Goal: Task Accomplishment & Management: Manage account settings

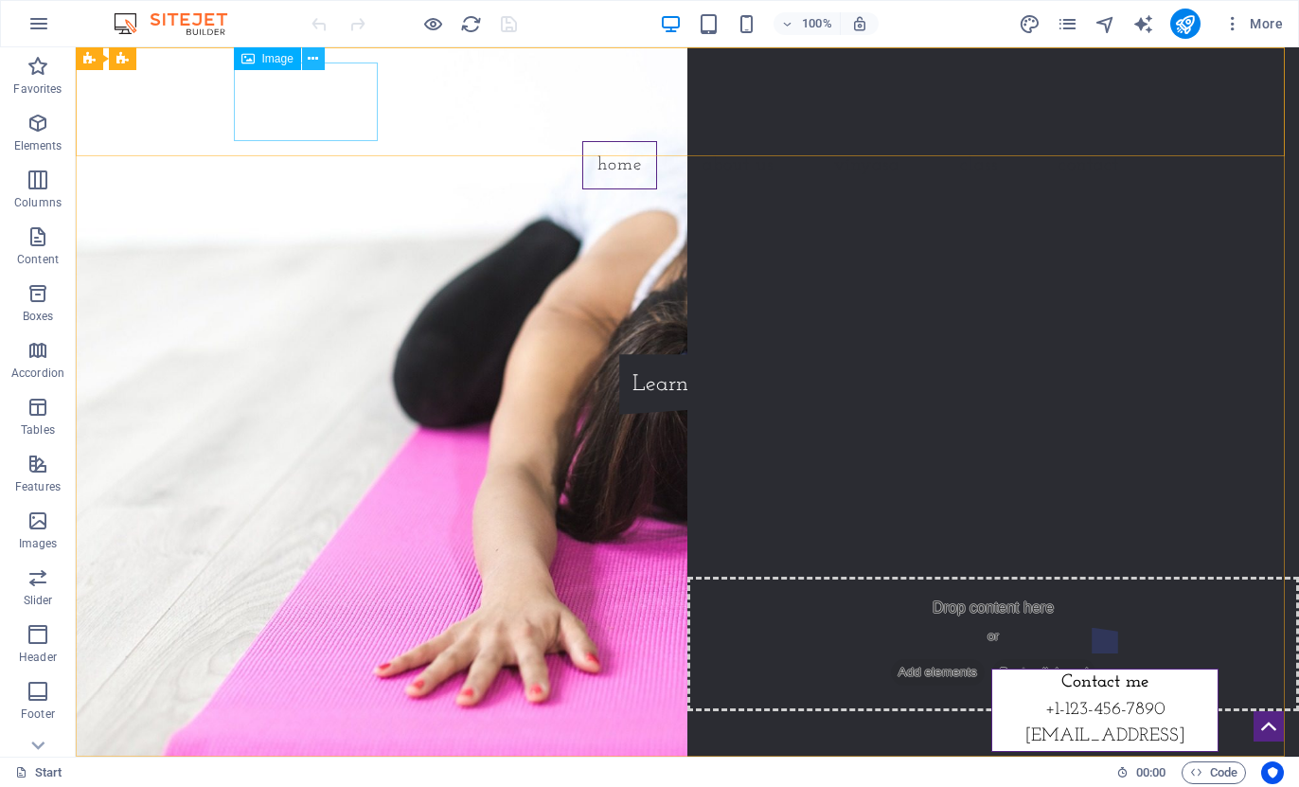
click at [315, 59] on icon at bounding box center [313, 59] width 10 height 20
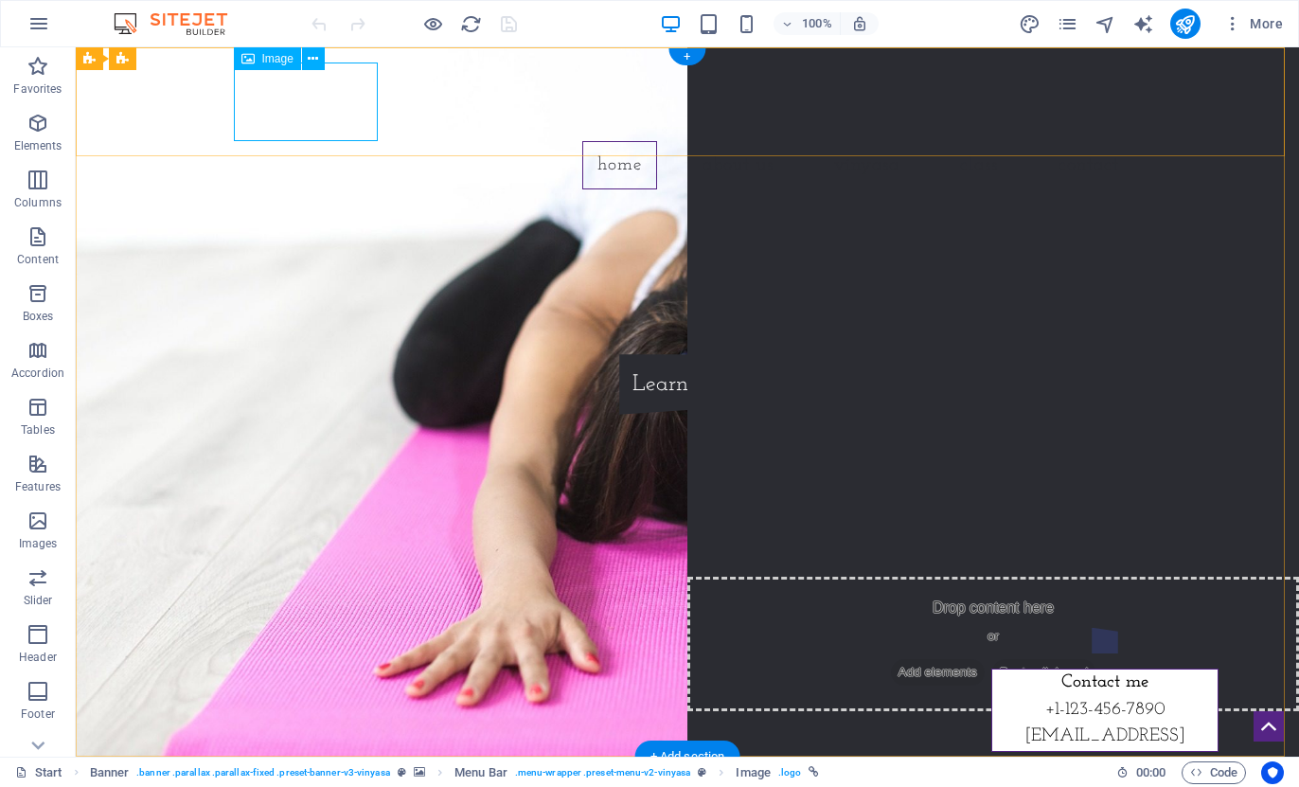
click at [312, 106] on figure at bounding box center [688, 102] width 894 height 79
select select "px"
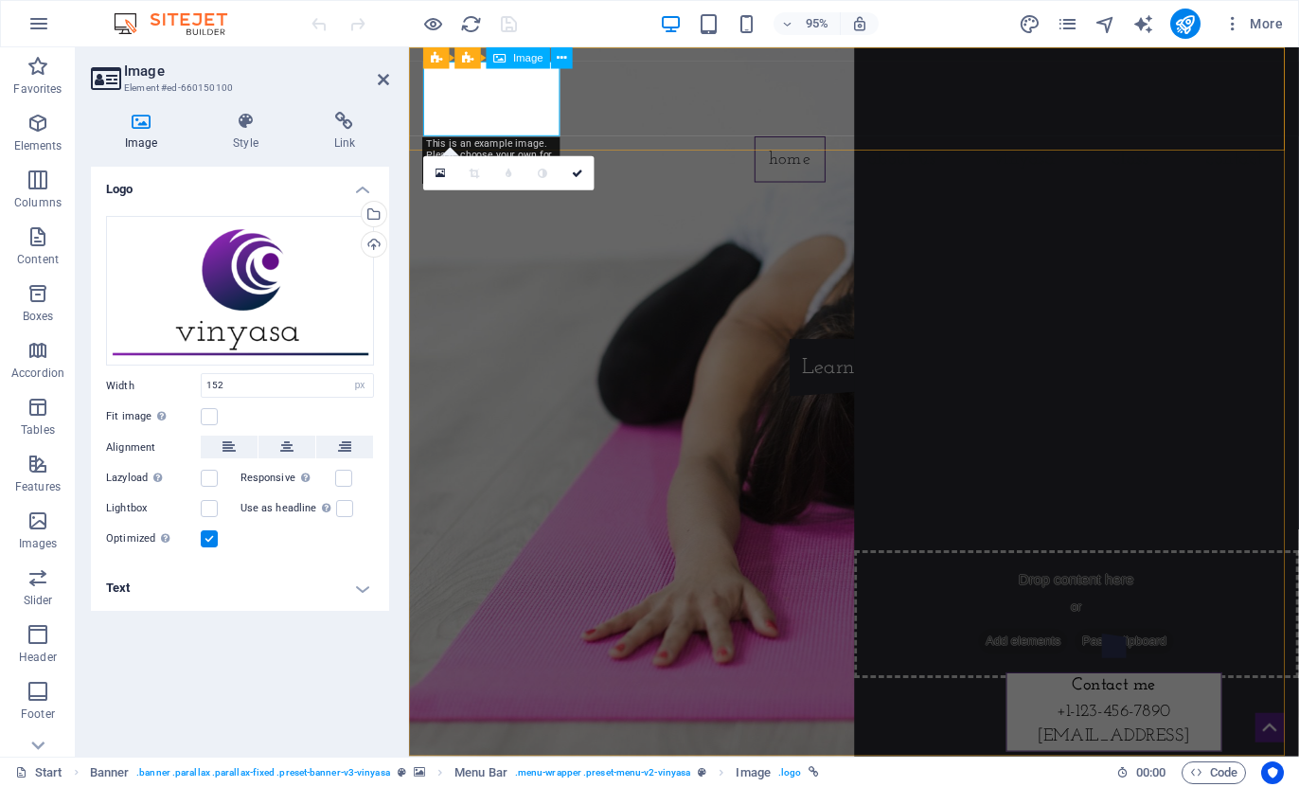
click at [494, 98] on figure at bounding box center [878, 102] width 894 height 79
click at [516, 61] on span "Image" at bounding box center [528, 58] width 30 height 10
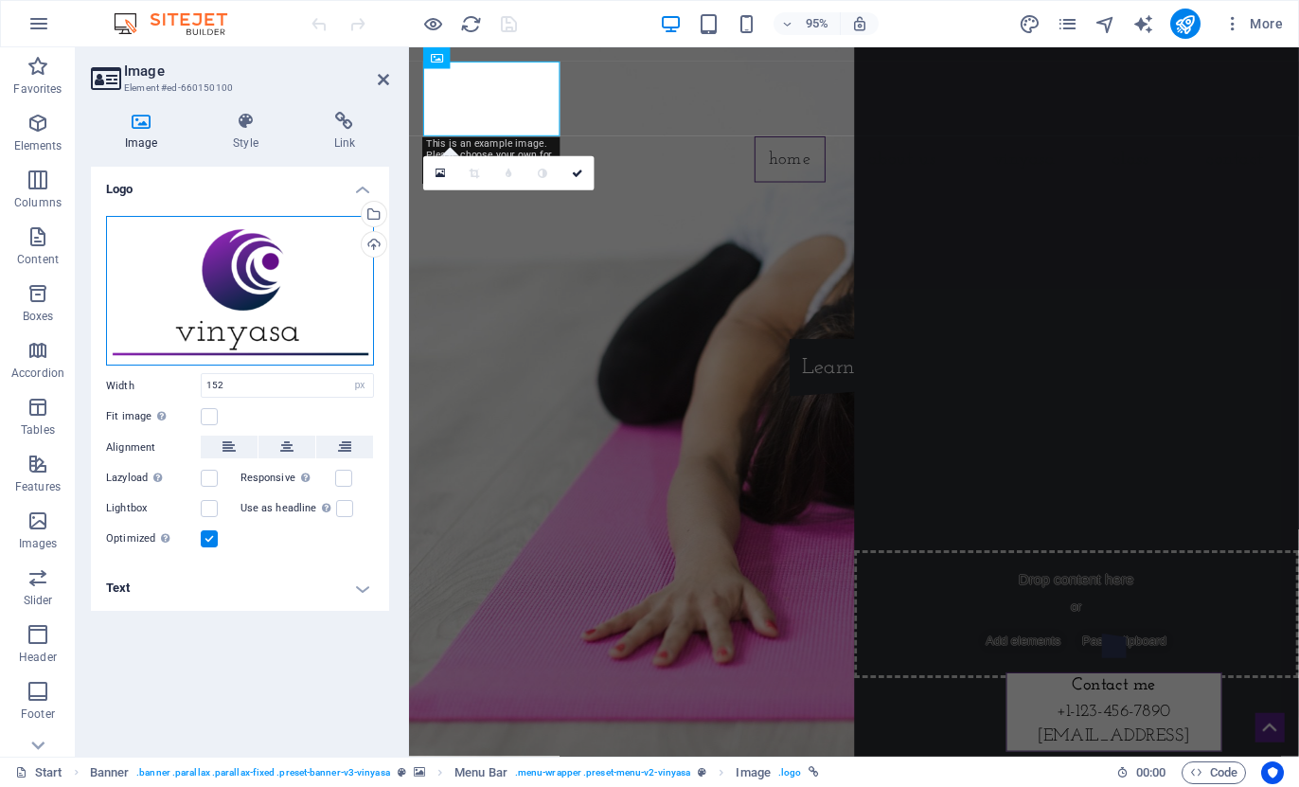
click at [235, 285] on div "Drag files here, click to choose files or select files from Files or our free s…" at bounding box center [240, 291] width 268 height 151
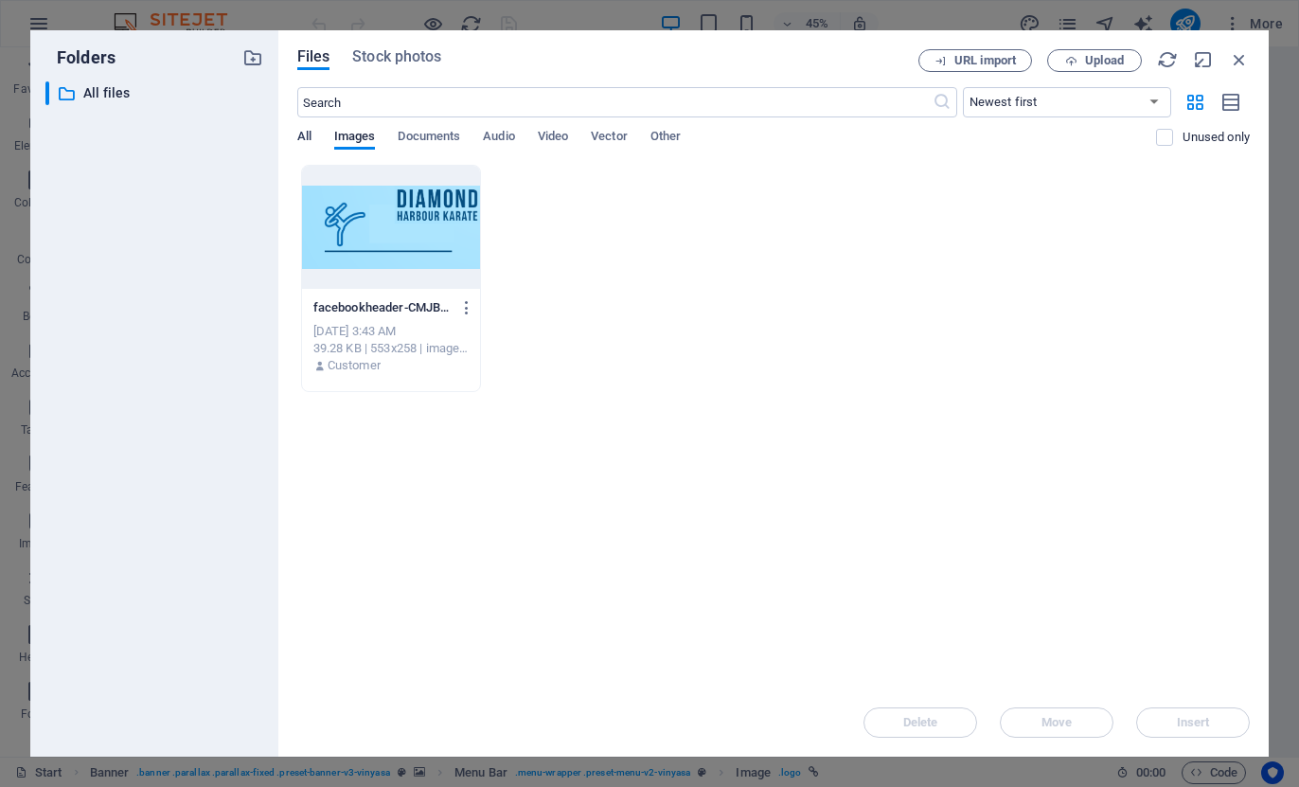
click at [296, 131] on div "Files Stock photos URL import Upload ​ Newest first Oldest first Name (A-Z) Nam…" at bounding box center [773, 393] width 991 height 726
click at [310, 131] on span "All" at bounding box center [304, 138] width 14 height 27
click at [414, 131] on span "Documents" at bounding box center [429, 138] width 63 height 27
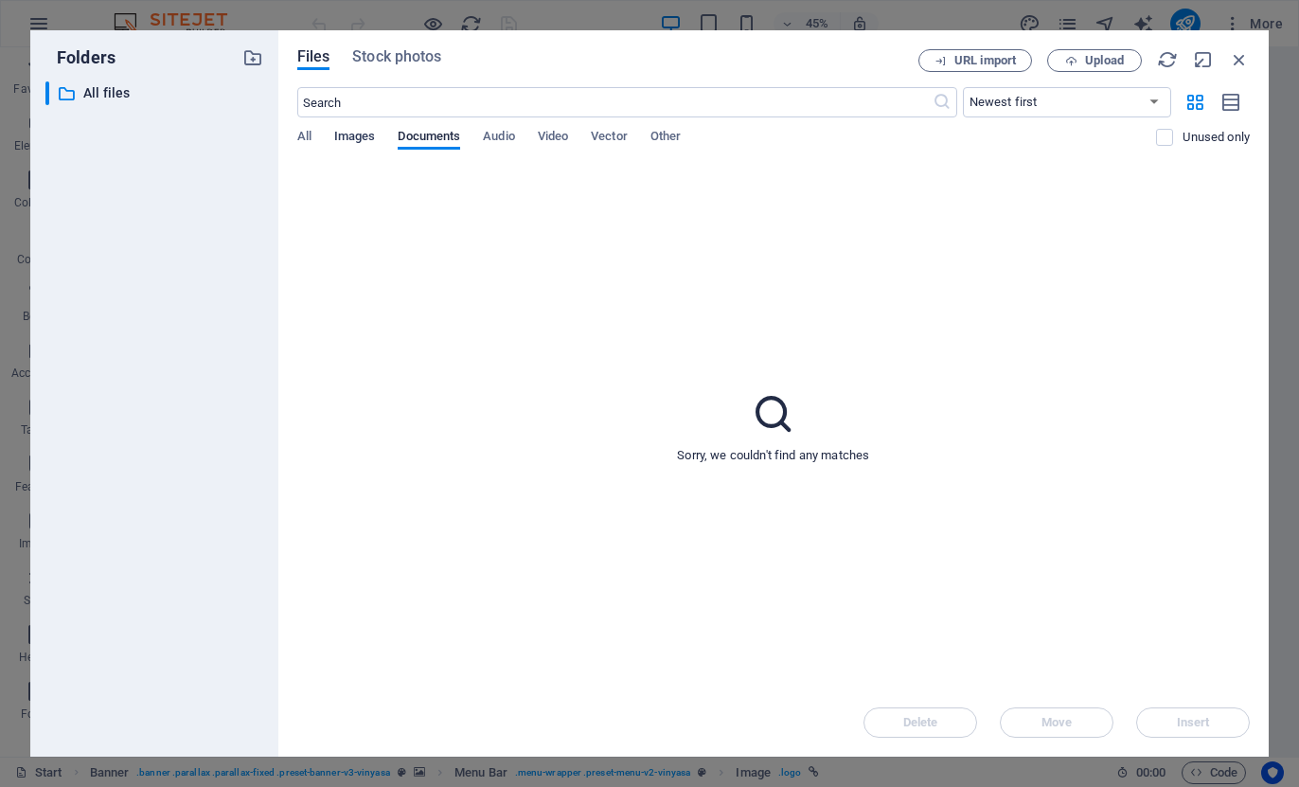
click at [363, 134] on span "Images" at bounding box center [355, 138] width 42 height 27
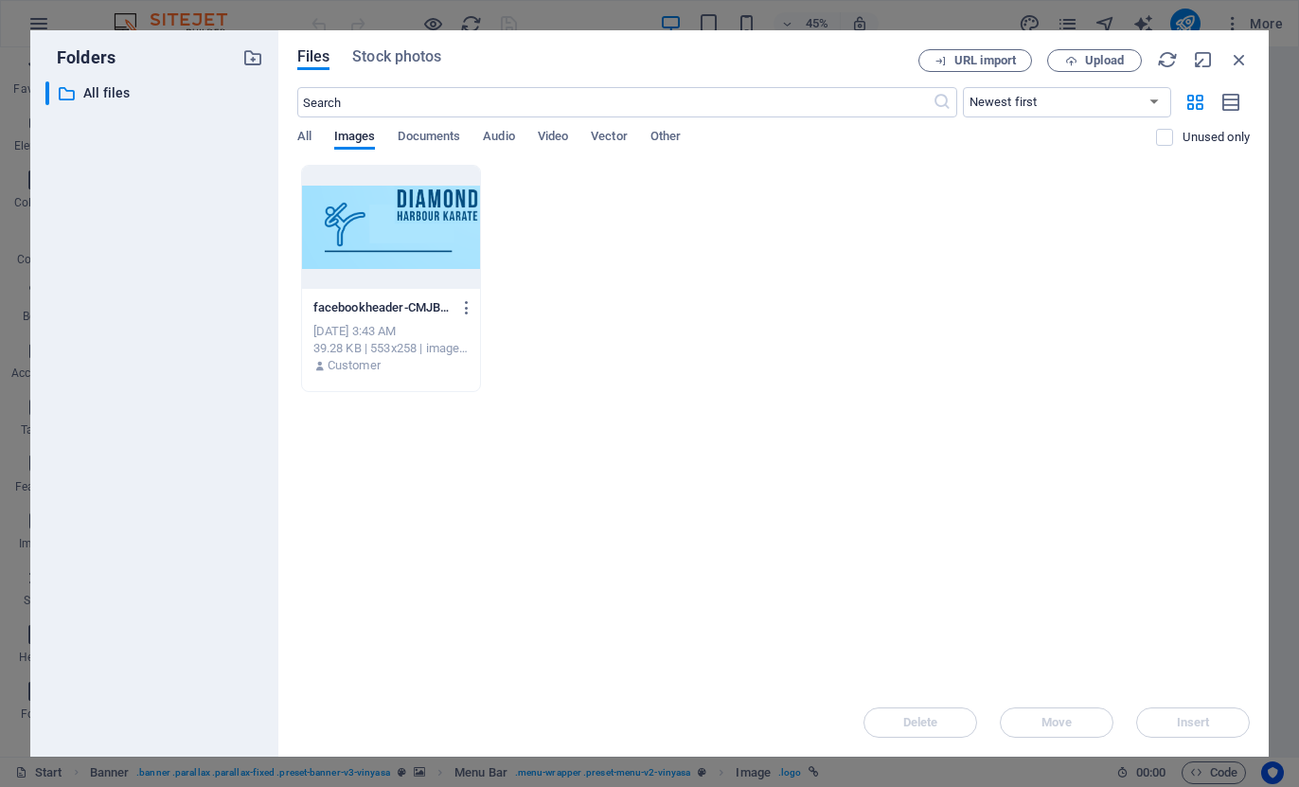
click at [405, 225] on div at bounding box center [391, 227] width 178 height 123
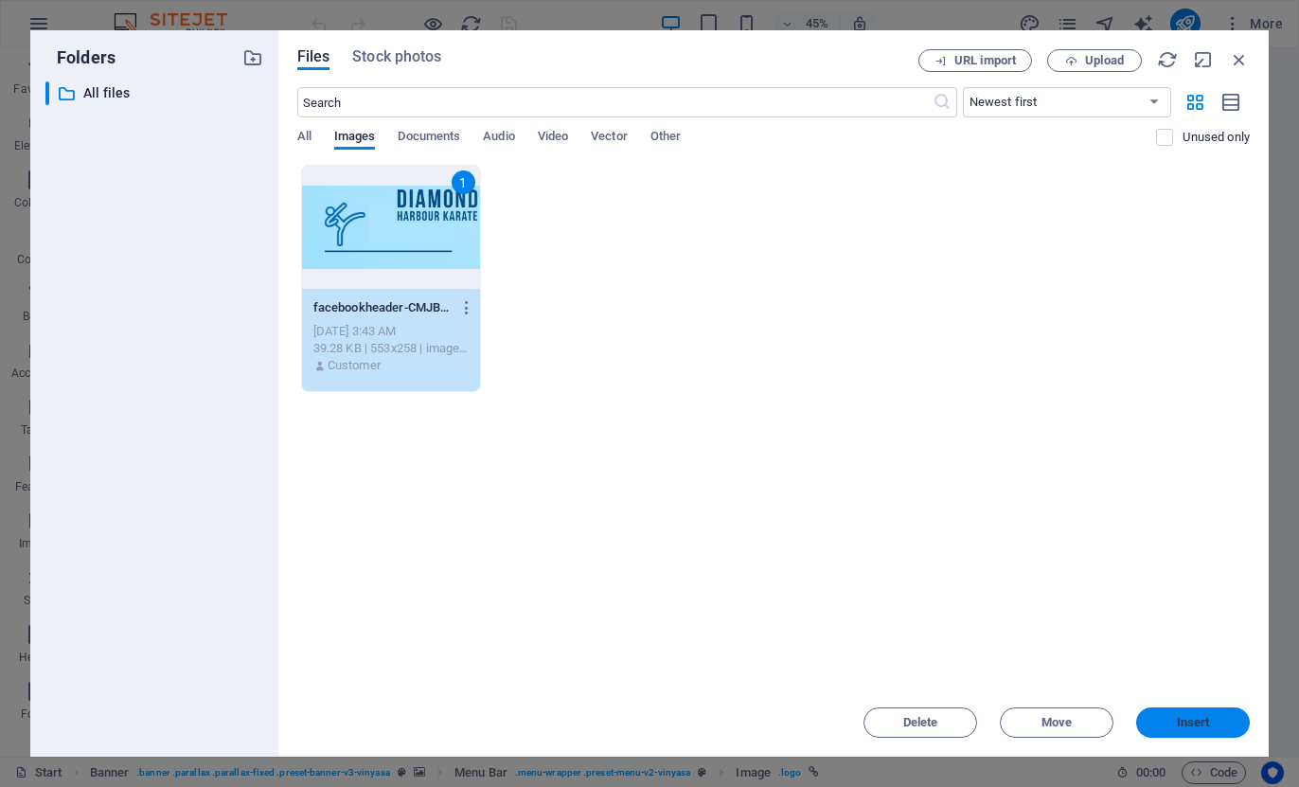
click at [1205, 717] on span "Insert" at bounding box center [1193, 722] width 33 height 11
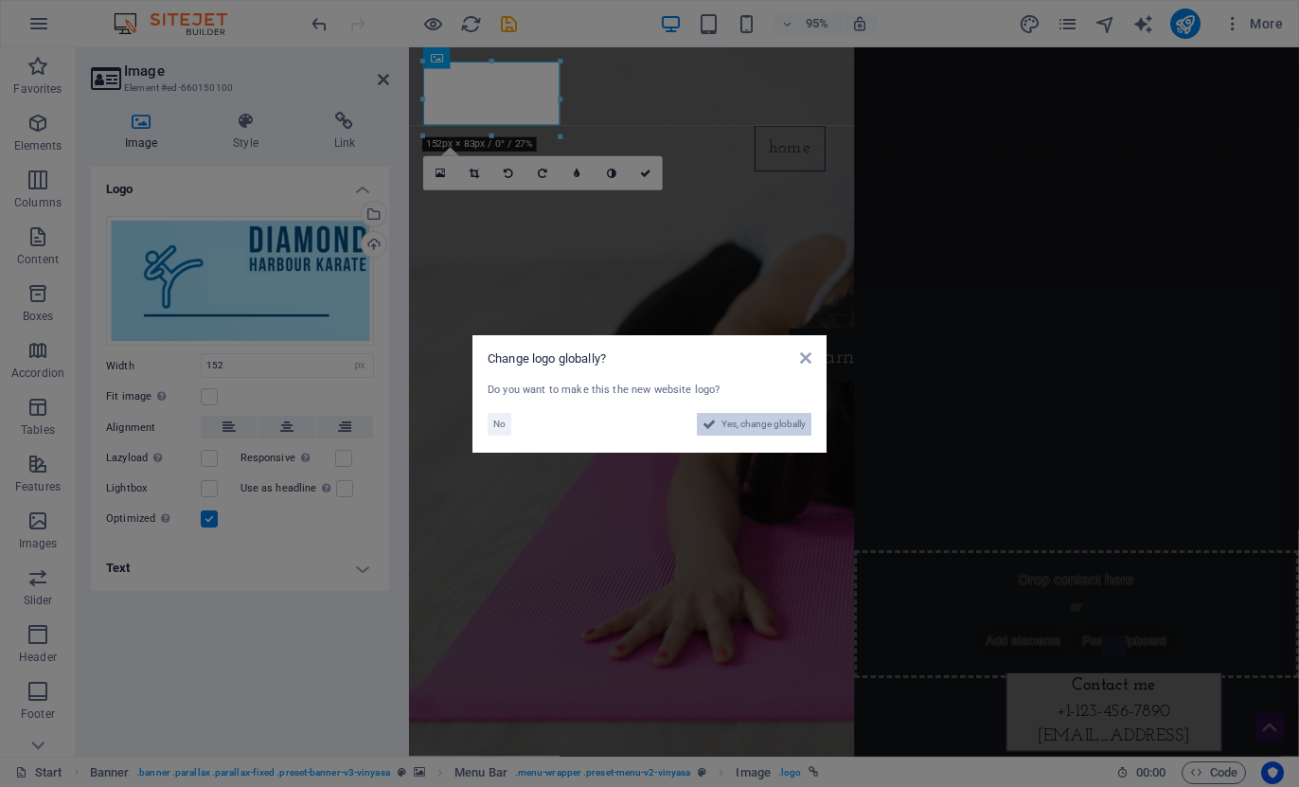
click at [788, 421] on span "Yes, change globally" at bounding box center [764, 424] width 84 height 23
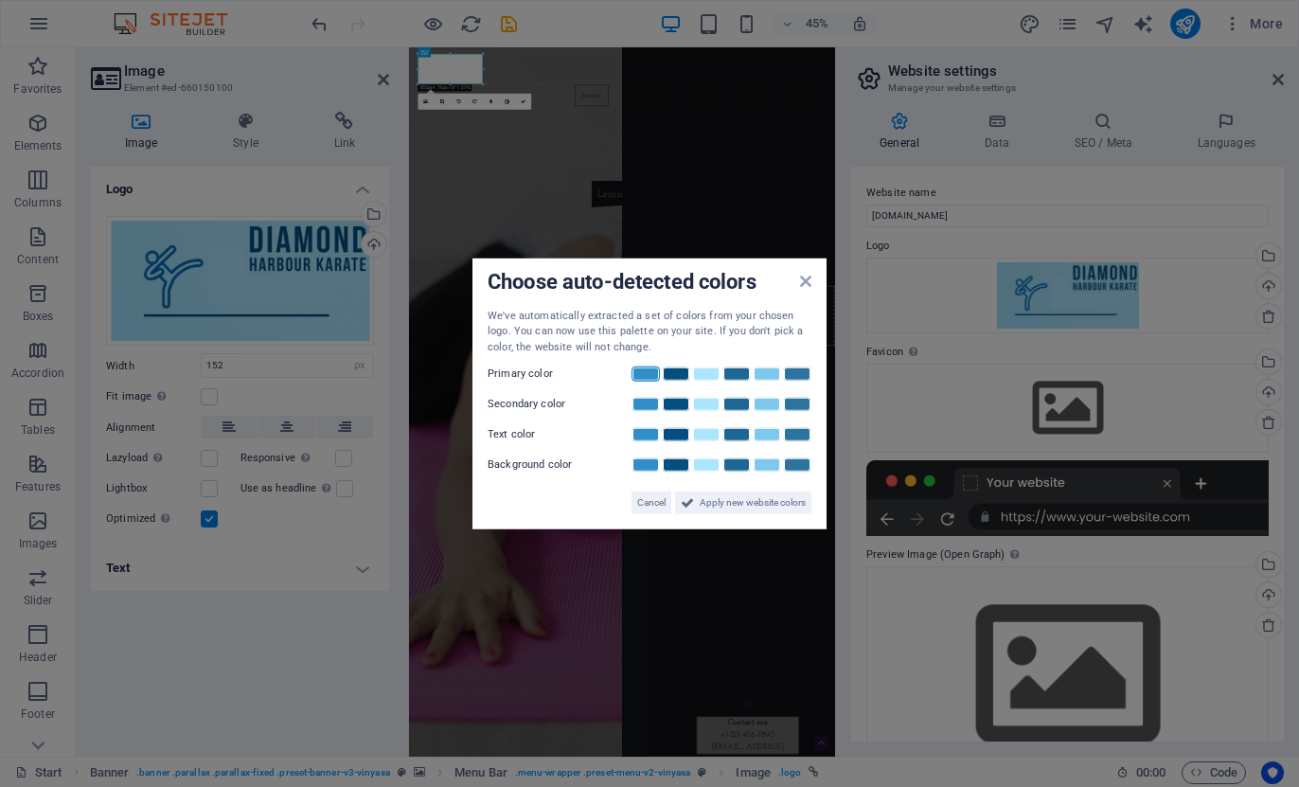
click at [640, 374] on link at bounding box center [646, 374] width 28 height 15
click at [681, 406] on link at bounding box center [676, 404] width 28 height 15
click at [733, 434] on link at bounding box center [737, 434] width 28 height 15
click at [700, 469] on link at bounding box center [706, 464] width 28 height 15
click at [740, 503] on span "Apply new website colors" at bounding box center [753, 503] width 106 height 23
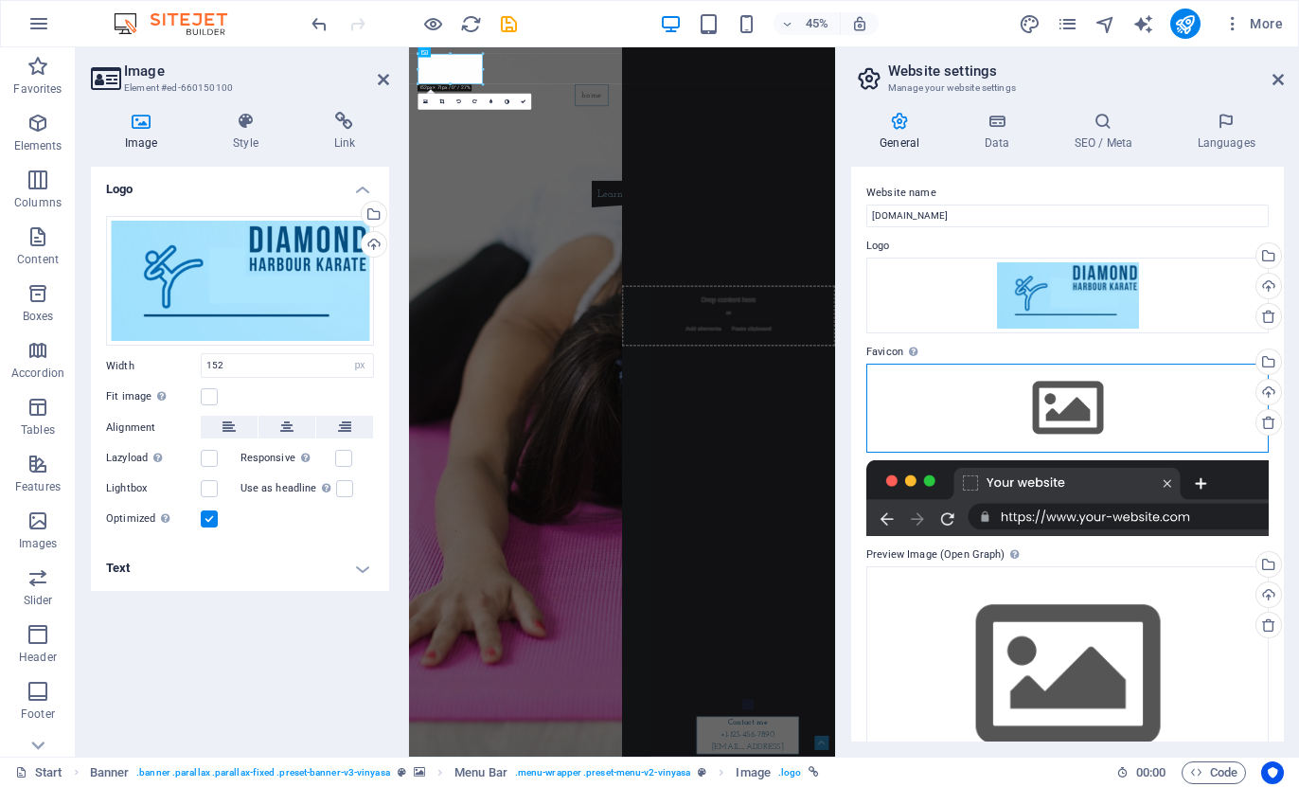
click at [1083, 403] on div "Drag files here, click to choose files or select files from Files or our free s…" at bounding box center [1068, 408] width 403 height 89
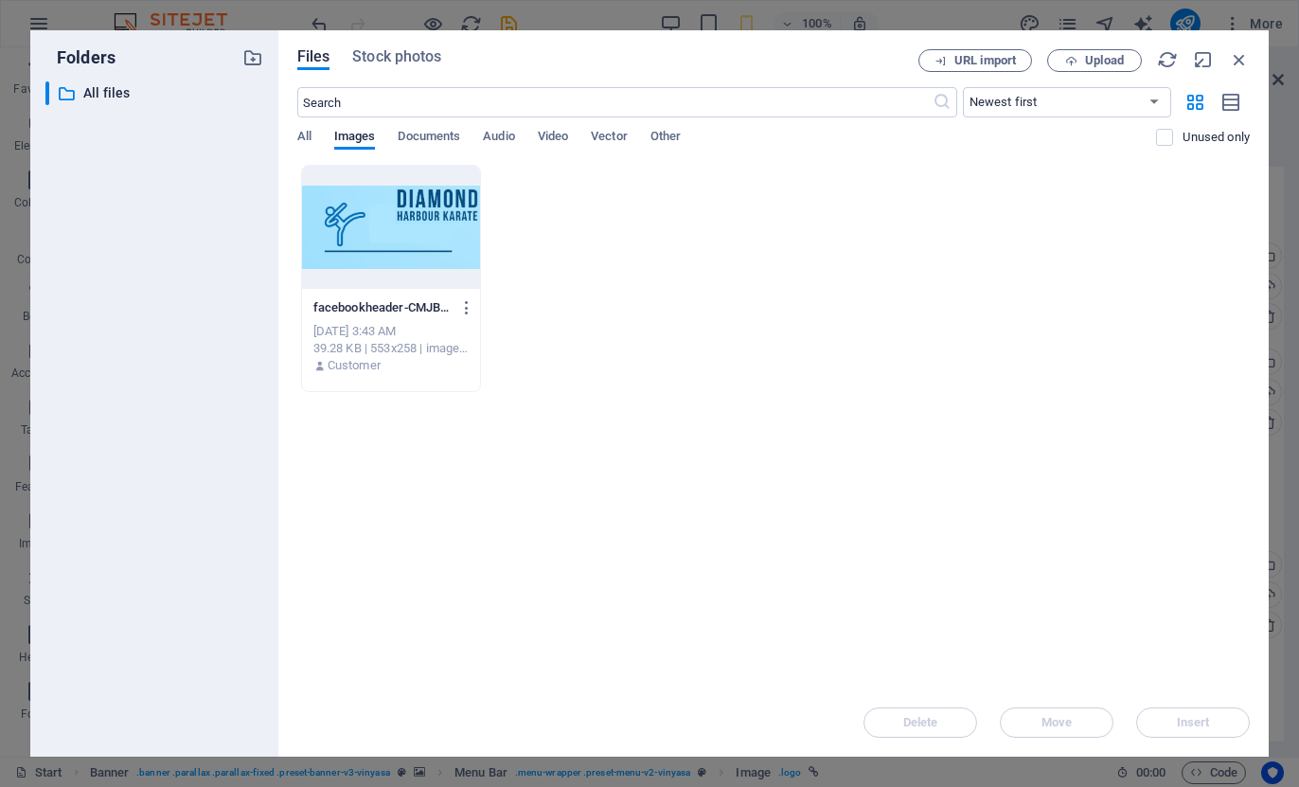
click at [362, 222] on div at bounding box center [391, 227] width 178 height 123
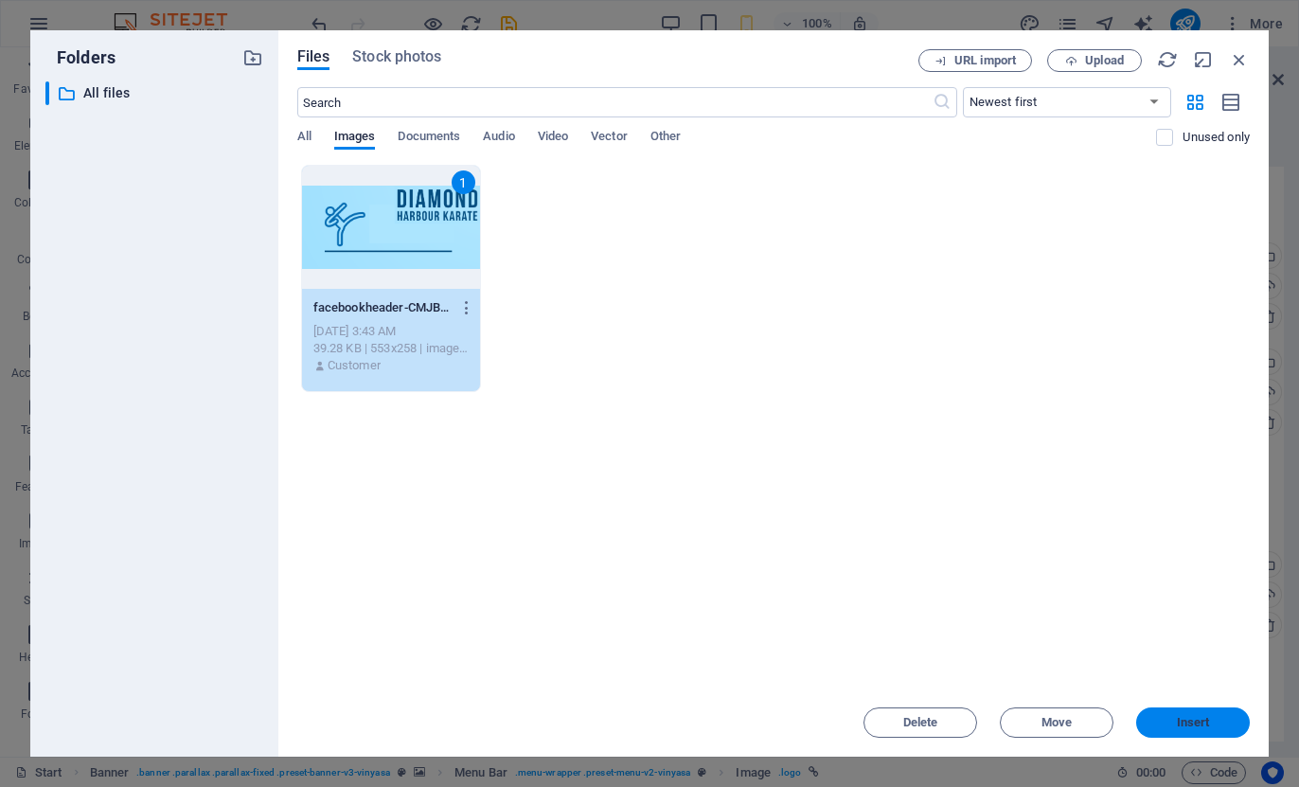
click at [1175, 724] on span "Insert" at bounding box center [1193, 722] width 98 height 11
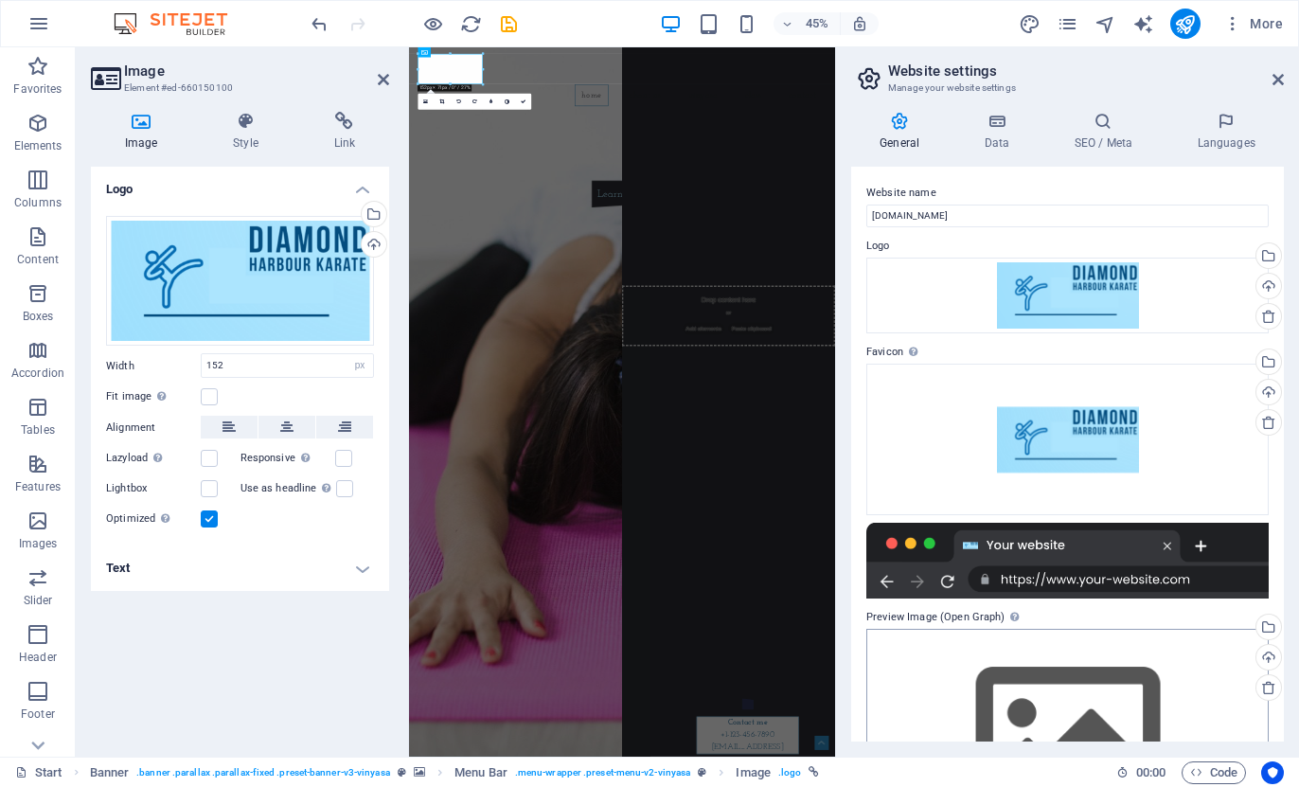
scroll to position [45, 0]
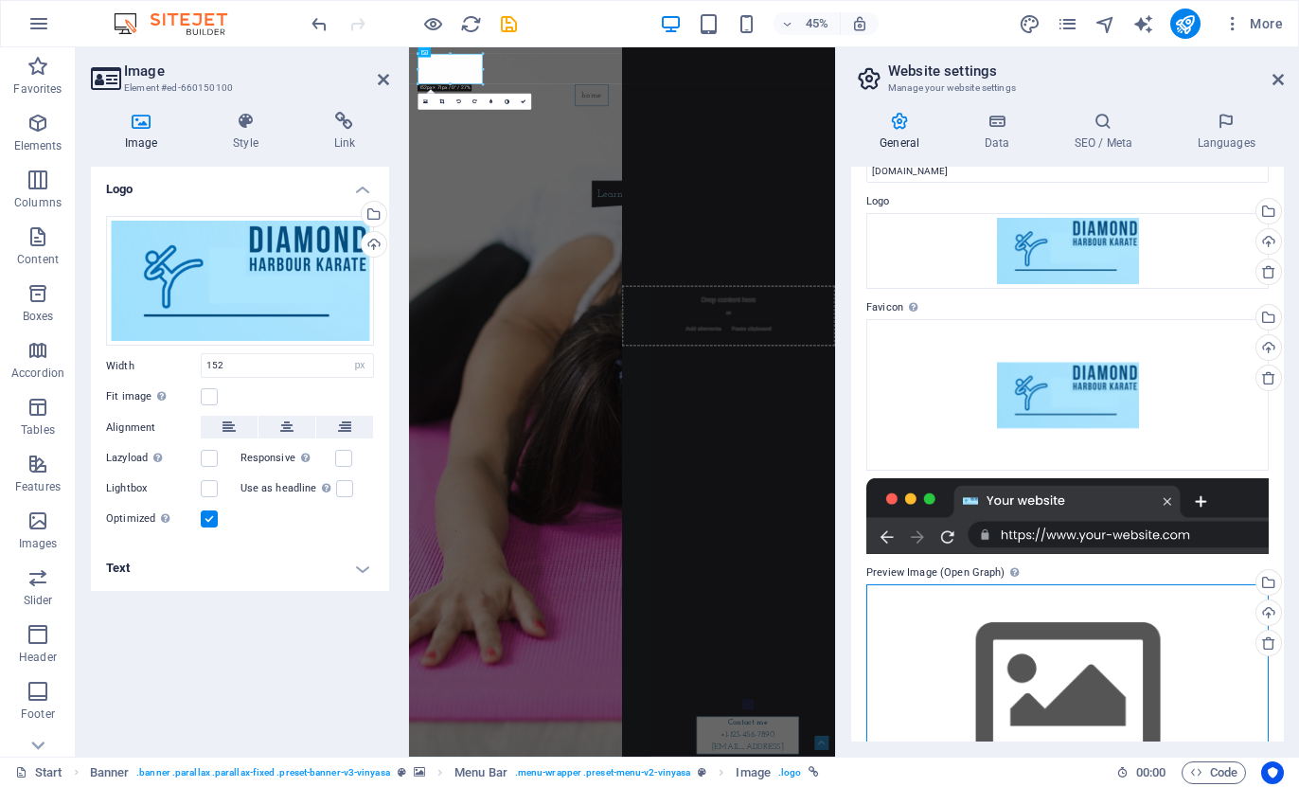
click at [1041, 606] on div "Drag files here, click to choose files or select files from Files or our free s…" at bounding box center [1068, 692] width 403 height 217
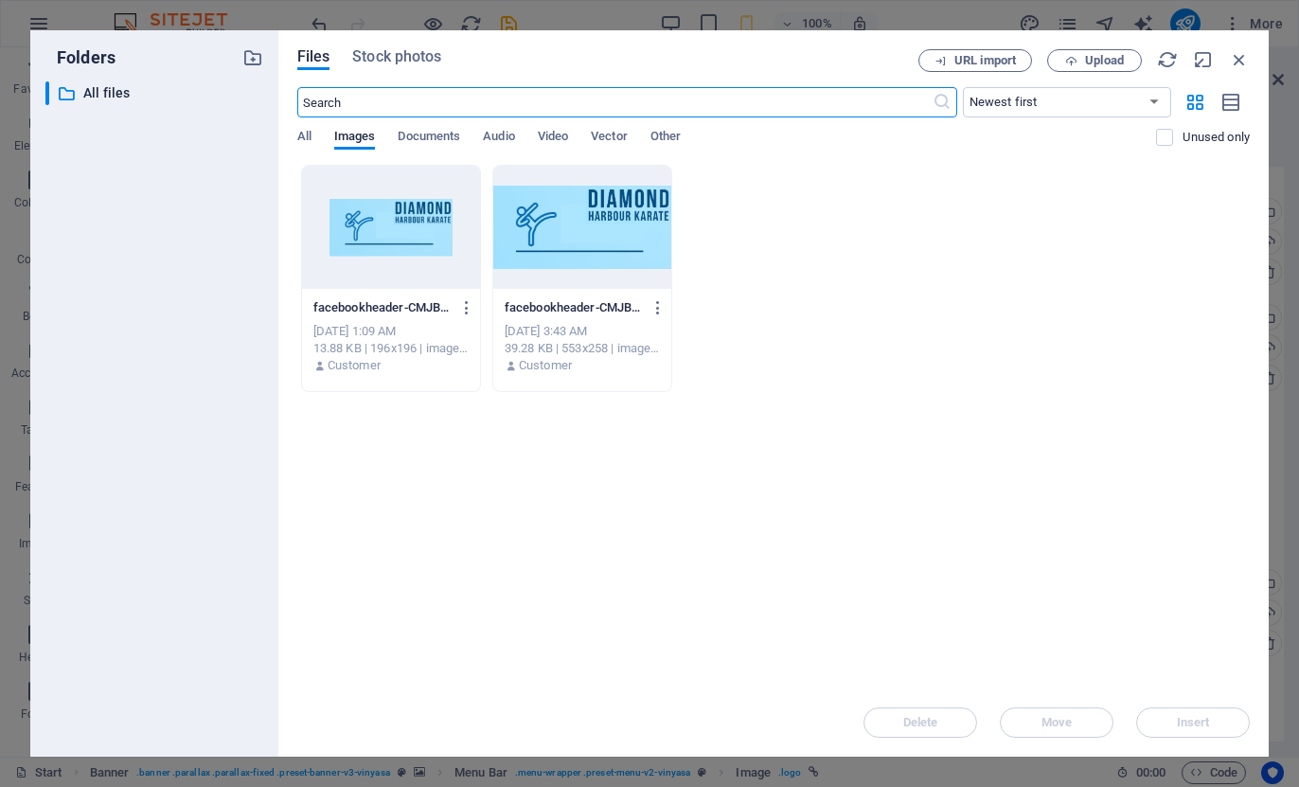
click at [376, 224] on div at bounding box center [391, 227] width 178 height 123
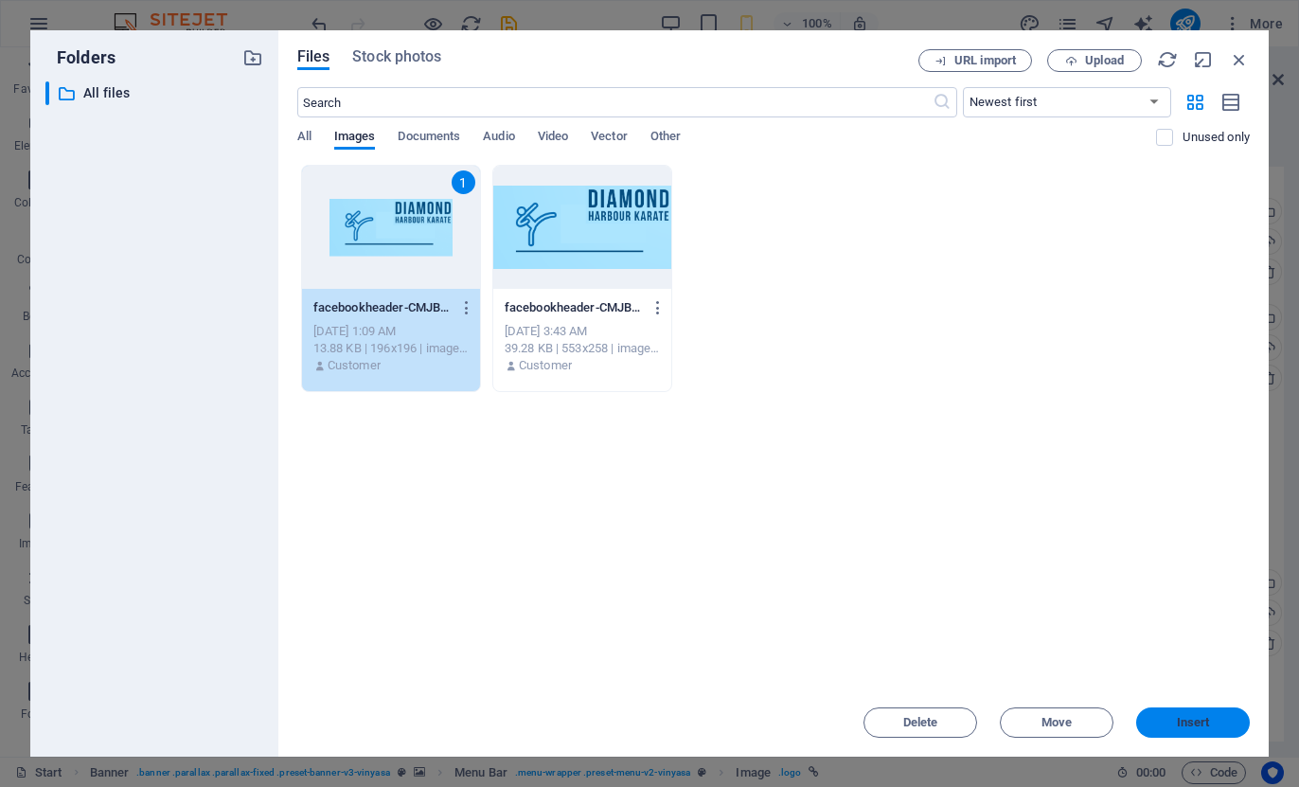
click at [1220, 720] on span "Insert" at bounding box center [1193, 722] width 98 height 11
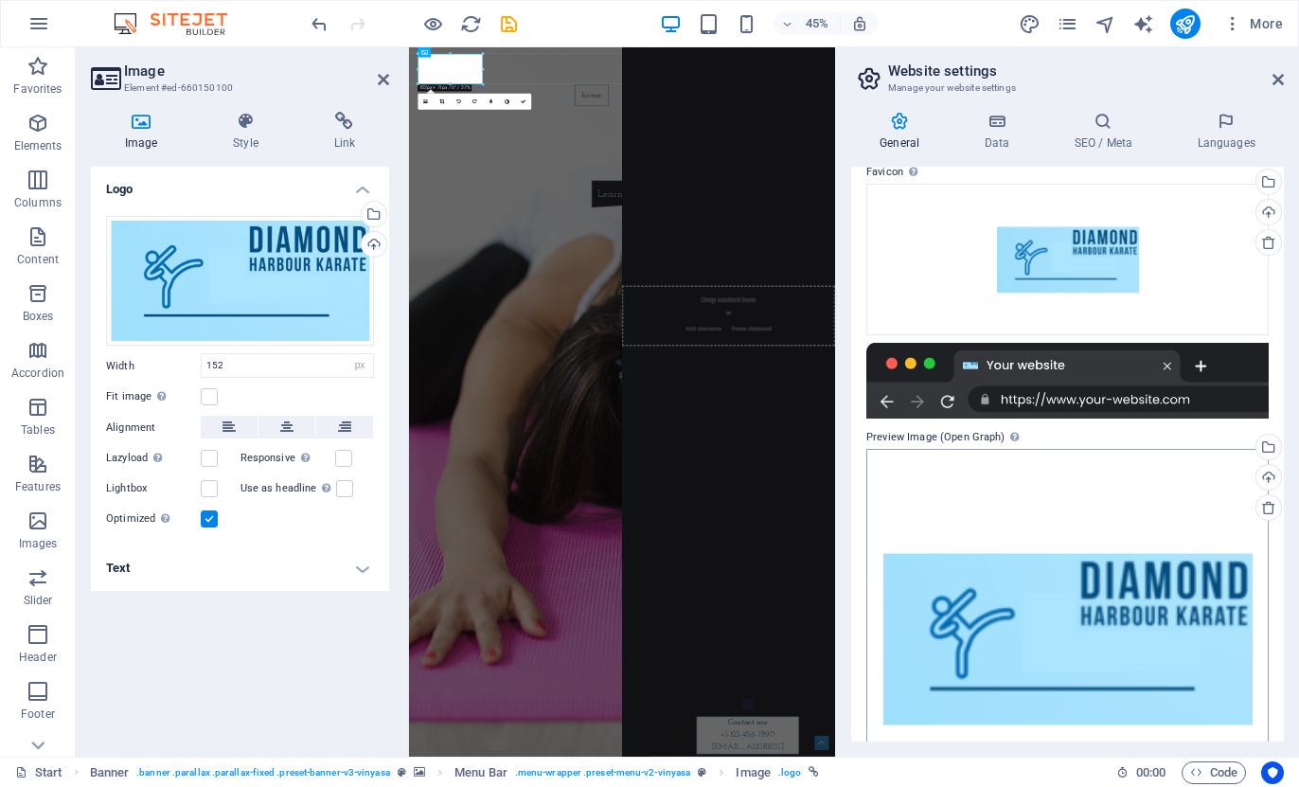
scroll to position [0, 0]
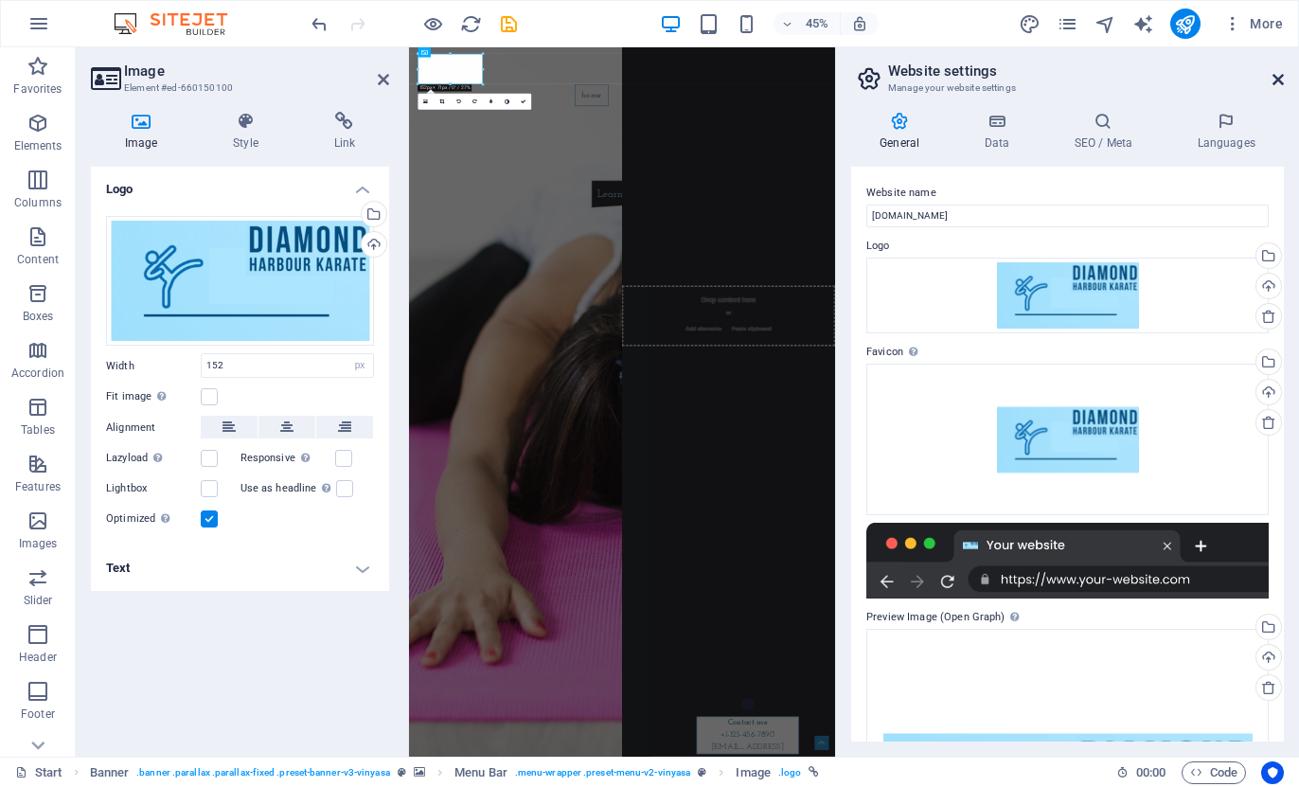
click at [1273, 83] on icon at bounding box center [1278, 79] width 11 height 15
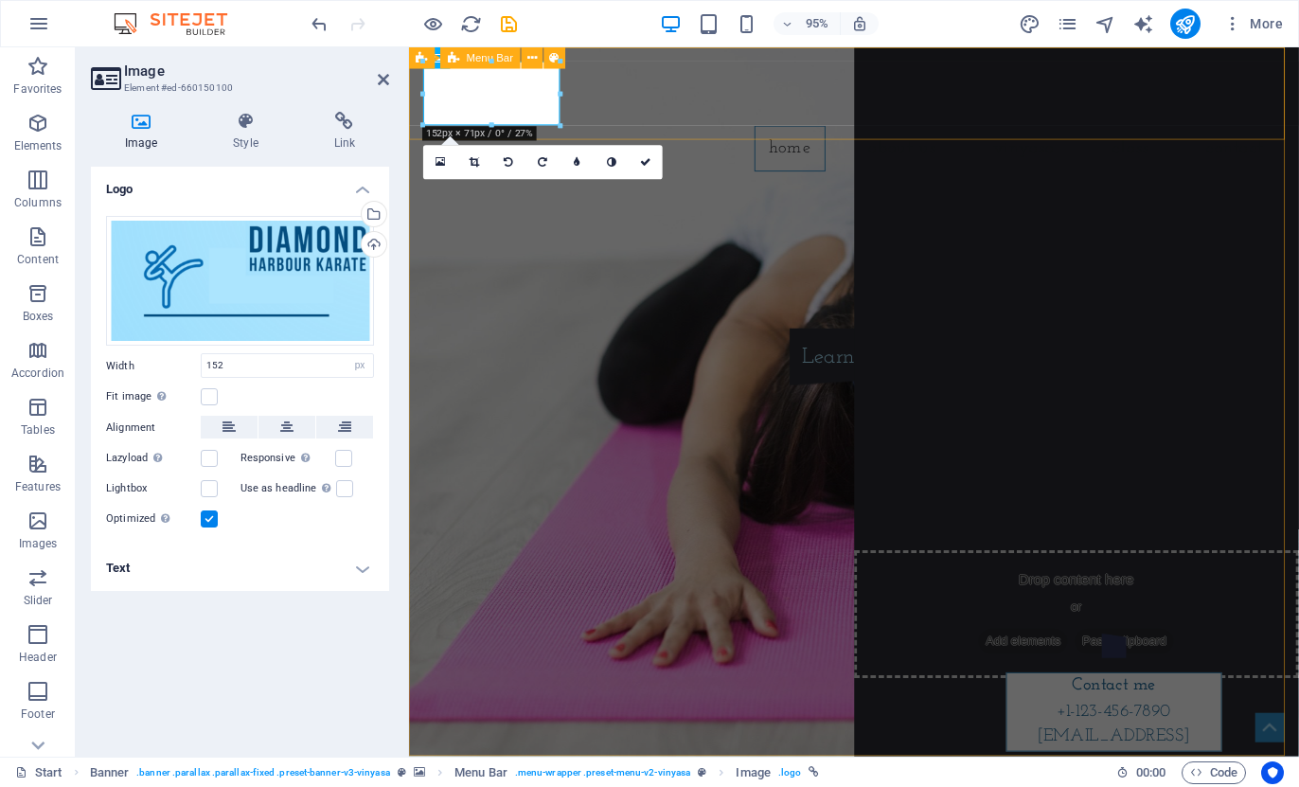
click at [697, 87] on div "Home About us Vinyasa Class Contact" at bounding box center [877, 120] width 937 height 146
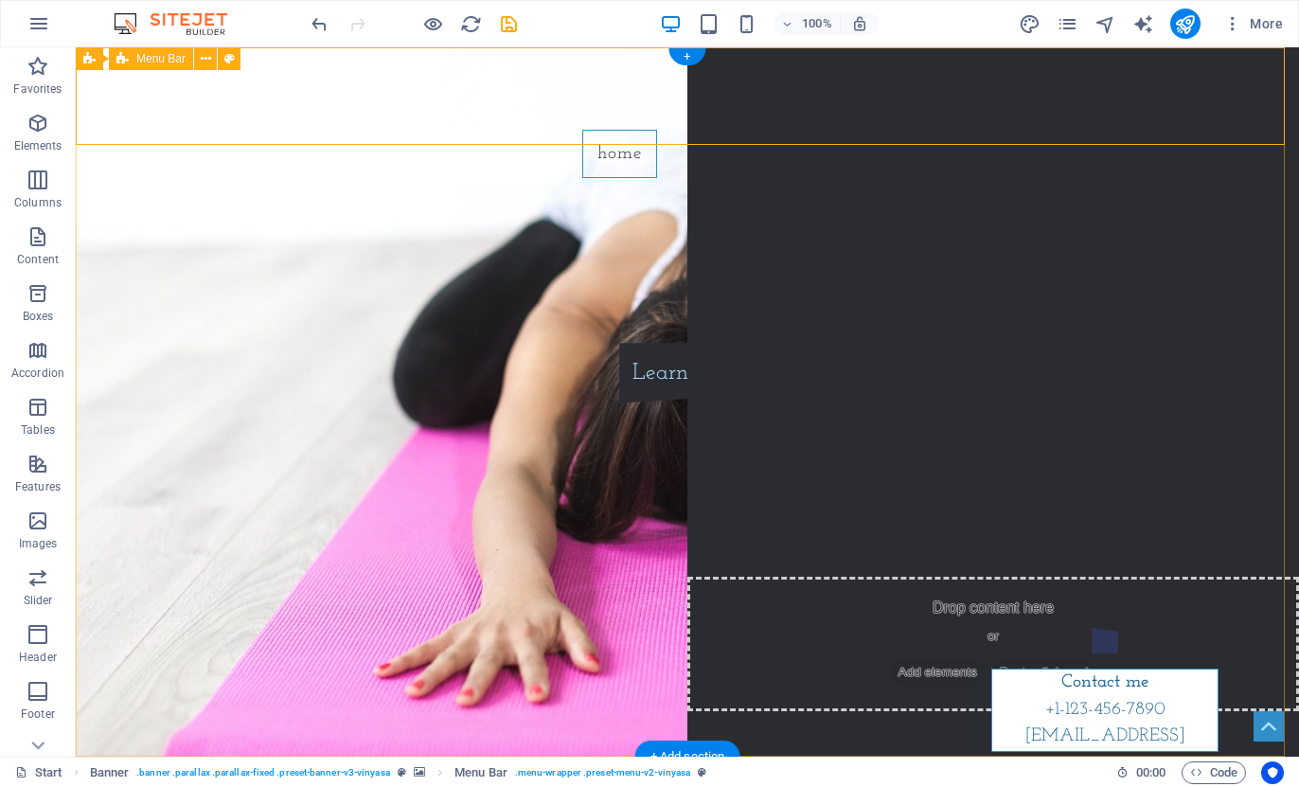
click at [430, 95] on div "Home About us Vinyasa Class Contact" at bounding box center [688, 120] width 1224 height 146
click at [206, 59] on icon at bounding box center [206, 59] width 10 height 20
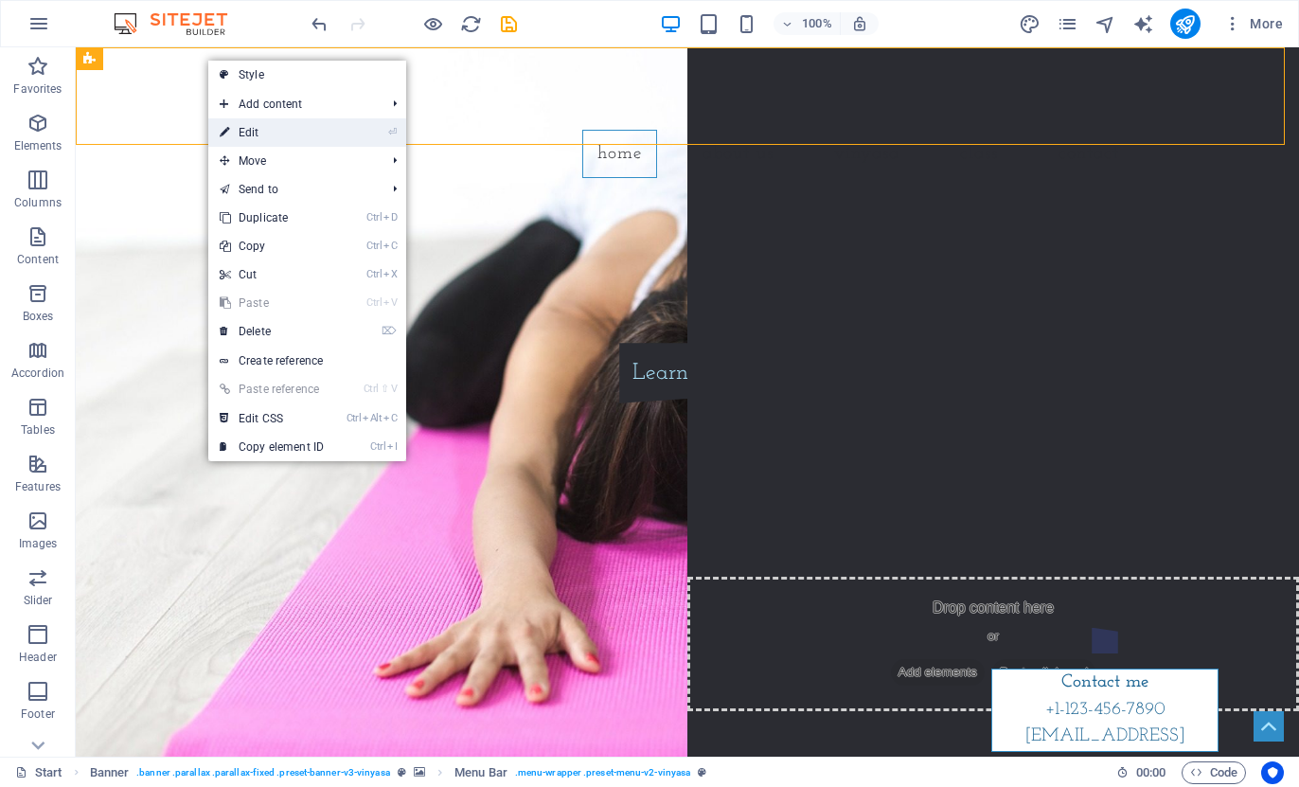
click at [282, 134] on link "⏎ Edit" at bounding box center [271, 132] width 127 height 28
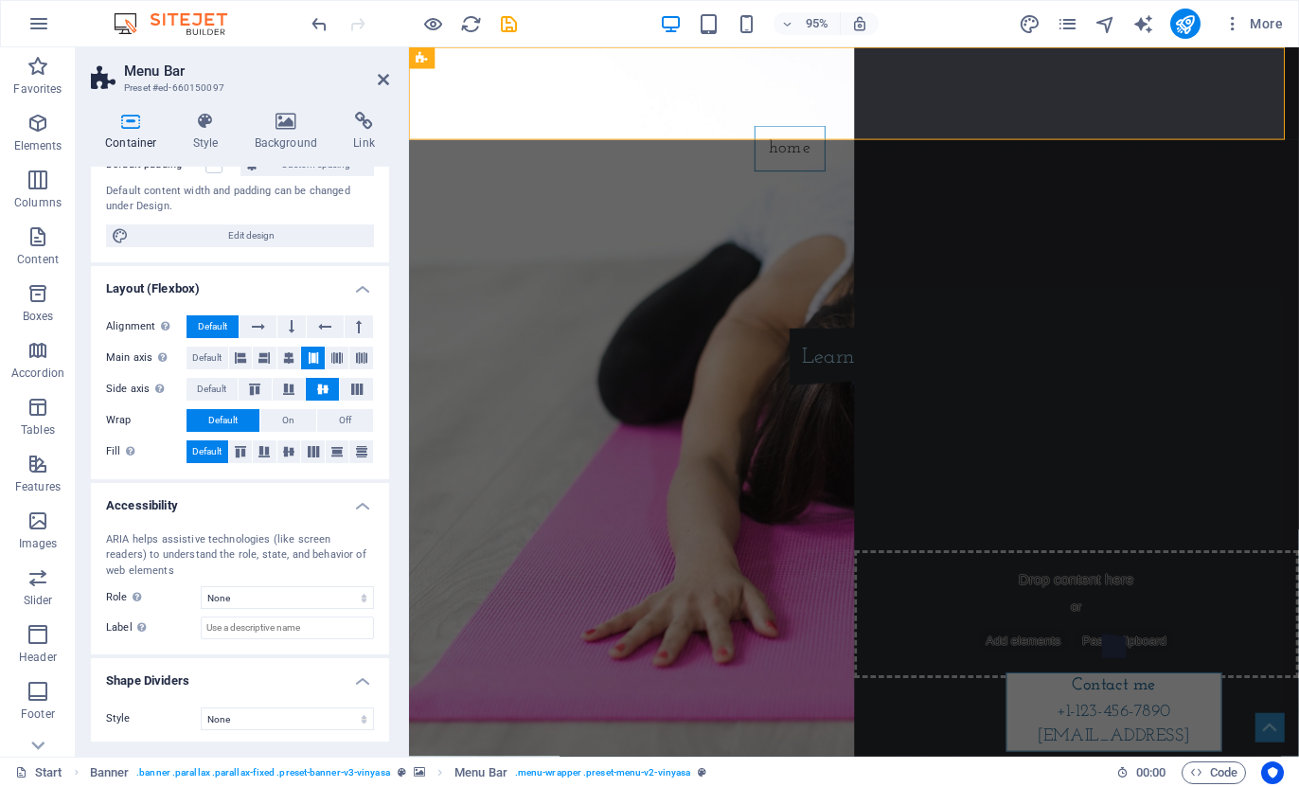
scroll to position [159, 0]
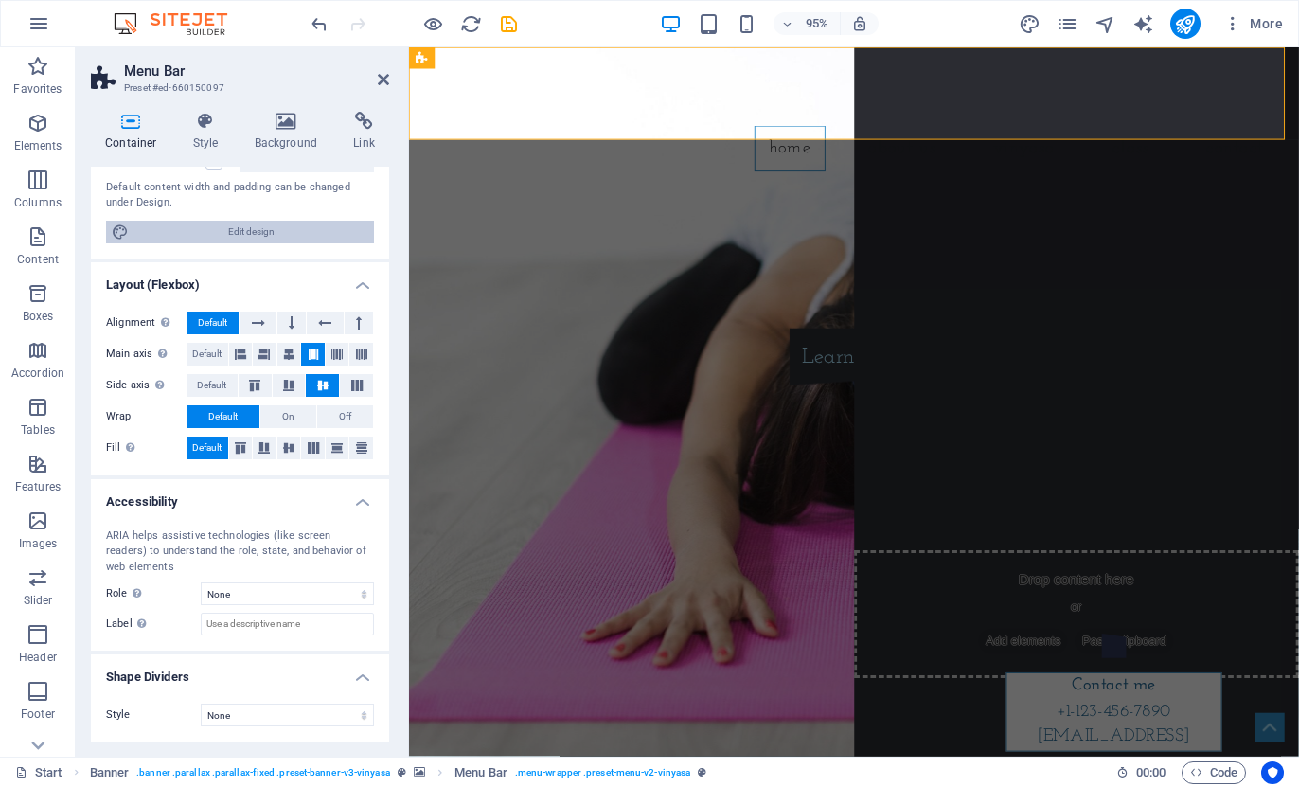
click at [226, 234] on span "Edit design" at bounding box center [251, 232] width 234 height 23
select select "rem"
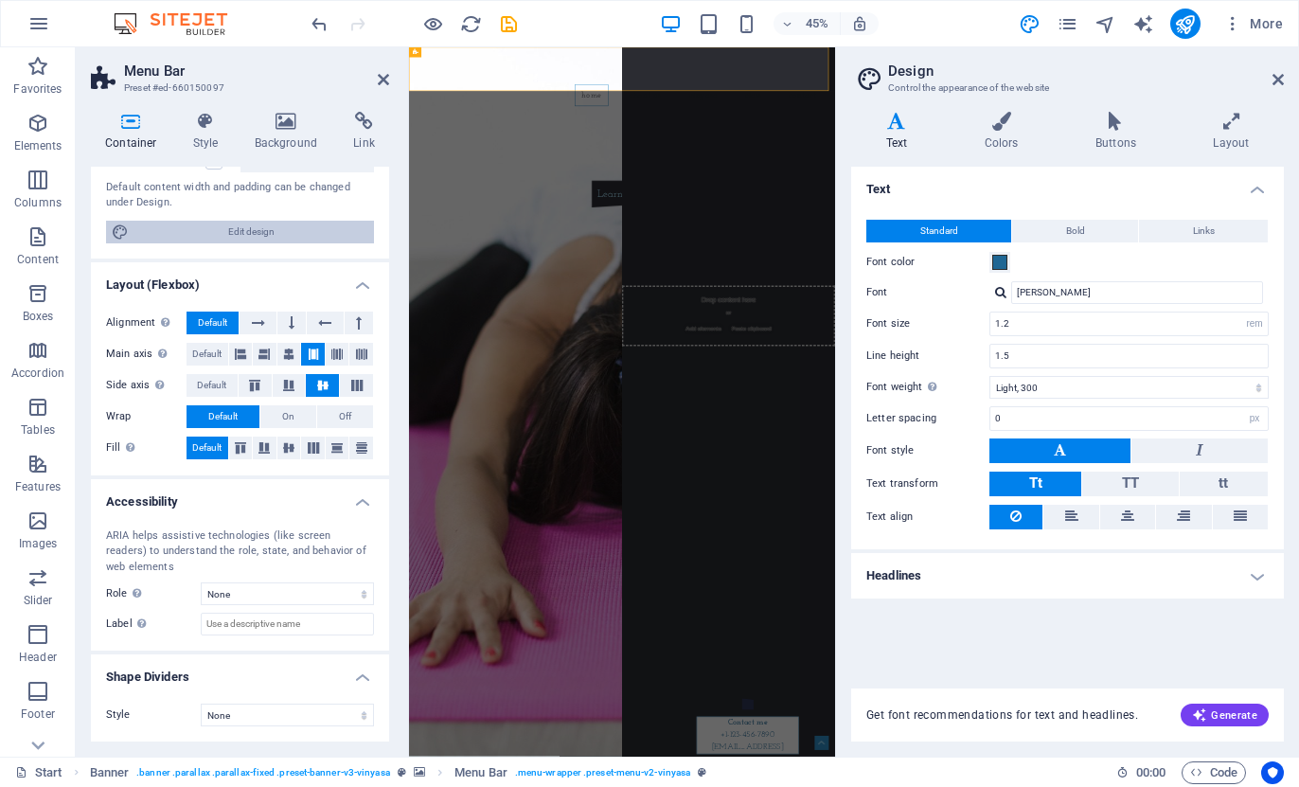
click at [958, 75] on h2 "Design" at bounding box center [1086, 71] width 396 height 17
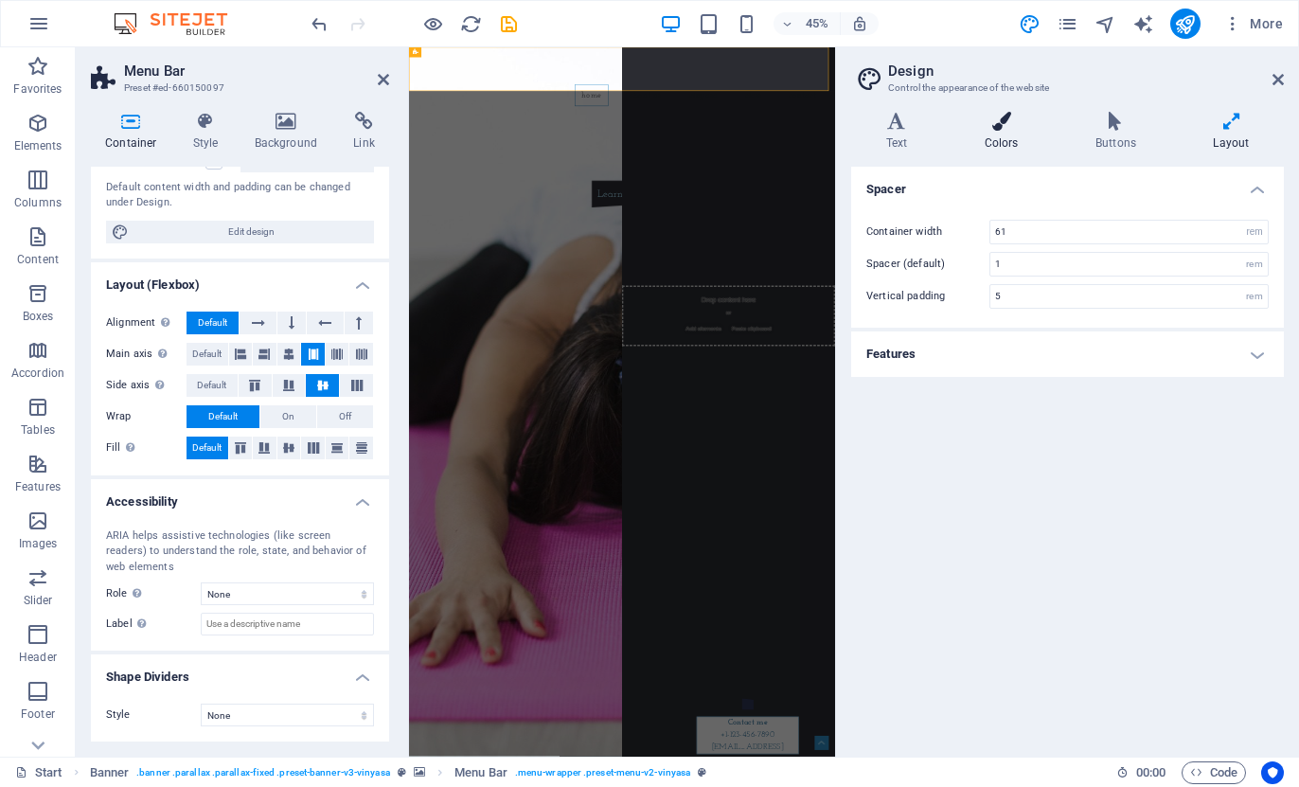
click at [999, 131] on h4 "Colors" at bounding box center [1005, 132] width 111 height 40
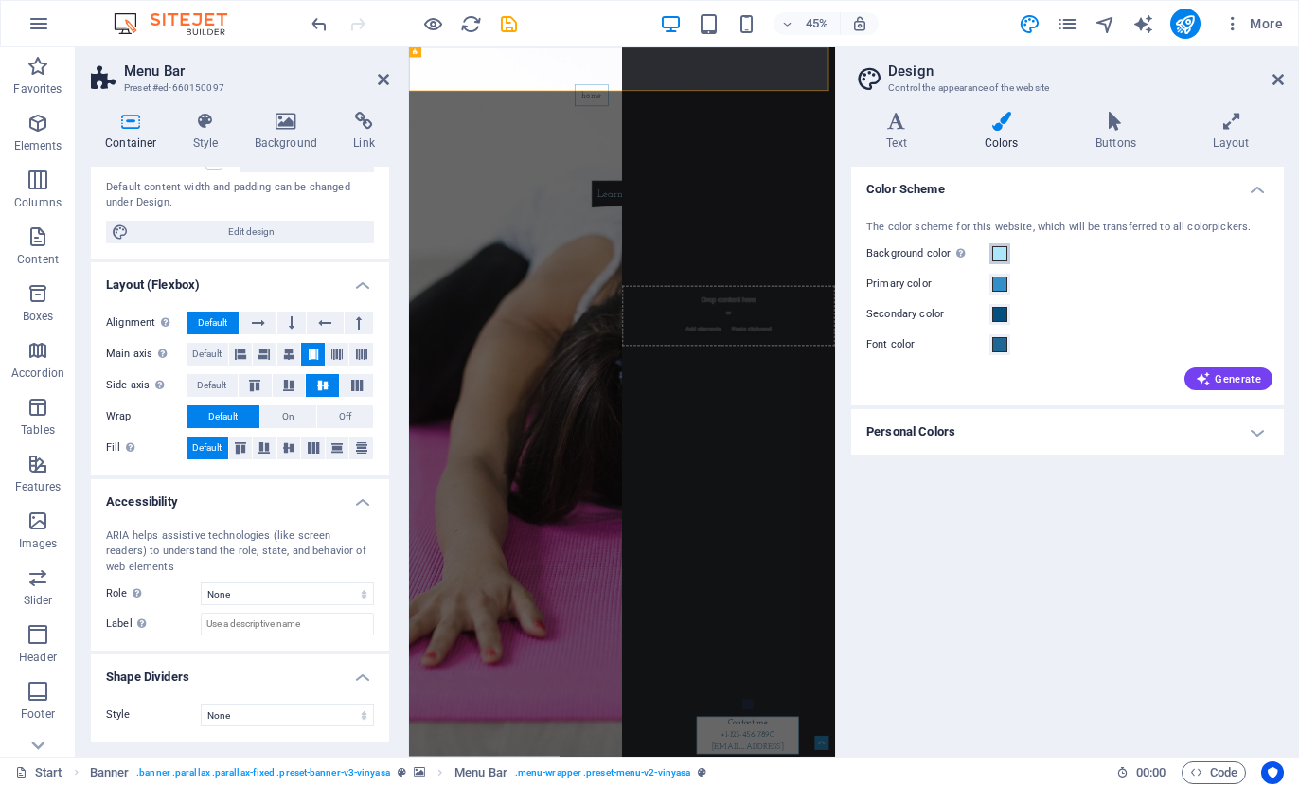
click at [997, 256] on span at bounding box center [1000, 253] width 15 height 15
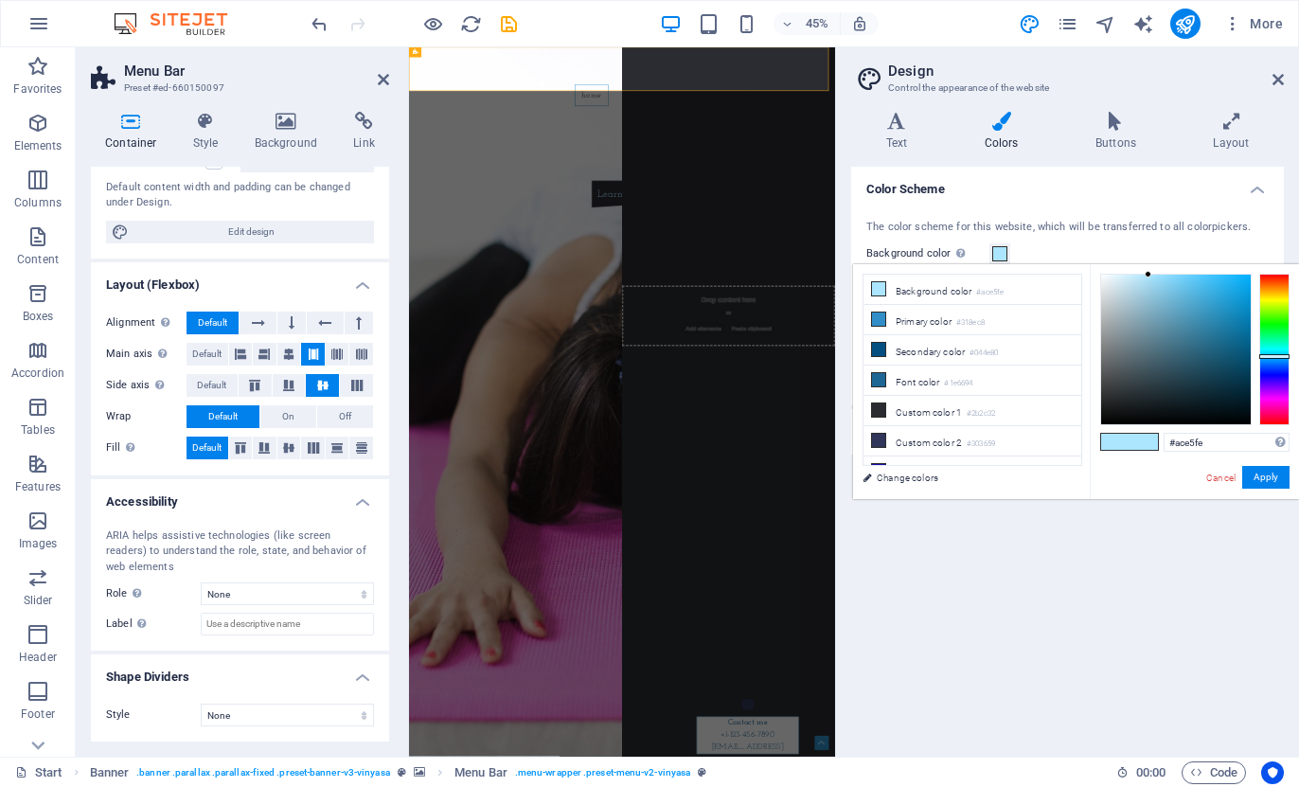
click at [997, 256] on span at bounding box center [1000, 253] width 15 height 15
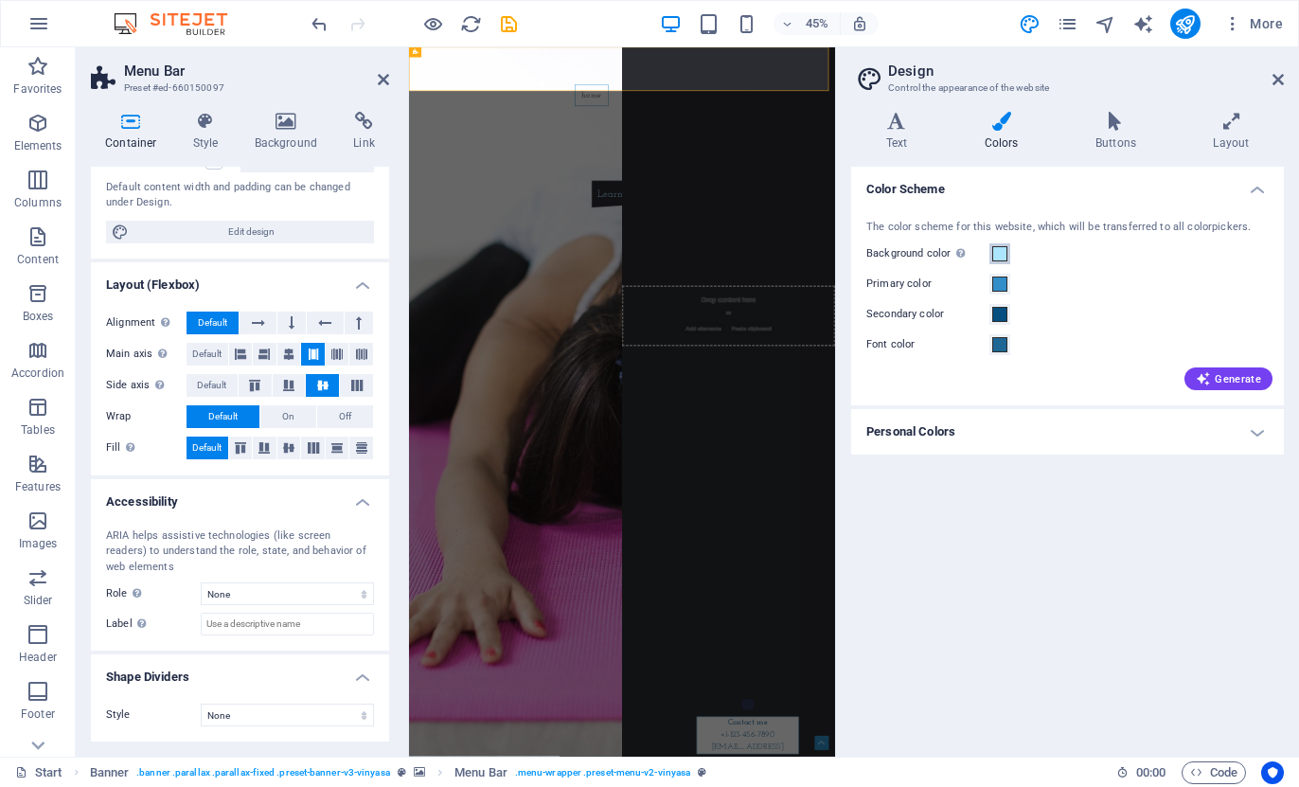
click at [1002, 259] on span at bounding box center [1000, 253] width 15 height 15
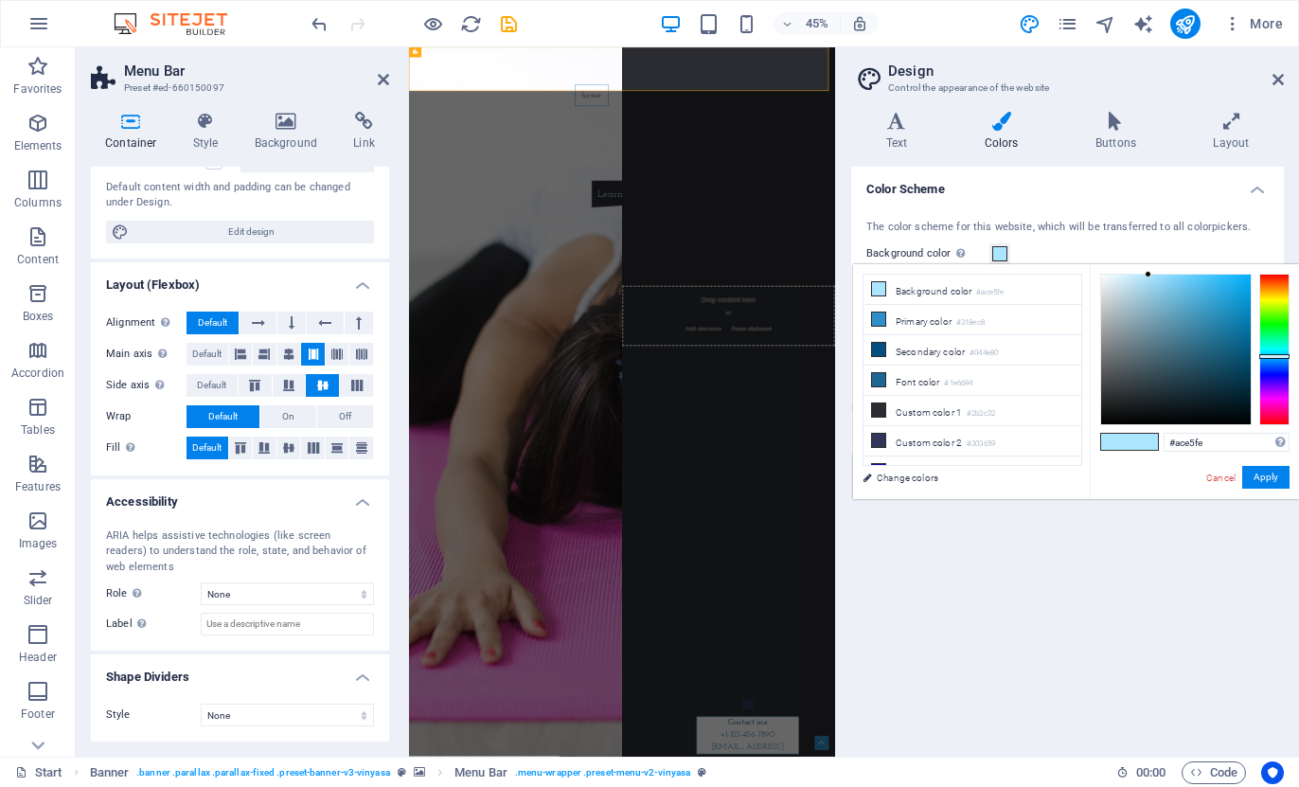
click at [1002, 254] on span at bounding box center [1000, 253] width 15 height 15
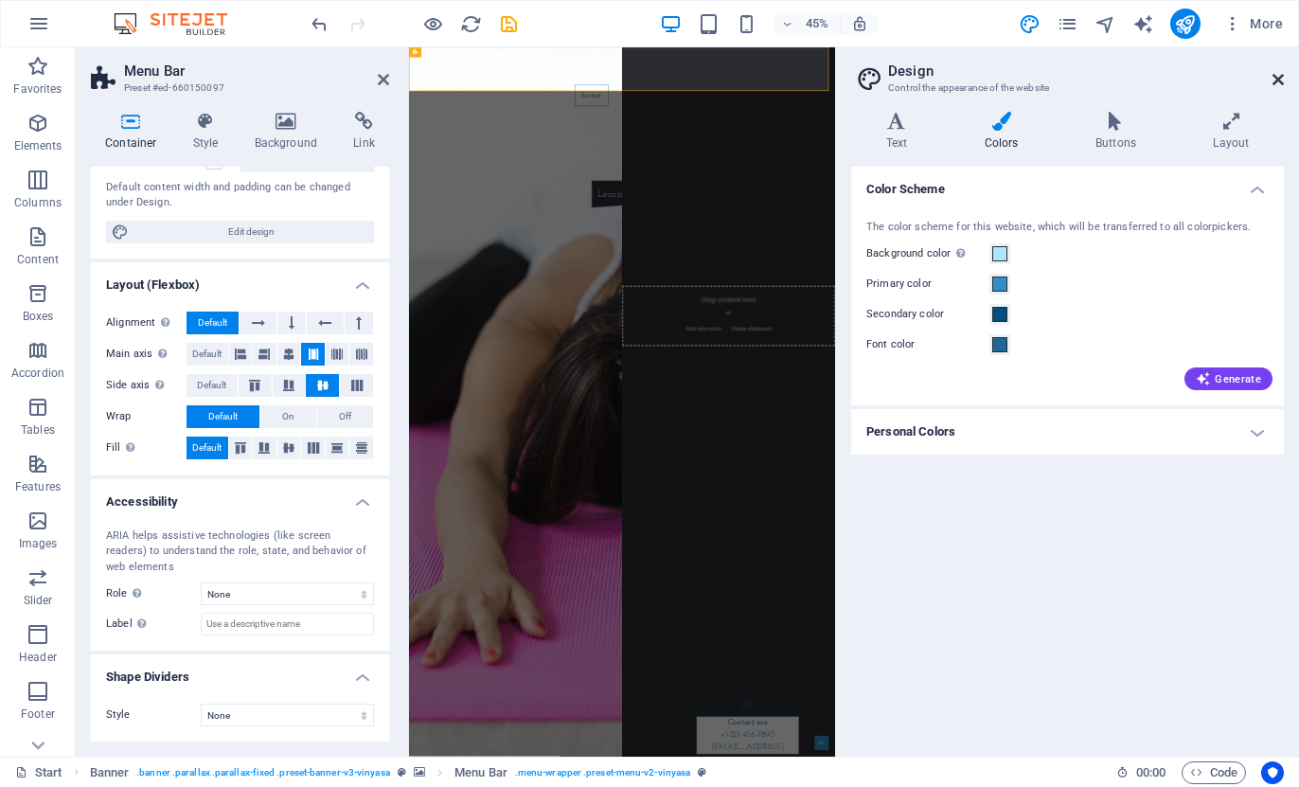
drag, startPoint x: 1278, startPoint y: 83, endPoint x: 914, endPoint y: 37, distance: 366.6
click at [1278, 83] on icon at bounding box center [1278, 79] width 11 height 15
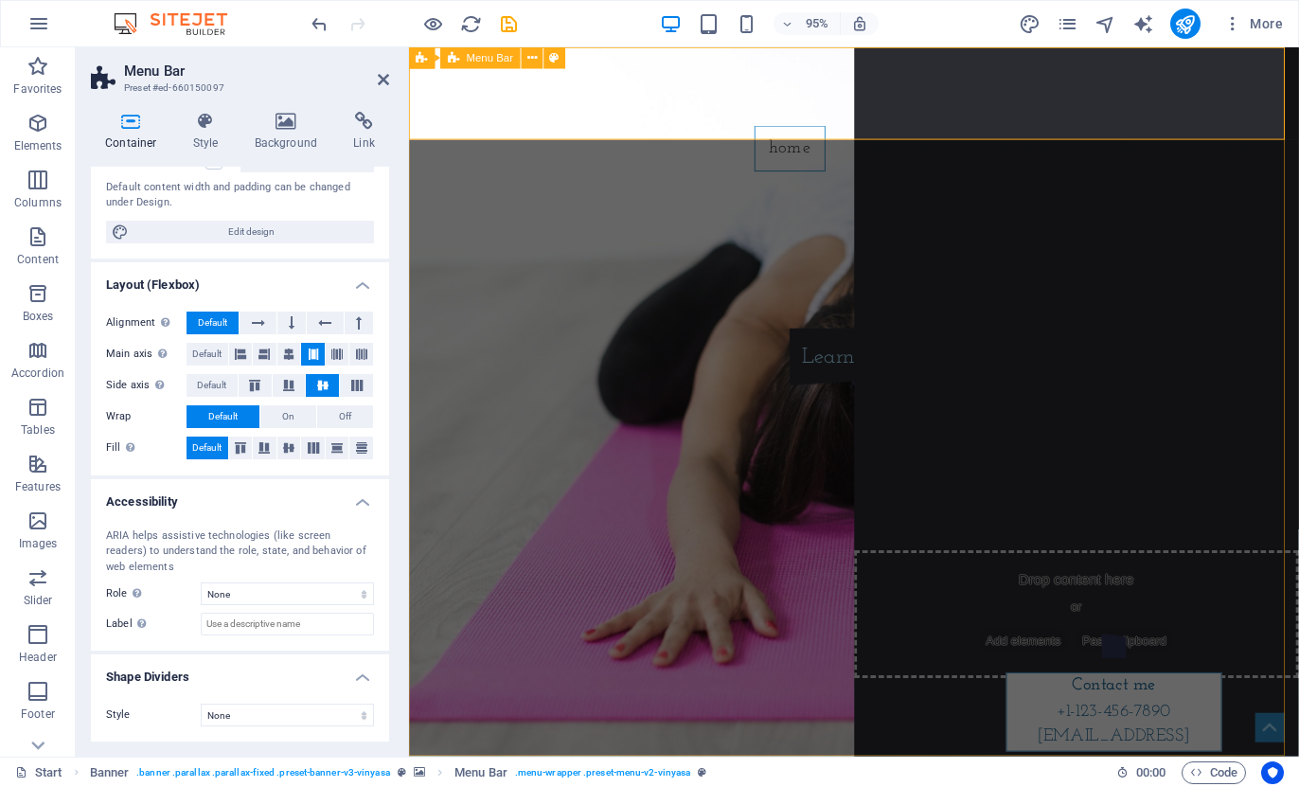
click at [703, 106] on div "Home About us Vinyasa Class Contact" at bounding box center [877, 120] width 937 height 146
click at [680, 124] on div "Home About us Vinyasa Class Contact" at bounding box center [877, 120] width 937 height 146
click at [459, 57] on span "Banner" at bounding box center [453, 58] width 35 height 10
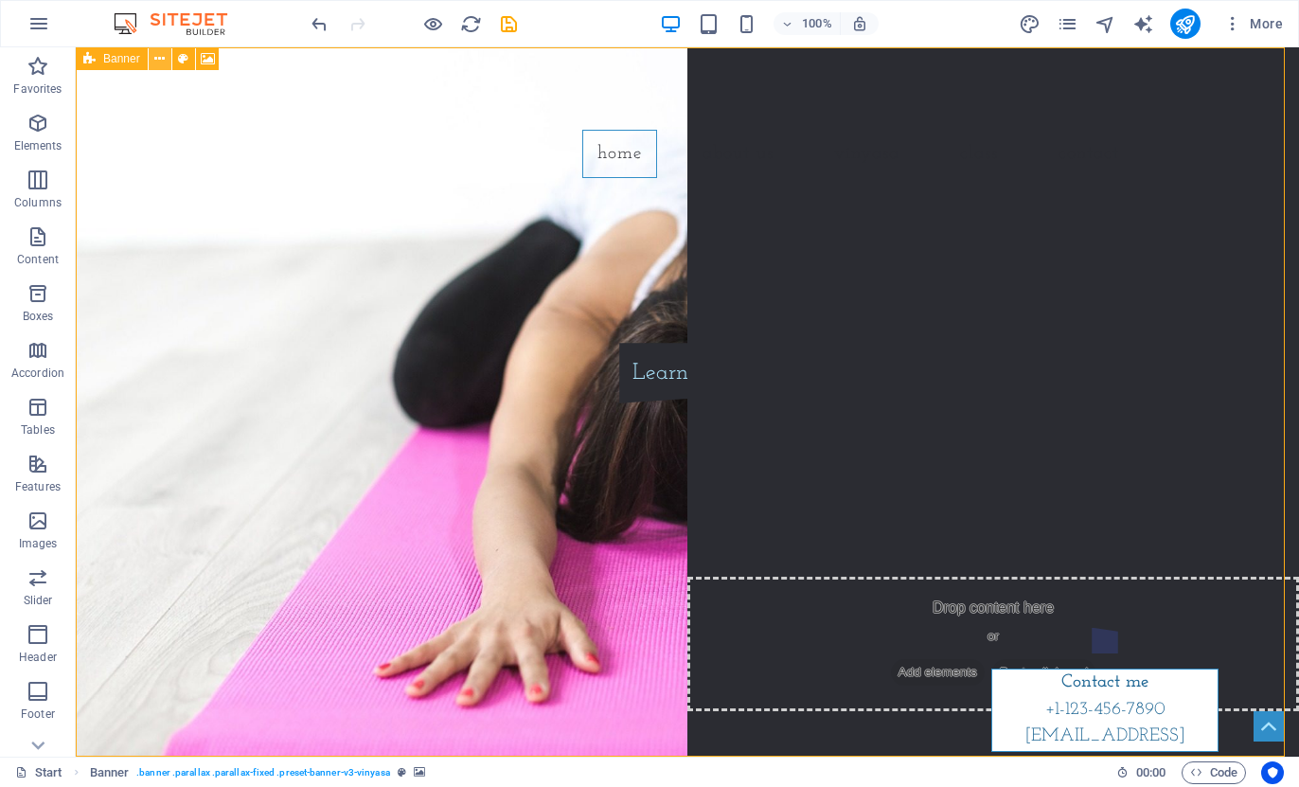
click at [159, 59] on icon at bounding box center [159, 59] width 10 height 20
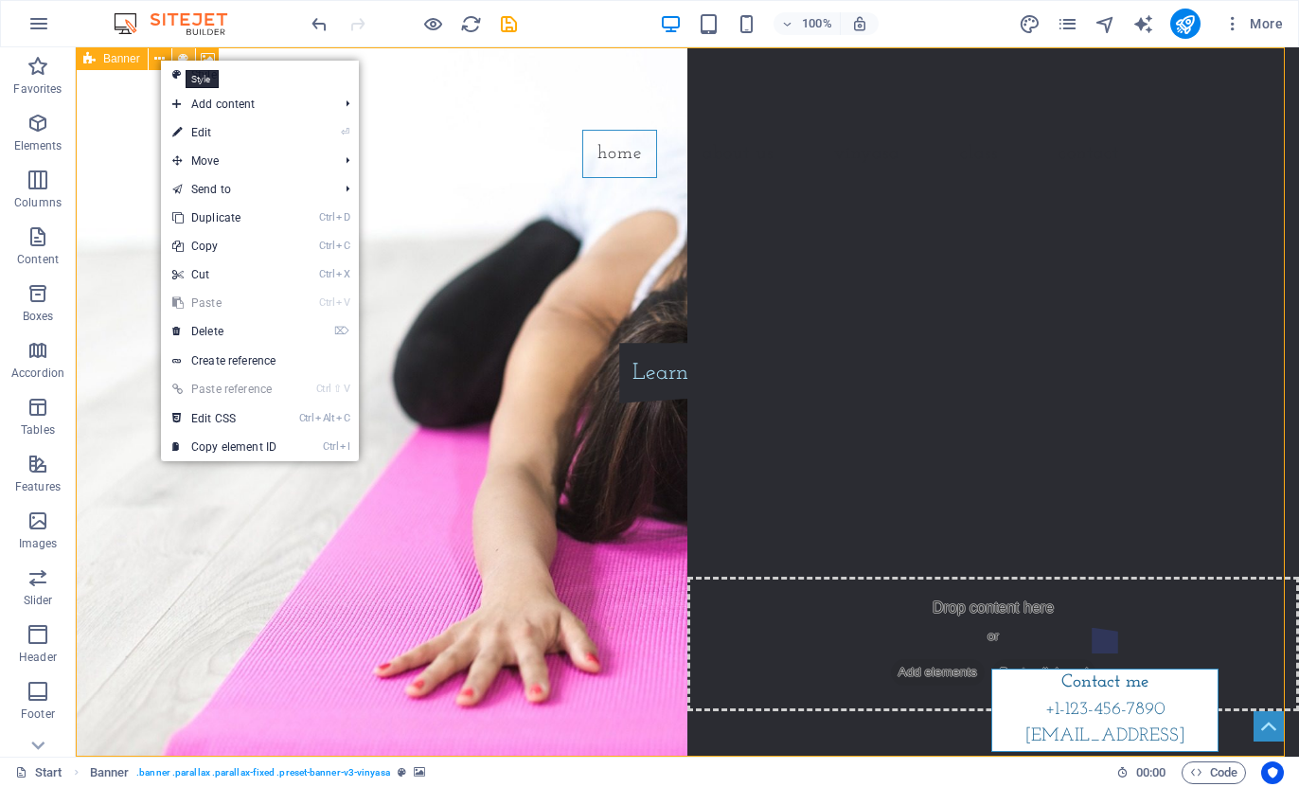
click at [182, 56] on icon at bounding box center [183, 59] width 10 height 20
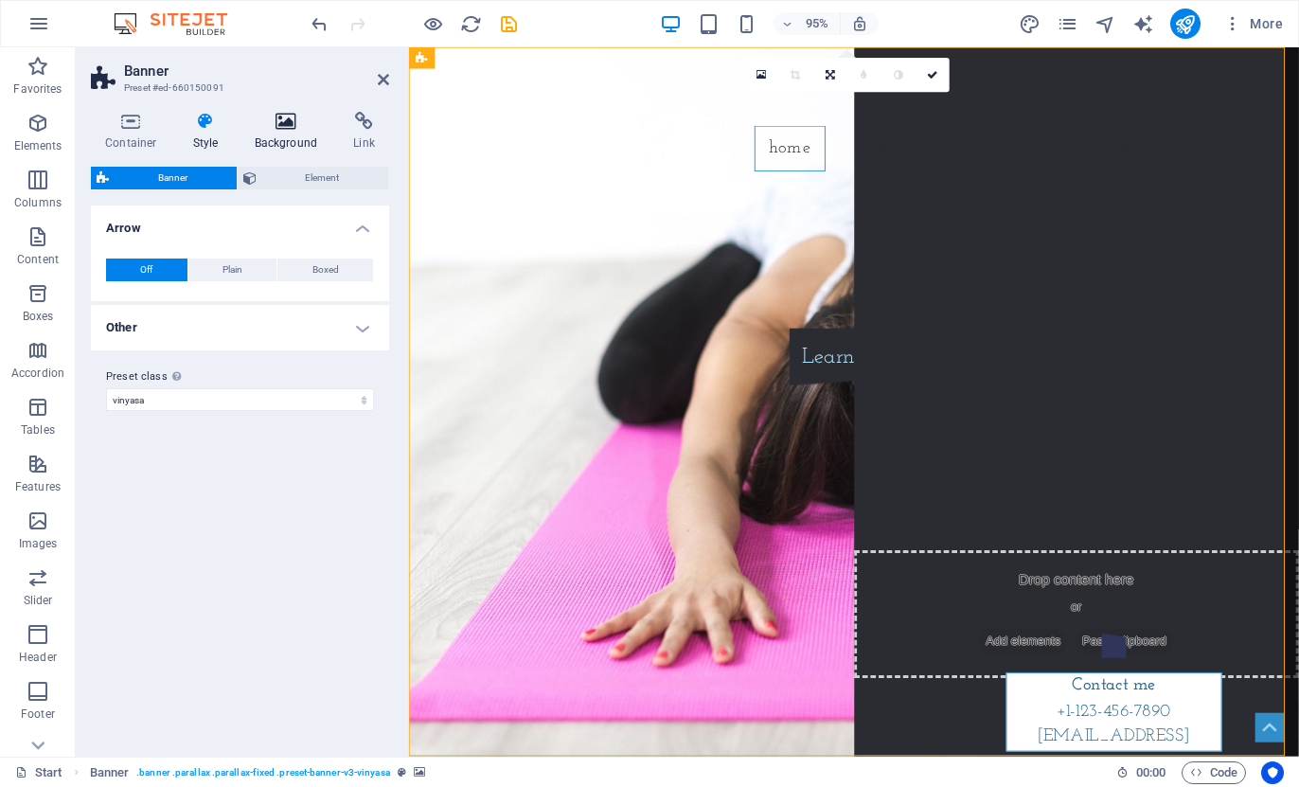
click at [281, 128] on icon at bounding box center [287, 121] width 92 height 19
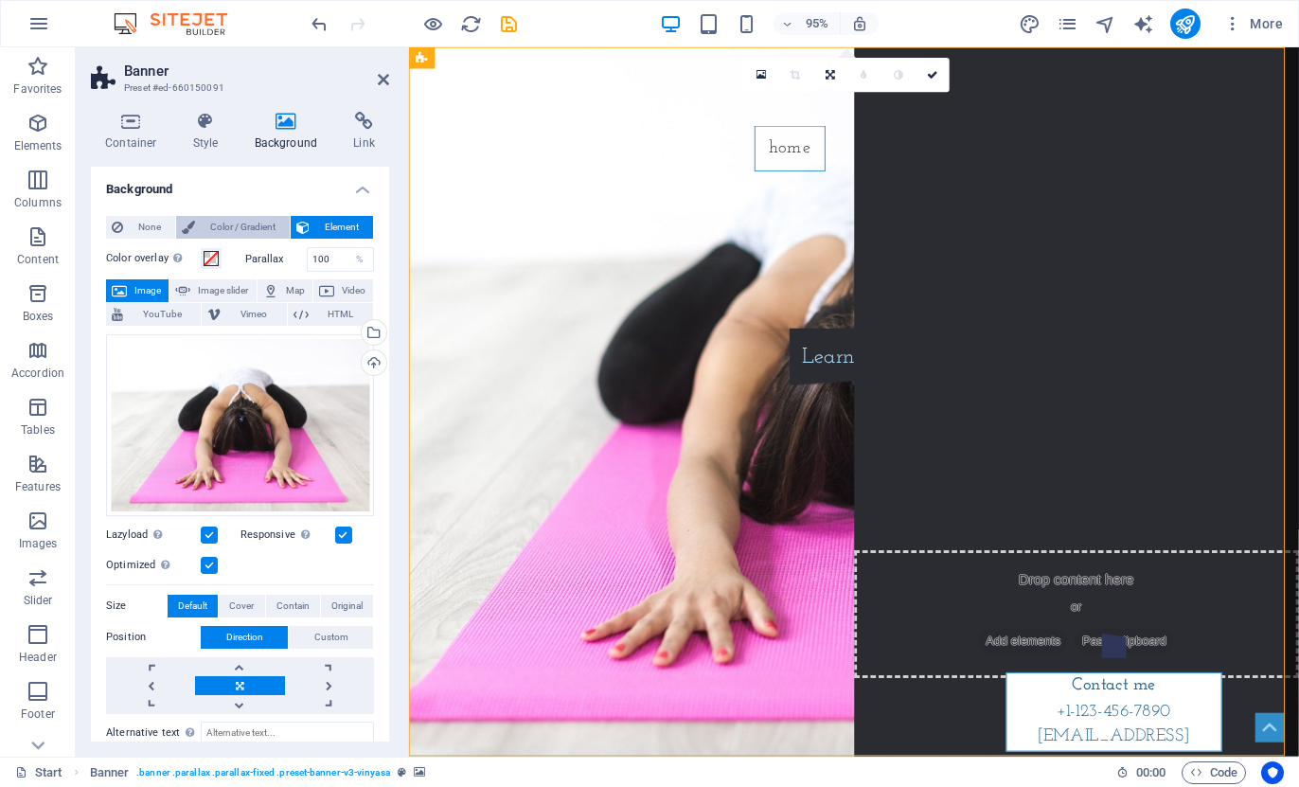
click at [241, 218] on span "Color / Gradient" at bounding box center [242, 227] width 83 height 23
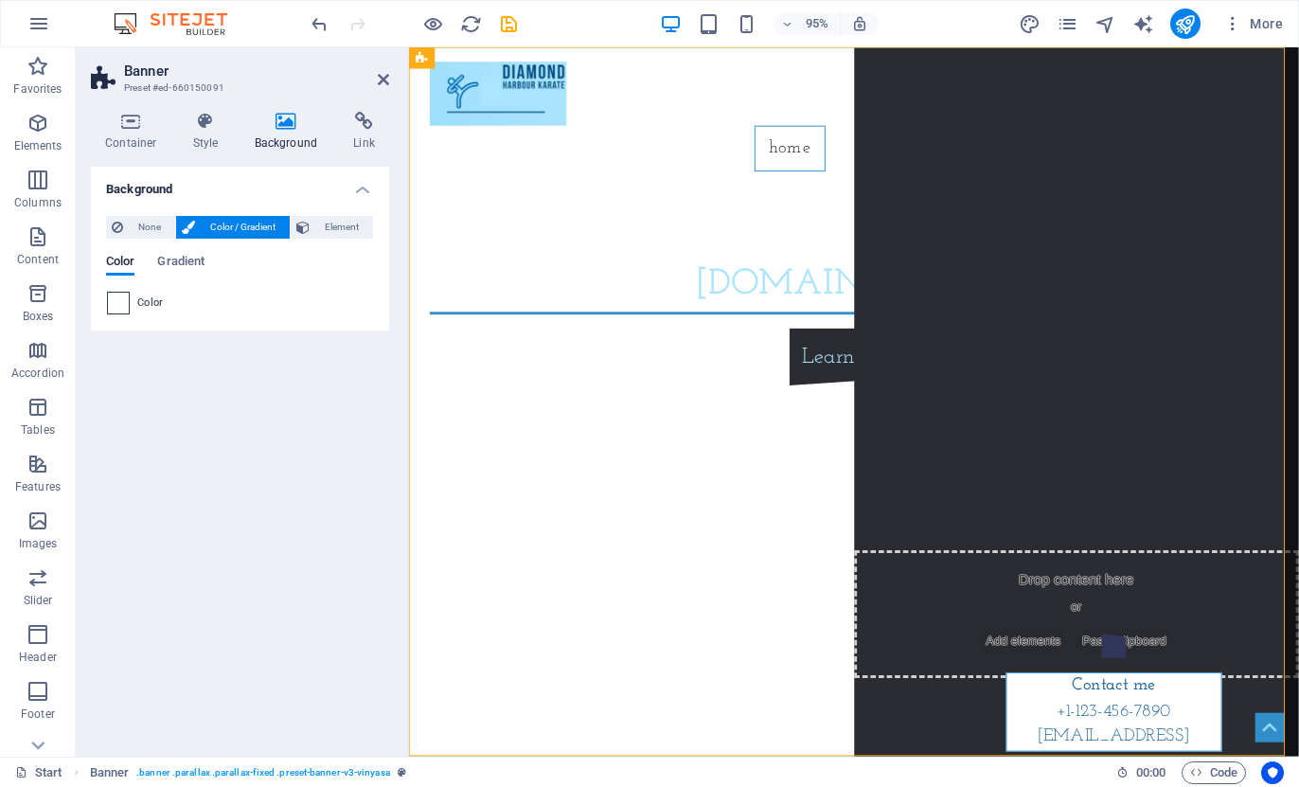
click at [124, 311] on span at bounding box center [118, 303] width 21 height 21
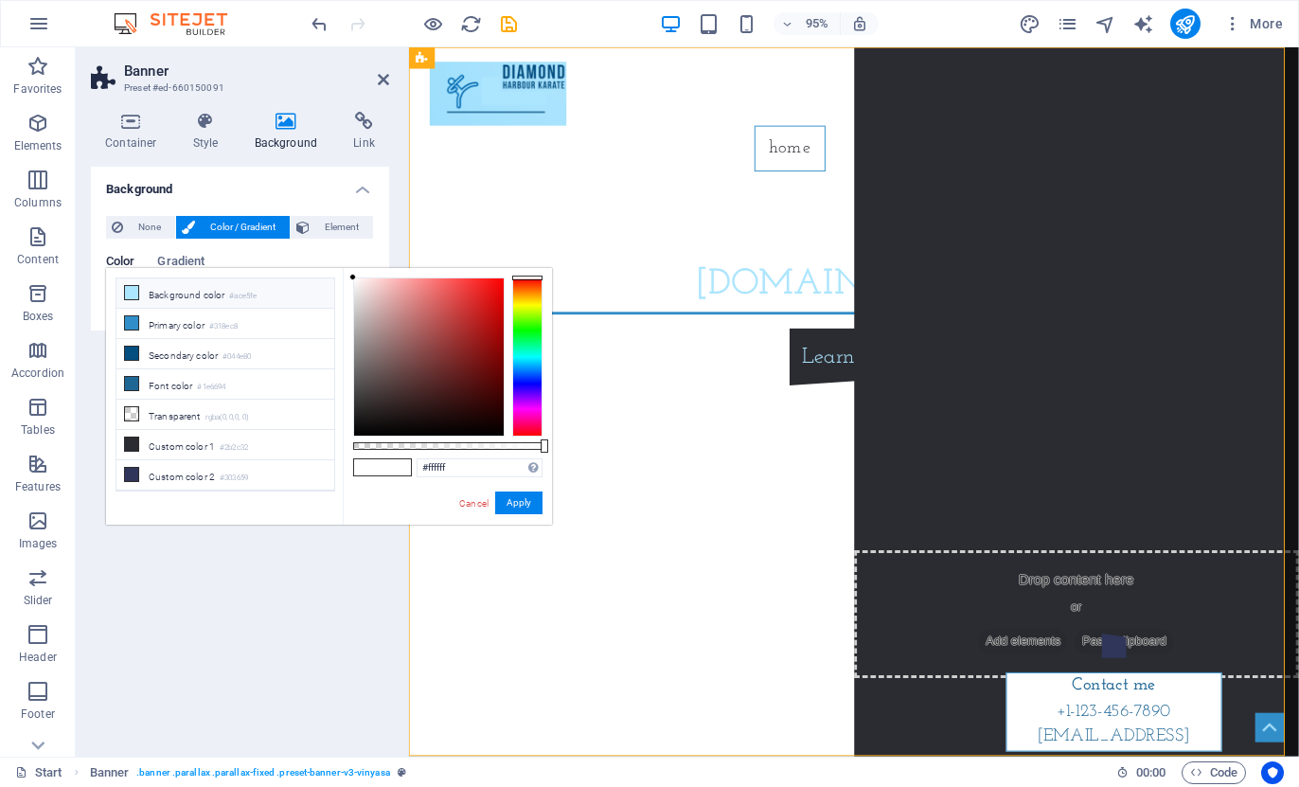
click at [149, 294] on li "Background color #ace5fe" at bounding box center [225, 293] width 218 height 30
type input "#ace5fe"
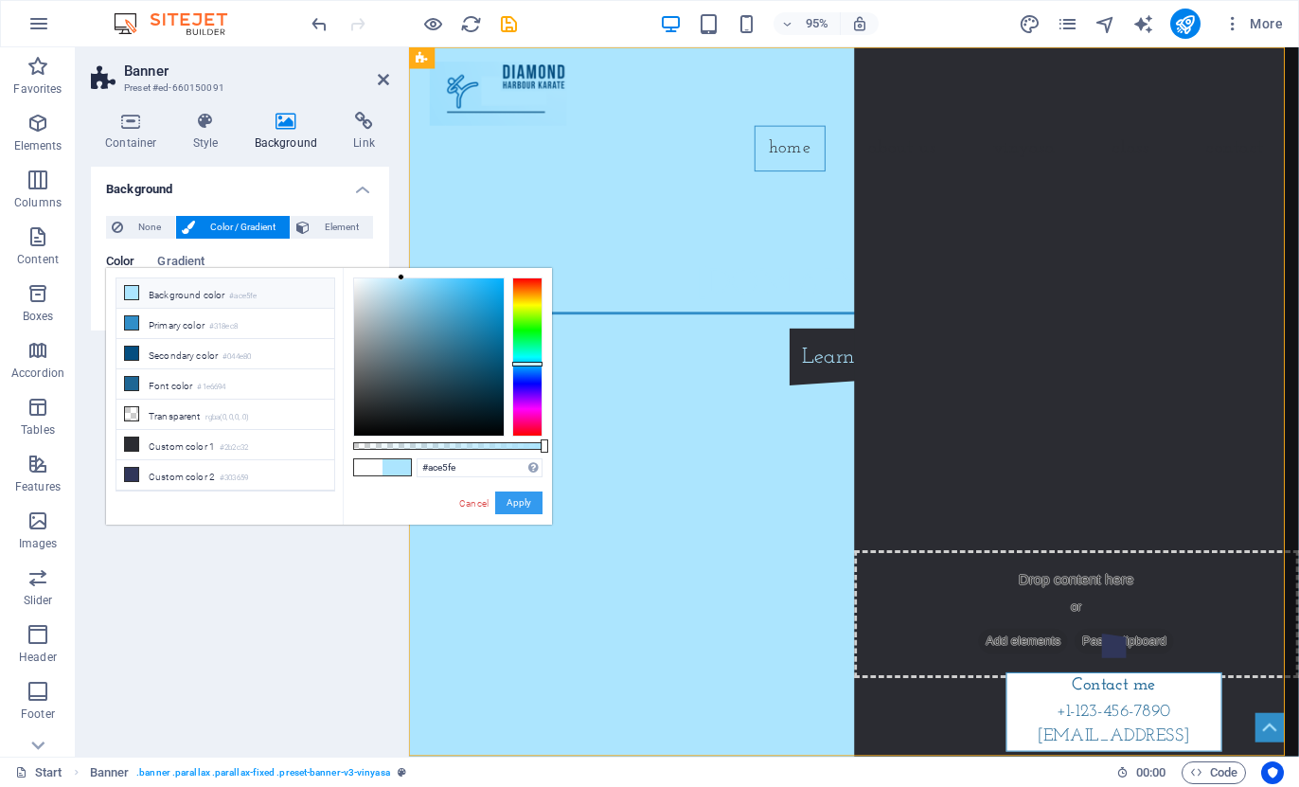
click at [528, 499] on button "Apply" at bounding box center [518, 503] width 47 height 23
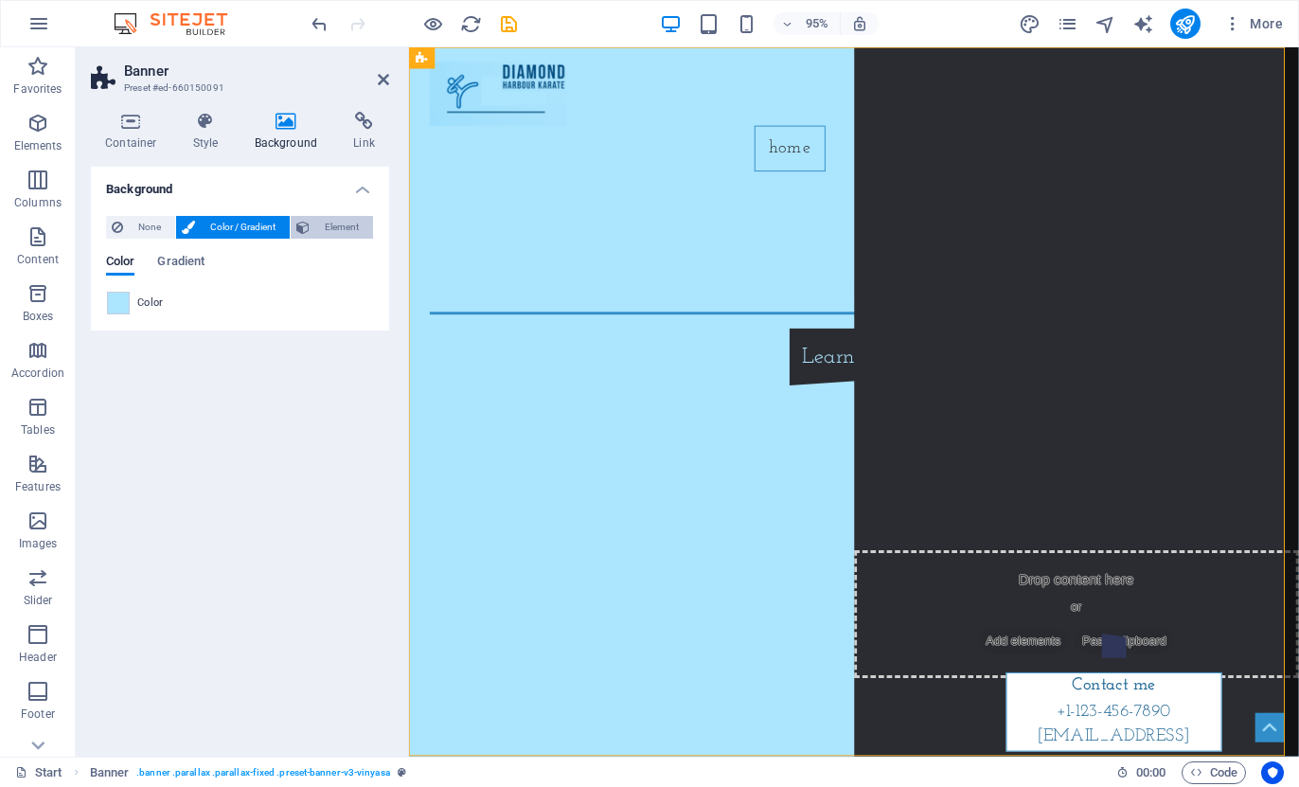
click at [322, 232] on span "Element" at bounding box center [341, 227] width 52 height 23
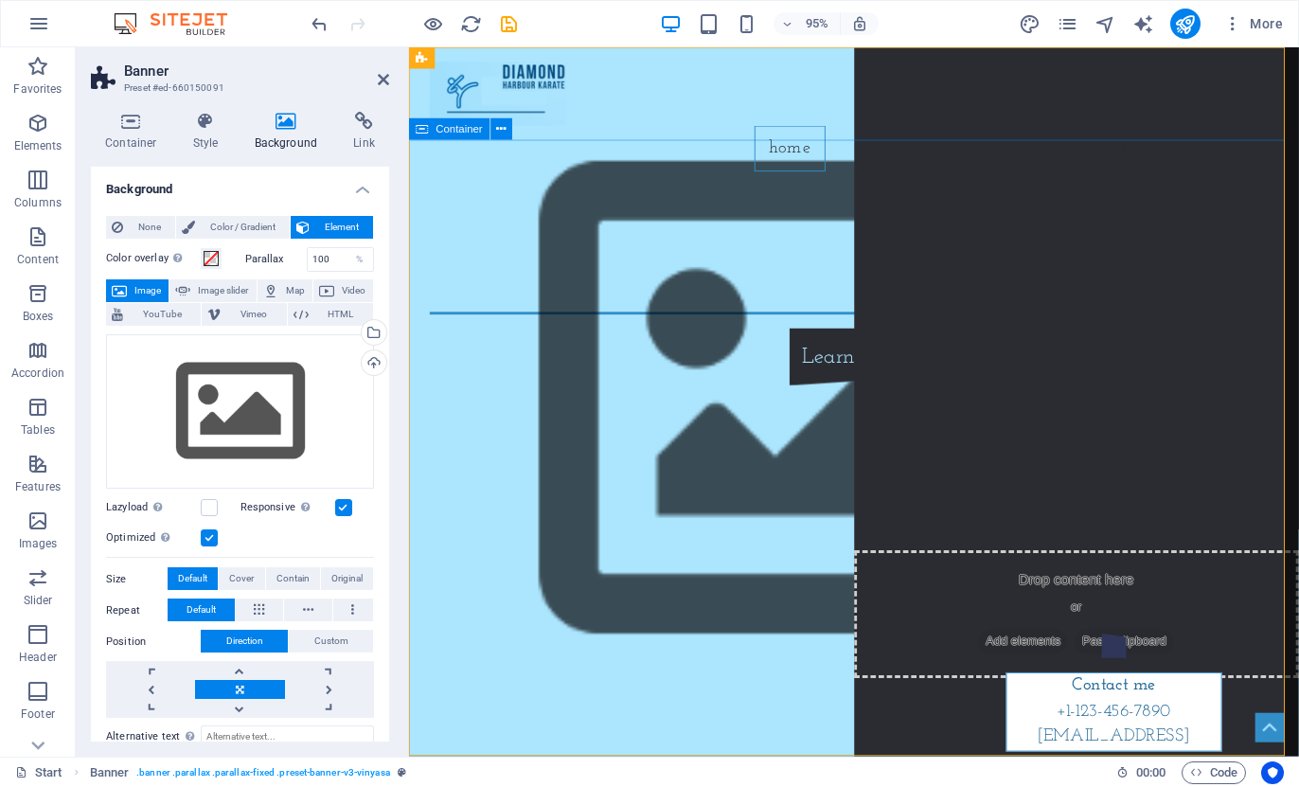
click at [829, 386] on div "[DOMAIN_NAME] Learn more" at bounding box center [877, 336] width 937 height 286
click at [1027, 130] on nav "Home About us Vinyasa Class Contact" at bounding box center [878, 154] width 894 height 48
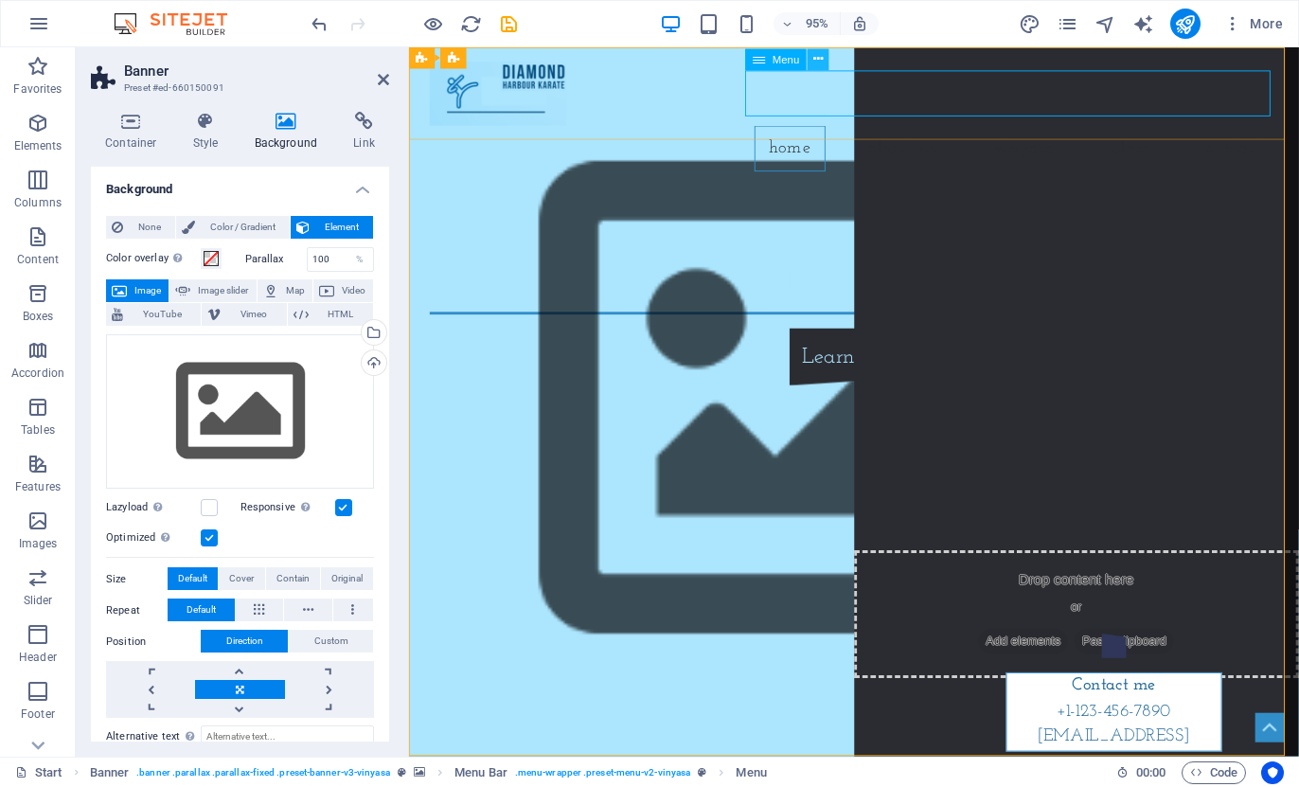
click at [815, 62] on icon at bounding box center [818, 59] width 9 height 19
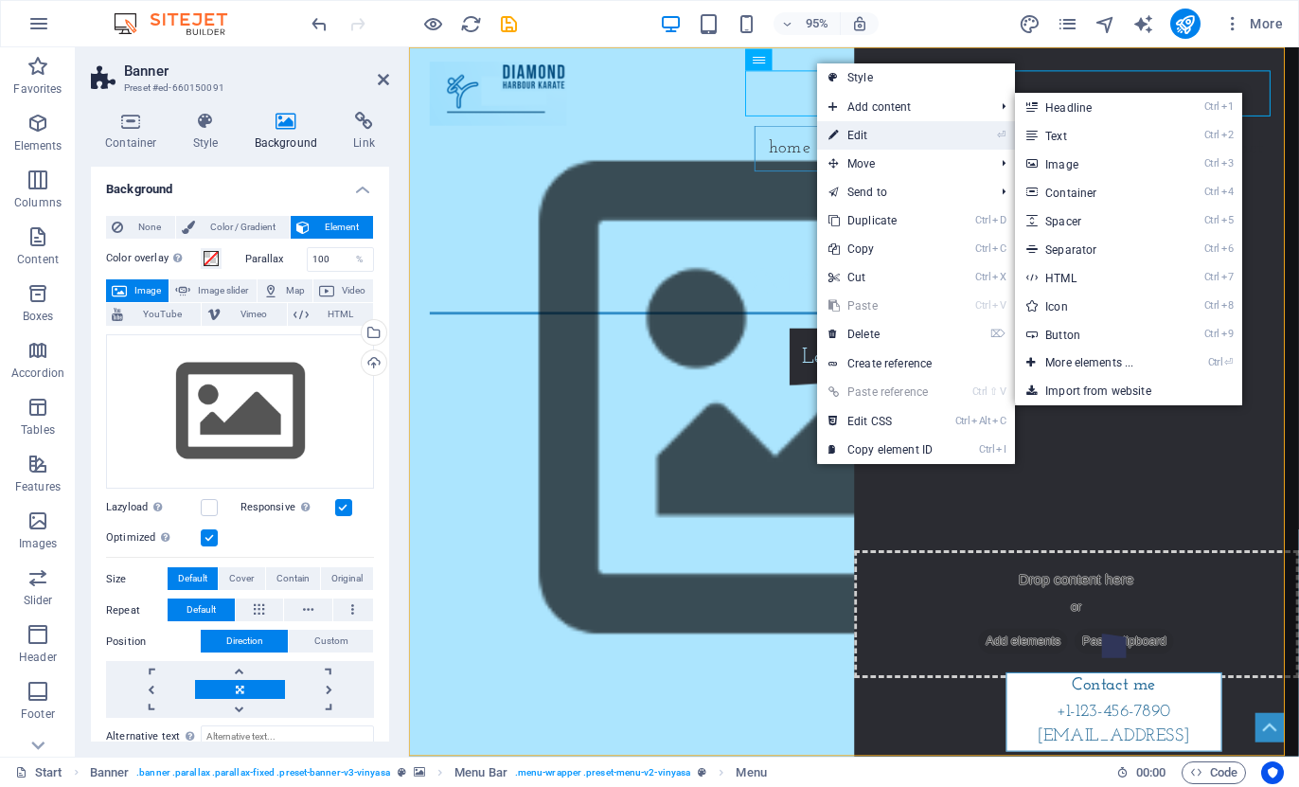
click at [851, 131] on link "⏎ Edit" at bounding box center [880, 135] width 127 height 28
select select
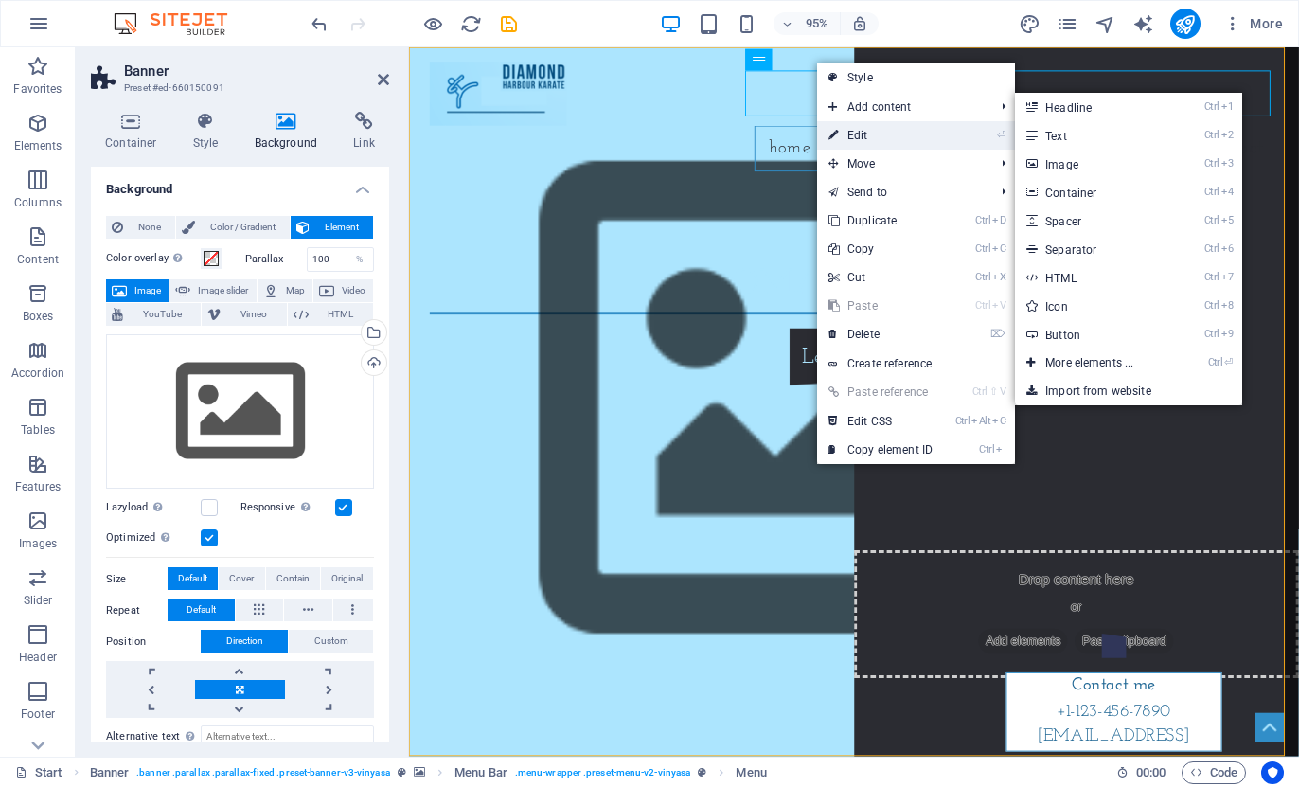
select select
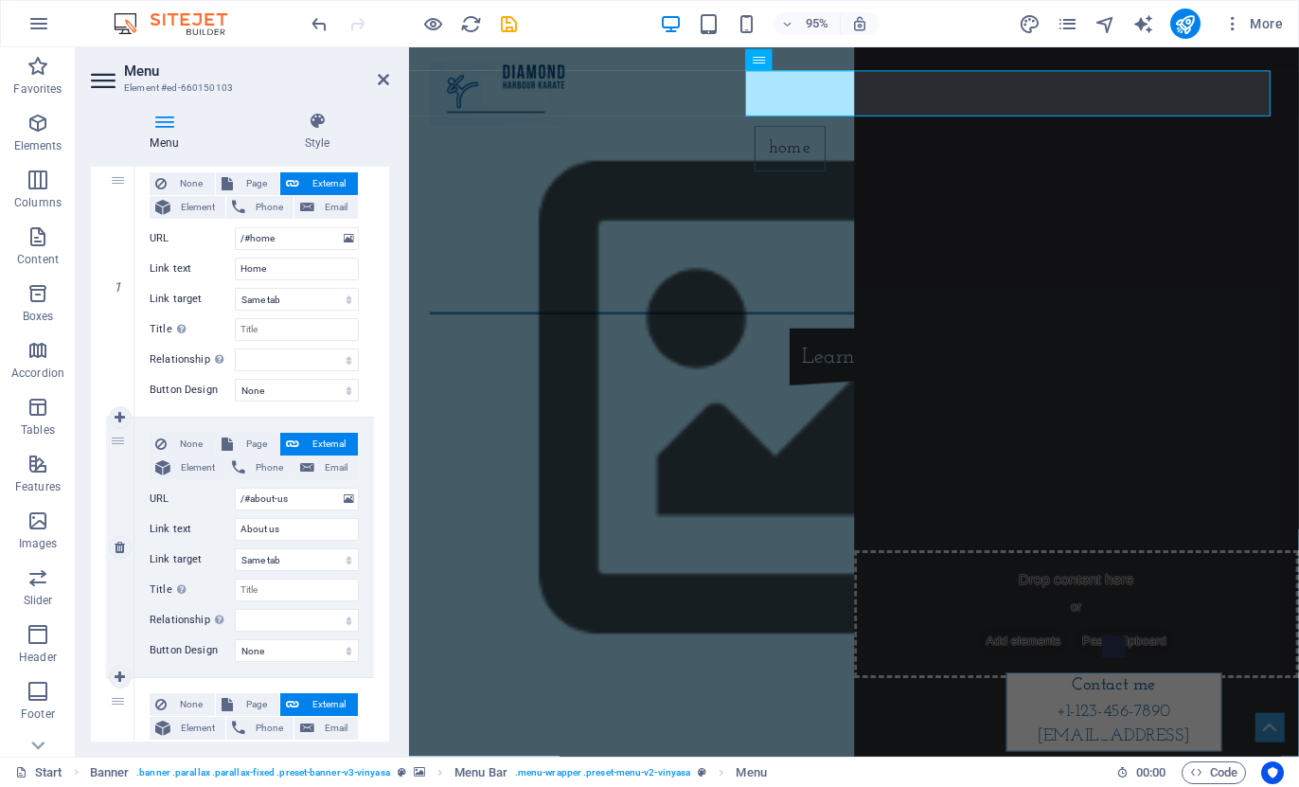
scroll to position [379, 0]
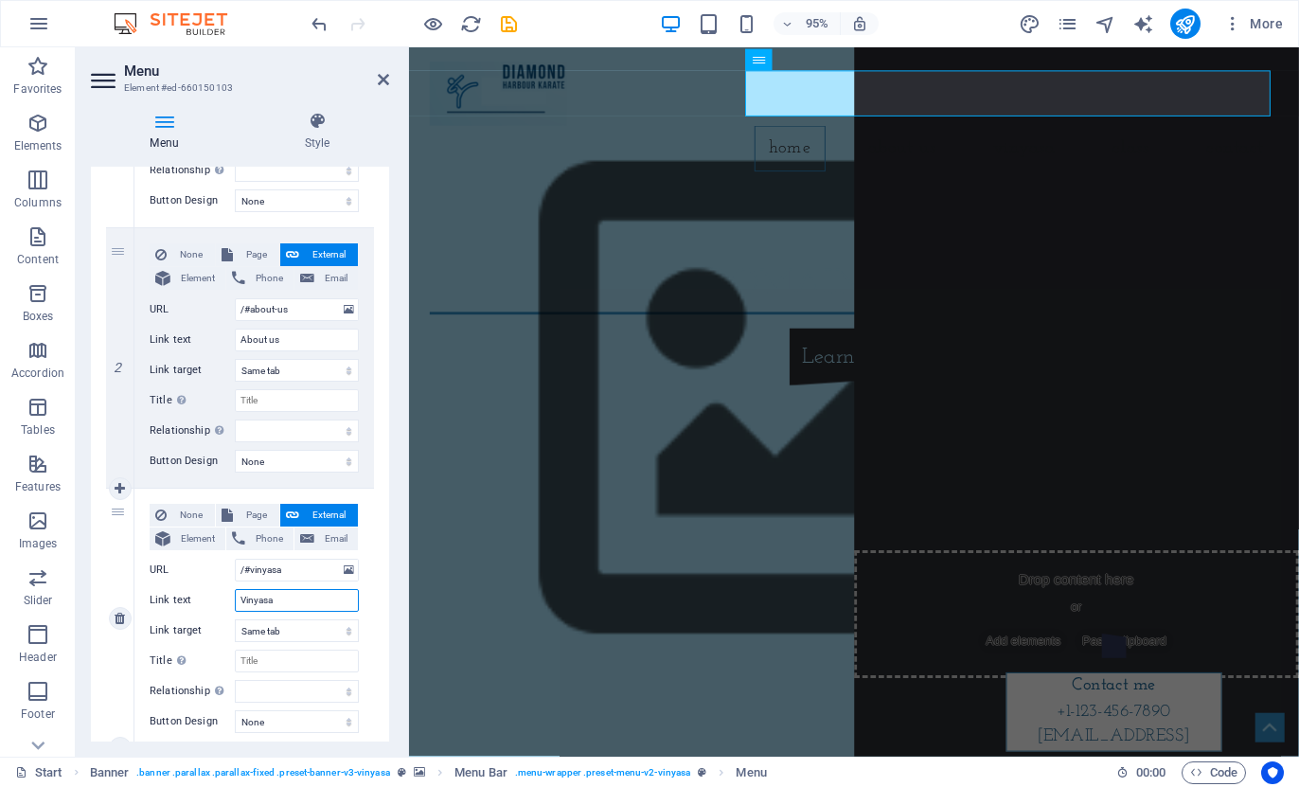
drag, startPoint x: 290, startPoint y: 600, endPoint x: 209, endPoint y: 600, distance: 80.5
click at [209, 600] on div "Link text Vinyasa" at bounding box center [254, 600] width 209 height 23
type input "C"
select select
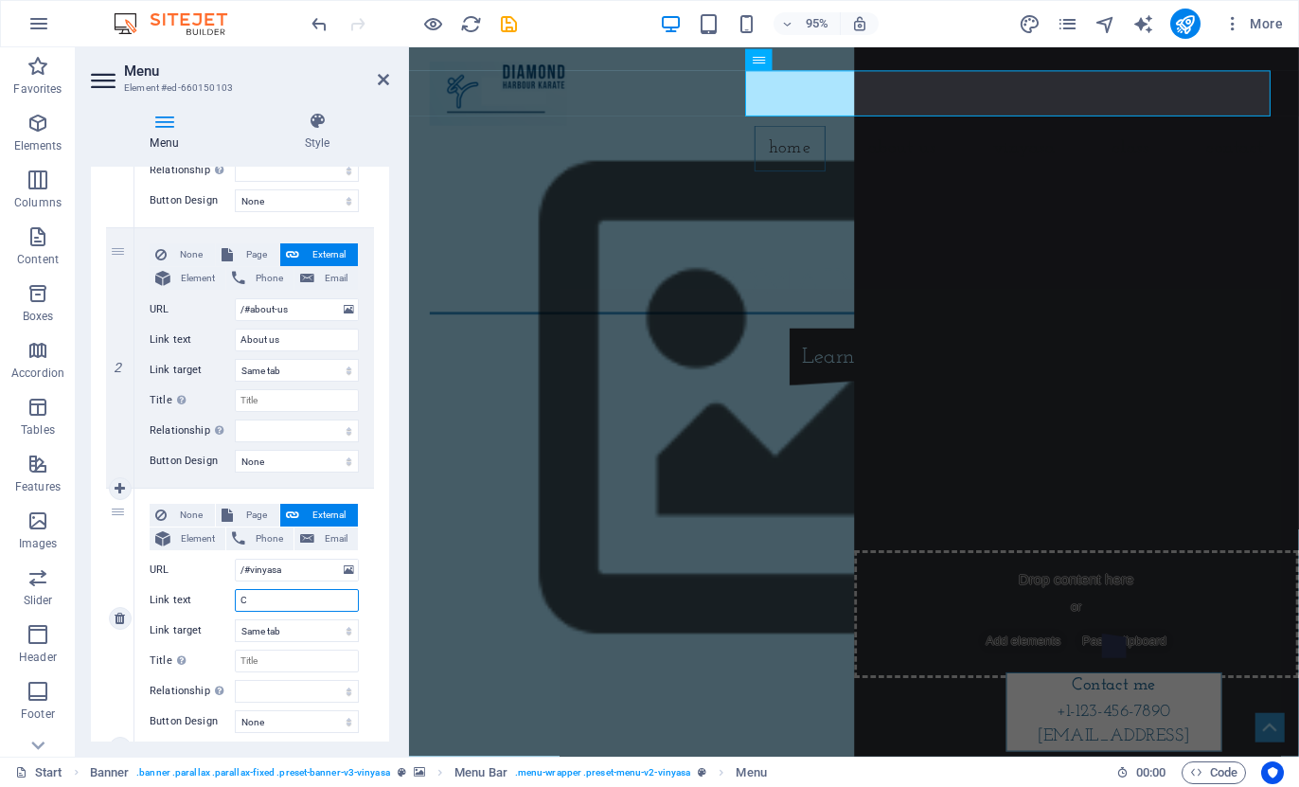
select select
type input "Classes"
select select
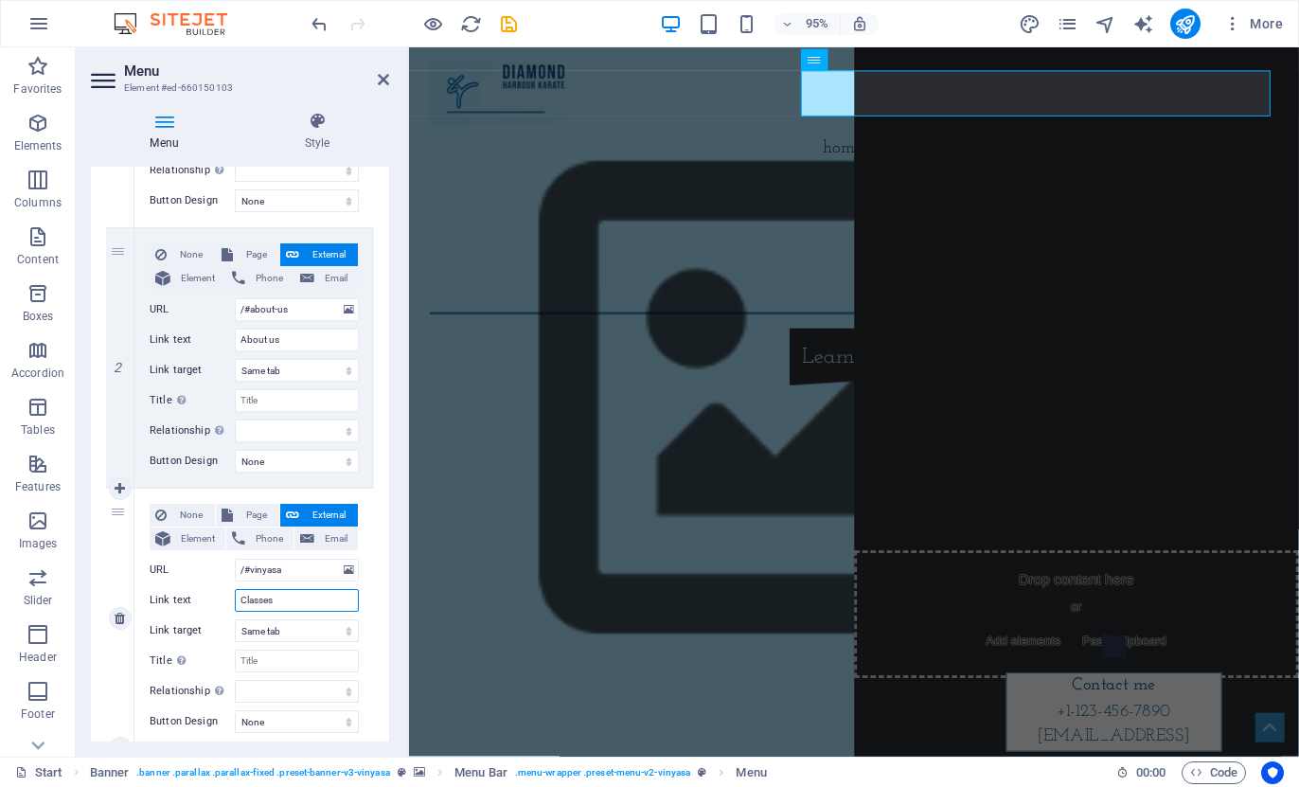
select select
drag, startPoint x: 302, startPoint y: 603, endPoint x: 193, endPoint y: 603, distance: 108.9
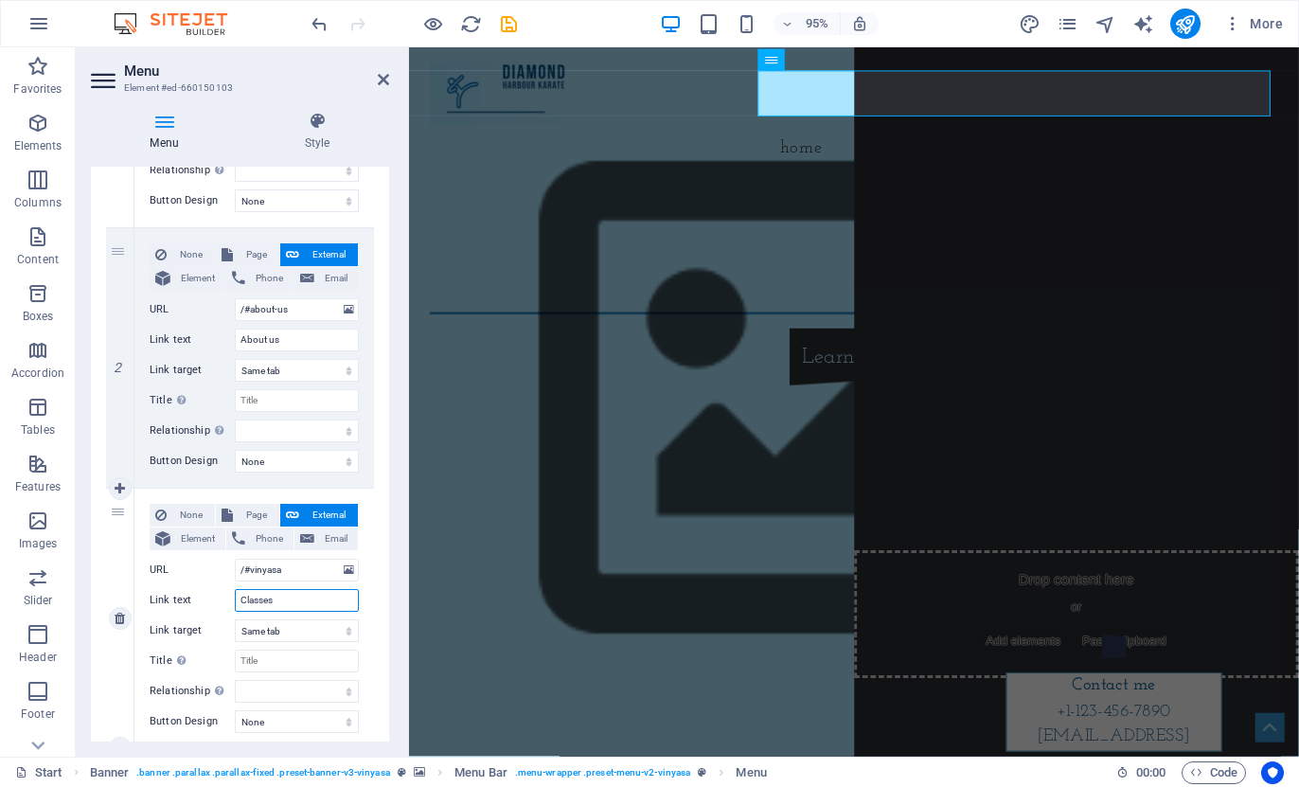
click at [193, 603] on div "Link text Classes" at bounding box center [254, 600] width 209 height 23
type input "[PERSON_NAME]"
select select
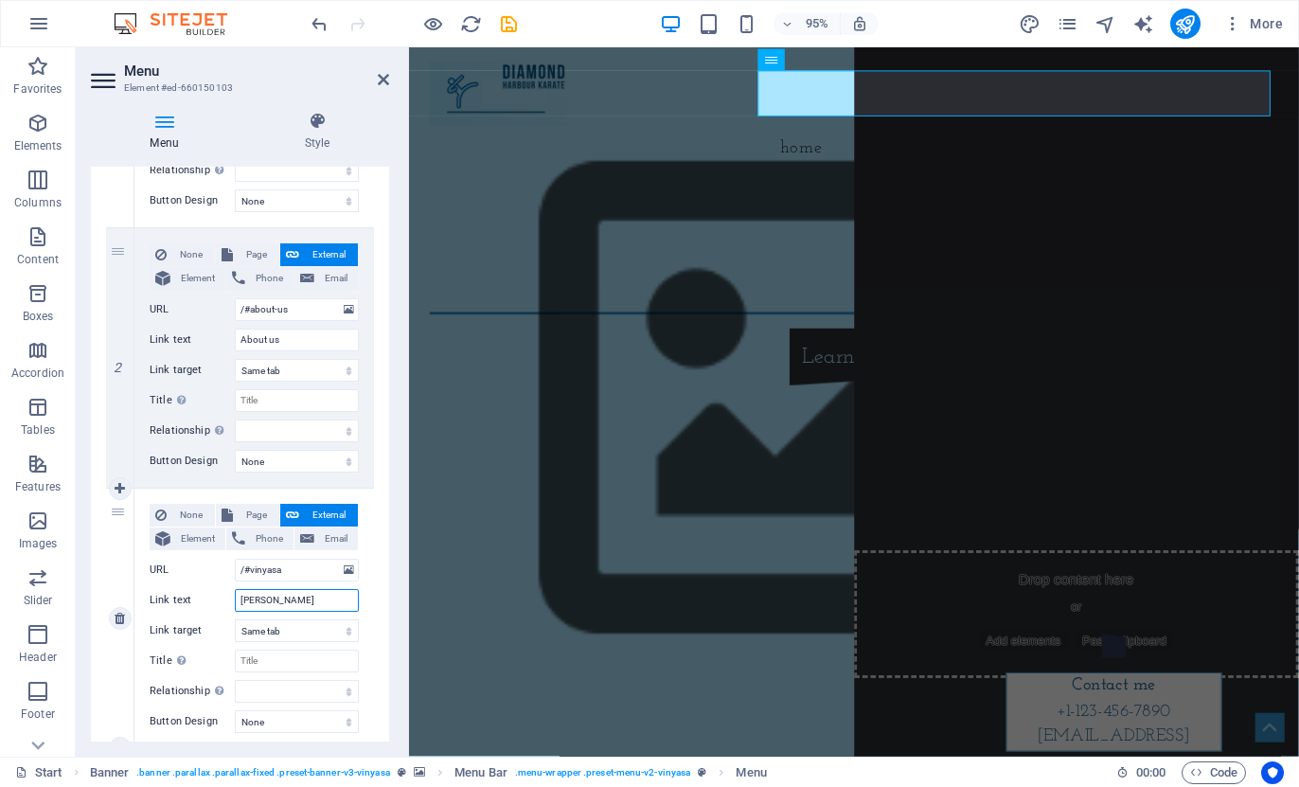
select select
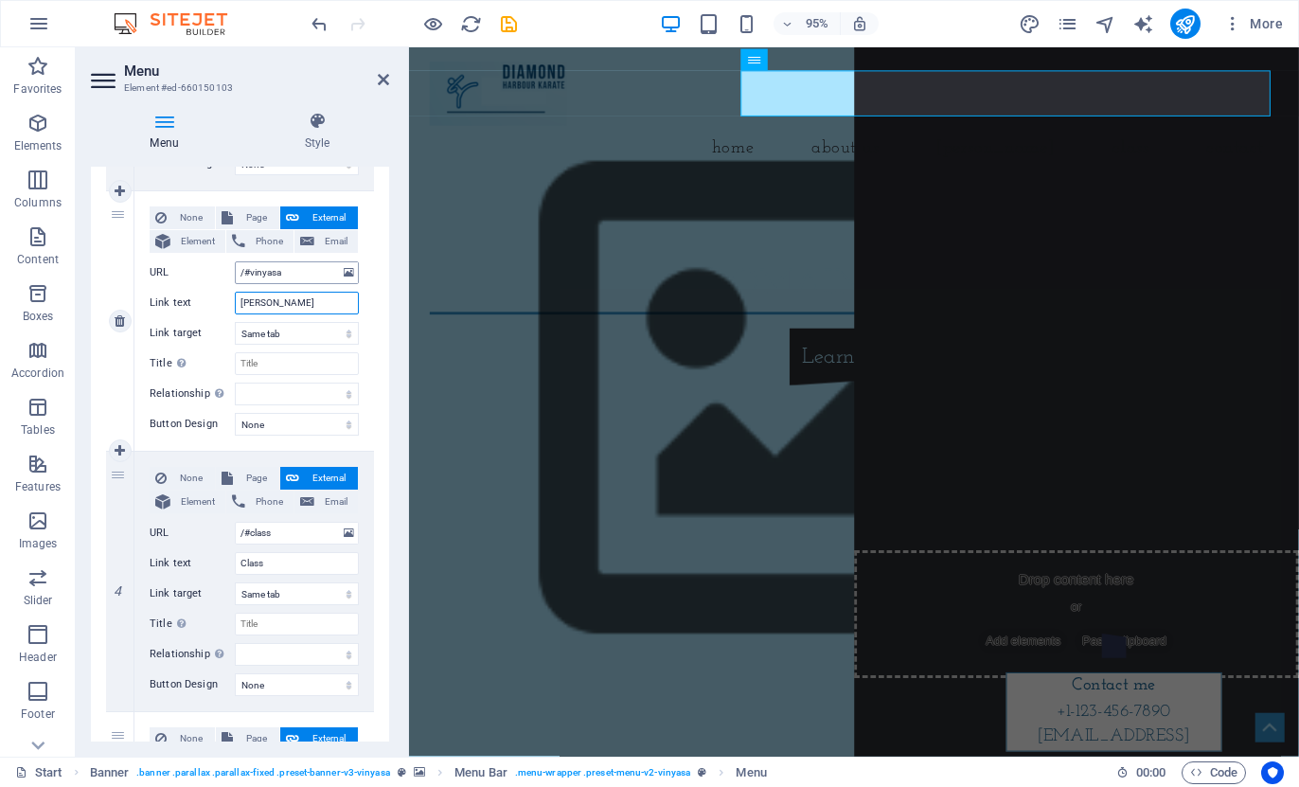
scroll to position [675, 0]
click at [385, 73] on icon at bounding box center [383, 79] width 11 height 15
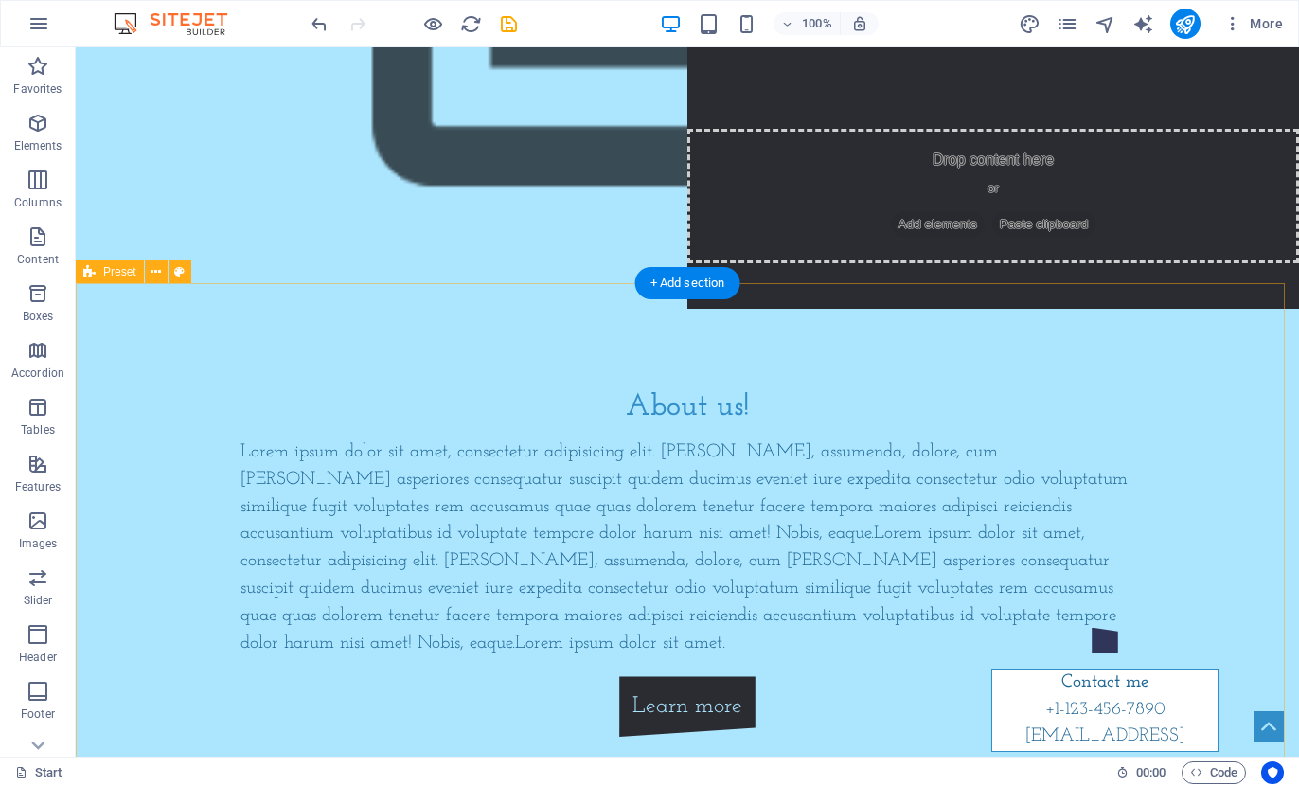
scroll to position [474, 0]
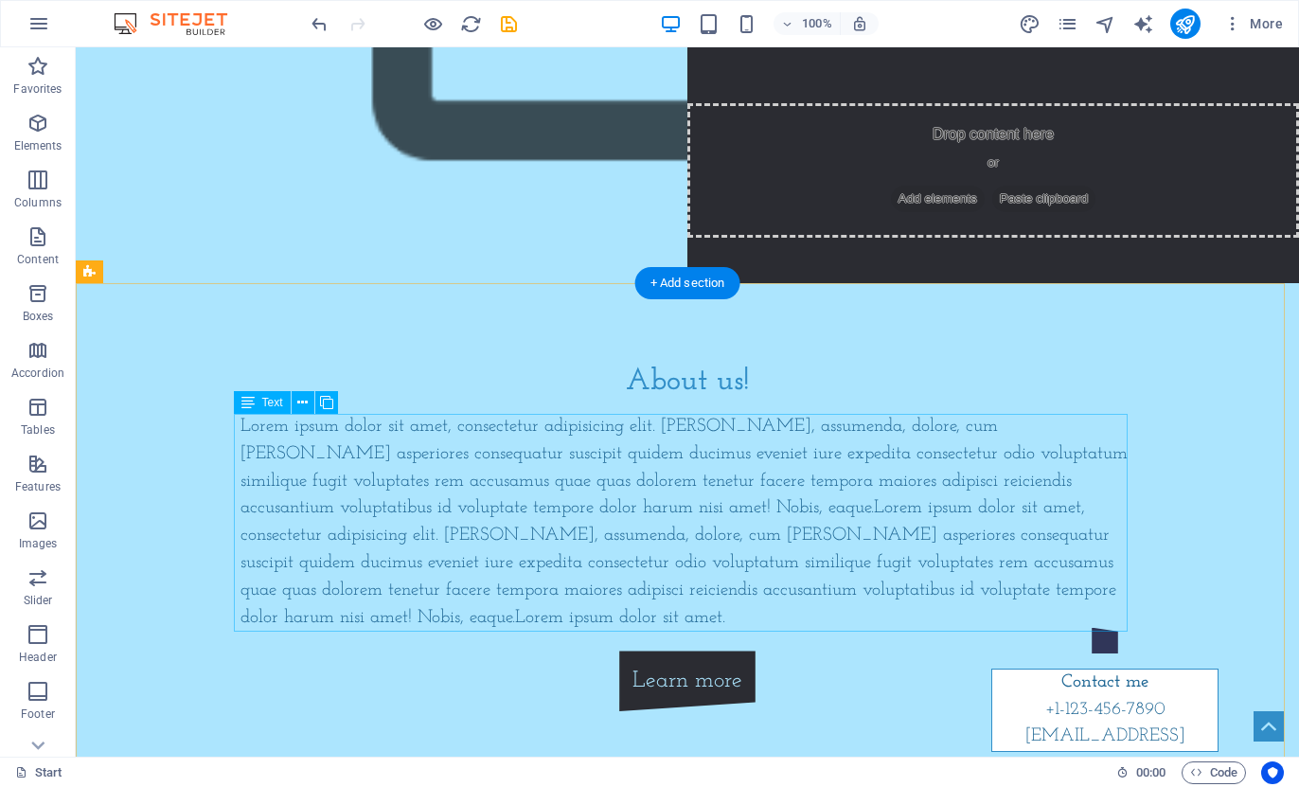
click at [602, 456] on div "Lorem ipsum dolor sit amet, consectetur adipisicing elit. [PERSON_NAME], assume…" at bounding box center [688, 523] width 894 height 218
click at [289, 611] on div "Lorem ipsum dolor sit amet, consectetur adipisicing elit. [PERSON_NAME], assume…" at bounding box center [688, 523] width 894 height 218
click at [294, 608] on div "Lorem ipsum dolor sit amet, consectetur adipisicing elit. [PERSON_NAME], assume…" at bounding box center [688, 523] width 894 height 218
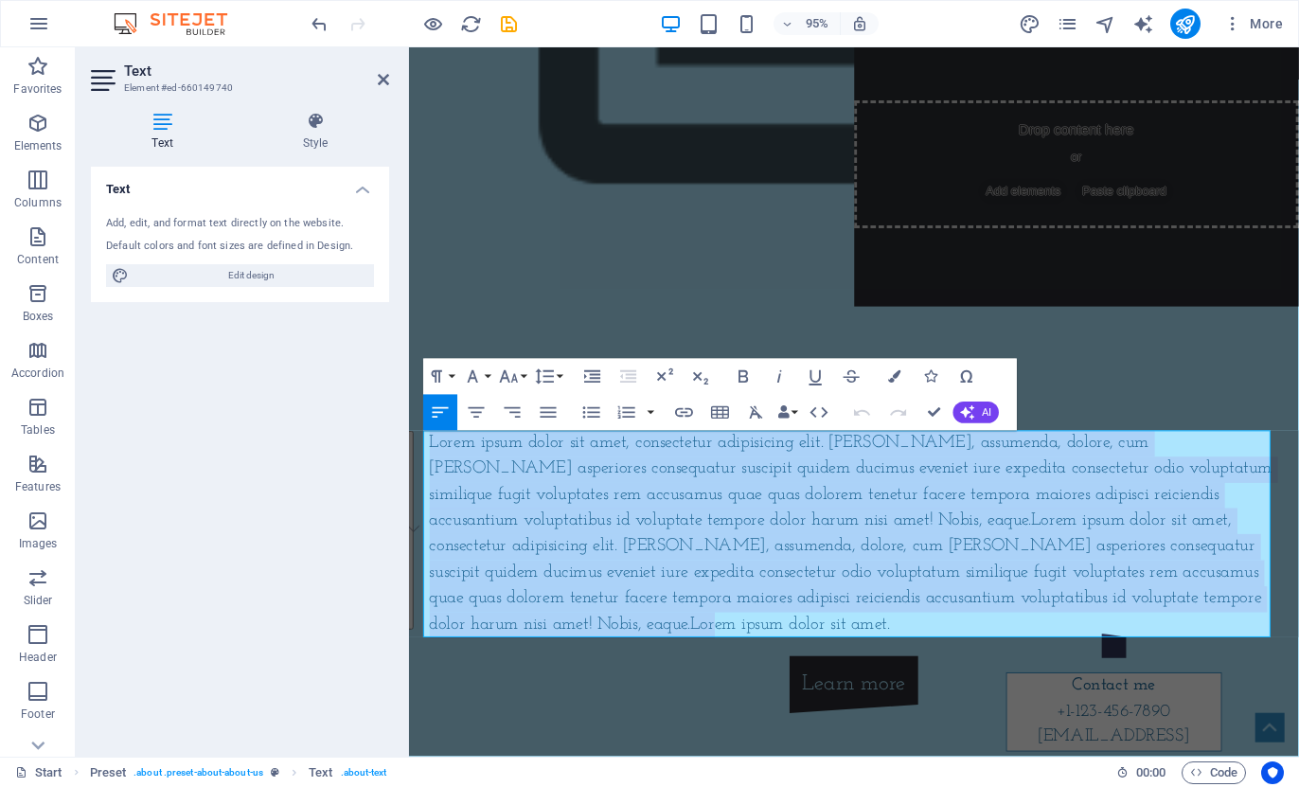
drag, startPoint x: 508, startPoint y: 658, endPoint x: 394, endPoint y: 452, distance: 235.7
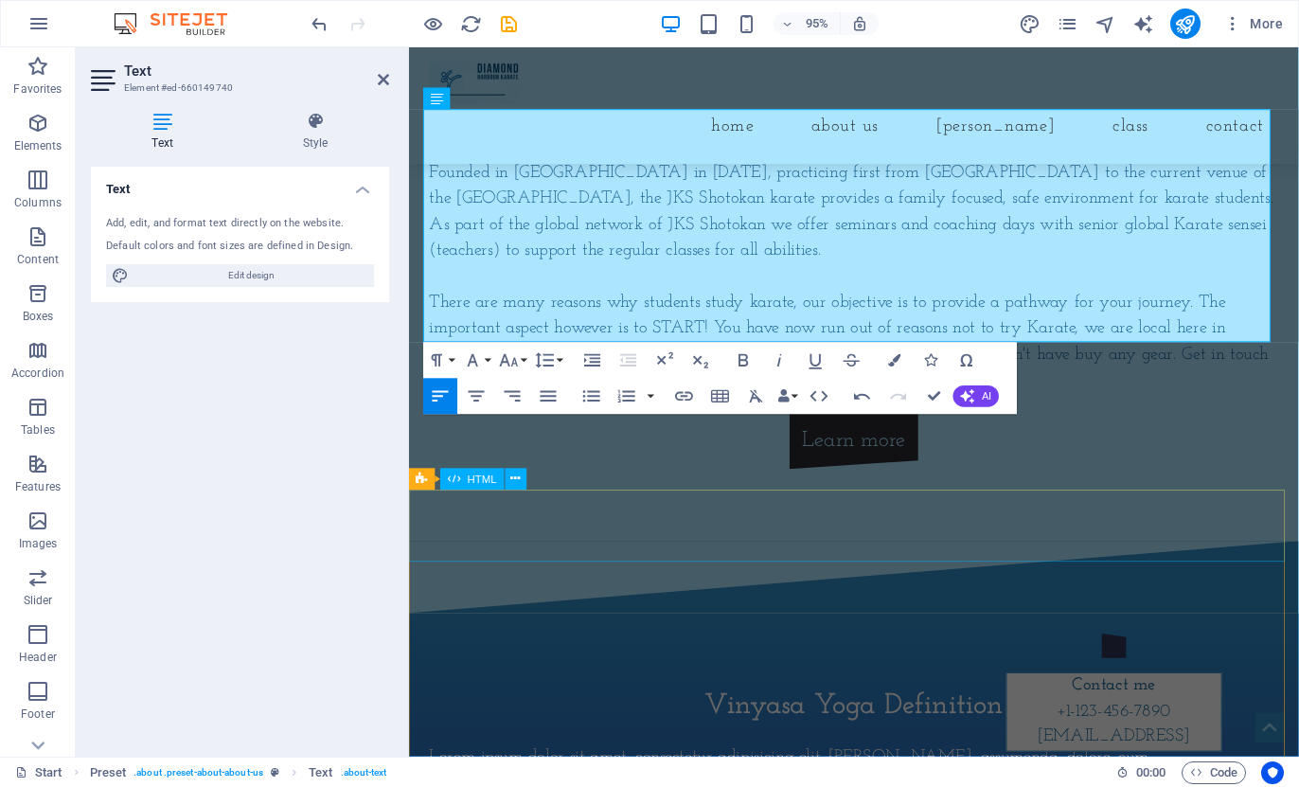
scroll to position [1042, 0]
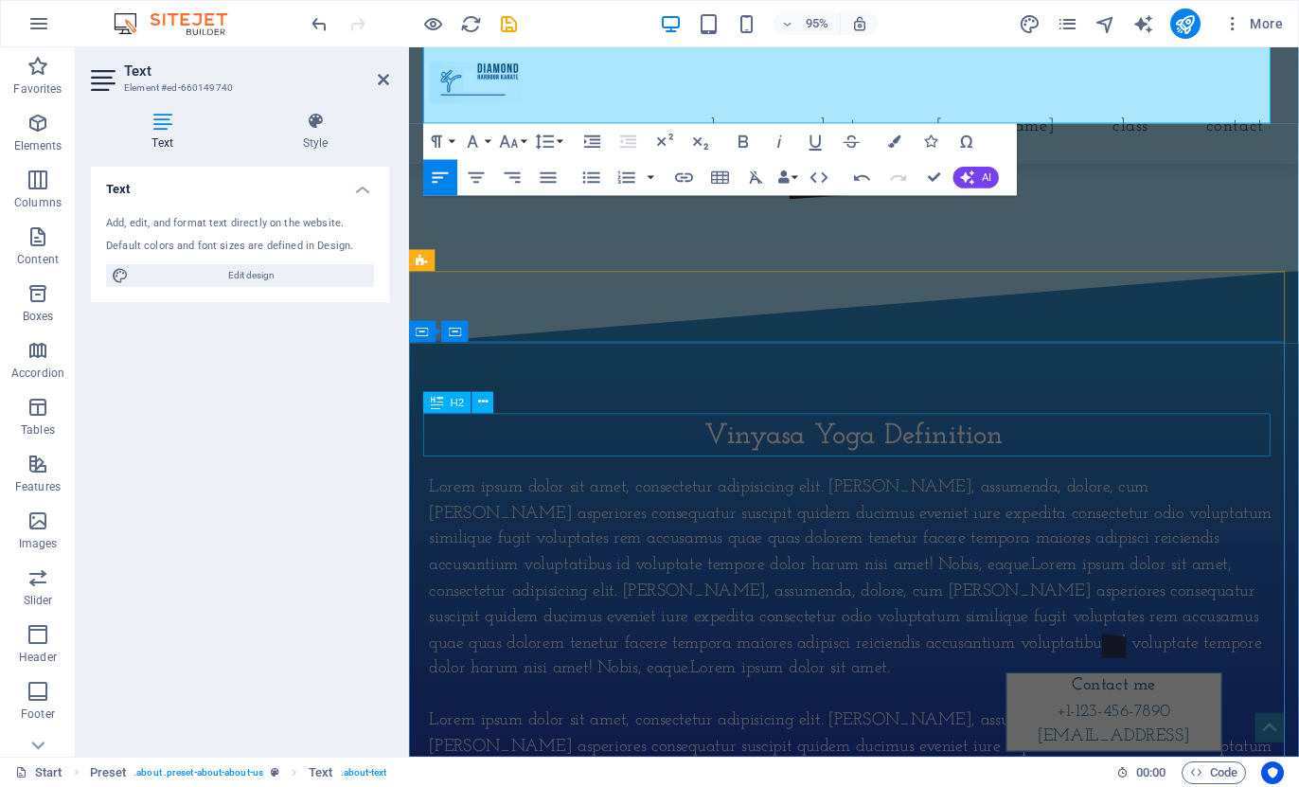
click at [829, 454] on div "Vinyasa Yoga Definition" at bounding box center [878, 456] width 894 height 45
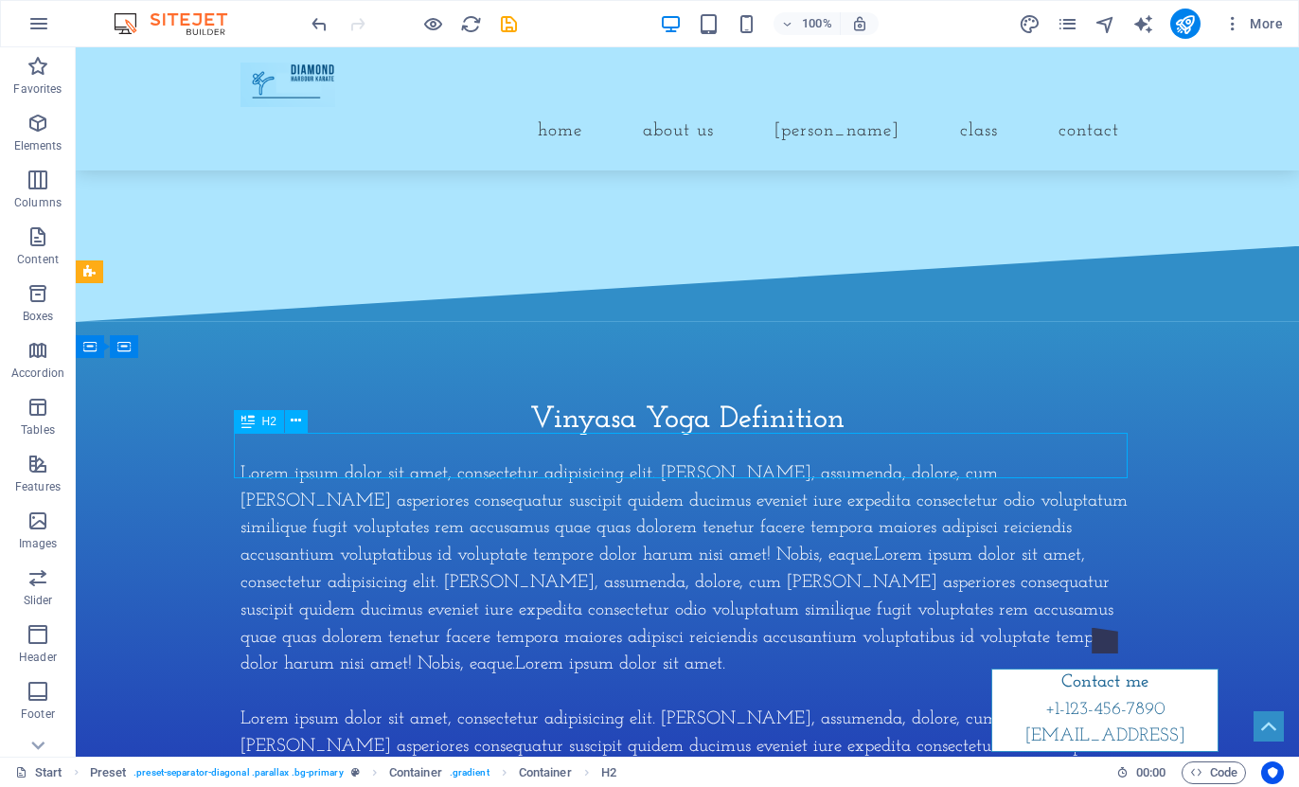
scroll to position [1005, 0]
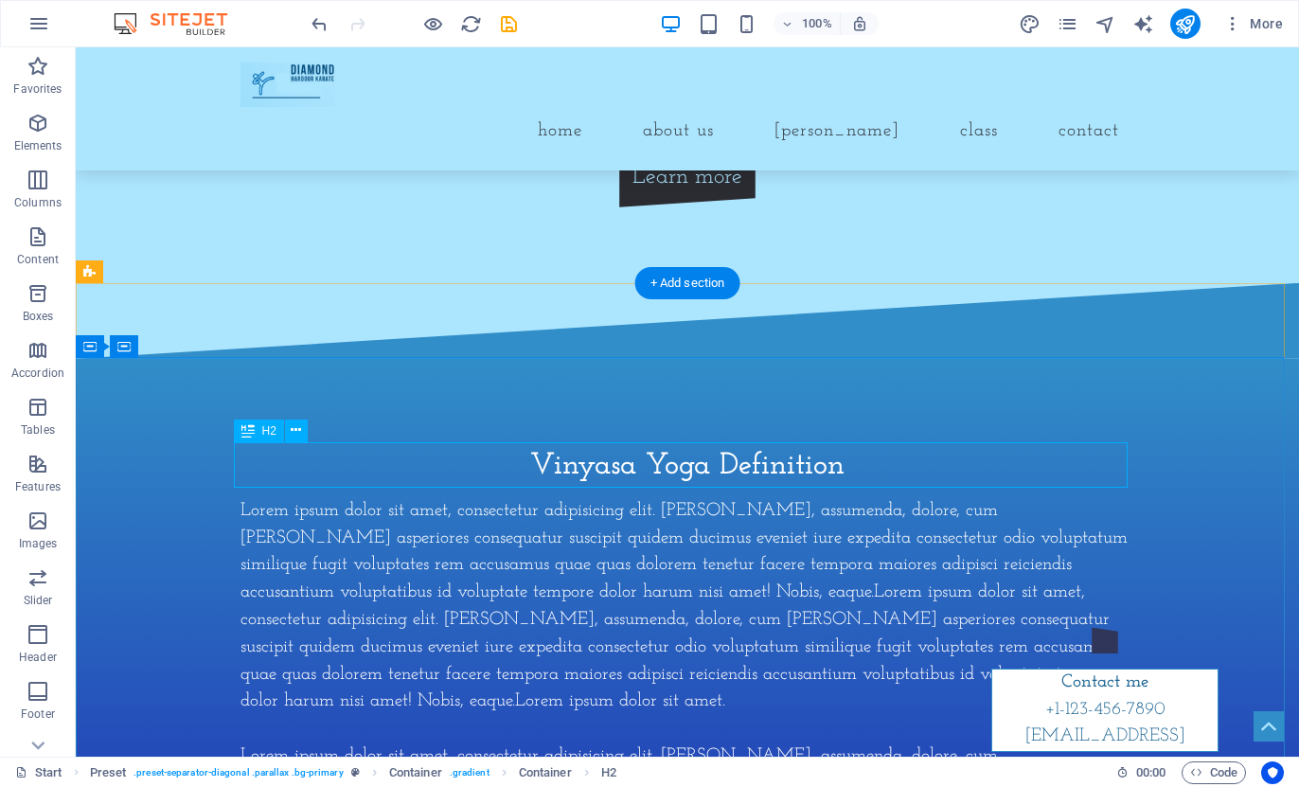
click at [680, 477] on div "Vinyasa Yoga Definition" at bounding box center [688, 465] width 894 height 45
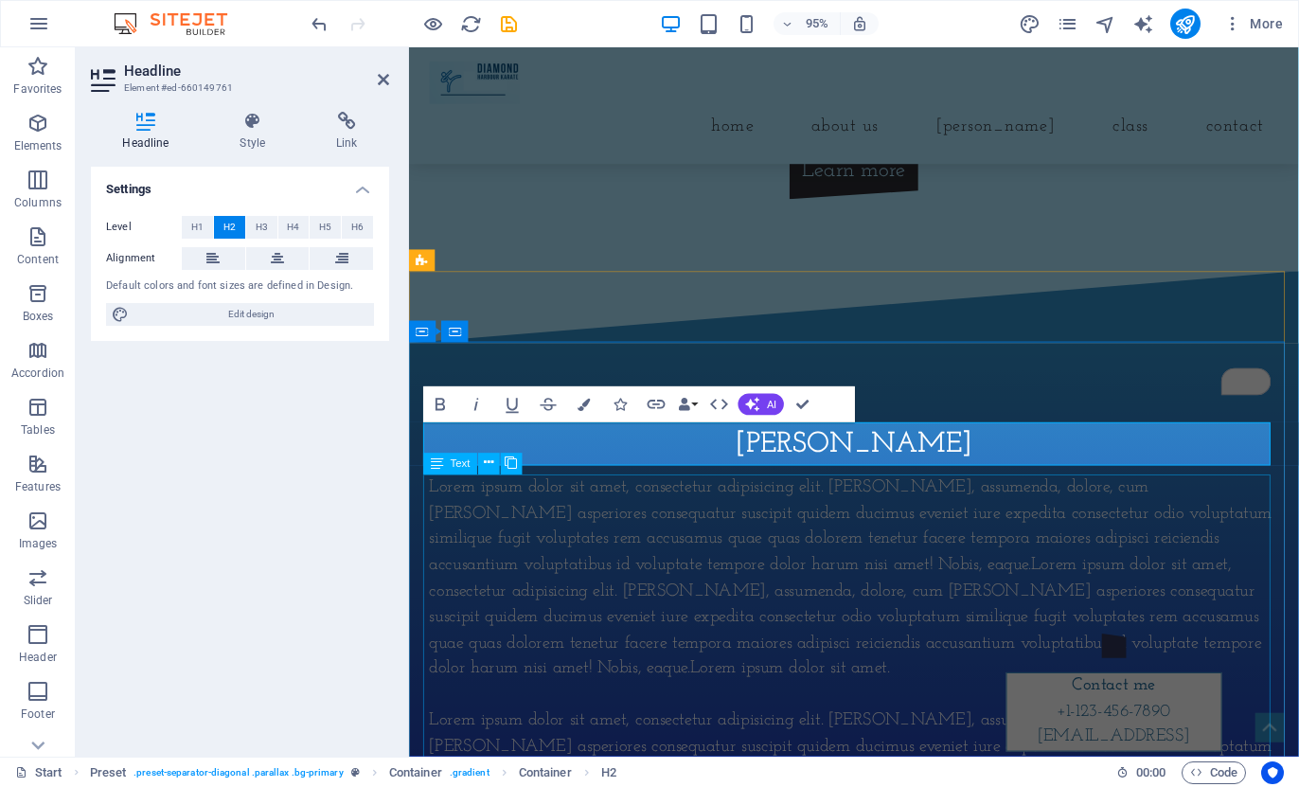
click at [632, 585] on div "Lorem ipsum dolor sit amet, consectetur adipisicing elit. [PERSON_NAME], assume…" at bounding box center [878, 730] width 894 height 464
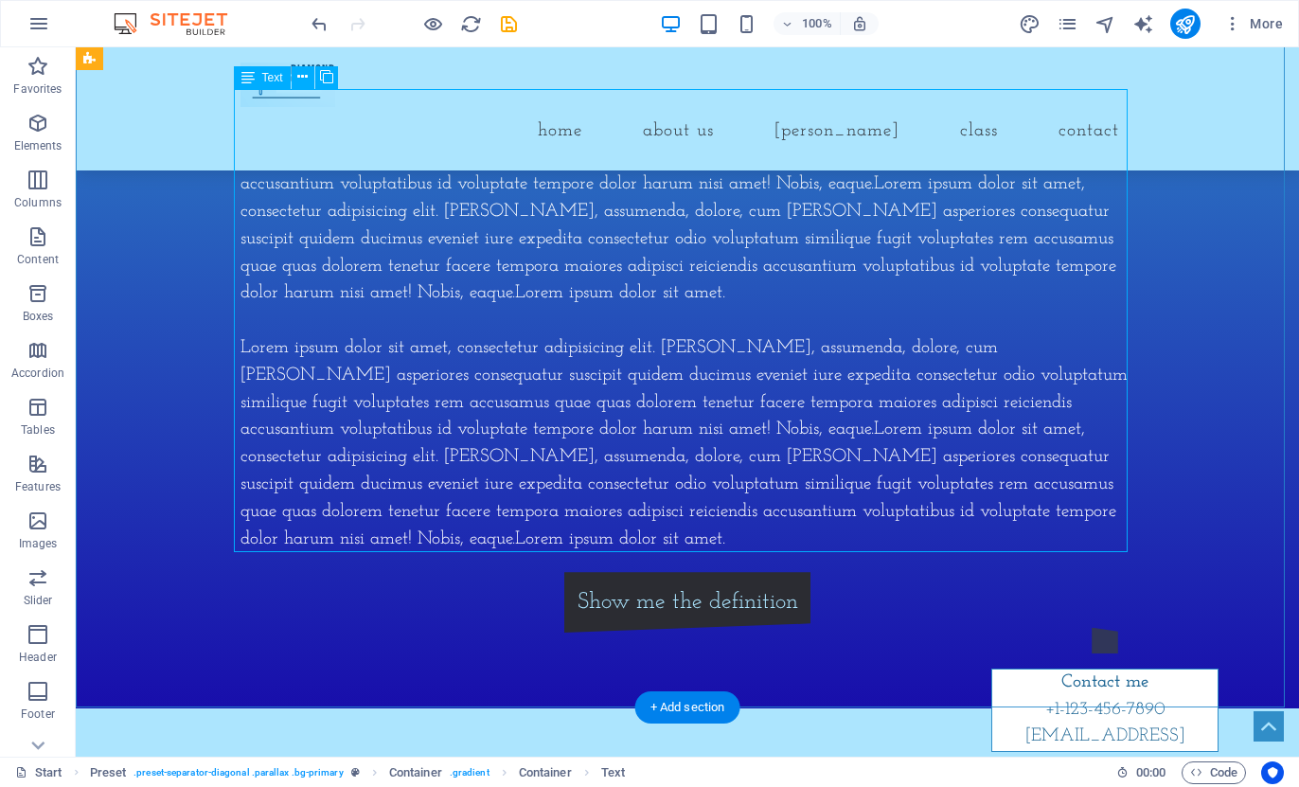
scroll to position [1478, 0]
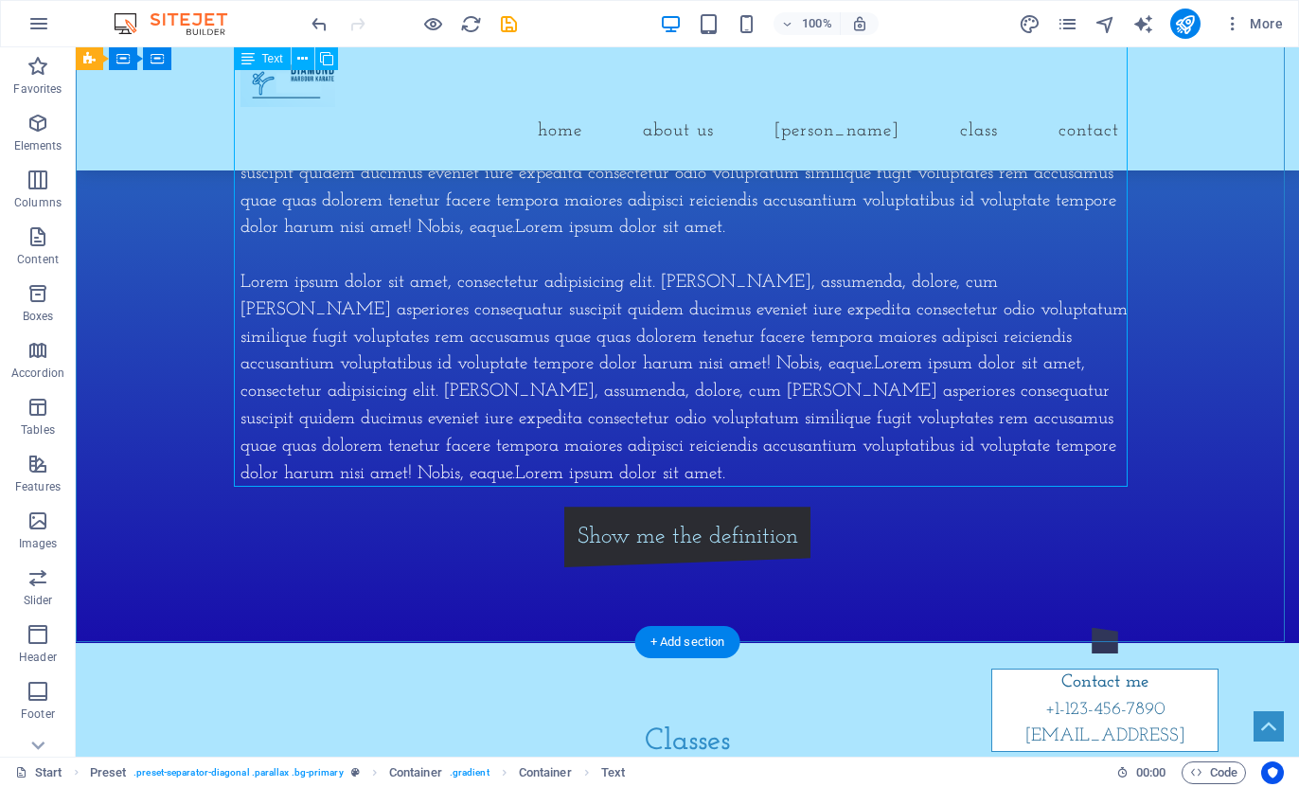
click at [303, 467] on div "Lorem ipsum dolor sit amet, consectetur adipisicing elit. [PERSON_NAME], assume…" at bounding box center [688, 257] width 894 height 464
click at [287, 471] on div "Lorem ipsum dolor sit amet, consectetur adipisicing elit. [PERSON_NAME], assume…" at bounding box center [688, 257] width 894 height 464
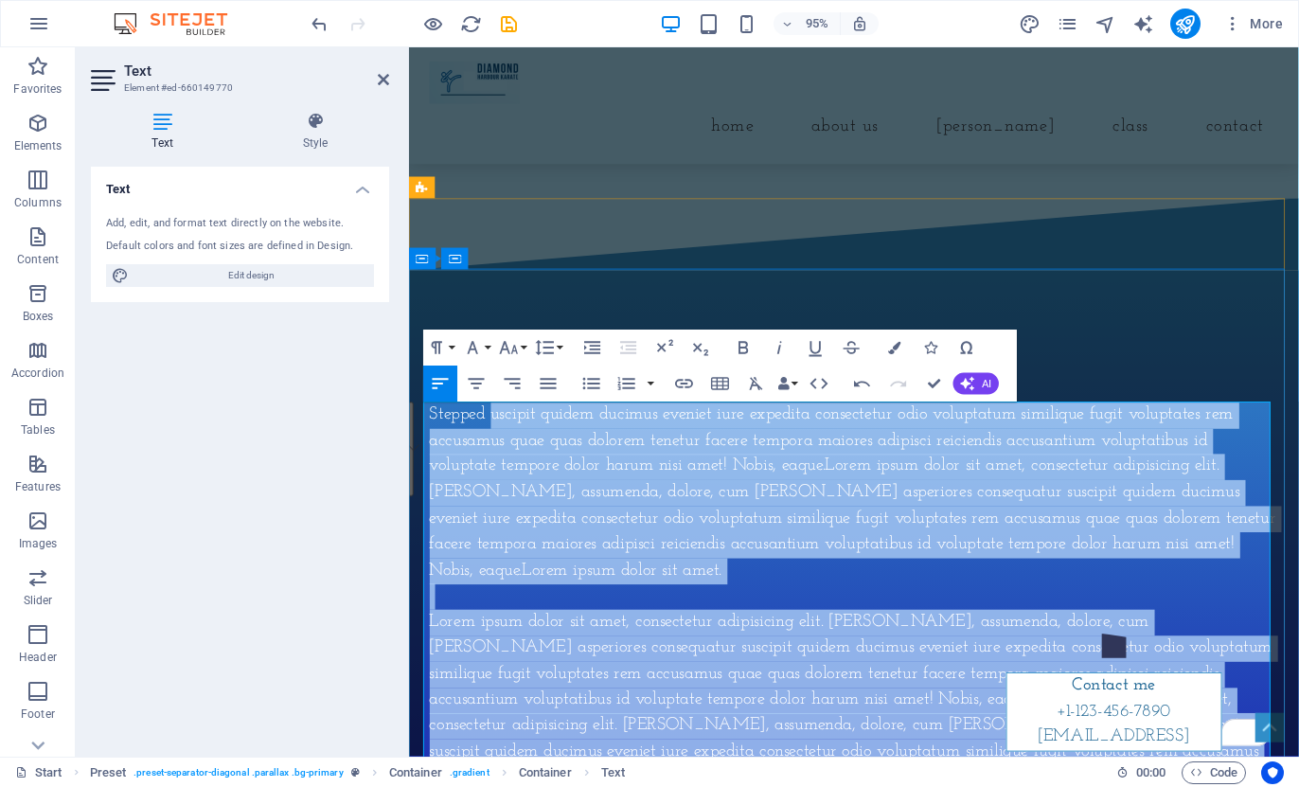
scroll to position [1176, 0]
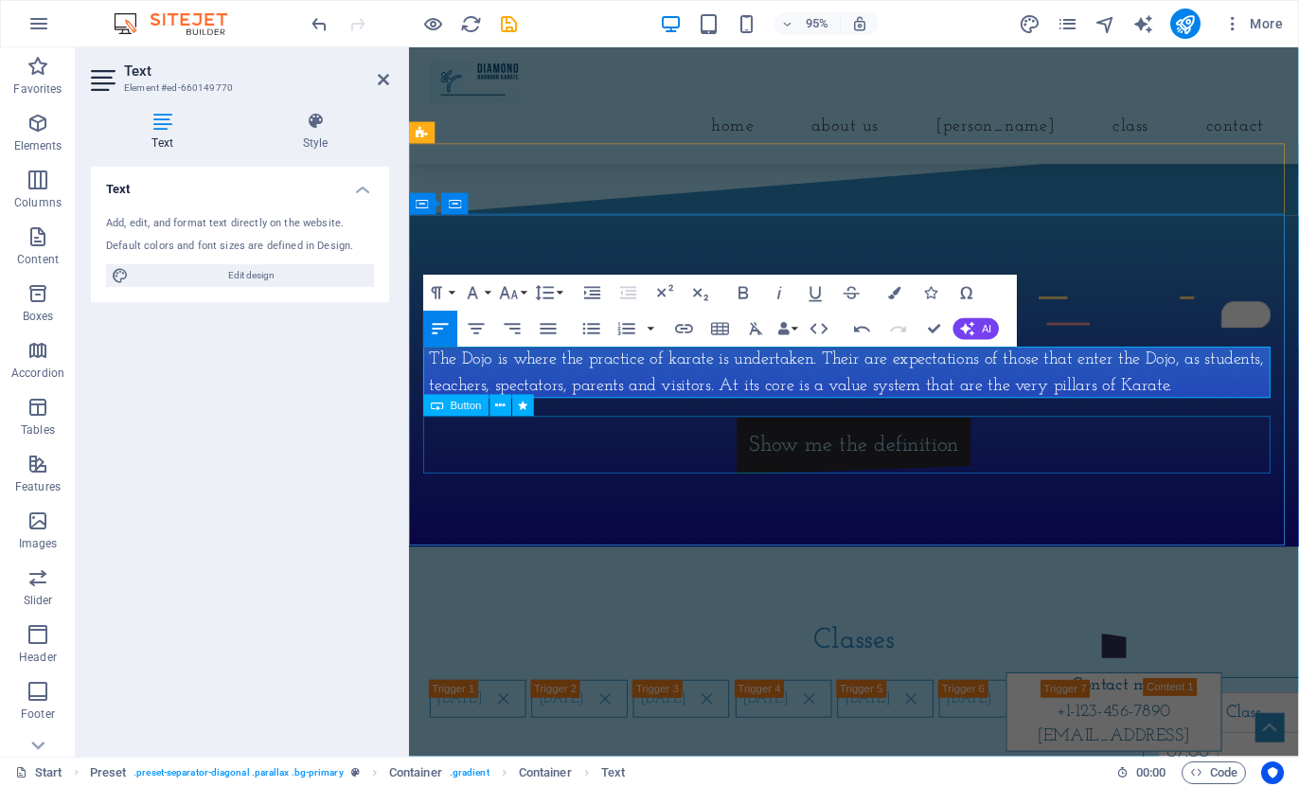
click at [856, 460] on div "Show me the definition" at bounding box center [878, 467] width 894 height 61
click at [1168, 440] on div "Show me the definition" at bounding box center [878, 467] width 894 height 61
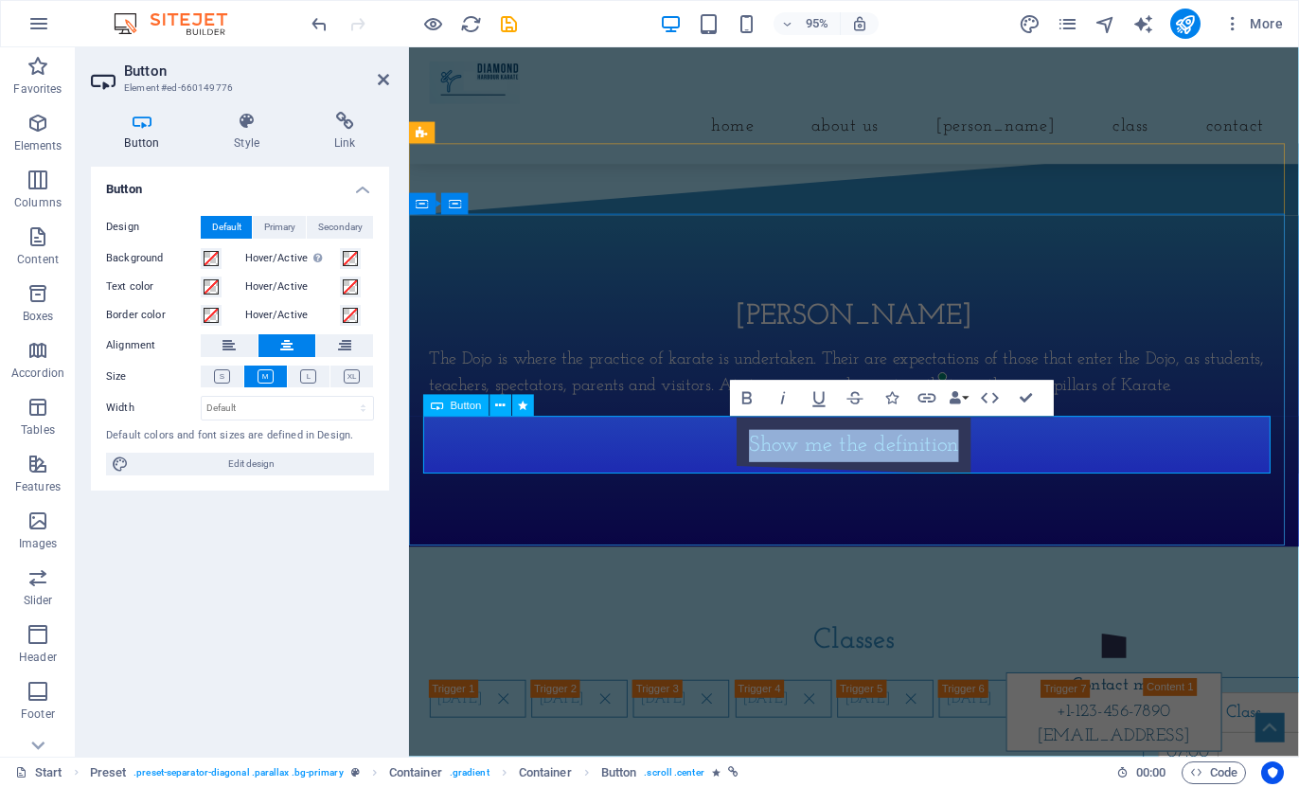
click at [860, 469] on link "Show me the definition" at bounding box center [877, 467] width 247 height 61
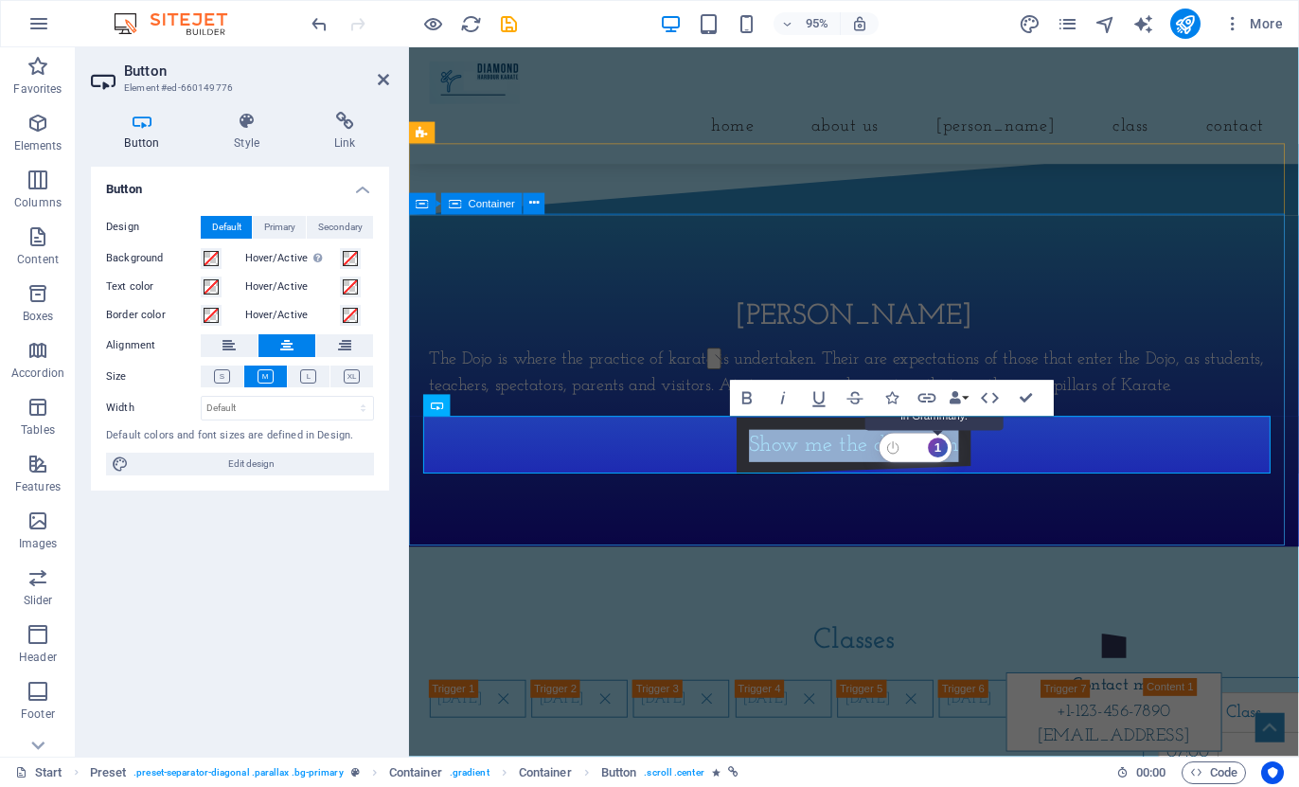
drag, startPoint x: 758, startPoint y: 457, endPoint x: 972, endPoint y: 461, distance: 214.1
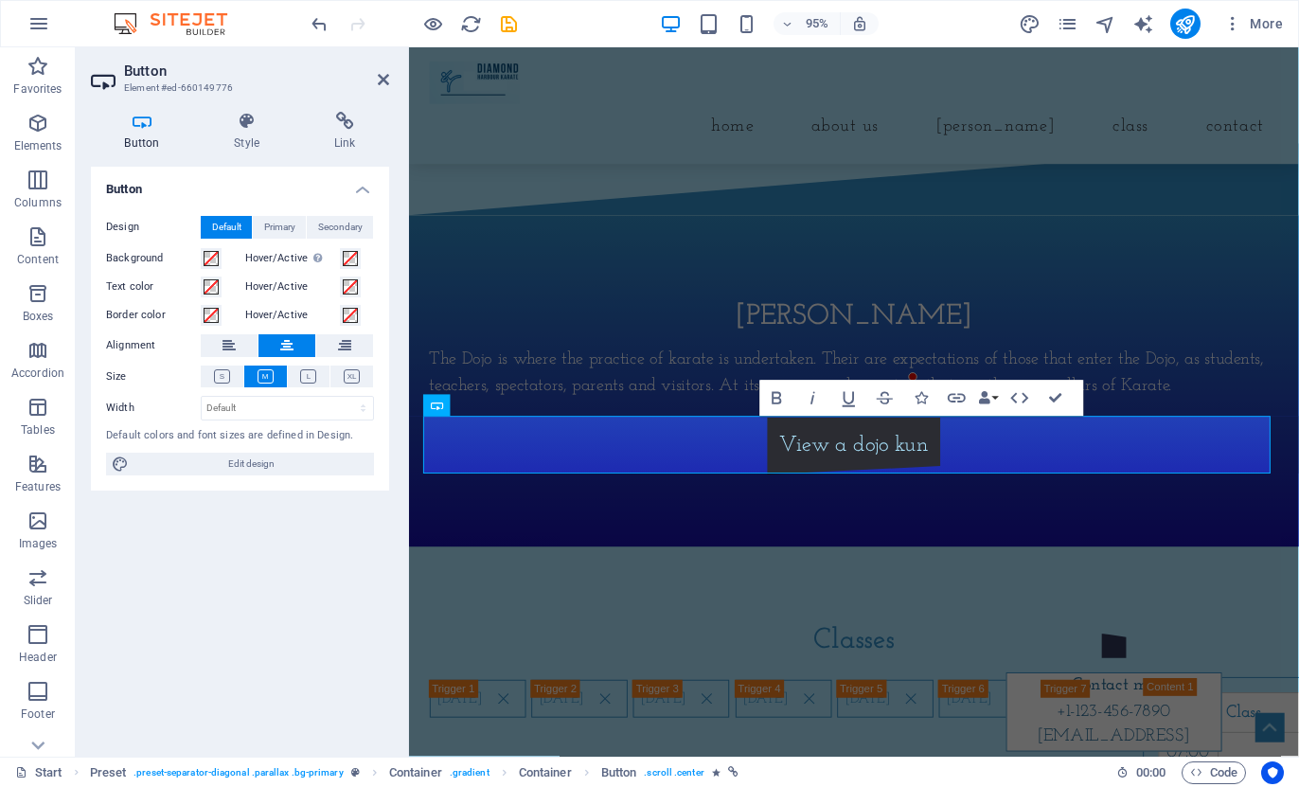
click at [243, 613] on div "Button Design Default Primary Secondary Background Hover/Active Switch to previ…" at bounding box center [240, 454] width 298 height 575
click at [854, 529] on div "Dojo Kun The Dojo is where the practice of karate is undertaken. Their are expe…" at bounding box center [877, 398] width 937 height 349
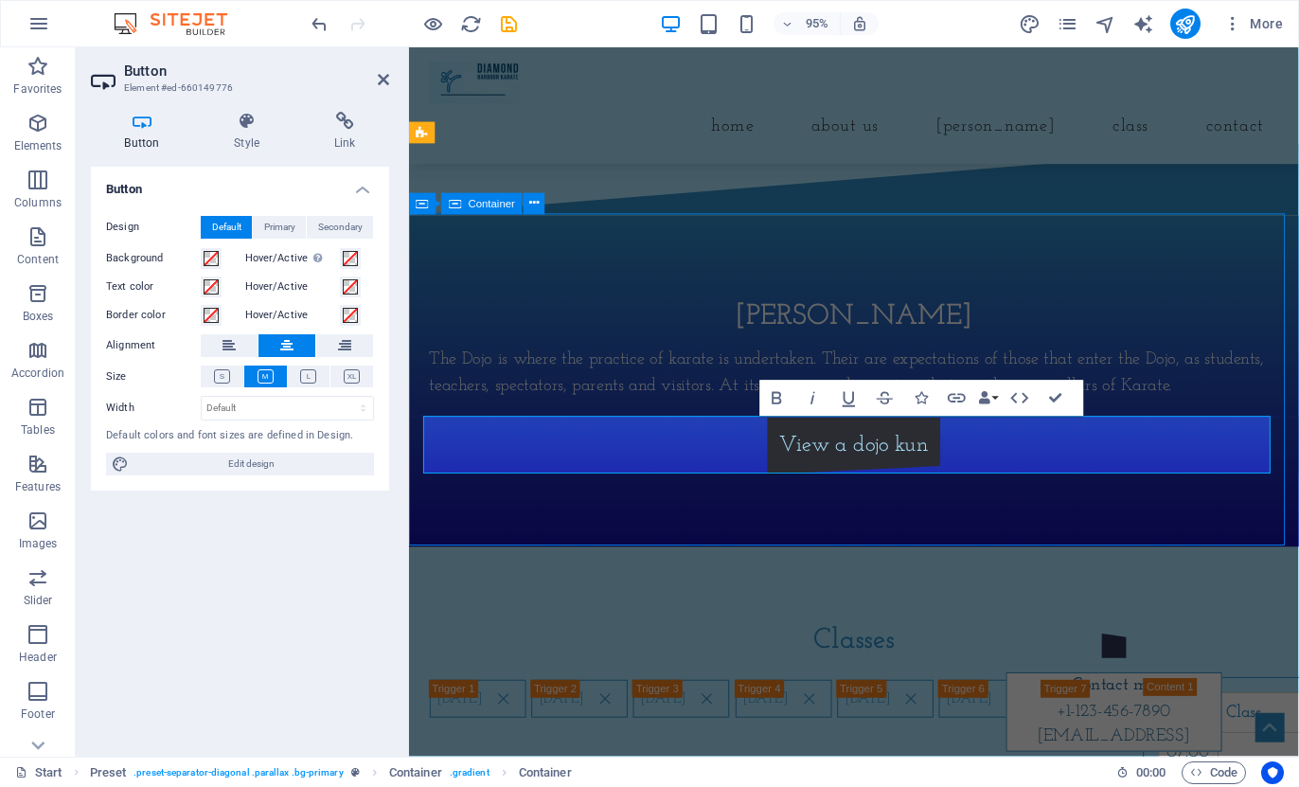
scroll to position [1139, 0]
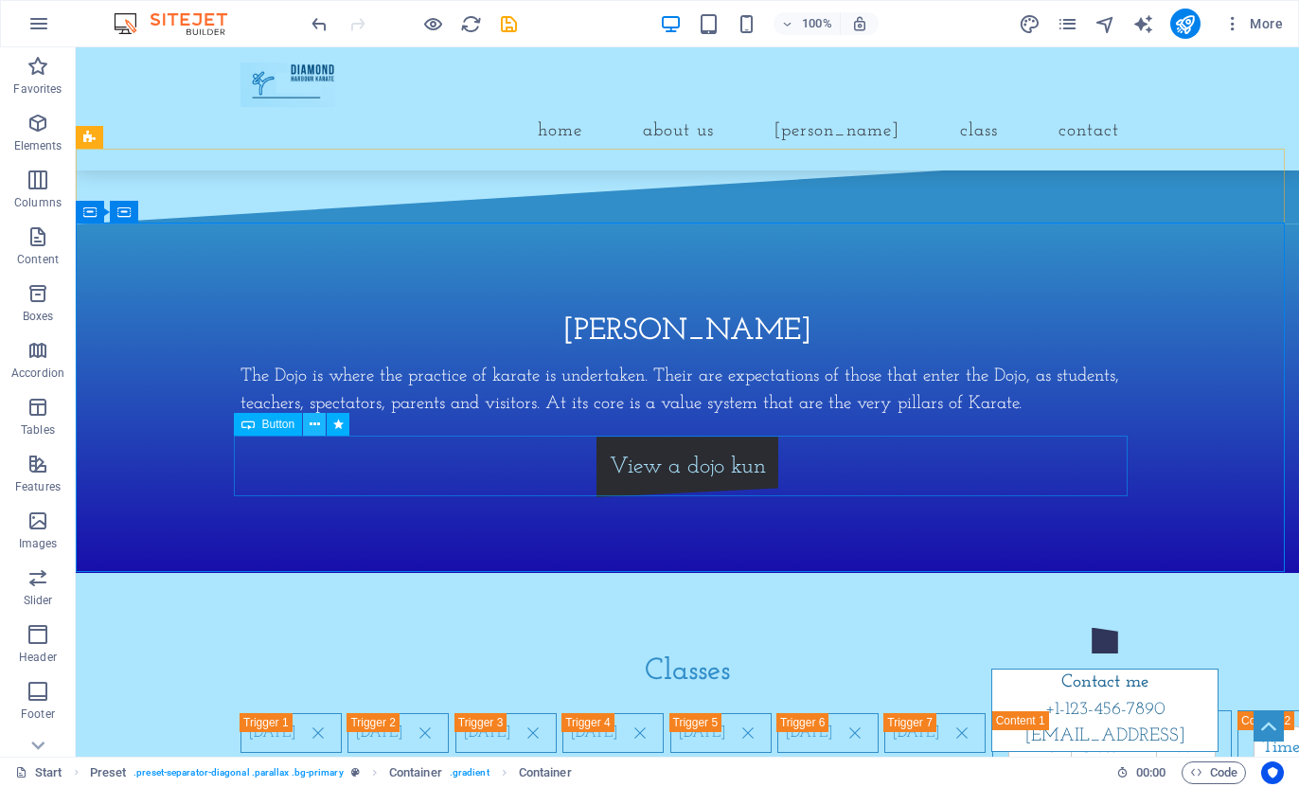
click at [310, 429] on icon at bounding box center [315, 425] width 10 height 20
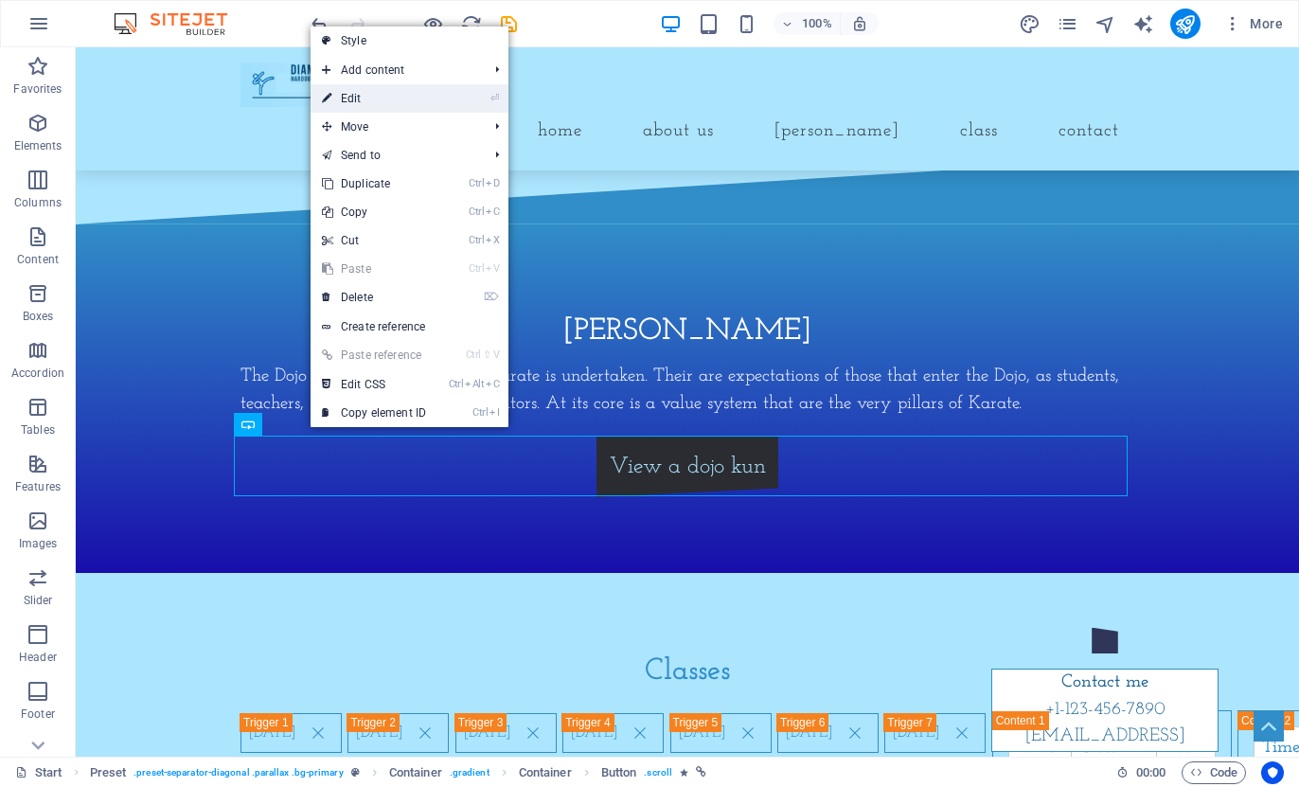
click at [437, 105] on link "⏎ Edit" at bounding box center [374, 98] width 127 height 28
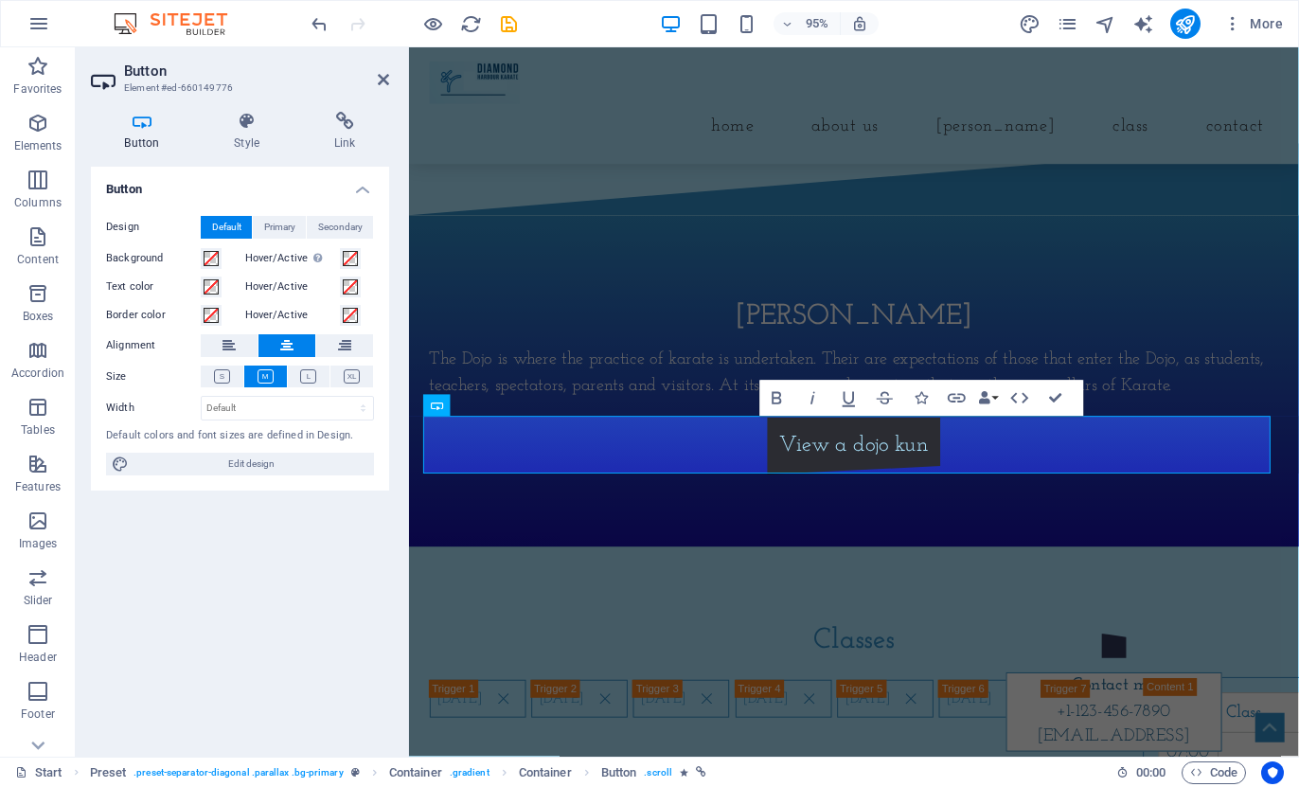
click at [341, 111] on div "Button Style Link Button Design Default Primary Secondary Background Hover/Acti…" at bounding box center [240, 427] width 329 height 660
click at [341, 134] on h4 "Link" at bounding box center [344, 132] width 89 height 40
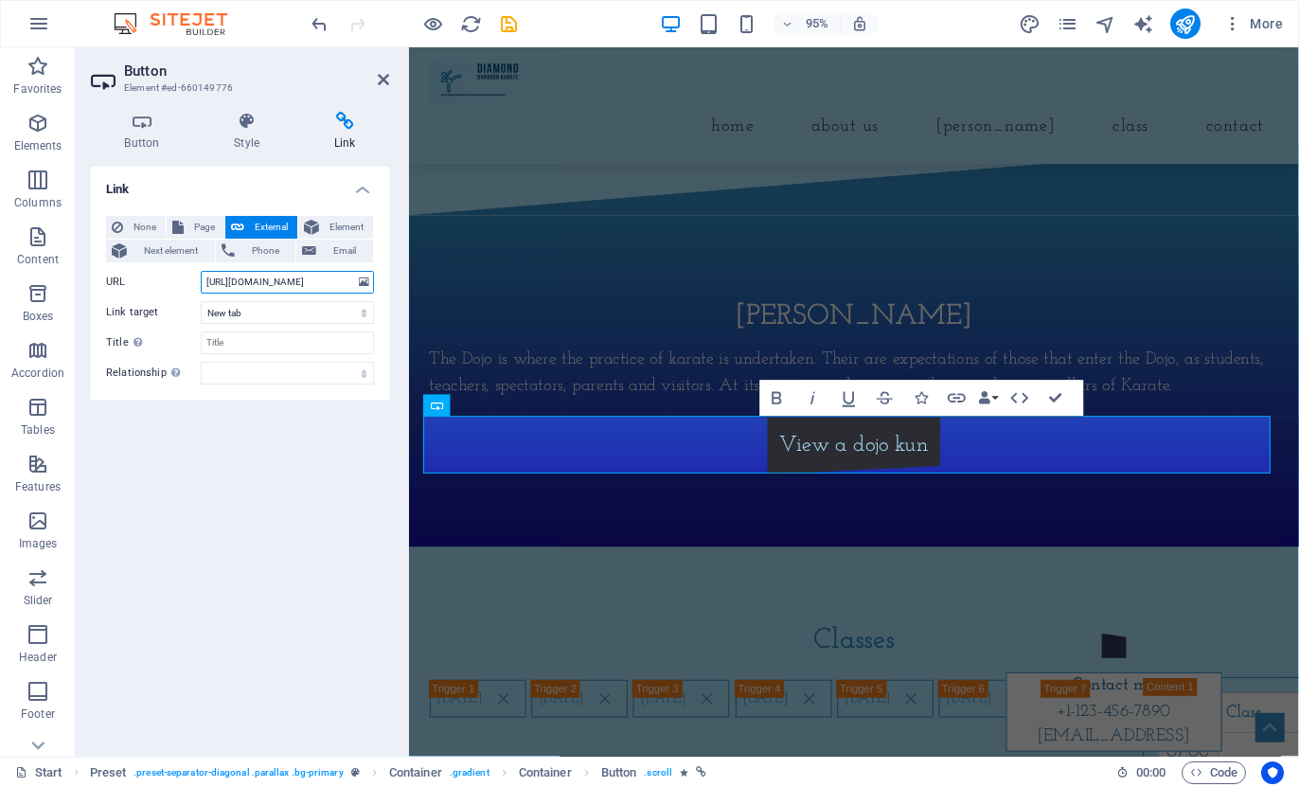
click at [243, 284] on input "[URL][DOMAIN_NAME]" at bounding box center [287, 282] width 173 height 23
drag, startPoint x: 237, startPoint y: 283, endPoint x: 349, endPoint y: 283, distance: 112.7
click at [349, 283] on input "[URL][DOMAIN_NAME]" at bounding box center [287, 282] width 173 height 23
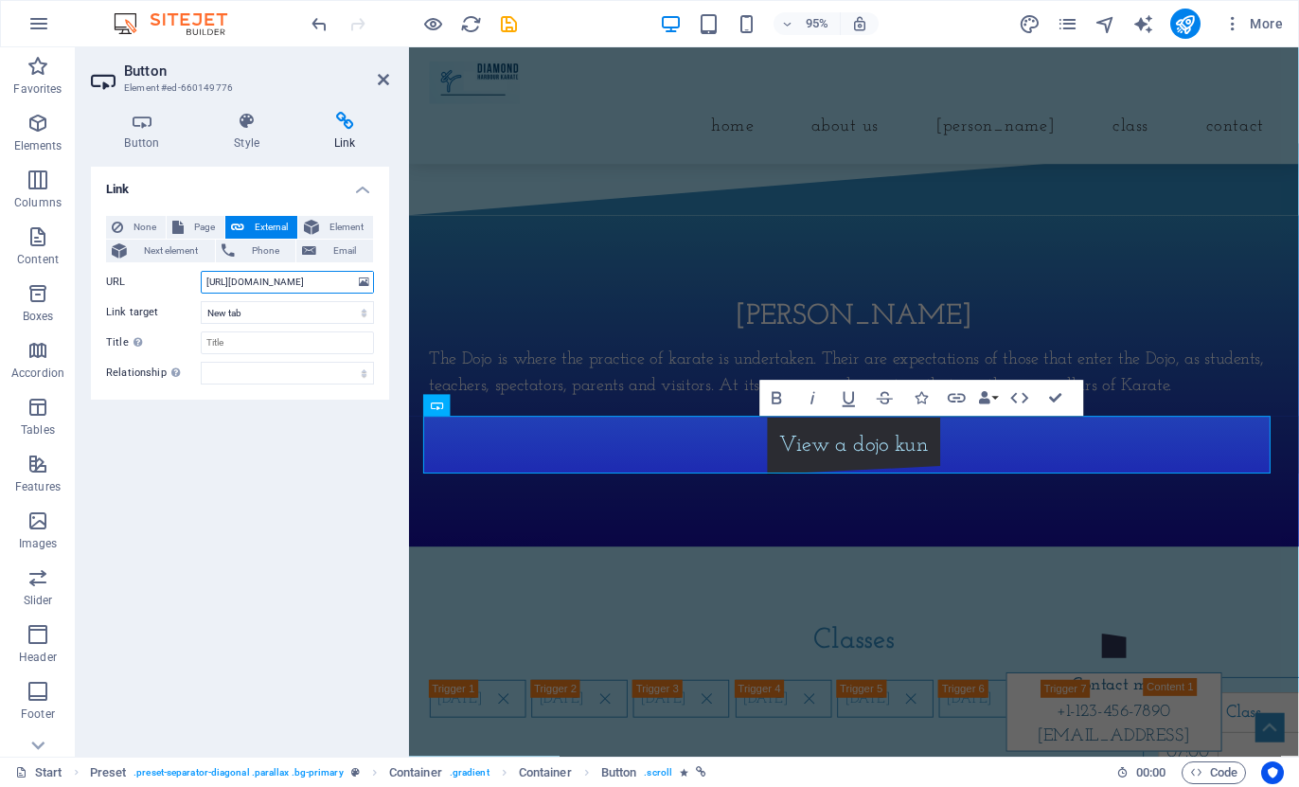
click at [331, 284] on input "[URL][DOMAIN_NAME]" at bounding box center [287, 282] width 173 height 23
type input "[URL][DOMAIN_NAME]"
click at [245, 311] on select "New tab Same tab Overlay" at bounding box center [287, 312] width 173 height 23
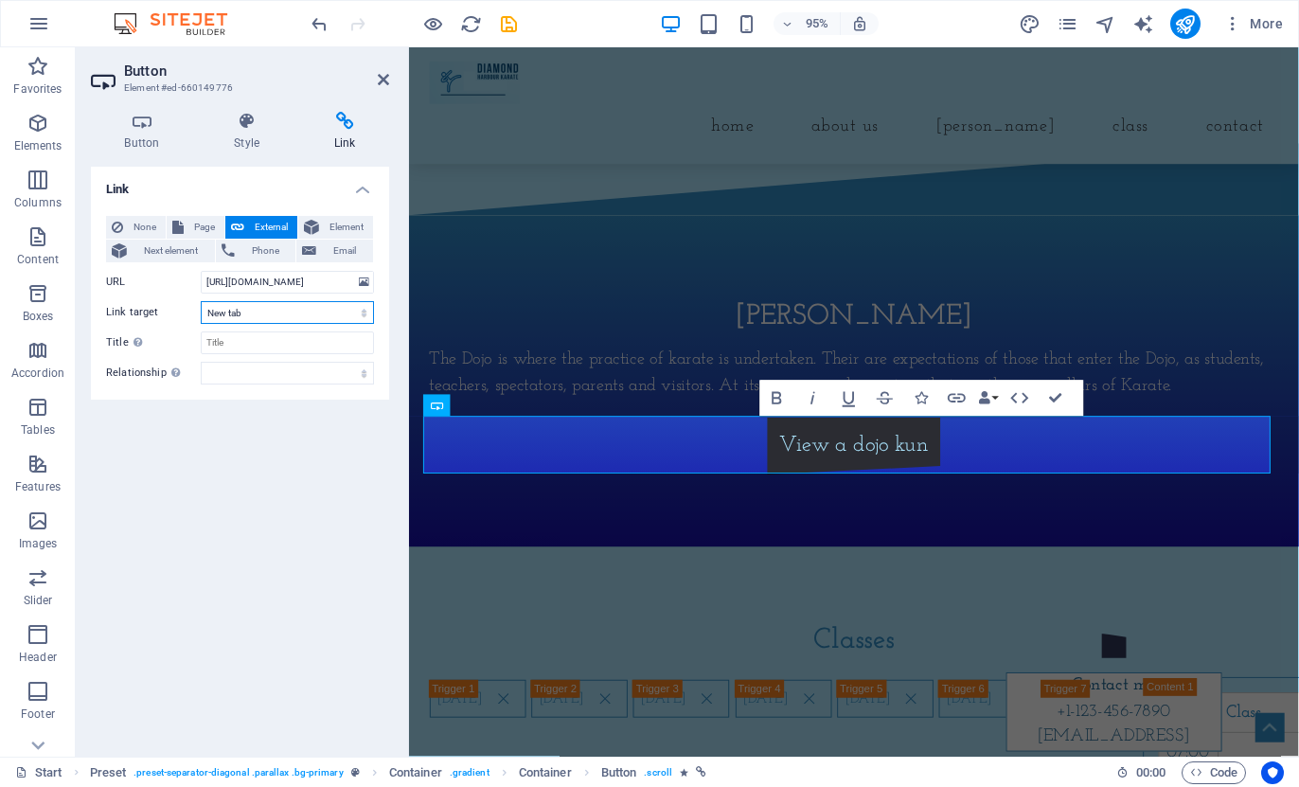
click at [245, 311] on select "New tab Same tab Overlay" at bounding box center [287, 312] width 173 height 23
click at [245, 342] on input "Title Additional link description, should not be the same as the link text. The…" at bounding box center [287, 342] width 173 height 23
click at [244, 342] on input "Title Additional link description, should not be the same as the link text. The…" at bounding box center [287, 342] width 173 height 23
type input "[PERSON_NAME]"
click at [242, 372] on select "alternate author bookmark external help license next nofollow noreferrer noopen…" at bounding box center [287, 373] width 173 height 23
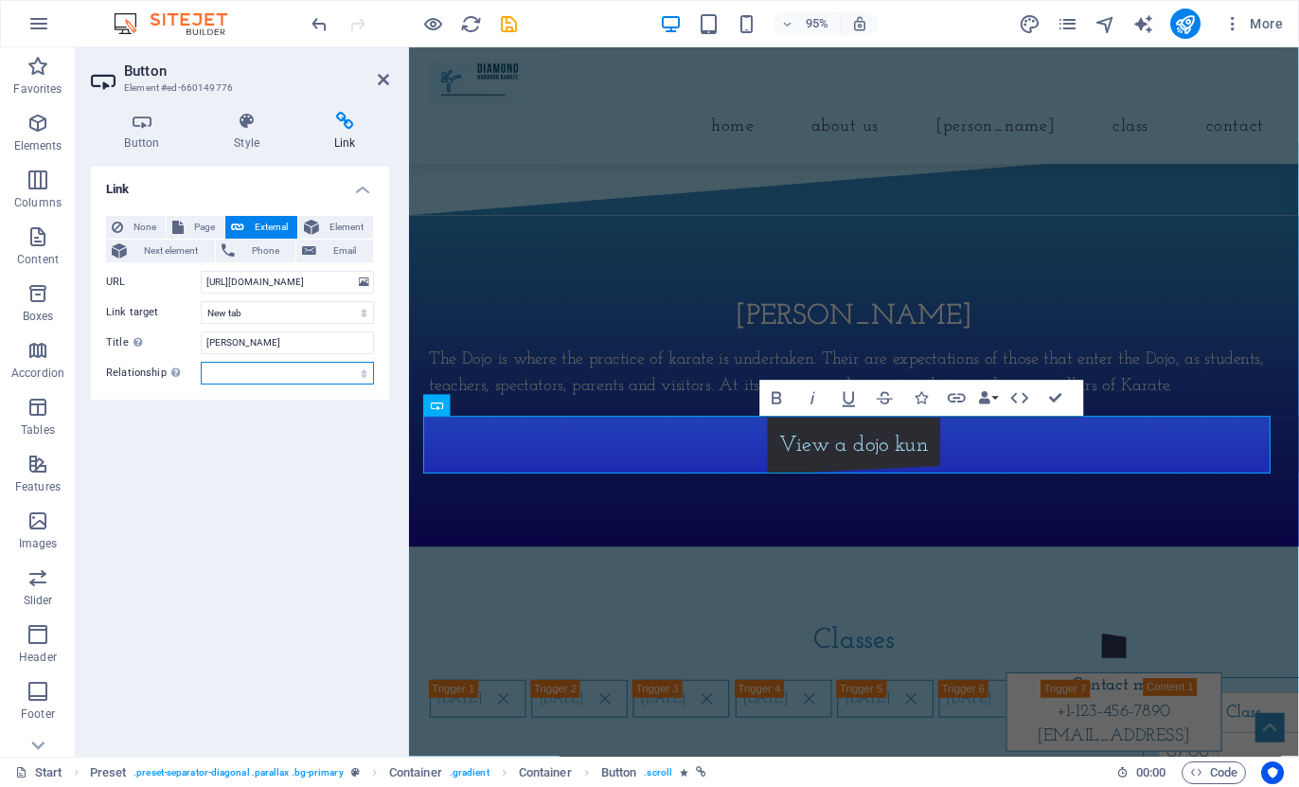
click at [242, 373] on select "alternate author bookmark external help license next nofollow noreferrer noopen…" at bounding box center [287, 373] width 173 height 23
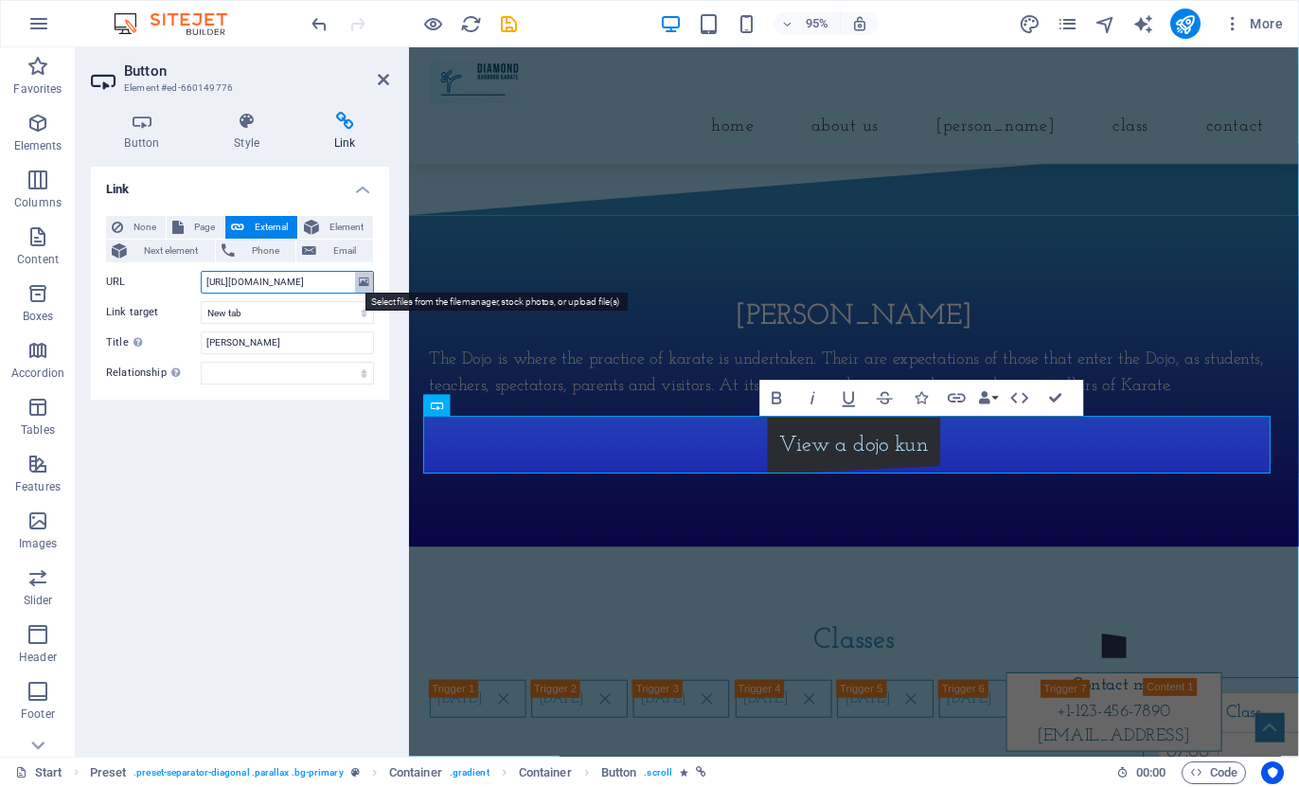
drag, startPoint x: 206, startPoint y: 281, endPoint x: 367, endPoint y: 281, distance: 161.0
click at [367, 281] on div "URL [URL][DOMAIN_NAME]" at bounding box center [240, 282] width 268 height 23
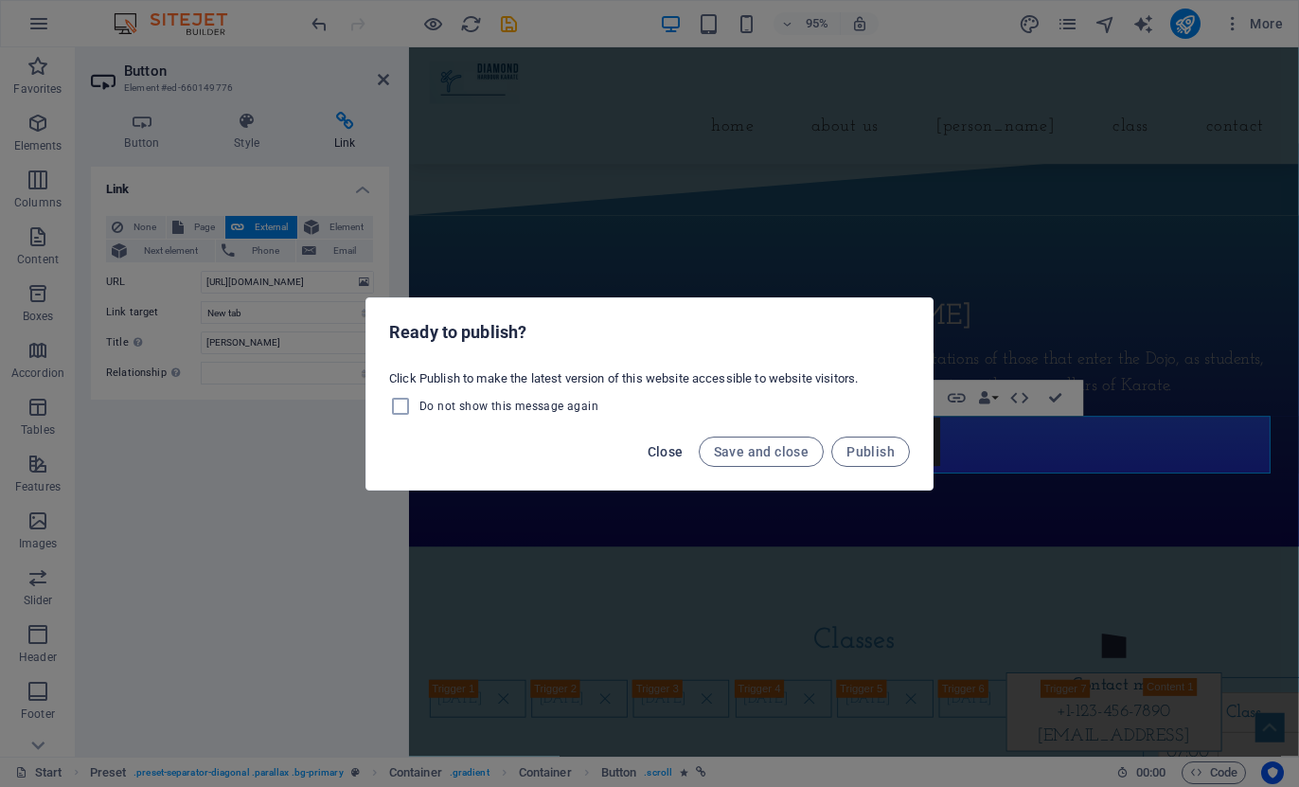
click at [660, 449] on span "Close" at bounding box center [666, 451] width 36 height 15
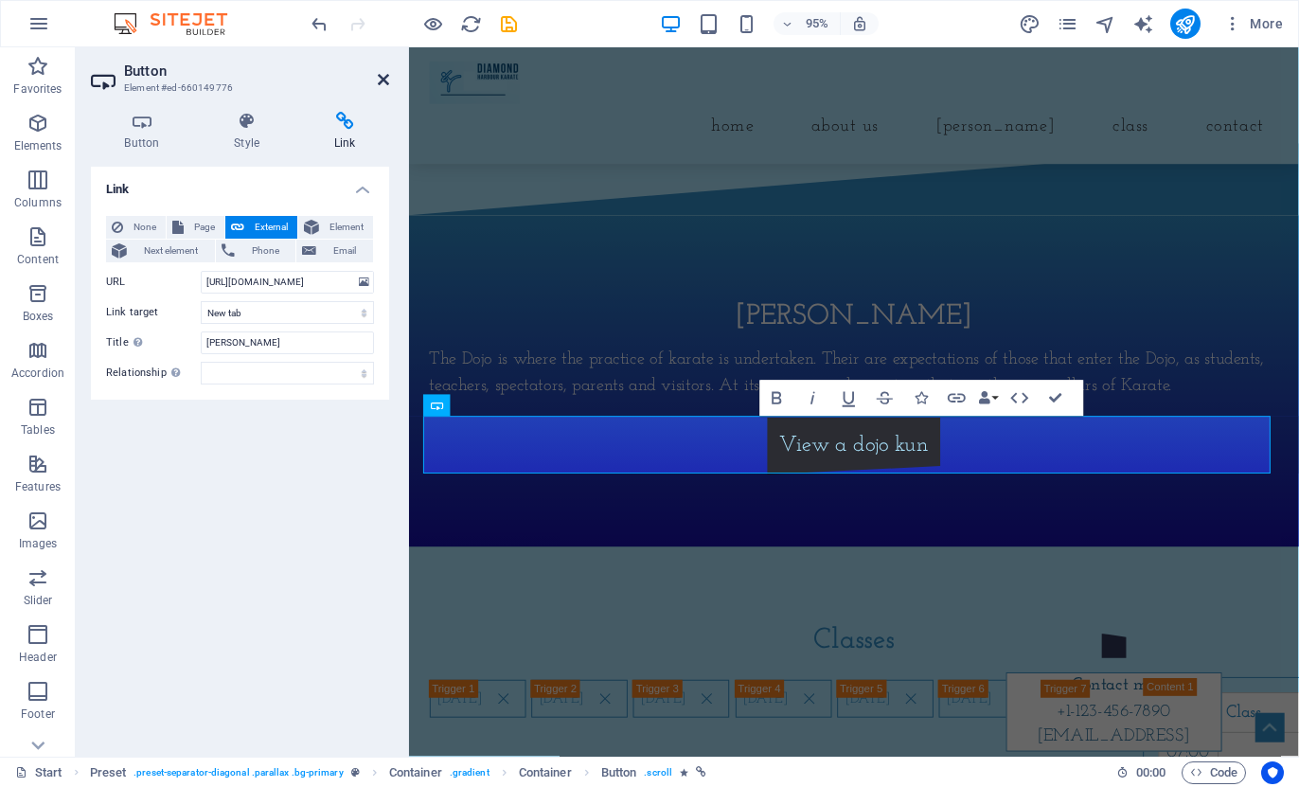
click at [379, 77] on icon at bounding box center [383, 79] width 11 height 15
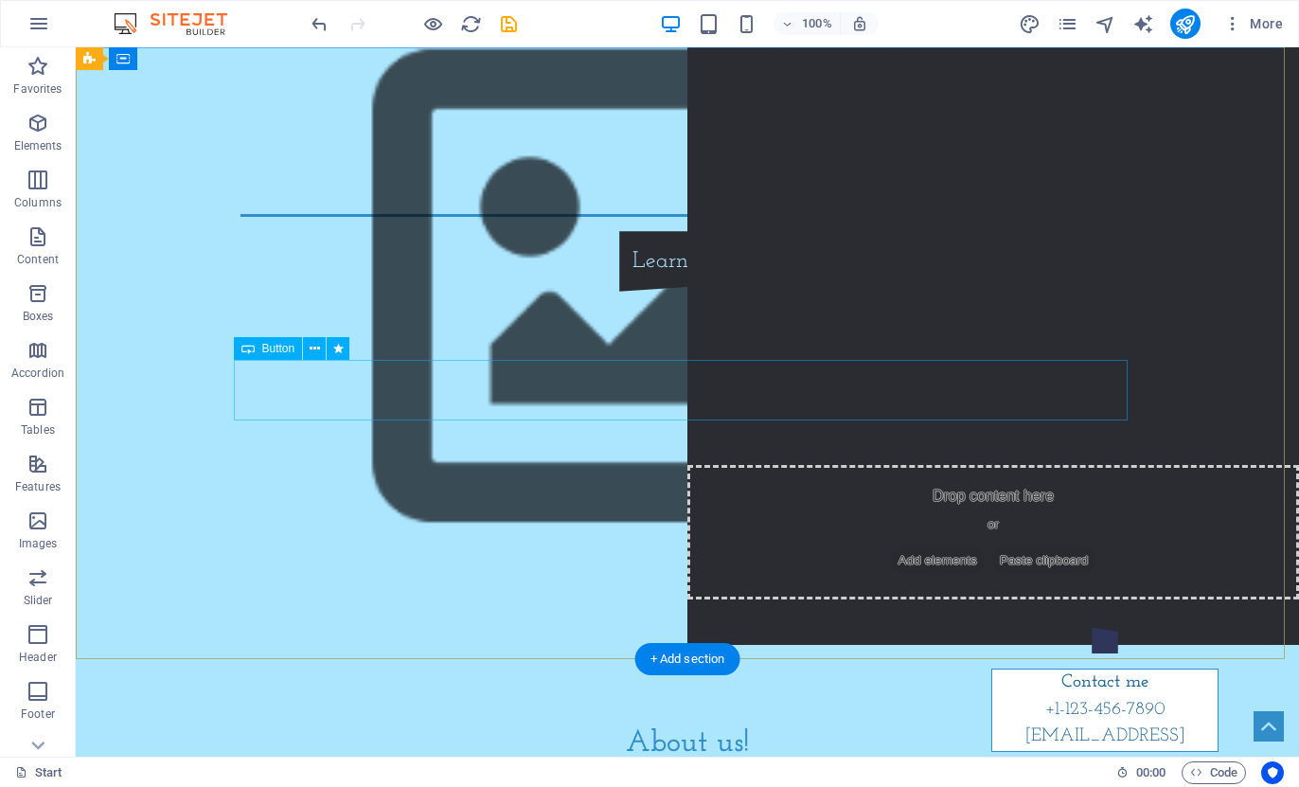
scroll to position [98, 0]
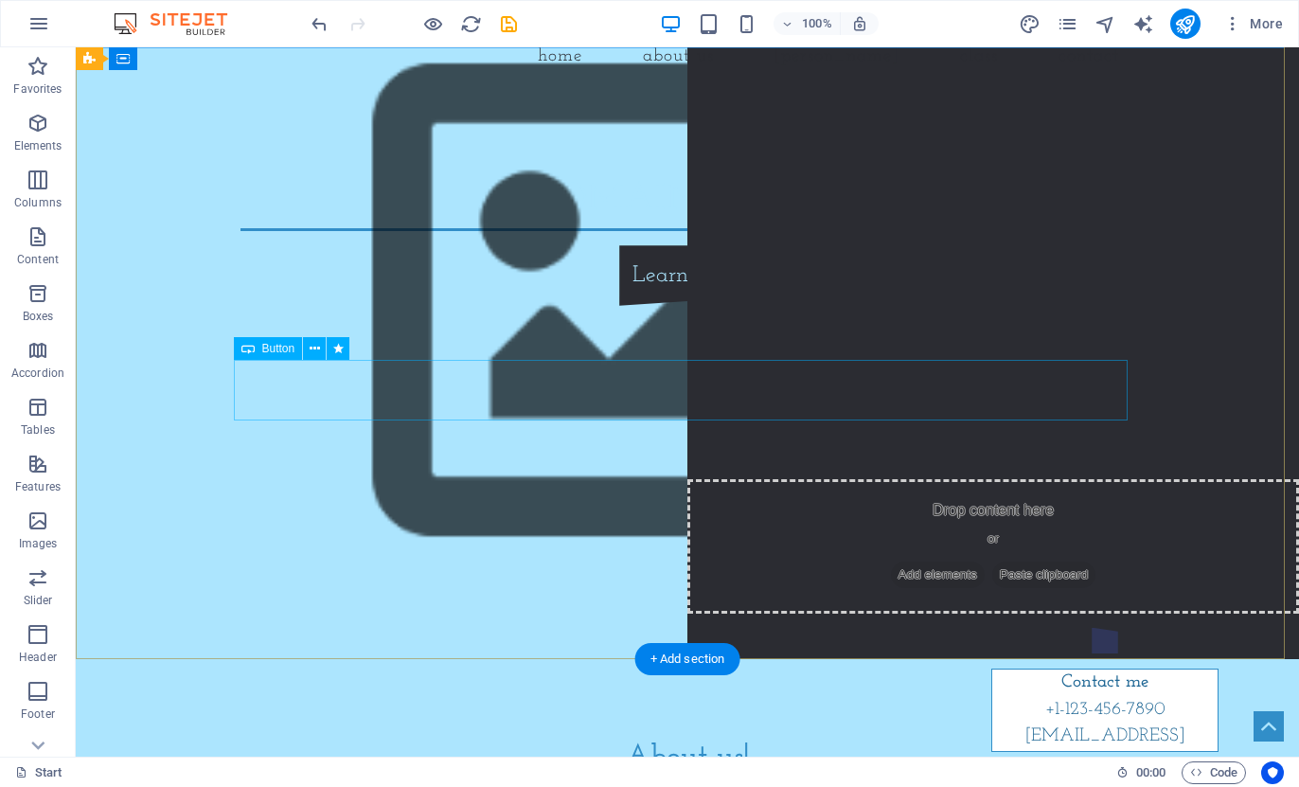
click at [472, 306] on div "Learn more" at bounding box center [688, 275] width 894 height 61
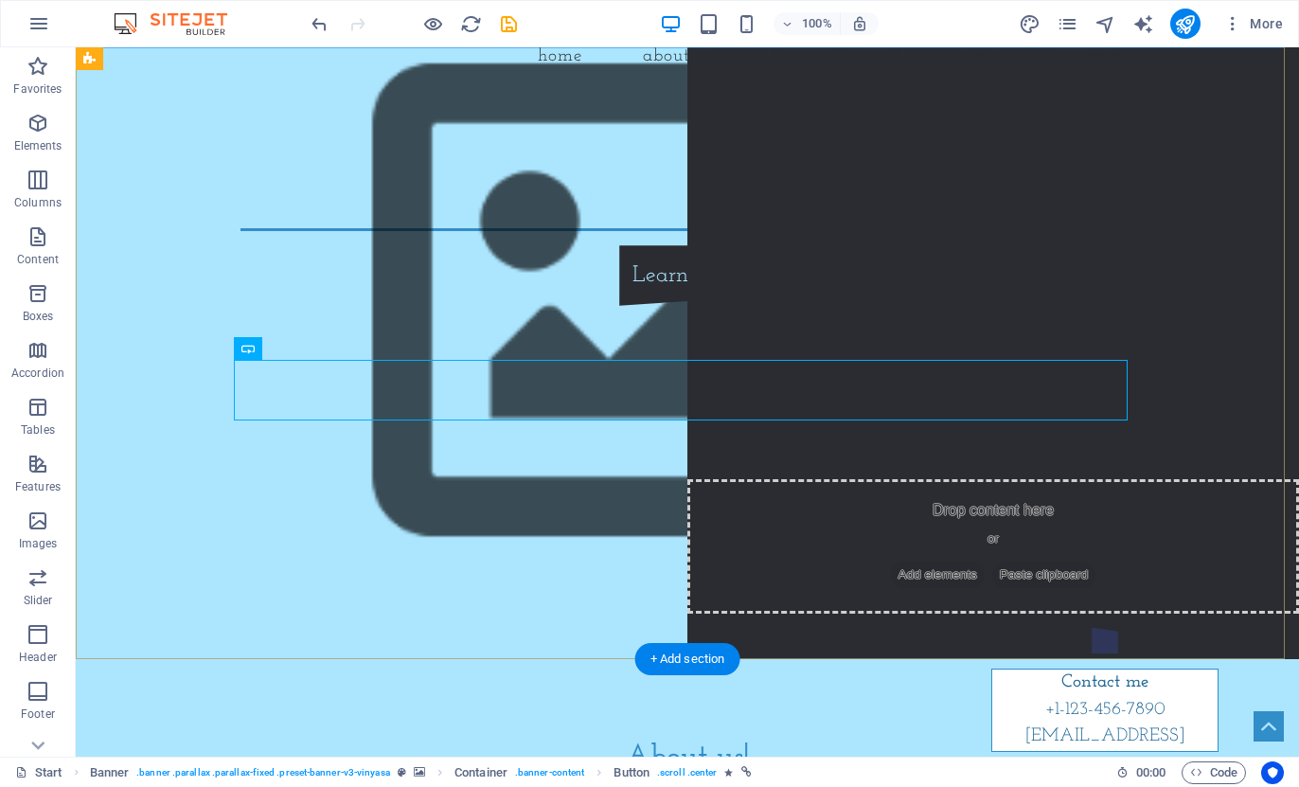
click at [487, 242] on div "[DOMAIN_NAME] Learn more" at bounding box center [688, 239] width 1224 height 286
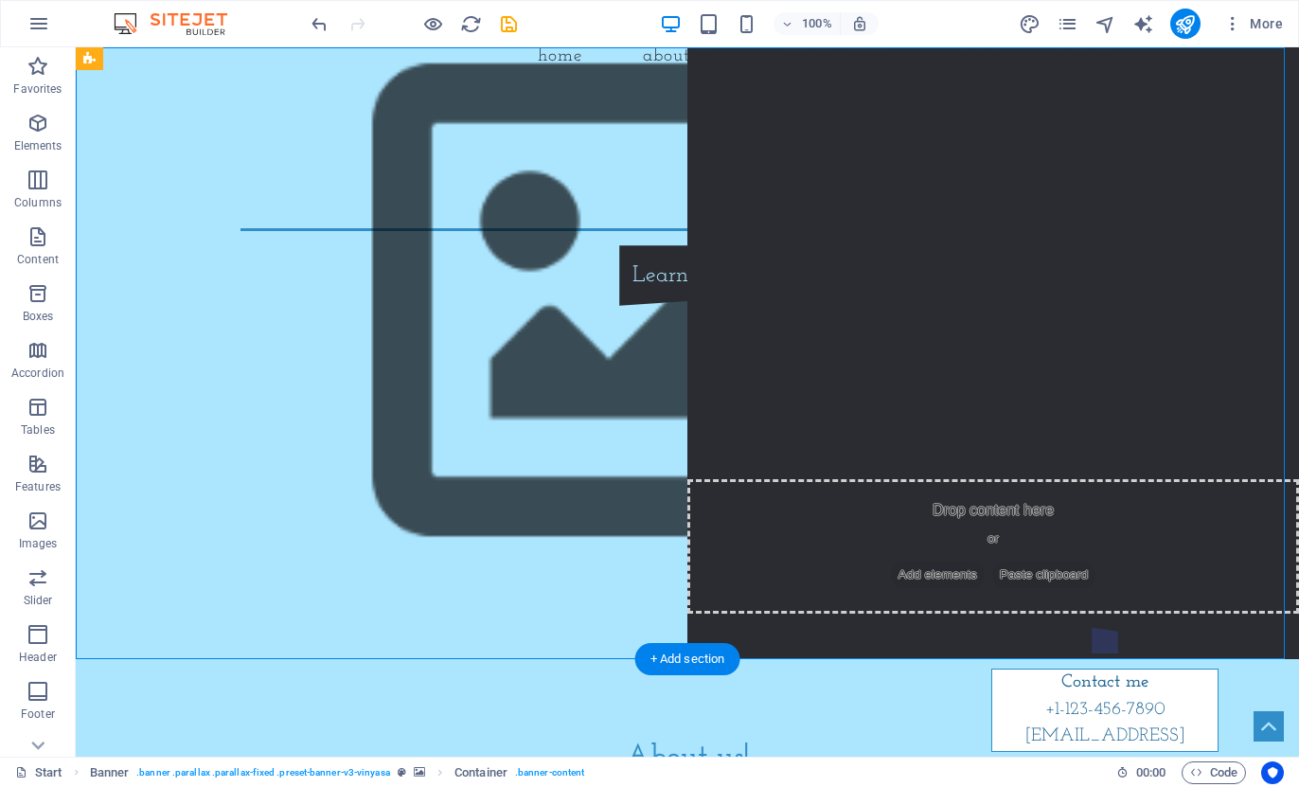
click at [488, 203] on div "[DOMAIN_NAME] Learn more" at bounding box center [688, 239] width 1224 height 286
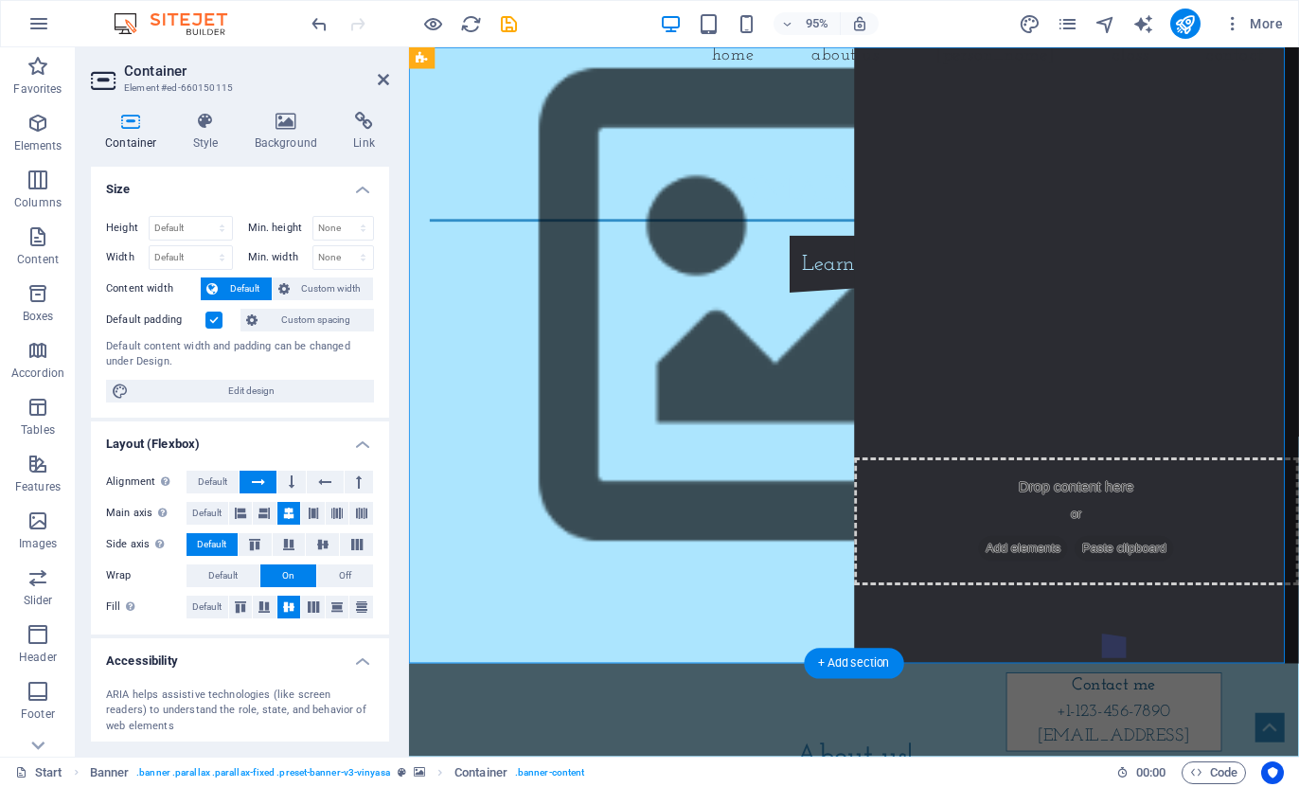
click at [862, 211] on div "[DOMAIN_NAME] Learn more" at bounding box center [877, 239] width 937 height 286
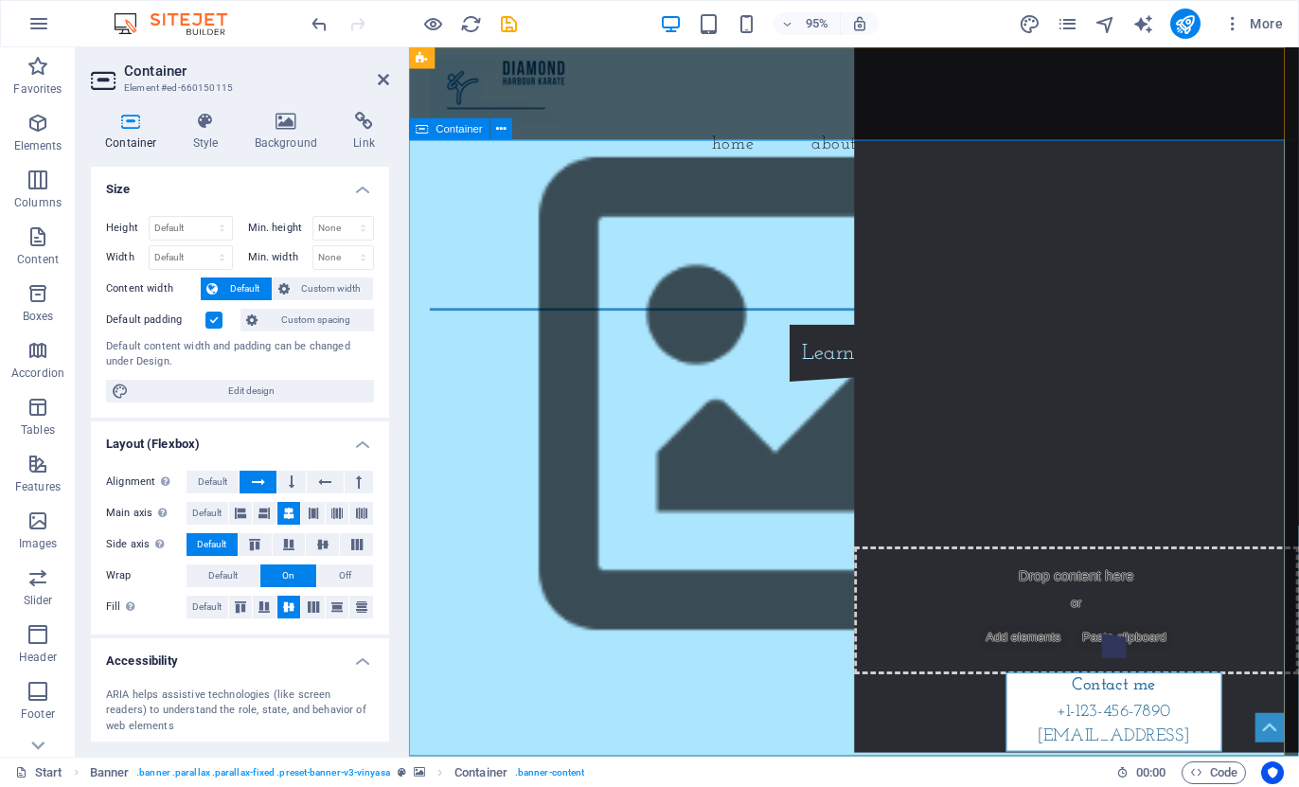
scroll to position [0, 0]
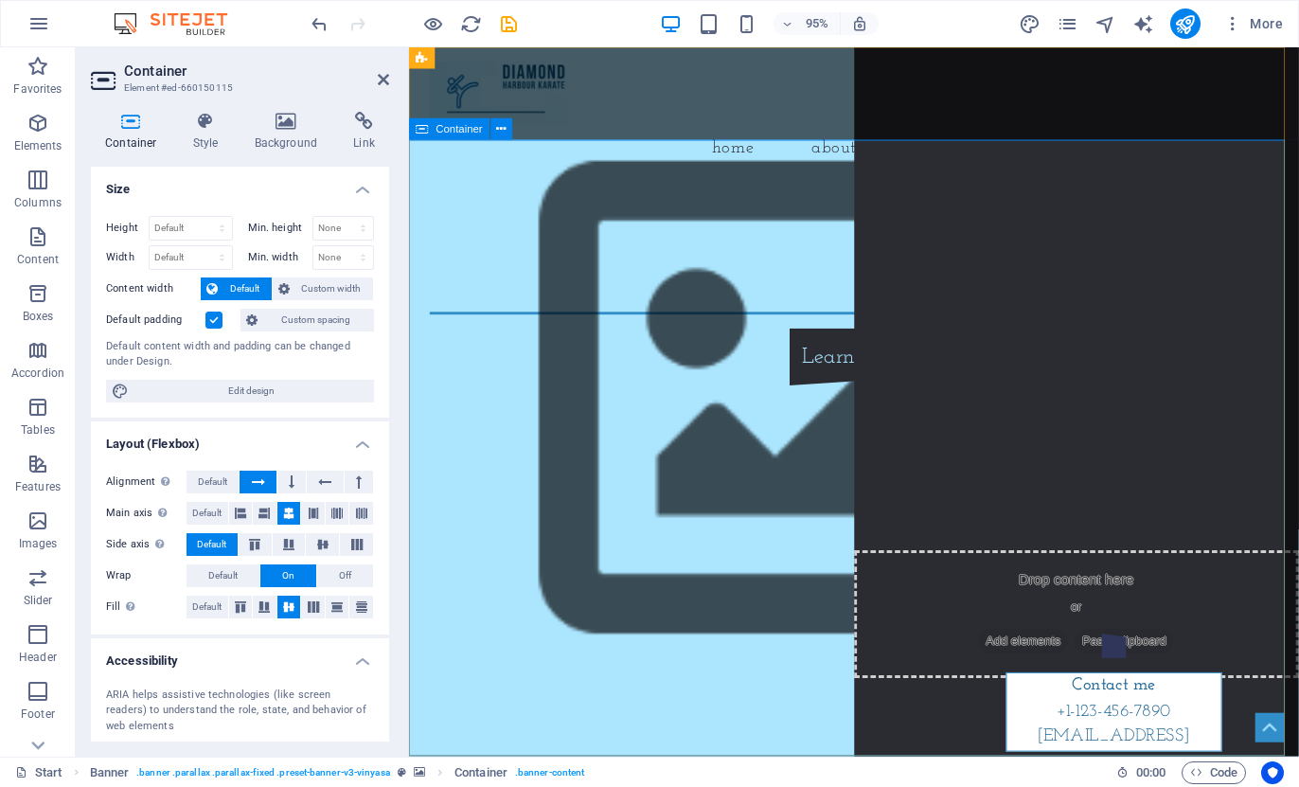
click at [434, 193] on div "[DOMAIN_NAME] Learn more" at bounding box center [877, 336] width 937 height 286
click at [501, 130] on icon at bounding box center [501, 128] width 9 height 19
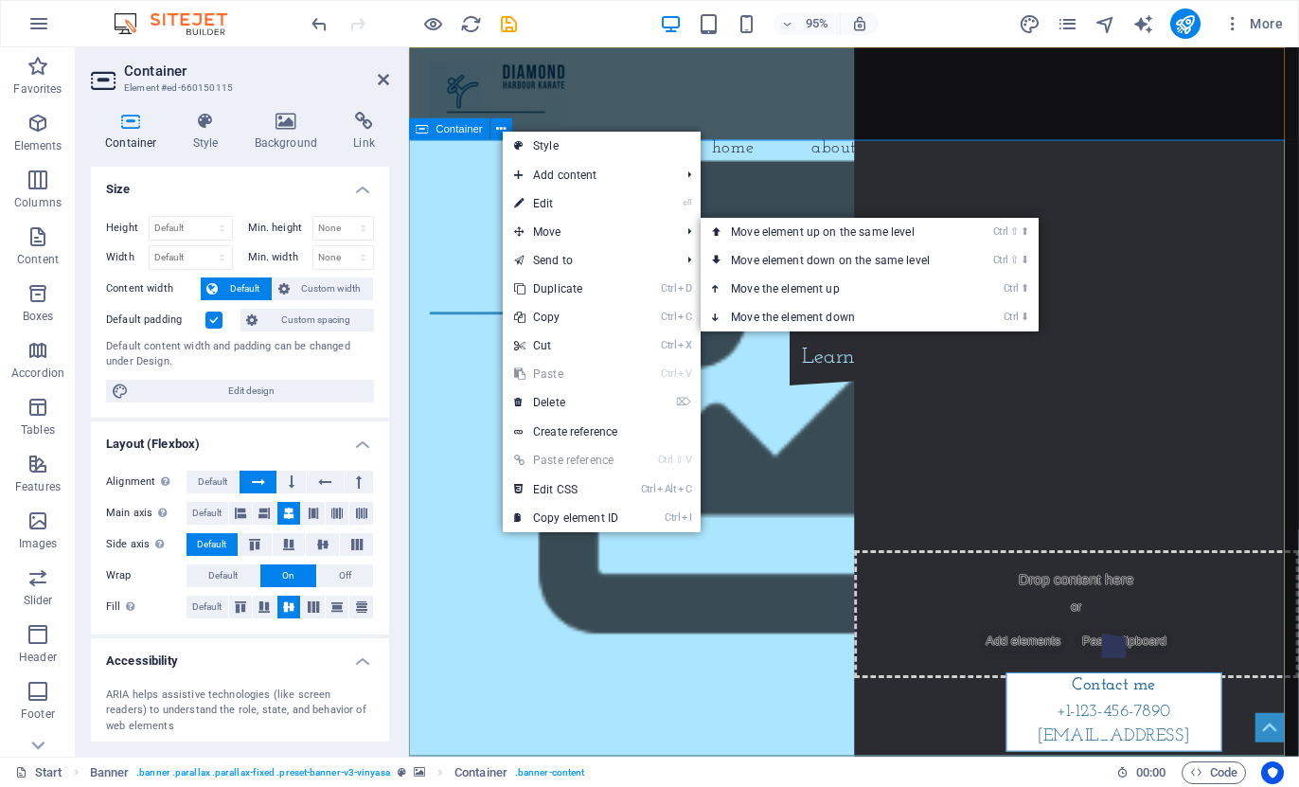
click at [456, 232] on div "[DOMAIN_NAME] Learn more" at bounding box center [877, 336] width 937 height 286
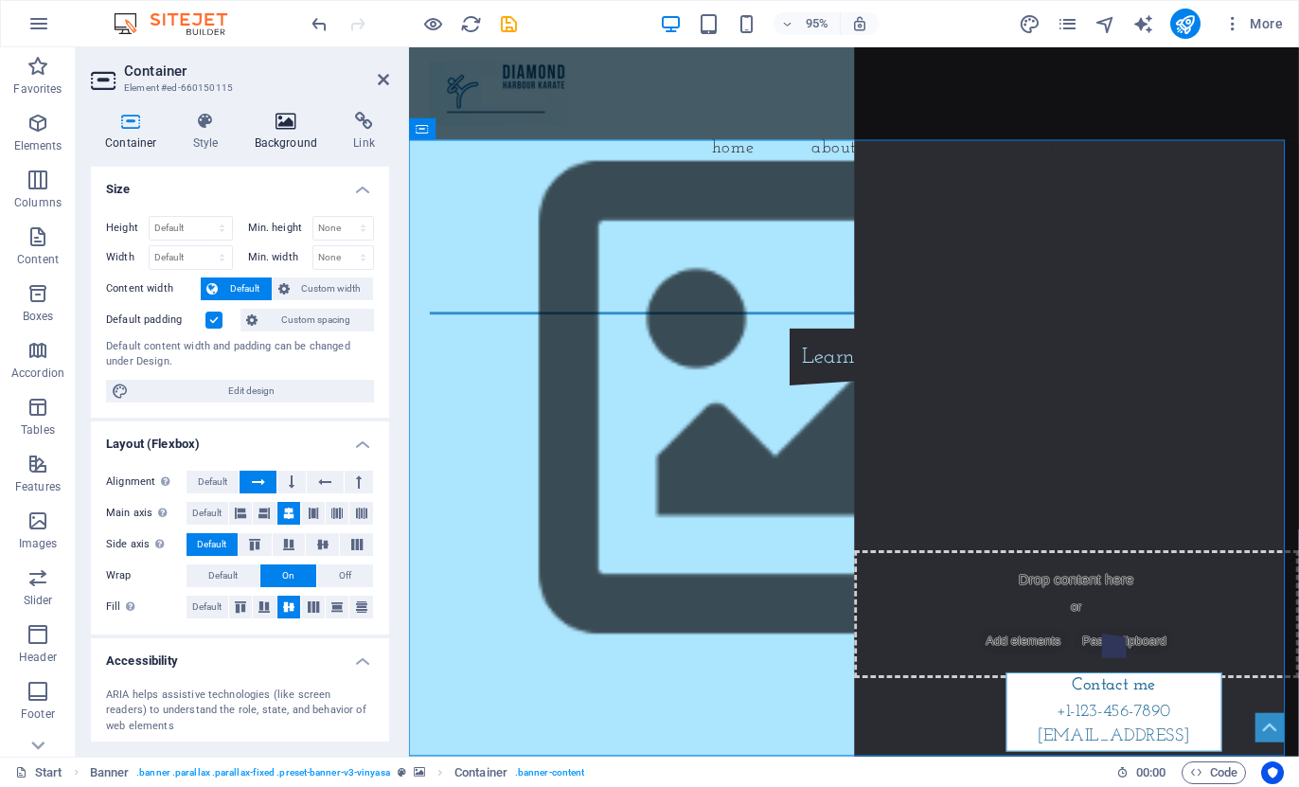
click at [280, 126] on icon at bounding box center [287, 121] width 92 height 19
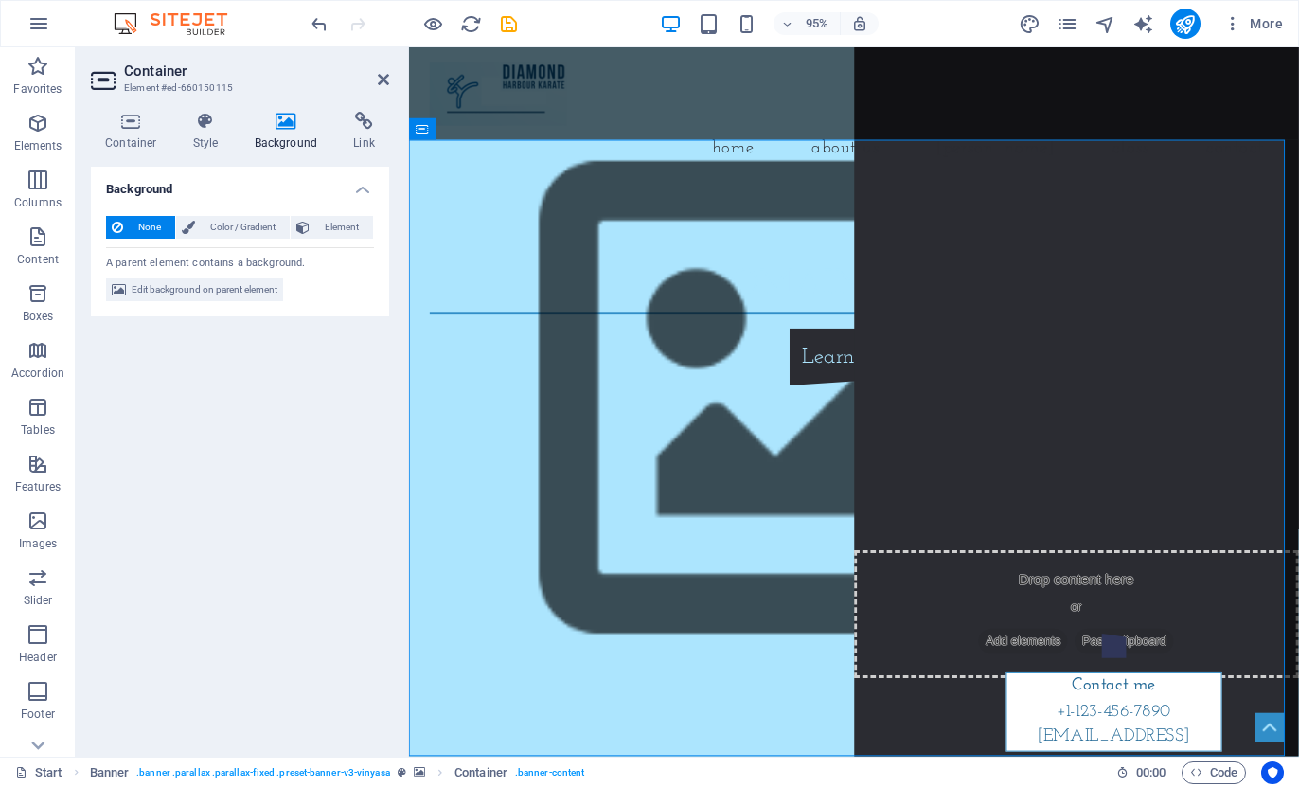
drag, startPoint x: 260, startPoint y: 111, endPoint x: 272, endPoint y: 122, distance: 16.1
click at [272, 122] on div "Container Style Background Link Size Height Default px rem % vh vw Min. height …" at bounding box center [240, 427] width 329 height 660
click at [281, 122] on icon at bounding box center [287, 121] width 92 height 19
click at [653, 307] on div "[DOMAIN_NAME] Learn more" at bounding box center [877, 336] width 937 height 286
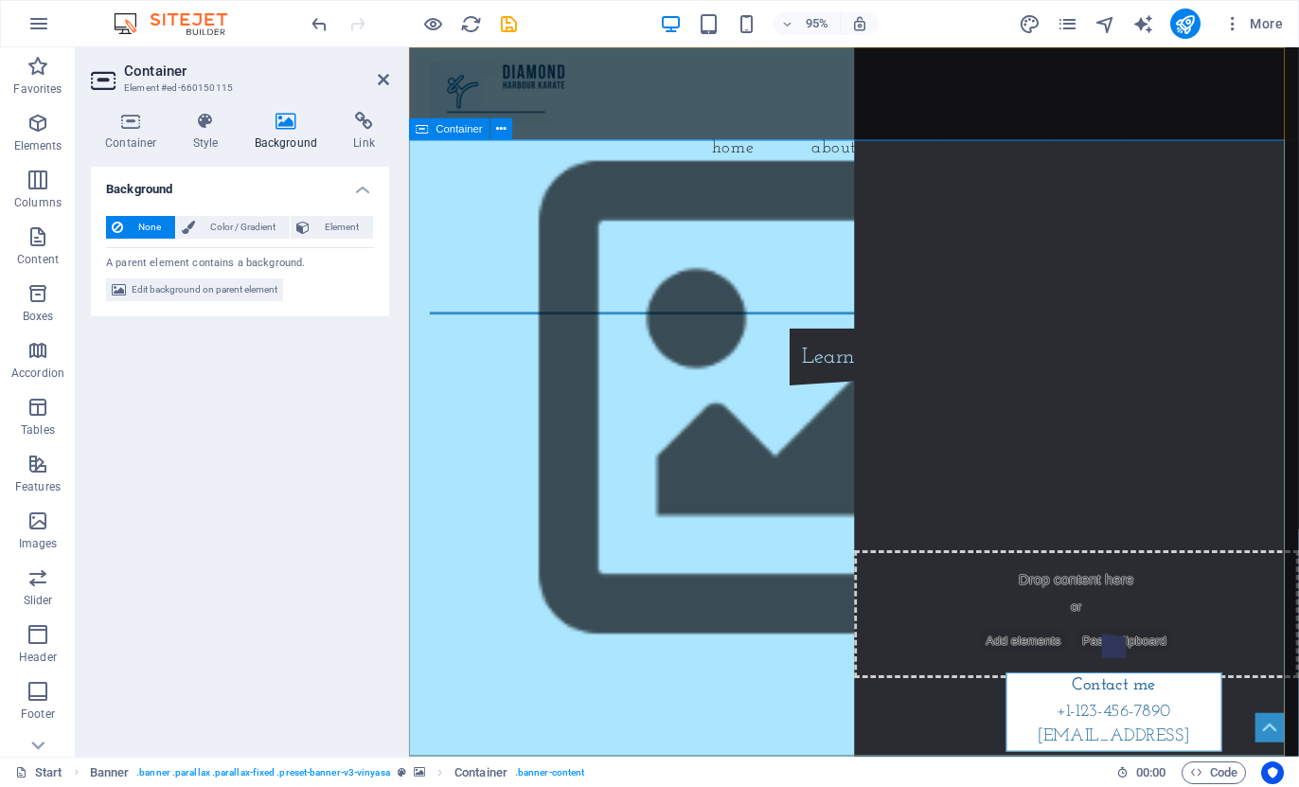
click at [587, 260] on div "[DOMAIN_NAME] Learn more" at bounding box center [877, 336] width 937 height 286
click at [503, 130] on icon at bounding box center [501, 128] width 9 height 19
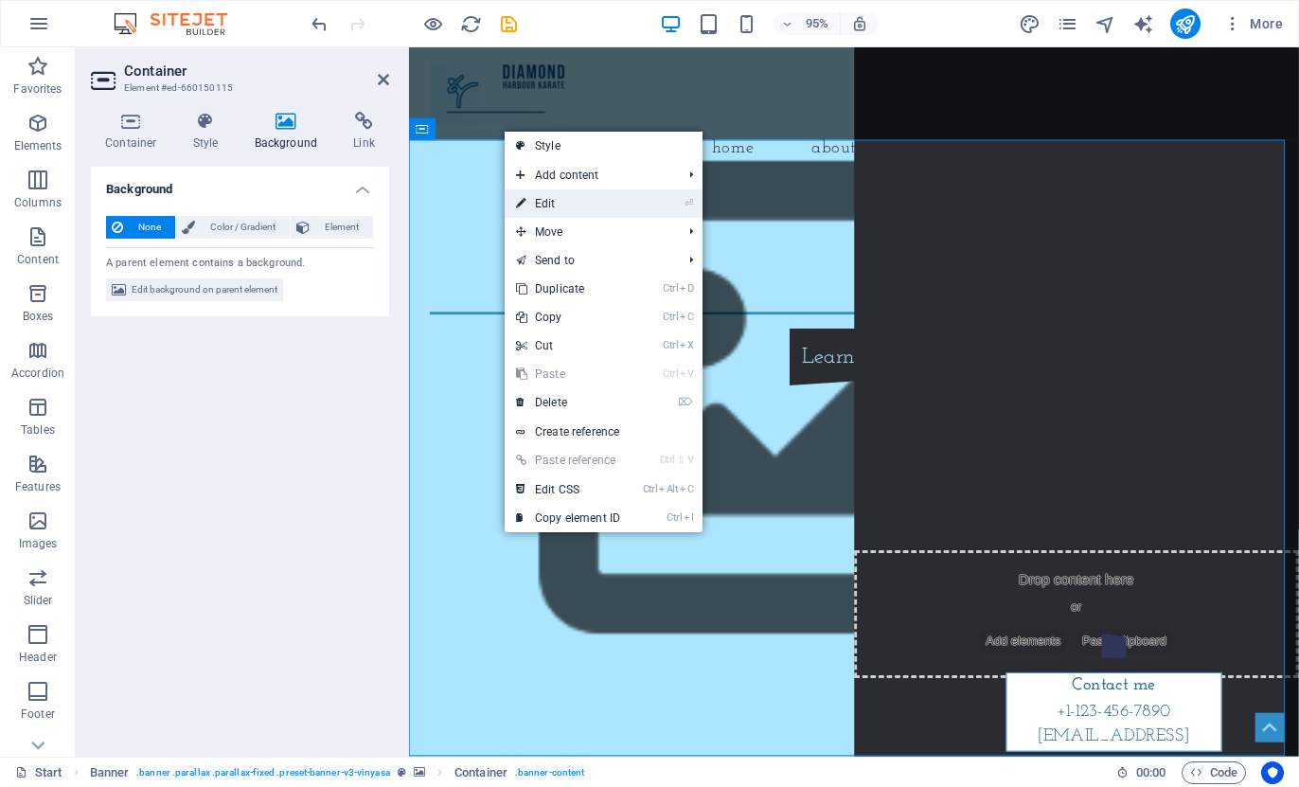
click at [622, 211] on link "⏎ Edit" at bounding box center [568, 203] width 127 height 28
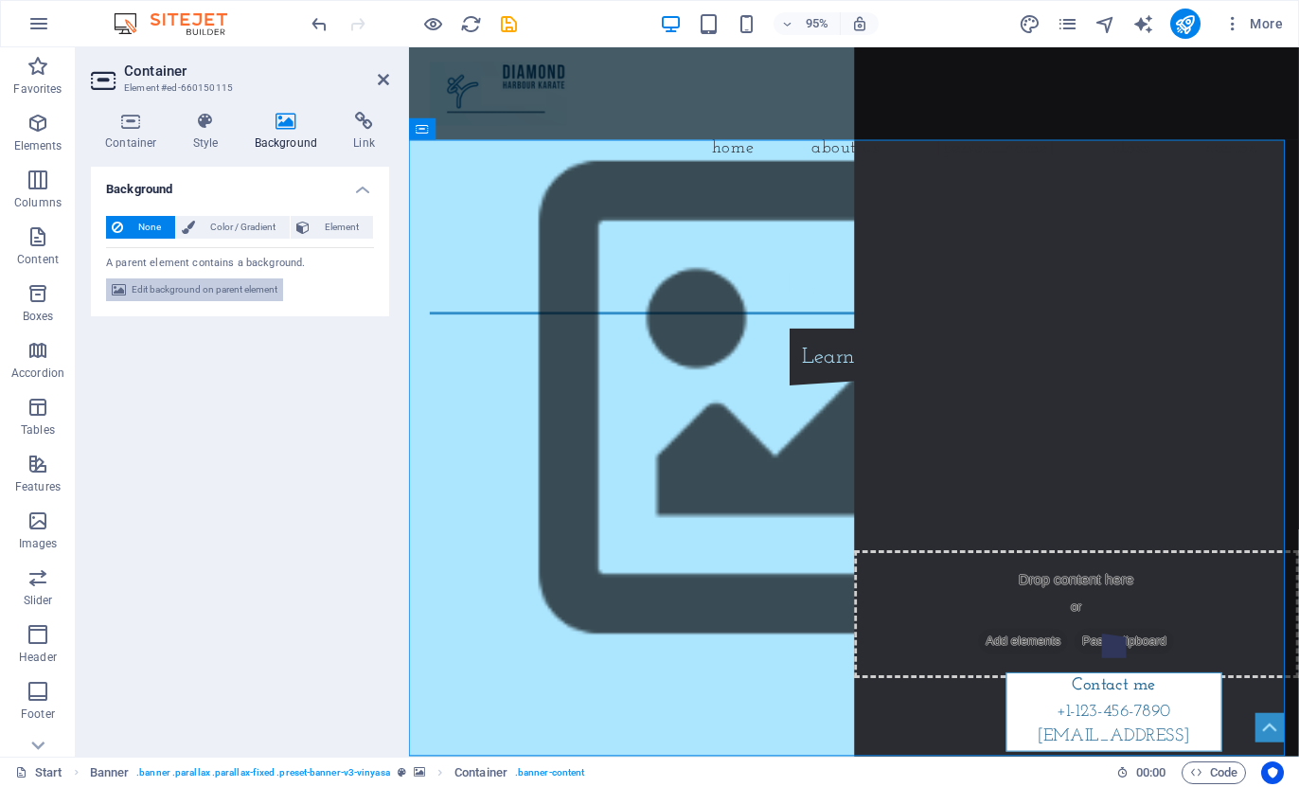
click at [210, 290] on span "Edit background on parent element" at bounding box center [205, 289] width 146 height 23
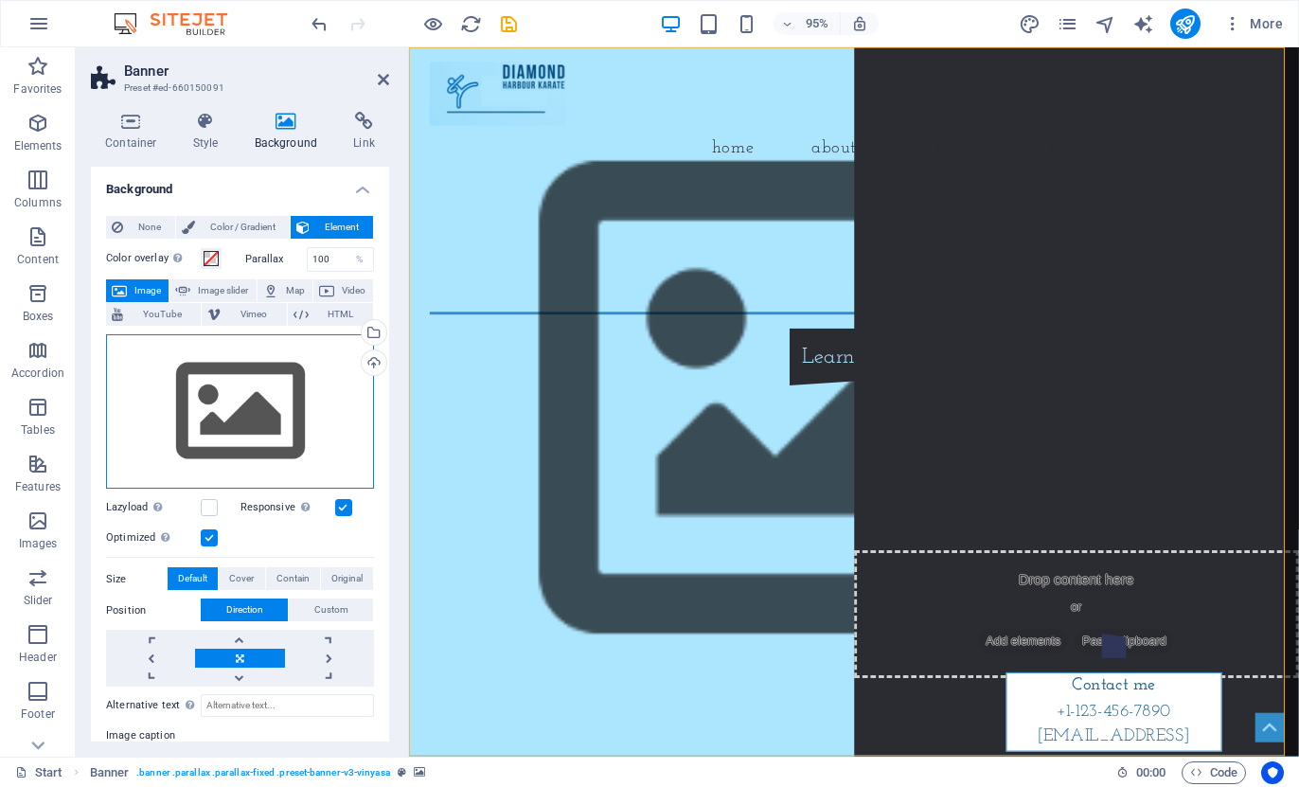
click at [237, 386] on div "Drag files here, click to choose files or select files from Files or our free s…" at bounding box center [240, 411] width 268 height 155
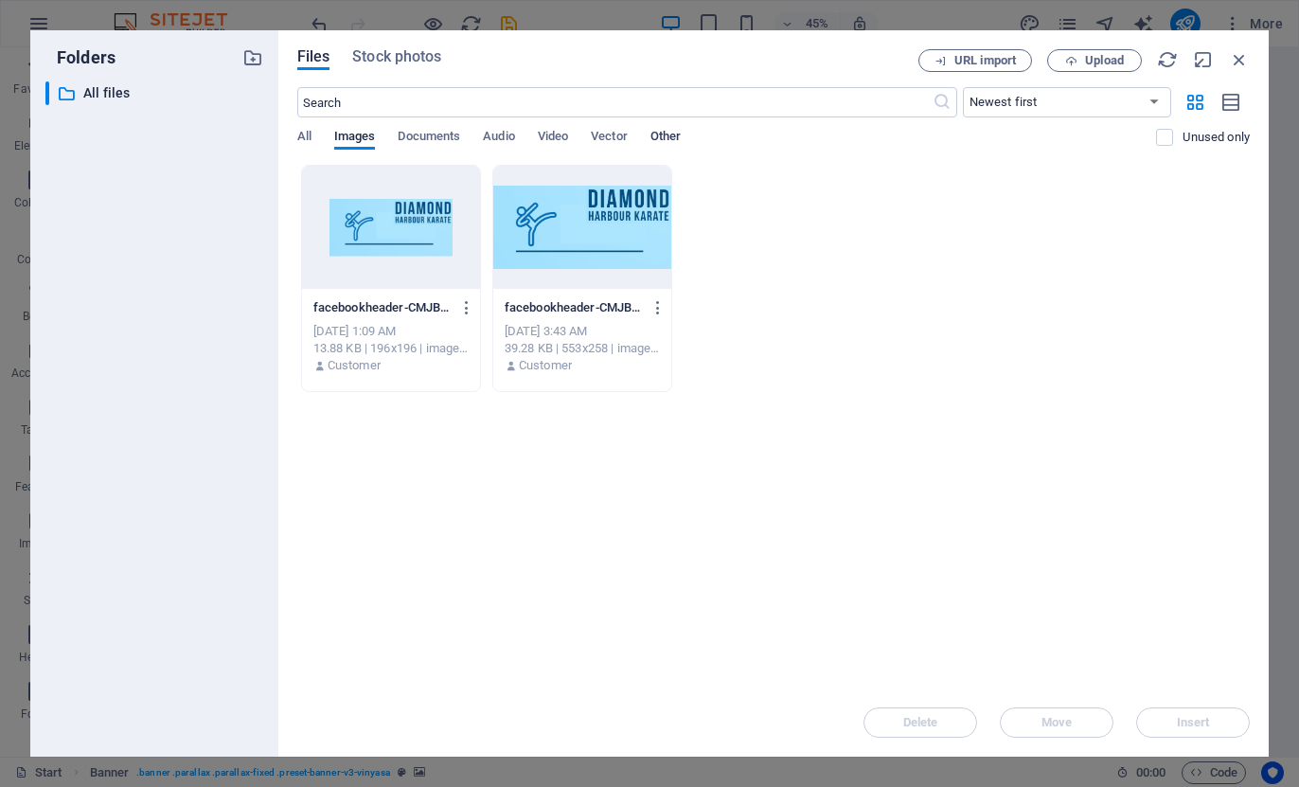
click at [672, 134] on span "Other" at bounding box center [666, 138] width 30 height 27
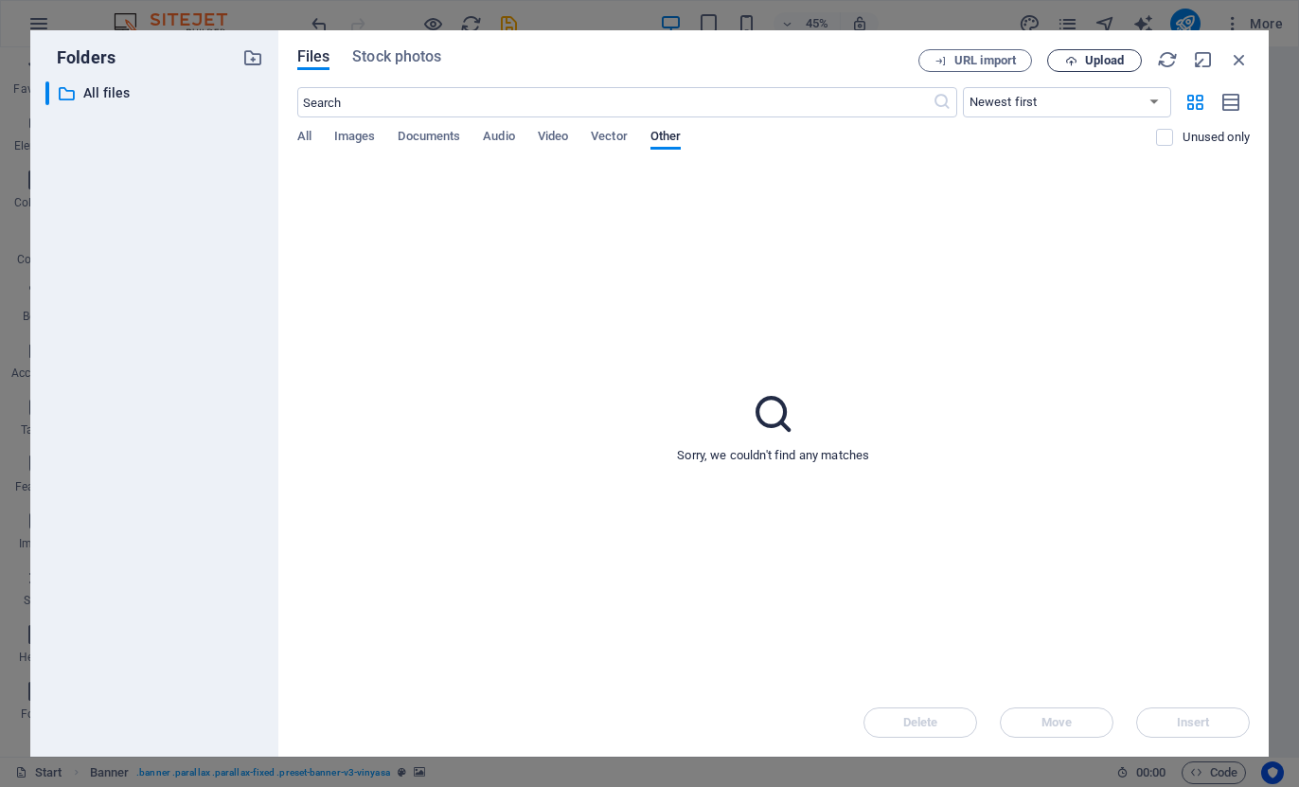
click at [1076, 63] on icon "button" at bounding box center [1071, 61] width 12 height 12
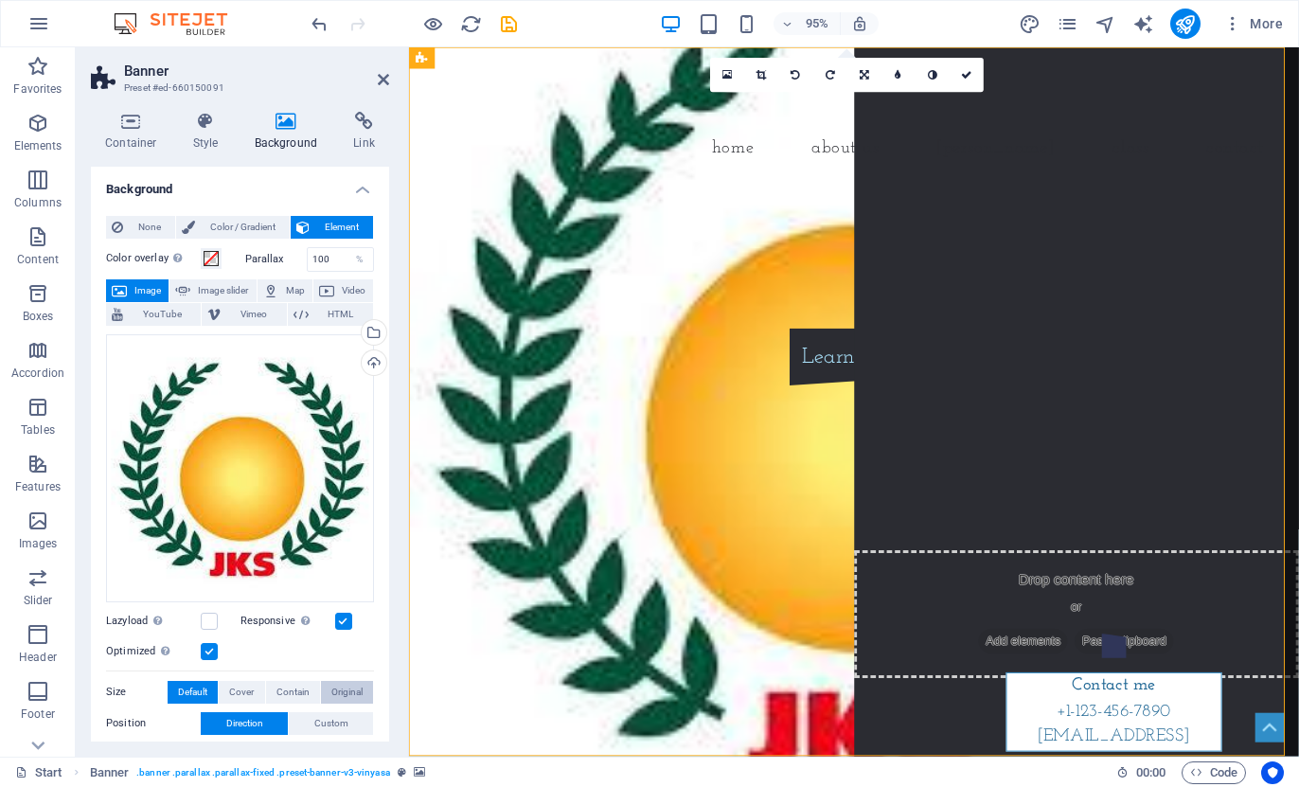
click at [331, 689] on span "Original" at bounding box center [346, 692] width 31 height 23
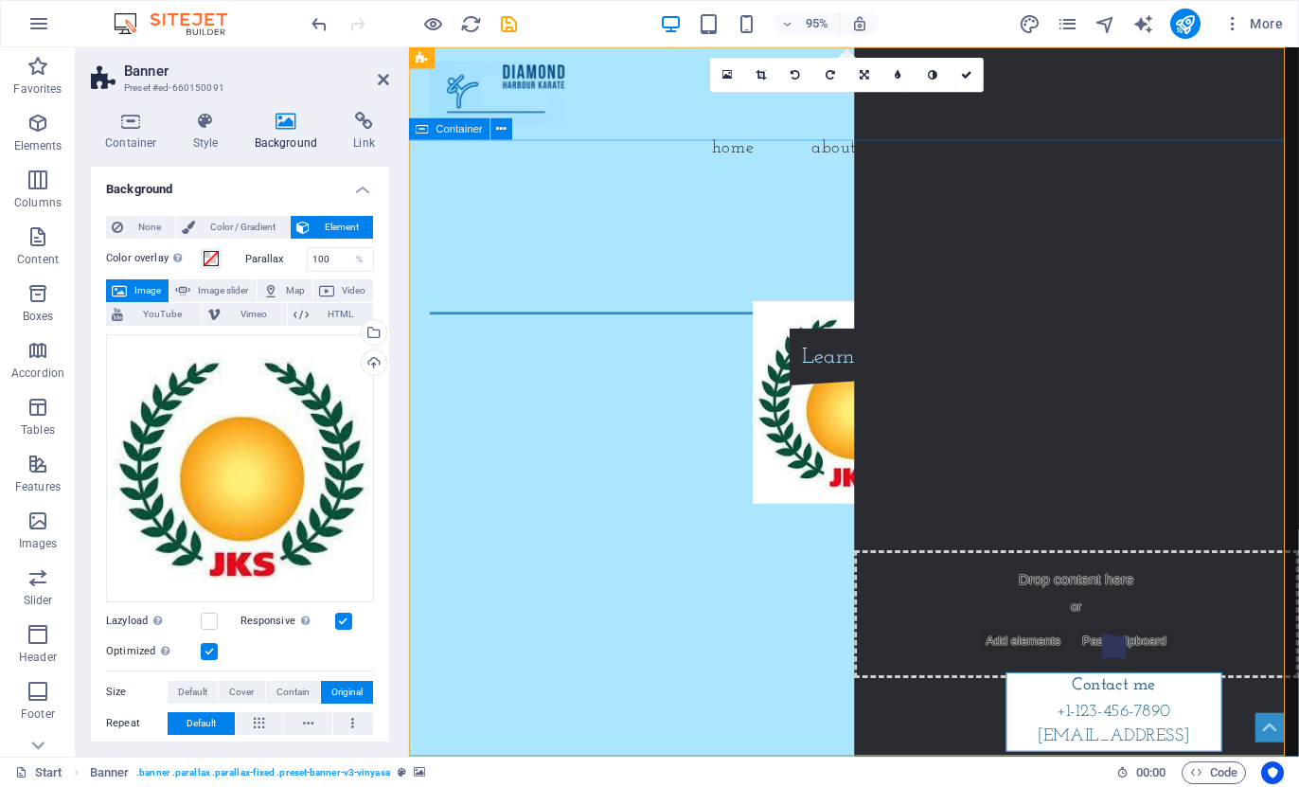
click at [530, 242] on div "[DOMAIN_NAME] Learn more" at bounding box center [877, 336] width 937 height 286
click at [499, 132] on icon at bounding box center [501, 128] width 9 height 19
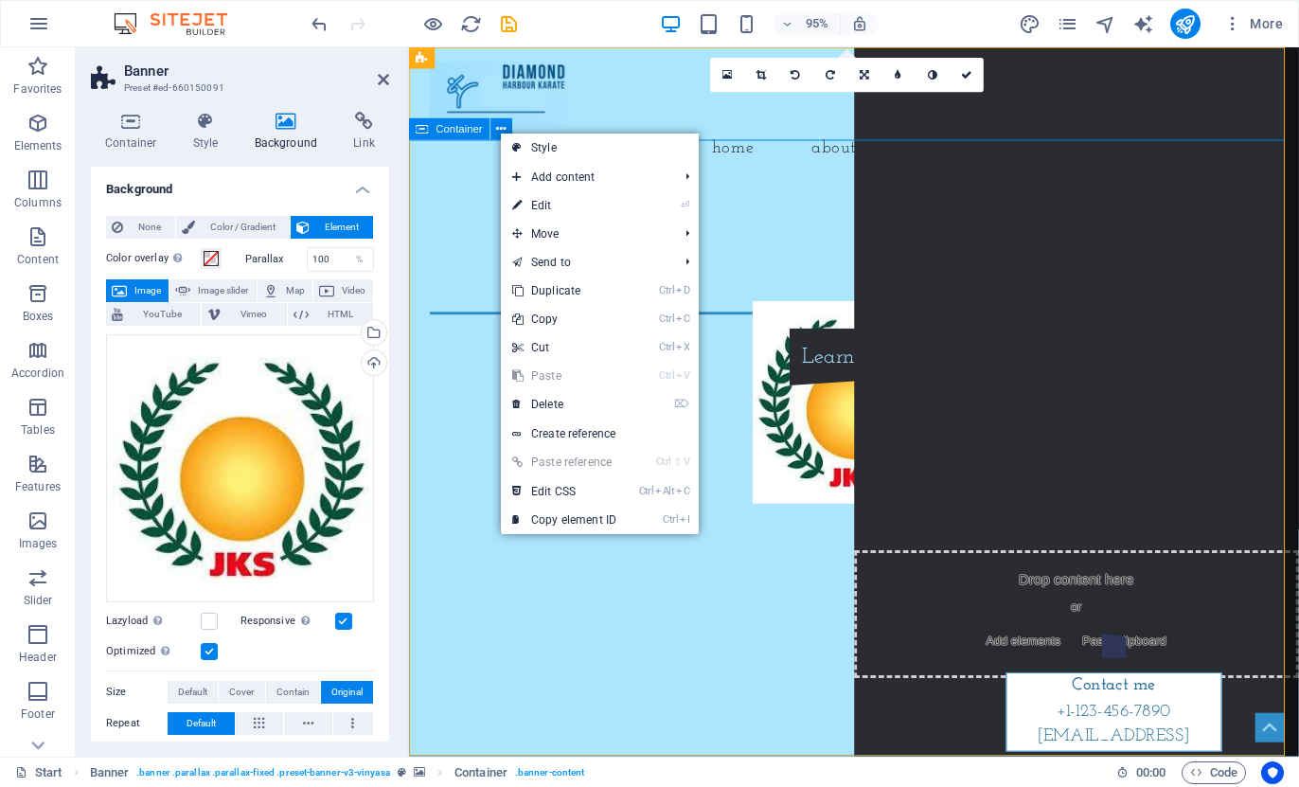
click at [475, 132] on span "Container" at bounding box center [460, 129] width 46 height 10
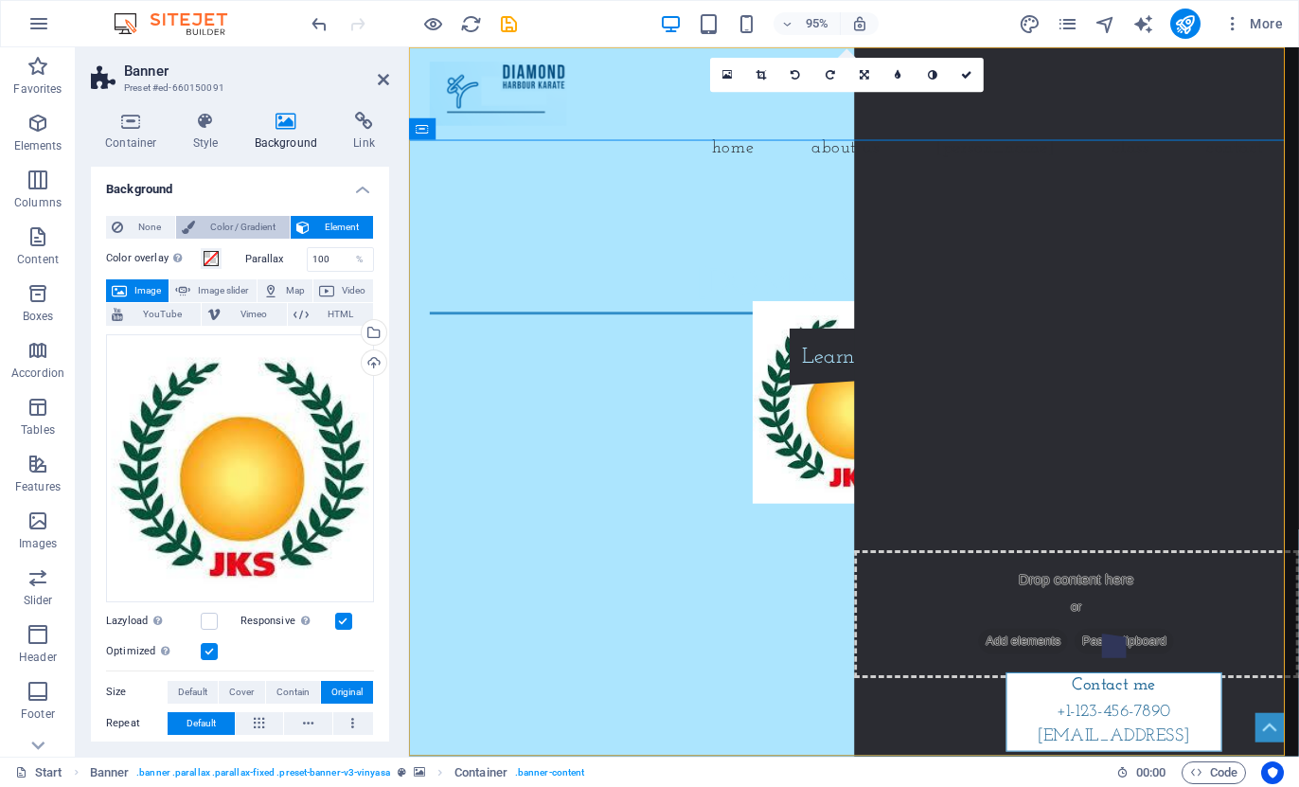
click at [214, 224] on span "Color / Gradient" at bounding box center [242, 227] width 83 height 23
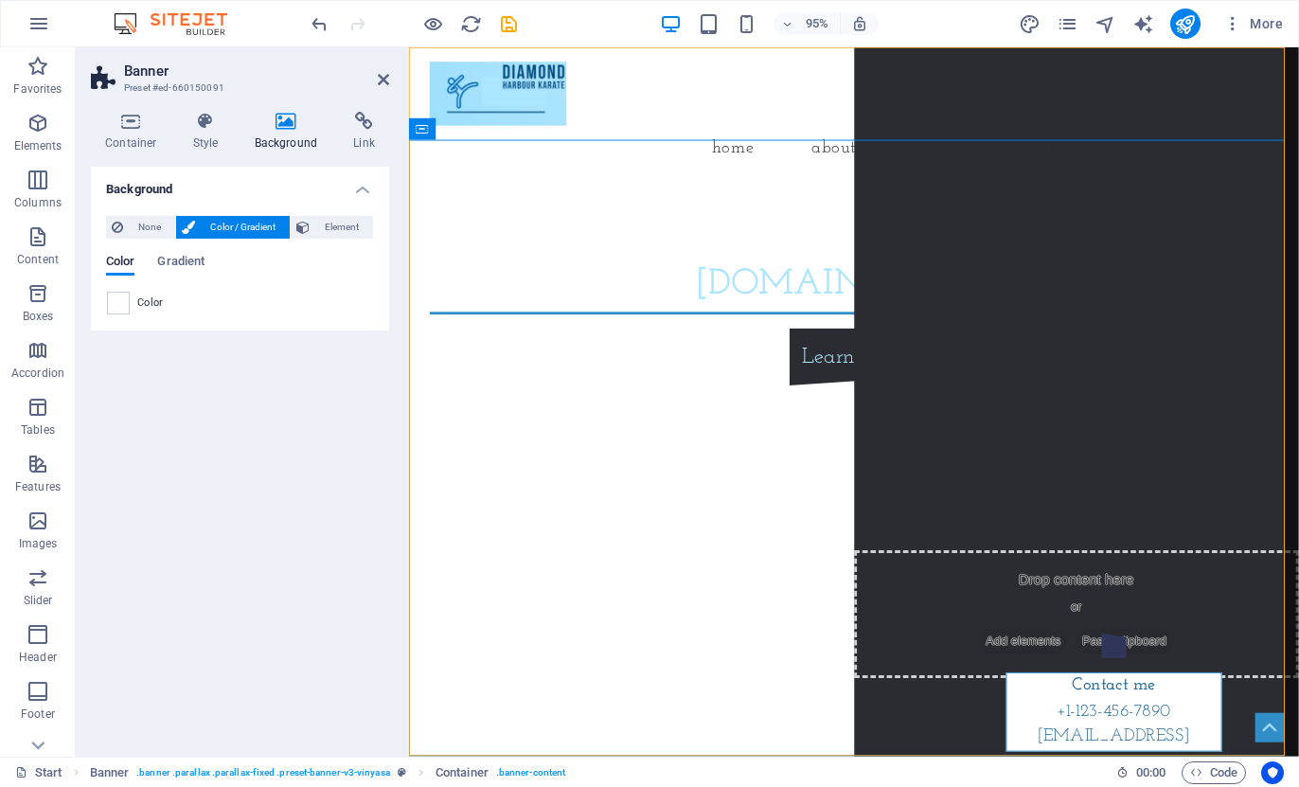
click at [267, 224] on span "Color / Gradient" at bounding box center [242, 227] width 83 height 23
click at [192, 259] on span "Gradient" at bounding box center [180, 263] width 47 height 27
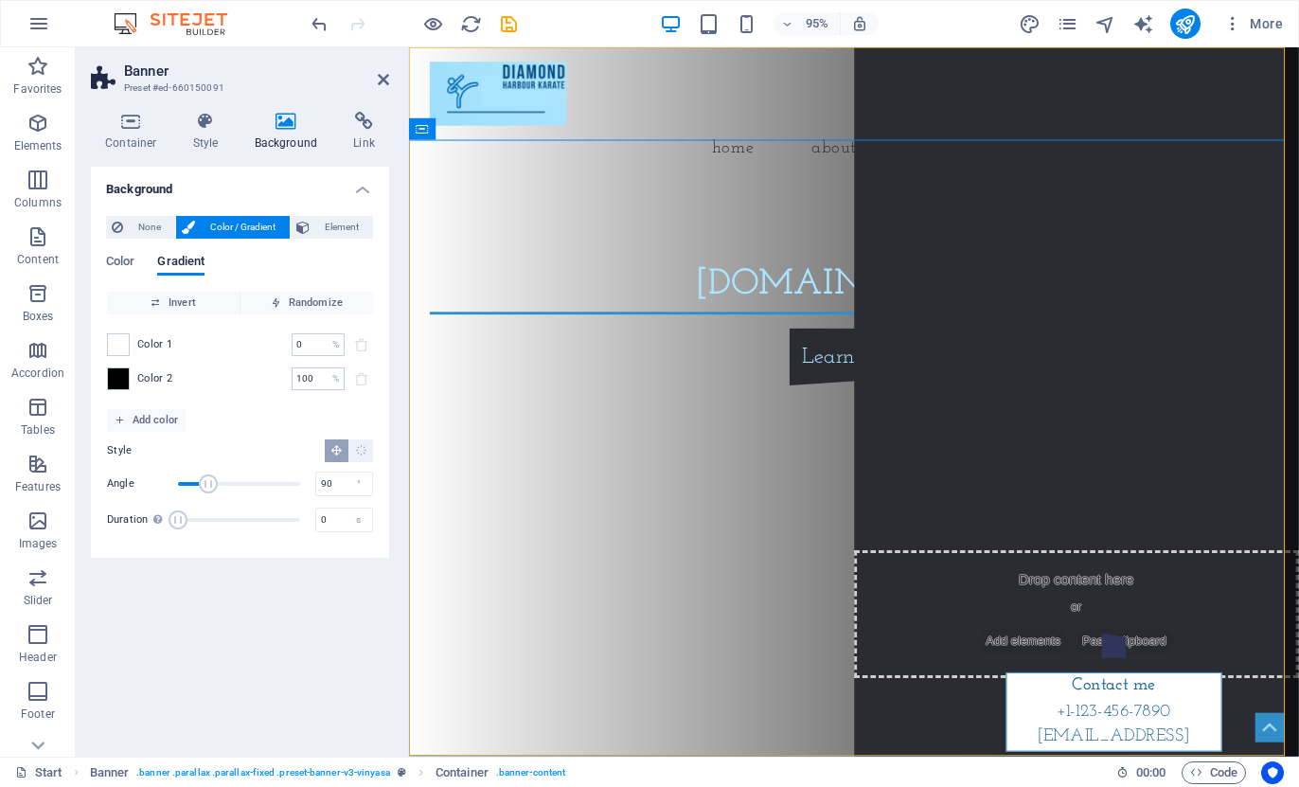
click at [362, 190] on h4 "Background" at bounding box center [240, 184] width 298 height 34
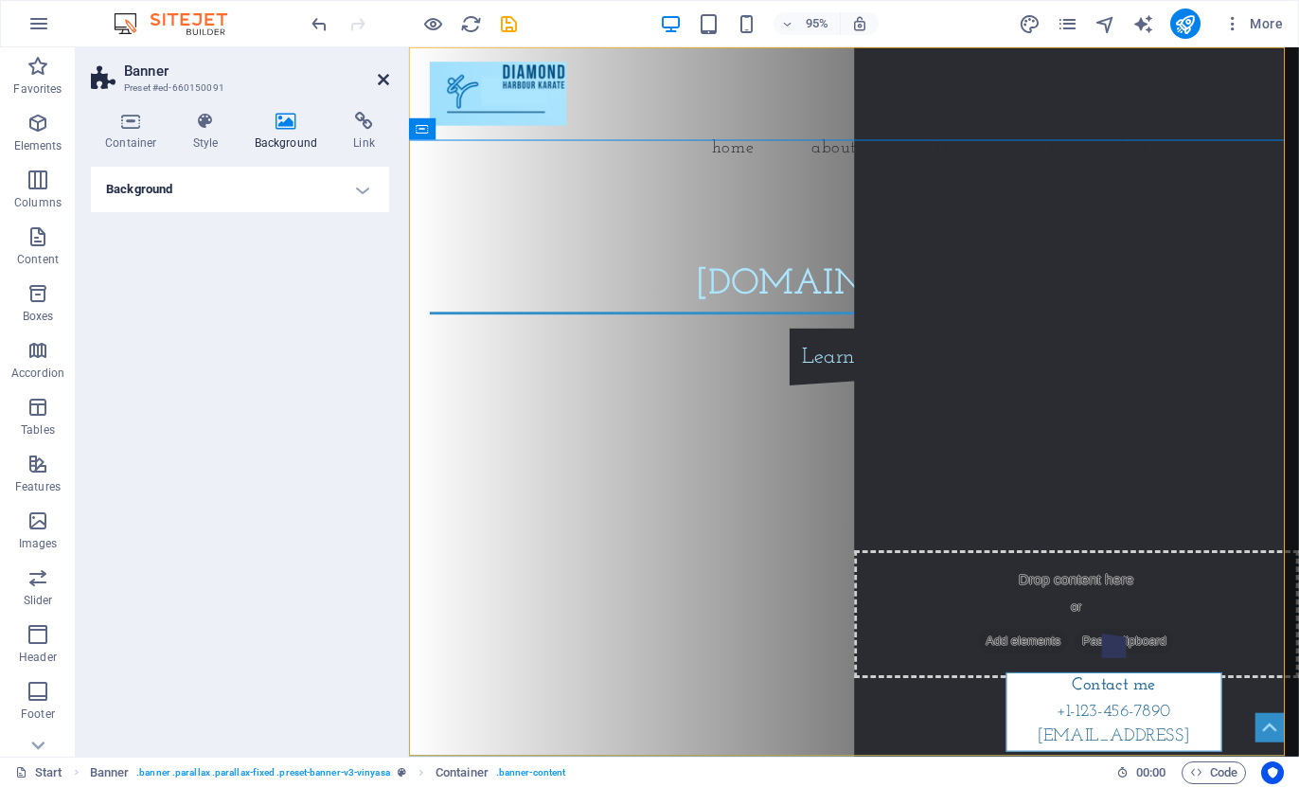
click at [380, 75] on icon at bounding box center [383, 79] width 11 height 15
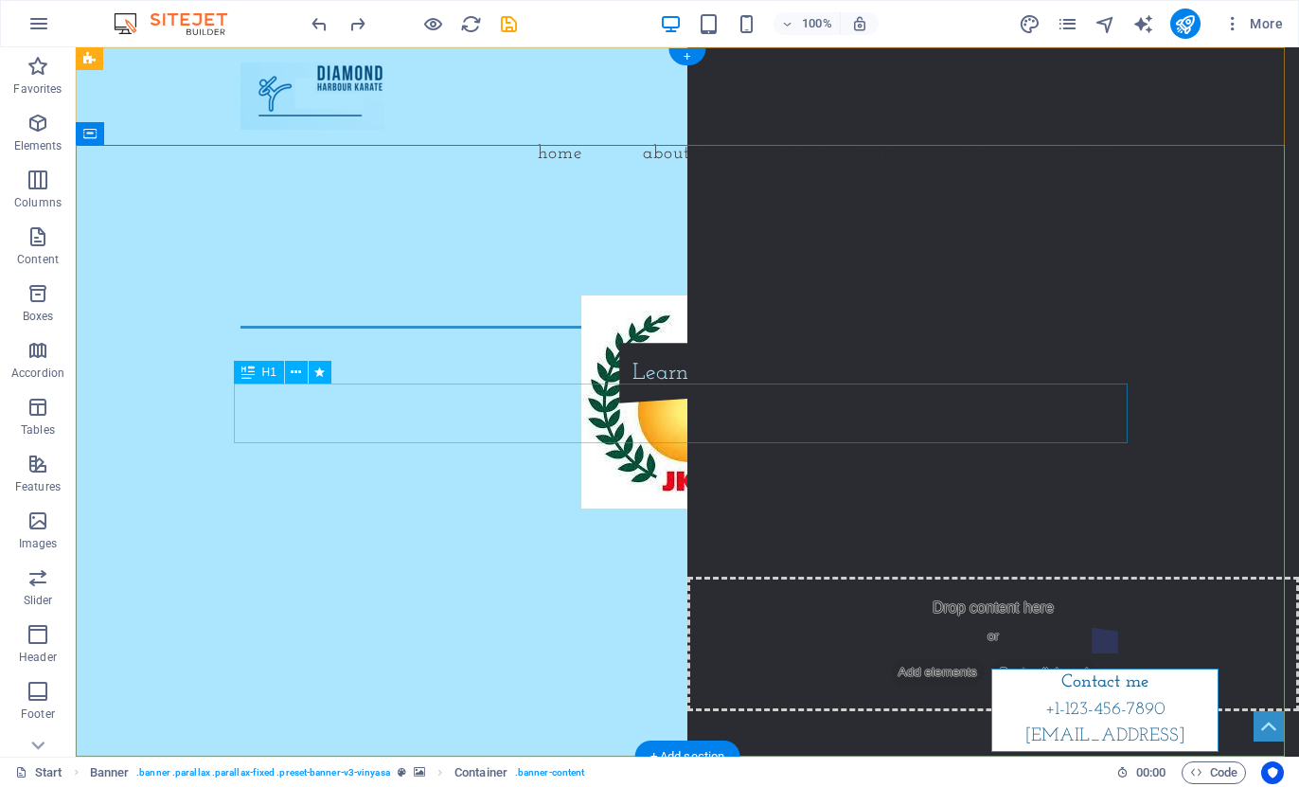
click at [613, 329] on div "[DOMAIN_NAME]" at bounding box center [688, 299] width 894 height 60
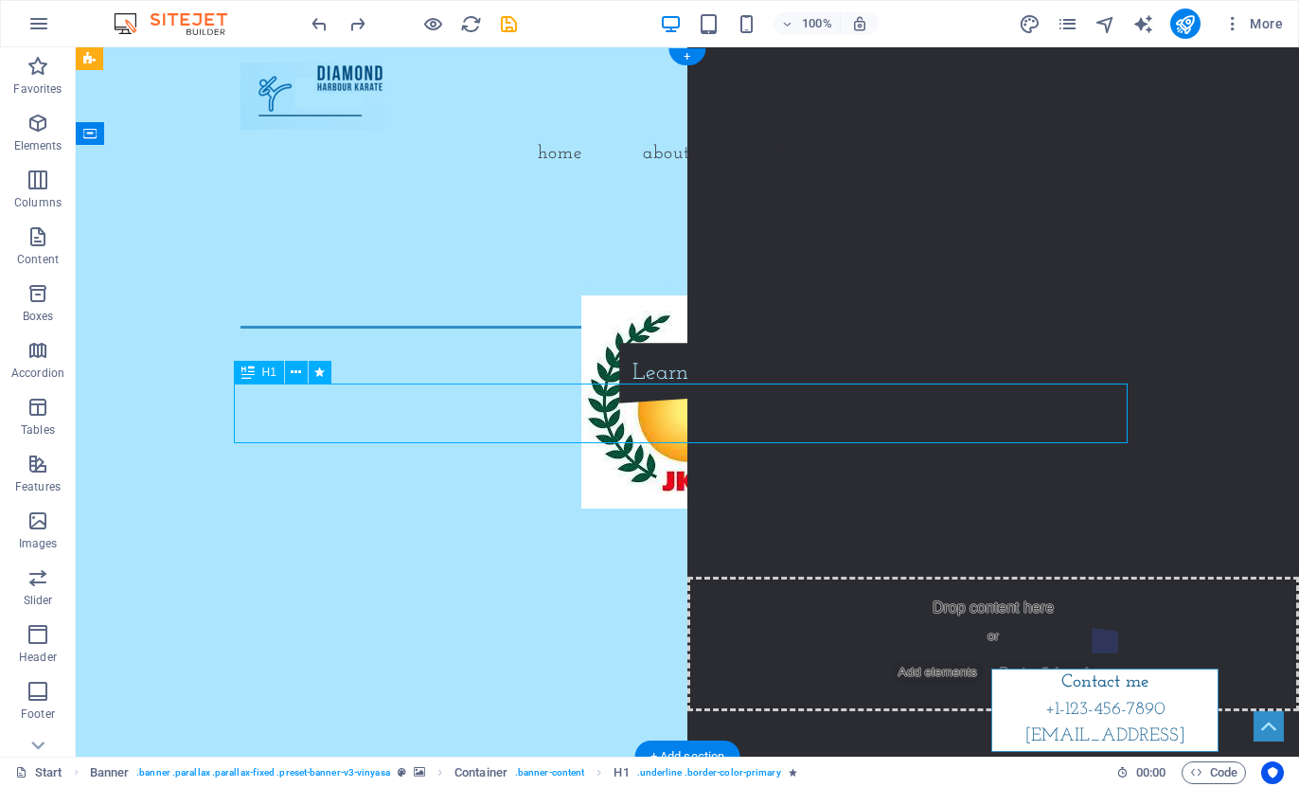
click at [613, 329] on div "[DOMAIN_NAME]" at bounding box center [688, 299] width 894 height 60
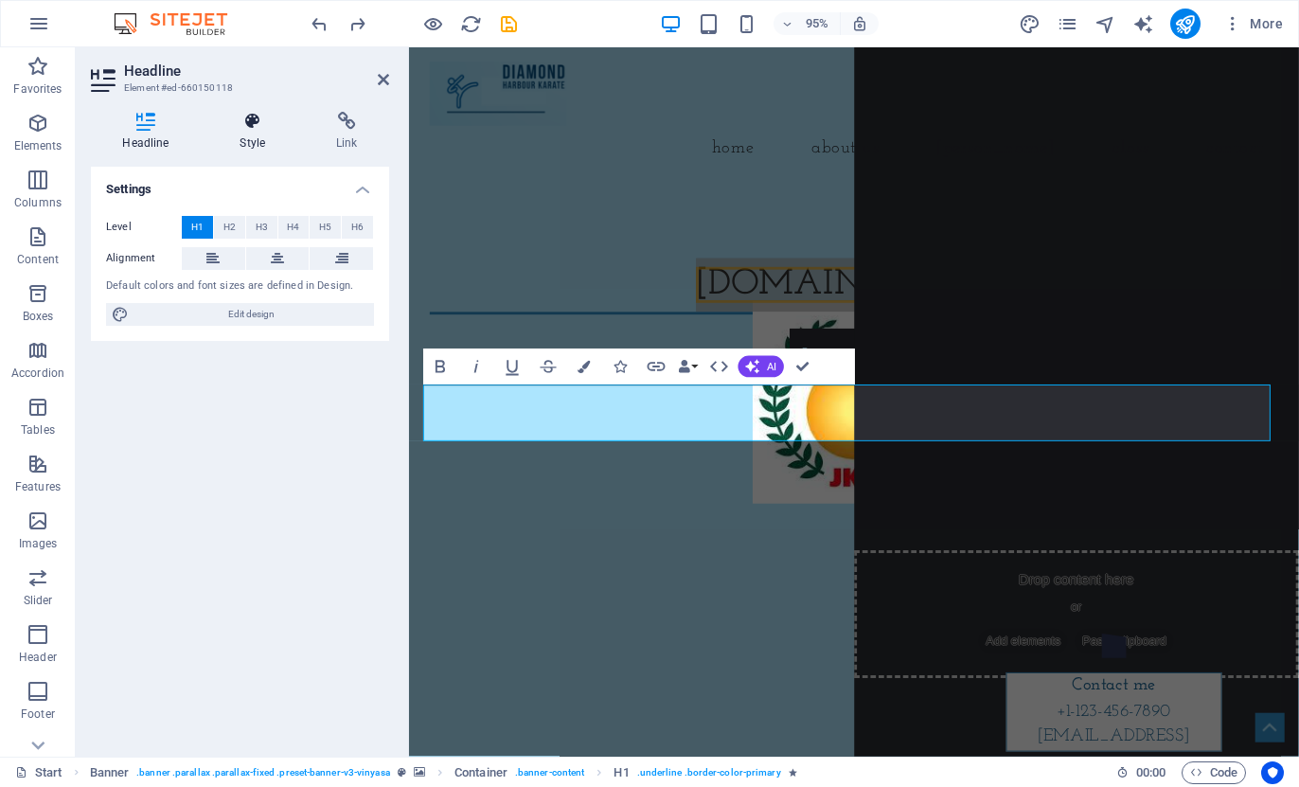
click at [257, 117] on icon at bounding box center [252, 121] width 89 height 19
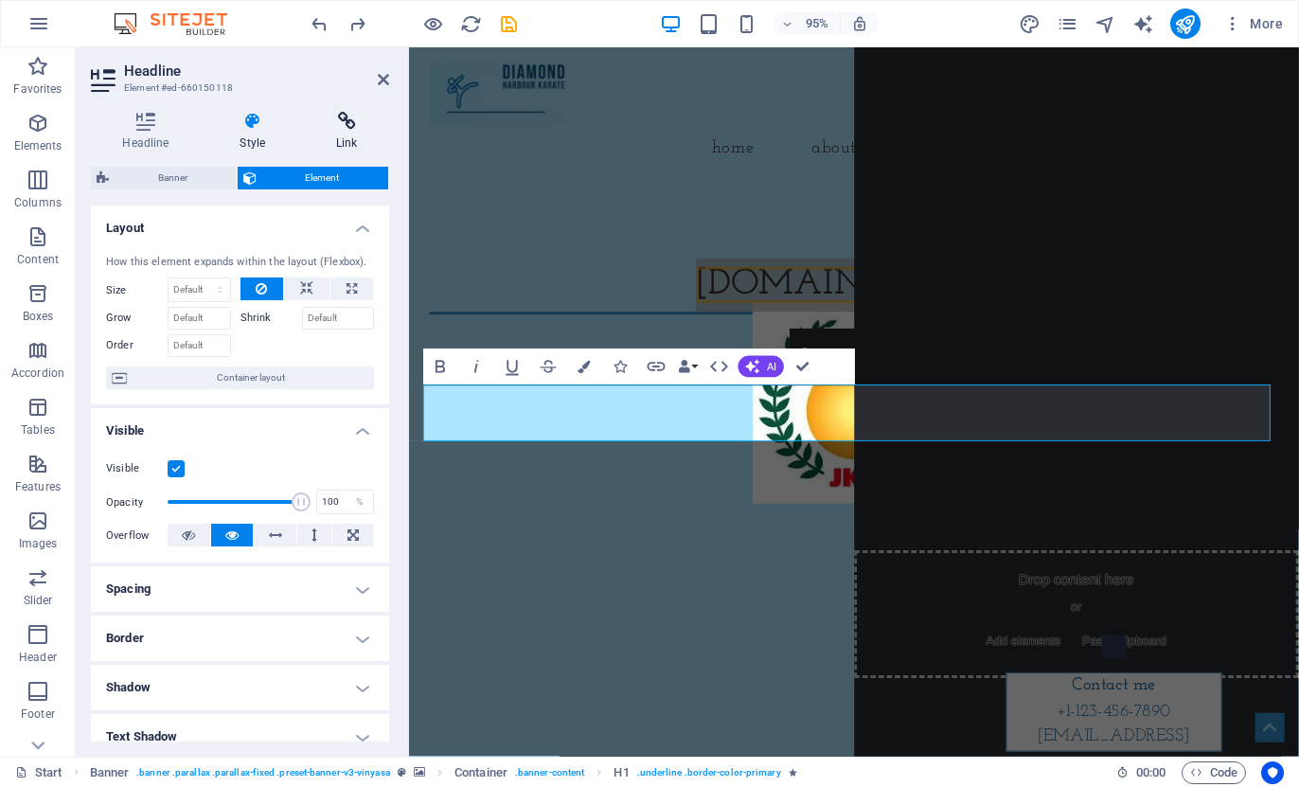
click at [343, 117] on icon at bounding box center [347, 121] width 84 height 19
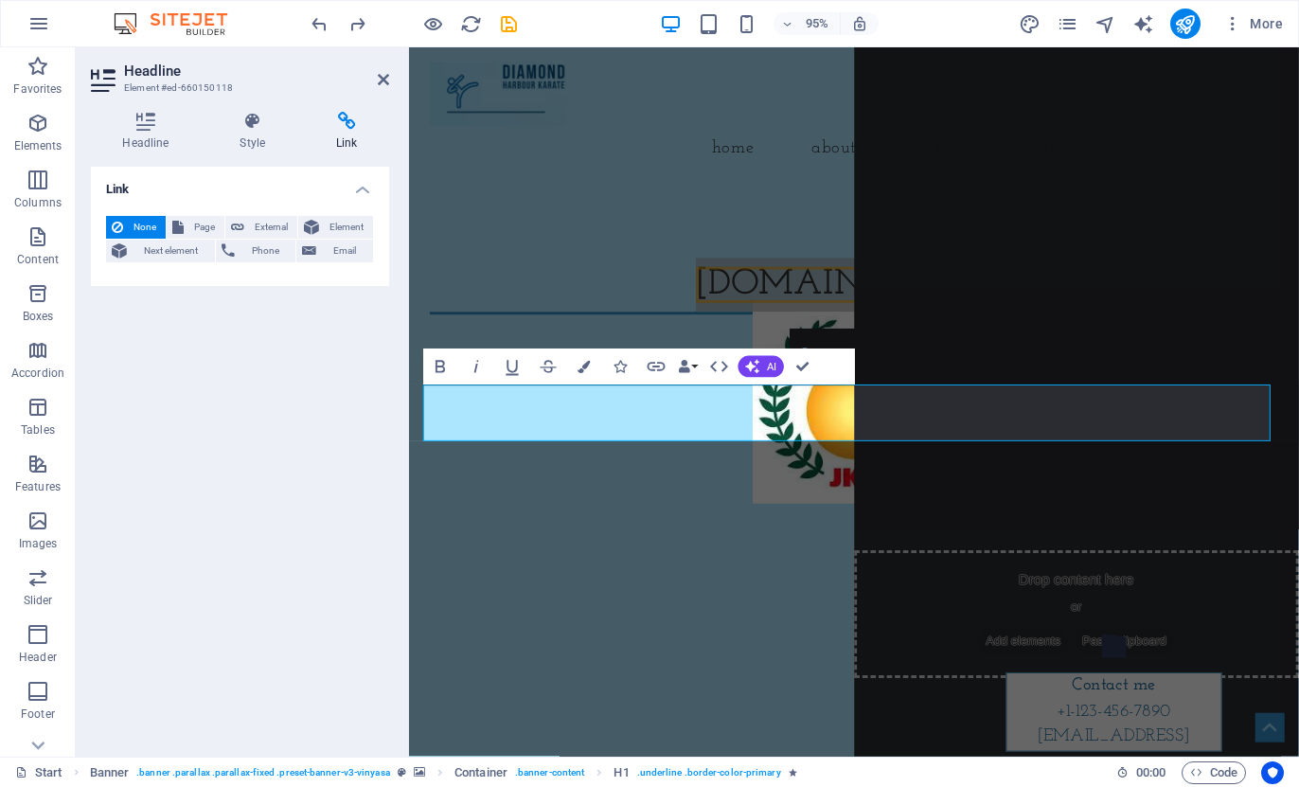
drag, startPoint x: 372, startPoint y: 73, endPoint x: 82, endPoint y: 107, distance: 291.8
click at [372, 73] on h2 "Headline" at bounding box center [256, 71] width 265 height 17
click at [381, 80] on icon at bounding box center [383, 79] width 11 height 15
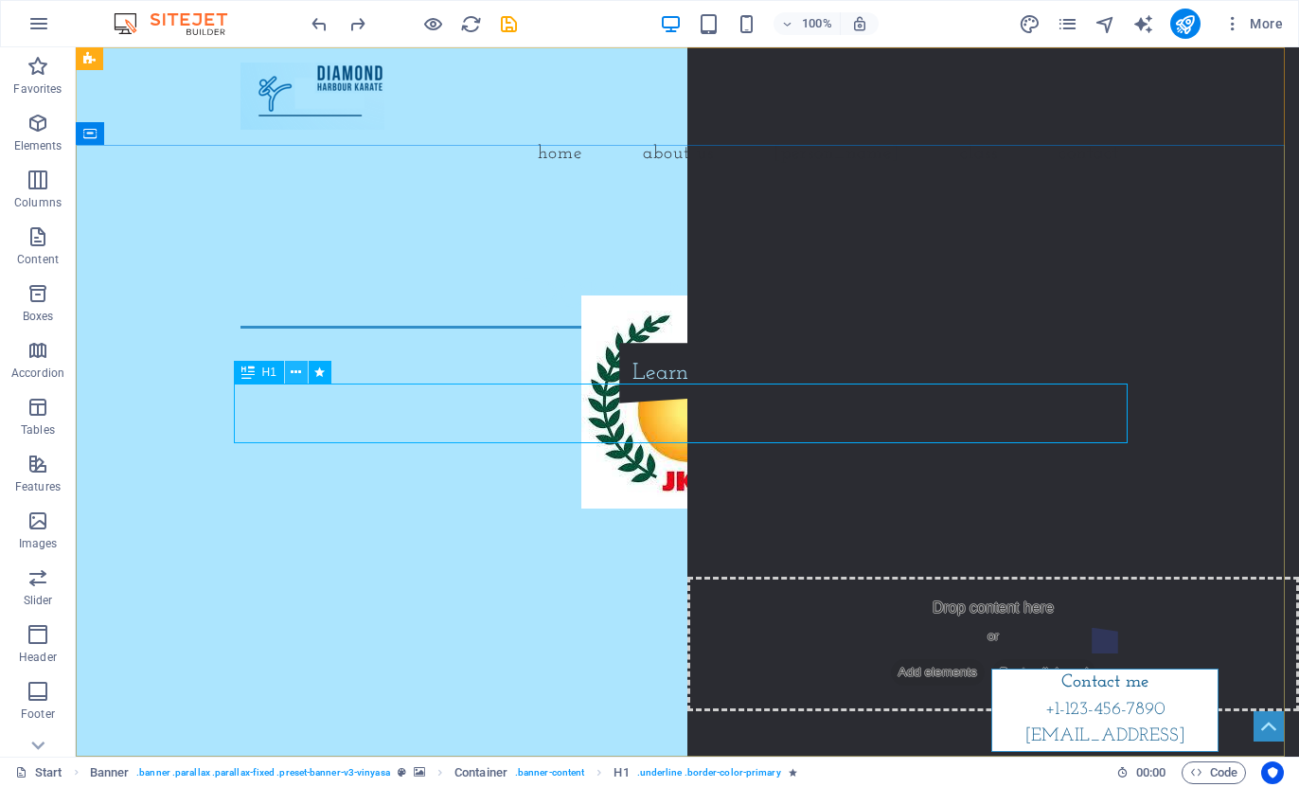
click at [289, 378] on button at bounding box center [296, 372] width 23 height 23
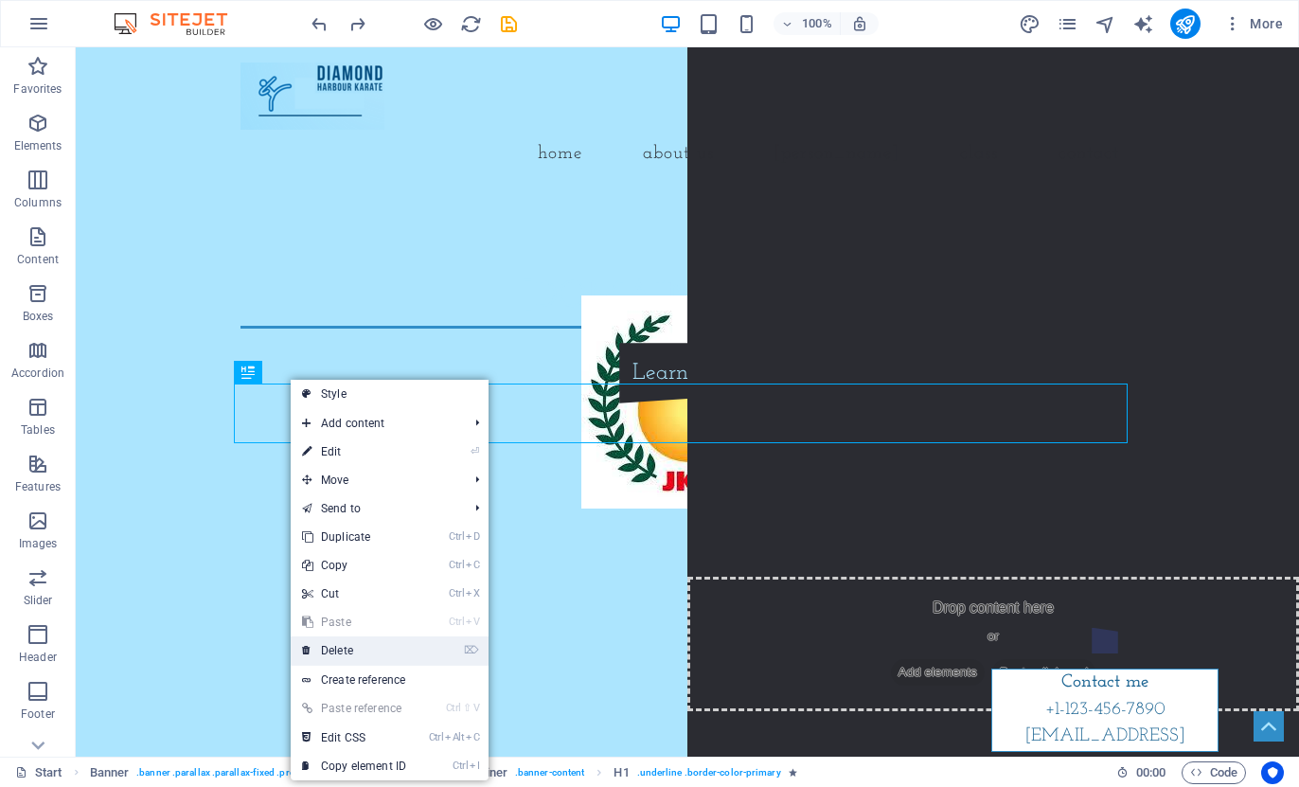
click at [368, 642] on link "⌦ Delete" at bounding box center [354, 650] width 127 height 28
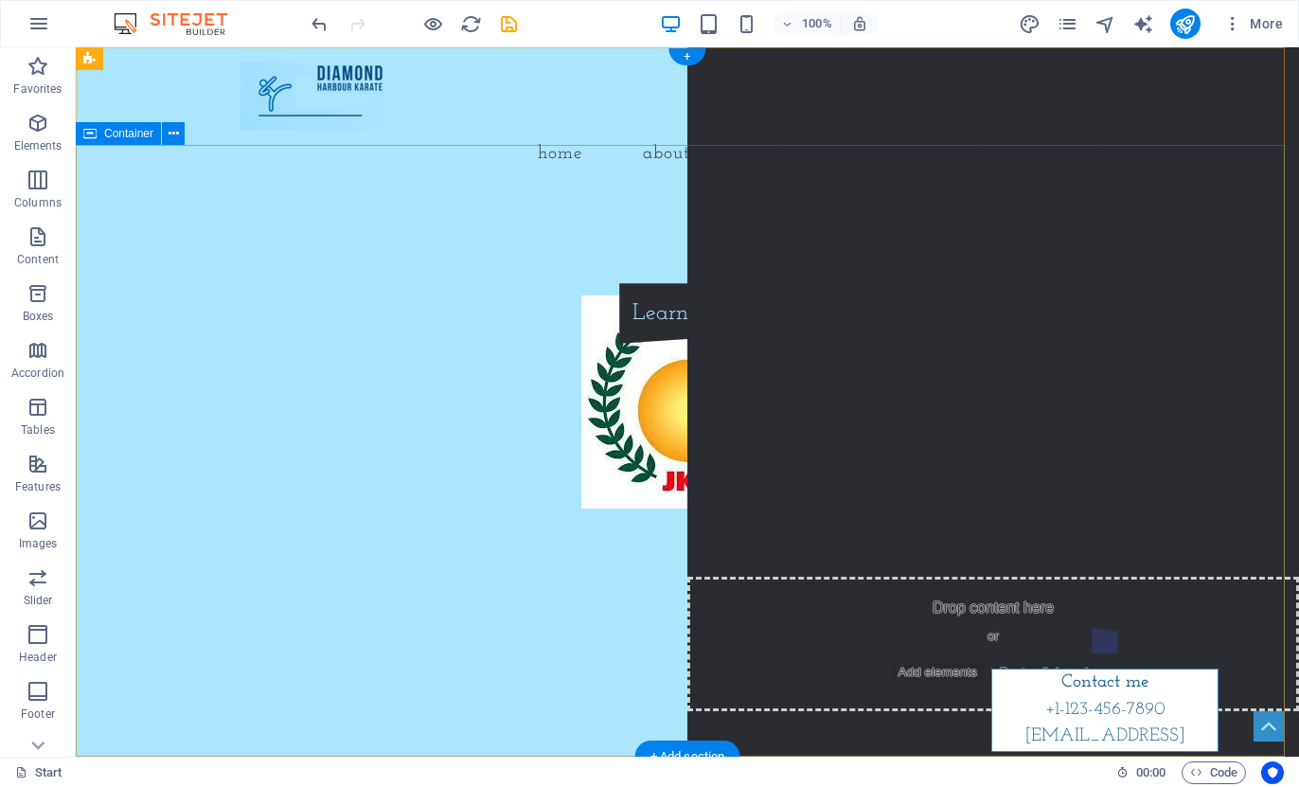
click at [1028, 386] on div "Learn more" at bounding box center [688, 306] width 1224 height 226
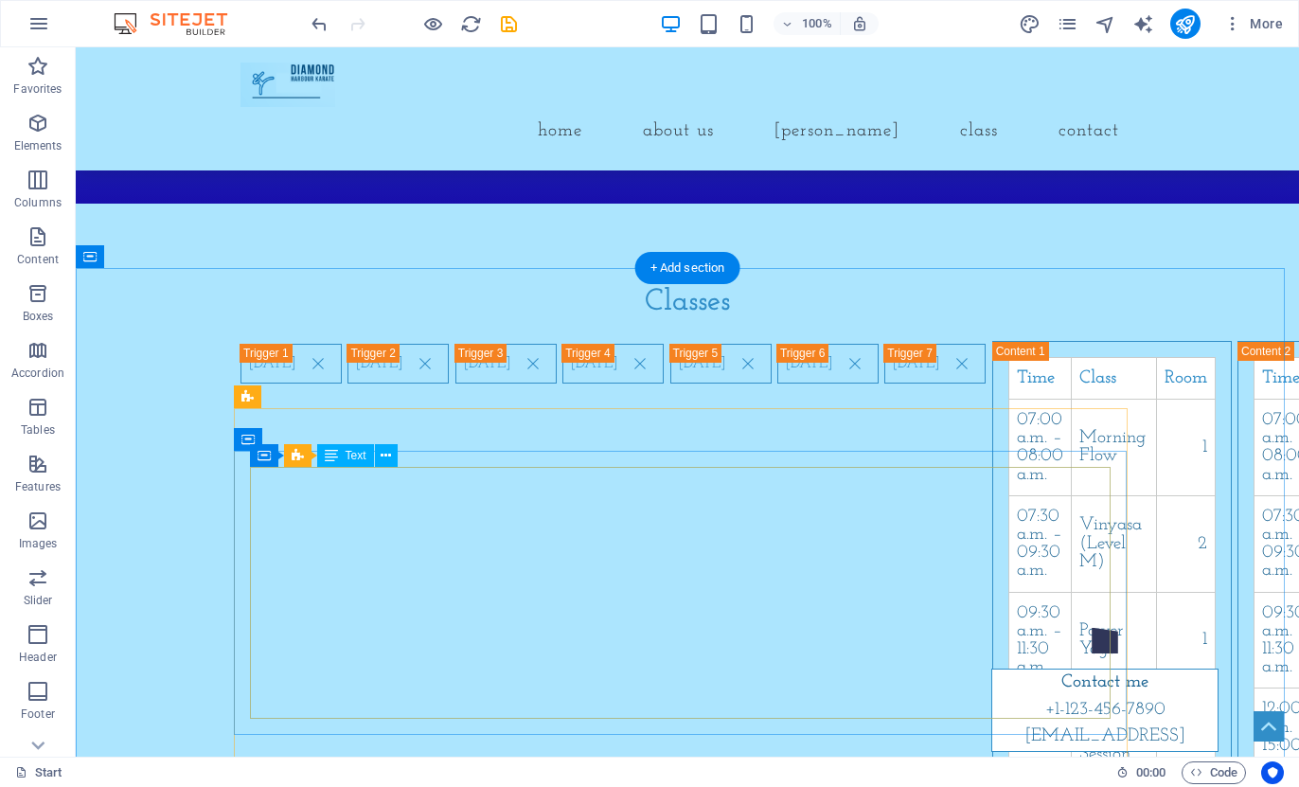
scroll to position [1515, 0]
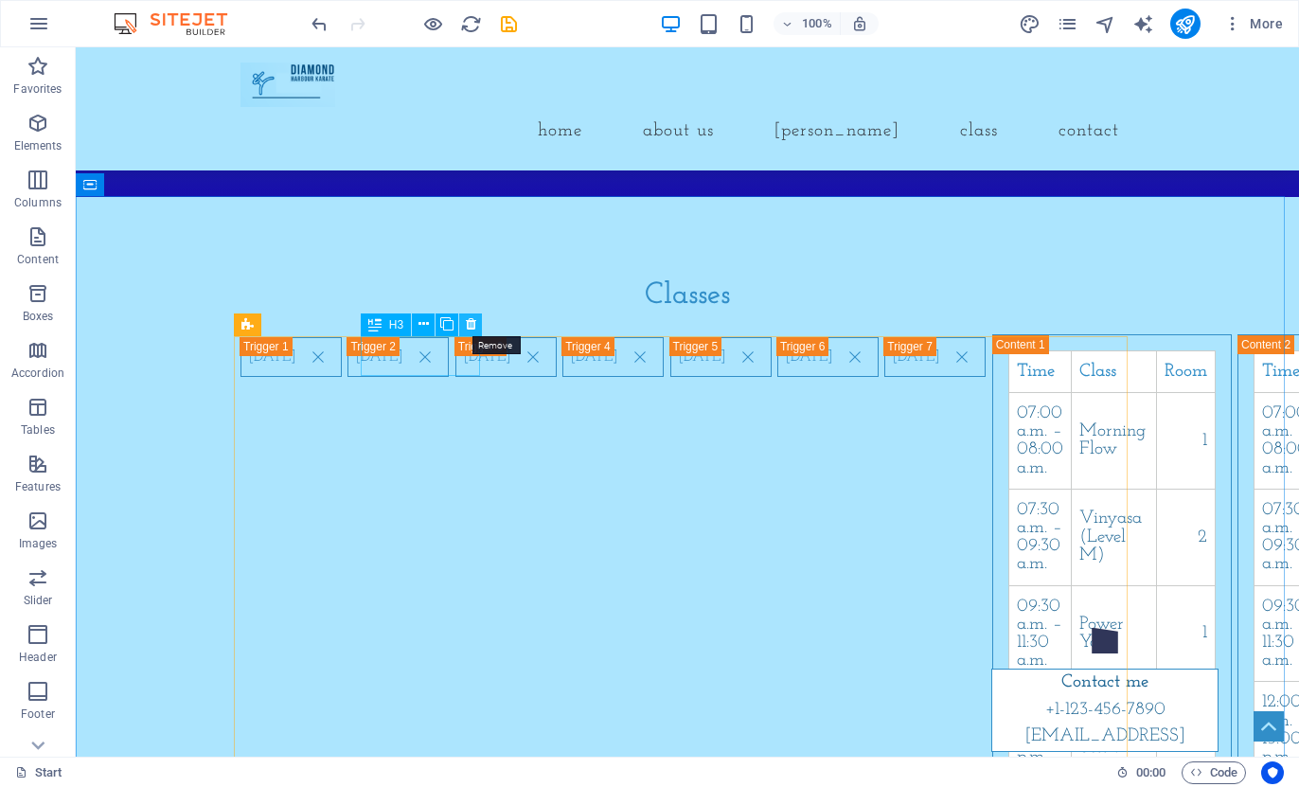
click at [463, 322] on button at bounding box center [470, 324] width 23 height 23
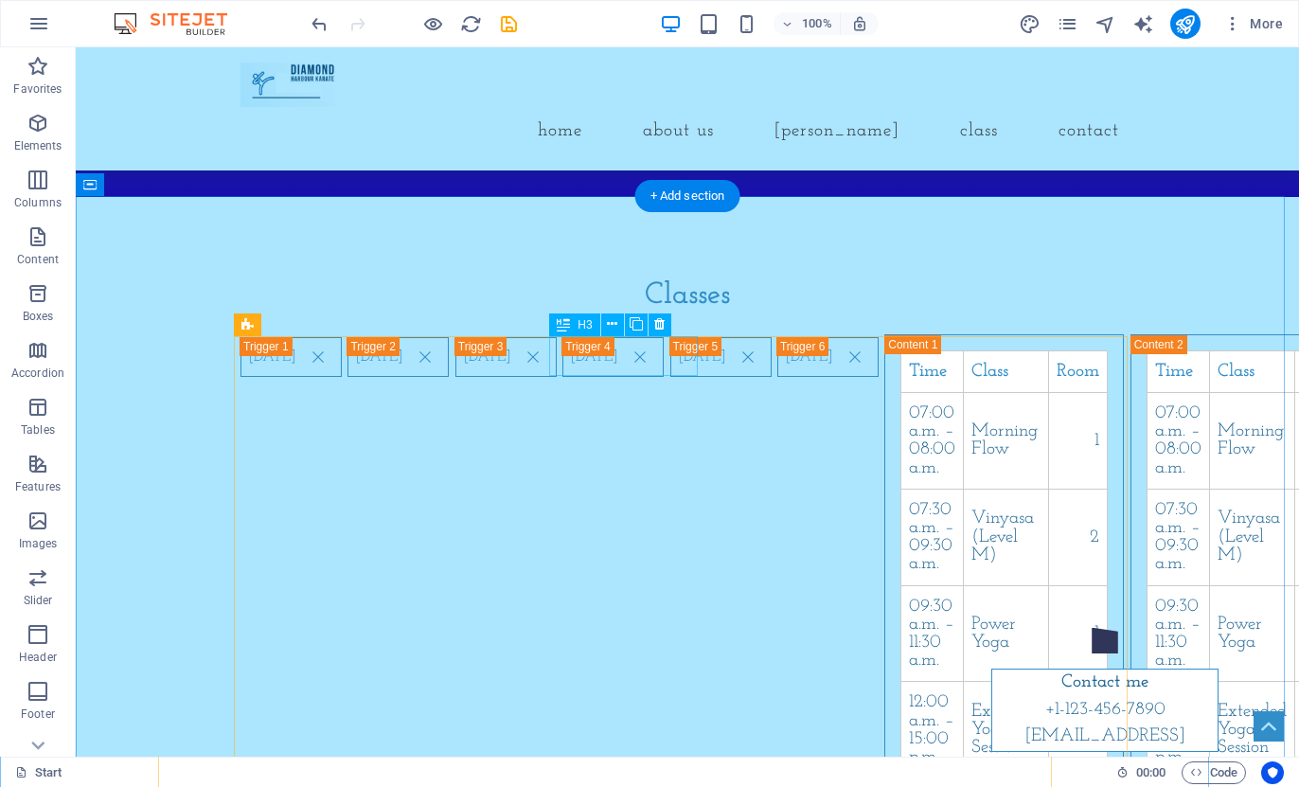
click at [557, 356] on div "[DATE]" at bounding box center [506, 614] width 101 height 554
click at [557, 358] on div "[DATE]" at bounding box center [506, 614] width 101 height 554
click at [557, 354] on div "[DATE]" at bounding box center [506, 614] width 101 height 554
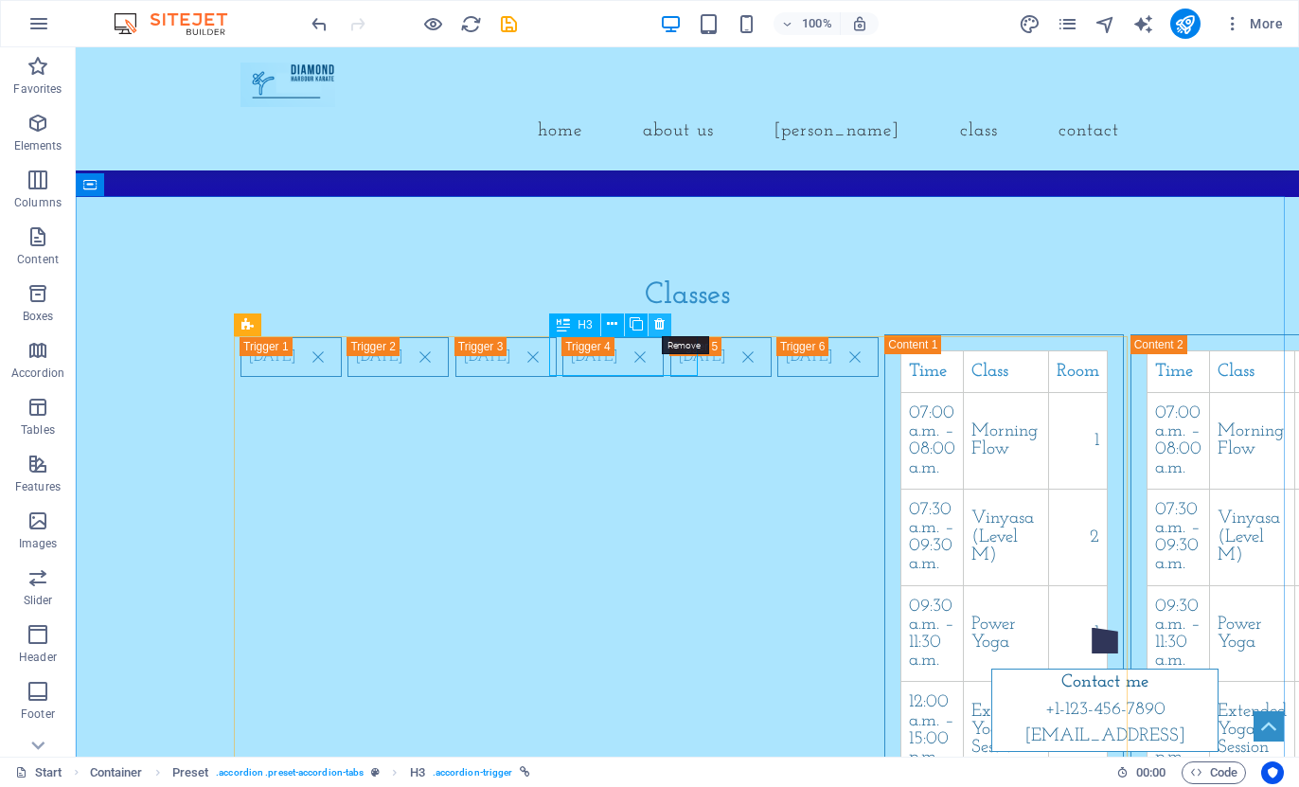
click at [657, 331] on icon at bounding box center [659, 324] width 10 height 20
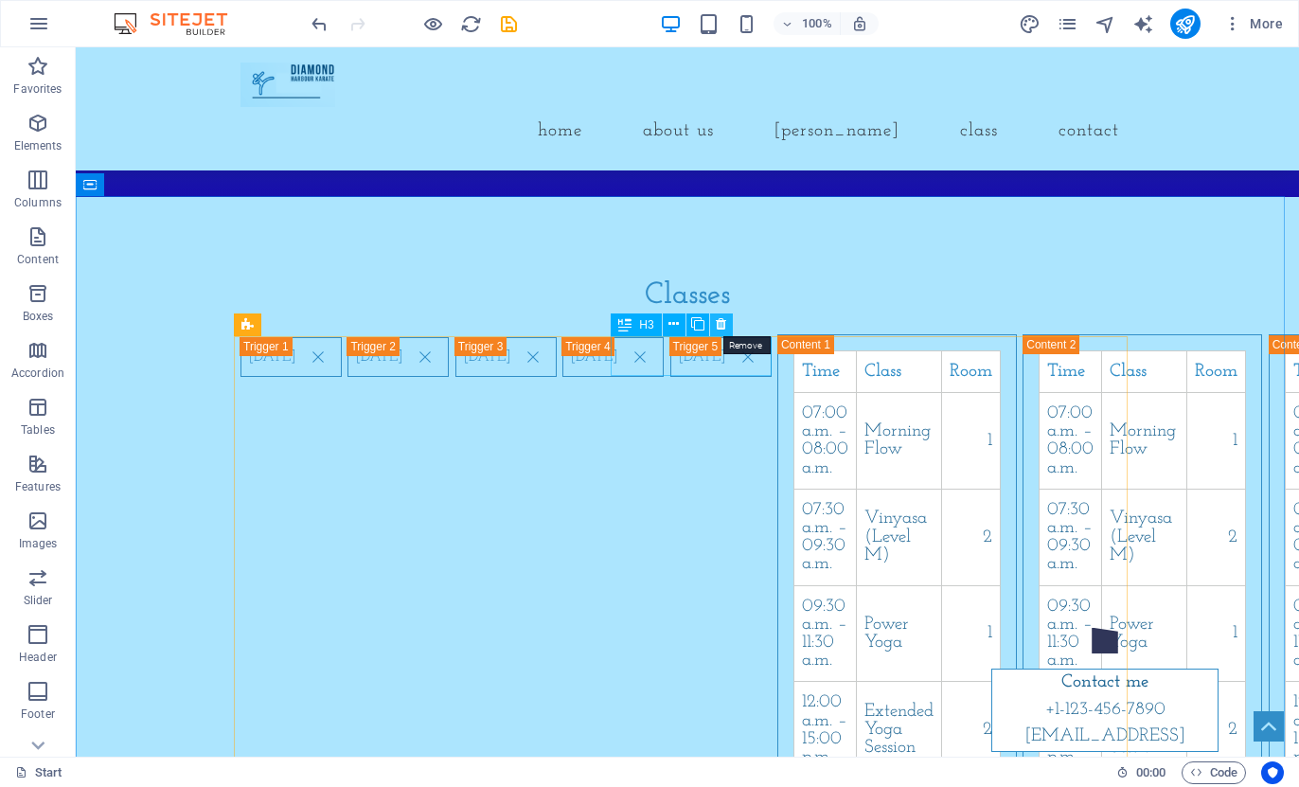
click at [724, 313] on button at bounding box center [721, 324] width 23 height 23
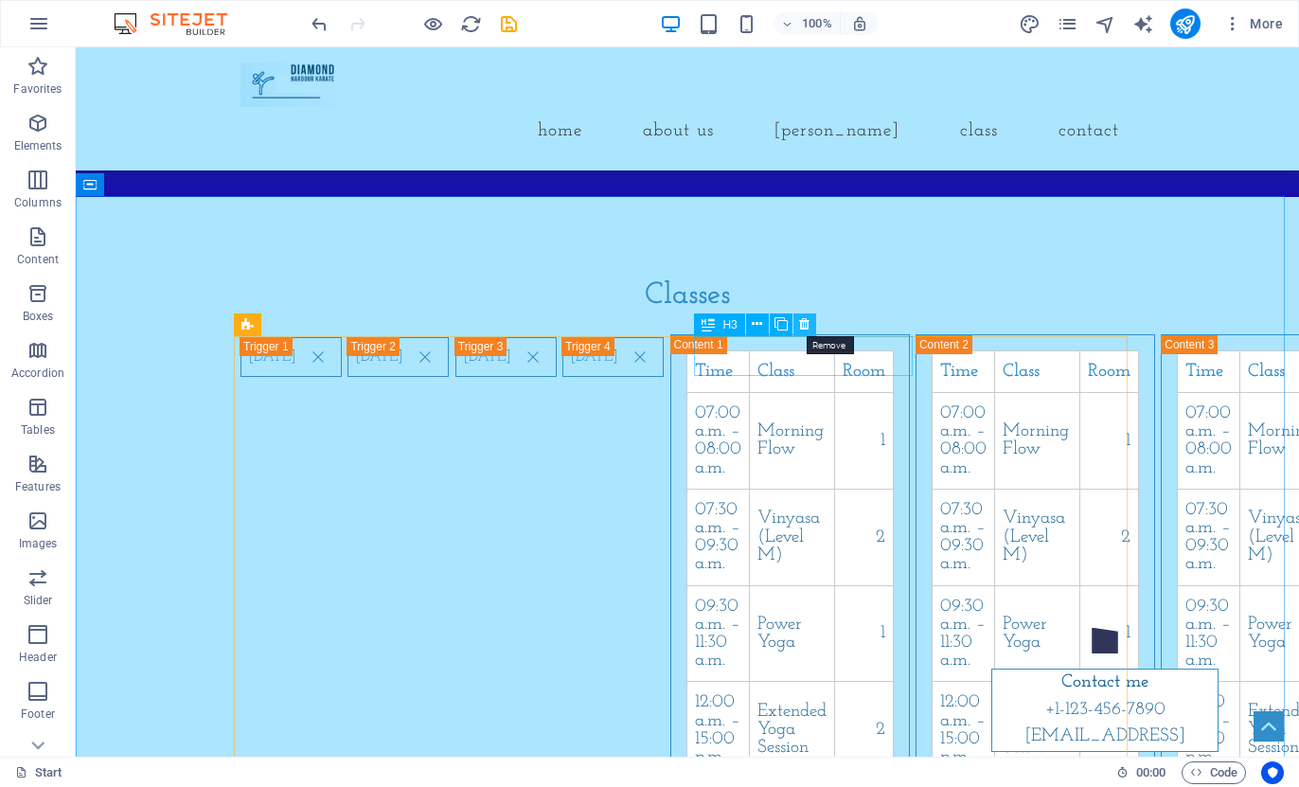
click at [797, 319] on button at bounding box center [805, 324] width 23 height 23
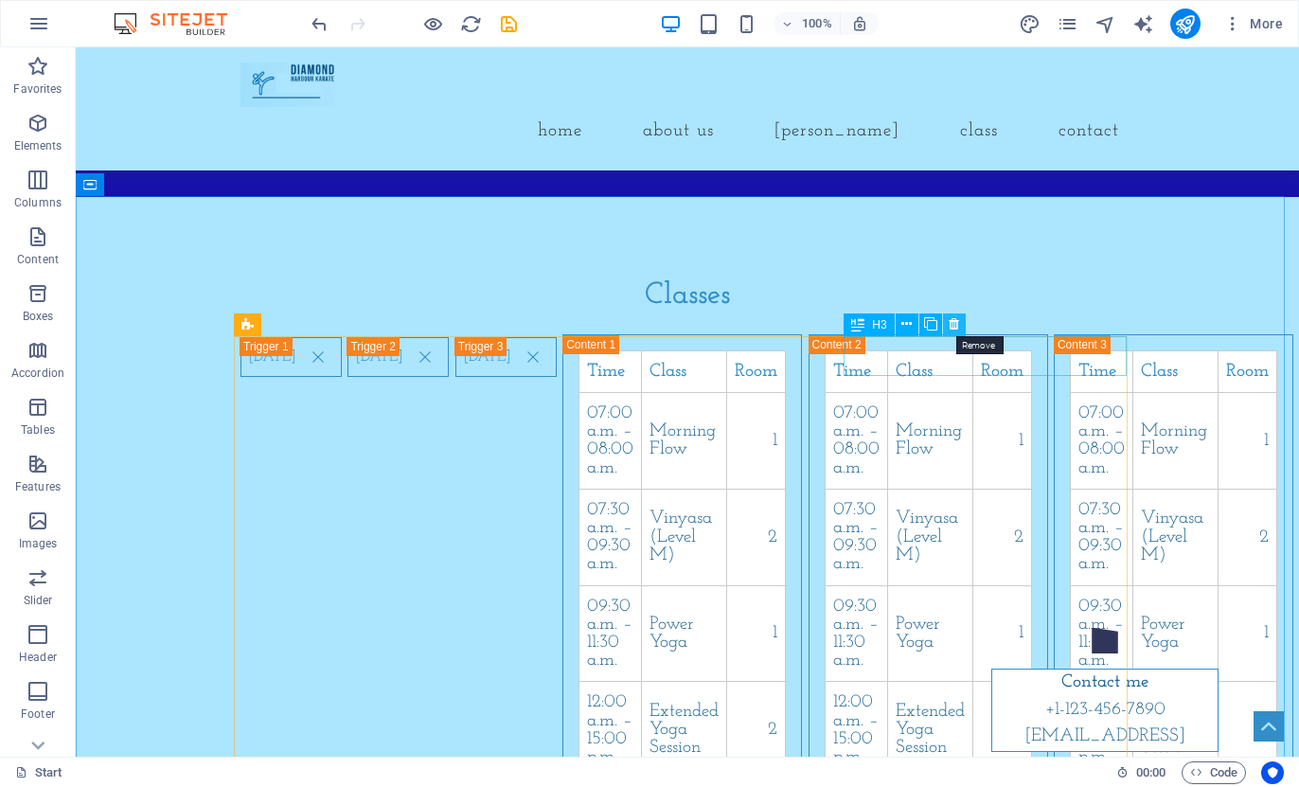
click at [952, 323] on icon at bounding box center [954, 324] width 10 height 20
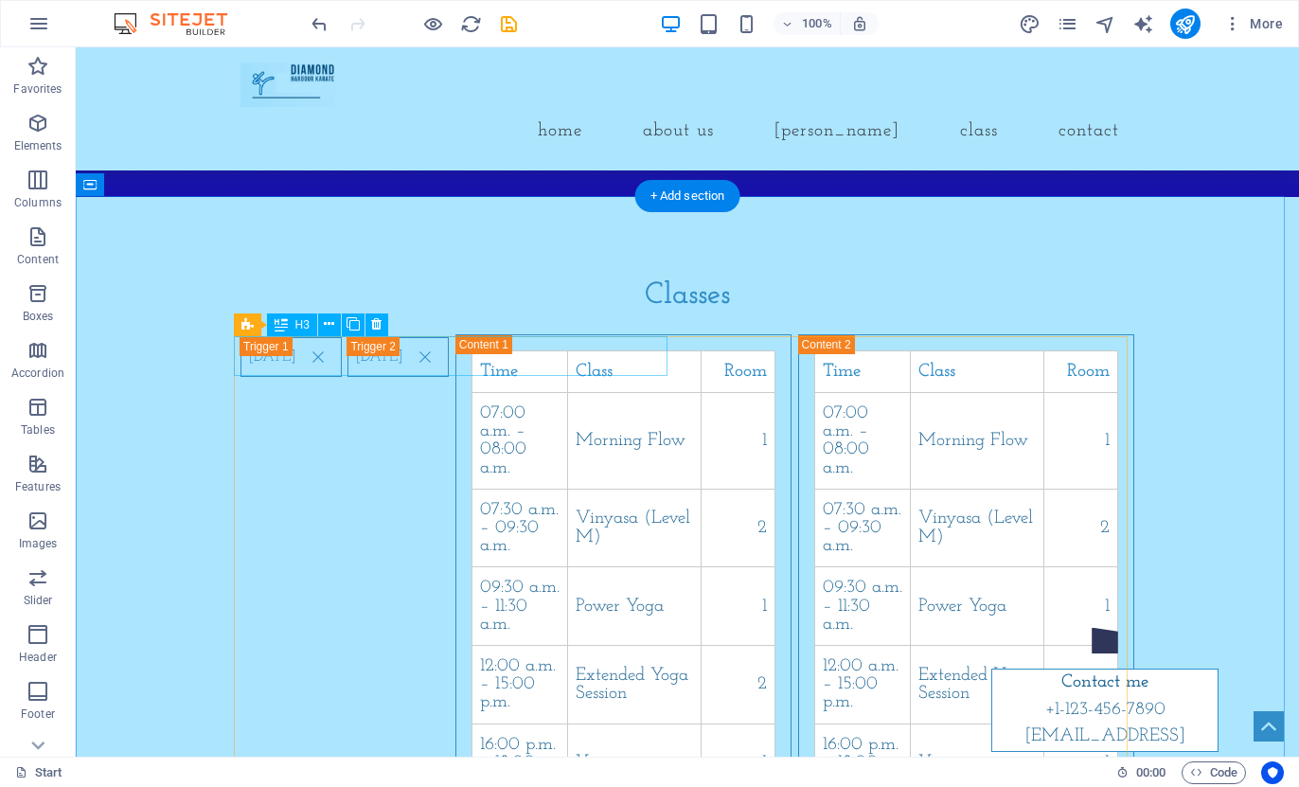
click at [342, 359] on div "[DATE]" at bounding box center [291, 577] width 101 height 481
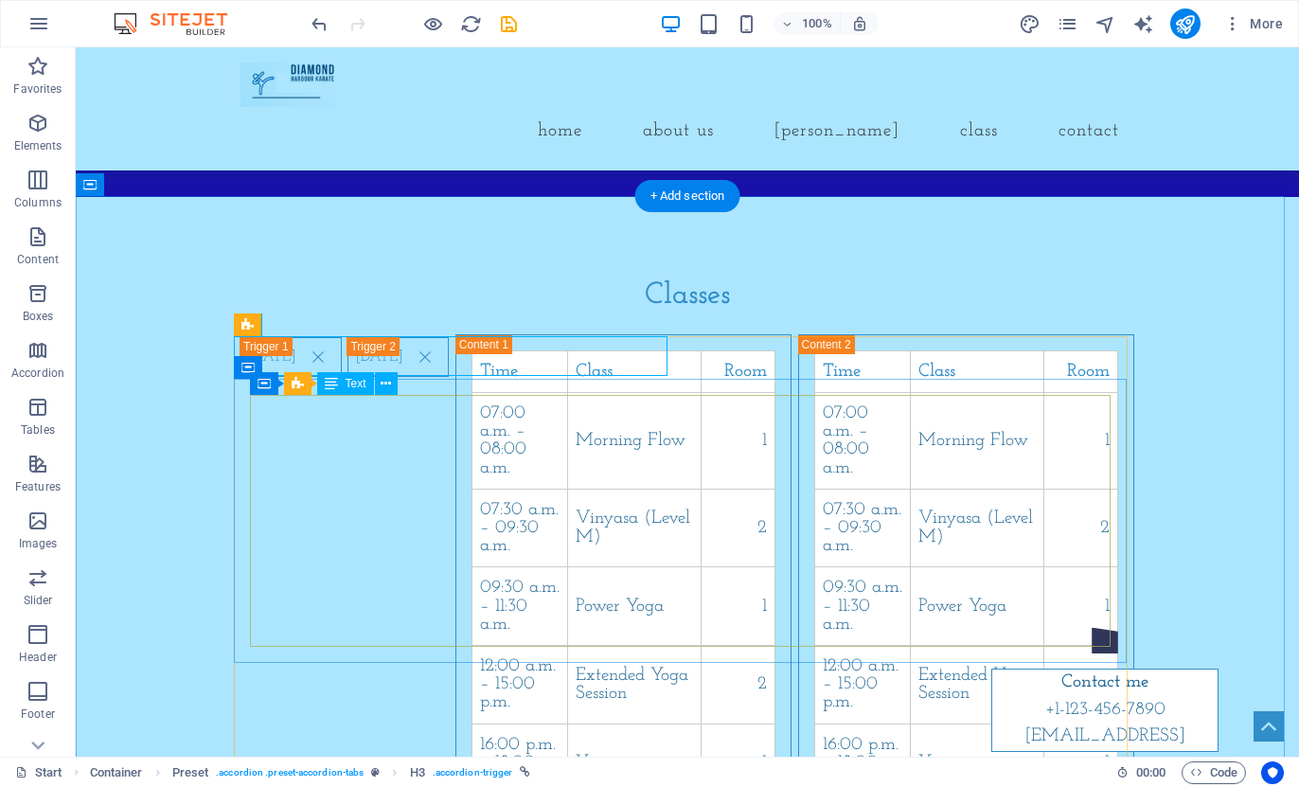
click at [472, 630] on div "Time Class Room 07:00 a.m. – 08:00 a.m. Morning Flow 1 07:30 a.m. – 09:30 a.m. …" at bounding box center [624, 576] width 304 height 452
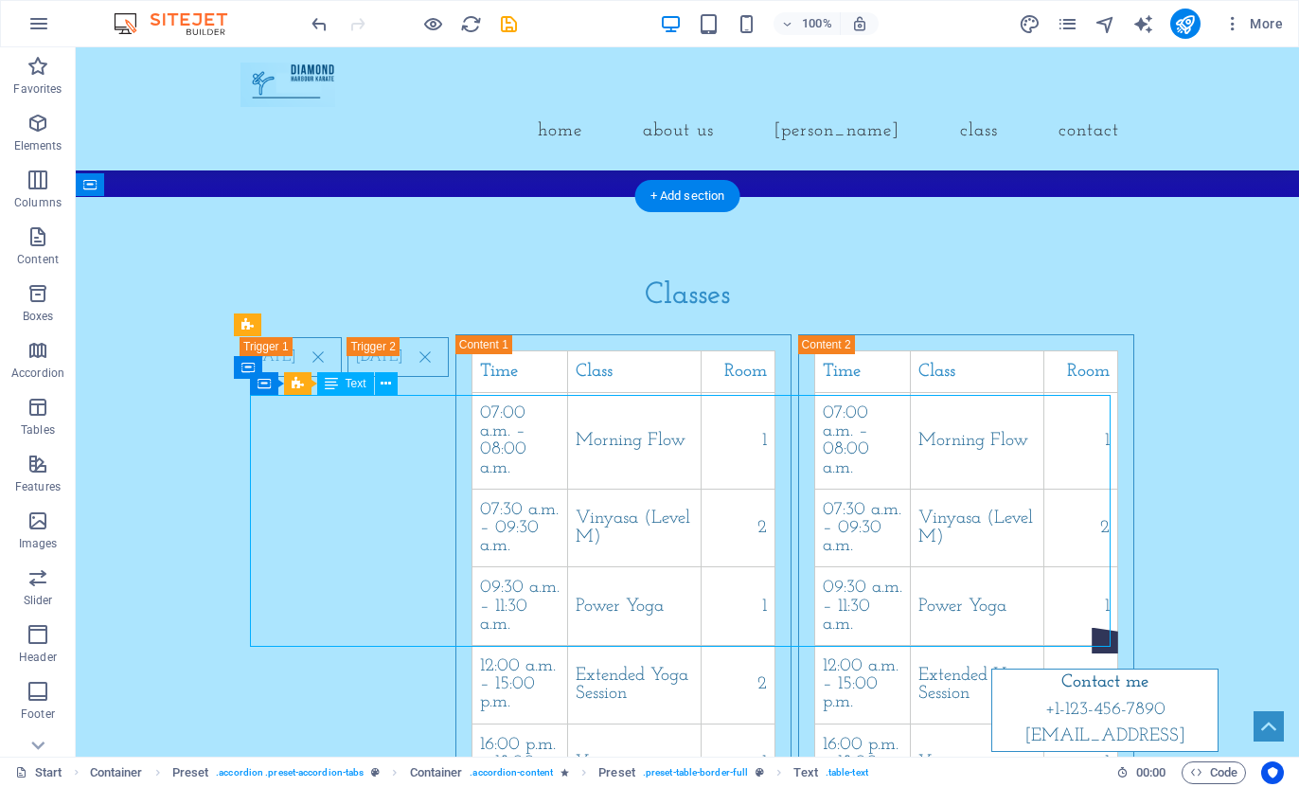
click at [472, 632] on div "Time Class Room 07:00 a.m. – 08:00 a.m. Morning Flow 1 07:30 a.m. – 09:30 a.m. …" at bounding box center [624, 576] width 304 height 452
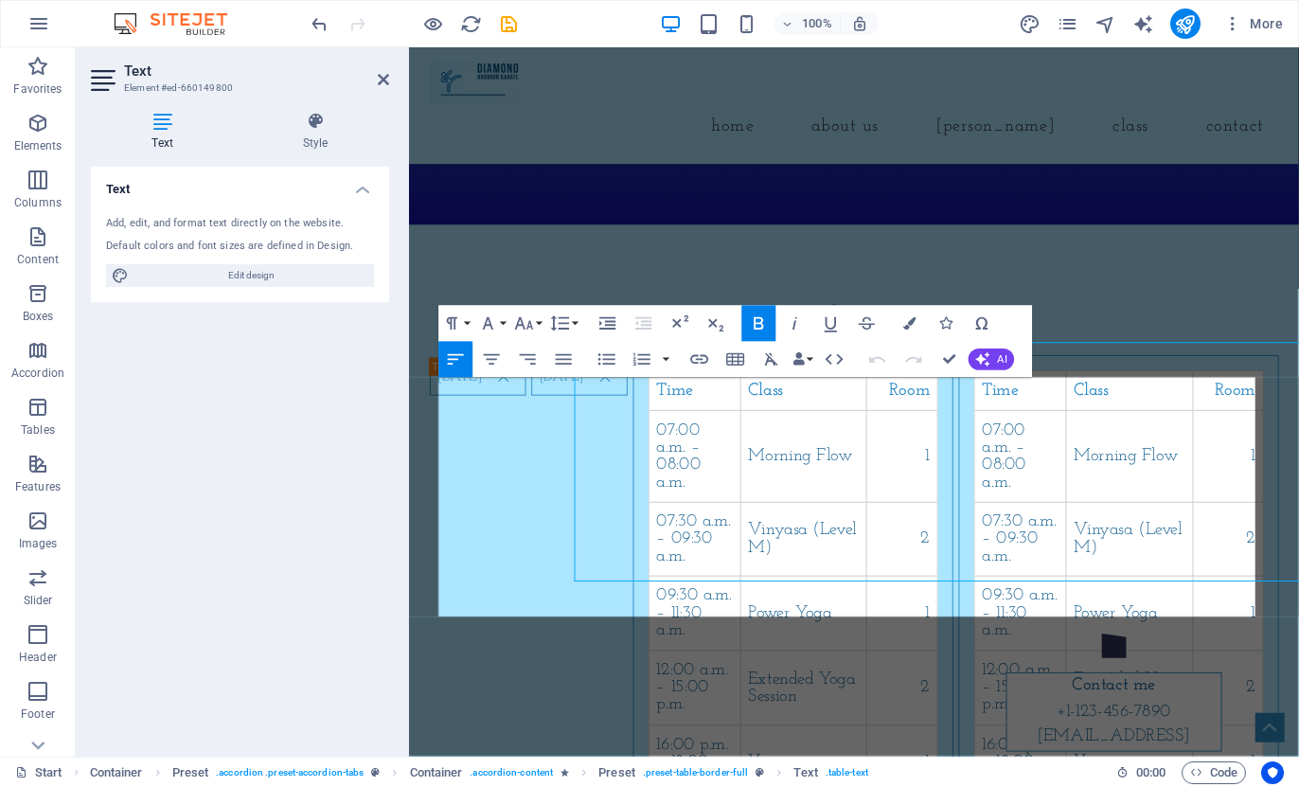
scroll to position [1552, 0]
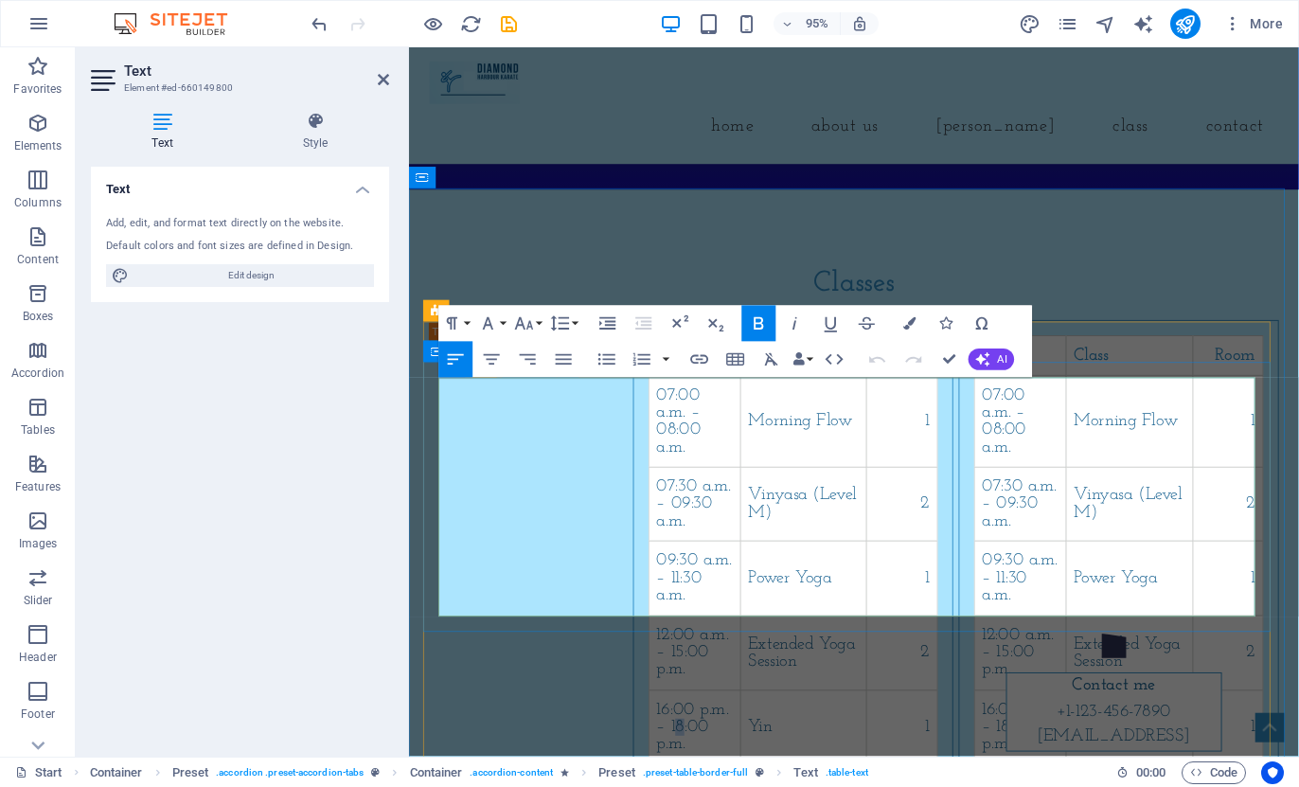
click at [662, 724] on td "16:00 p.m. – 18:00 p.m." at bounding box center [710, 763] width 97 height 79
drag, startPoint x: 770, startPoint y: 618, endPoint x: 718, endPoint y: 623, distance: 52.3
click at [758, 724] on td "Yin" at bounding box center [824, 763] width 133 height 79
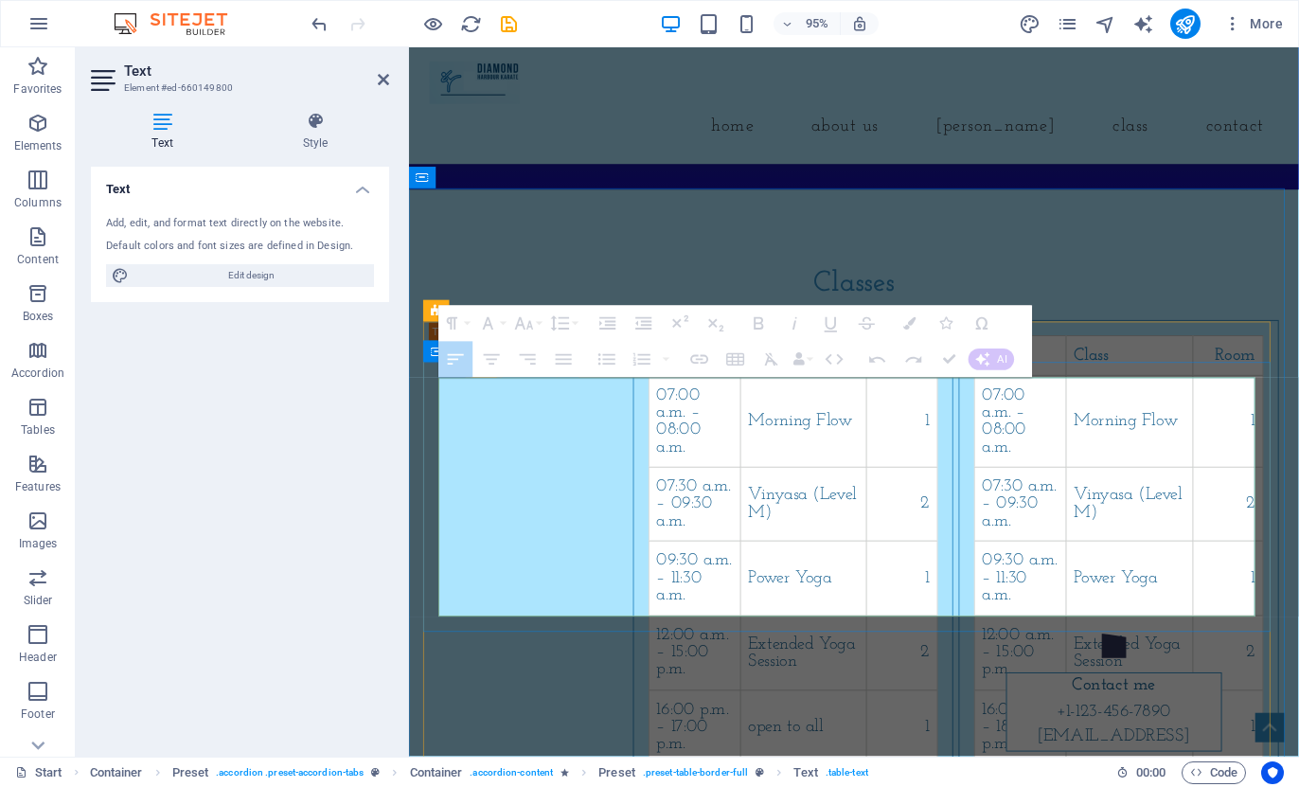
drag, startPoint x: 445, startPoint y: 592, endPoint x: 1266, endPoint y: 570, distance: 821.4
click at [965, 646] on tr "12:00 a.m. – 15:00 p.m. Extended Yoga Session 2" at bounding box center [813, 685] width 303 height 79
click at [662, 456] on td "07:00 a.m. – 08:00 a.m." at bounding box center [710, 440] width 97 height 97
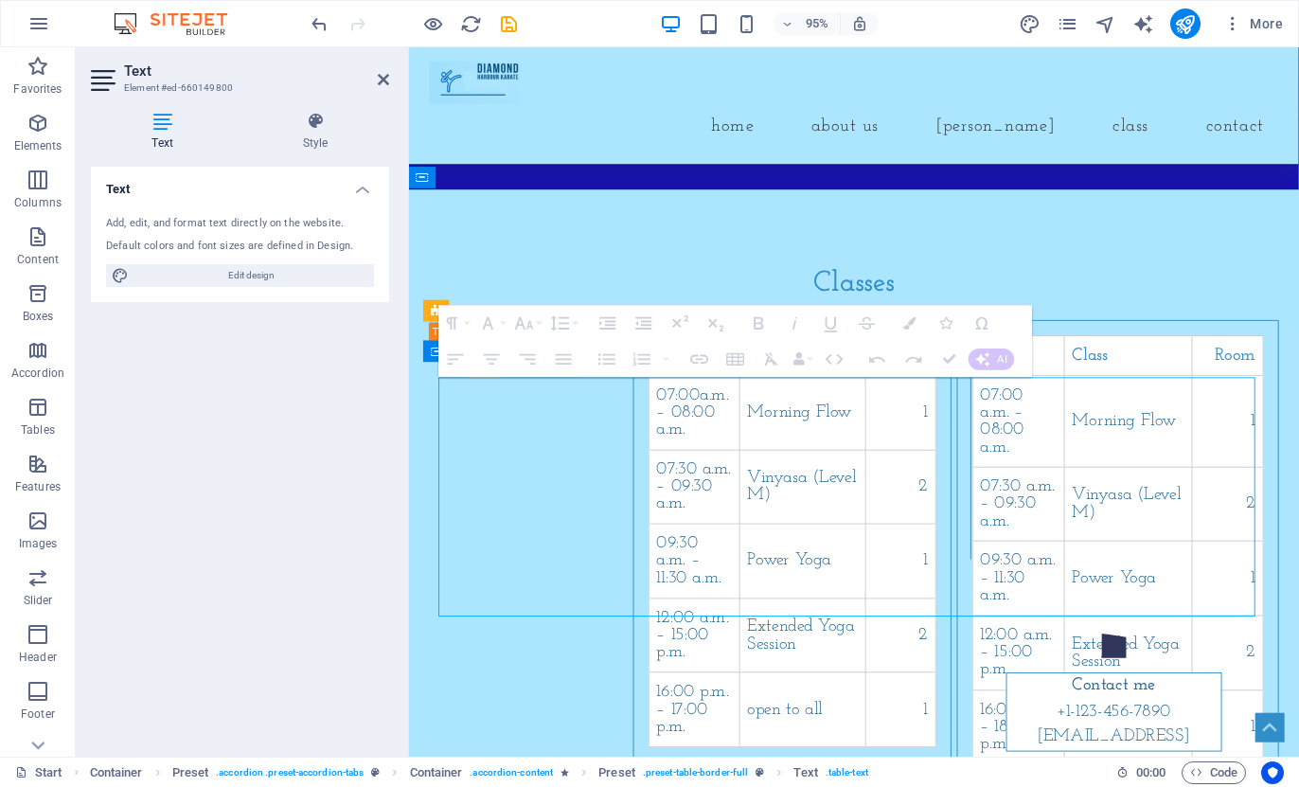
drag, startPoint x: 442, startPoint y: 456, endPoint x: 795, endPoint y: 463, distance: 352.4
click at [995, 463] on div at bounding box center [1000, 460] width 10 height 251
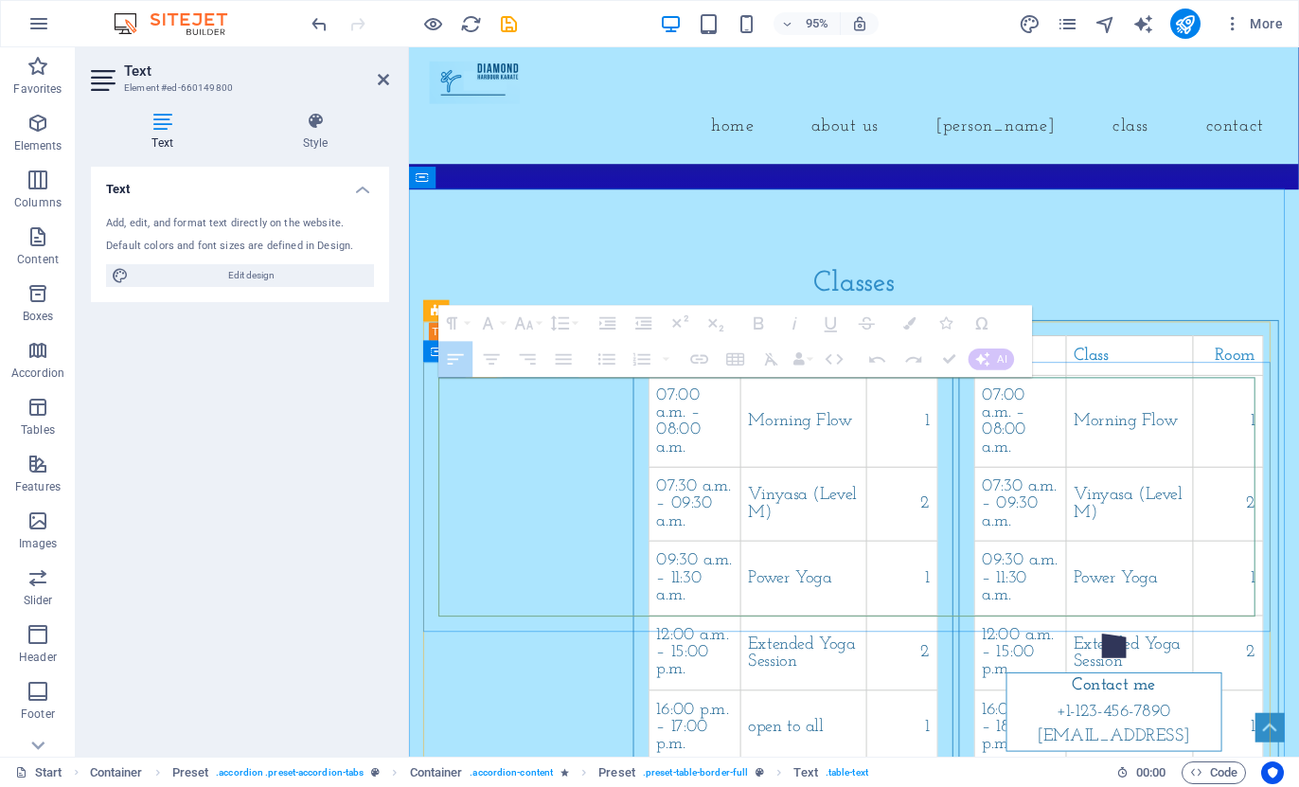
drag, startPoint x: 450, startPoint y: 447, endPoint x: 565, endPoint y: 474, distance: 118.8
click at [662, 474] on td "07:00 a.m. – 08:00 a.m." at bounding box center [710, 440] width 97 height 97
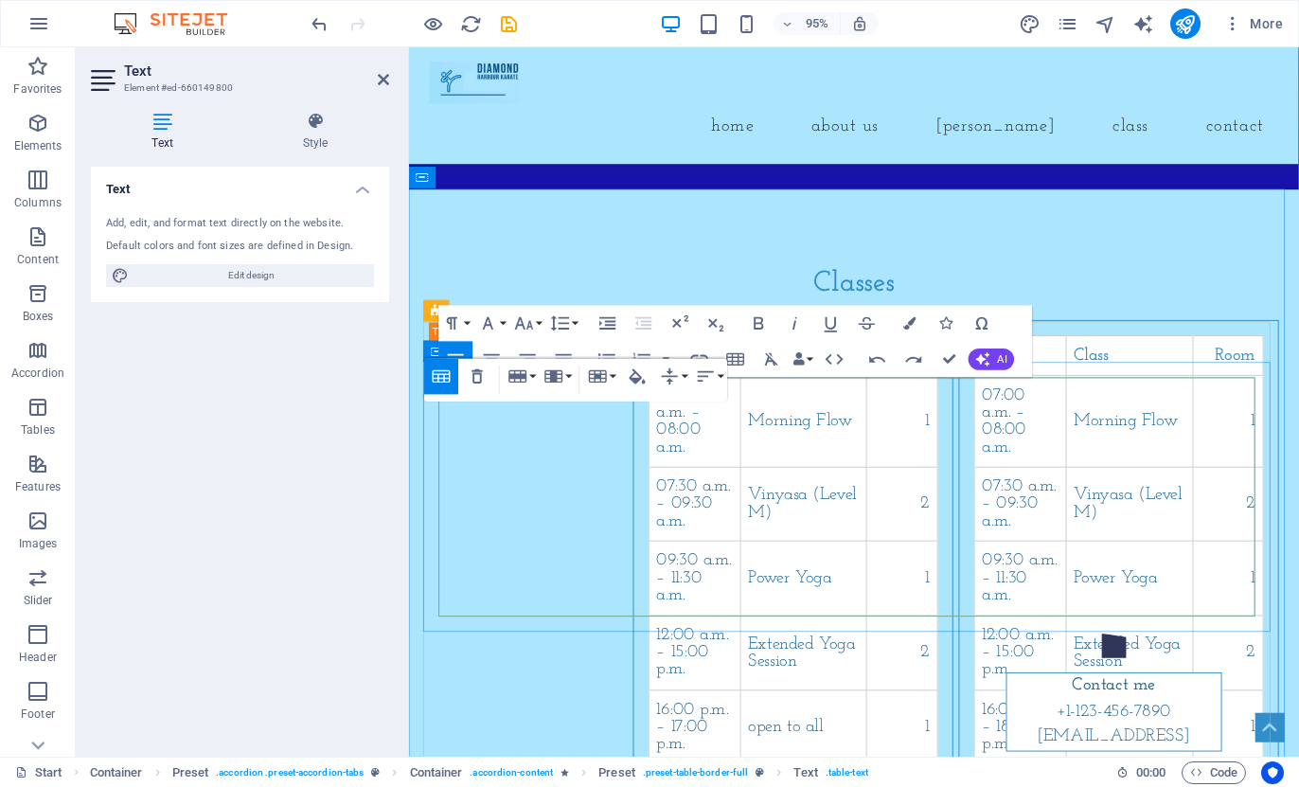
click at [662, 456] on td "07:00 a.m. – 08:00 a.m." at bounding box center [710, 440] width 97 height 97
click at [473, 375] on icon "button" at bounding box center [478, 378] width 22 height 22
click at [662, 469] on td "07:00 a.m. – 08:00 a.m." at bounding box center [710, 440] width 97 height 97
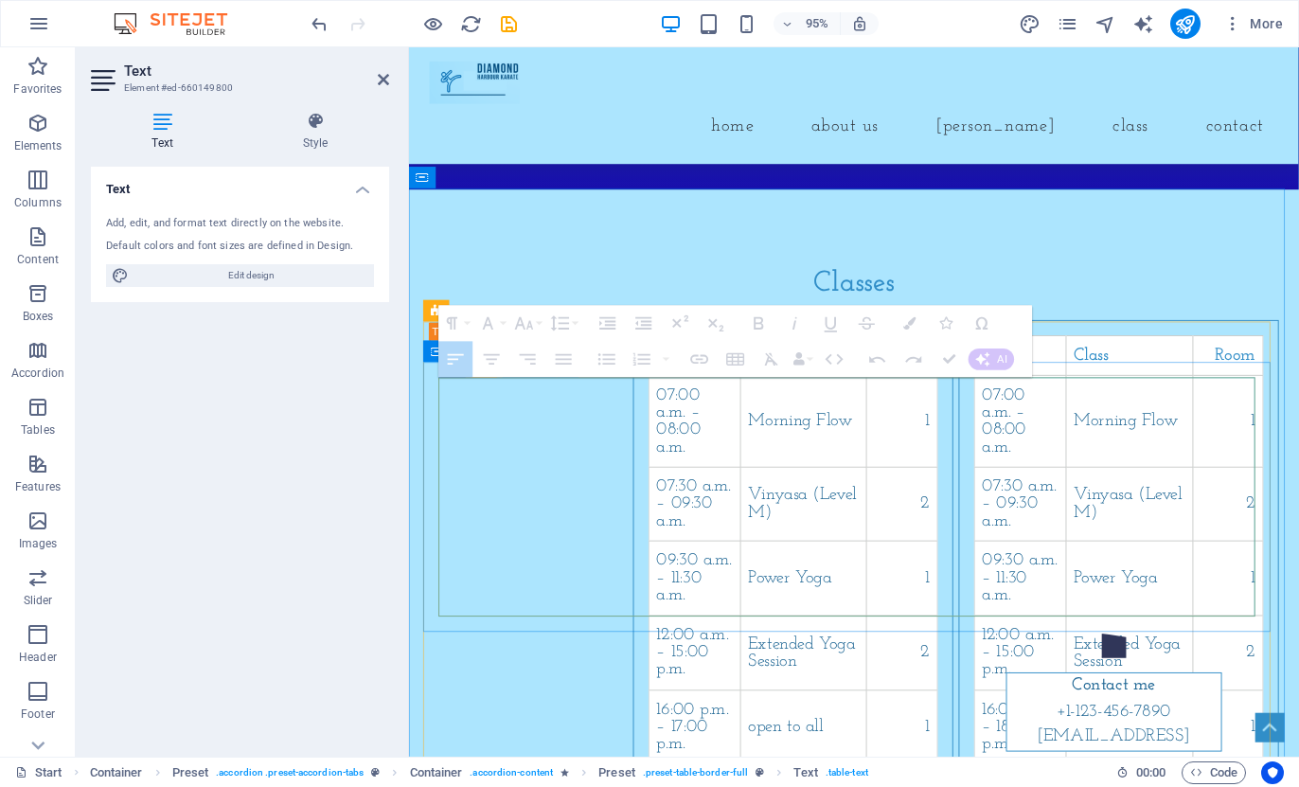
drag, startPoint x: 454, startPoint y: 458, endPoint x: 606, endPoint y: 448, distance: 152.8
click at [662, 448] on td "07:00 a.m. – 08:00 a.m." at bounding box center [710, 440] width 97 height 97
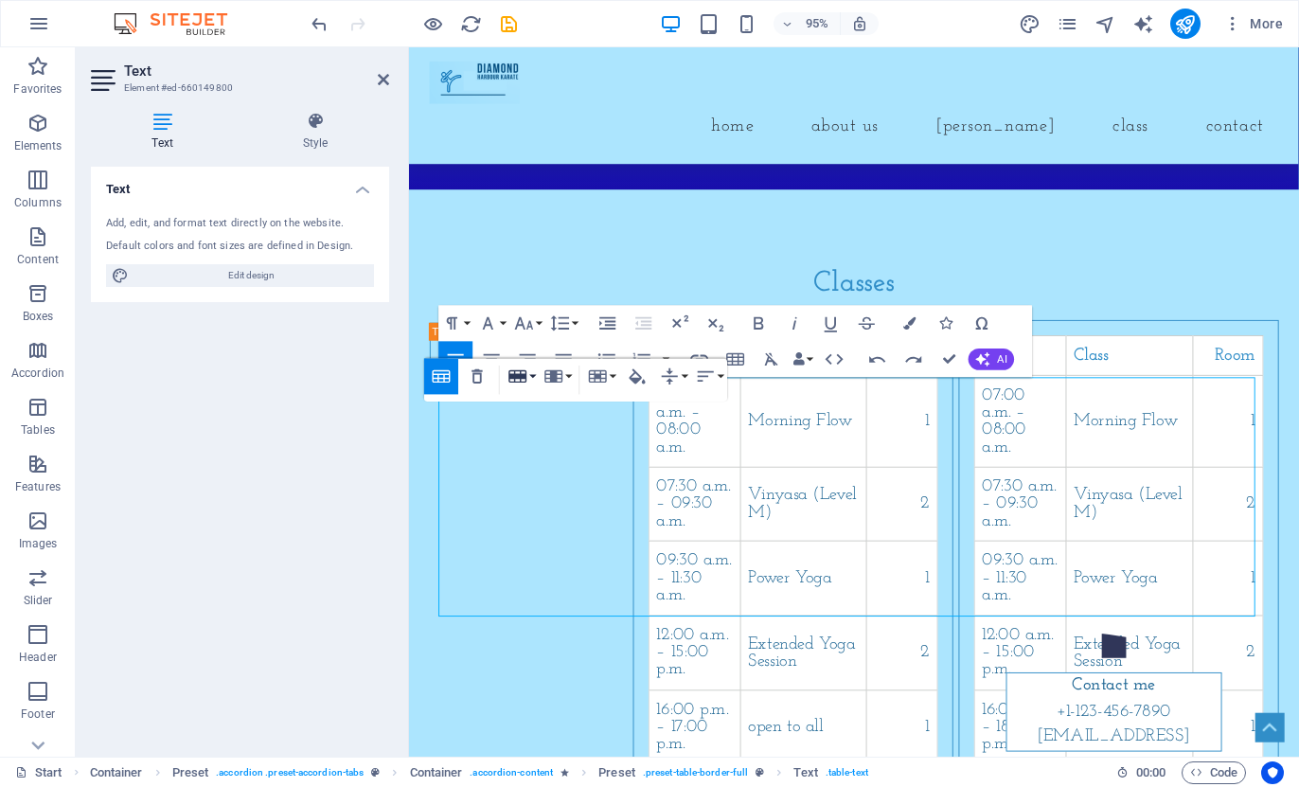
click at [518, 377] on icon "button" at bounding box center [519, 376] width 18 height 12
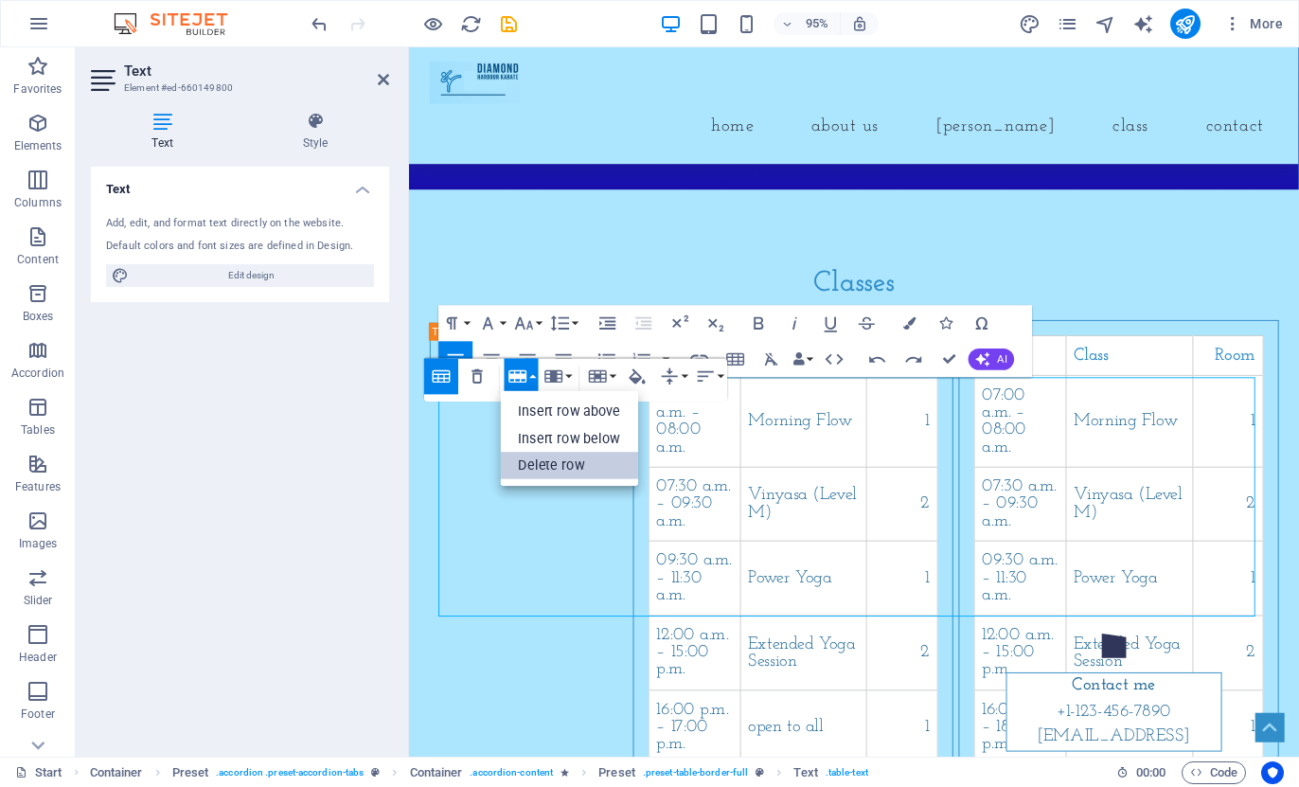
click at [540, 461] on link "Delete row" at bounding box center [570, 466] width 138 height 27
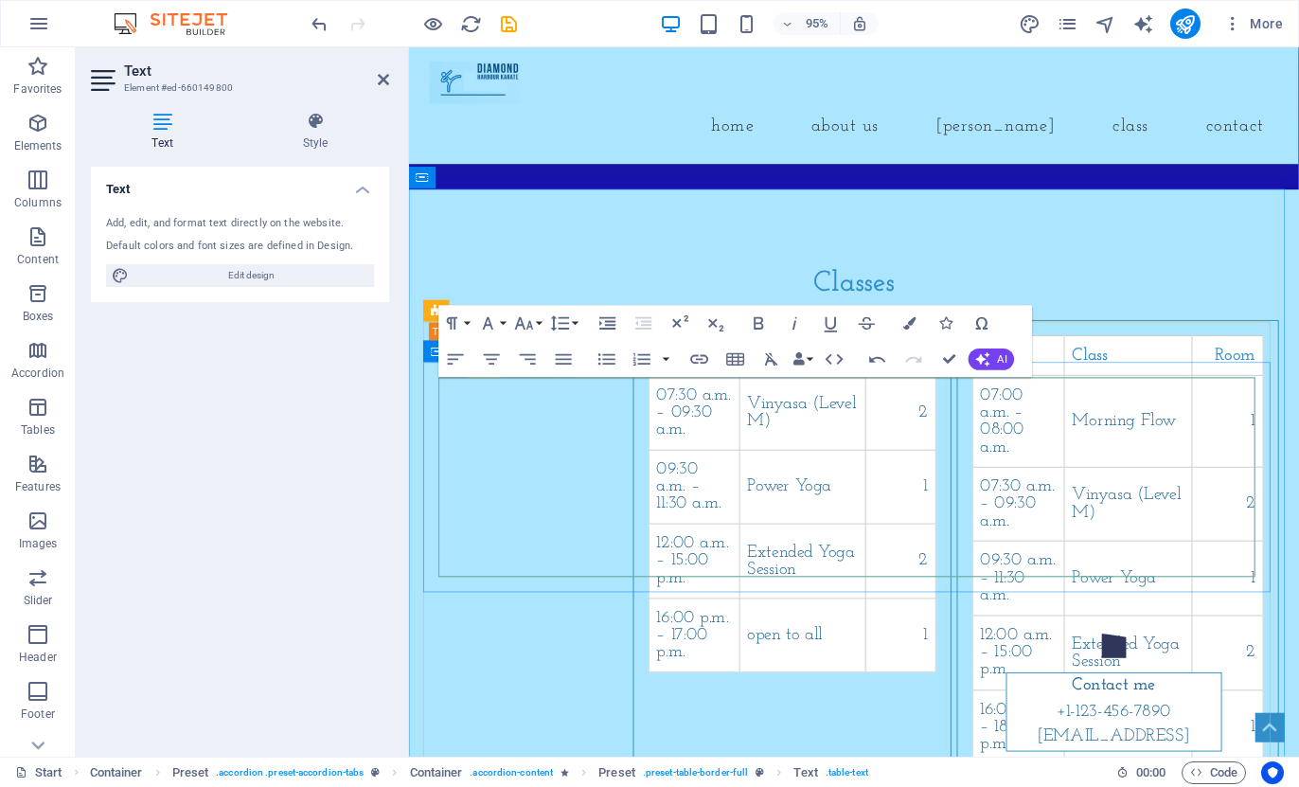
click at [662, 461] on td "07:30 a.m. – 09:30 a.m." at bounding box center [710, 431] width 96 height 79
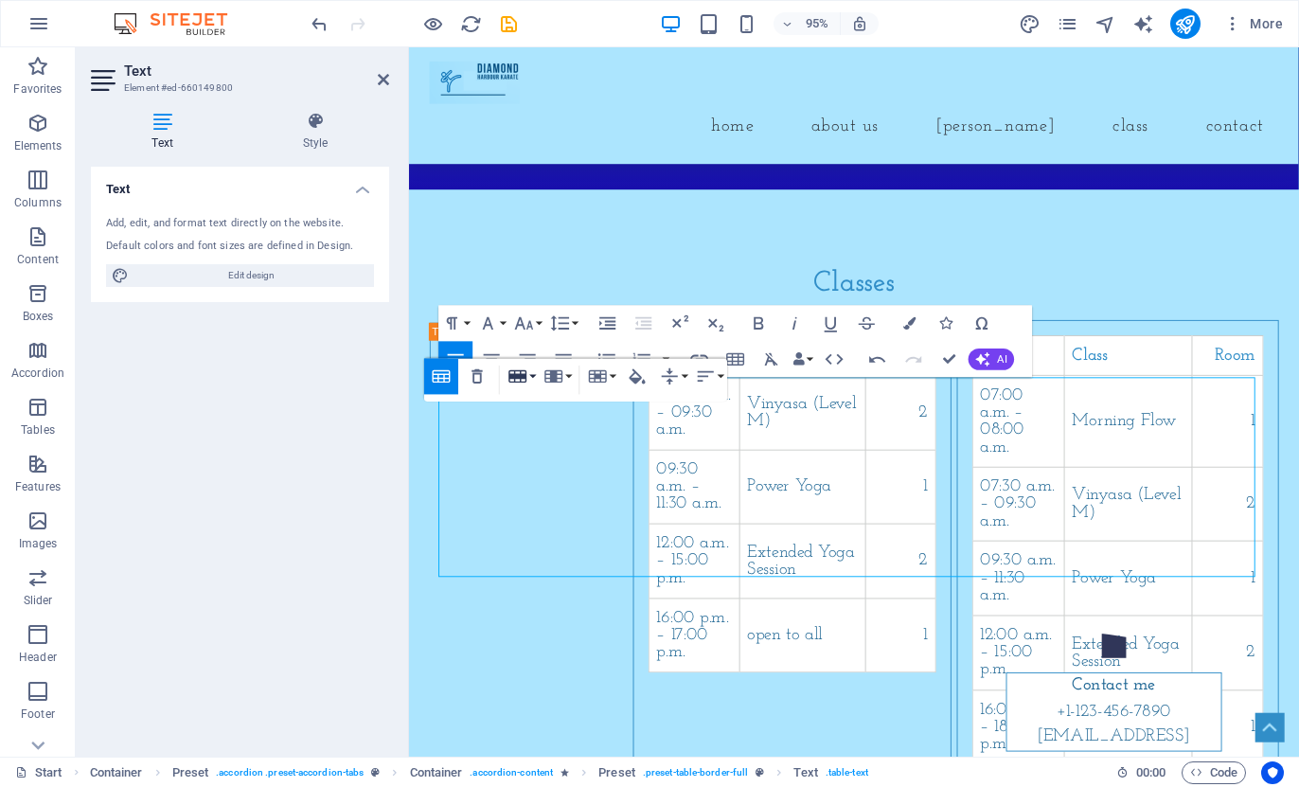
click at [529, 375] on button "Row" at bounding box center [522, 377] width 34 height 36
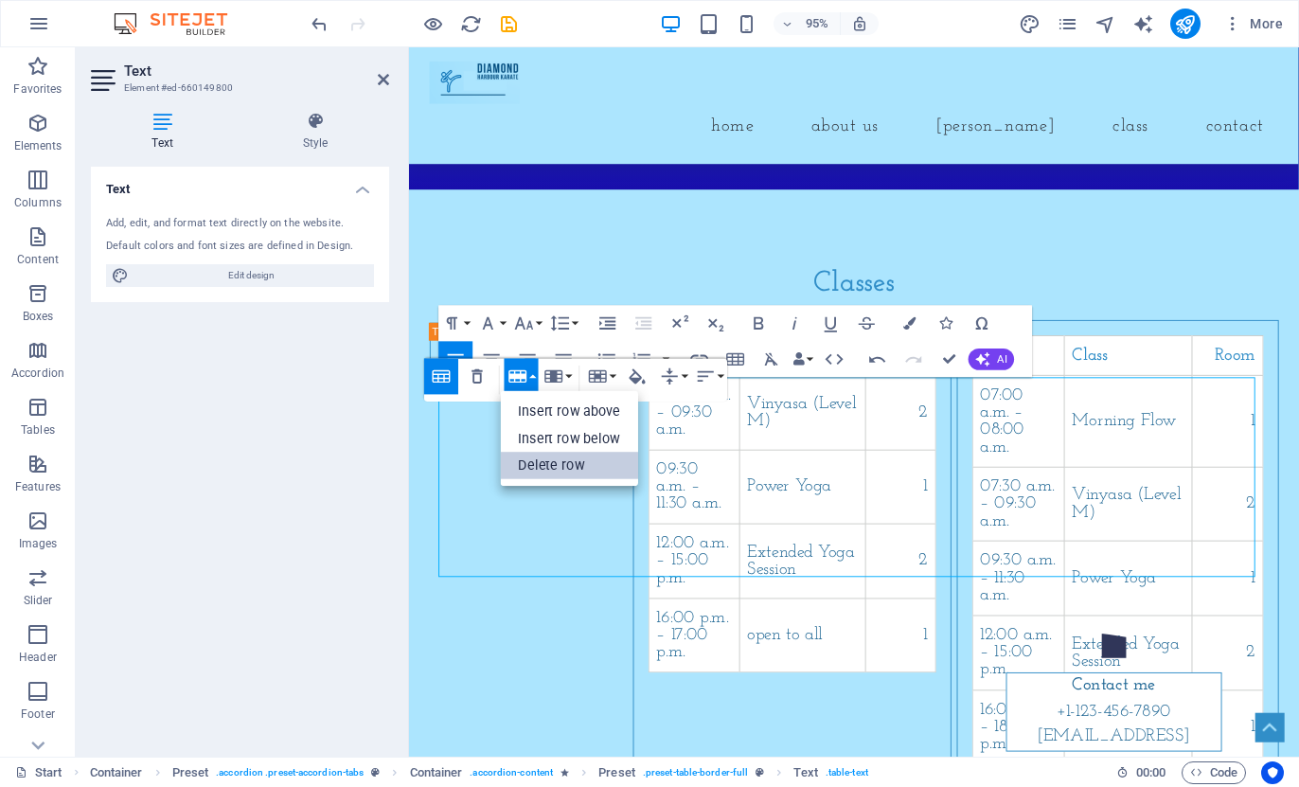
drag, startPoint x: 543, startPoint y: 470, endPoint x: 135, endPoint y: 438, distance: 408.5
click at [543, 470] on link "Delete row" at bounding box center [570, 466] width 138 height 27
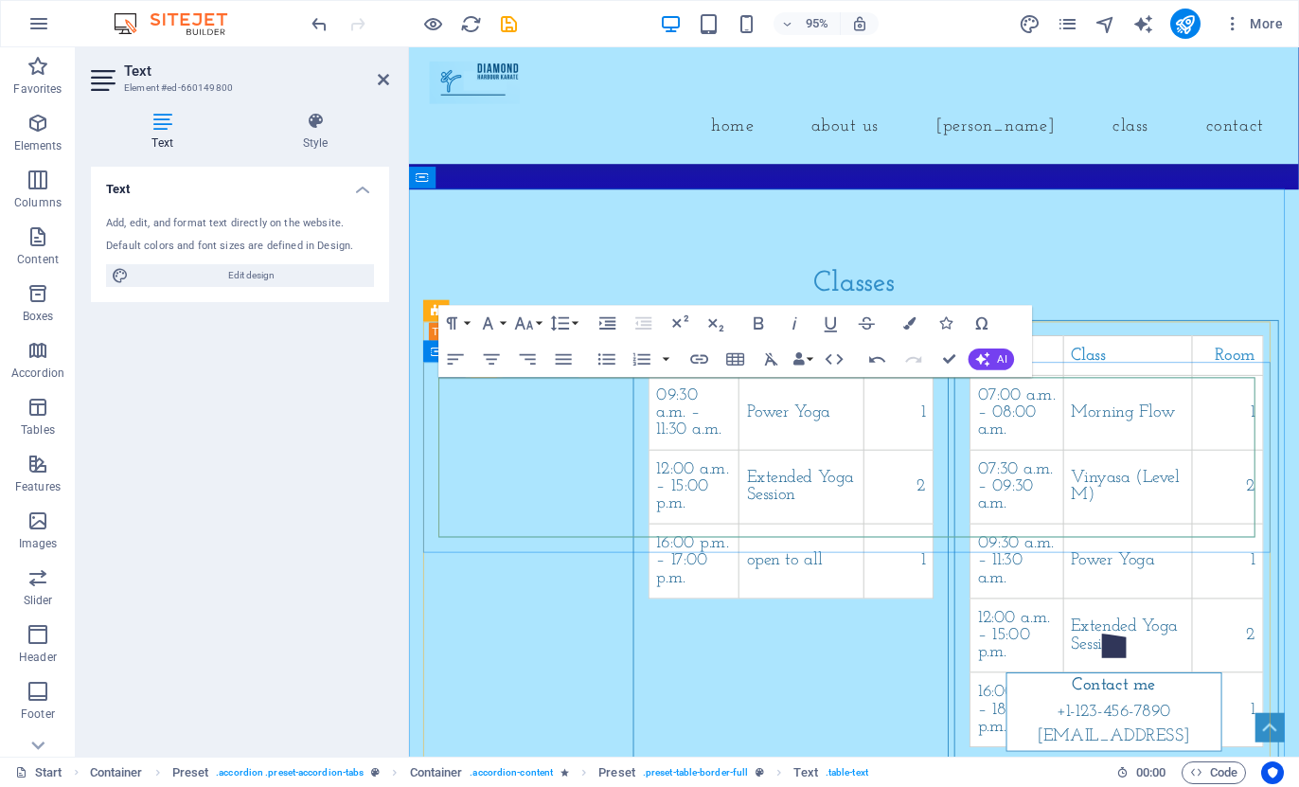
click at [662, 456] on td "09:30 a.m. – 11:30 a.m." at bounding box center [709, 431] width 95 height 79
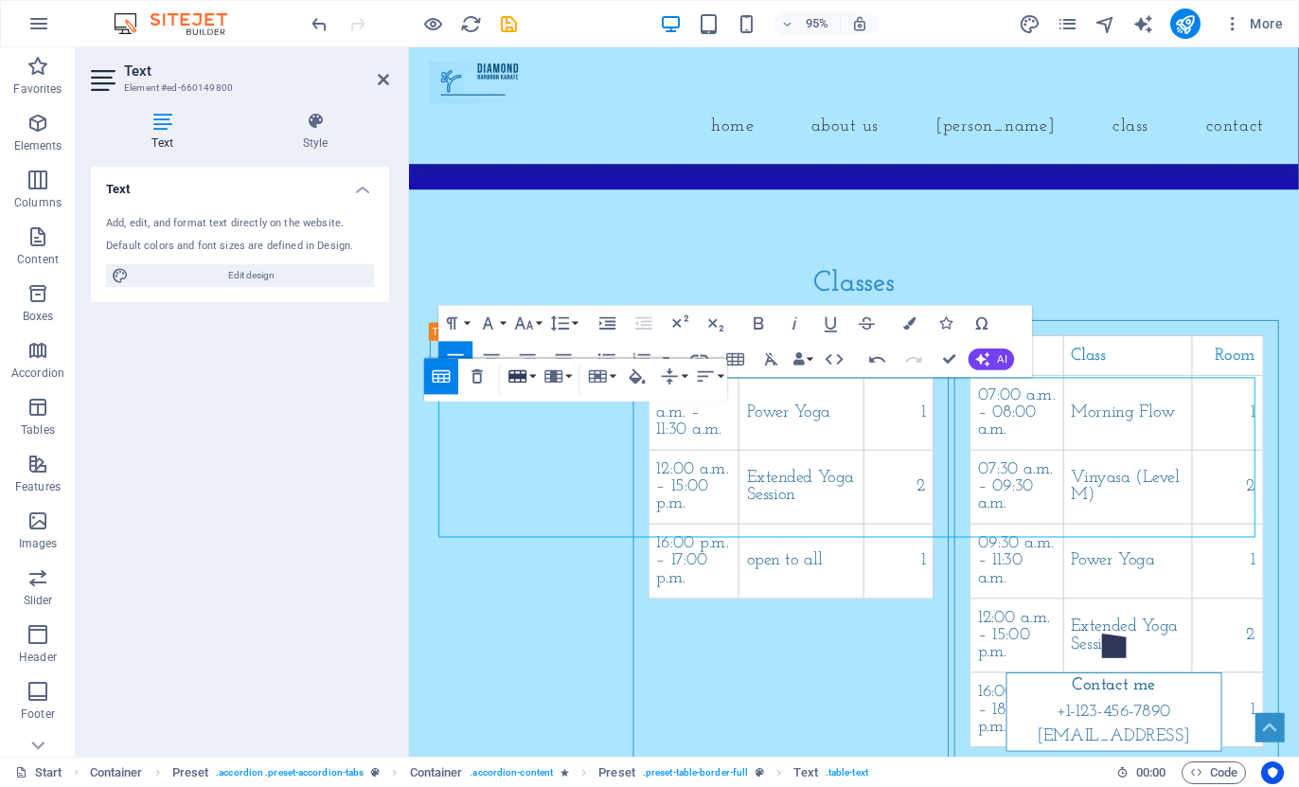
click at [529, 379] on button "Row" at bounding box center [522, 377] width 34 height 36
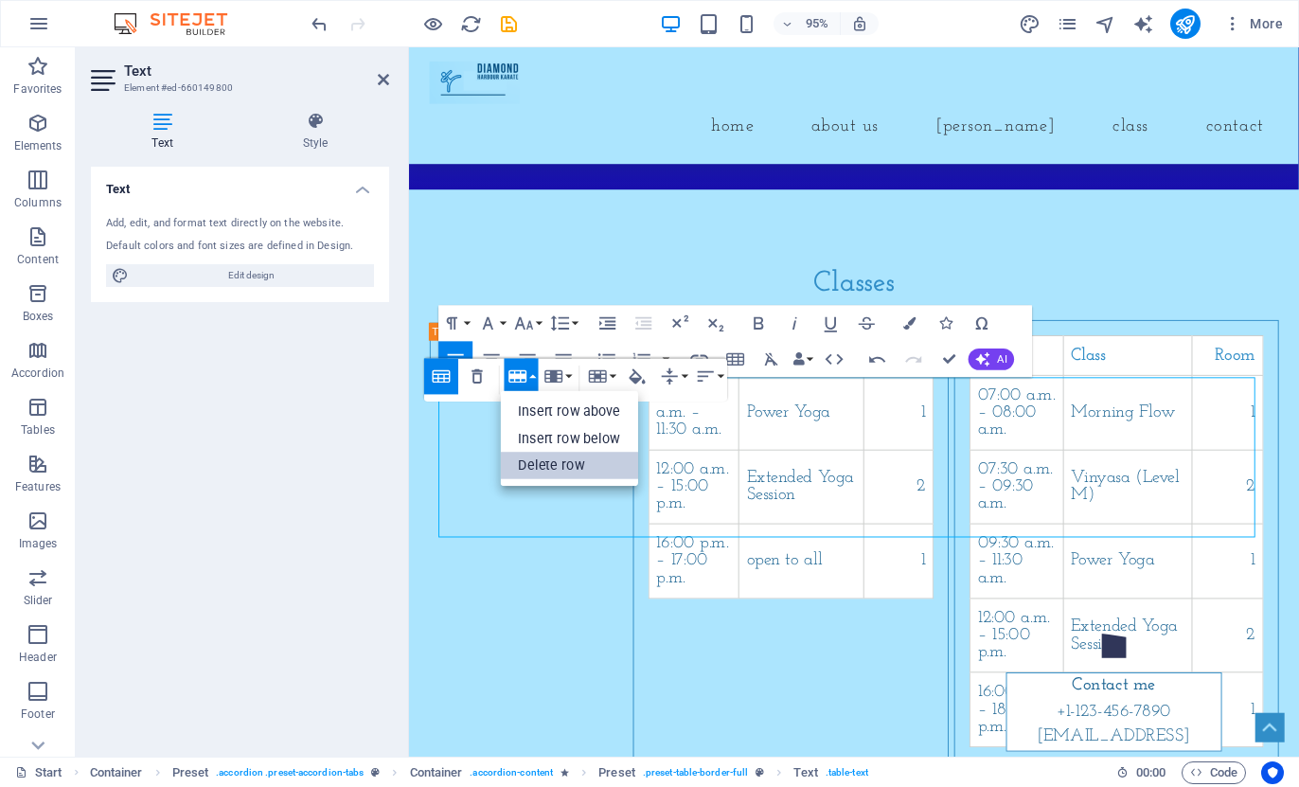
click at [532, 469] on link "Delete row" at bounding box center [570, 466] width 138 height 27
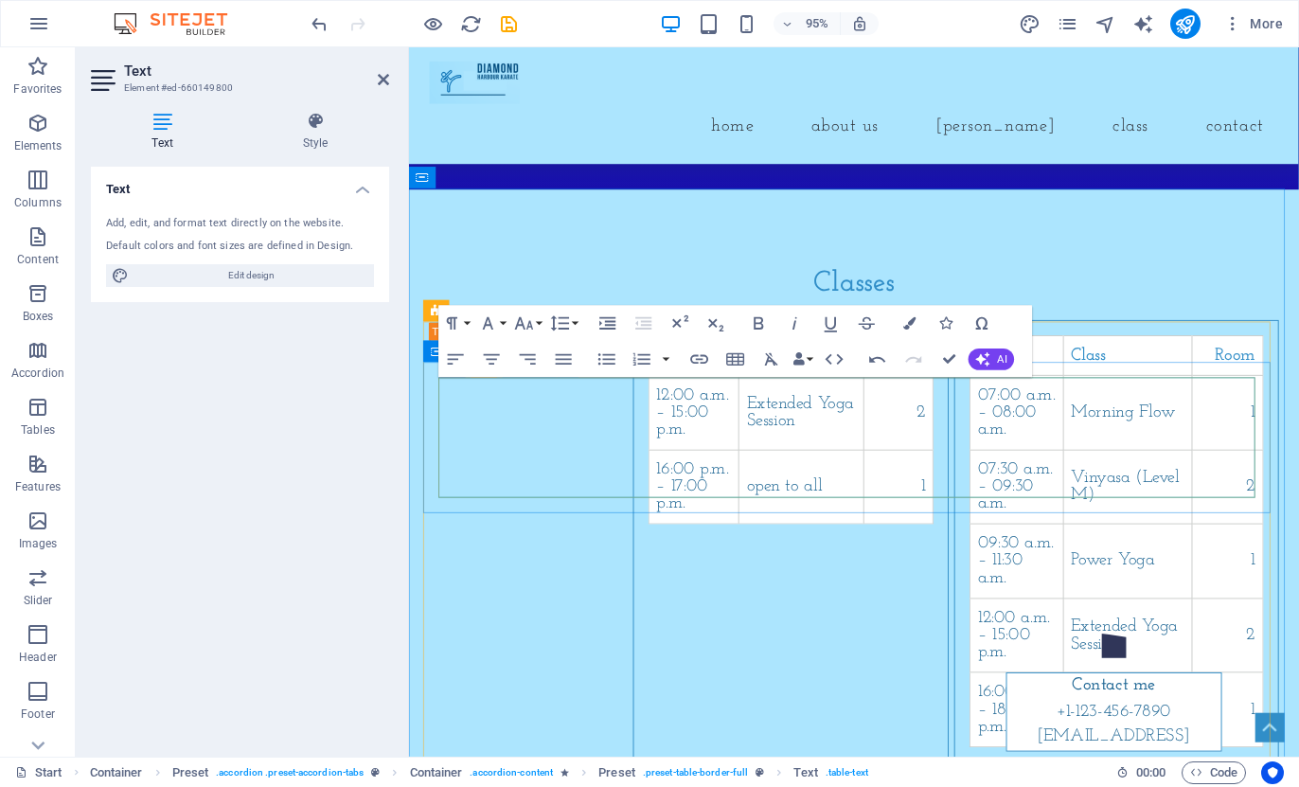
click at [662, 451] on td "12:00 a.m. – 15:00 p.m." at bounding box center [709, 431] width 95 height 79
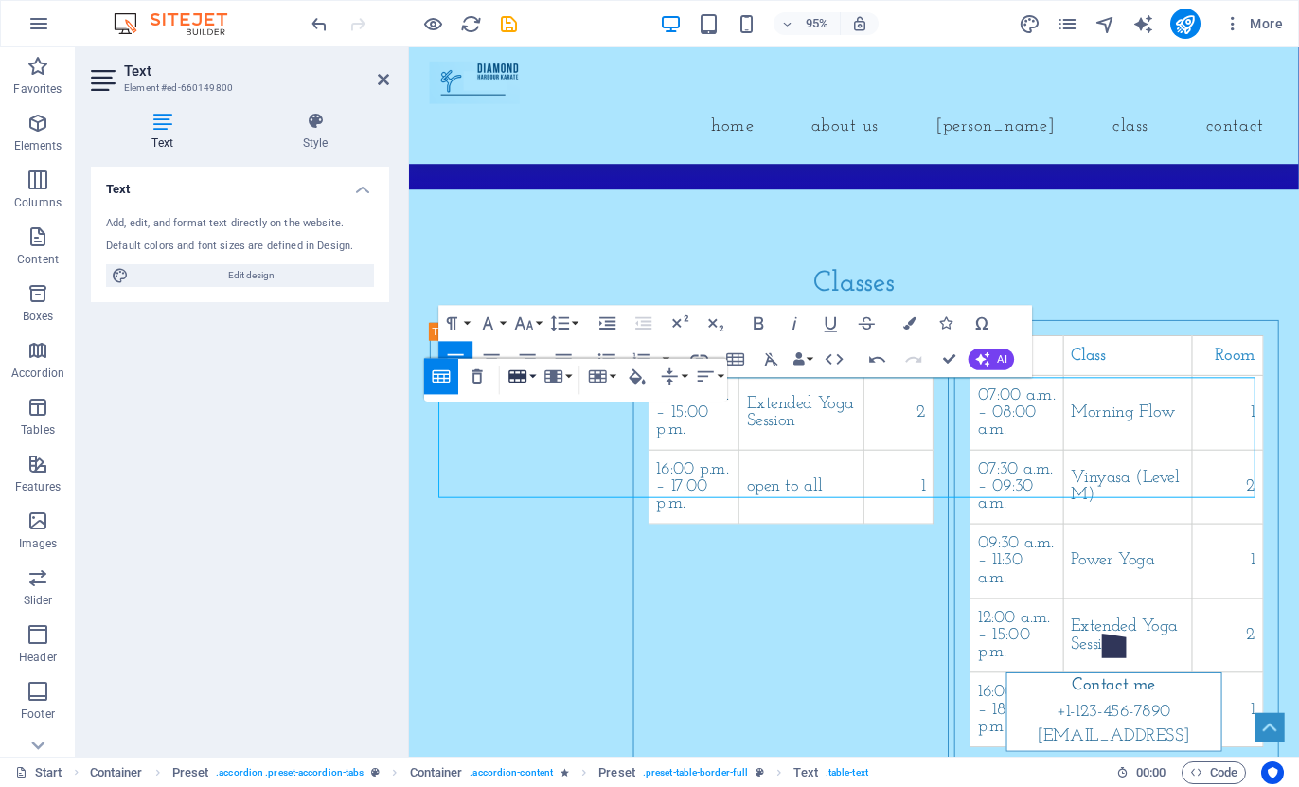
click at [528, 374] on icon "button" at bounding box center [519, 378] width 22 height 22
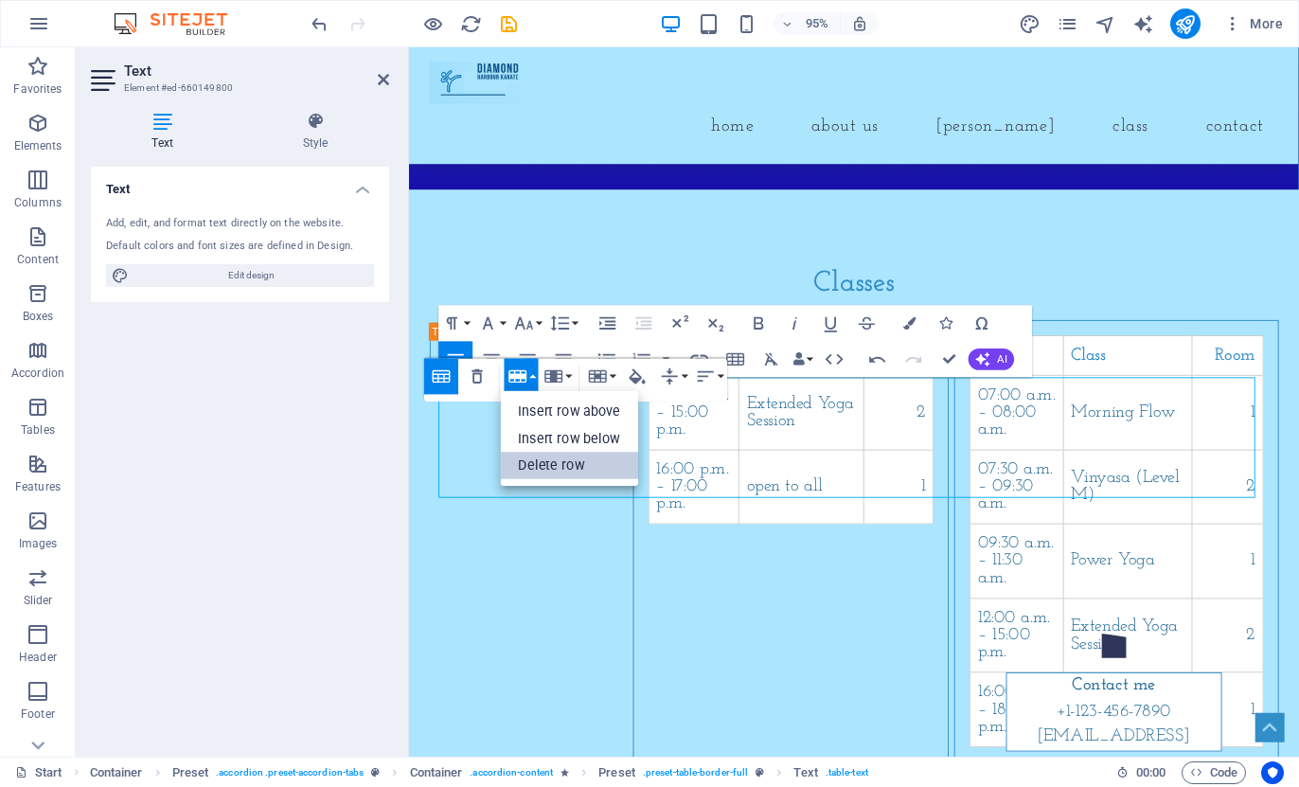
click at [538, 460] on link "Delete row" at bounding box center [570, 466] width 138 height 27
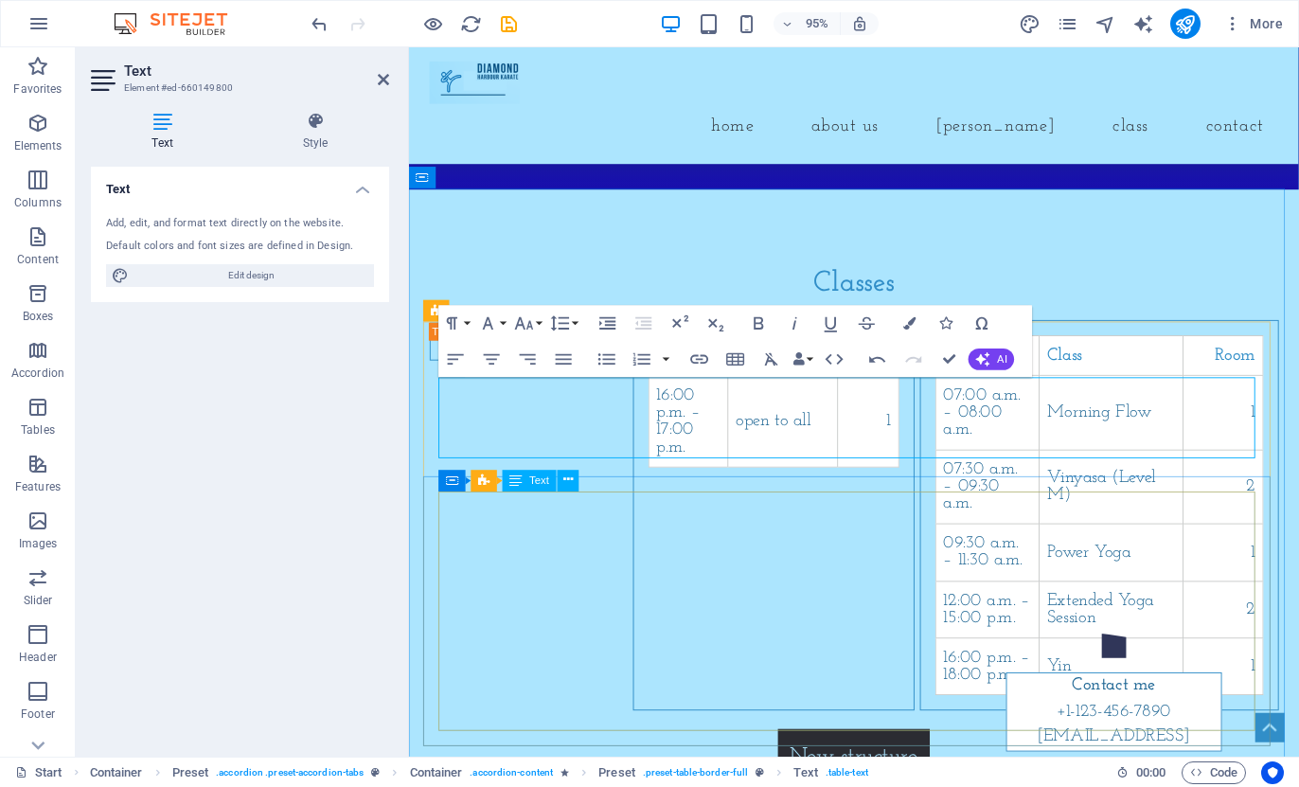
click at [963, 582] on div "Time Class Room 07:00 a.m. – 08:00 a.m. Morning Flow 1 07:30 a.m. – 09:30 a.m. …" at bounding box center [1135, 540] width 345 height 380
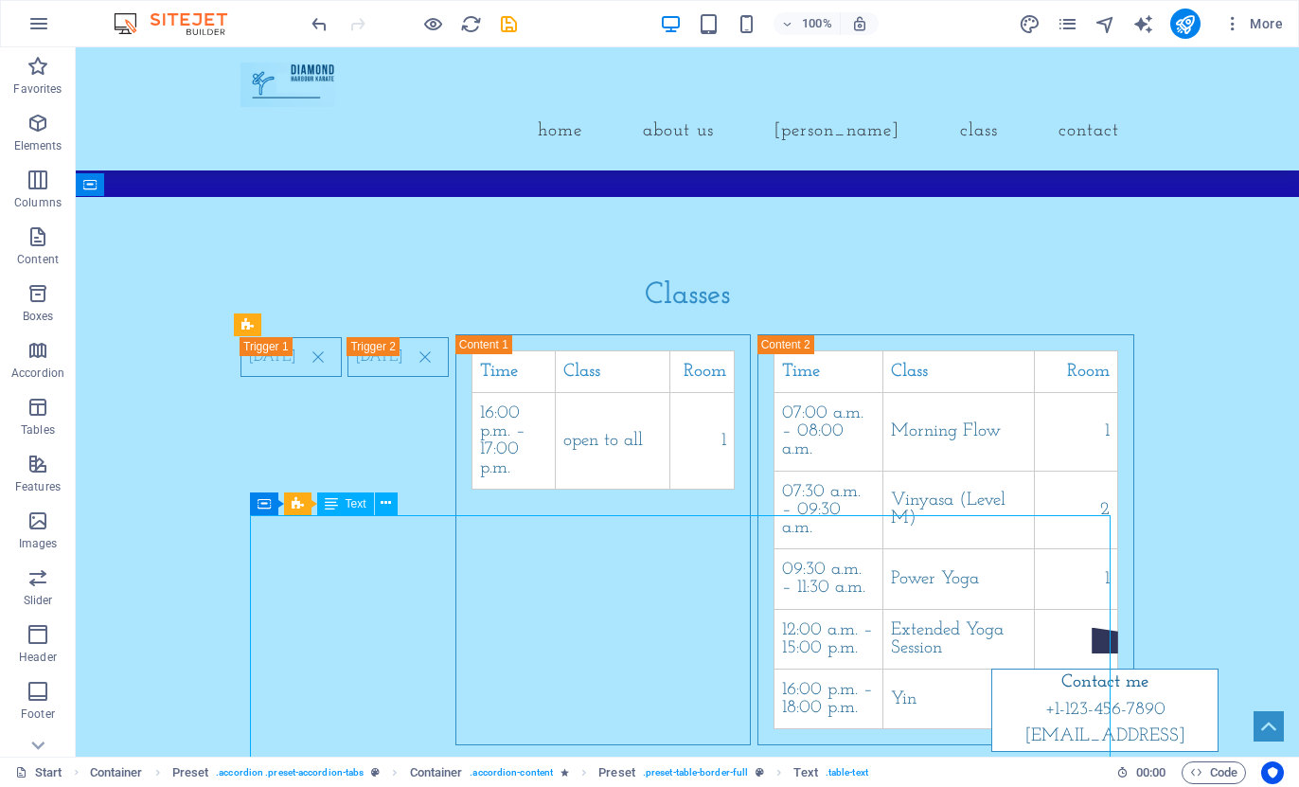
click at [774, 576] on div "Time Class Room 07:00 a.m. – 08:00 a.m. Morning Flow 1 07:30 a.m. – 09:30 a.m. …" at bounding box center [946, 540] width 345 height 380
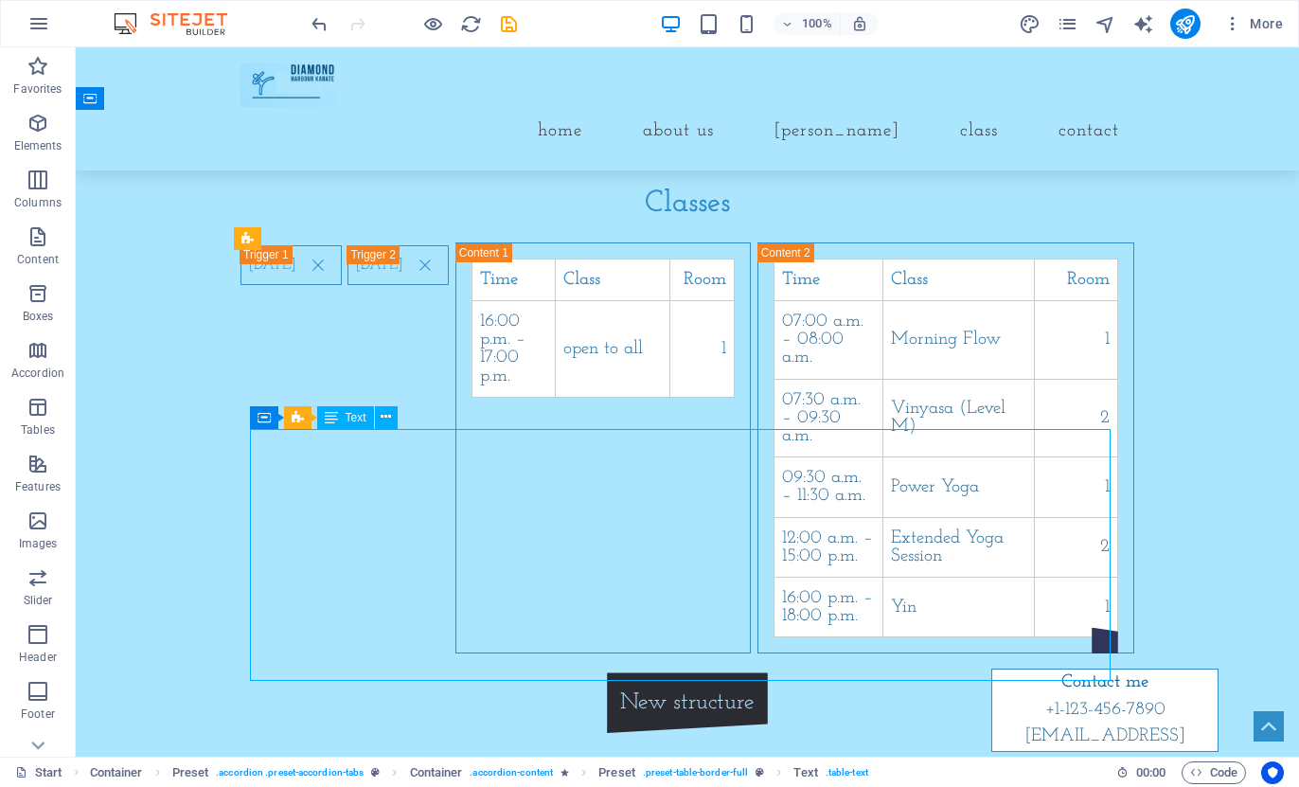
scroll to position [1610, 0]
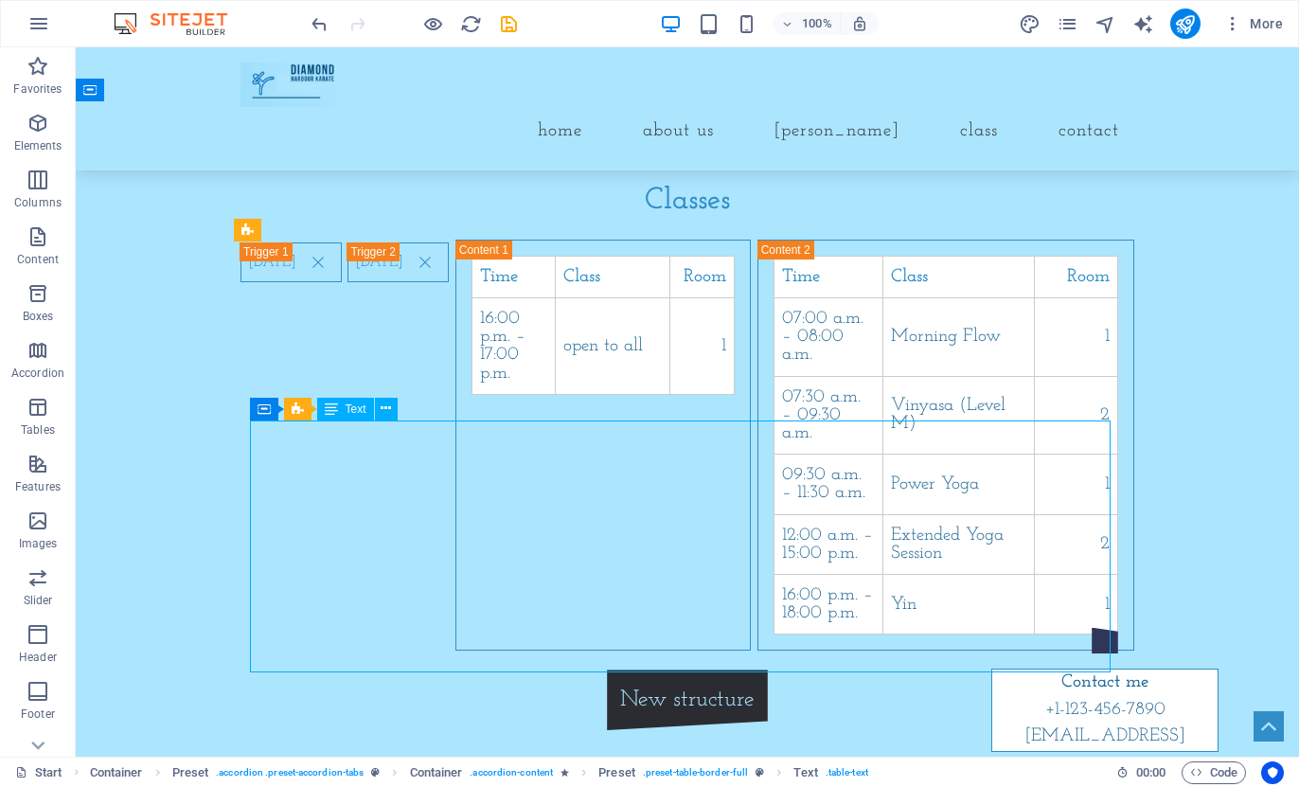
click at [774, 483] on div "Time Class Room 07:00 a.m. – 08:00 a.m. Morning Flow 1 07:30 a.m. – 09:30 a.m. …" at bounding box center [946, 446] width 345 height 380
click at [774, 488] on div "Time Class Room 07:00 a.m. – 08:00 a.m. Morning Flow 1 07:30 a.m. – 09:30 a.m. …" at bounding box center [946, 446] width 345 height 380
click at [774, 471] on div "Time Class Room 07:00 a.m. – 08:00 a.m. Morning Flow 1 07:30 a.m. – 09:30 a.m. …" at bounding box center [946, 446] width 345 height 380
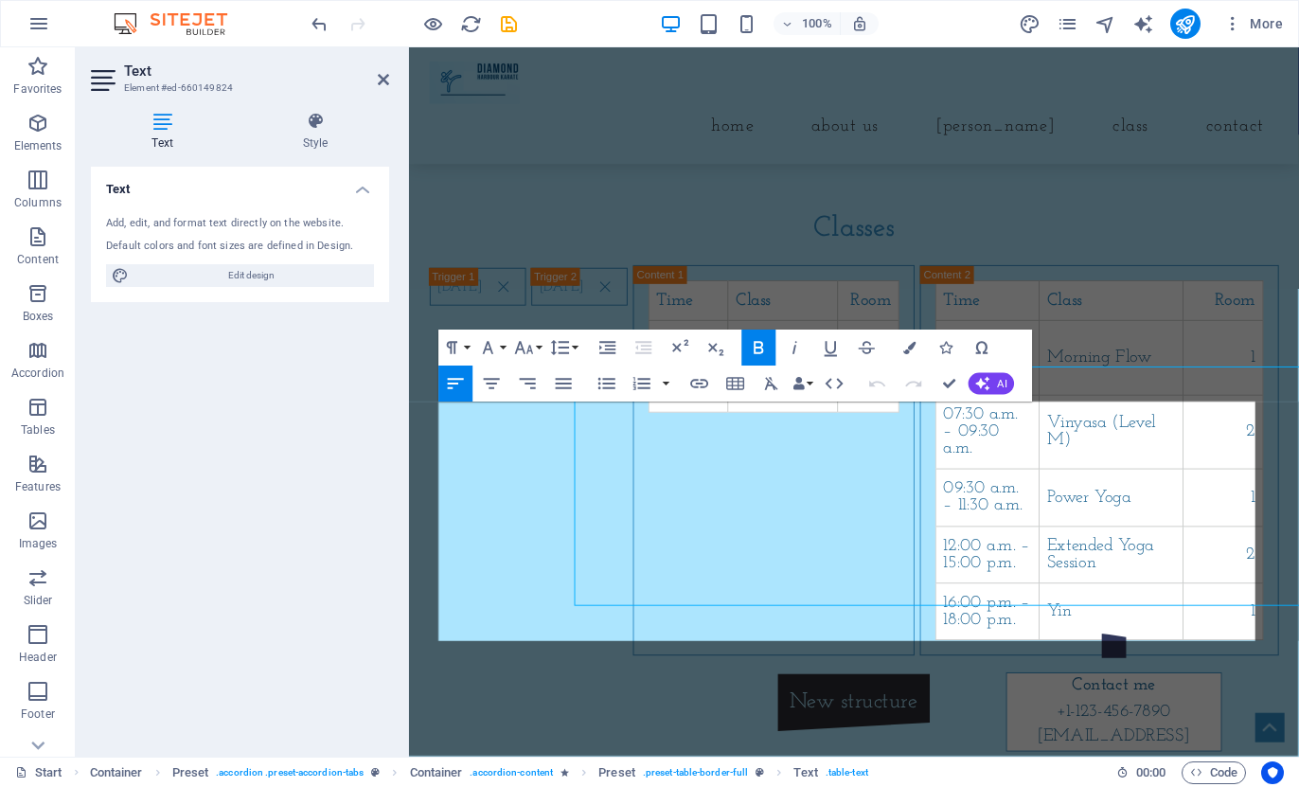
scroll to position [1647, 0]
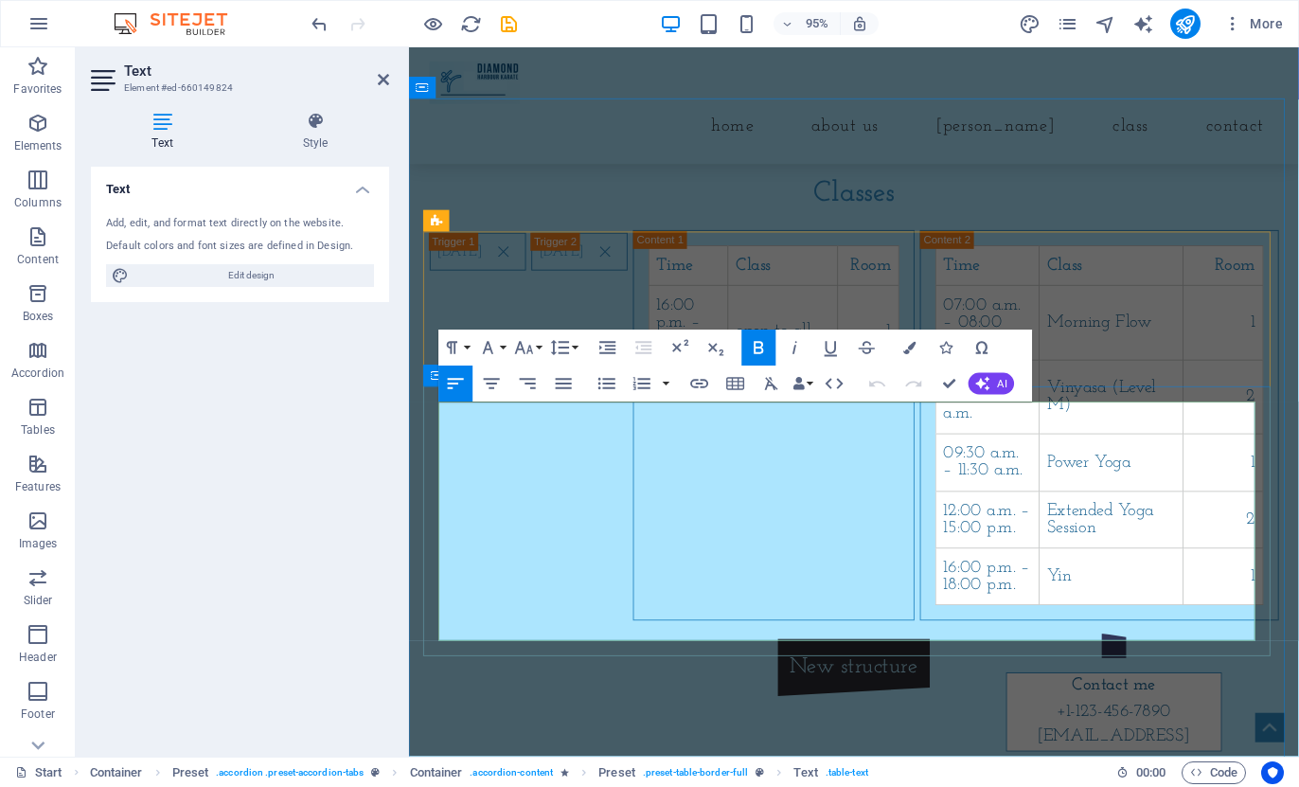
click at [964, 455] on td "07:30 a.m. – 09:30 a.m." at bounding box center [1018, 415] width 109 height 79
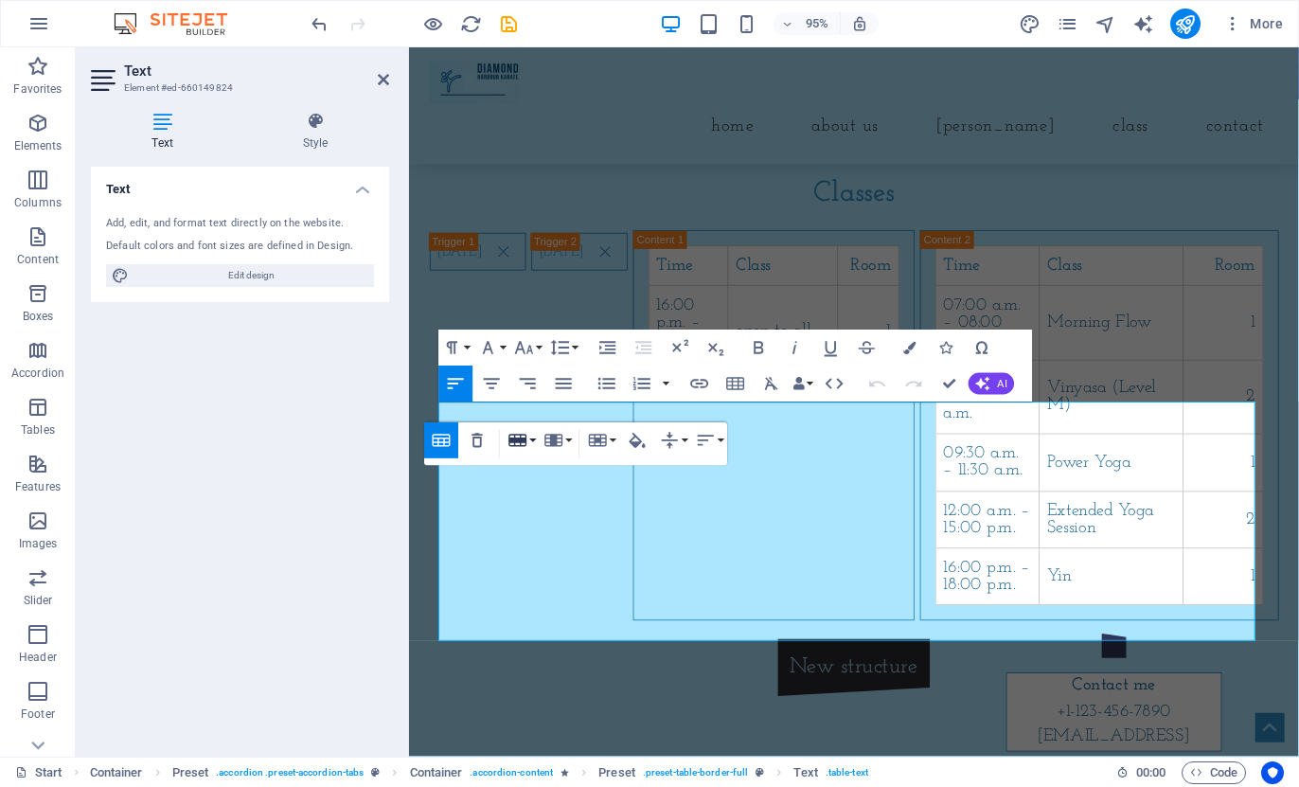
click at [518, 445] on icon "button" at bounding box center [519, 441] width 22 height 22
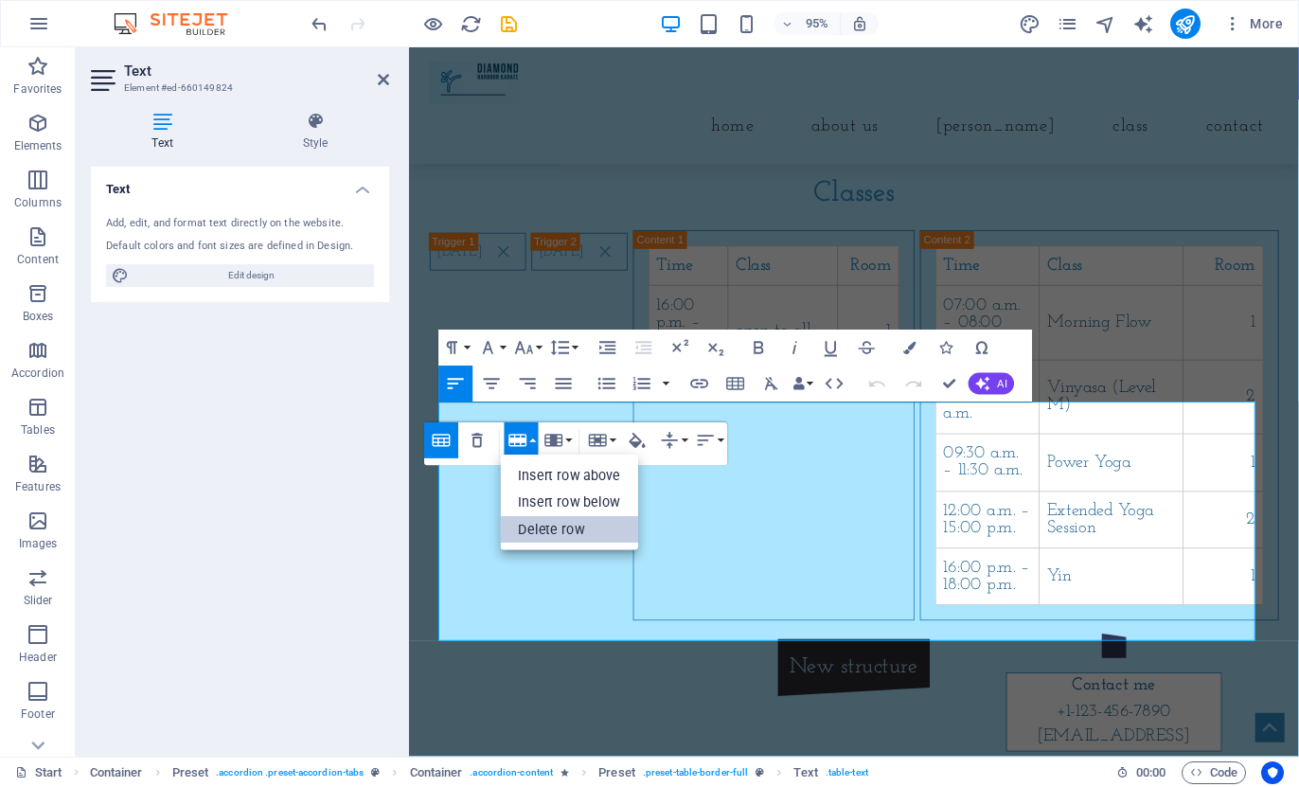
click at [535, 528] on link "Delete row" at bounding box center [570, 529] width 138 height 27
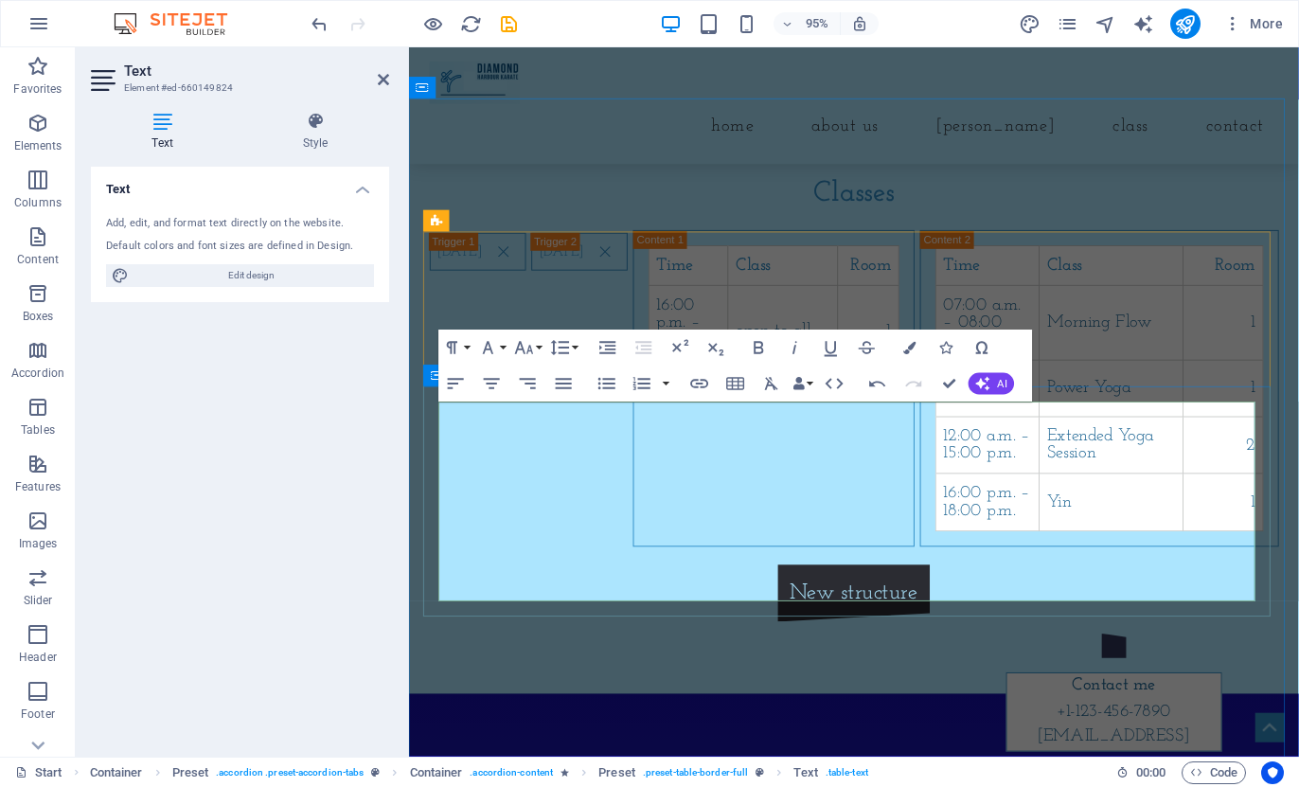
click at [964, 376] on td "07:00 a.m. – 08:00 a.m." at bounding box center [1018, 336] width 109 height 79
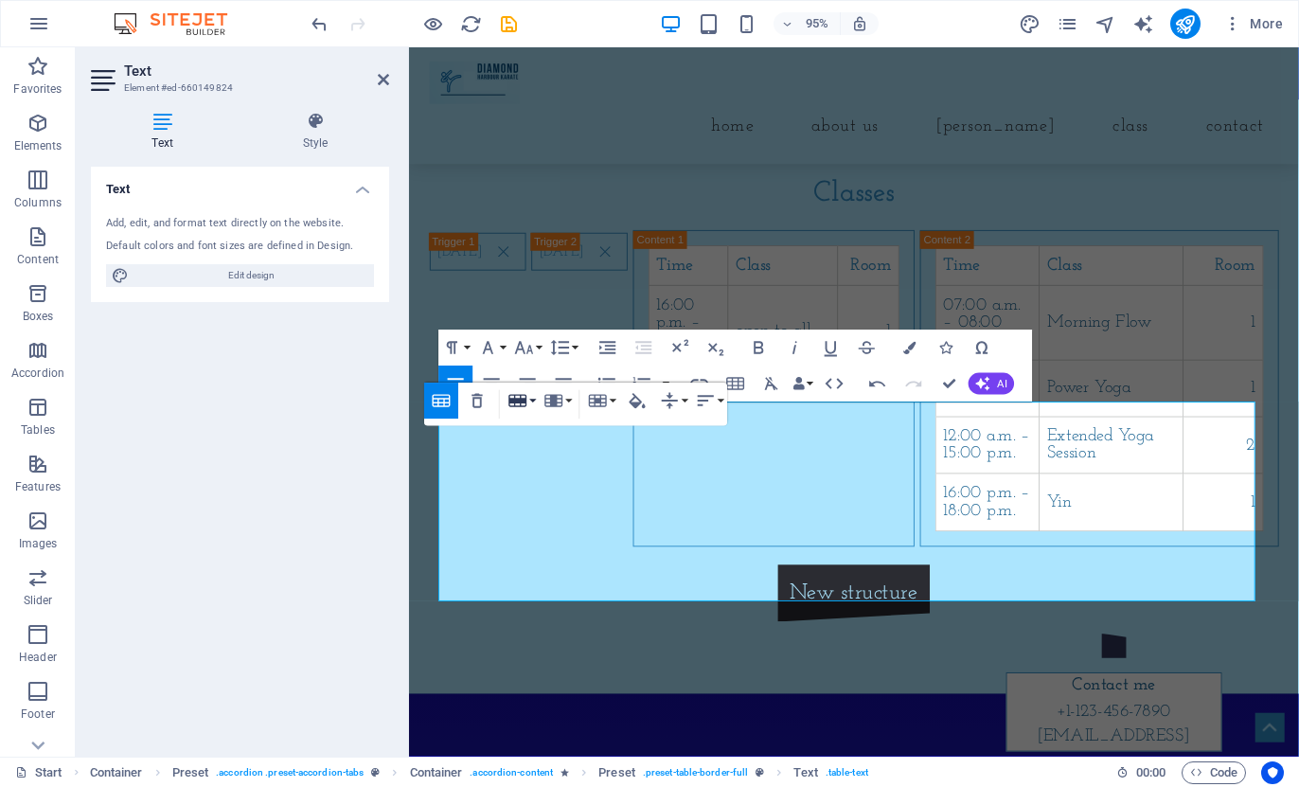
click at [518, 403] on icon "button" at bounding box center [519, 401] width 18 height 12
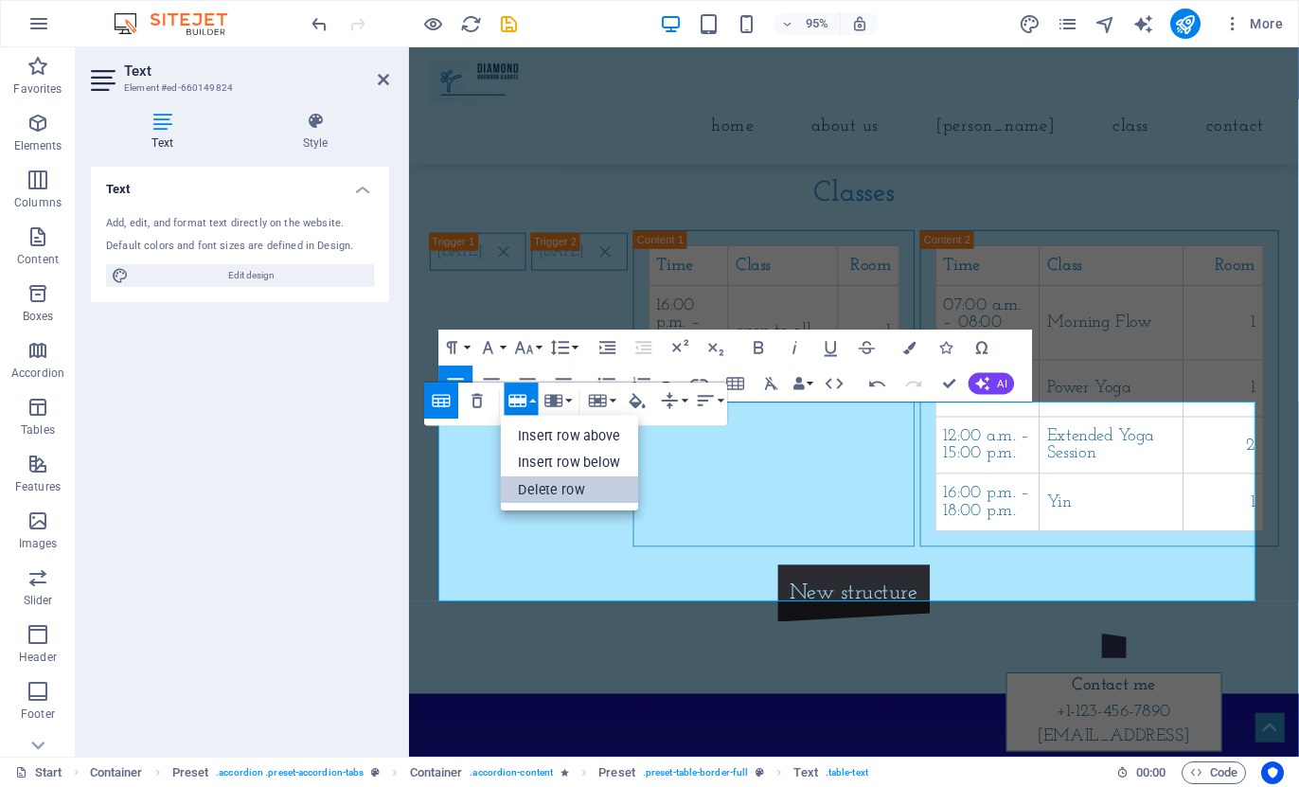
click at [535, 484] on link "Delete row" at bounding box center [570, 489] width 138 height 27
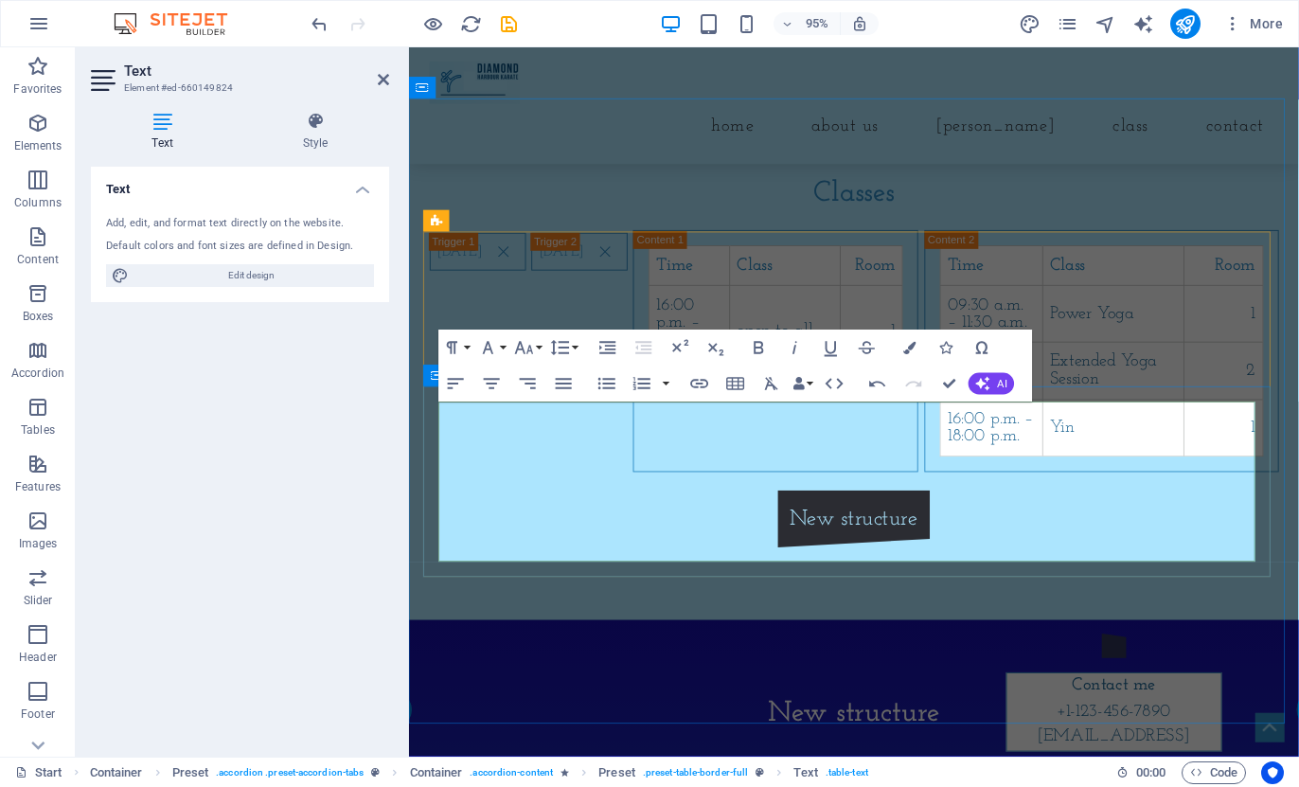
click at [968, 357] on td "09:30 a.m. – 11:30 a.m." at bounding box center [1022, 327] width 108 height 60
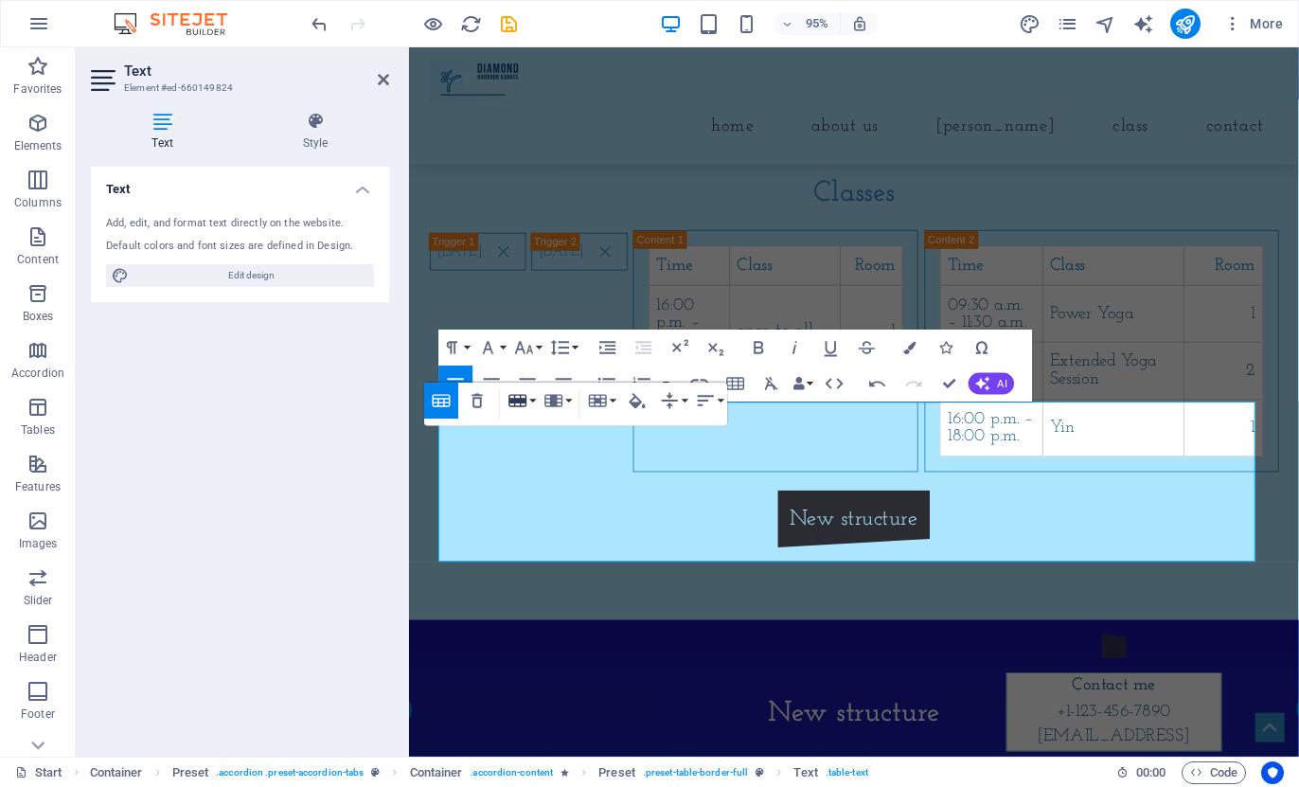
click at [516, 402] on icon "button" at bounding box center [519, 401] width 18 height 12
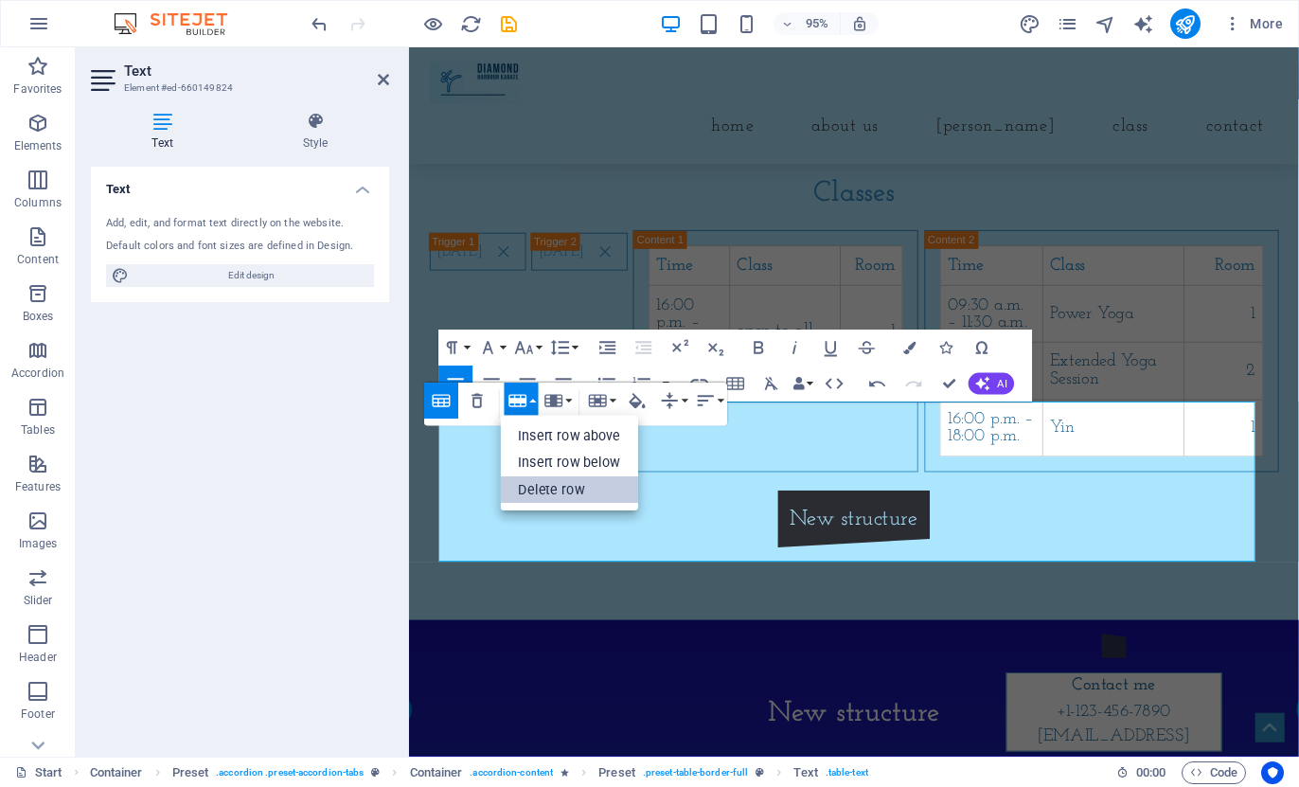
click at [529, 485] on link "Delete row" at bounding box center [570, 489] width 138 height 27
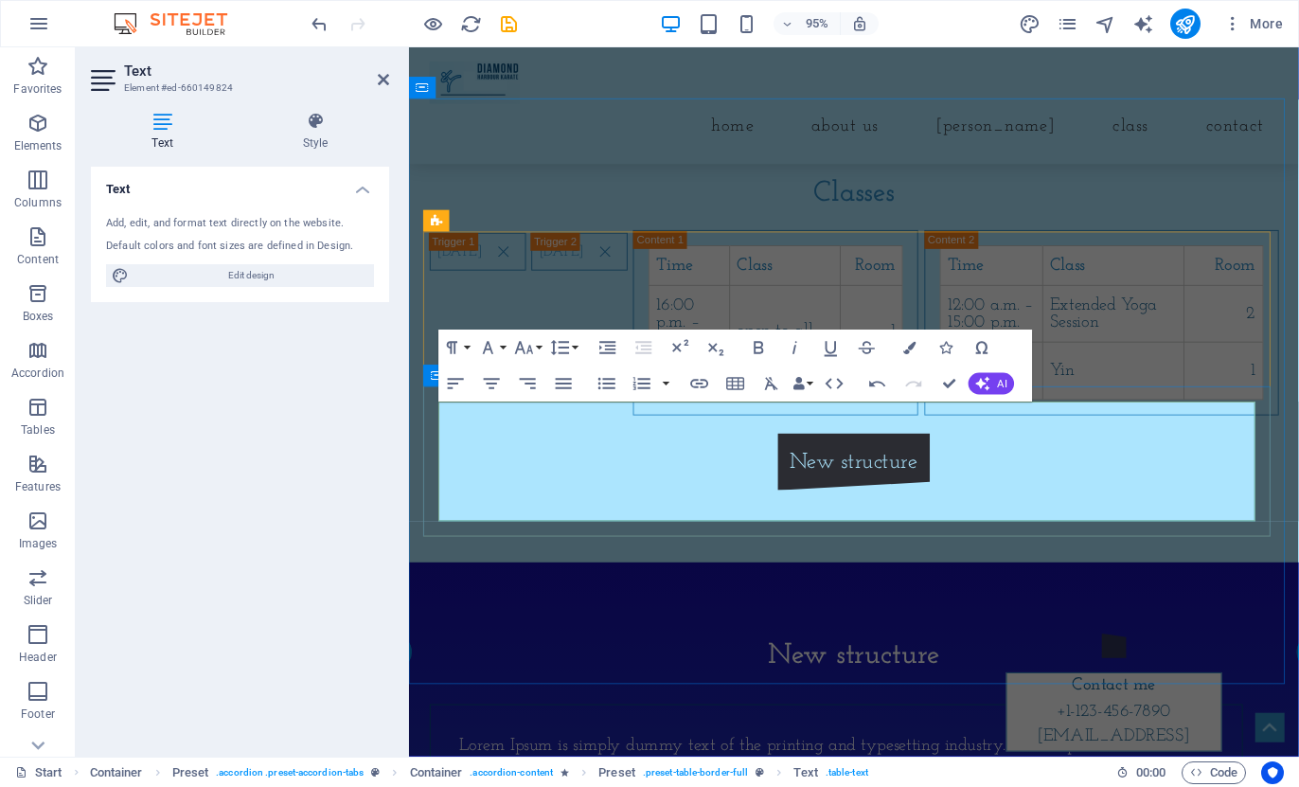
click at [968, 357] on td "12:00 a.m. – 15:00 p.m." at bounding box center [1022, 327] width 108 height 60
click at [968, 357] on td "12:00 p.m. – 15:00 p.m." at bounding box center [1022, 327] width 108 height 60
click at [968, 357] on td "16:00 p.m. – 15:00 p.m." at bounding box center [1022, 327] width 108 height 60
click at [968, 357] on td "16:30 p.m. – 15:00 p.m." at bounding box center [1022, 327] width 108 height 60
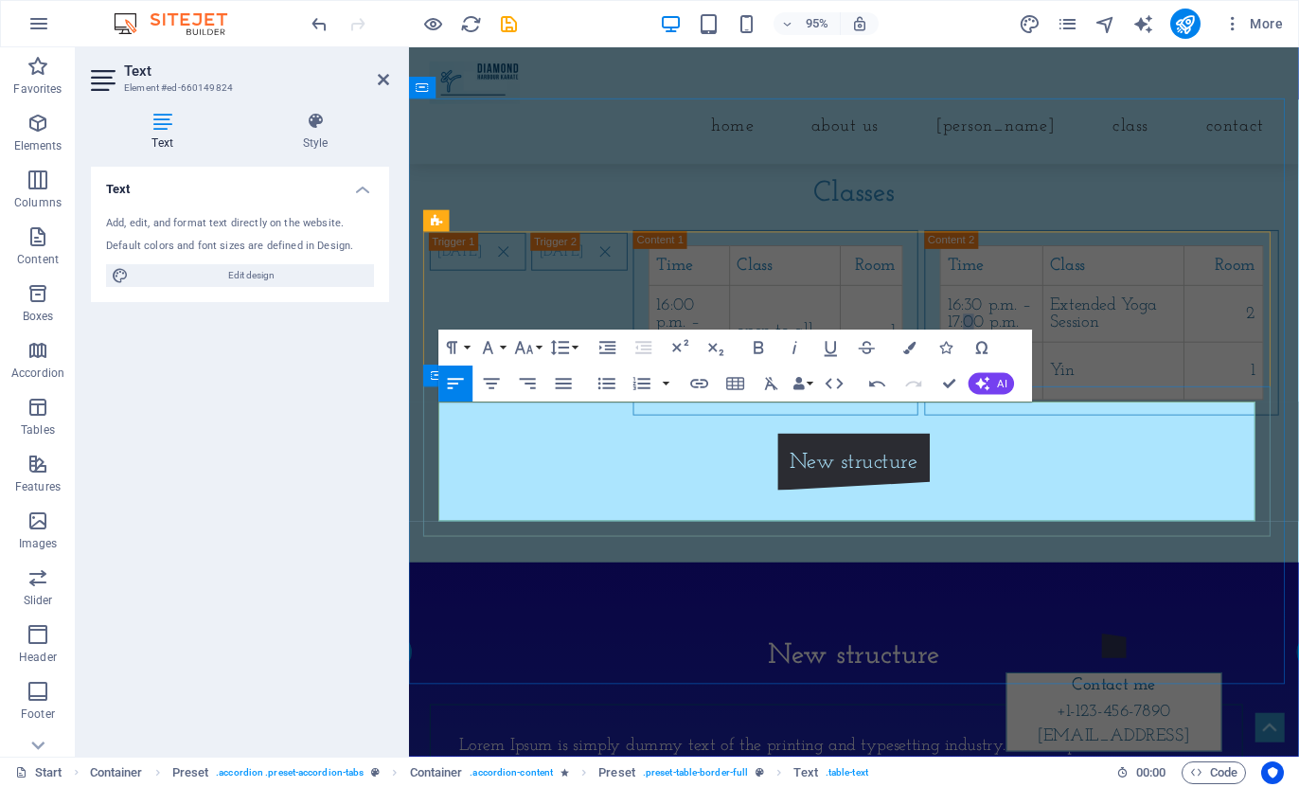
click at [968, 357] on td "16:30 p.m. – 17:00 p.m." at bounding box center [1022, 327] width 108 height 60
drag, startPoint x: 720, startPoint y: 481, endPoint x: 979, endPoint y: 482, distance: 259.5
click at [1076, 357] on td "Extended Yoga Session" at bounding box center [1151, 327] width 150 height 60
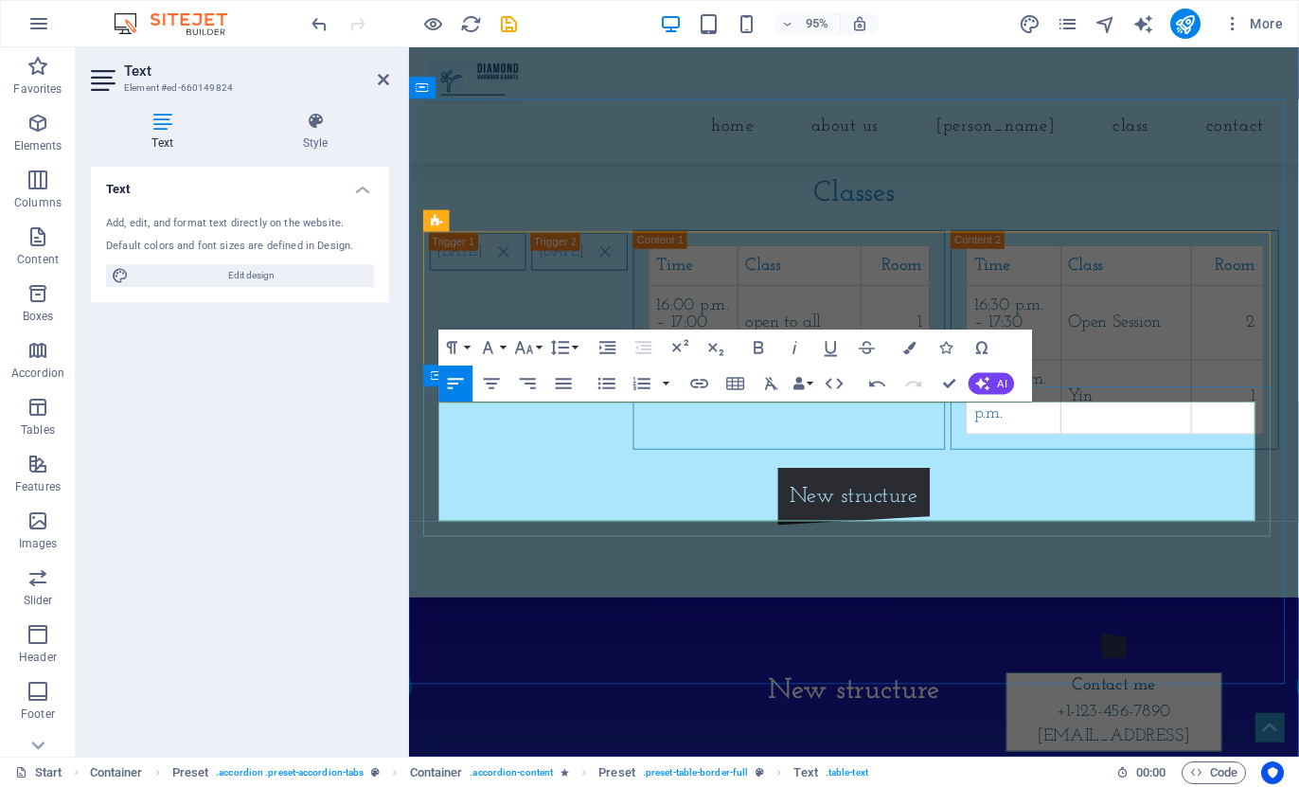
drag, startPoint x: 449, startPoint y: 520, endPoint x: 459, endPoint y: 522, distance: 10.6
click at [996, 455] on td "16:00 p.m. – 18:00 p.m." at bounding box center [1045, 415] width 98 height 79
drag, startPoint x: 760, startPoint y: 523, endPoint x: 719, endPoint y: 527, distance: 40.9
click at [1095, 455] on td "Yin" at bounding box center [1163, 415] width 137 height 79
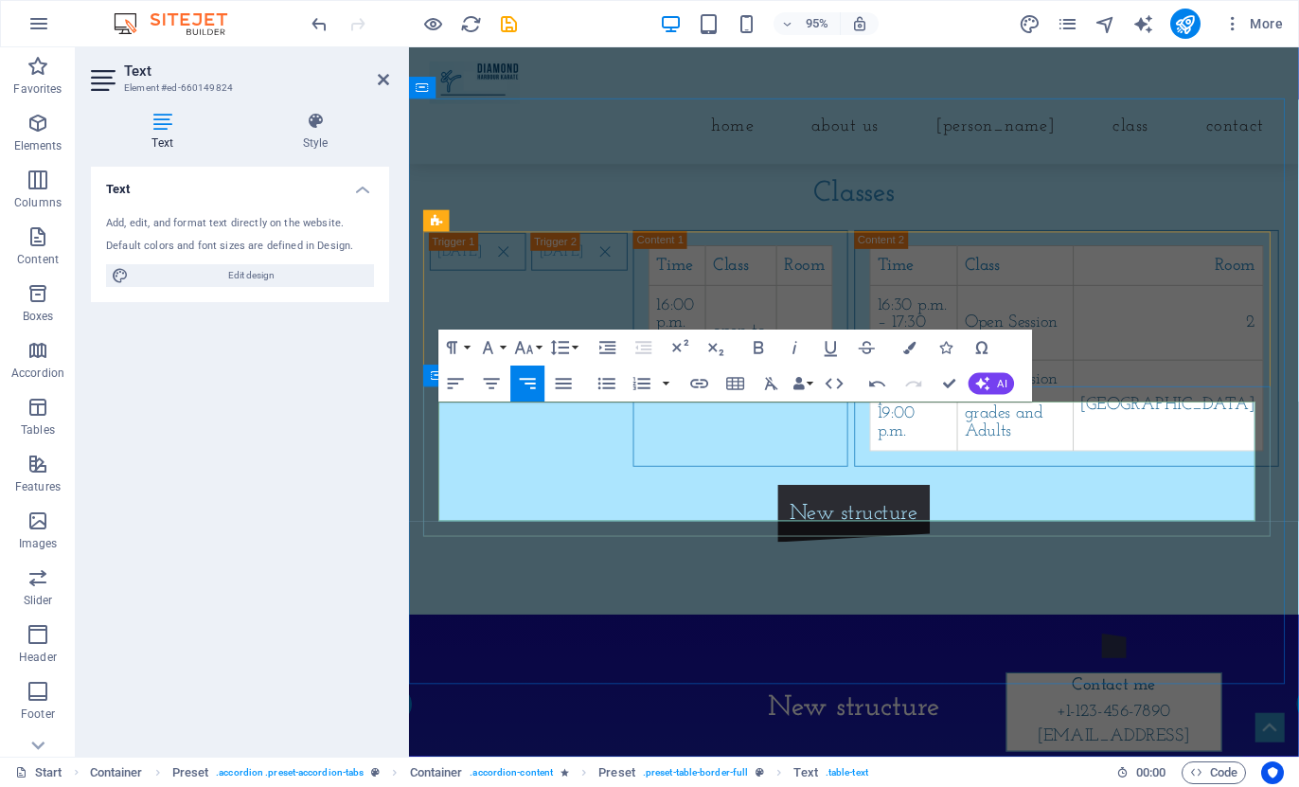
click at [1223, 376] on td "2" at bounding box center [1208, 336] width 200 height 79
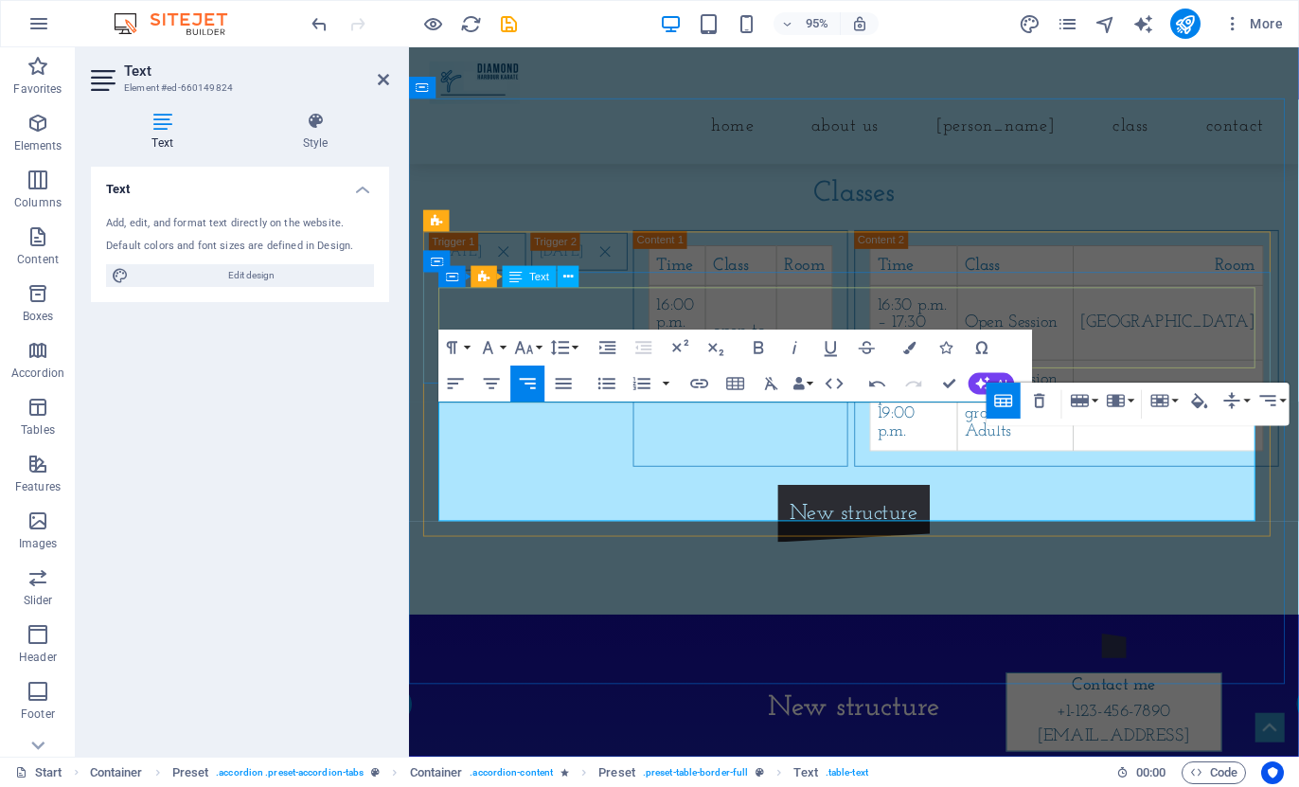
click at [855, 329] on div "Time Class Room 16:00 p.m. – 17:00 p.m. open to all 1" at bounding box center [758, 334] width 194 height 157
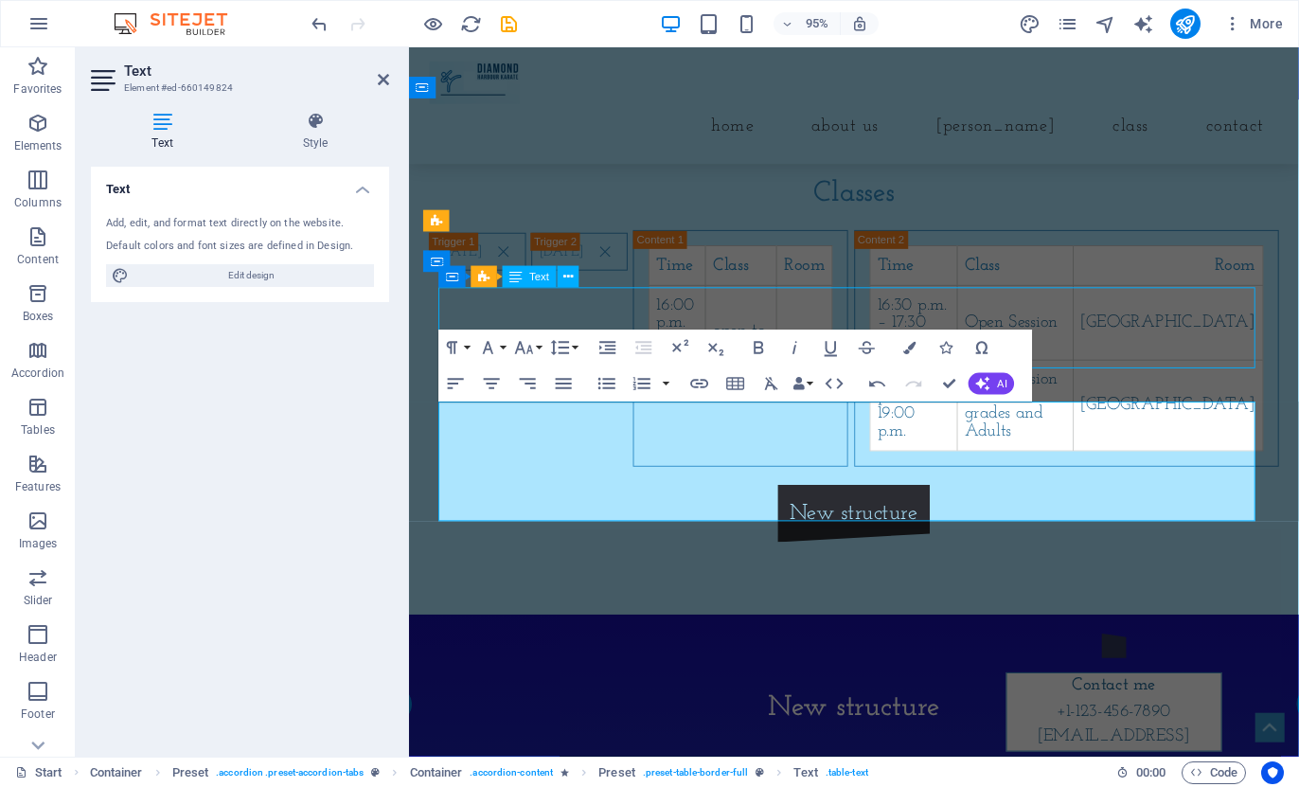
scroll to position [1610, 0]
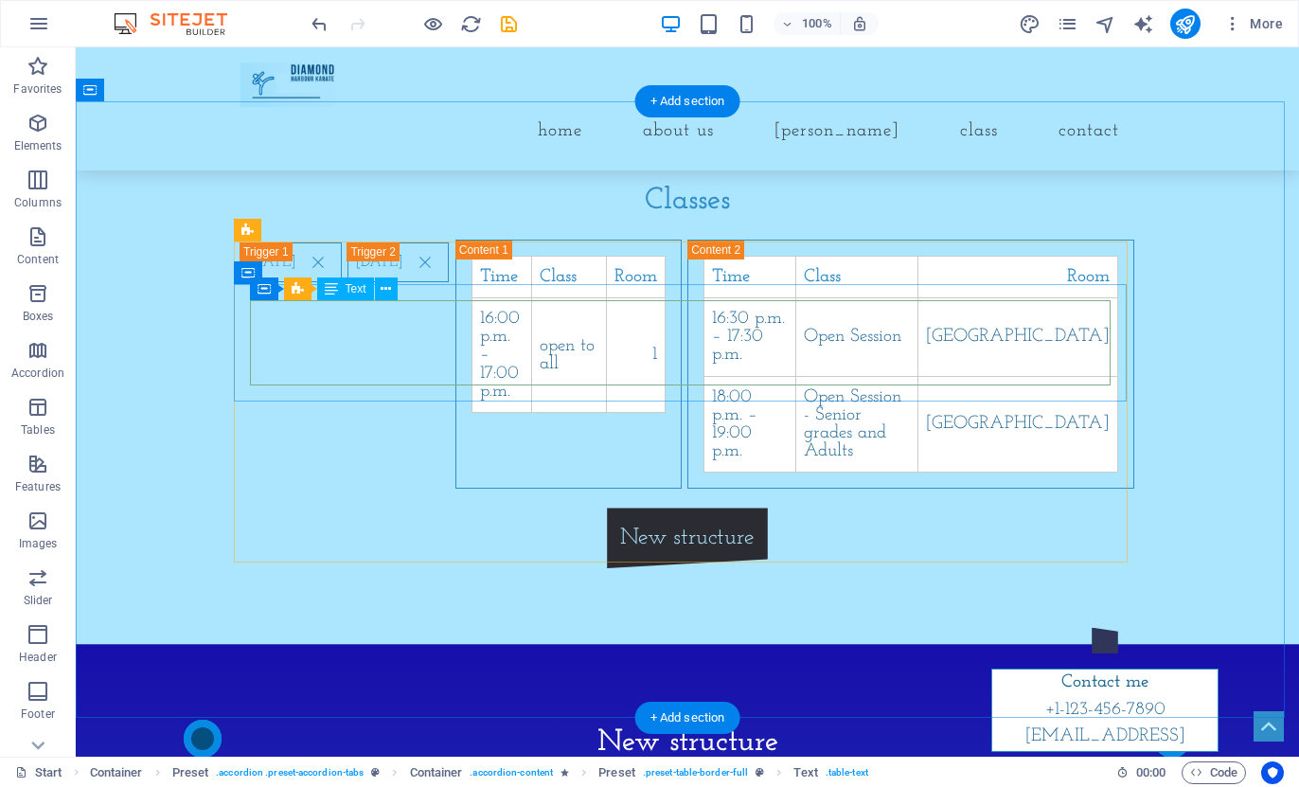
click at [666, 365] on div "Time Class Room 16:00 p.m. – 17:00 p.m. open to all 1" at bounding box center [569, 334] width 194 height 157
click at [666, 374] on div "Time Class Room 16:00 p.m. – 17:00 p.m. open to all 1" at bounding box center [569, 334] width 194 height 157
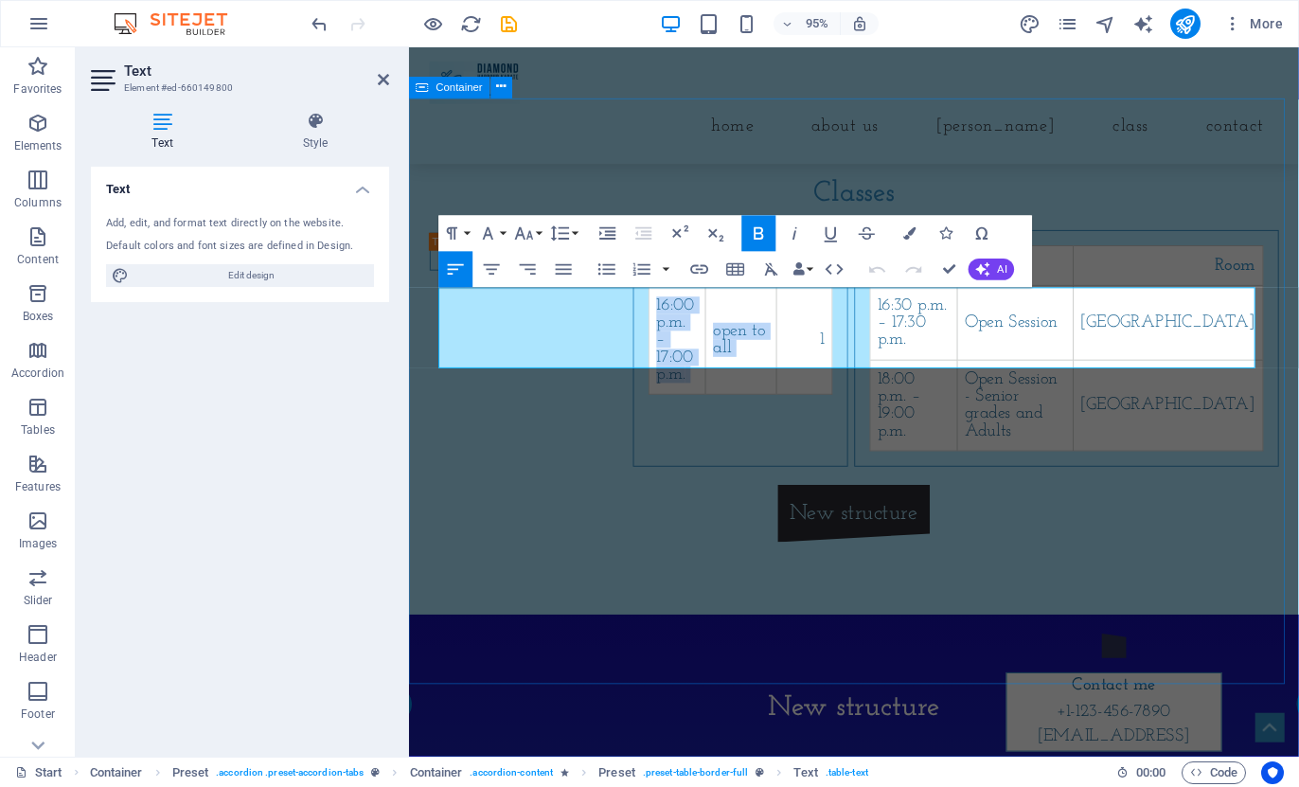
drag, startPoint x: 1152, startPoint y: 349, endPoint x: 1325, endPoint y: 355, distance: 173.4
click at [1298, 355] on div "Classes [DATE] Time Class Room 16:00 p.m. – 17:00 p.m. open to all 1 [DATE] Tim…" at bounding box center [877, 373] width 937 height 542
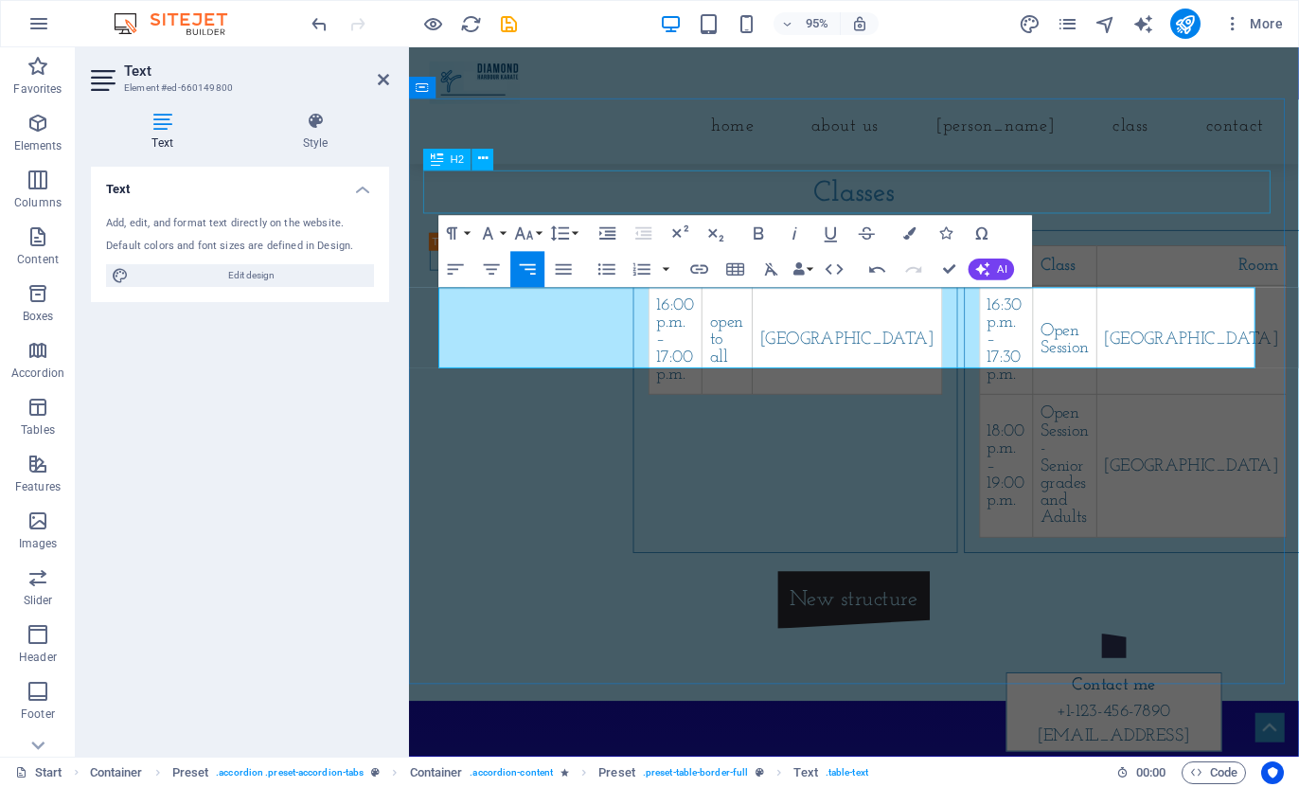
click at [1254, 219] on div "Classes" at bounding box center [878, 200] width 894 height 45
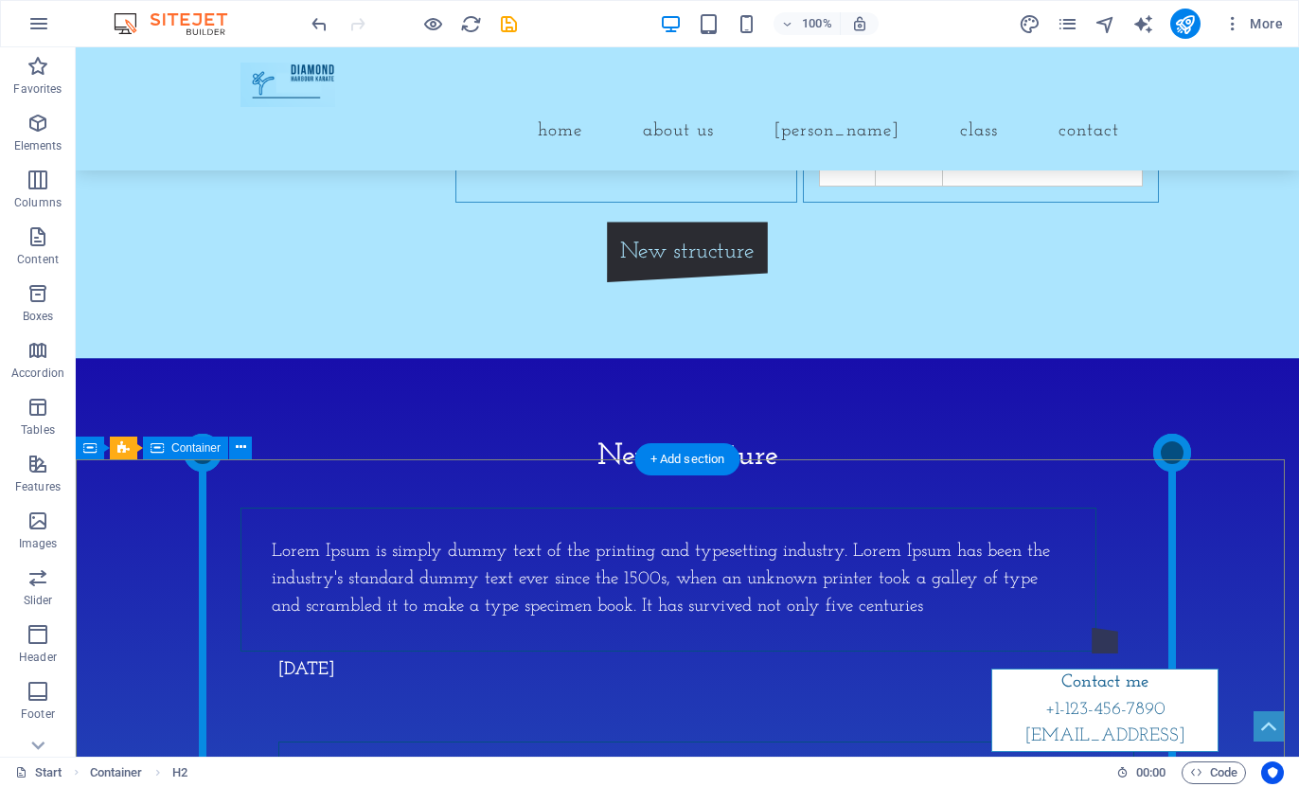
scroll to position [1989, 0]
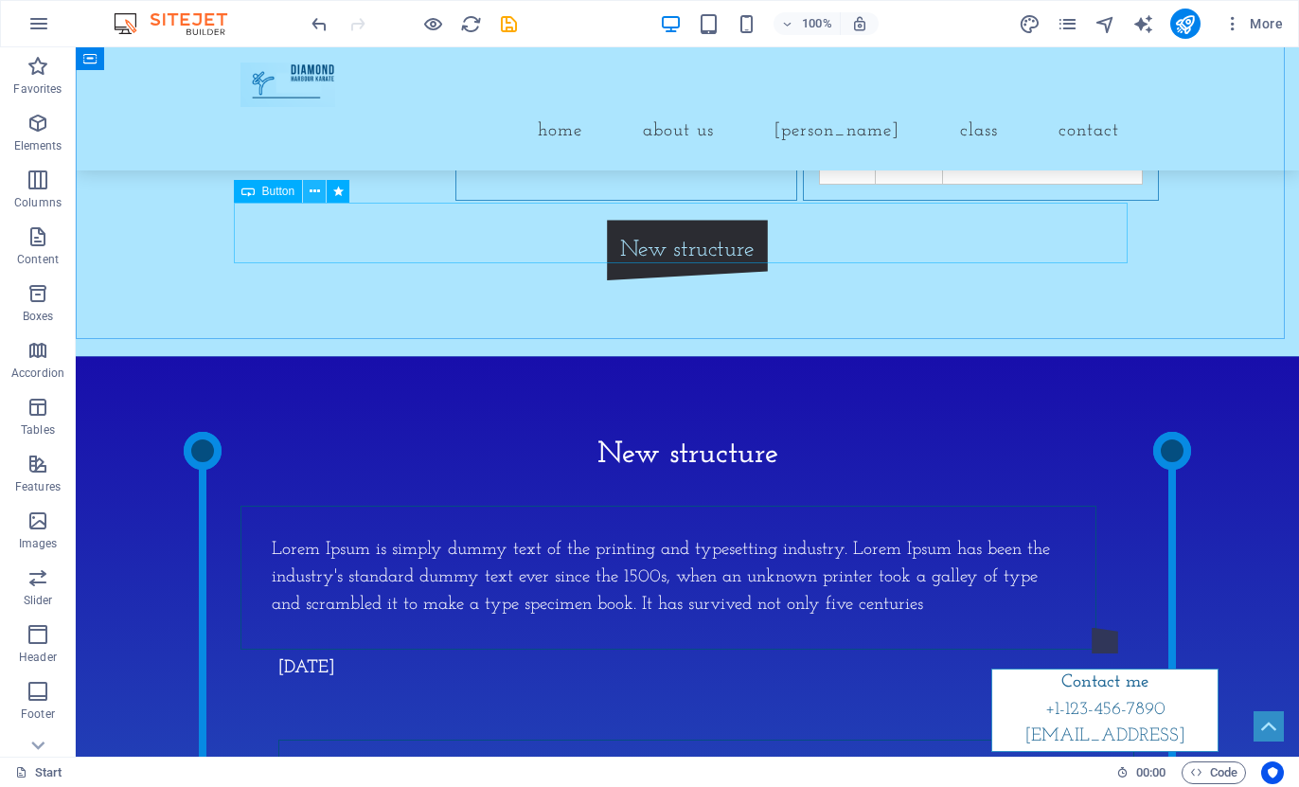
click at [315, 187] on icon at bounding box center [315, 192] width 10 height 20
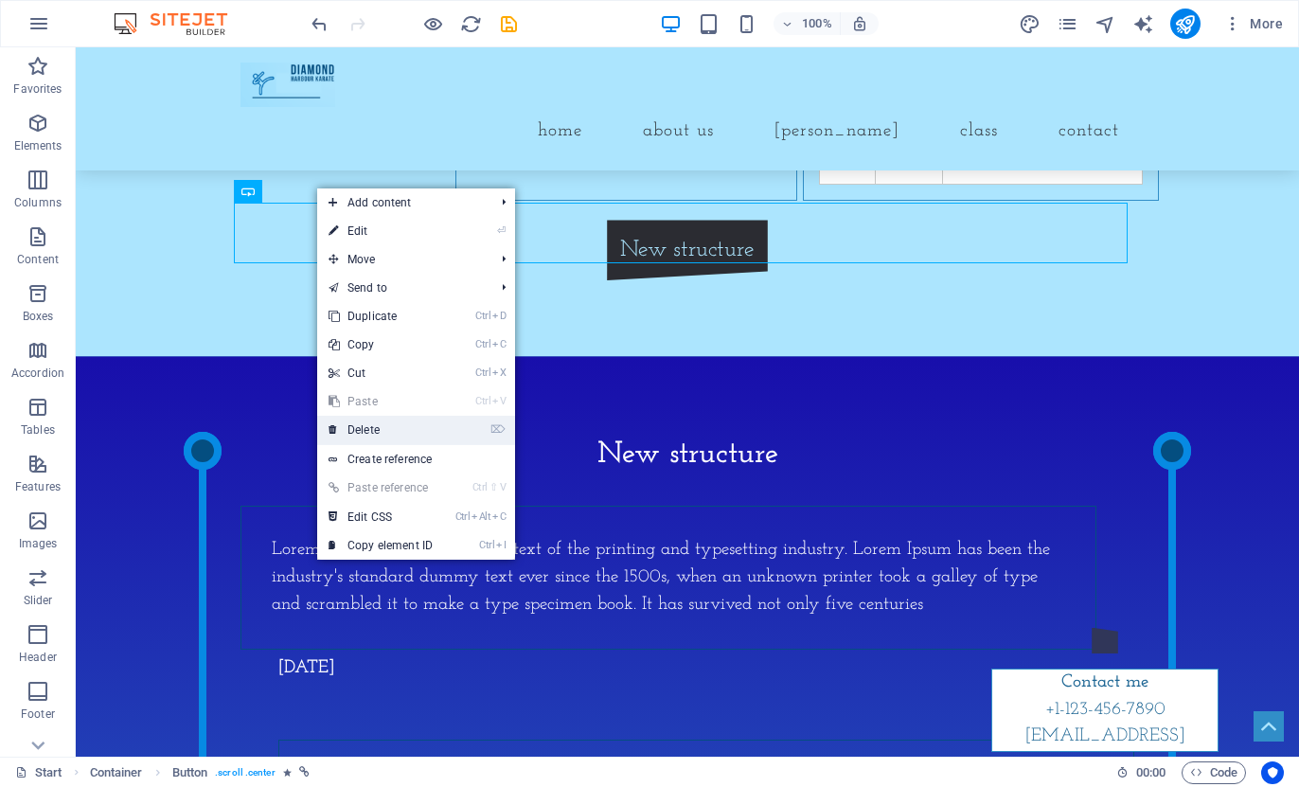
click at [385, 431] on link "⌦ Delete" at bounding box center [380, 430] width 127 height 28
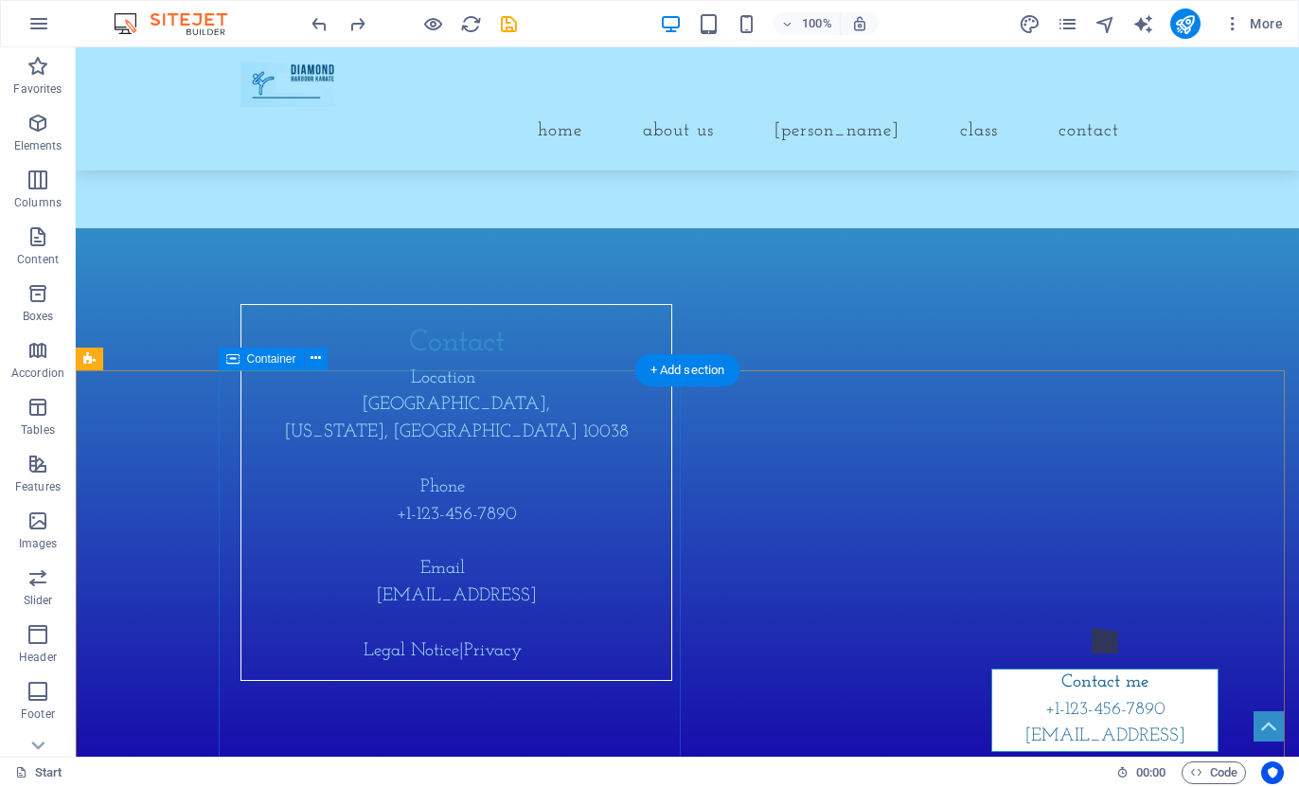
scroll to position [7278, 0]
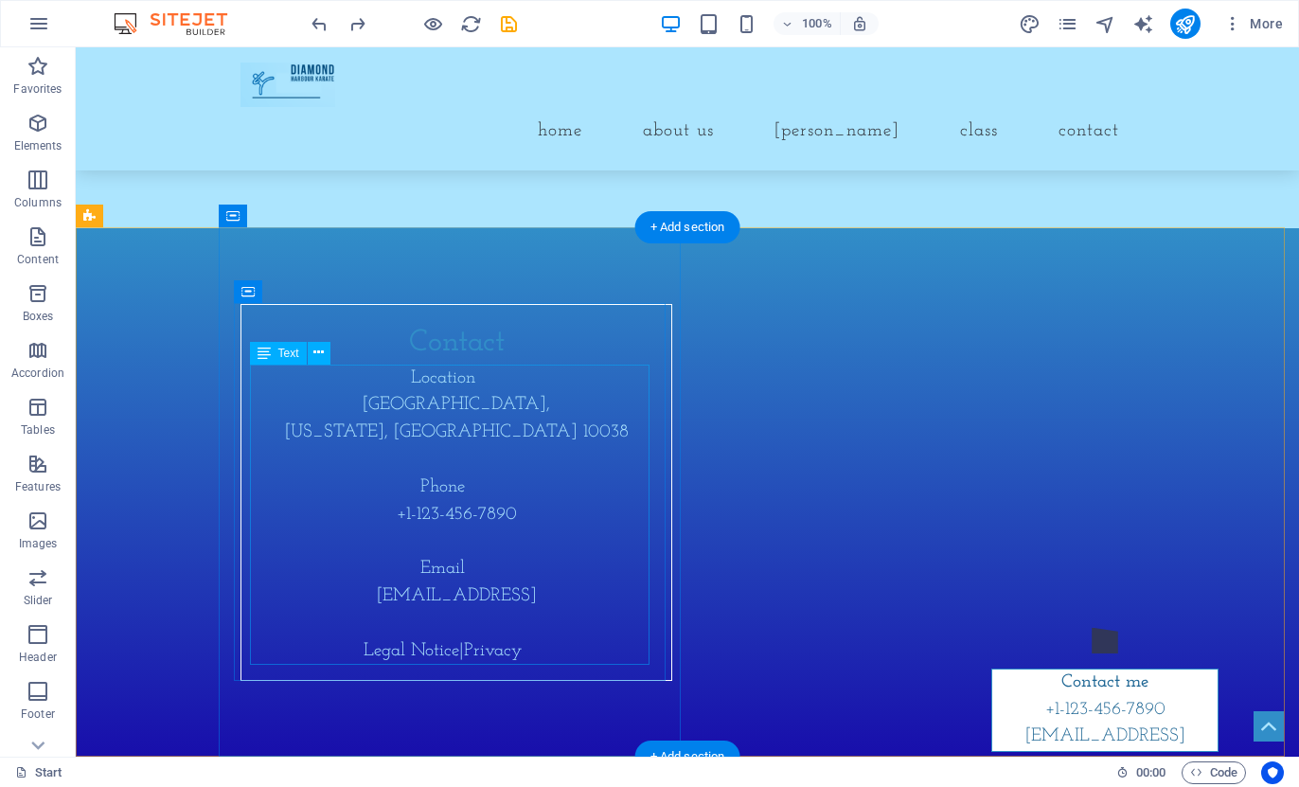
click at [468, 387] on div "Location [GEOGRAPHIC_DATA][US_STATE] Phone [PHONE_NUMBER] Email [EMAIL_ADDRESS]…" at bounding box center [457, 516] width 400 height 300
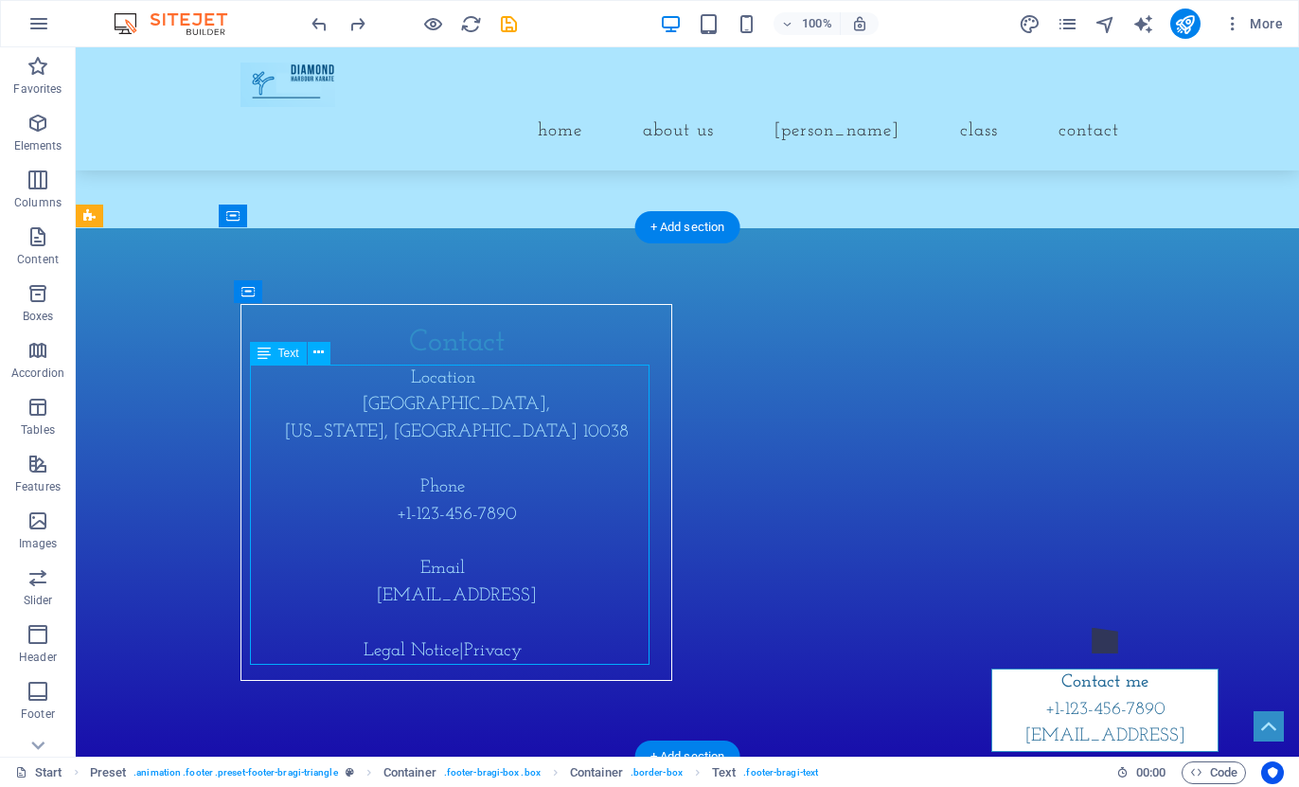
click at [468, 387] on div "Location [GEOGRAPHIC_DATA][US_STATE] Phone [PHONE_NUMBER] Email [EMAIL_ADDRESS]…" at bounding box center [457, 516] width 400 height 300
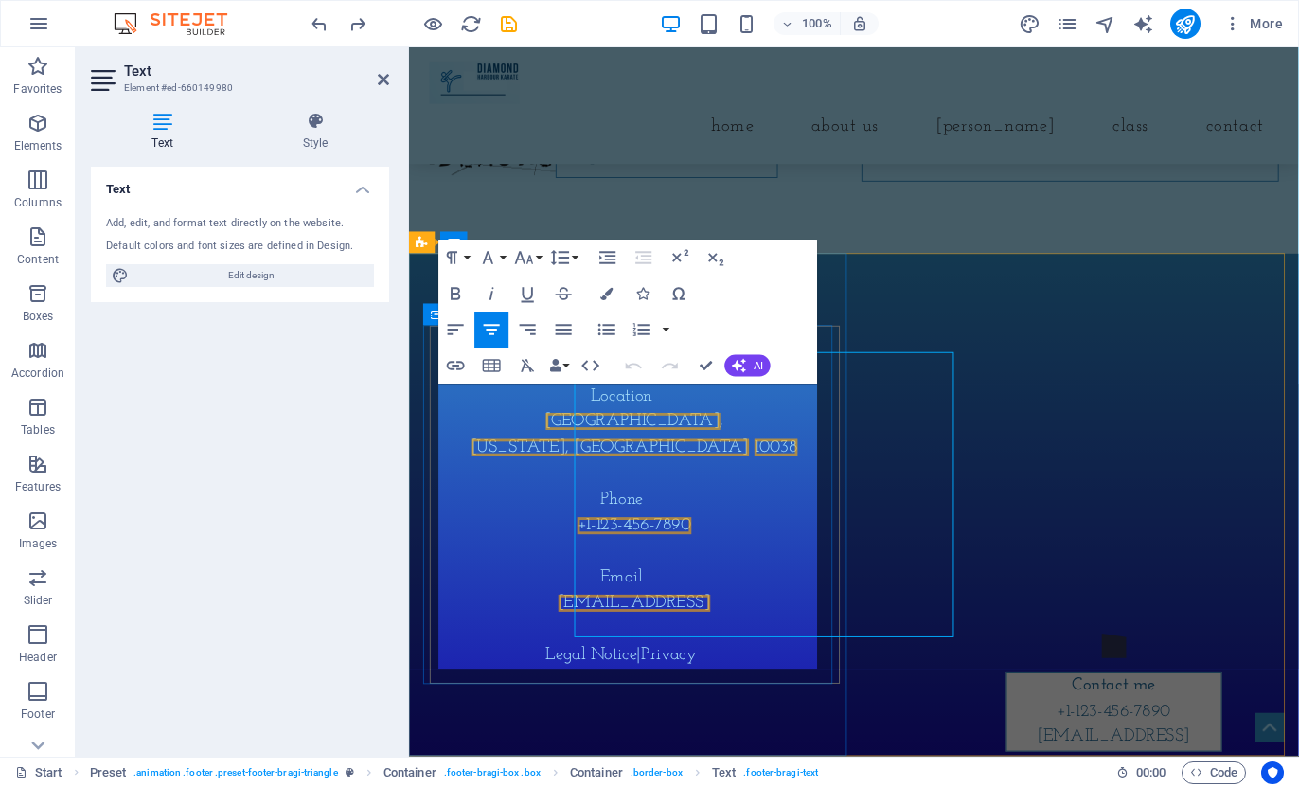
scroll to position [7275, 0]
drag, startPoint x: 707, startPoint y: 549, endPoint x: 587, endPoint y: 551, distance: 120.3
click at [587, 551] on p "+1-123-456-7890" at bounding box center [647, 552] width 400 height 27
drag, startPoint x: 456, startPoint y: 629, endPoint x: 828, endPoint y: 632, distance: 372.2
click at [828, 632] on p "[EMAIL_ADDRESS]" at bounding box center [647, 633] width 400 height 27
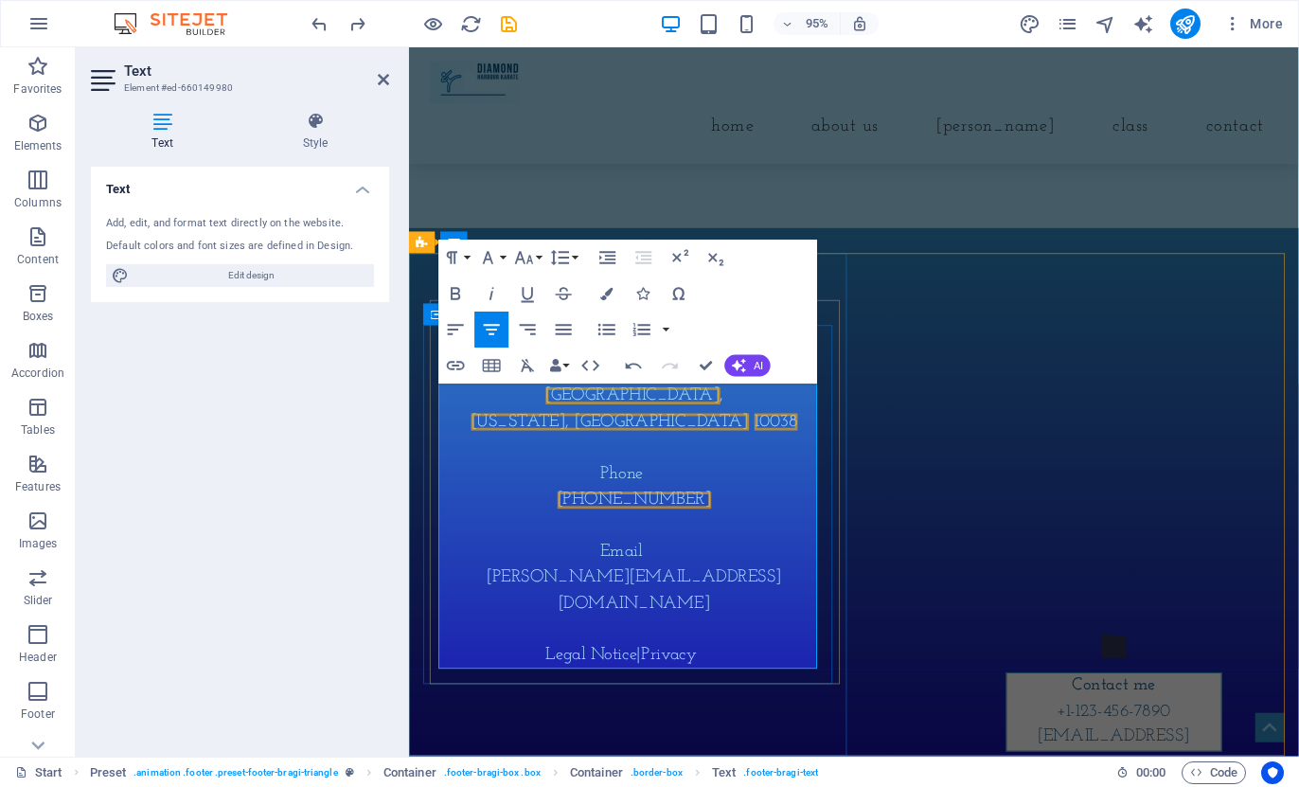
scroll to position [7085, 0]
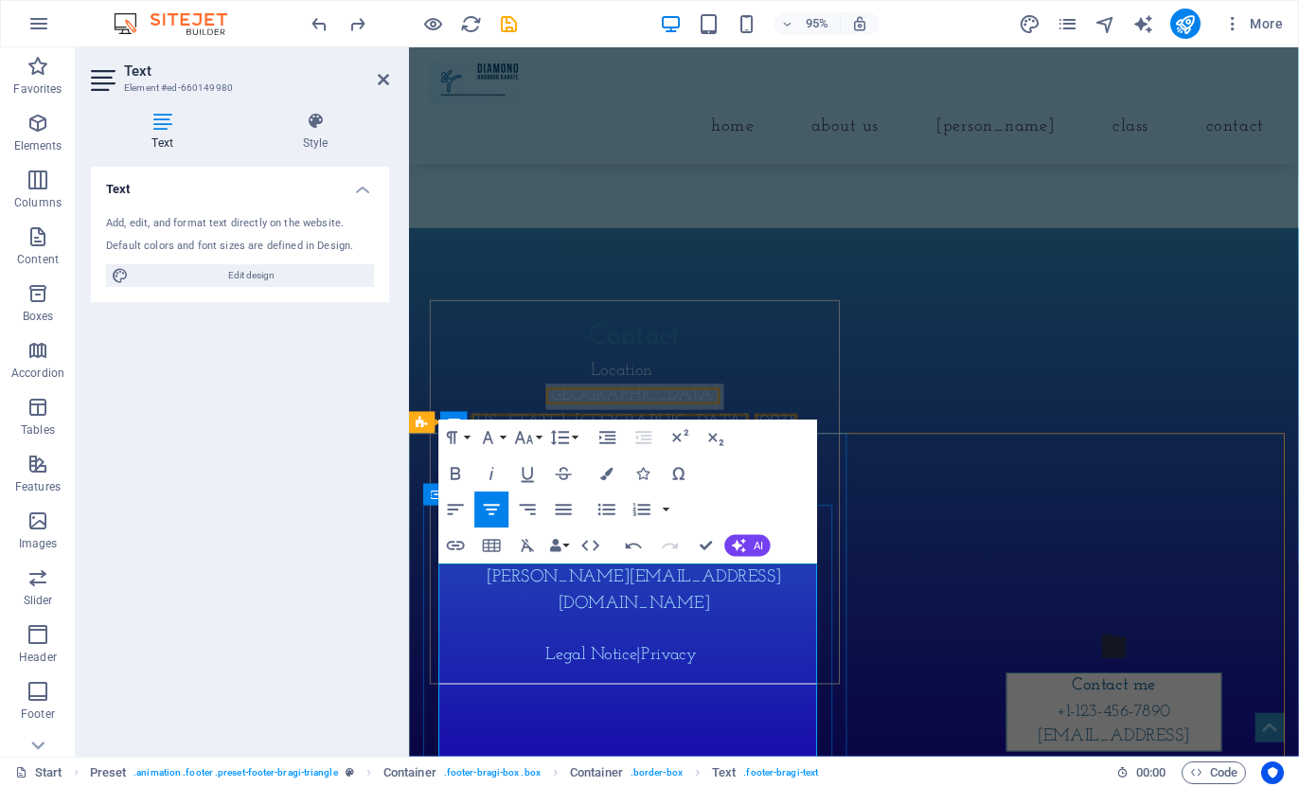
drag, startPoint x: 577, startPoint y: 634, endPoint x: 699, endPoint y: 625, distance: 122.5
click at [699, 429] on p "[GEOGRAPHIC_DATA] ," at bounding box center [647, 415] width 400 height 27
drag, startPoint x: 557, startPoint y: 658, endPoint x: 735, endPoint y: 659, distance: 178.1
click at [735, 456] on p "[US_STATE][GEOGRAPHIC_DATA]" at bounding box center [647, 442] width 400 height 27
click at [308, 120] on icon at bounding box center [316, 121] width 148 height 19
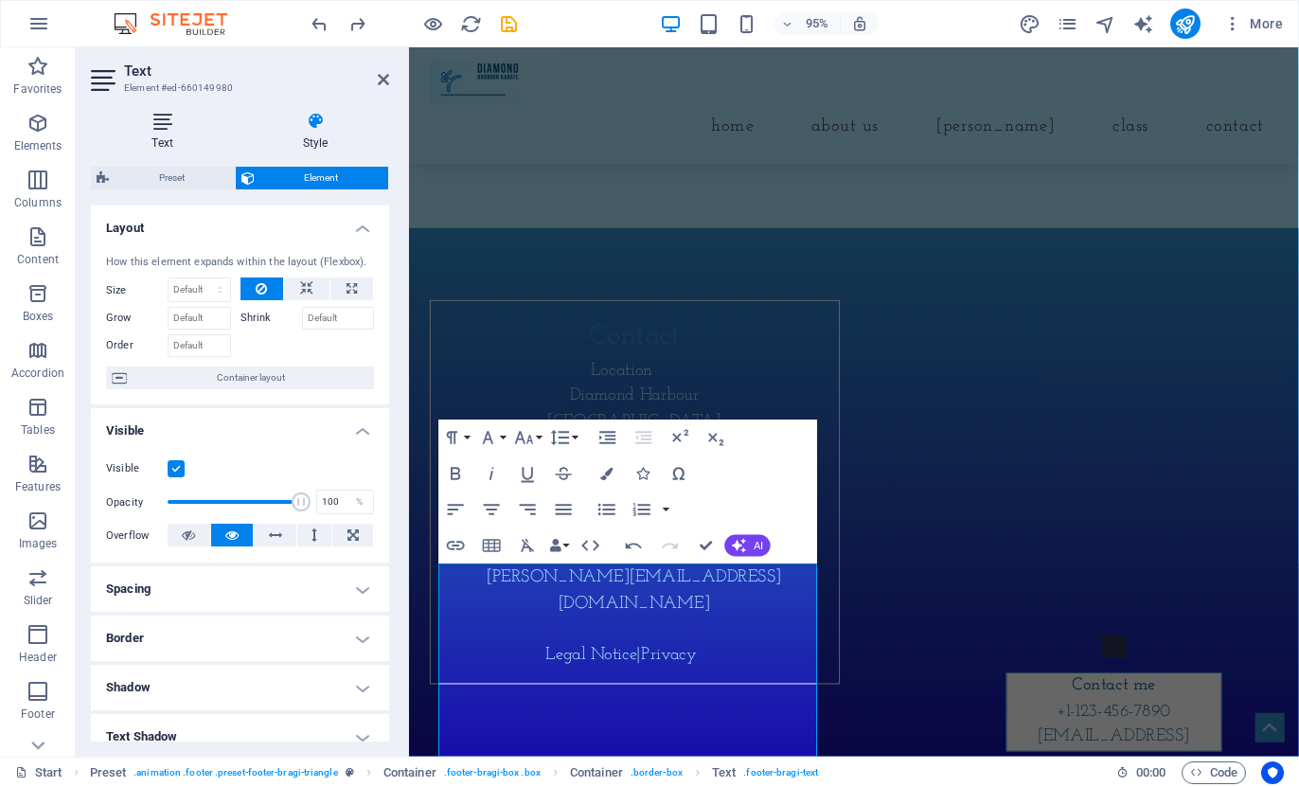
click at [161, 126] on icon at bounding box center [162, 121] width 143 height 19
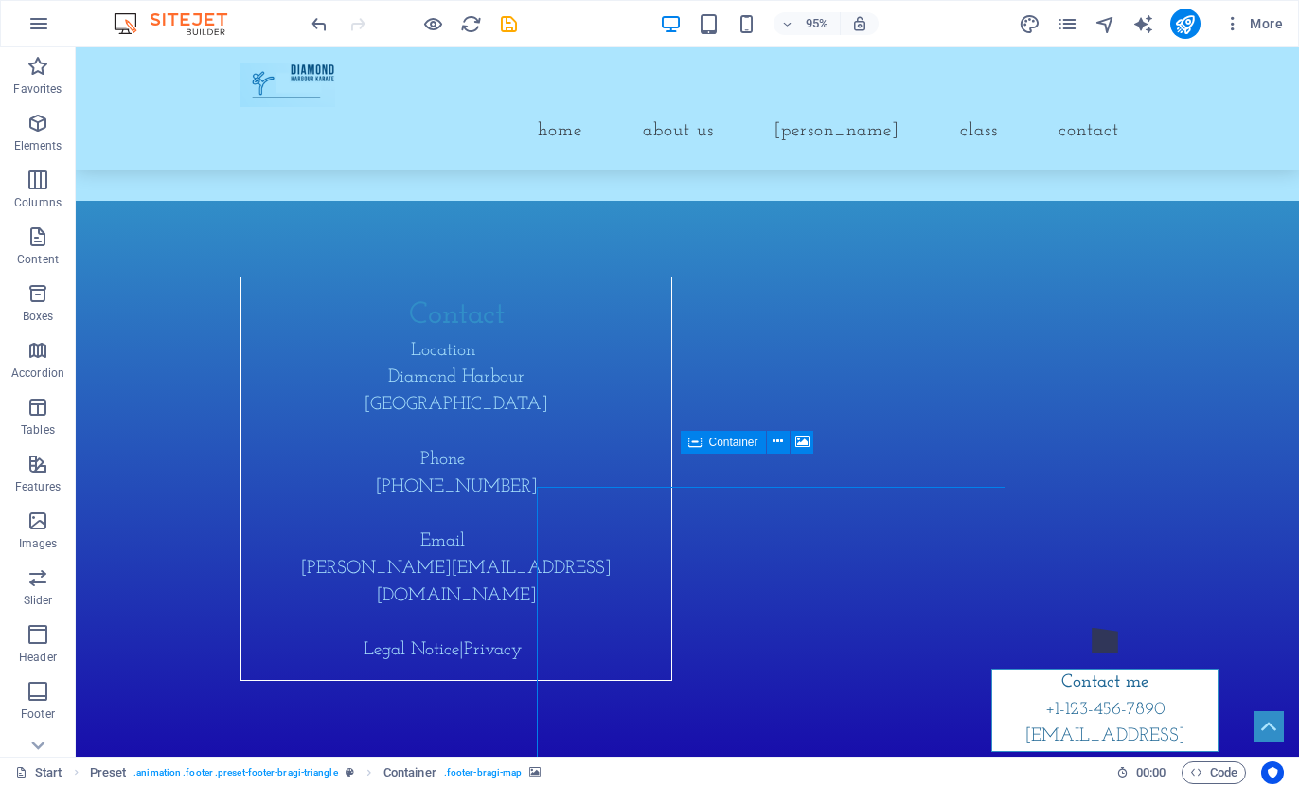
scroll to position [7052, 0]
click at [781, 445] on icon at bounding box center [778, 442] width 10 height 20
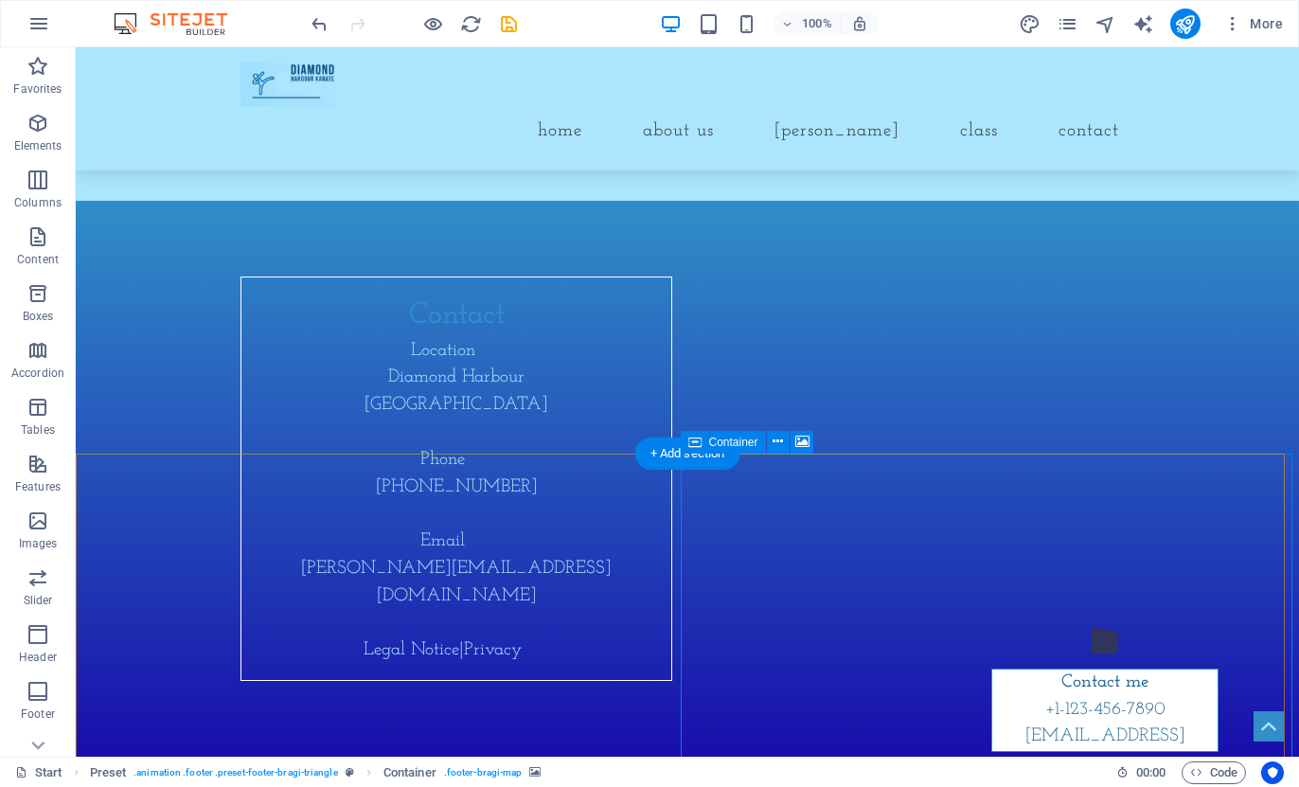
click at [987, 628] on div at bounding box center [1105, 646] width 237 height 36
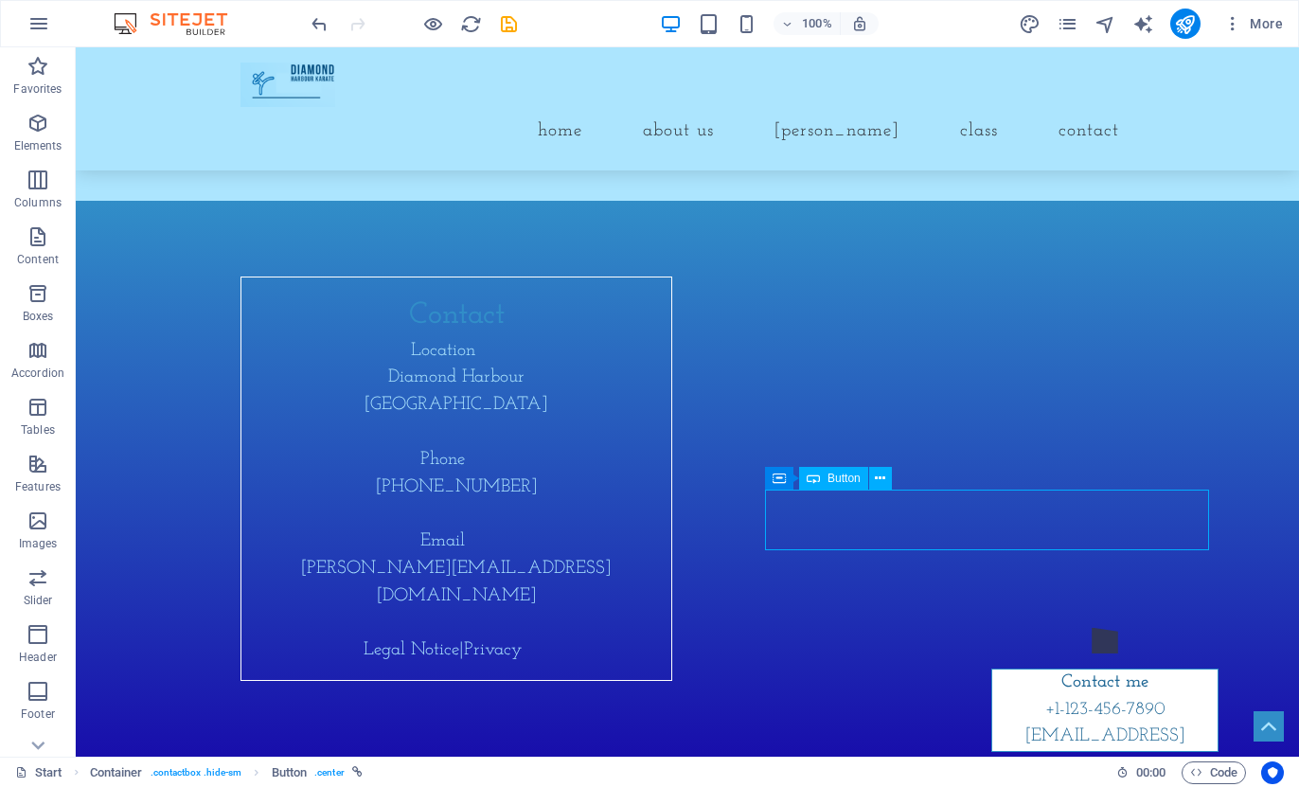
scroll to position [7241, 0]
click at [1046, 705] on span "+1-123-456-7890" at bounding box center [1106, 710] width 120 height 18
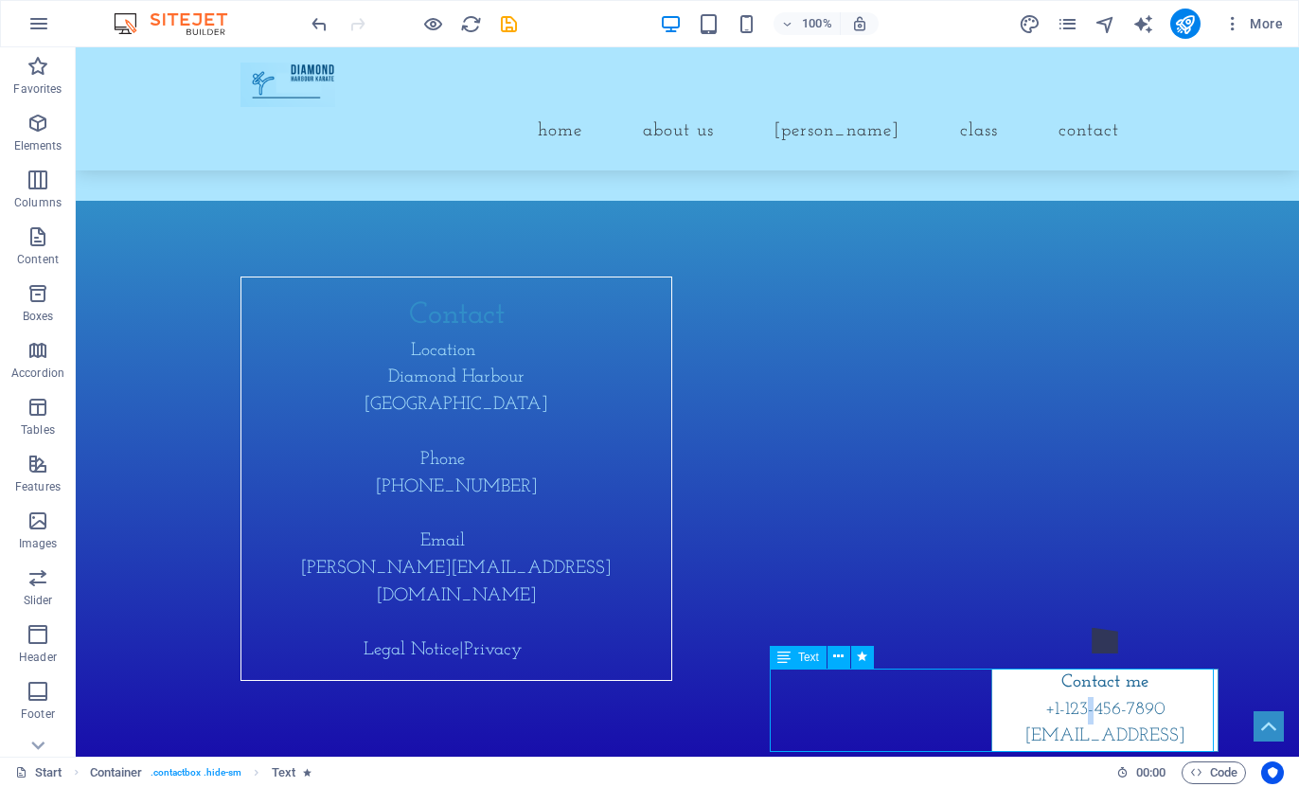
click at [1046, 705] on span "+1-123-456-7890" at bounding box center [1106, 710] width 120 height 18
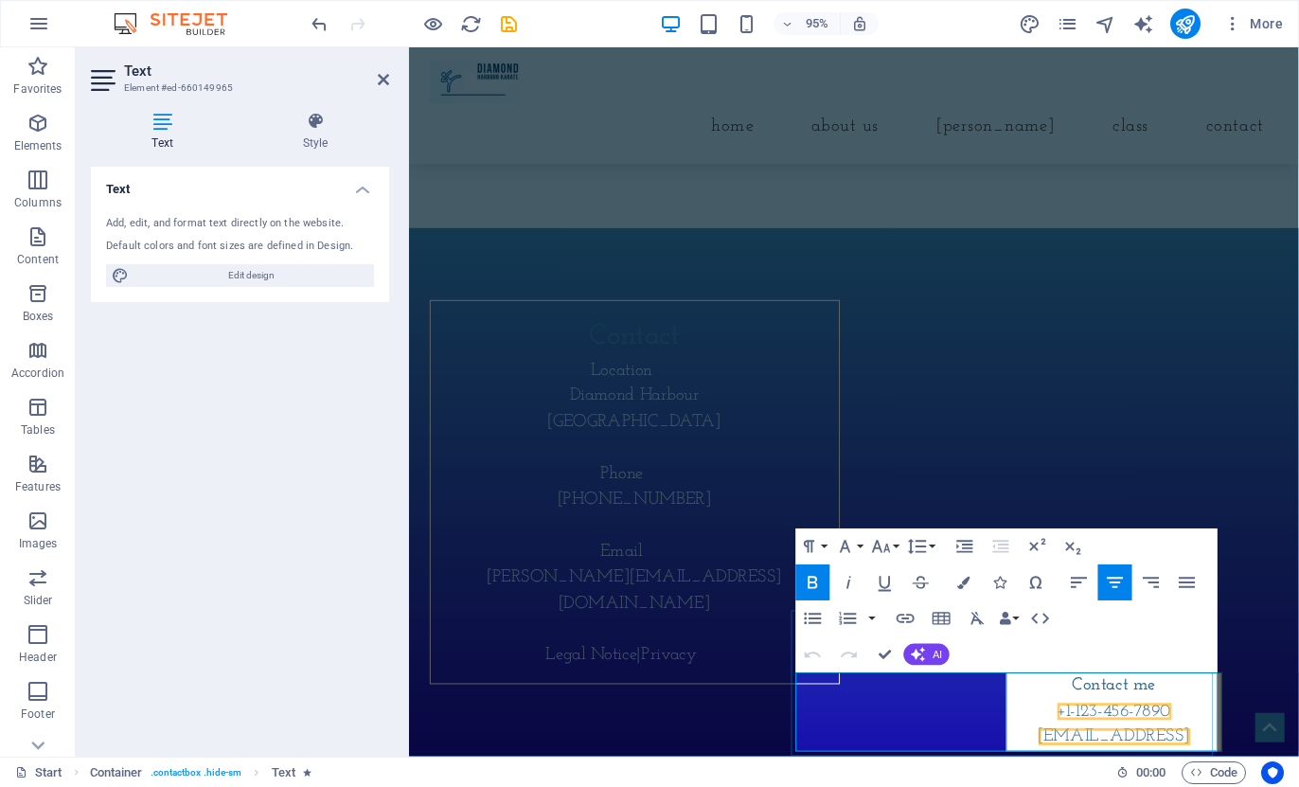
scroll to position [7275, 0]
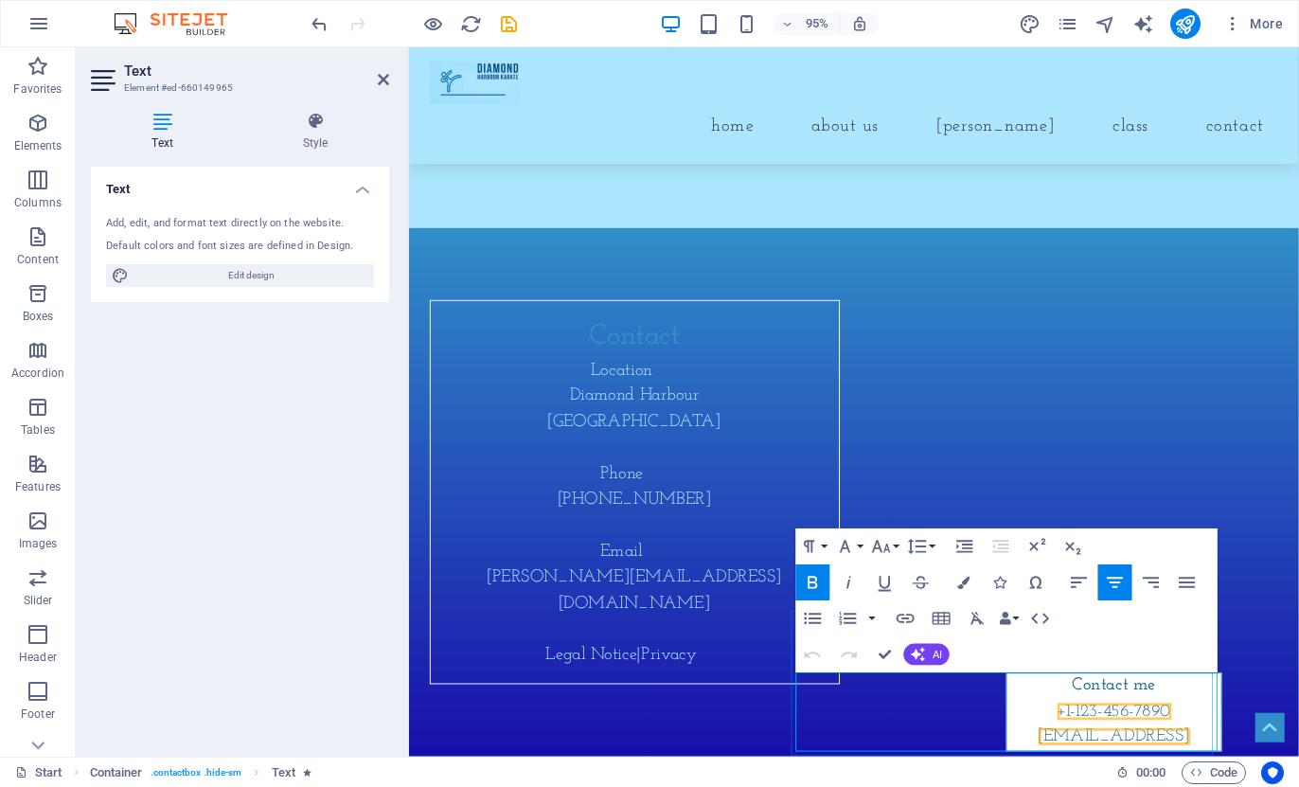
click at [1092, 742] on span "+1-123-456-7890" at bounding box center [1152, 747] width 120 height 18
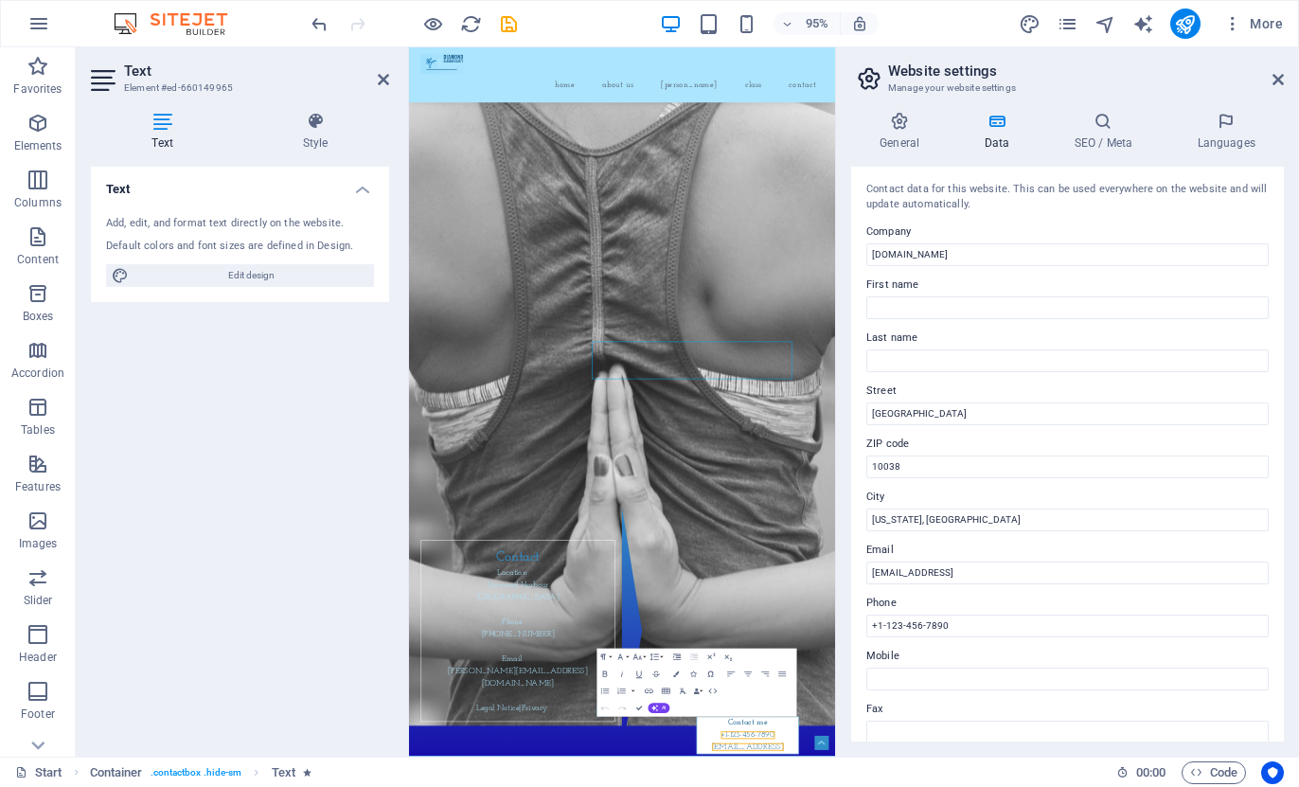
scroll to position [7278, 0]
drag, startPoint x: 963, startPoint y: 409, endPoint x: 851, endPoint y: 424, distance: 112.8
click at [851, 424] on div "Contact data for this website. This can be used everywhere on the website and w…" at bounding box center [1067, 454] width 433 height 575
type input "[GEOGRAPHIC_DATA]"
drag, startPoint x: 1128, startPoint y: 564, endPoint x: 850, endPoint y: 608, distance: 281.8
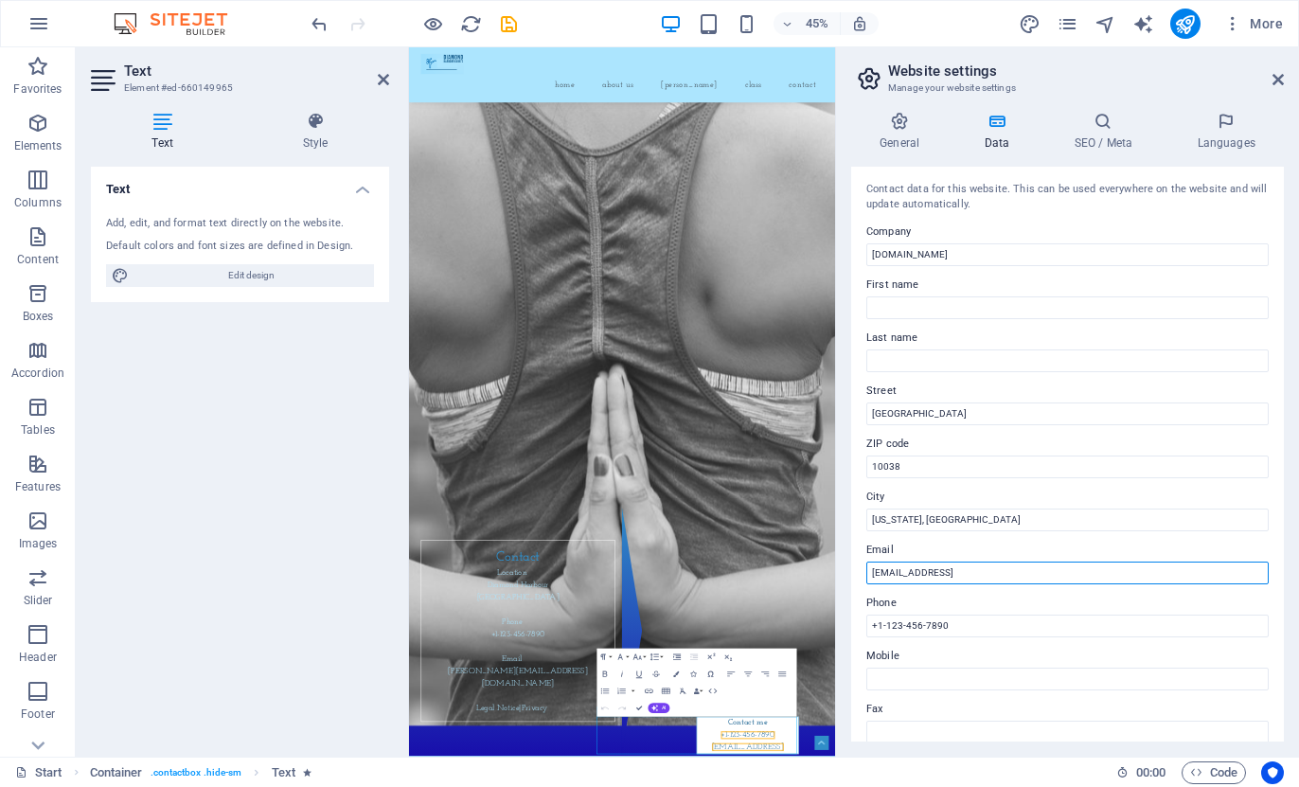
click at [850, 608] on div "General Data SEO / Meta Languages Website name [DOMAIN_NAME] Logo Drag files he…" at bounding box center [1067, 427] width 463 height 660
type input "[PERSON_NAME][EMAIL_ADDRESS][DOMAIN_NAME]"
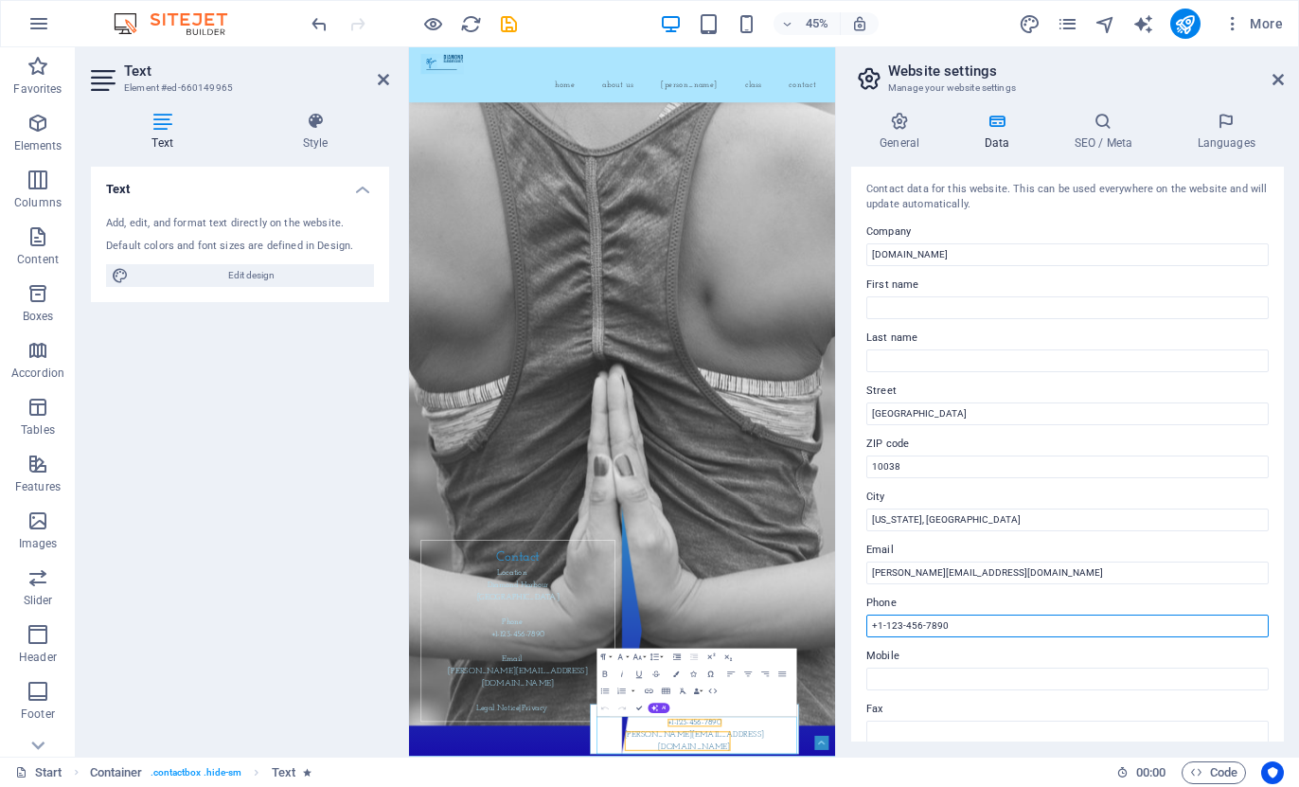
drag, startPoint x: 949, startPoint y: 631, endPoint x: 866, endPoint y: 634, distance: 83.4
click at [866, 634] on div "Contact data for this website. This can be used everywhere on the website and w…" at bounding box center [1067, 454] width 433 height 575
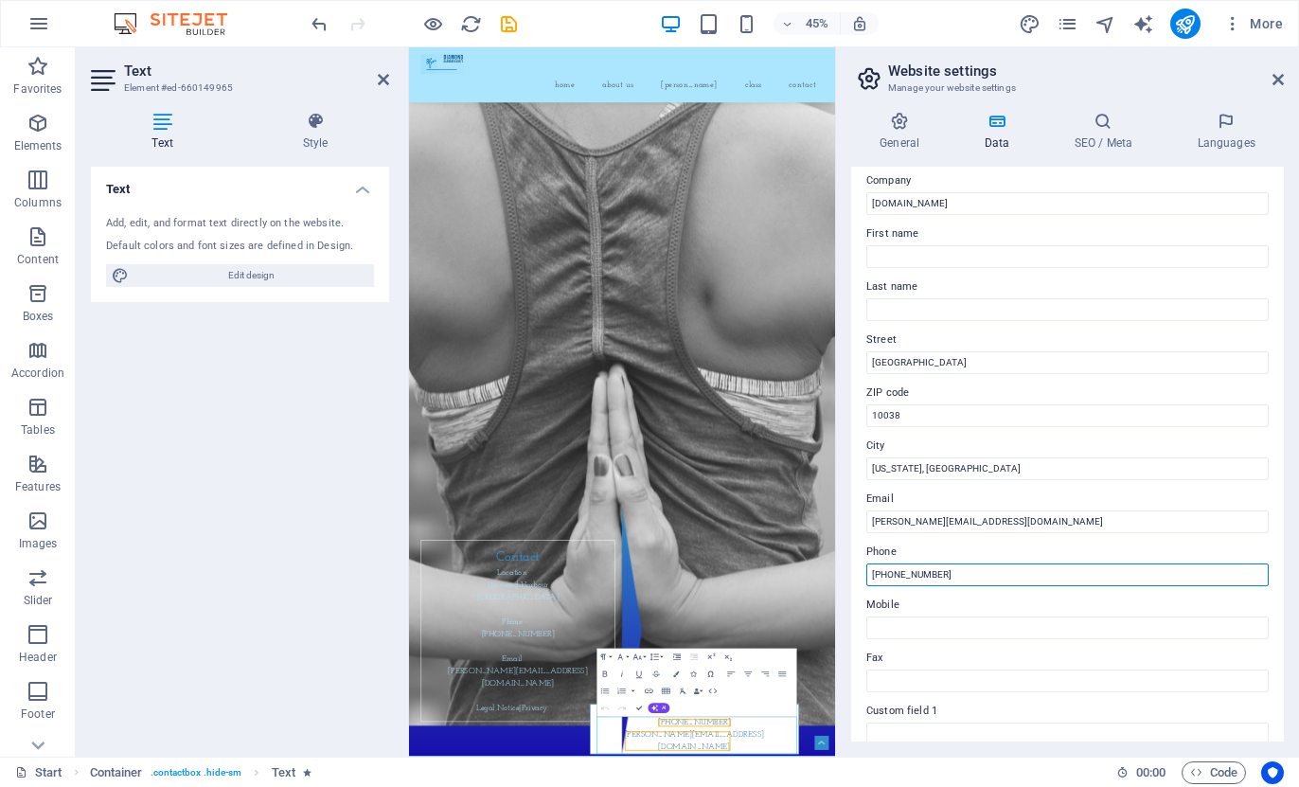
scroll to position [0, 0]
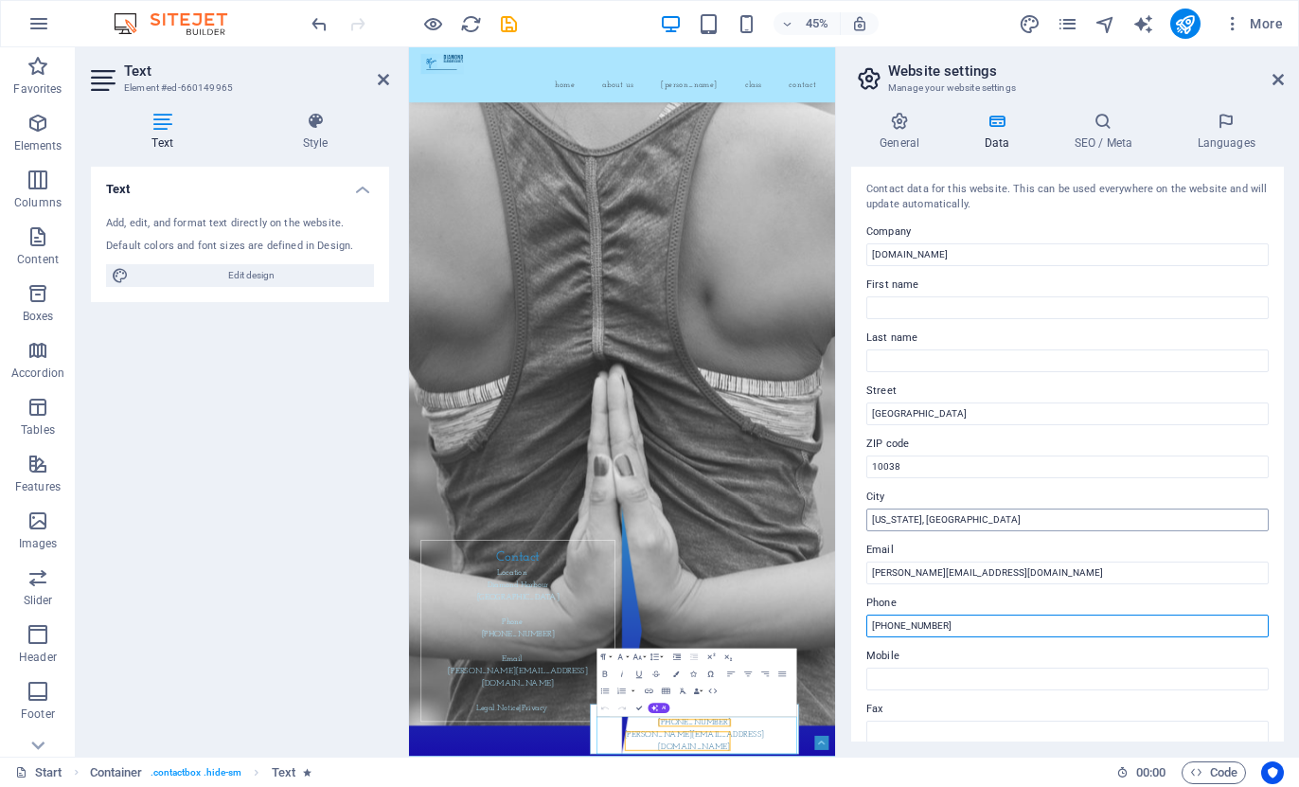
type input "[PHONE_NUMBER]"
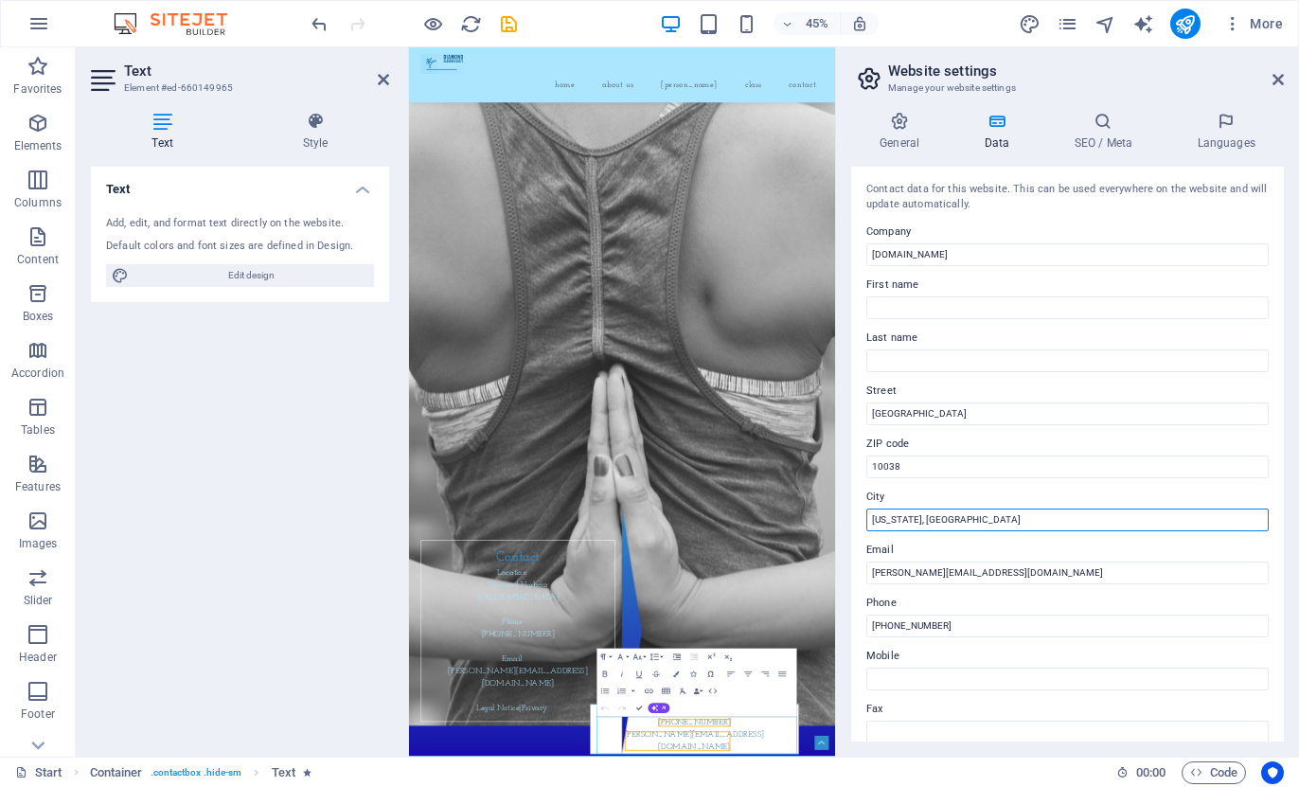
drag, startPoint x: 982, startPoint y: 514, endPoint x: 855, endPoint y: 531, distance: 128.0
click at [855, 531] on div "Contact data for this website. This can be used everywhere on the website and w…" at bounding box center [1067, 454] width 433 height 575
type input "[GEOGRAPHIC_DATA], [GEOGRAPHIC_DATA]"
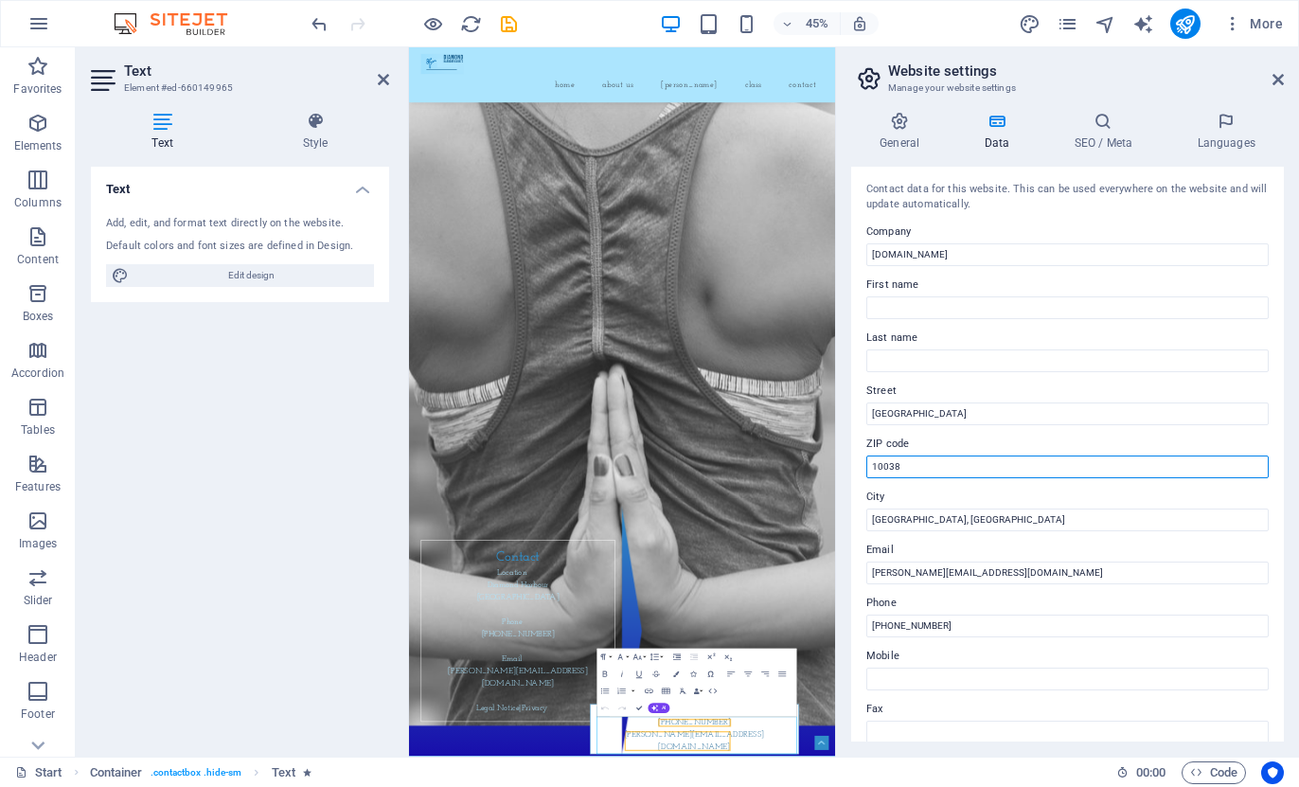
drag, startPoint x: 935, startPoint y: 468, endPoint x: 839, endPoint y: 471, distance: 95.7
click at [839, 471] on aside "Website settings Manage your website settings General Data SEO / Meta Languages…" at bounding box center [1067, 401] width 464 height 709
type input "8972"
click at [845, 149] on div "General Data SEO / Meta Languages Website name [DOMAIN_NAME] Logo Drag files he…" at bounding box center [1067, 427] width 463 height 660
click at [910, 125] on icon at bounding box center [899, 121] width 97 height 19
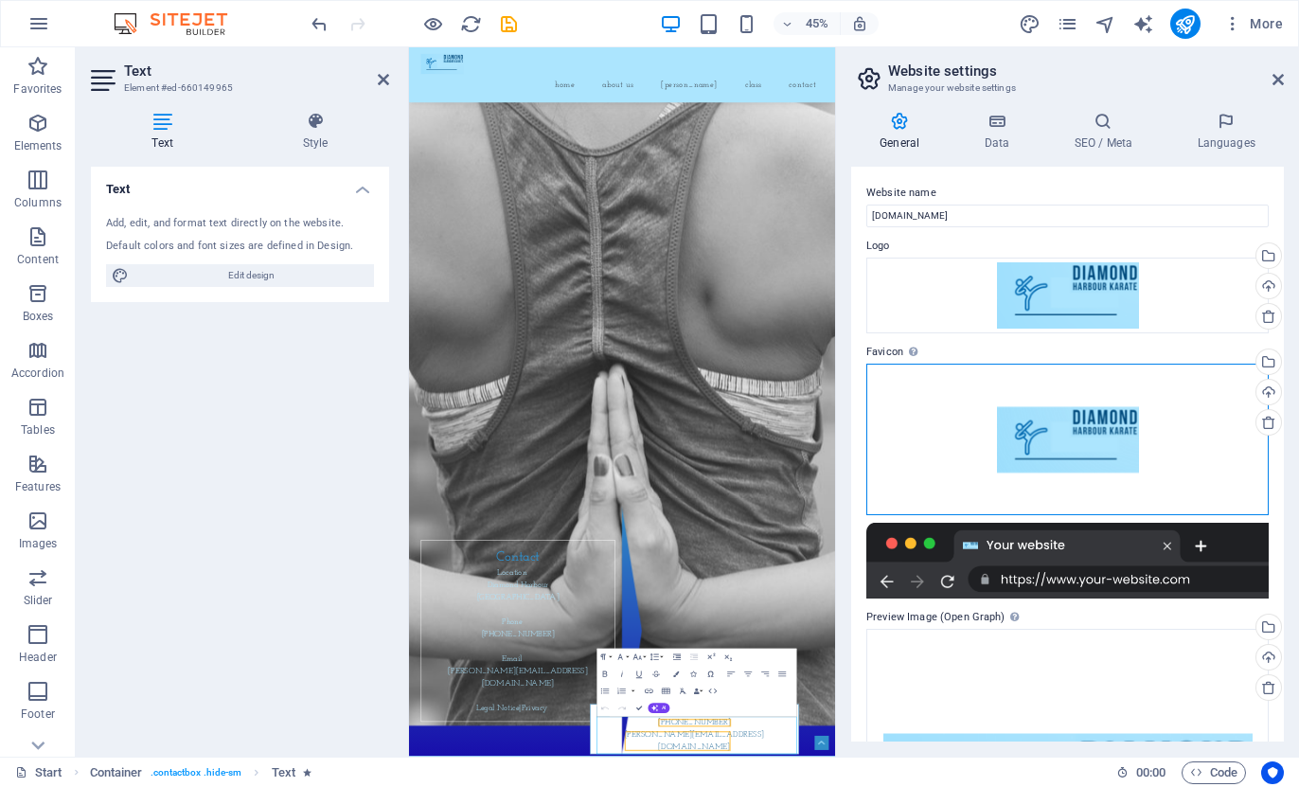
click at [1051, 427] on div "Drag files here, click to choose files or select files from Files or our free s…" at bounding box center [1068, 440] width 403 height 152
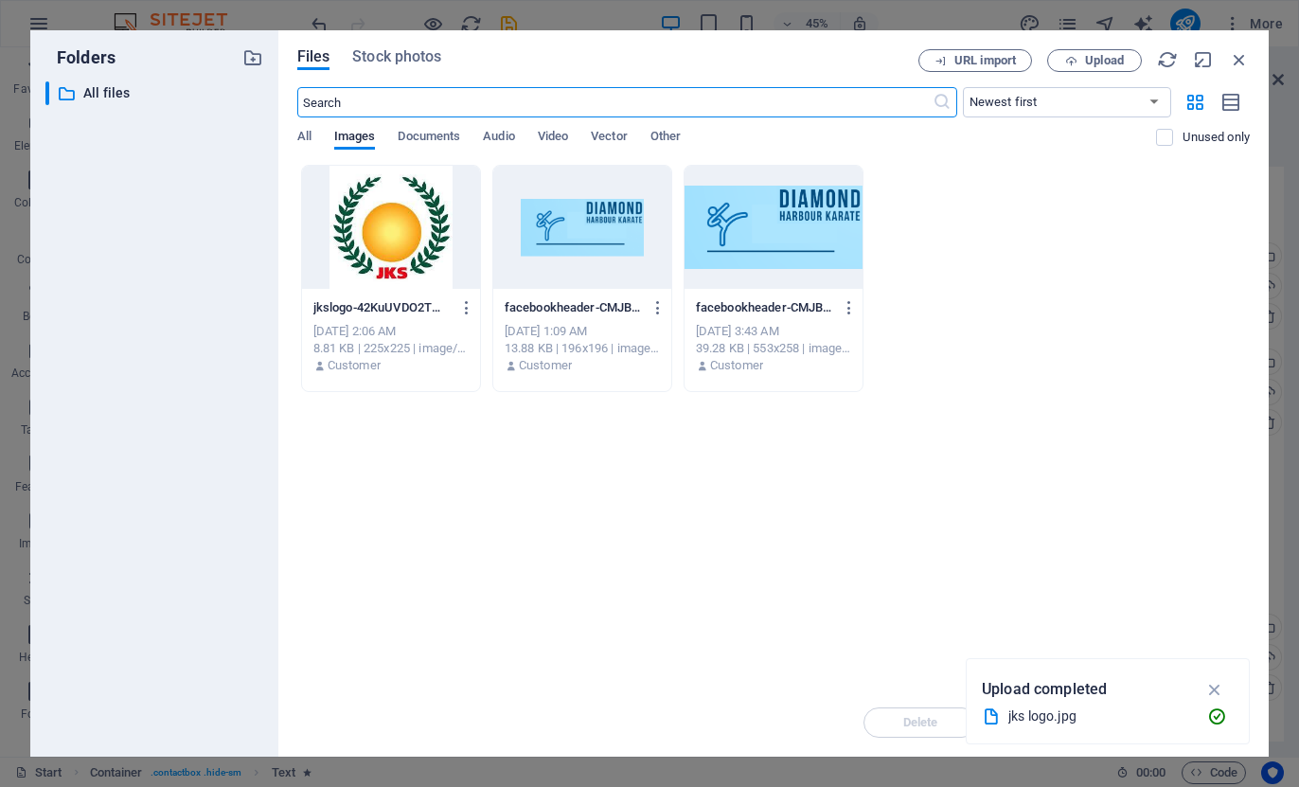
scroll to position [14953, 0]
click at [1099, 63] on span "Upload" at bounding box center [1104, 60] width 39 height 11
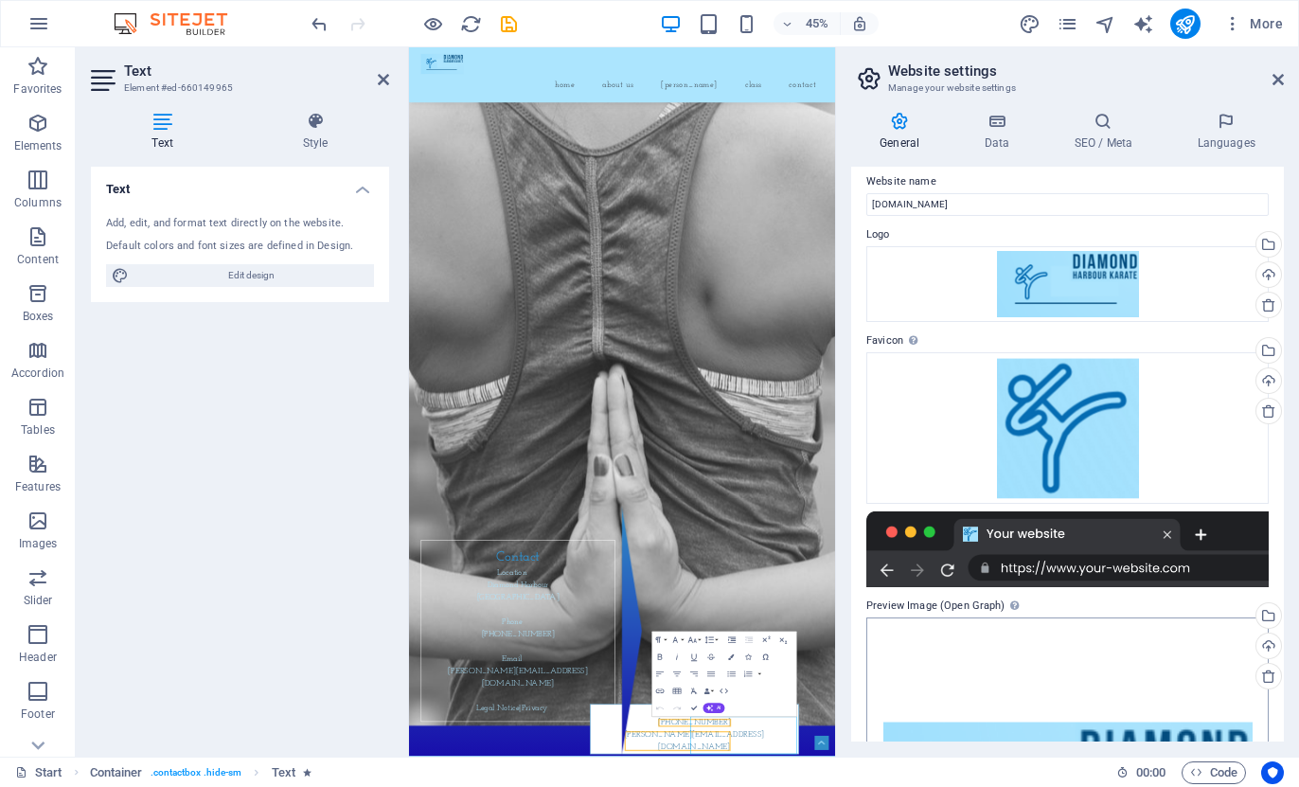
scroll to position [0, 0]
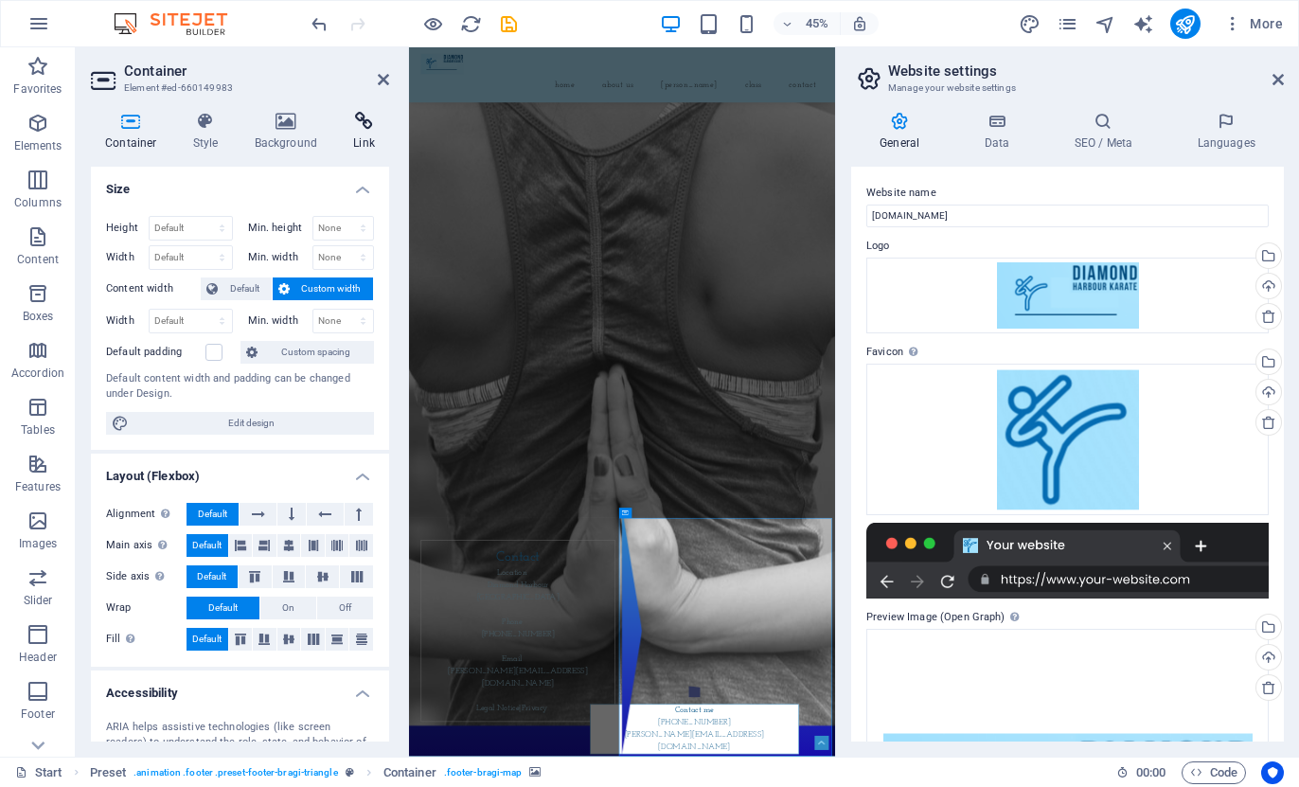
click at [364, 114] on icon at bounding box center [364, 121] width 50 height 19
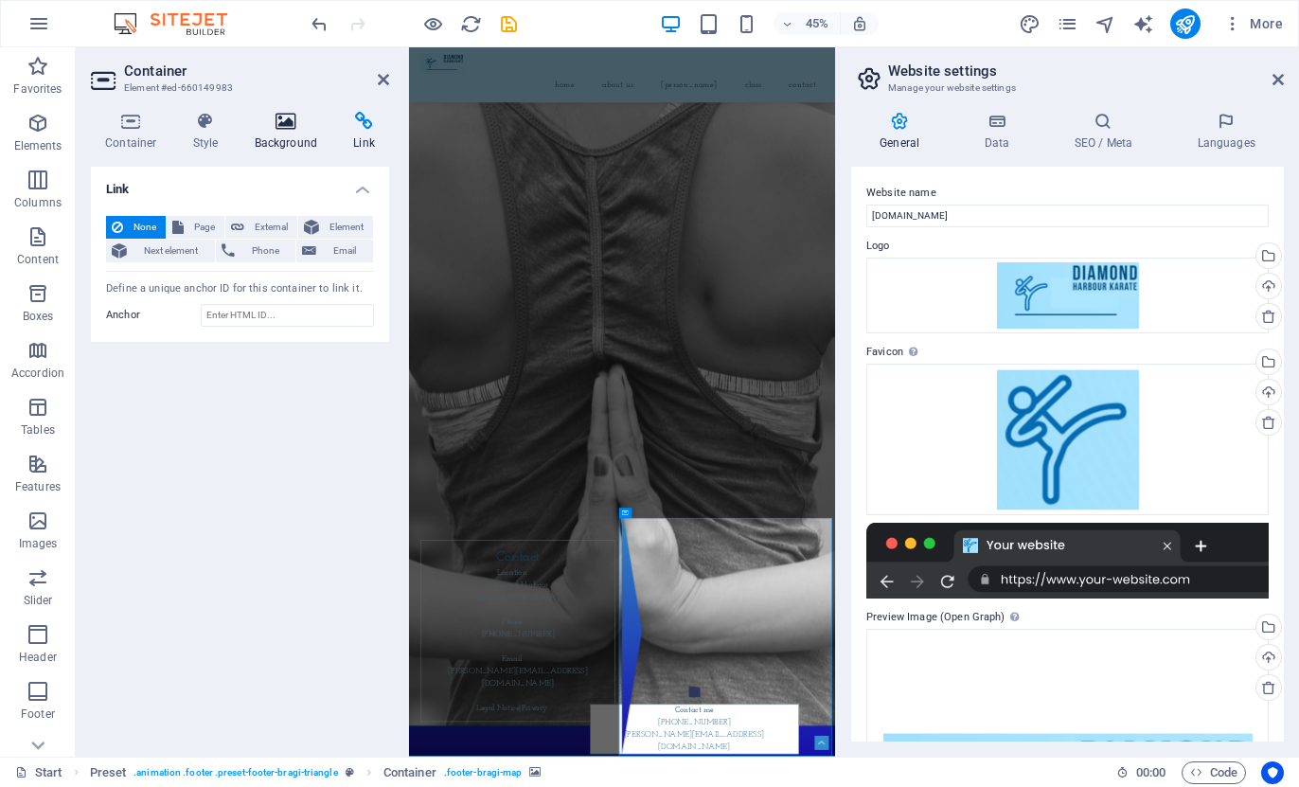
click at [290, 127] on icon at bounding box center [287, 121] width 92 height 19
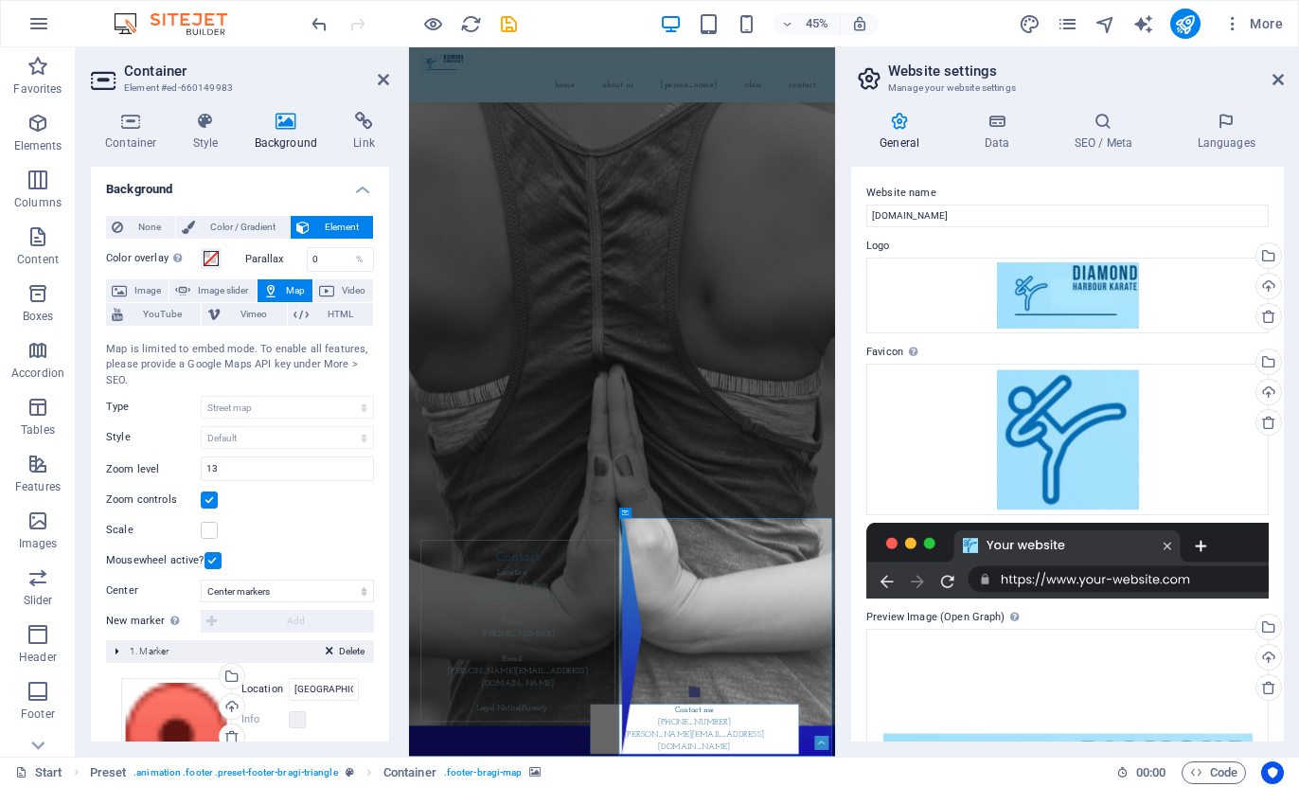
click at [291, 289] on span "Map" at bounding box center [295, 290] width 23 height 23
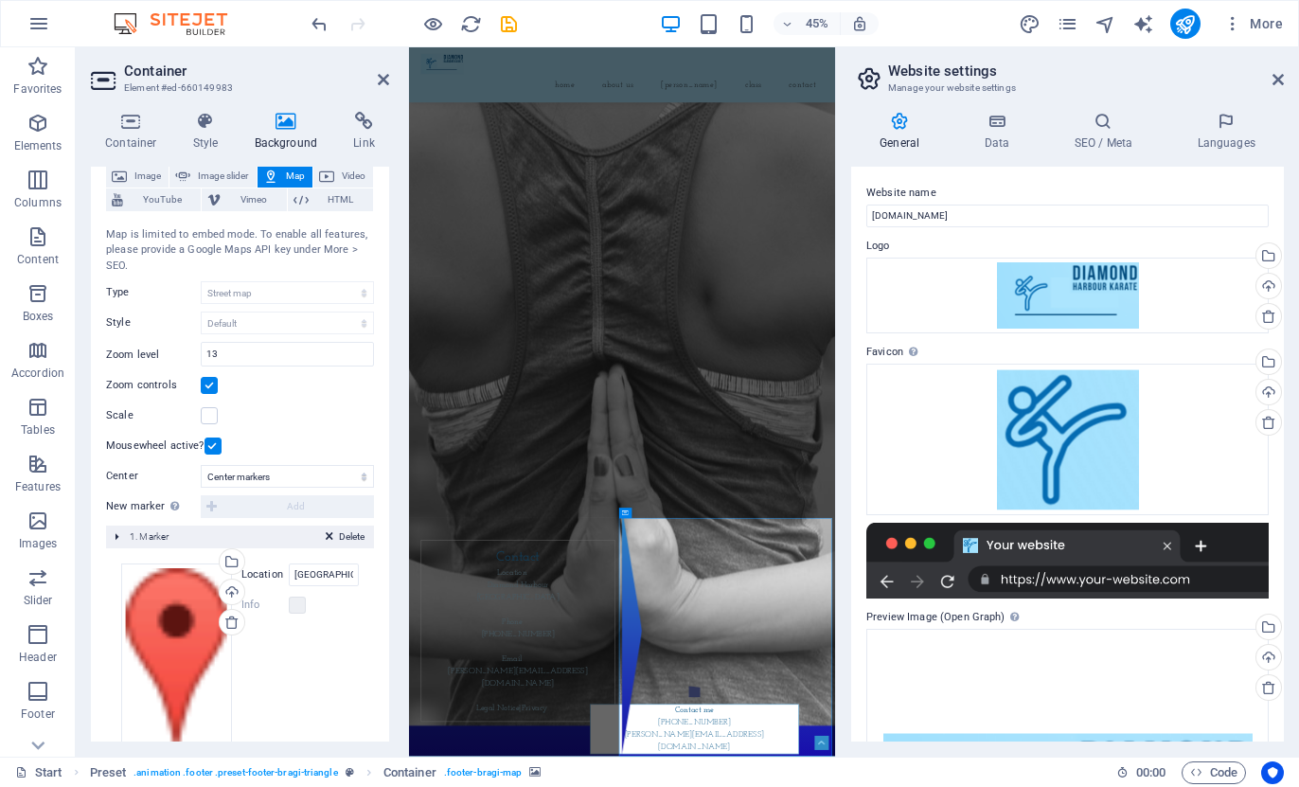
scroll to position [156, 0]
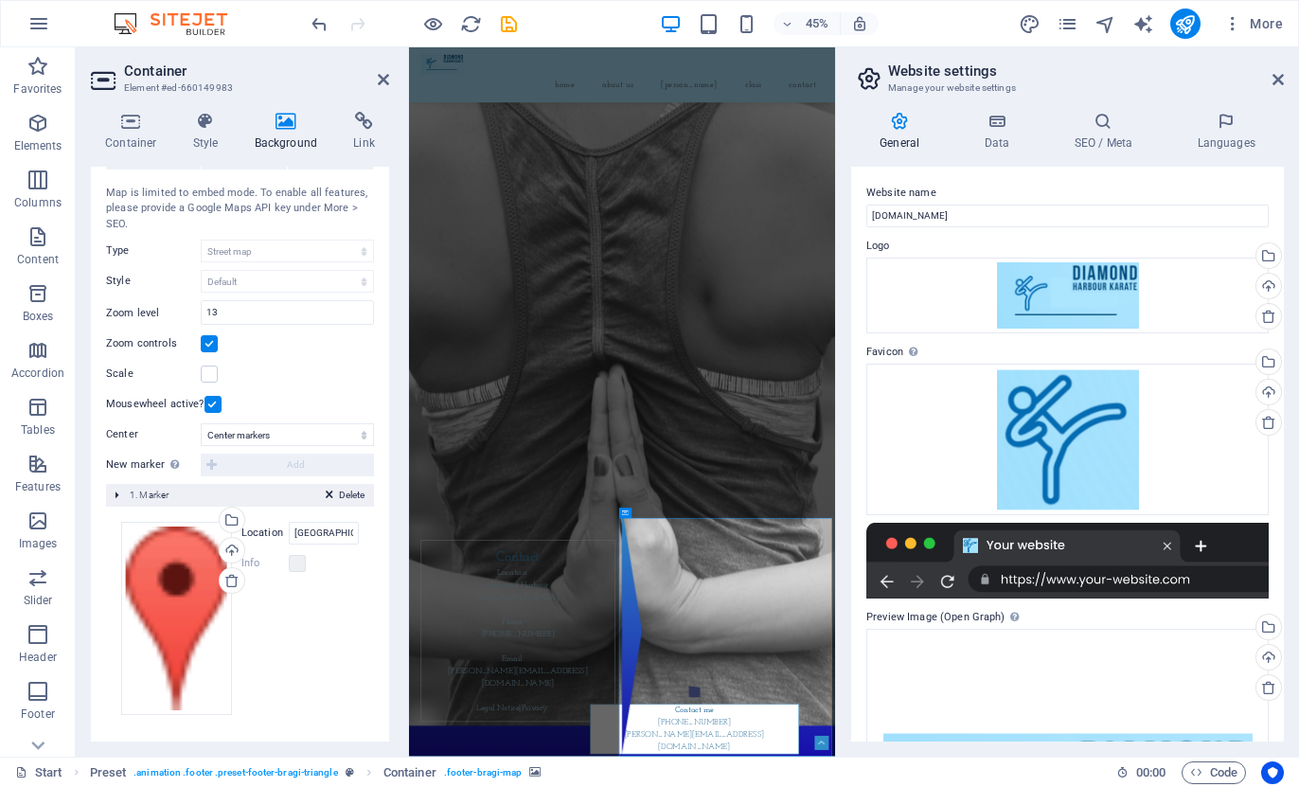
click at [202, 470] on div "New marker To enable this feature, please provide a Google Maps API key in the …" at bounding box center [240, 465] width 268 height 23
click at [214, 465] on div "New marker To enable this feature, please provide a Google Maps API key in the …" at bounding box center [240, 465] width 268 height 23
click at [222, 487] on div "Delete 1. Marker" at bounding box center [240, 495] width 268 height 23
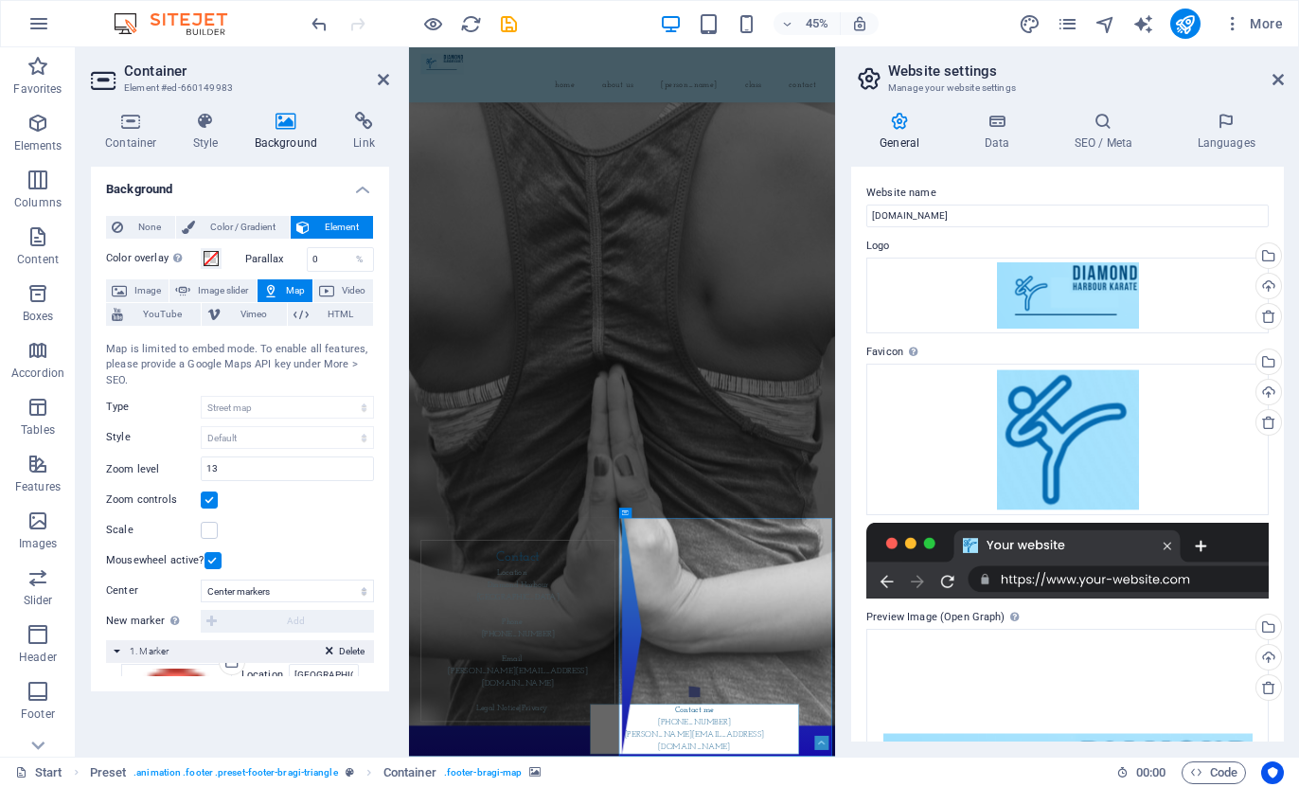
scroll to position [0, 0]
click at [329, 654] on icon at bounding box center [330, 654] width 8 height 23
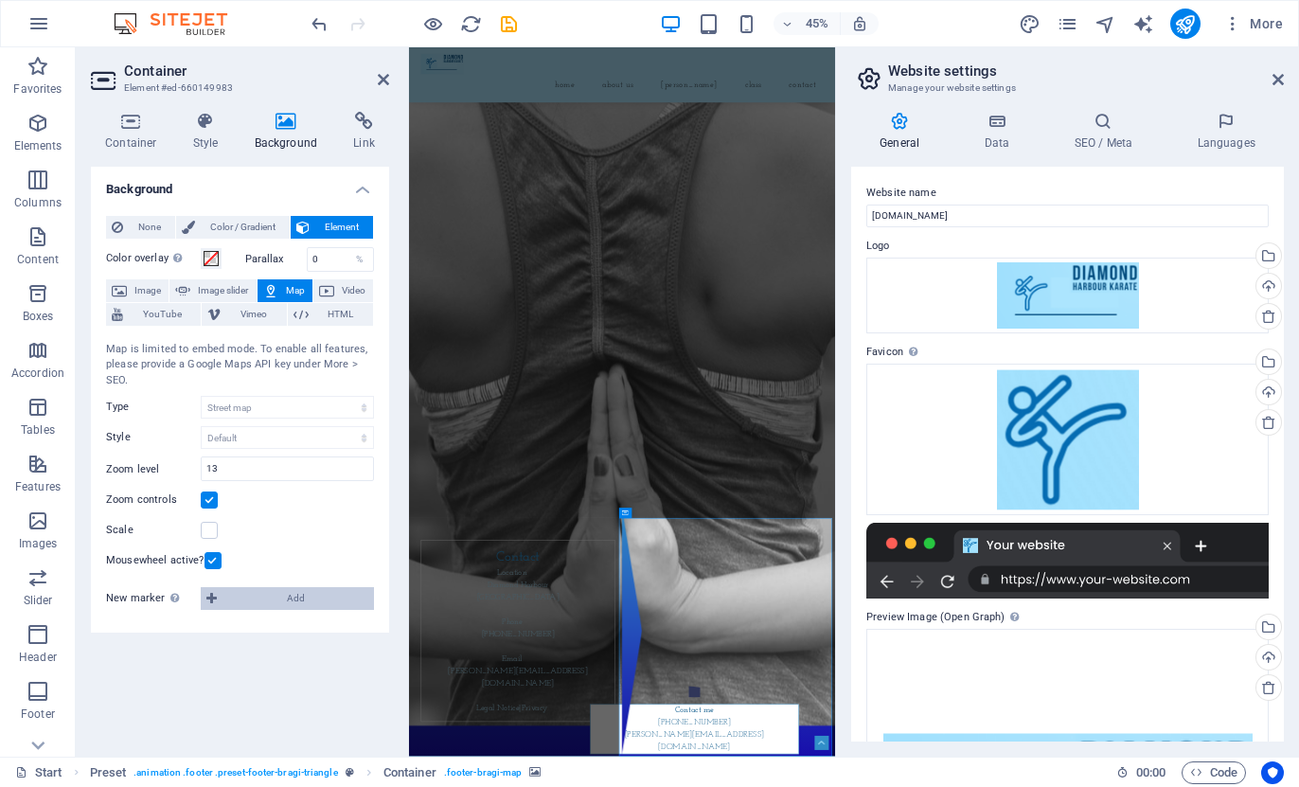
click at [210, 595] on icon at bounding box center [211, 598] width 10 height 23
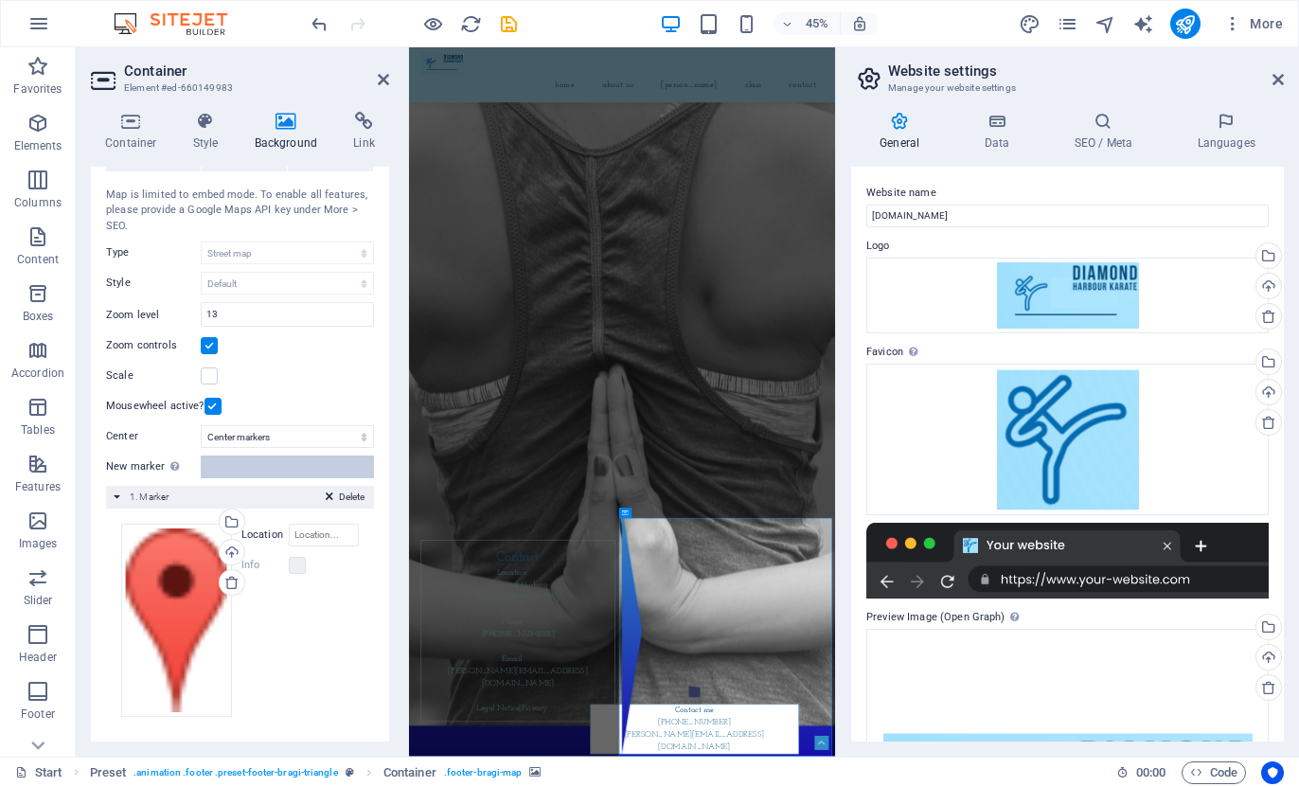
scroll to position [156, 0]
click at [193, 503] on div "Delete 1. Marker" at bounding box center [240, 495] width 268 height 23
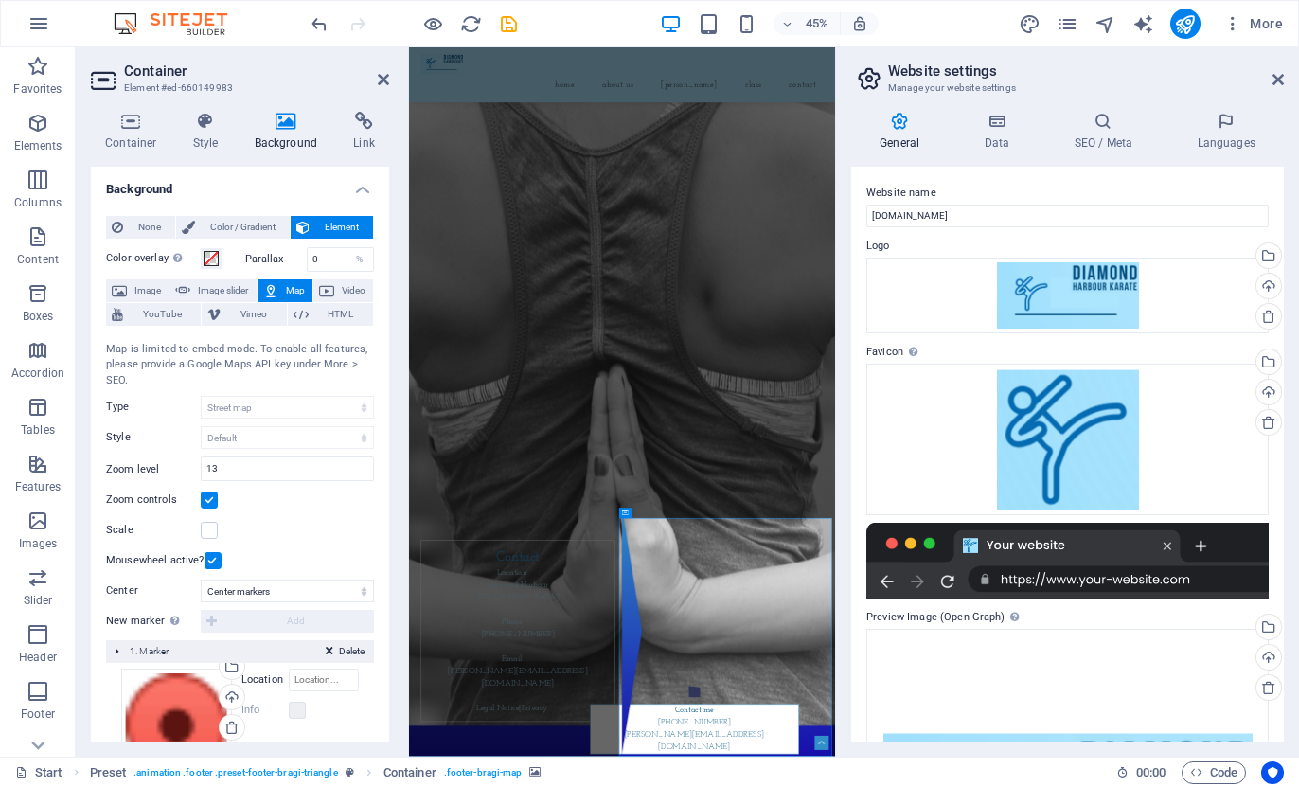
scroll to position [0, 0]
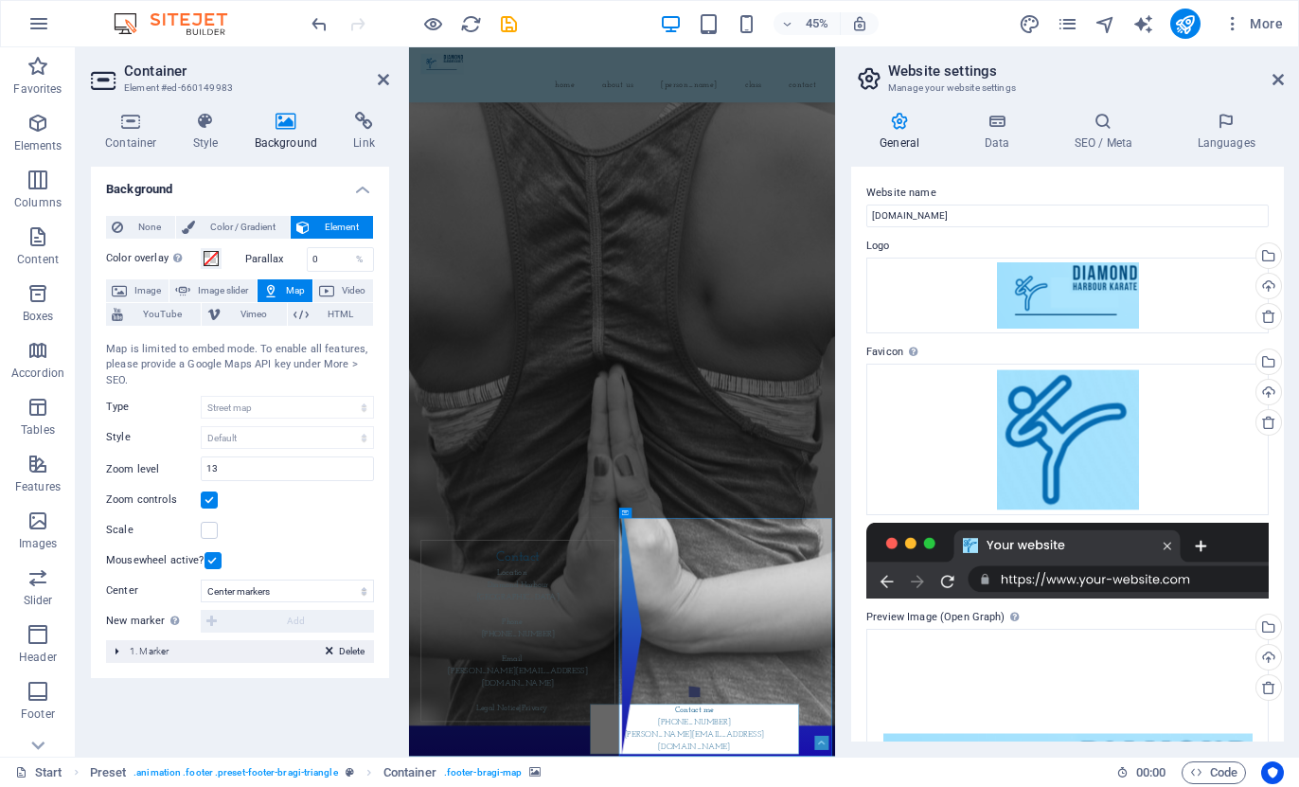
click at [181, 653] on div "Delete 1. Marker" at bounding box center [240, 651] width 268 height 23
click at [241, 613] on div "New marker To enable this feature, please provide a Google Maps API key in the …" at bounding box center [240, 621] width 268 height 23
click at [208, 619] on div "New marker To enable this feature, please provide a Google Maps API key in the …" at bounding box center [240, 621] width 268 height 23
click at [218, 589] on select "Don't center Center markers Center and zoom markers" at bounding box center [287, 591] width 173 height 23
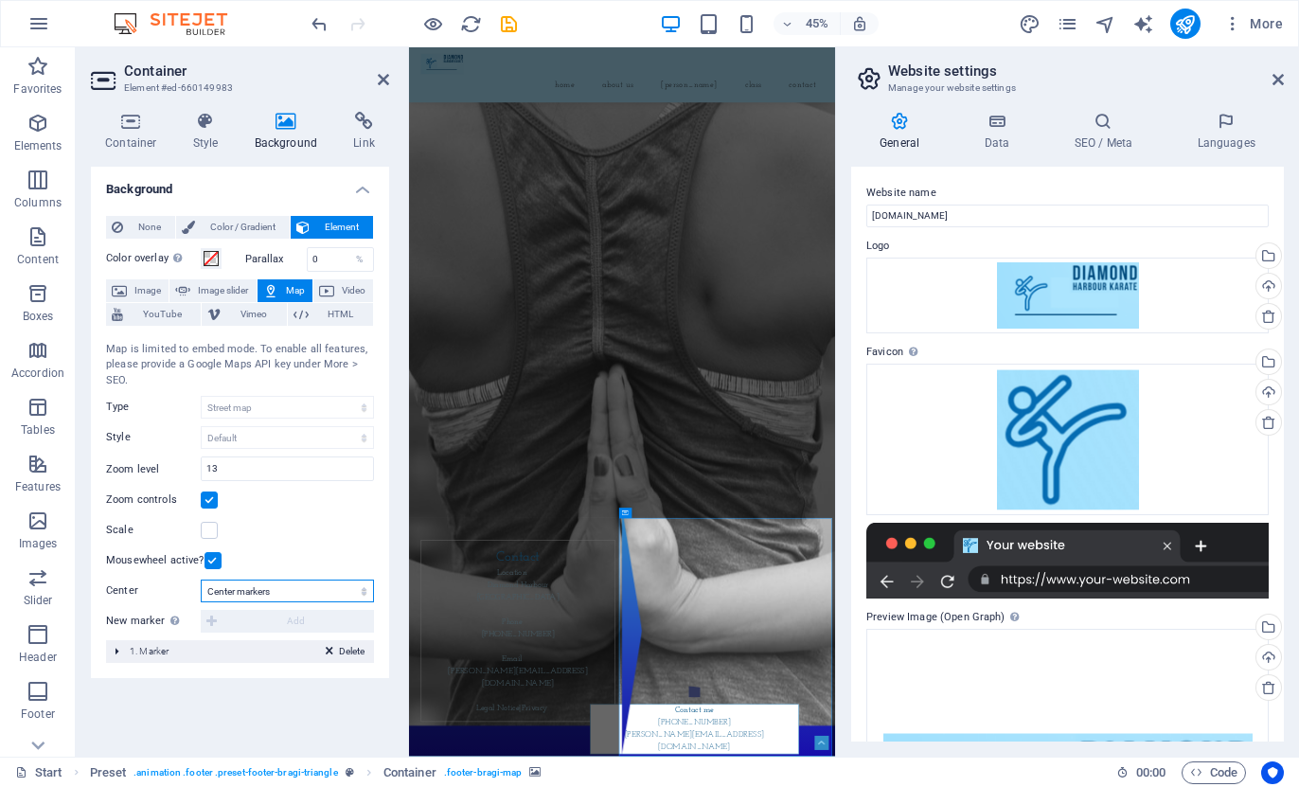
click at [218, 589] on select "Don't center Center markers Center and zoom markers" at bounding box center [287, 591] width 173 height 23
click at [128, 293] on button "Image" at bounding box center [137, 290] width 63 height 23
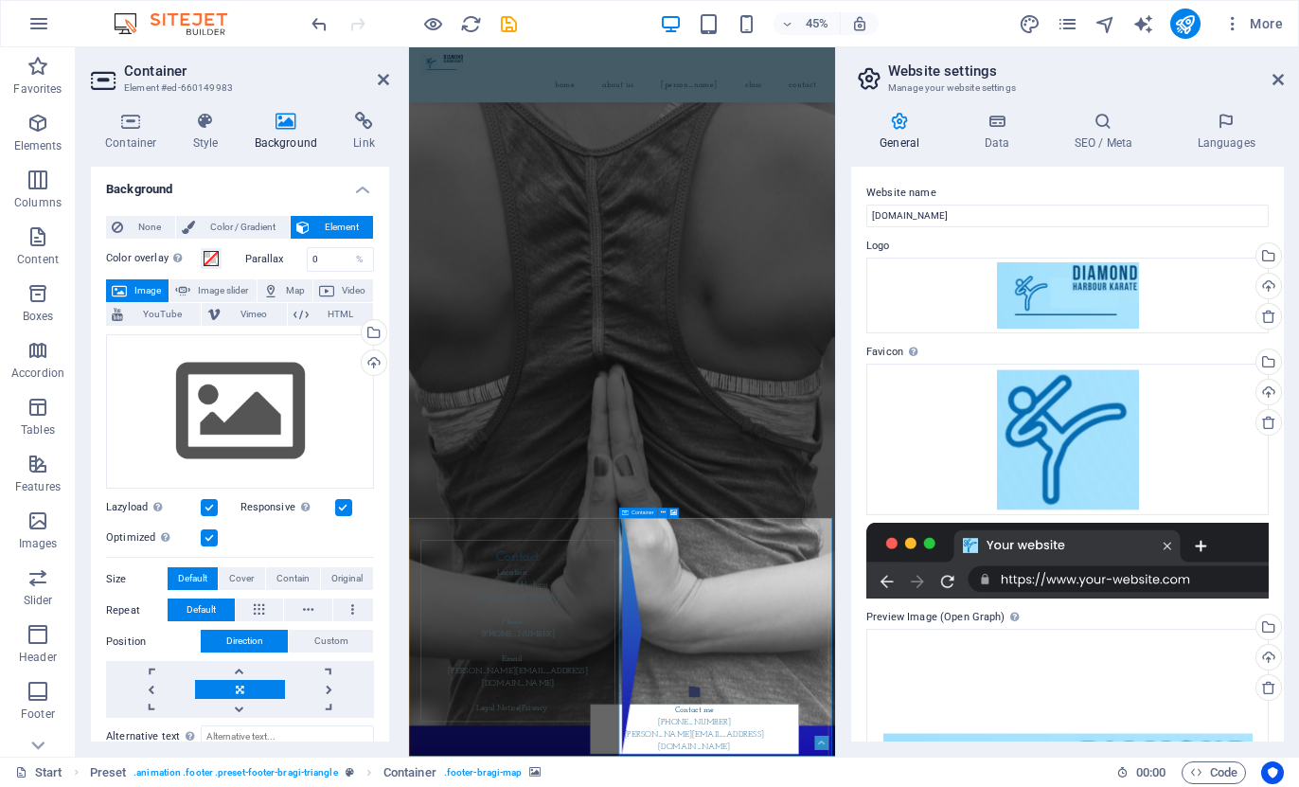
click at [290, 295] on span "Map" at bounding box center [295, 290] width 23 height 23
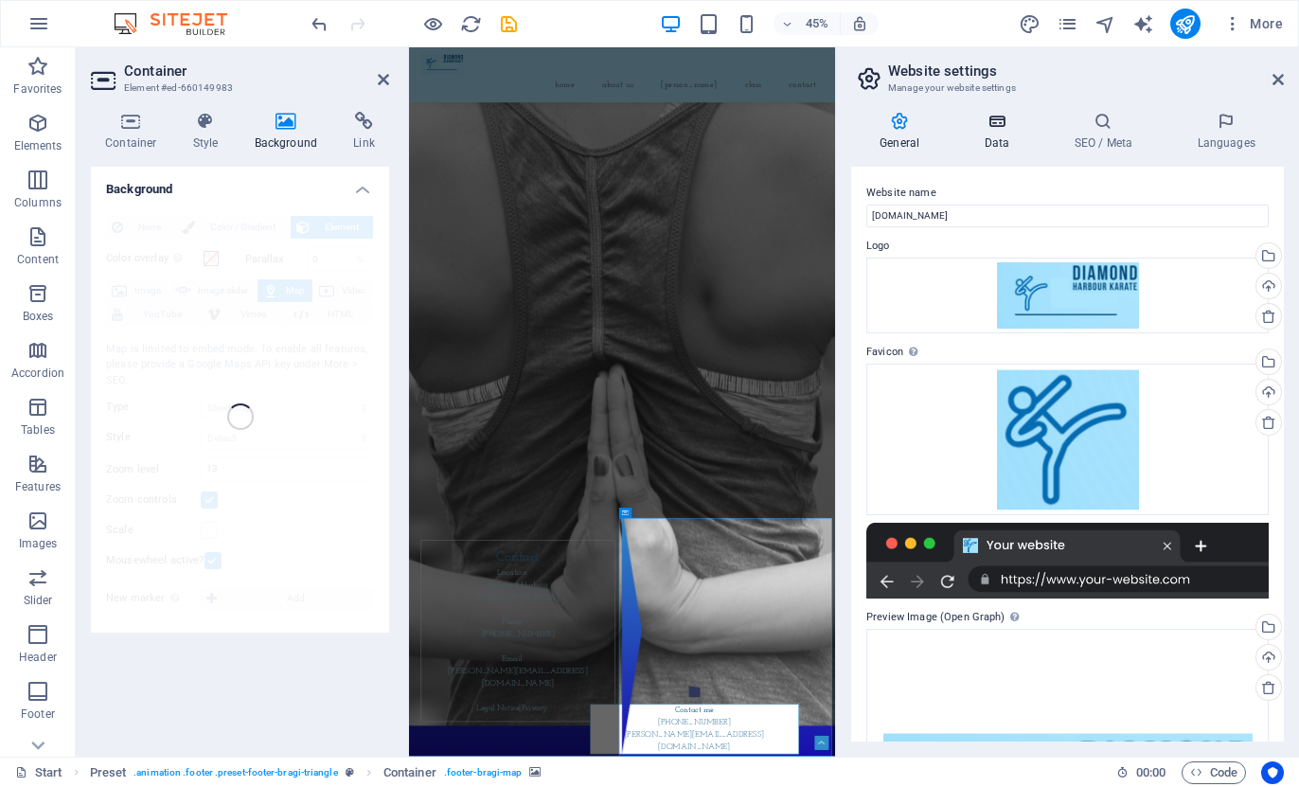
click at [986, 120] on icon at bounding box center [997, 121] width 82 height 19
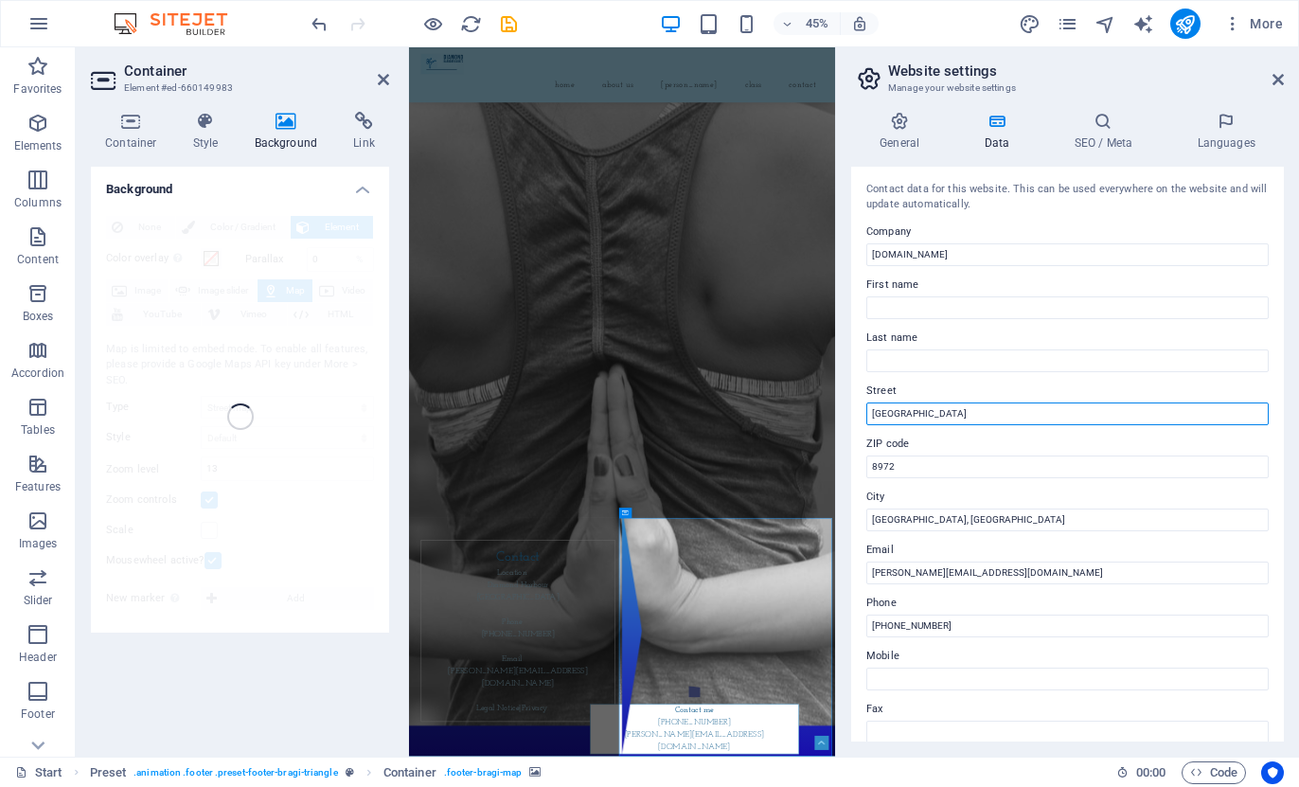
drag, startPoint x: 967, startPoint y: 424, endPoint x: 860, endPoint y: 421, distance: 107.1
click at [860, 421] on div "Contact data for this website. This can be used everywhere on the website and w…" at bounding box center [1067, 454] width 433 height 575
paste input "Diamond Harbour 8972"
type input "Diamond Harbour 8972"
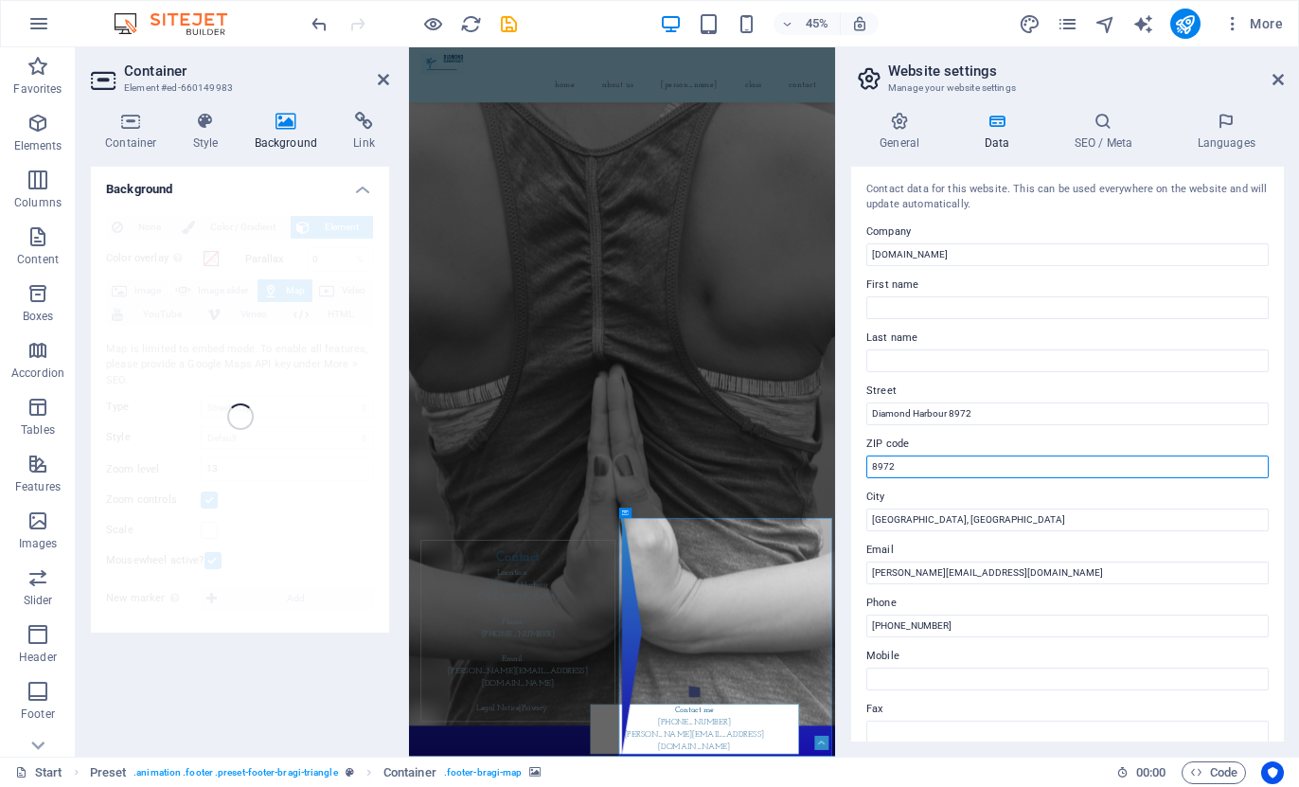
click at [948, 468] on input "8972" at bounding box center [1068, 467] width 403 height 23
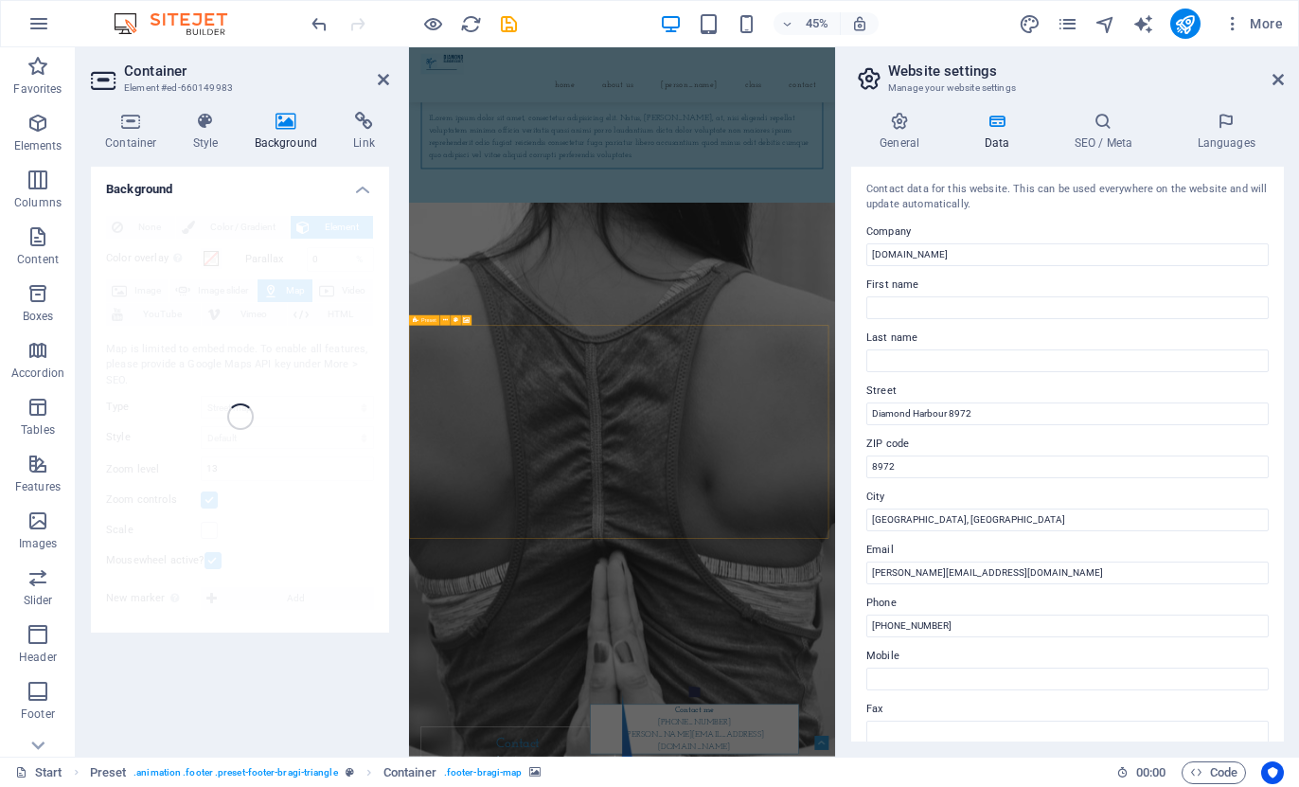
scroll to position [6710, 0]
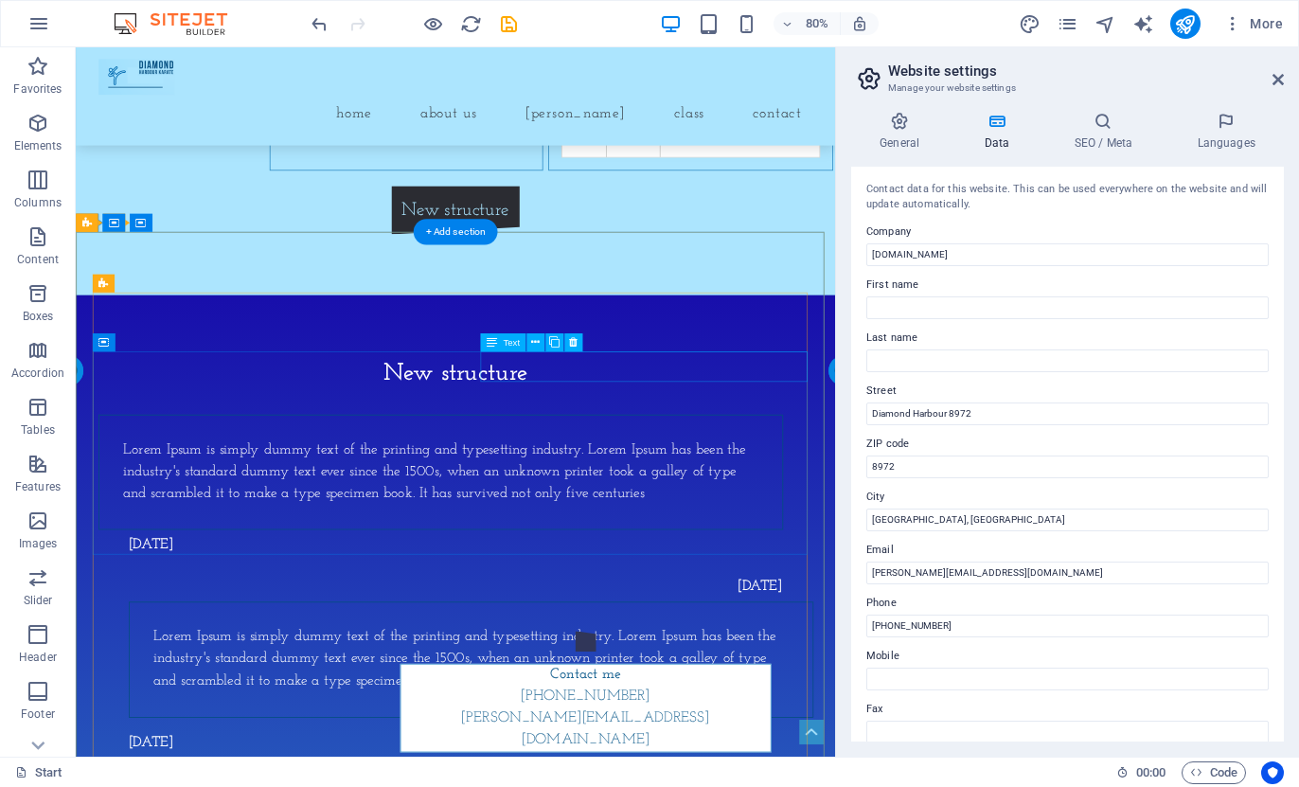
scroll to position [2138, 0]
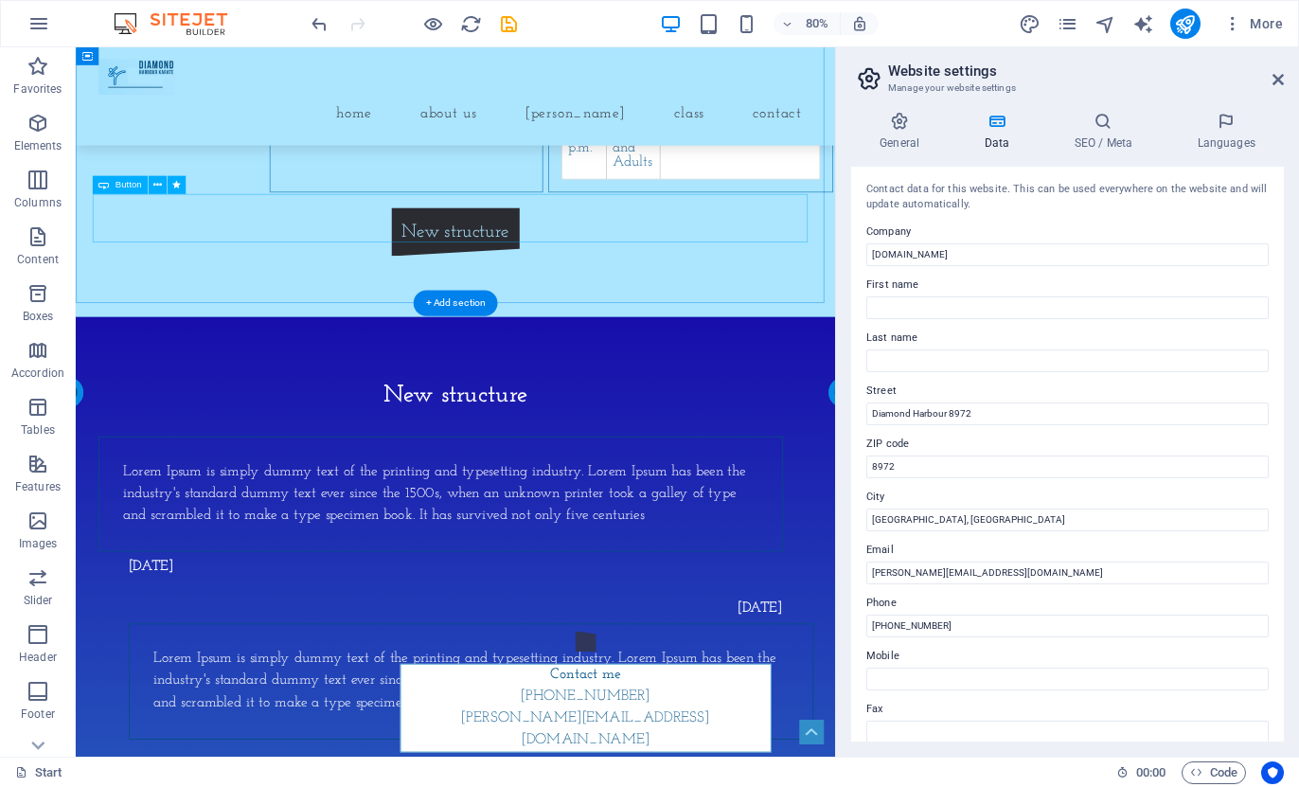
click at [537, 265] on div "New structure" at bounding box center [551, 278] width 894 height 61
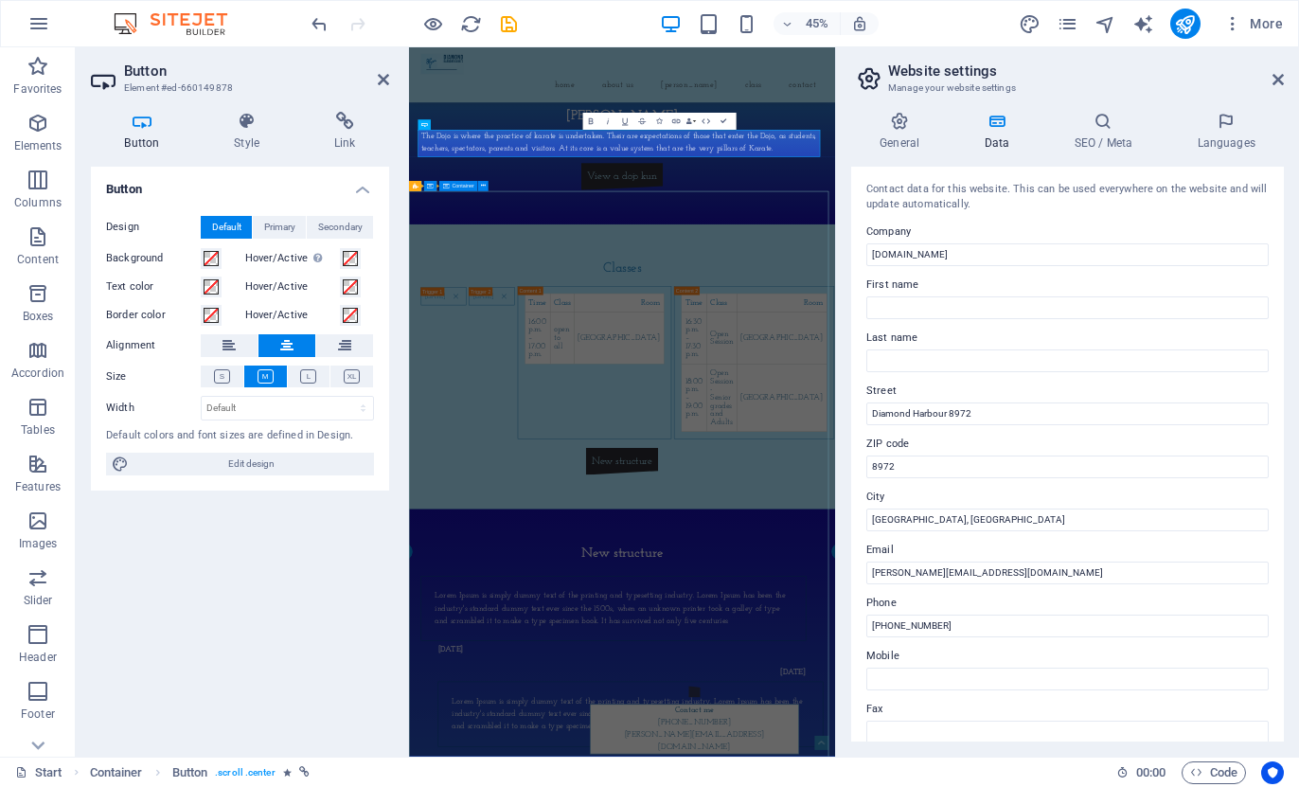
scroll to position [2827, 0]
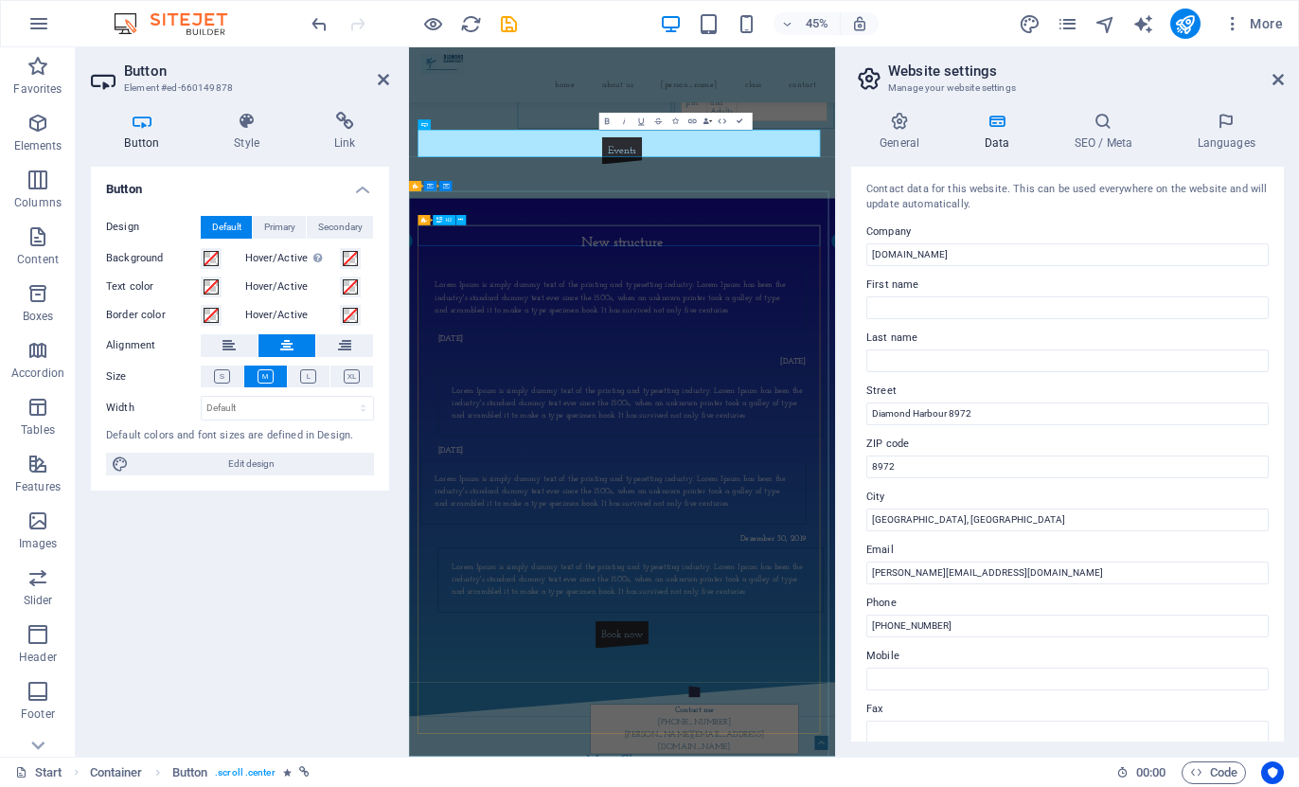
click at [897, 474] on div "New structure" at bounding box center [883, 482] width 894 height 45
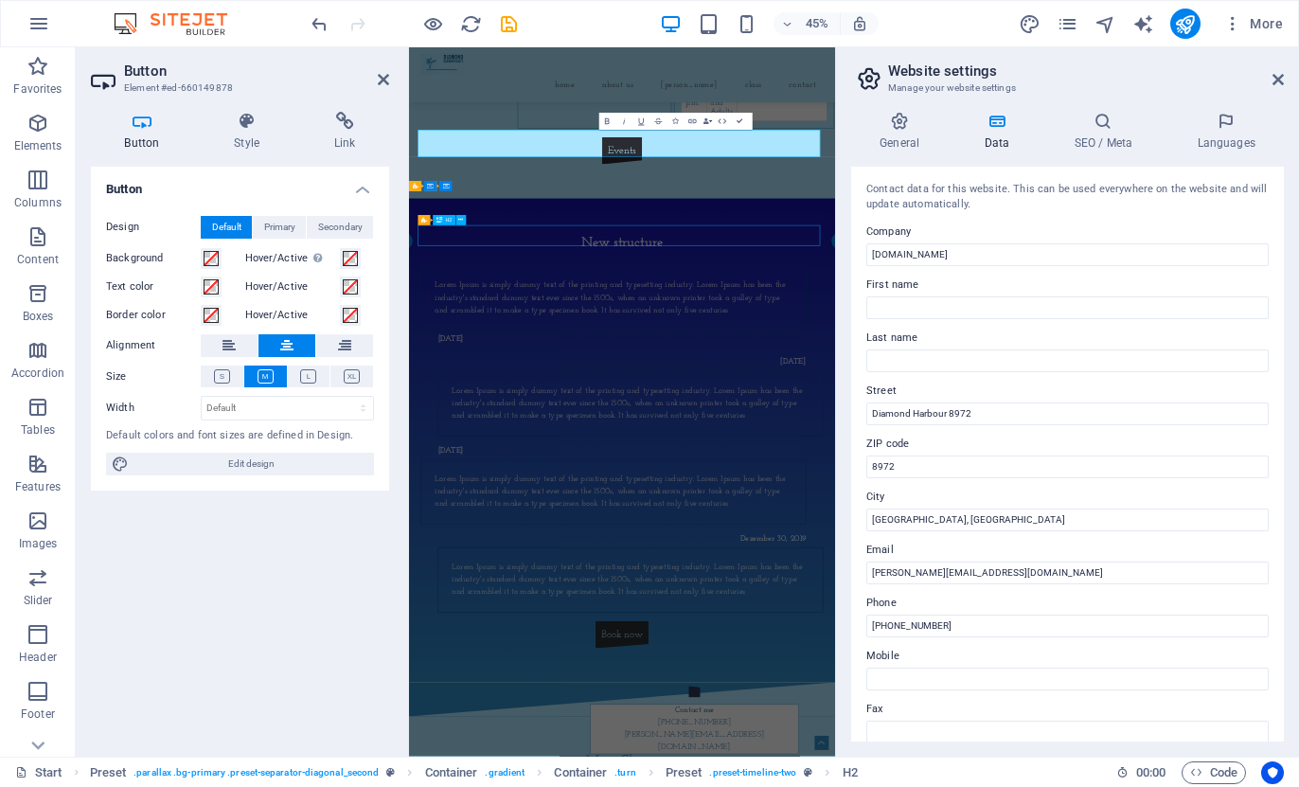
scroll to position [2138, 0]
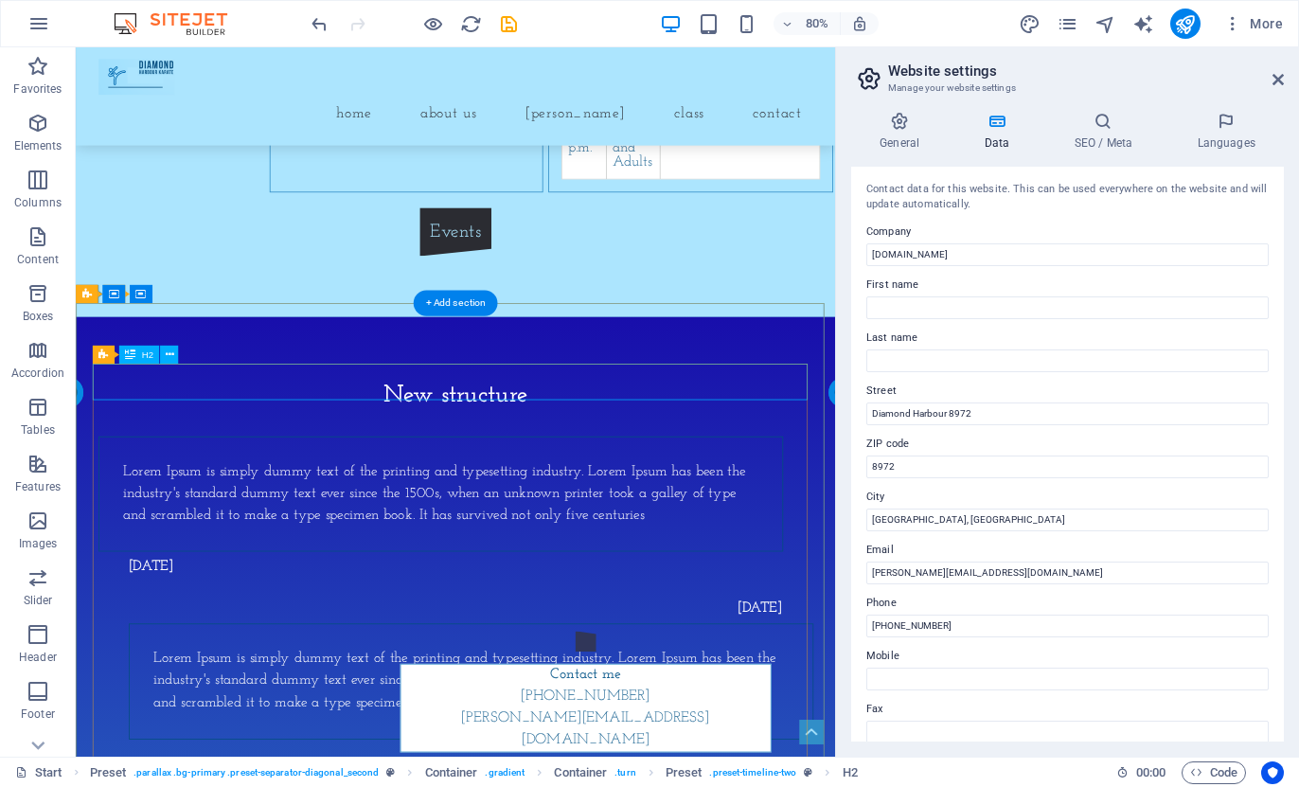
click at [528, 460] on div "New structure" at bounding box center [551, 482] width 894 height 45
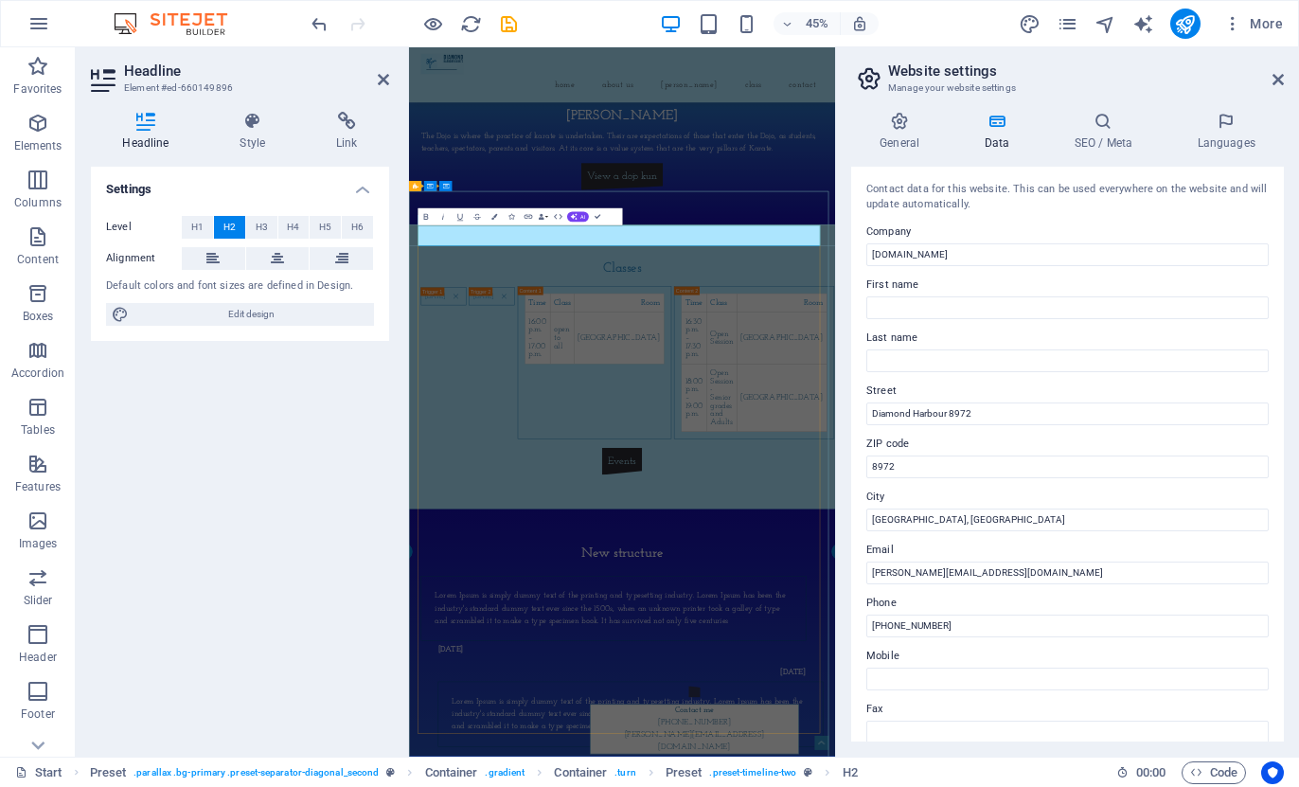
scroll to position [2827, 0]
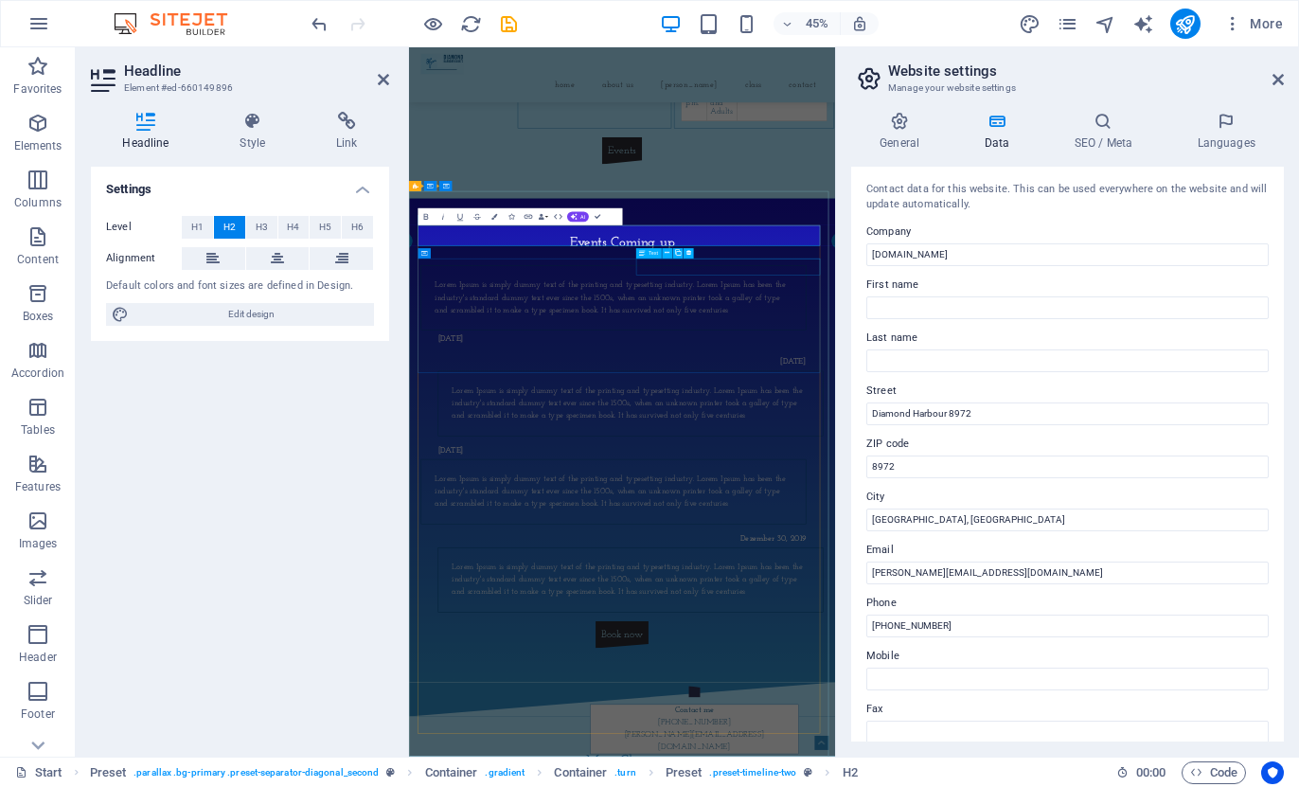
click at [940, 678] on div "[DATE]" at bounding box center [902, 697] width 856 height 38
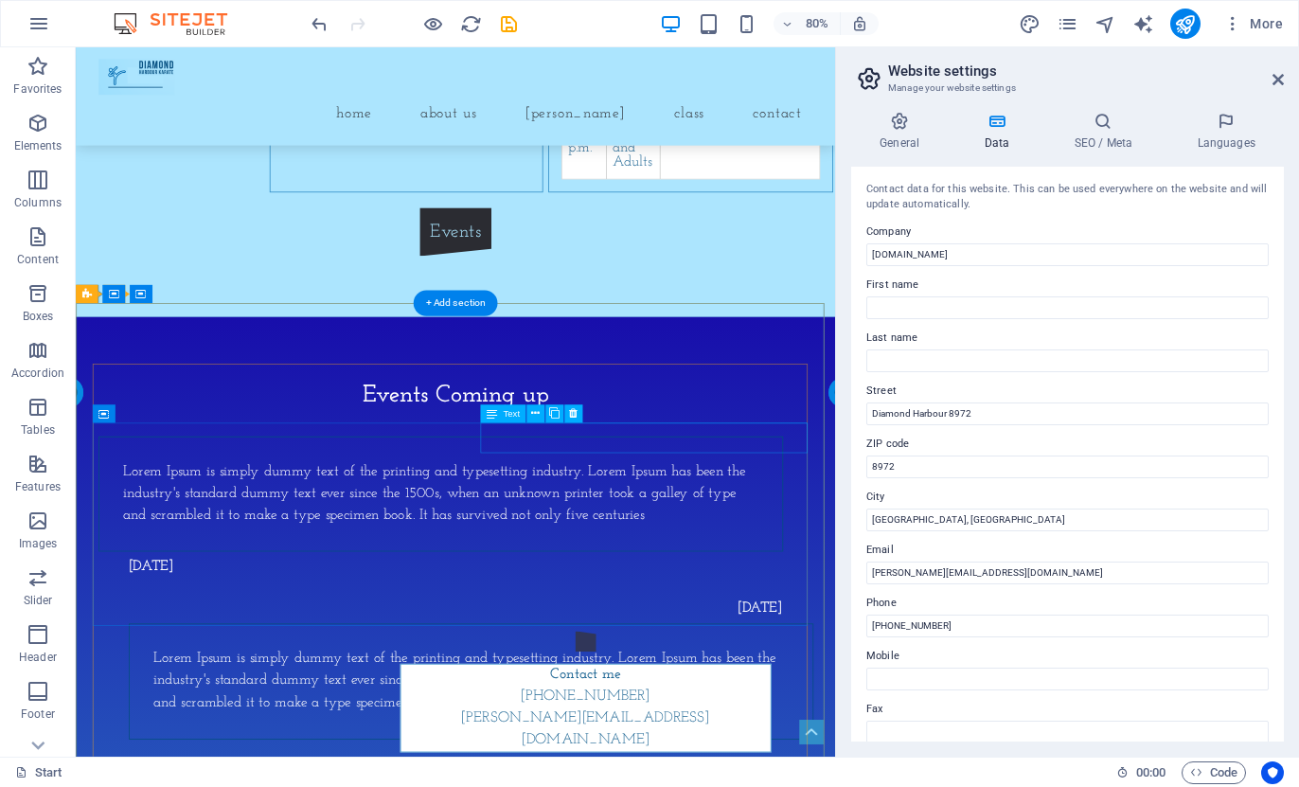
click at [675, 678] on div "[DATE]" at bounding box center [570, 697] width 856 height 38
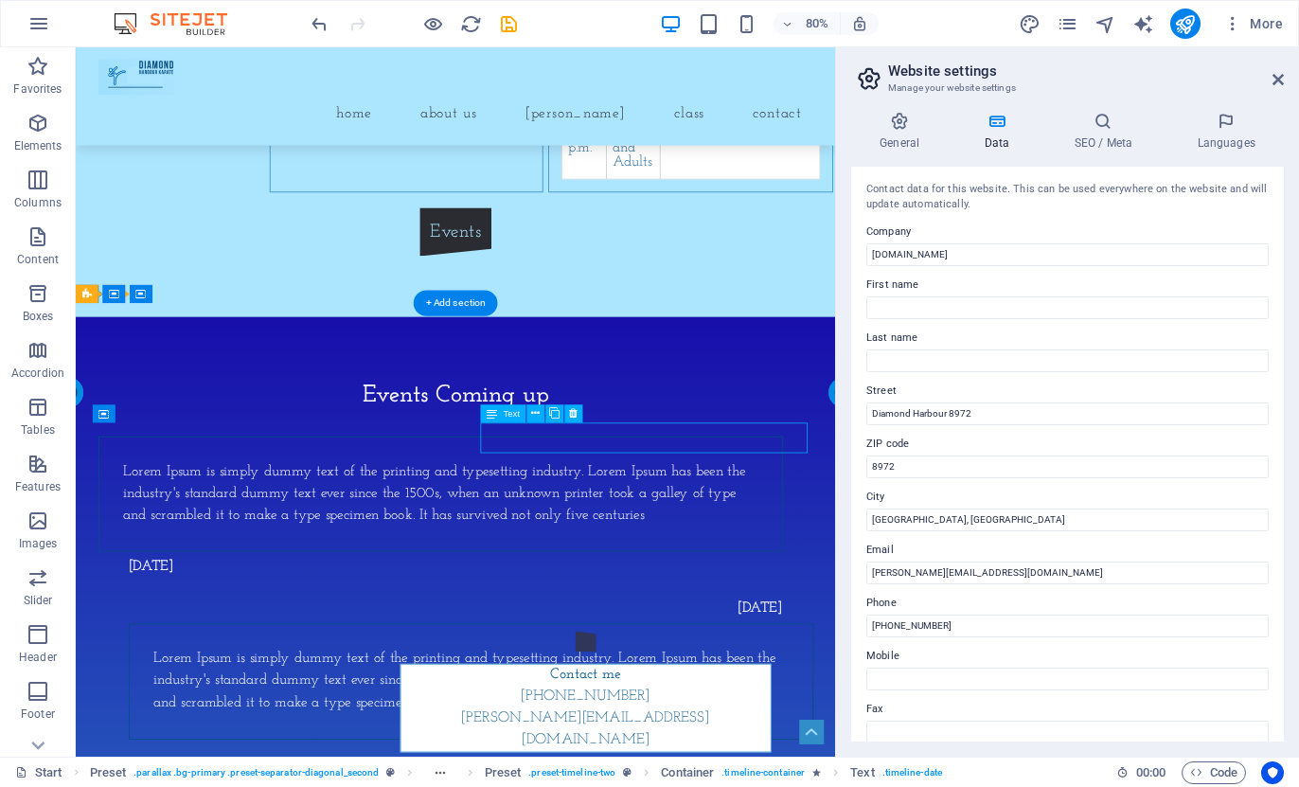
click at [675, 678] on div "[DATE]" at bounding box center [570, 697] width 856 height 38
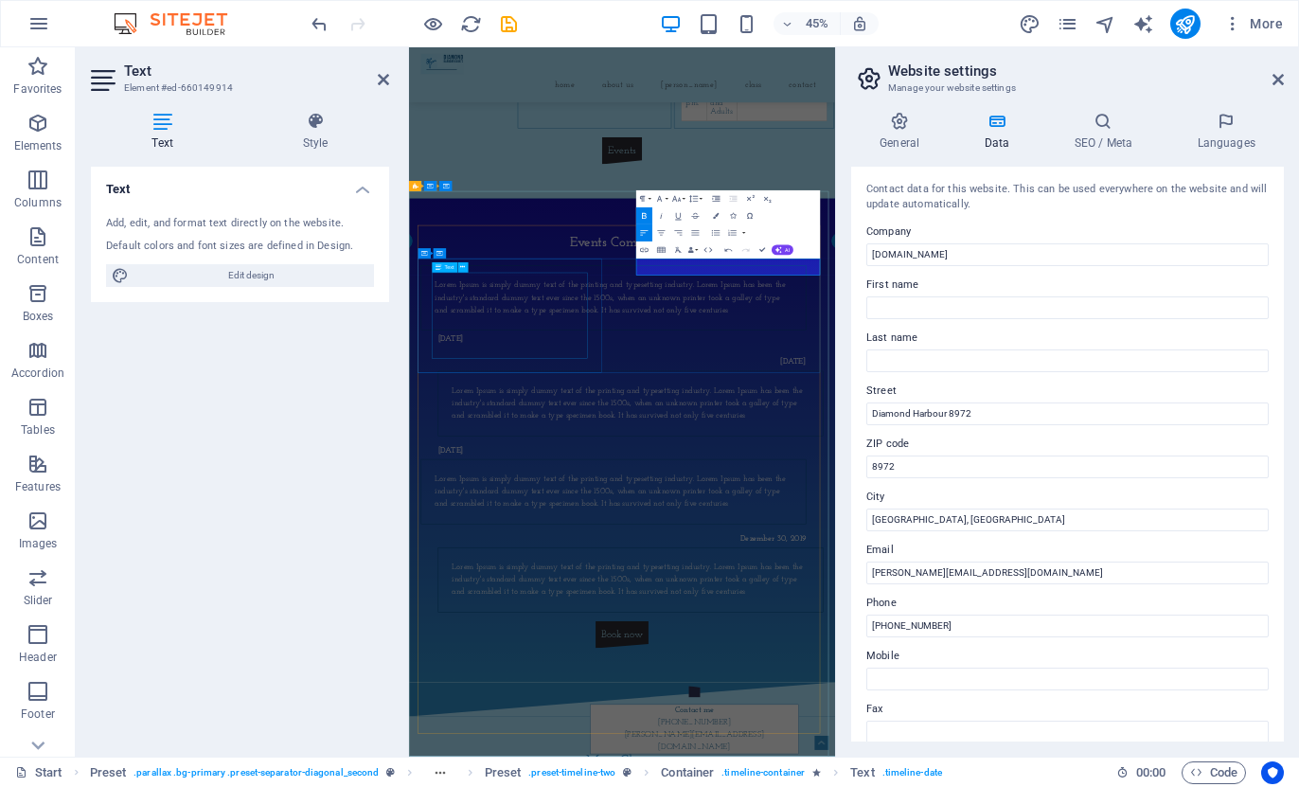
click at [606, 642] on div "Lorem Ipsum is simply dummy text of the printing and typesetting industry. Lore…" at bounding box center [864, 605] width 794 height 81
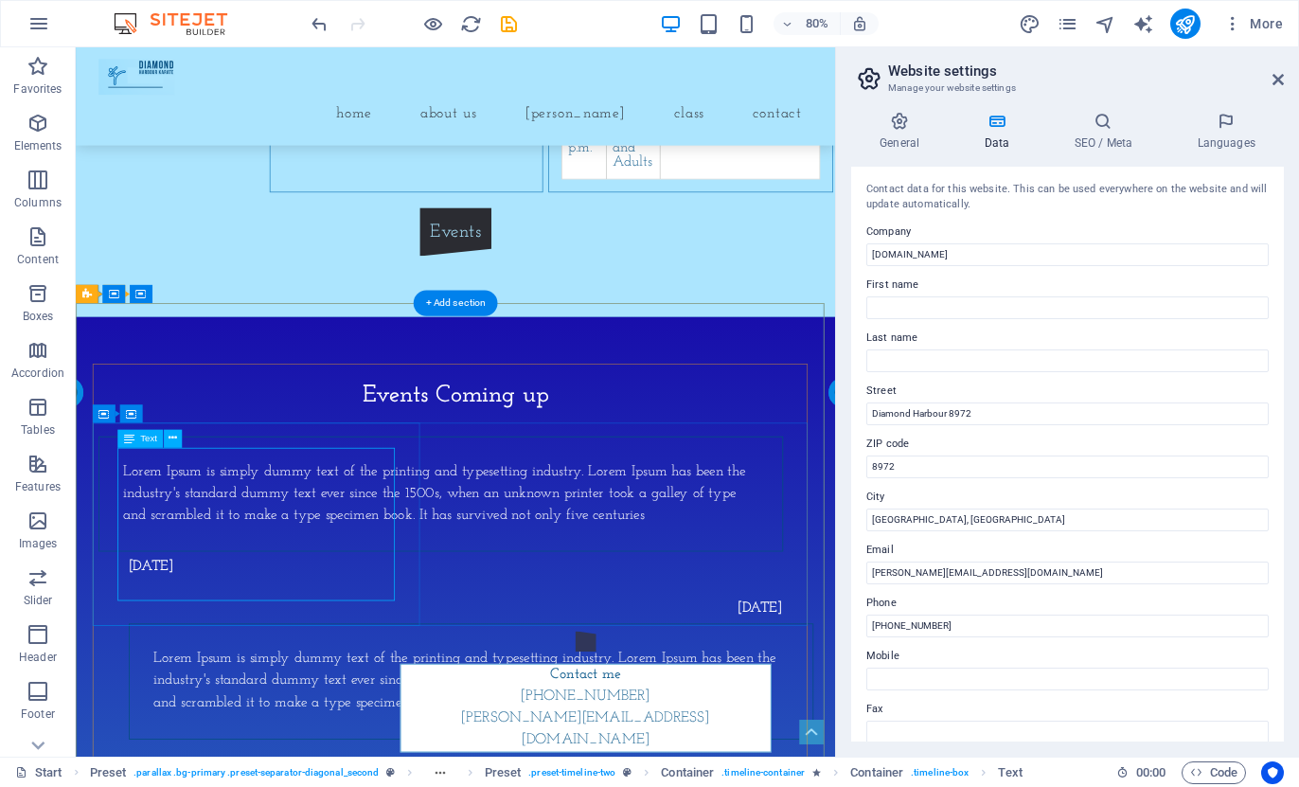
click at [361, 647] on div "Lorem Ipsum is simply dummy text of the printing and typesetting industry. Lore…" at bounding box center [532, 605] width 794 height 81
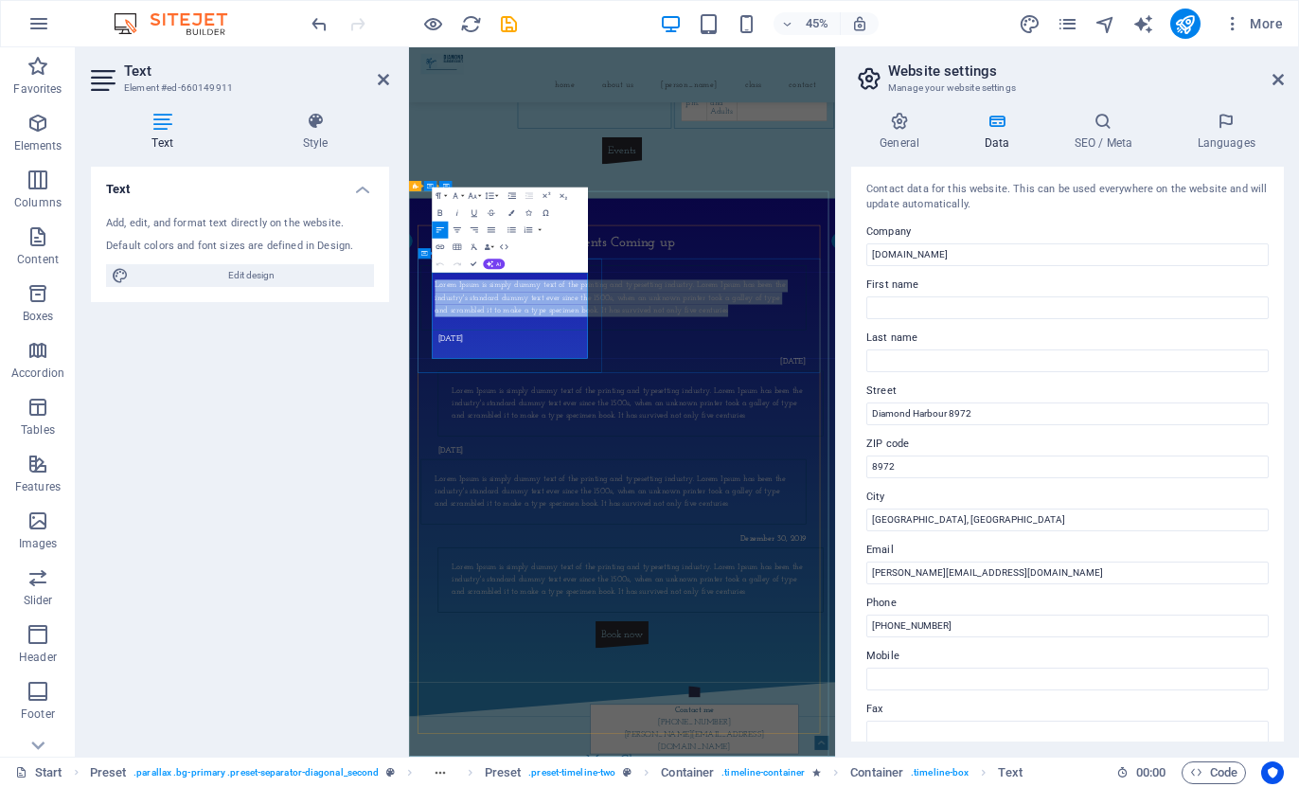
drag, startPoint x: 742, startPoint y: 721, endPoint x: 463, endPoint y: 554, distance: 324.5
click at [467, 565] on p "Lorem Ipsum is simply dummy text of the printing and typesetting industry. Lore…" at bounding box center [864, 605] width 794 height 81
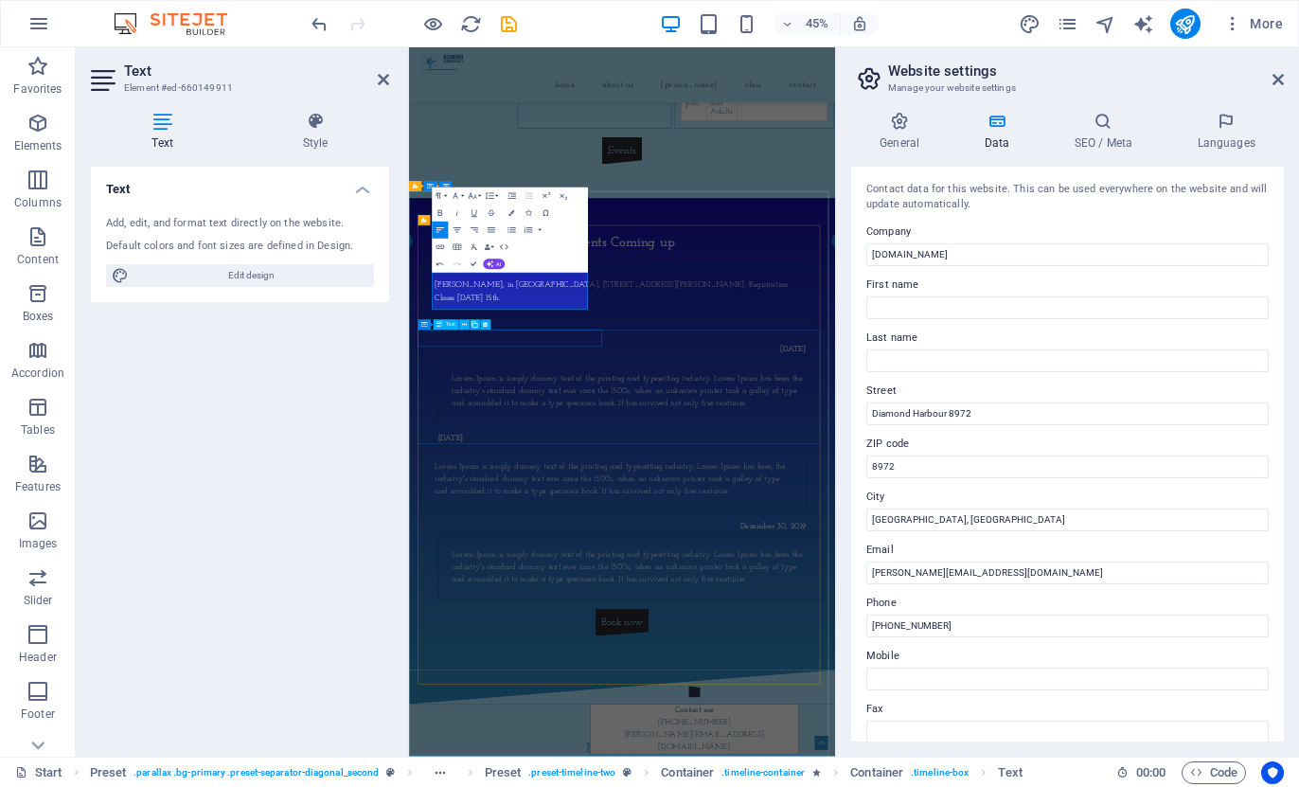
click at [756, 703] on div "[DATE]" at bounding box center [864, 722] width 856 height 38
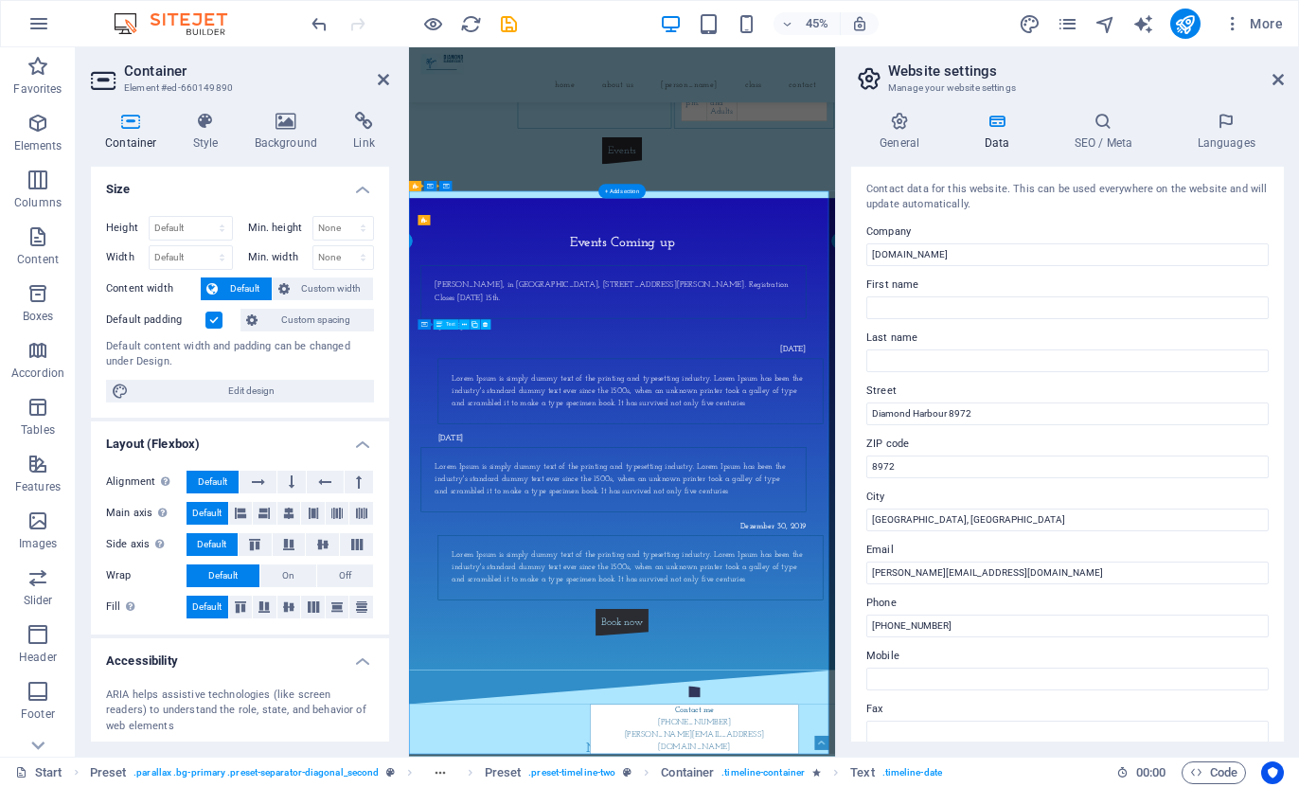
click at [756, 703] on div "[DATE]" at bounding box center [864, 722] width 856 height 38
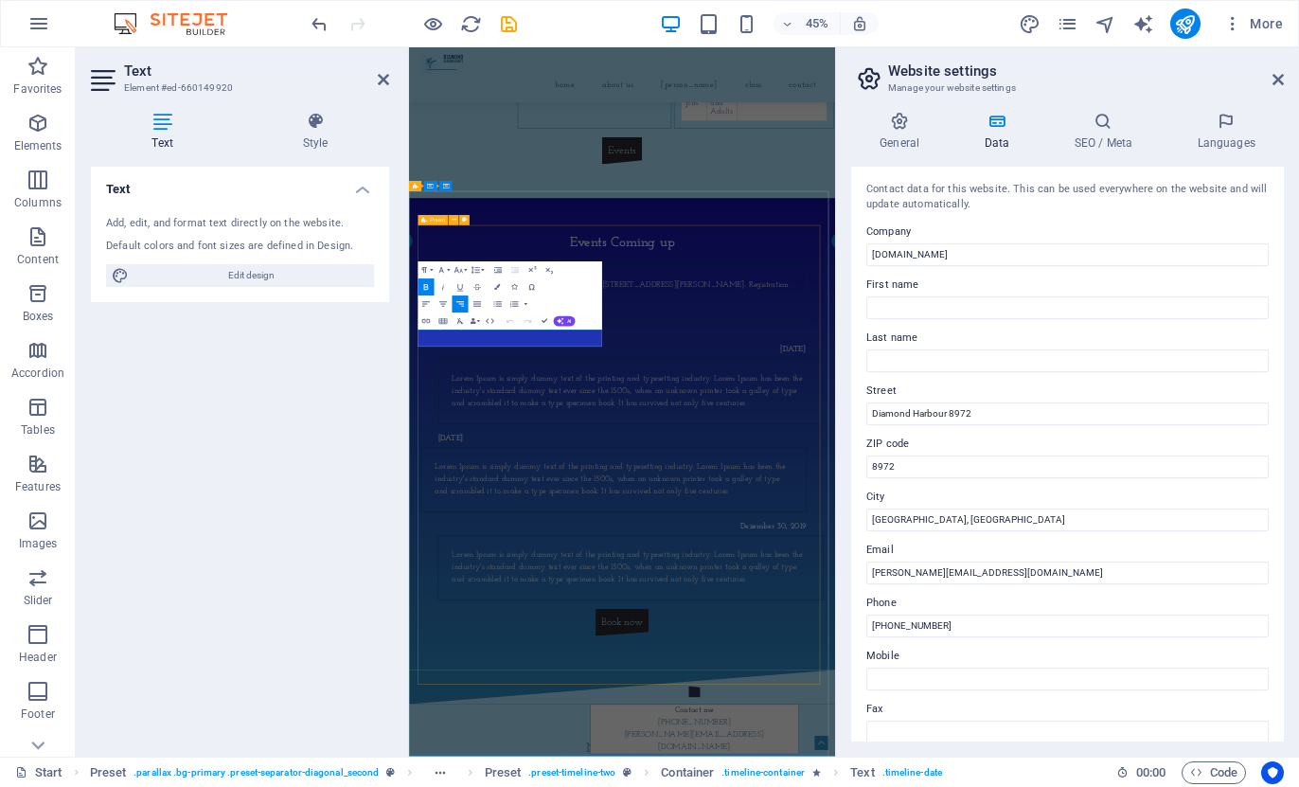
drag, startPoint x: 682, startPoint y: 685, endPoint x: 859, endPoint y: 671, distance: 177.6
click at [921, 652] on div "[DATE]" at bounding box center [902, 671] width 856 height 38
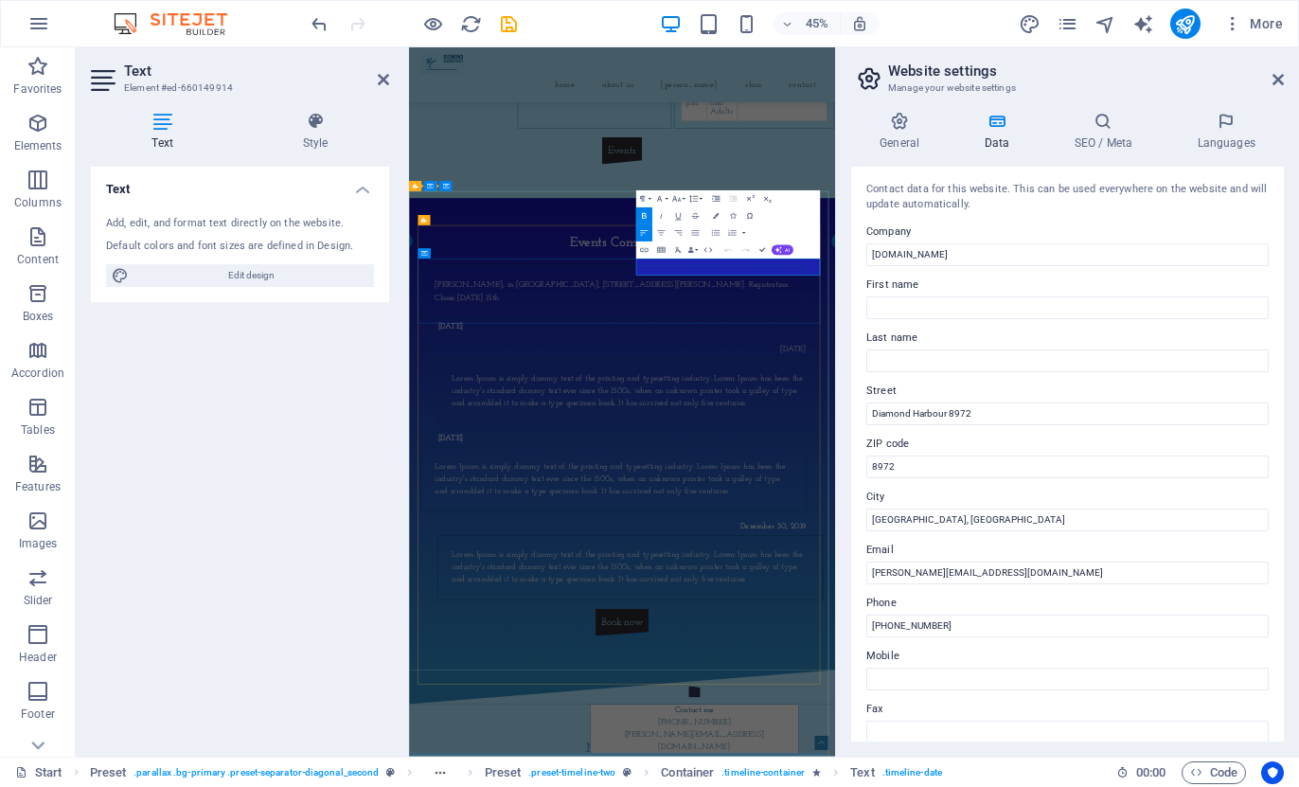
click at [530, 661] on strong "[DATE]" at bounding box center [502, 670] width 57 height 18
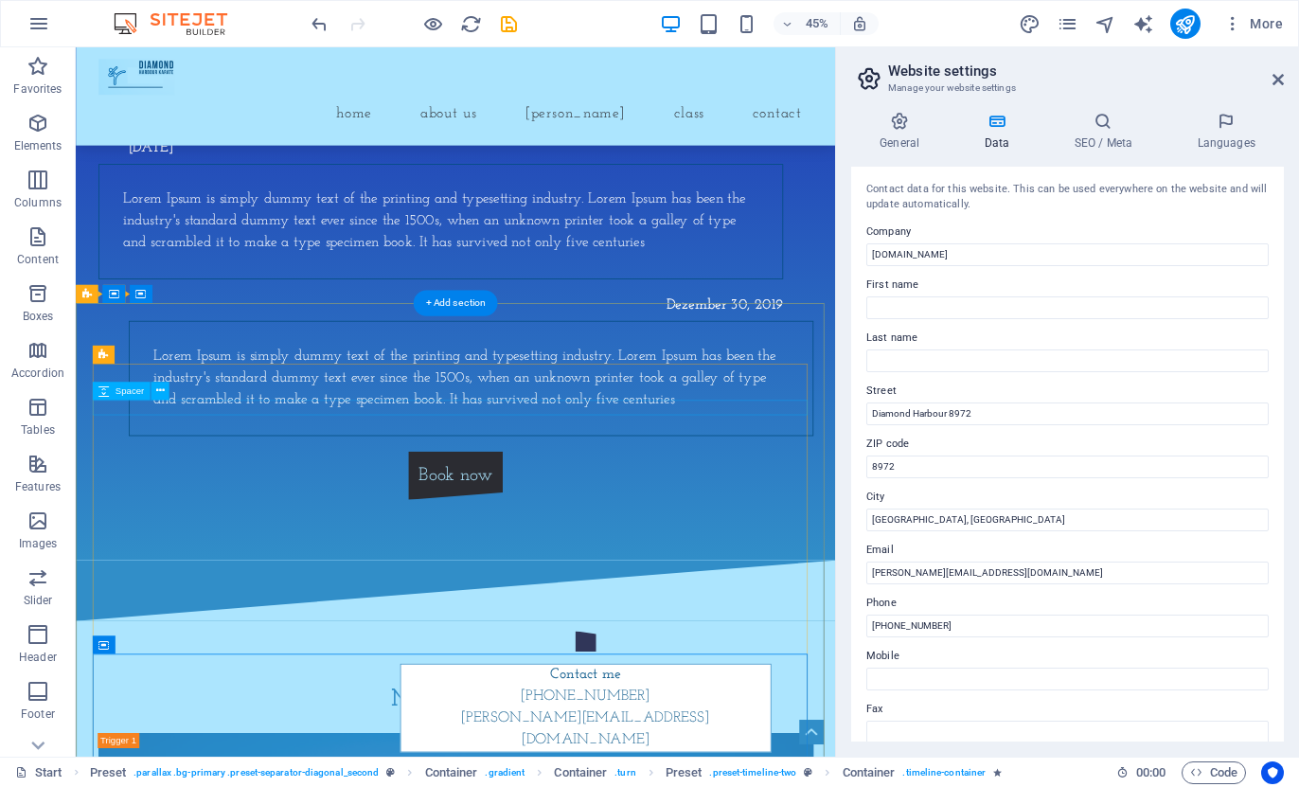
scroll to position [2138, 0]
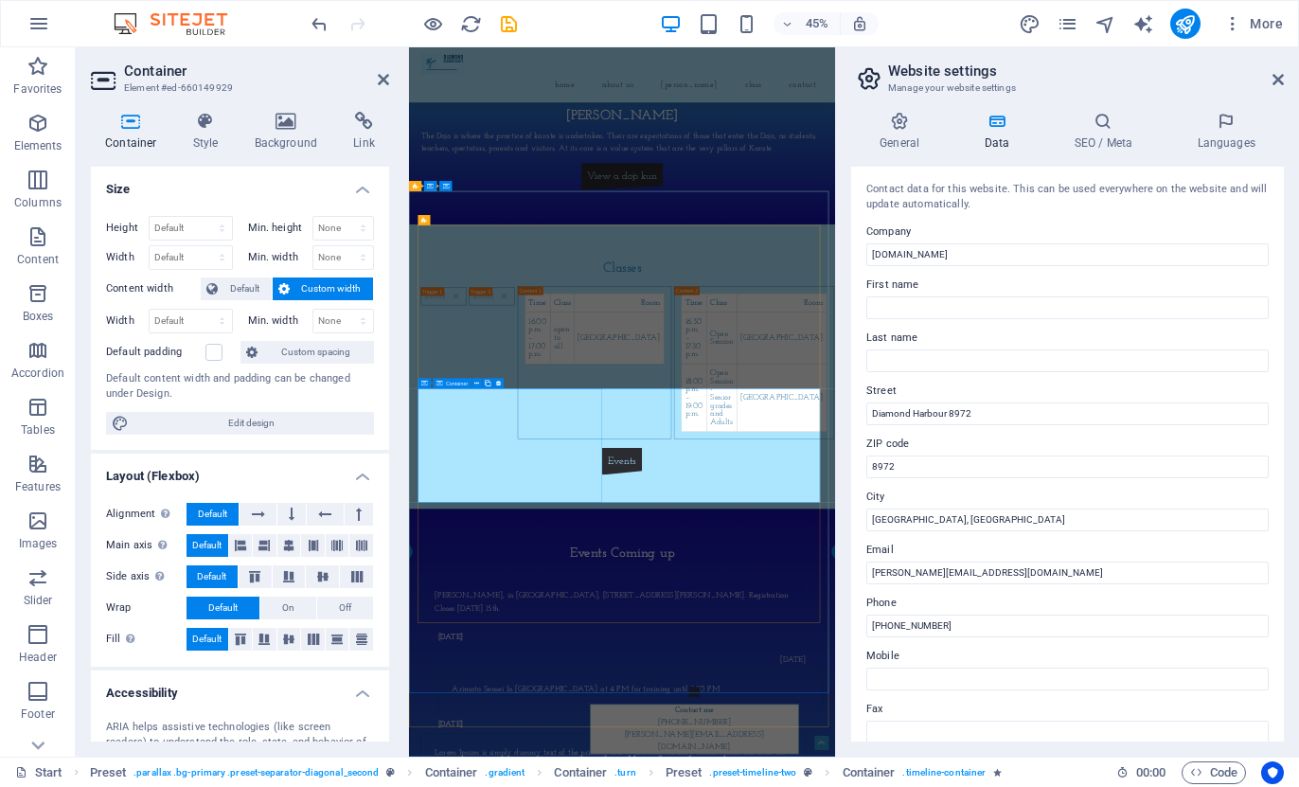
scroll to position [2827, 0]
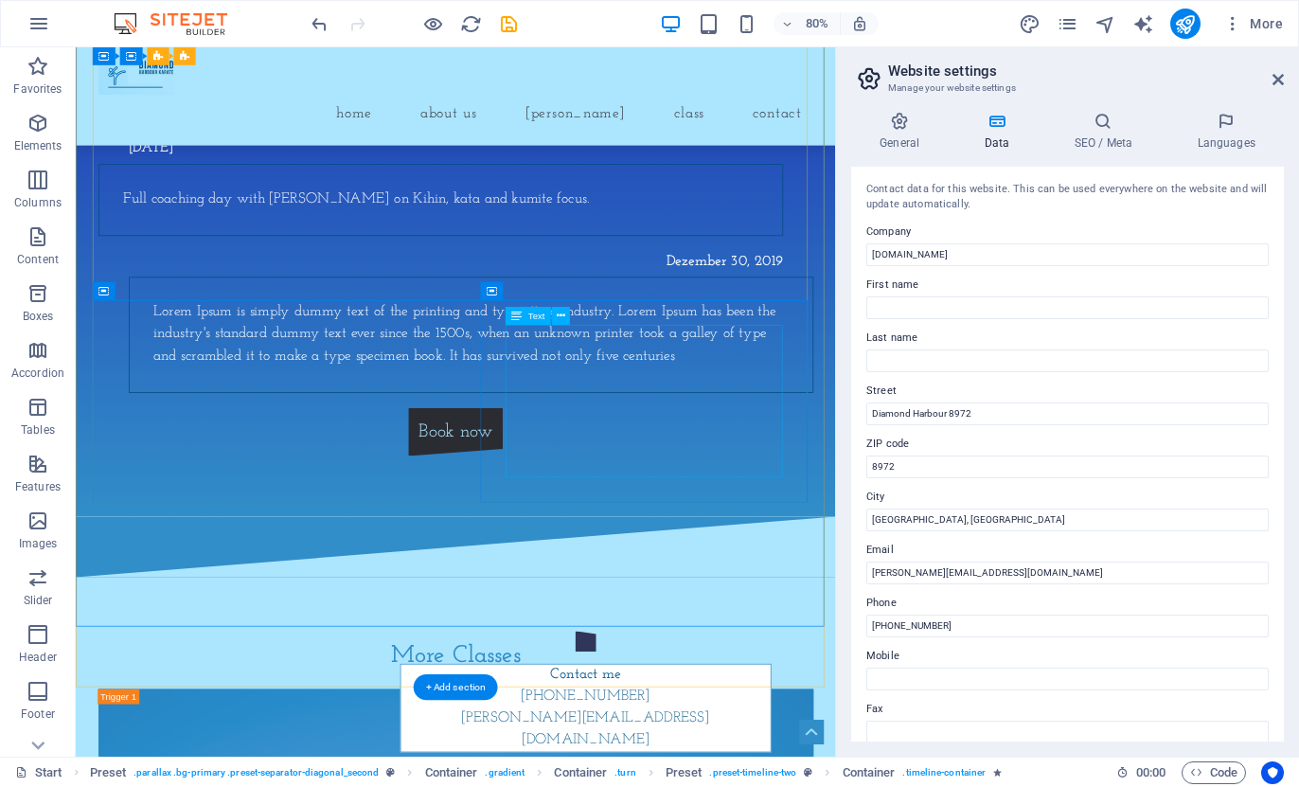
scroll to position [2711, 0]
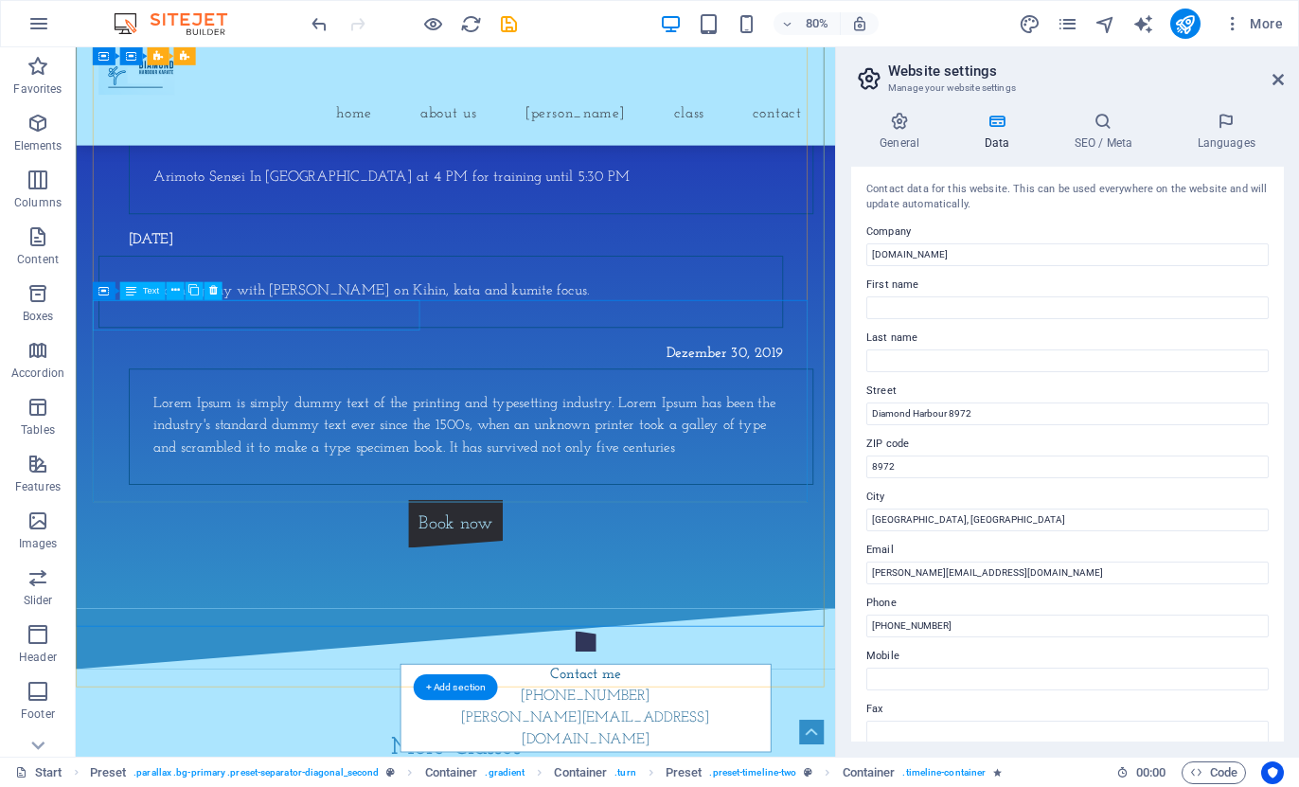
click at [414, 412] on div "Dezember 30, 2019" at bounding box center [532, 431] width 856 height 38
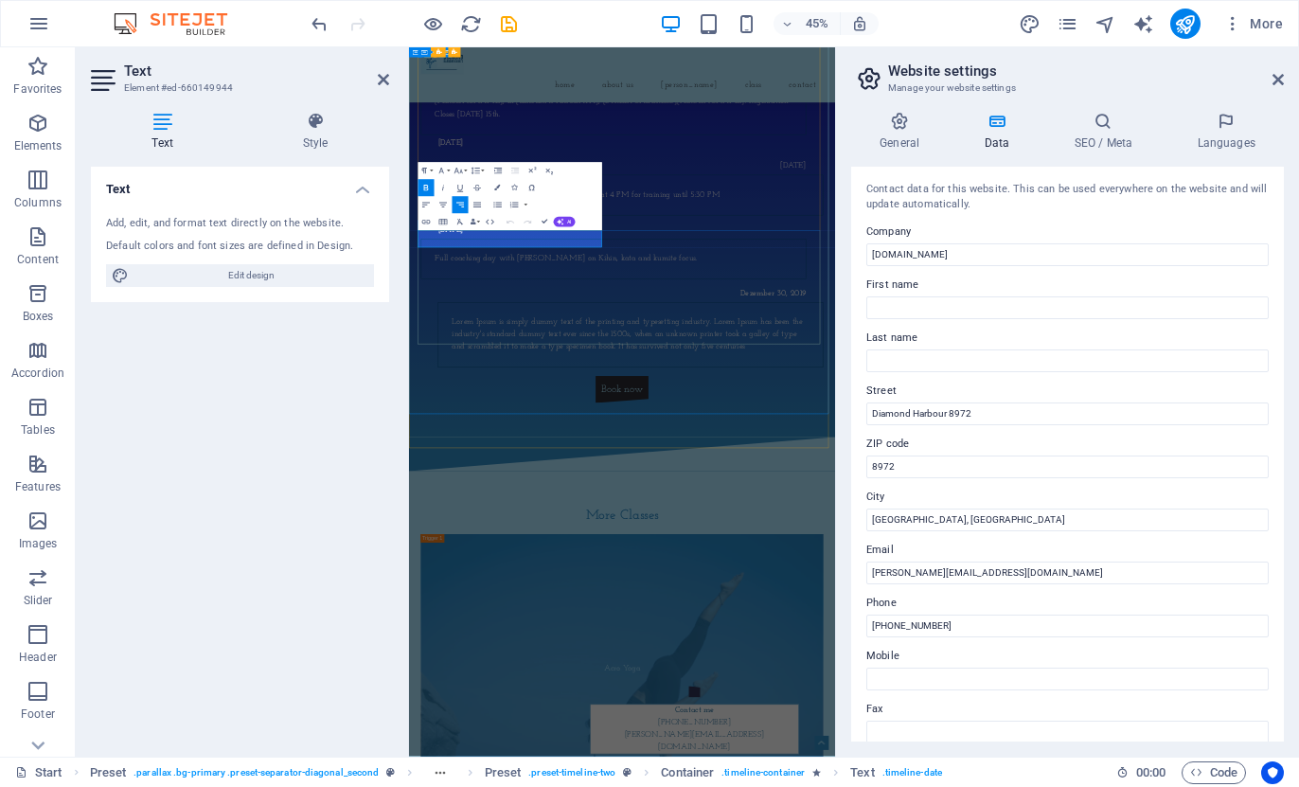
scroll to position [3212, 0]
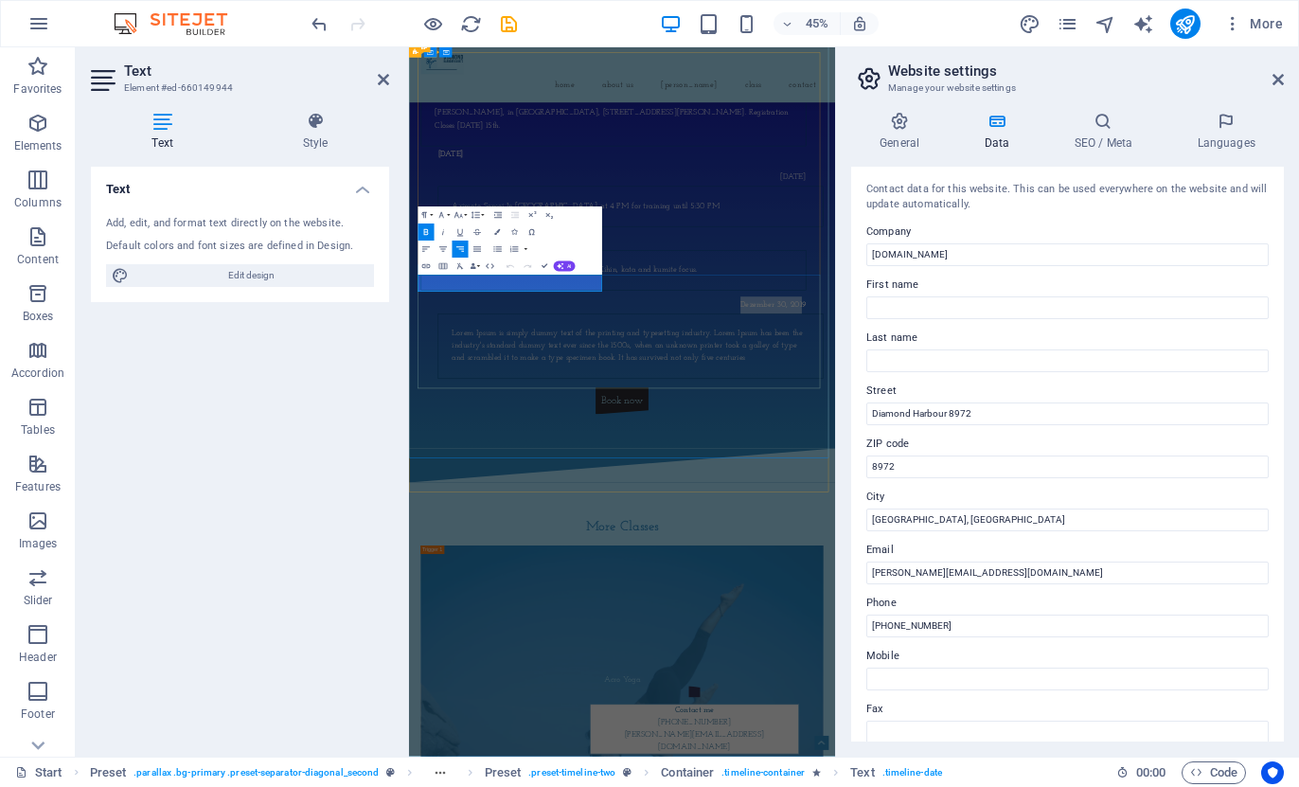
drag, startPoint x: 697, startPoint y: 566, endPoint x: 828, endPoint y: 563, distance: 130.8
click at [1146, 611] on strong "Dezember 30, 2019" at bounding box center [1219, 620] width 146 height 18
click at [1198, 372] on div "Events Coming up [PERSON_NAME], in [STREET_ADDRESS][PERSON_NAME]. Registration …" at bounding box center [883, 430] width 894 height 708
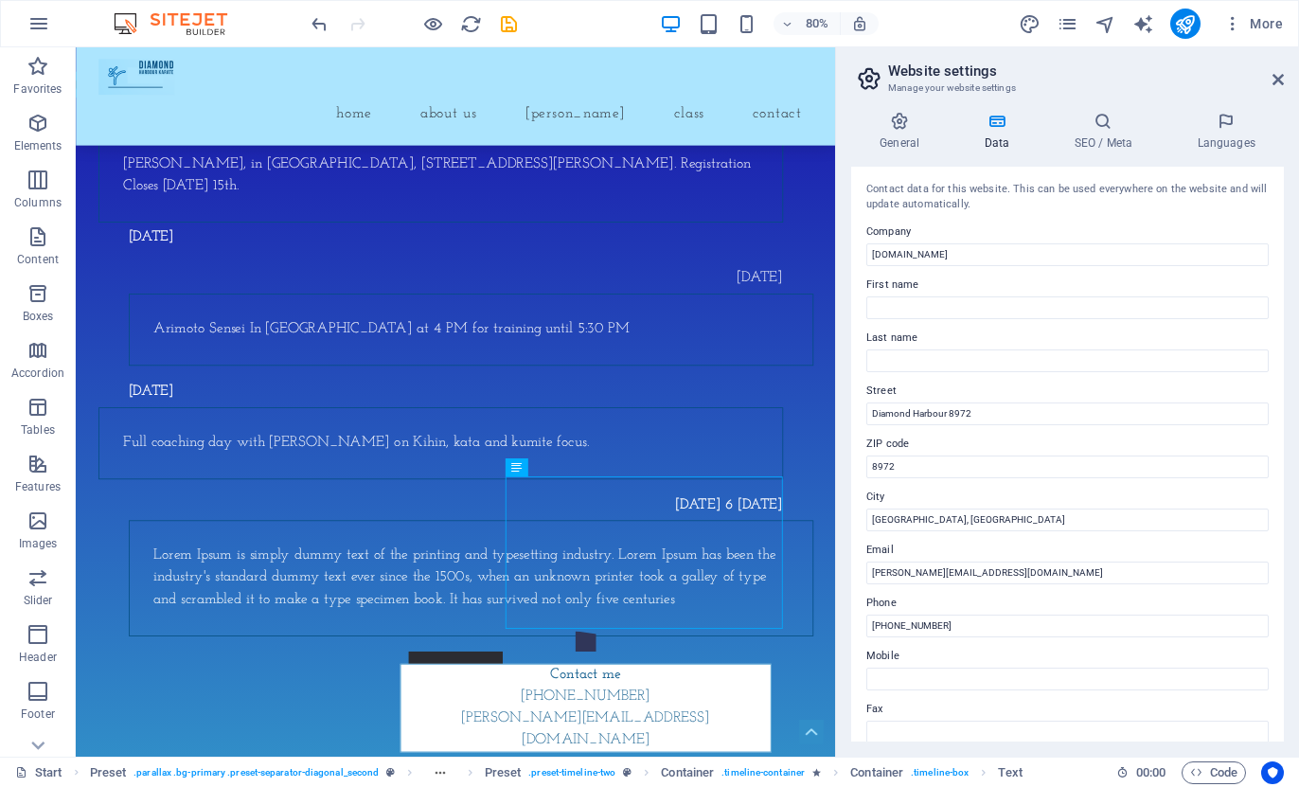
click at [865, 387] on div "Arimoto Sensei In [GEOGRAPHIC_DATA] at 4 PM for training until 5:30 PM" at bounding box center [570, 400] width 794 height 27
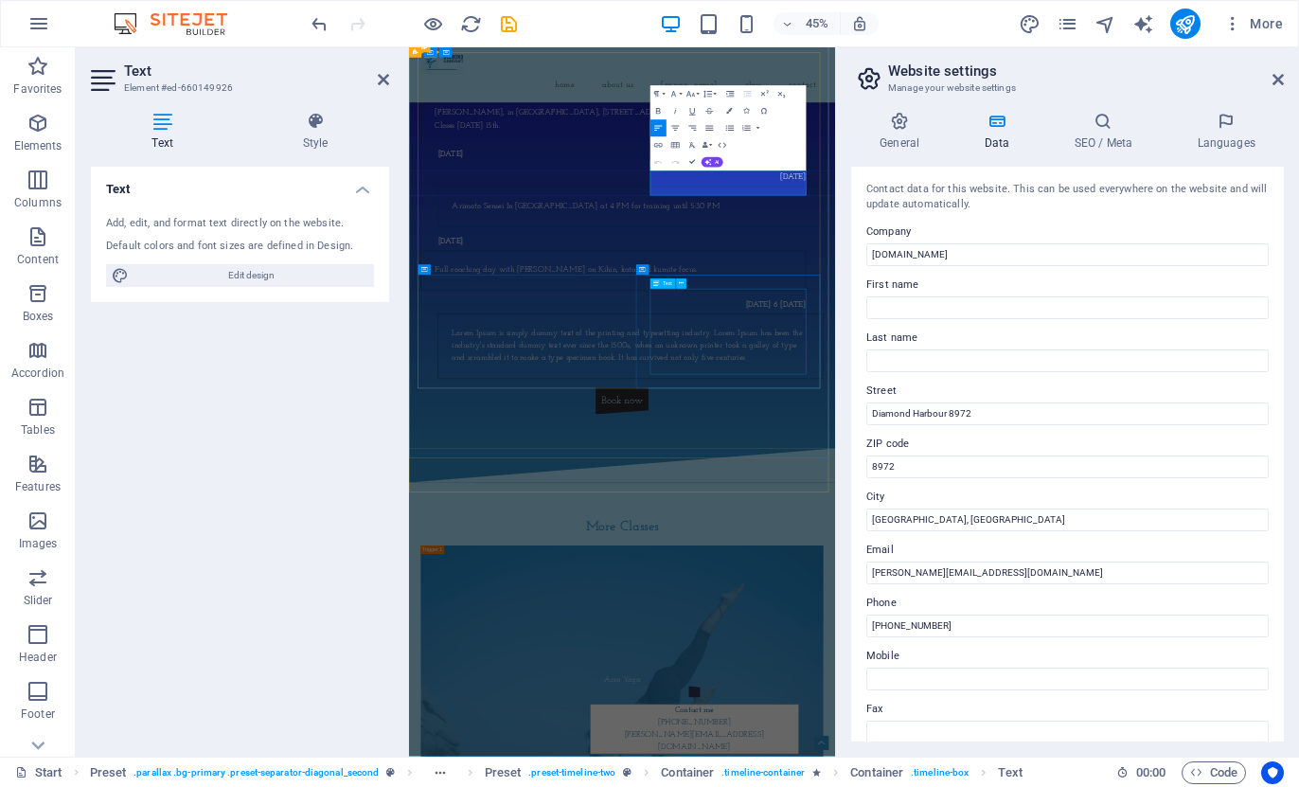
click at [1074, 671] on div "Lorem Ipsum is simply dummy text of the printing and typesetting industry. Lore…" at bounding box center [902, 711] width 794 height 81
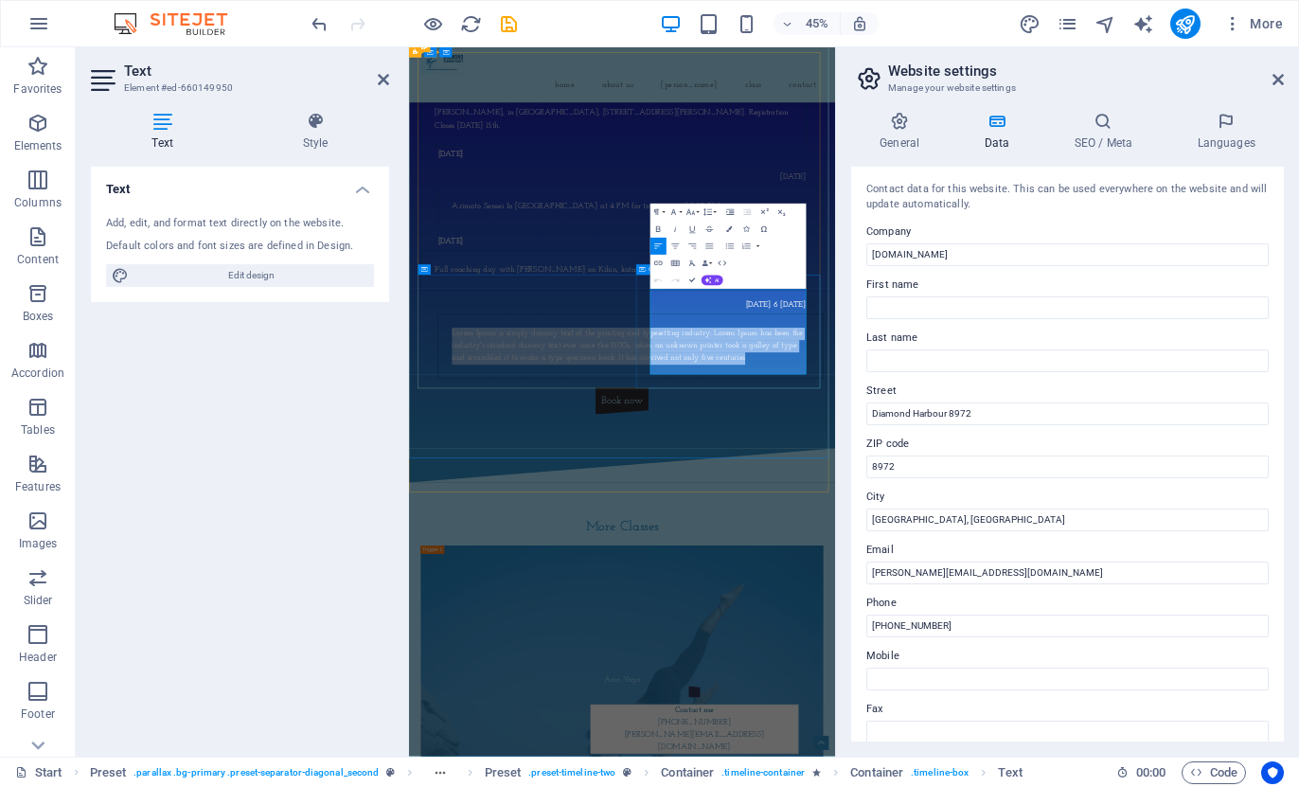
drag, startPoint x: 1227, startPoint y: 756, endPoint x: 941, endPoint y: 580, distance: 335.9
click at [941, 639] on div "Lorem Ipsum is simply dummy text of the printing and typesetting industry. Lore…" at bounding box center [902, 711] width 856 height 144
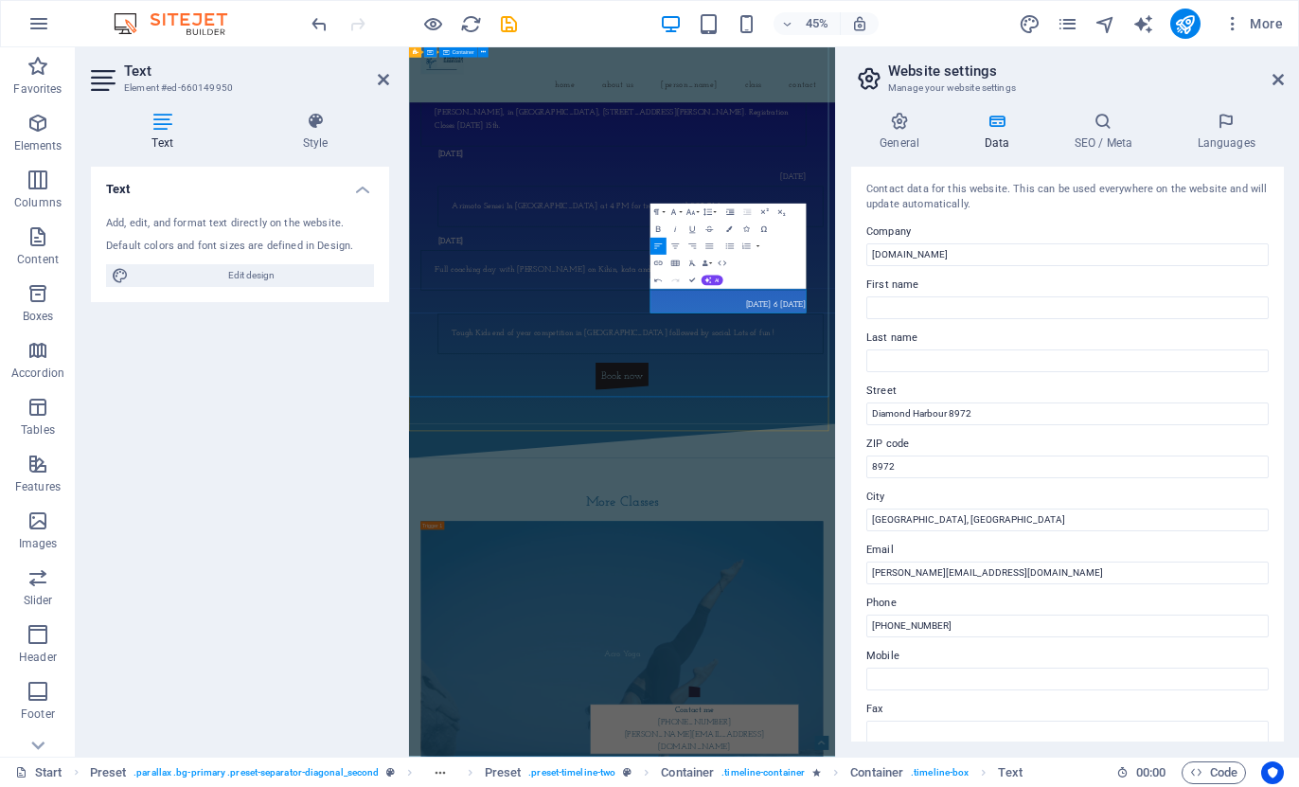
click at [670, 786] on div "Events Coming up [PERSON_NAME], in [STREET_ADDRESS][PERSON_NAME]. Registration …" at bounding box center [882, 442] width 947 height 885
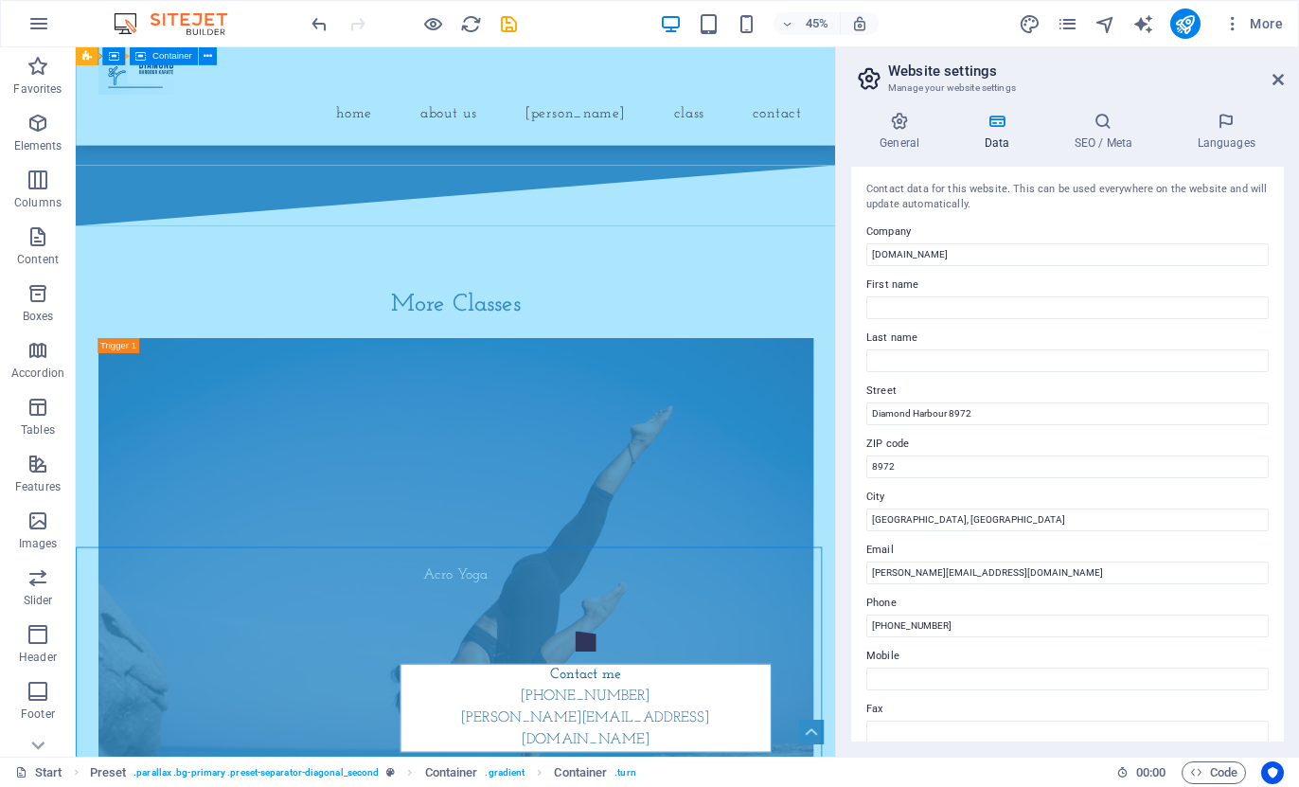
scroll to position [2522, 0]
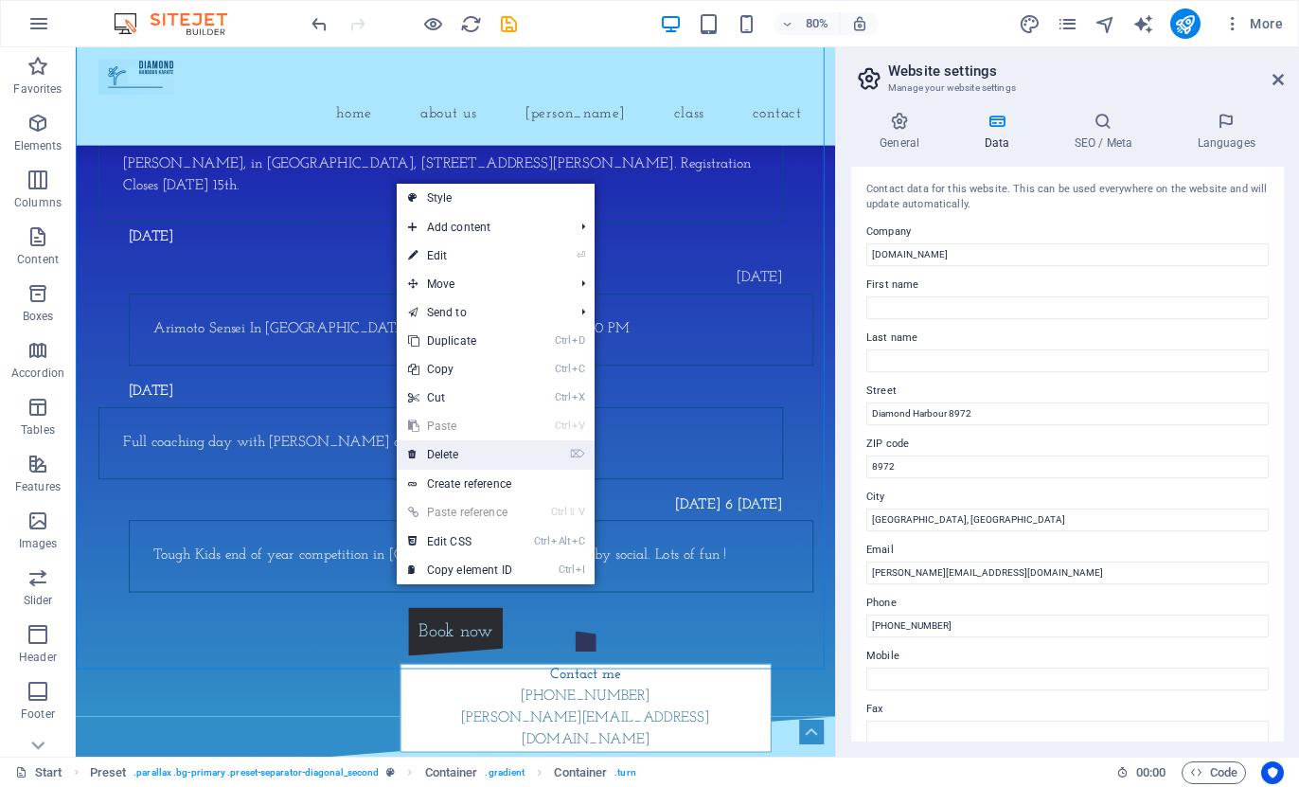
click at [441, 447] on link "⌦ Delete" at bounding box center [460, 454] width 127 height 28
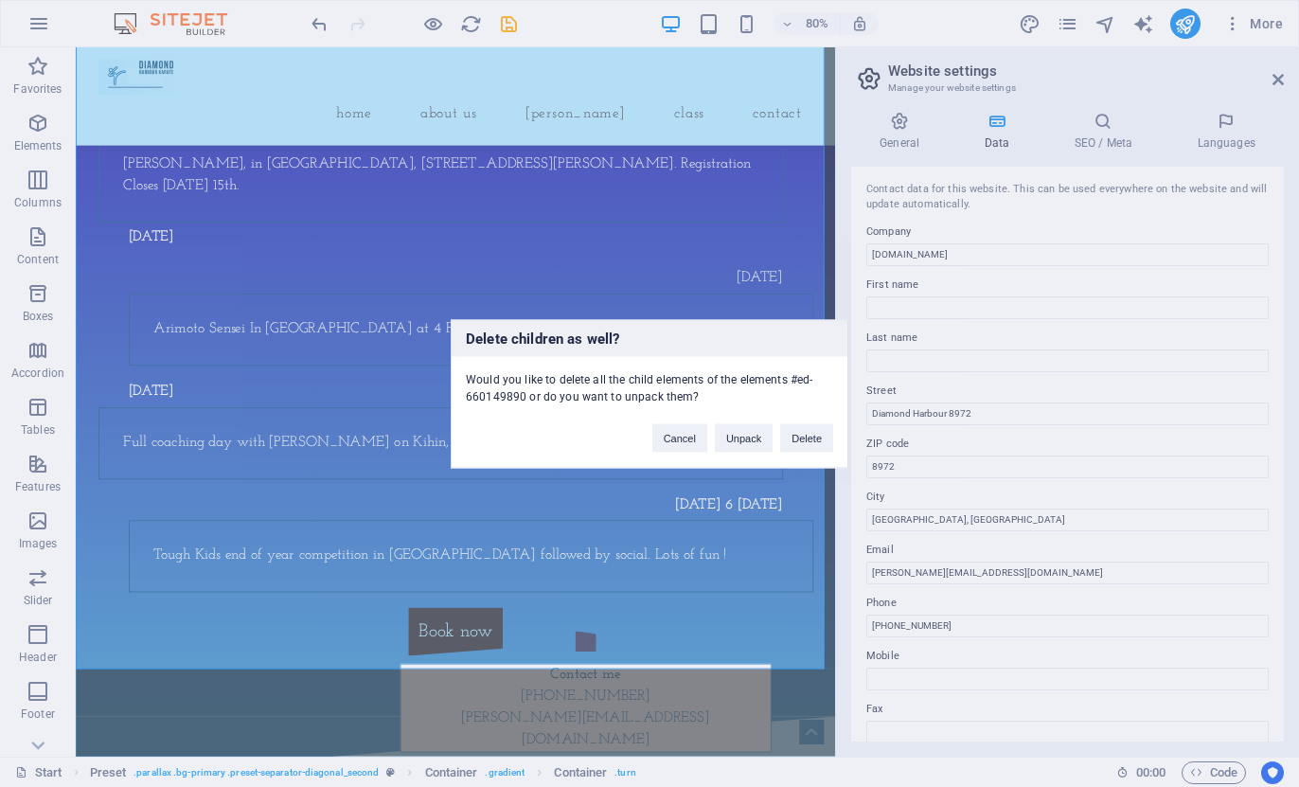
click at [285, 586] on div "Delete children as well? Would you like to delete all the child elements of the…" at bounding box center [649, 393] width 1299 height 787
drag, startPoint x: 679, startPoint y: 438, endPoint x: 754, endPoint y: 488, distance: 90.1
click at [679, 438] on button "Cancel" at bounding box center [680, 437] width 55 height 28
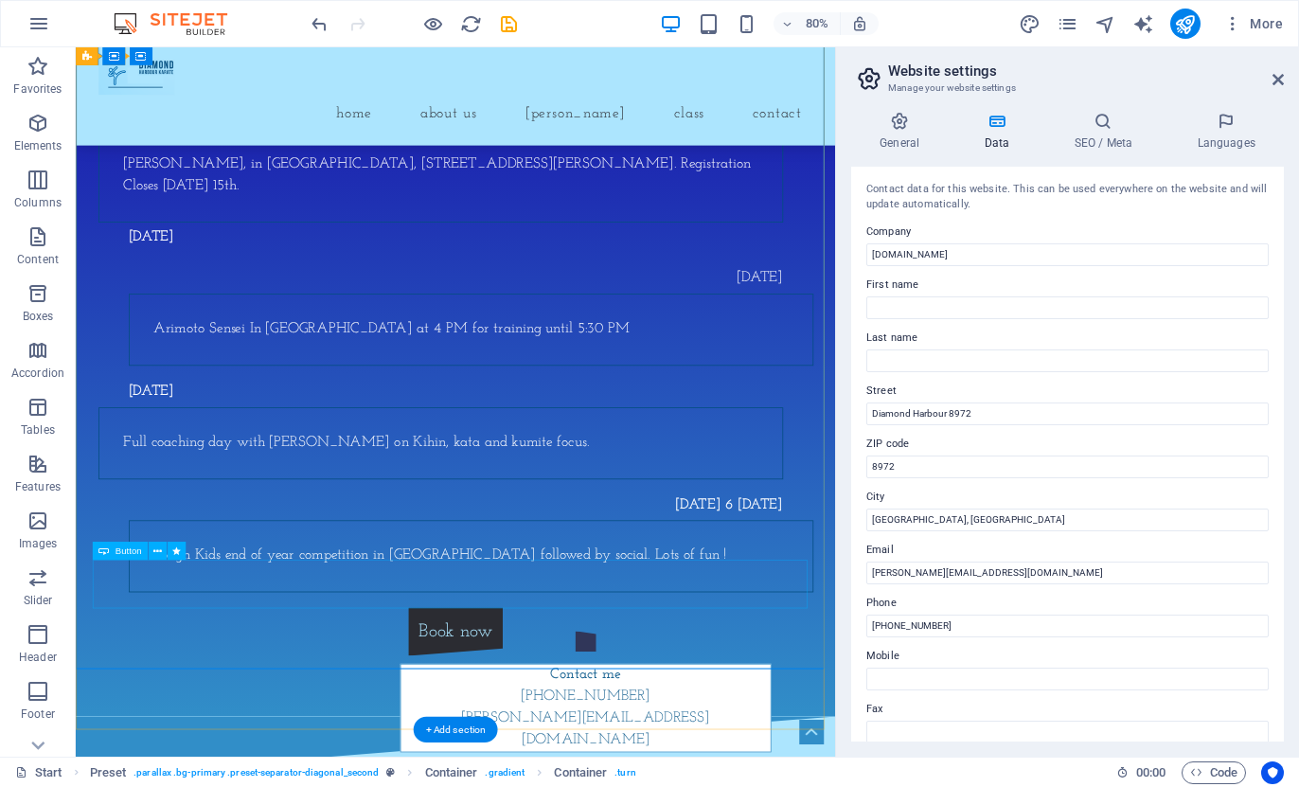
click at [400, 748] on div "Book now" at bounding box center [551, 778] width 894 height 61
click at [191, 748] on div "Book now" at bounding box center [551, 778] width 894 height 61
click at [156, 548] on icon at bounding box center [157, 552] width 9 height 16
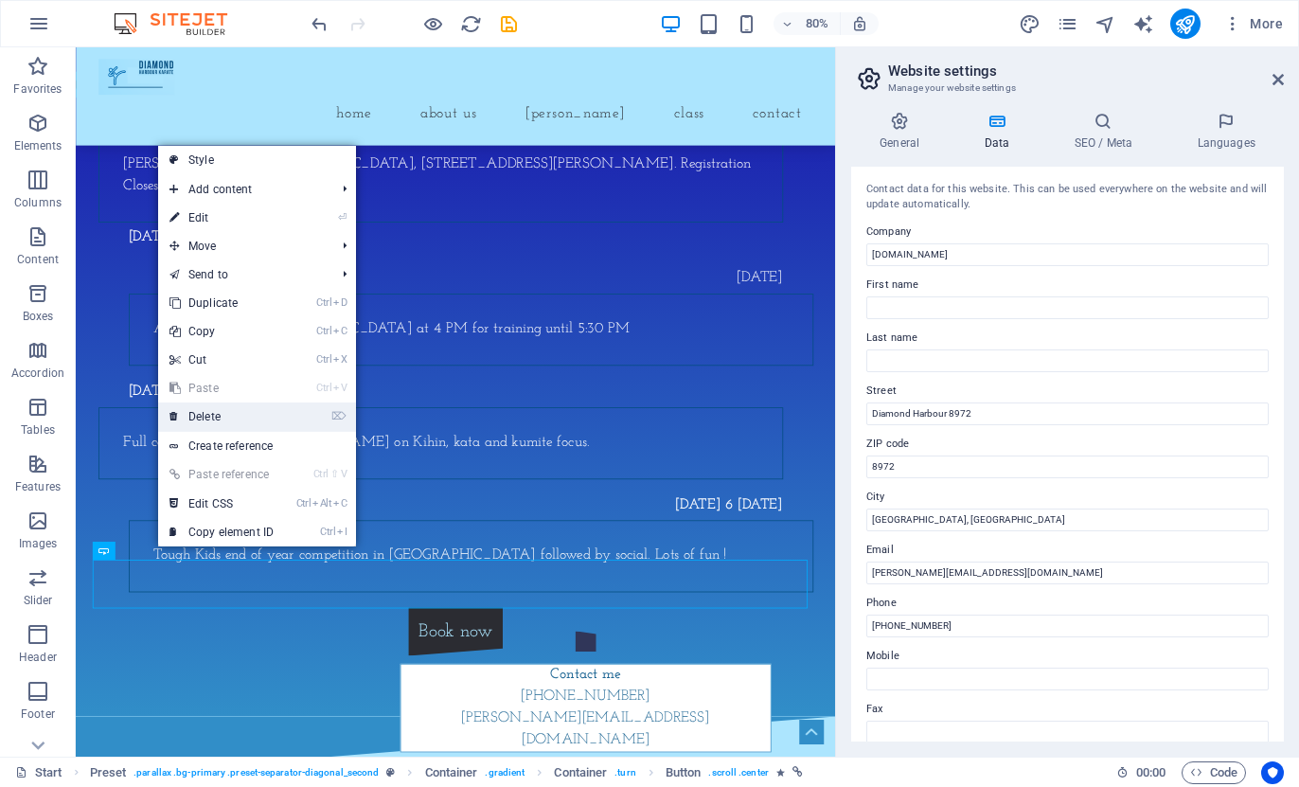
click at [234, 420] on link "⌦ Delete" at bounding box center [221, 417] width 127 height 28
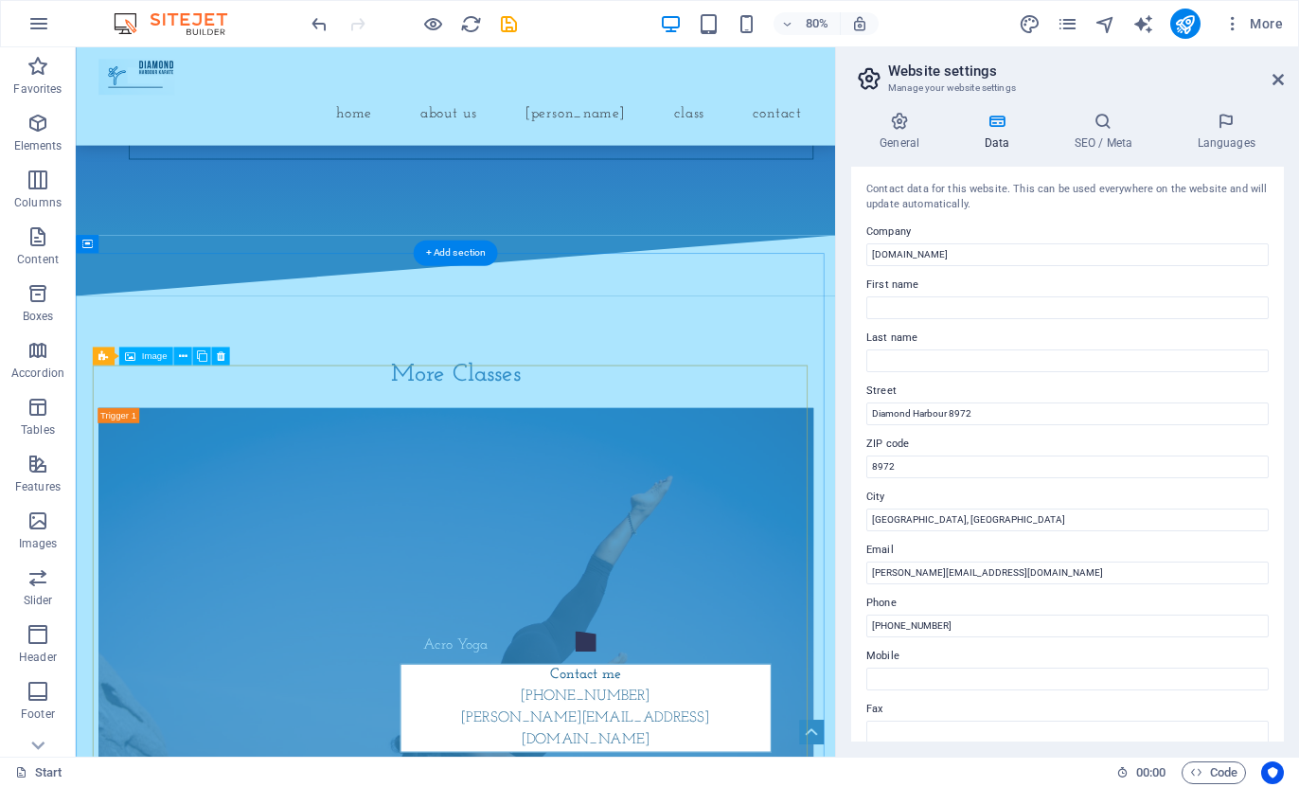
scroll to position [3030, 0]
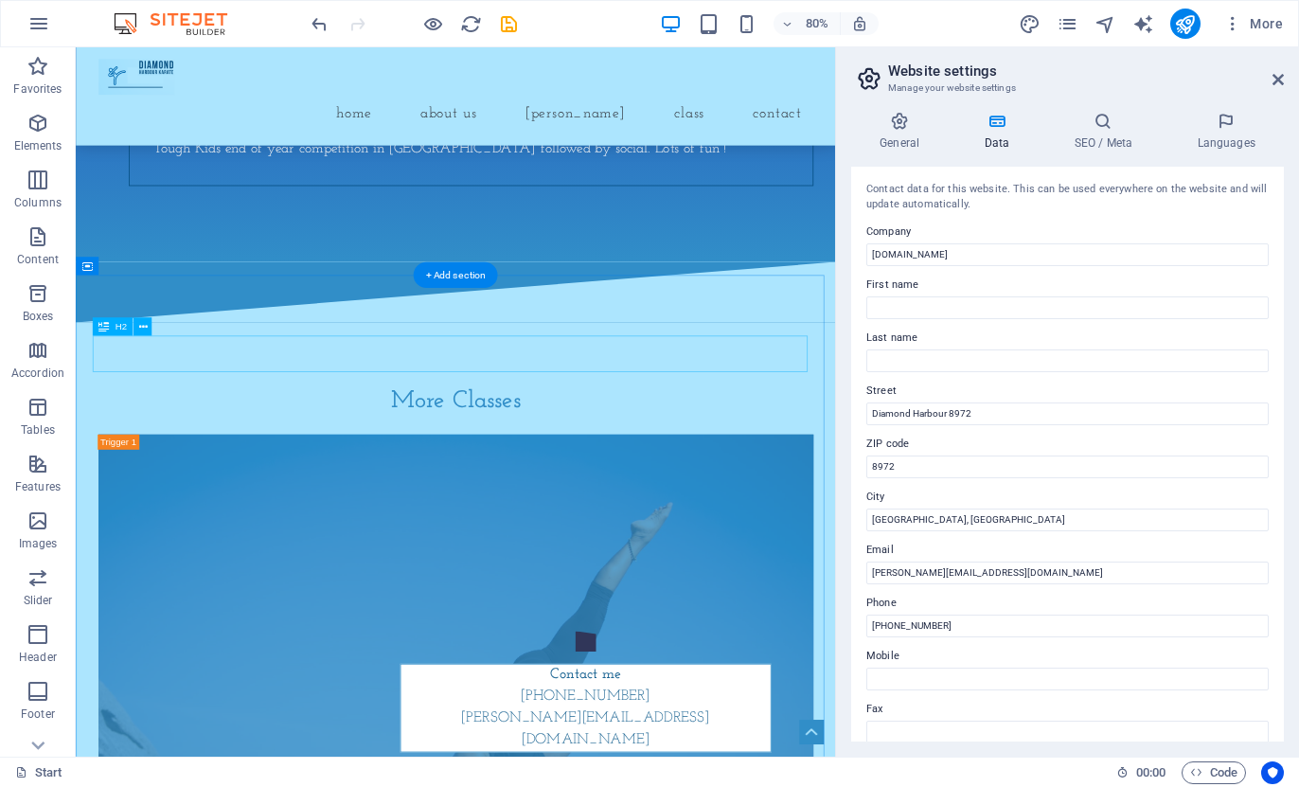
click at [535, 468] on div "More Classes" at bounding box center [551, 490] width 894 height 45
click at [142, 328] on icon at bounding box center [142, 327] width 9 height 16
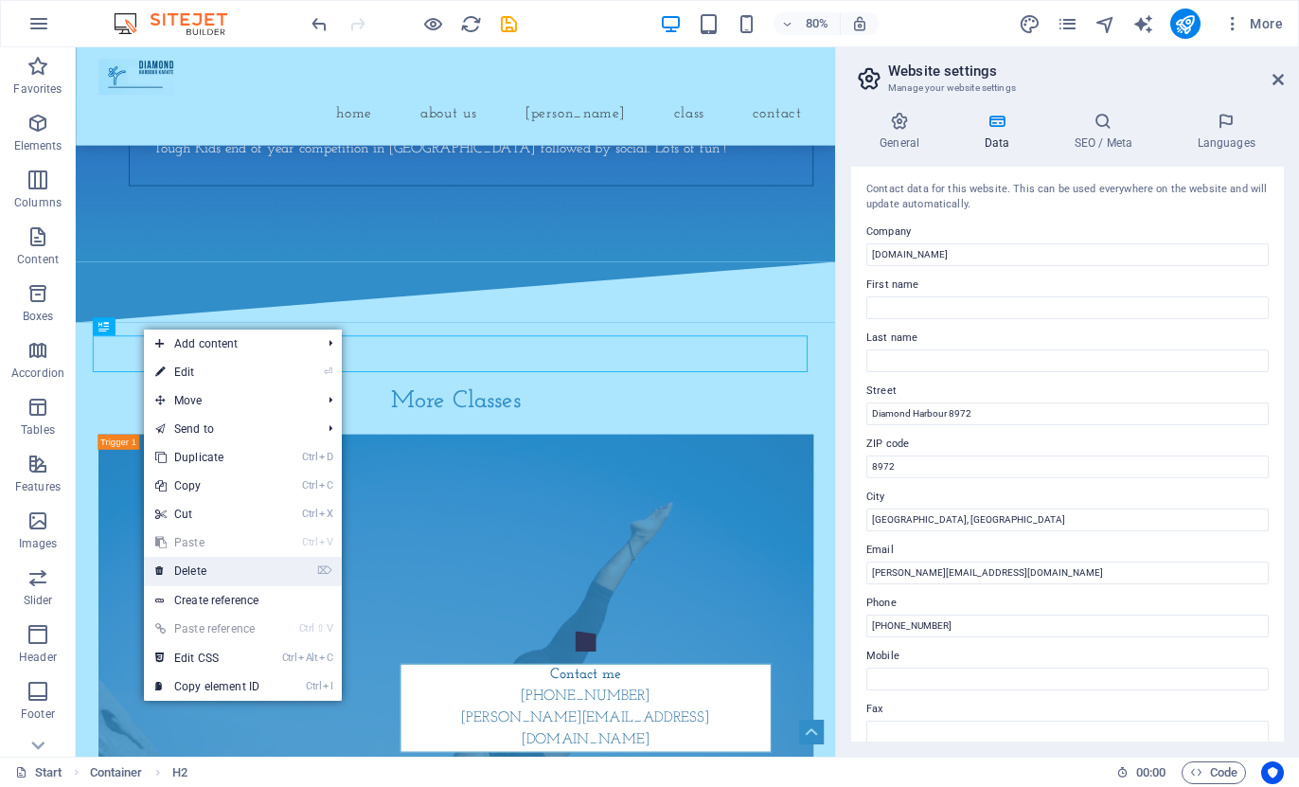
click at [200, 577] on link "⌦ Delete" at bounding box center [207, 571] width 127 height 28
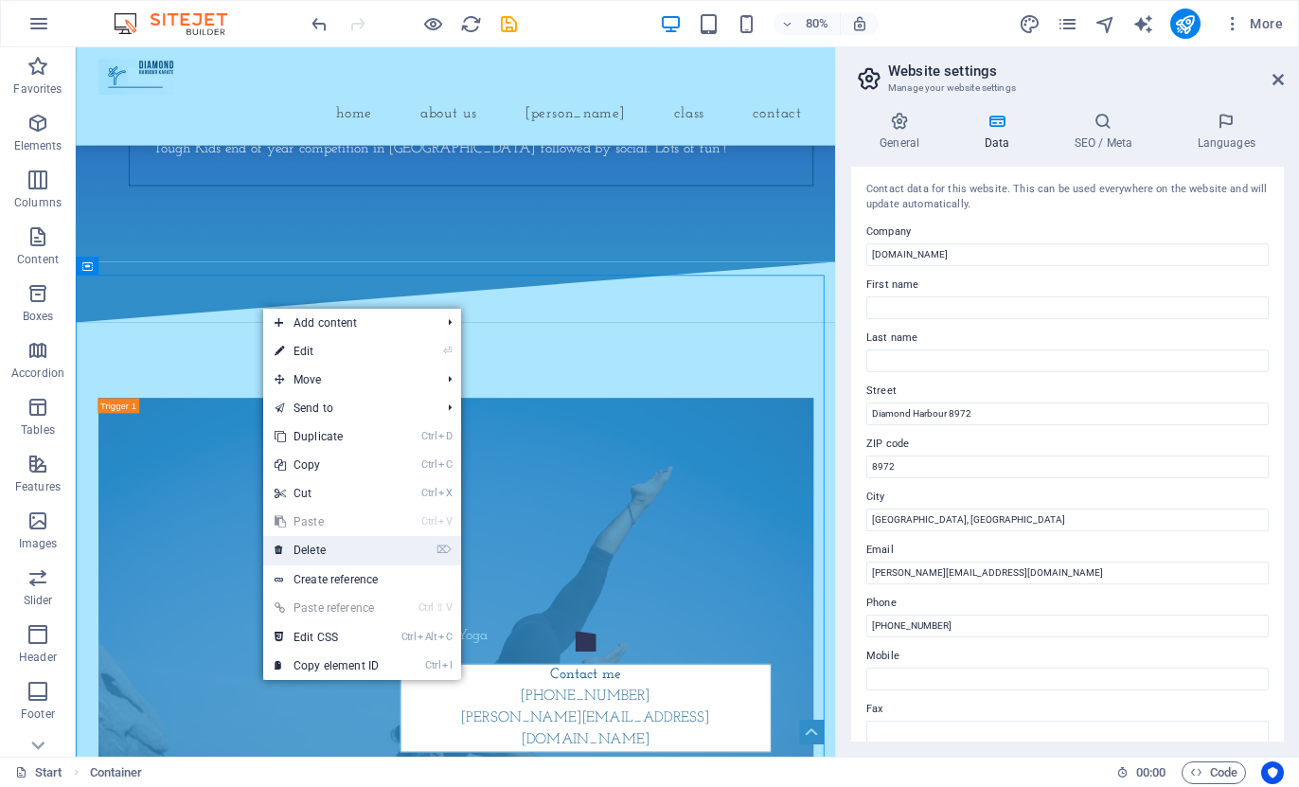
click at [342, 562] on link "⌦ Delete" at bounding box center [326, 550] width 127 height 28
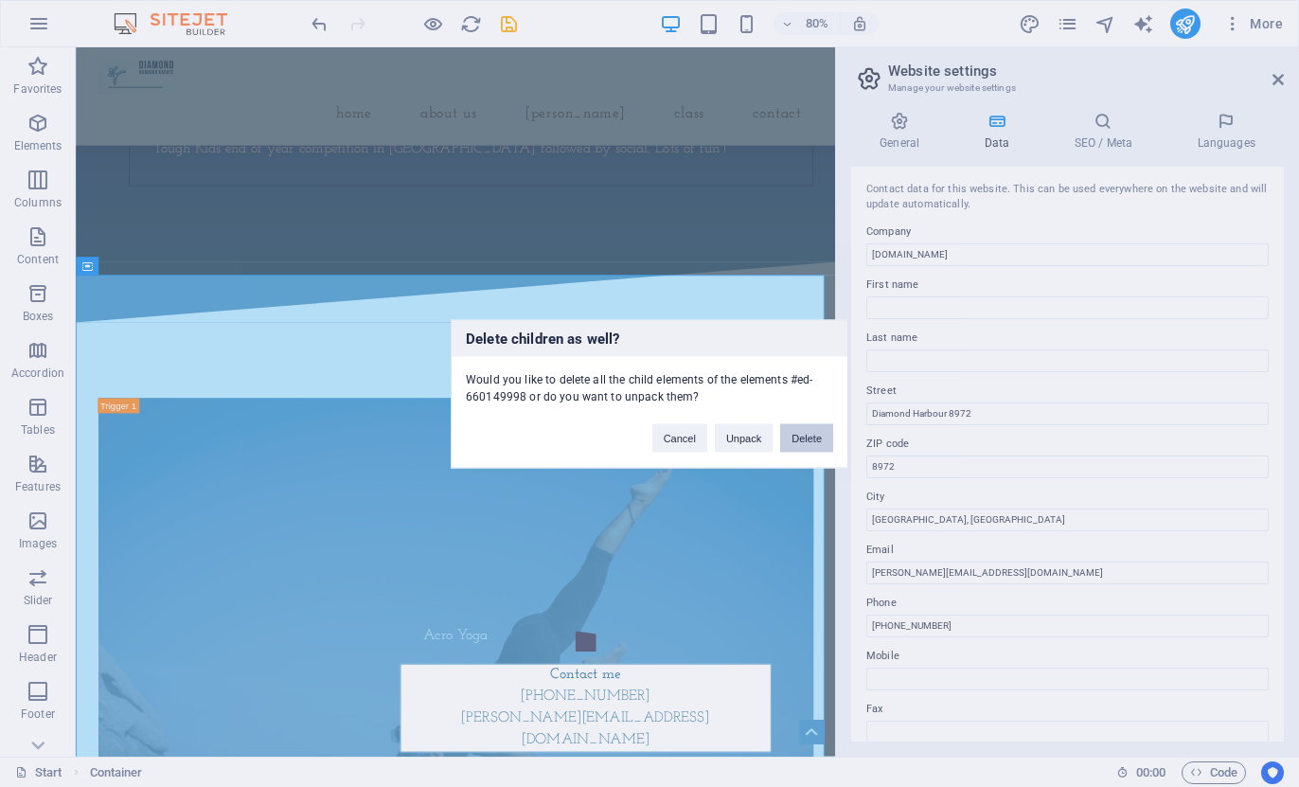
click at [807, 436] on button "Delete" at bounding box center [806, 437] width 53 height 28
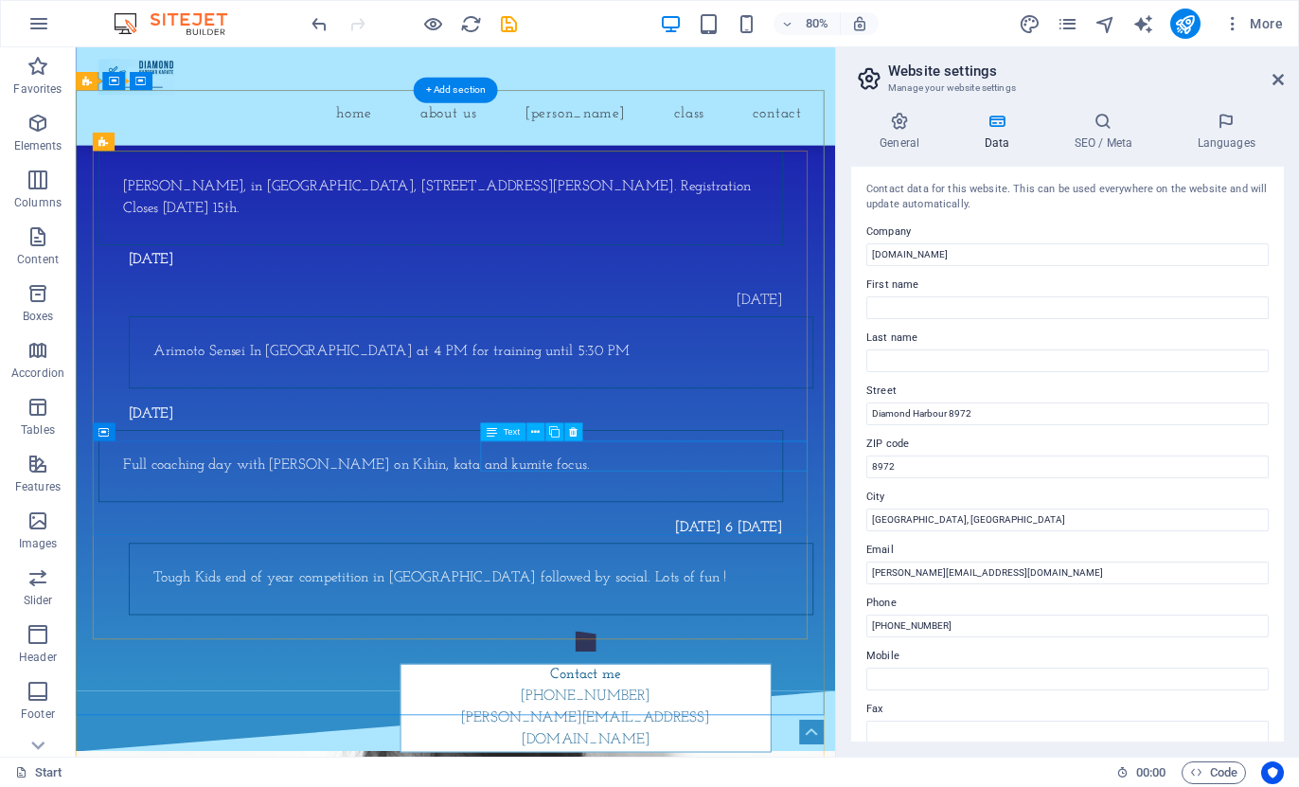
scroll to position [2404, 0]
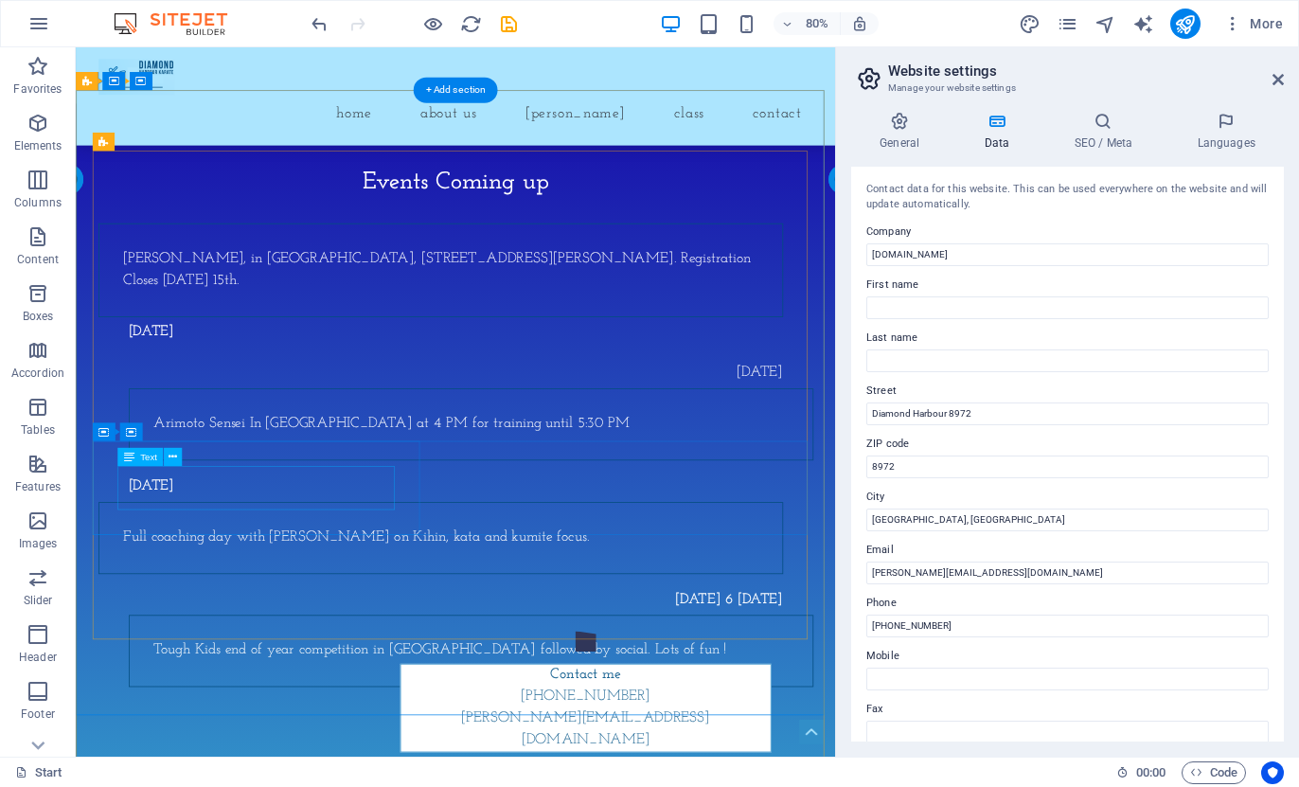
click at [200, 648] on div "Full coaching day with [PERSON_NAME] on Kihin, kata and kumite focus." at bounding box center [532, 661] width 794 height 27
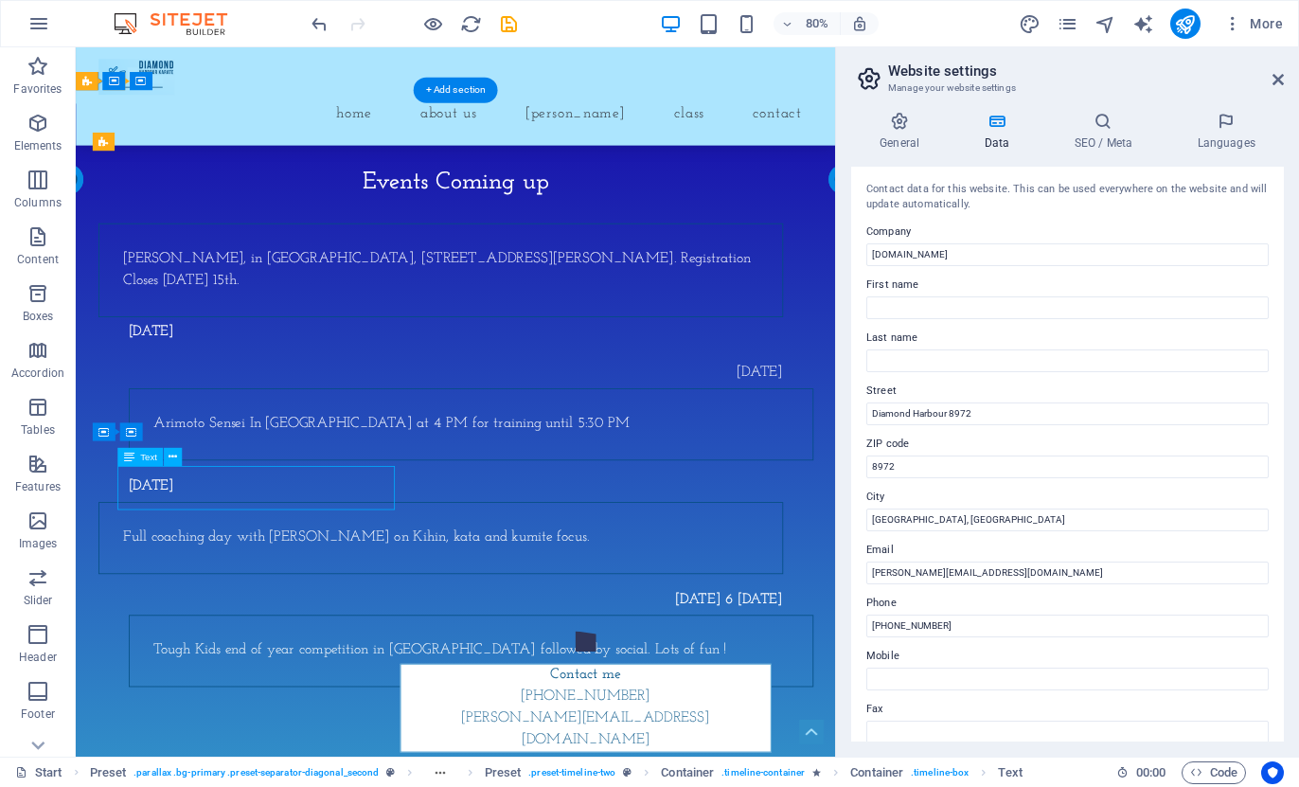
click at [148, 648] on div "Full coaching day with [PERSON_NAME] on Kihin, kata and kumite focus." at bounding box center [532, 661] width 794 height 27
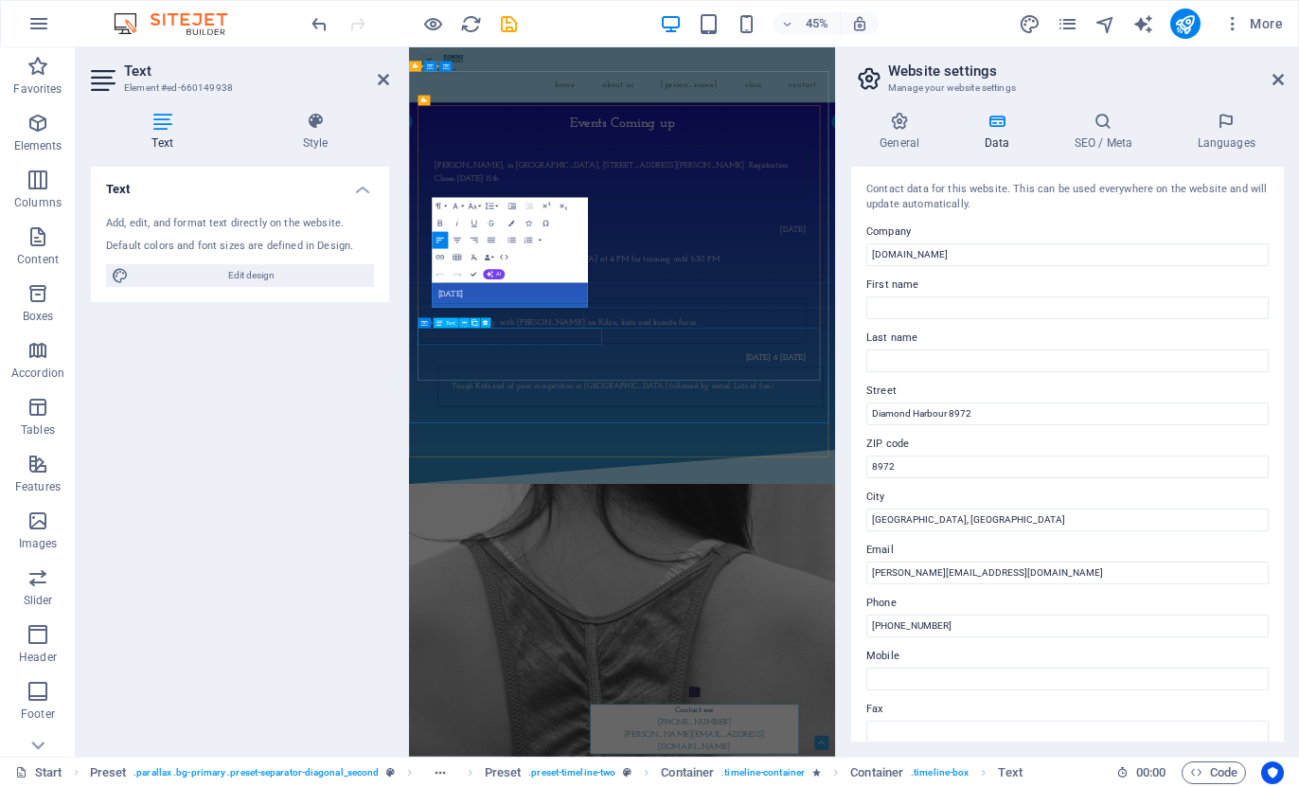
scroll to position [2809, 0]
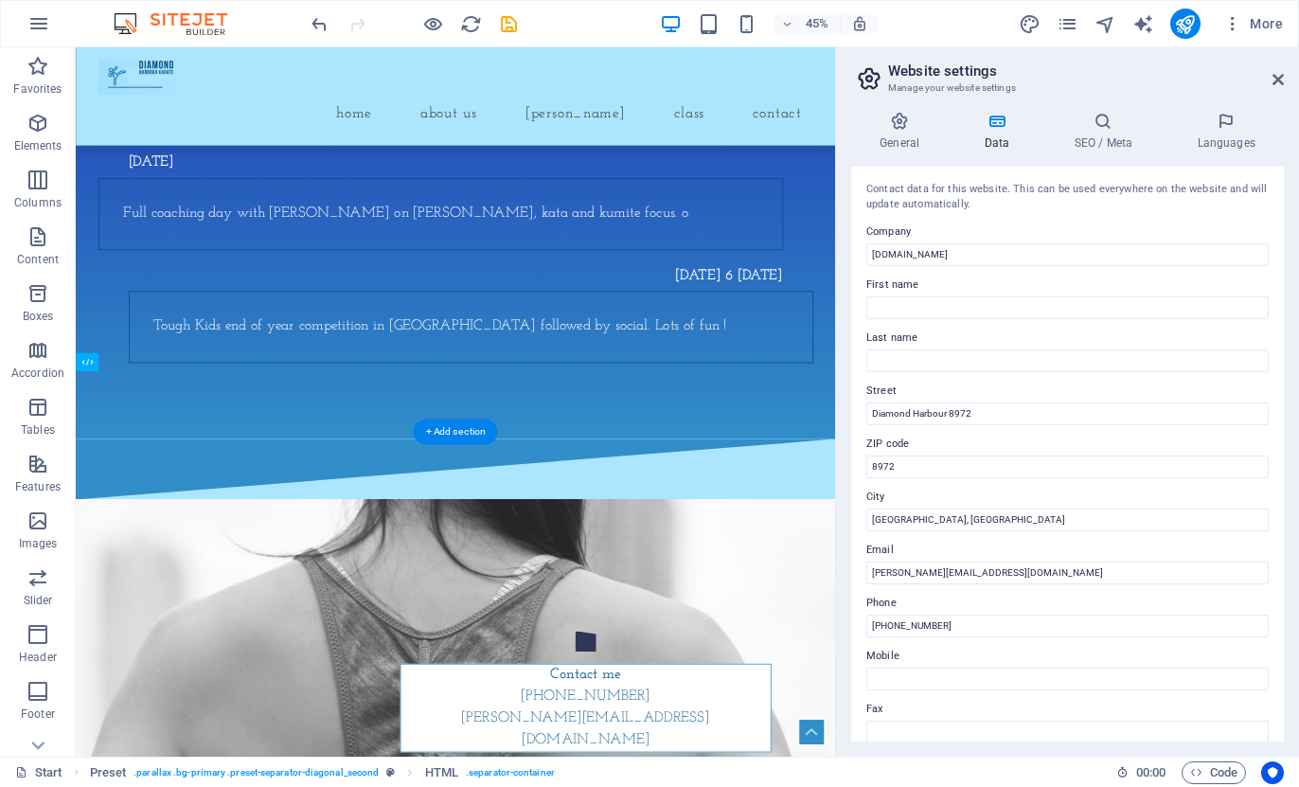
scroll to position [2834, 0]
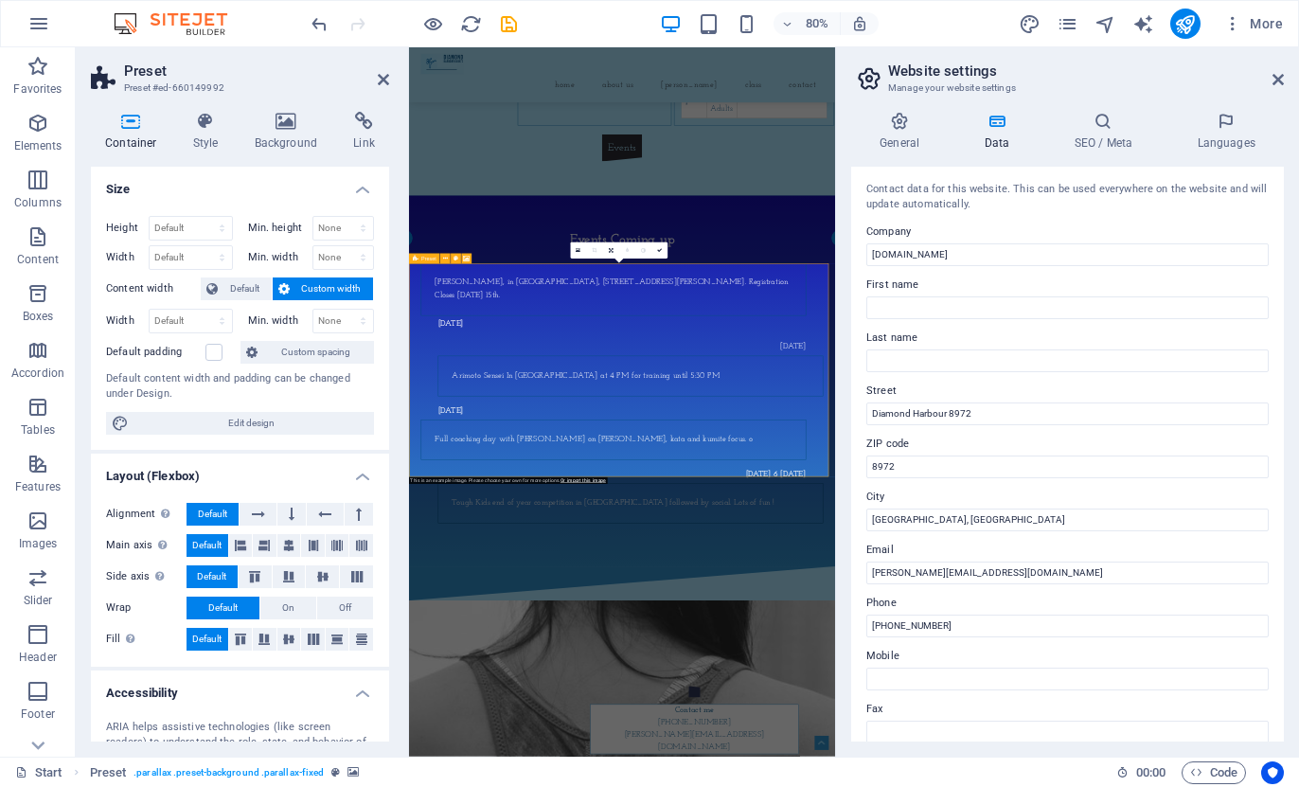
scroll to position [3523, 0]
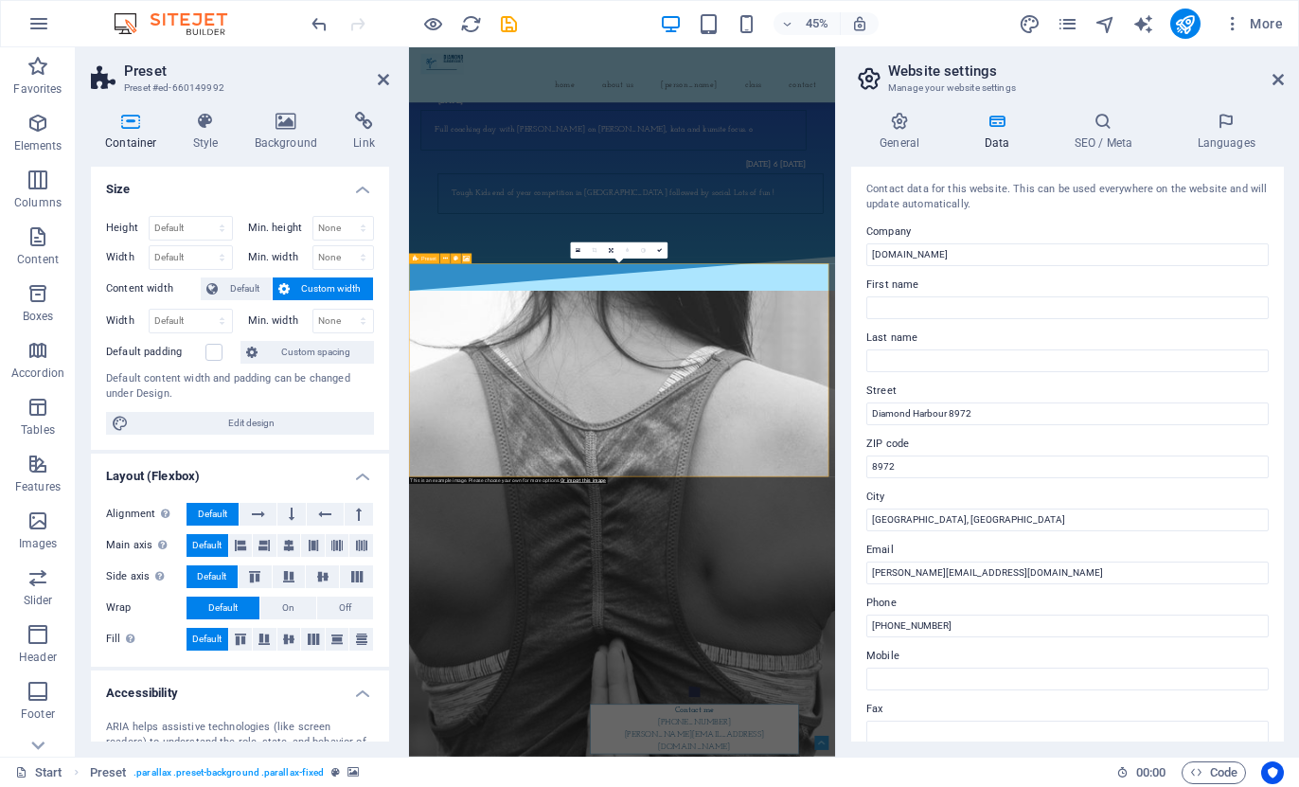
click at [587, 609] on div "Drop content here or Add elements Paste clipboard" at bounding box center [882, 655] width 947 height 134
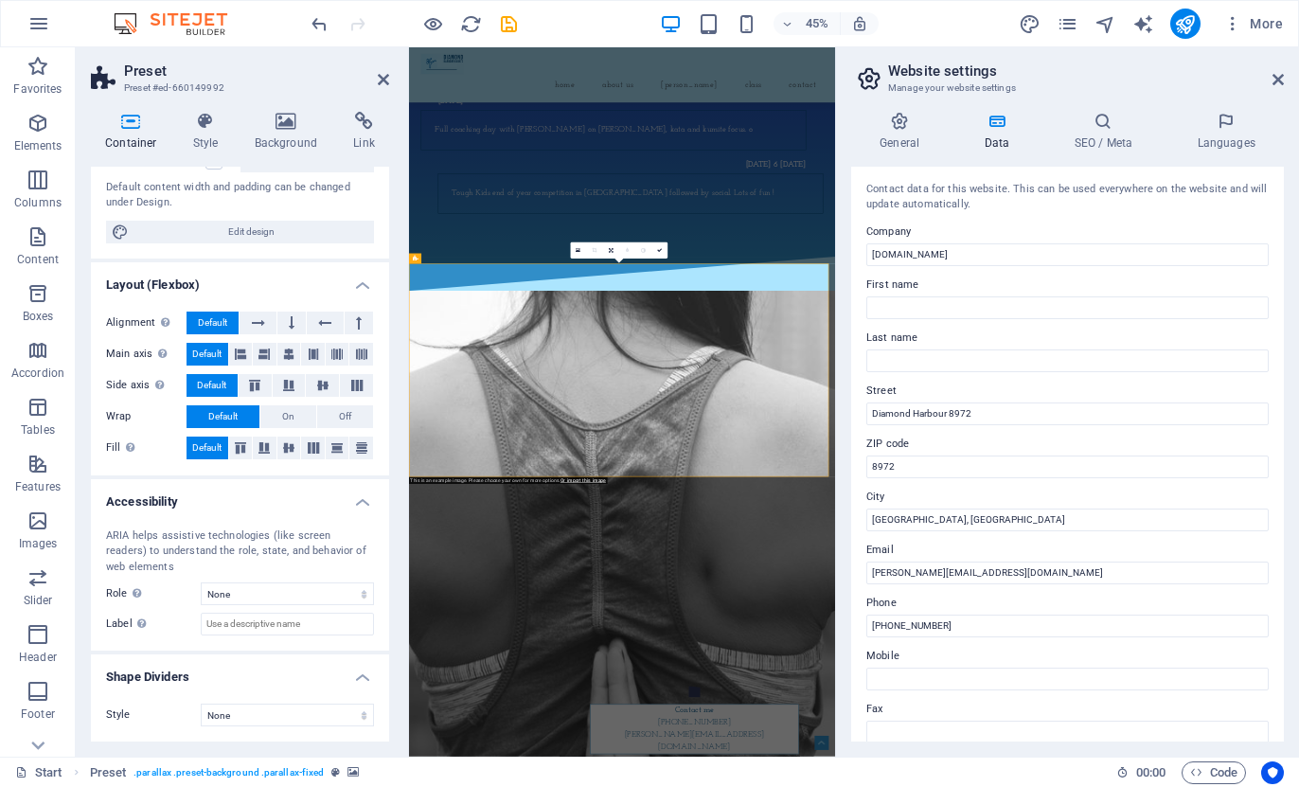
scroll to position [97, 0]
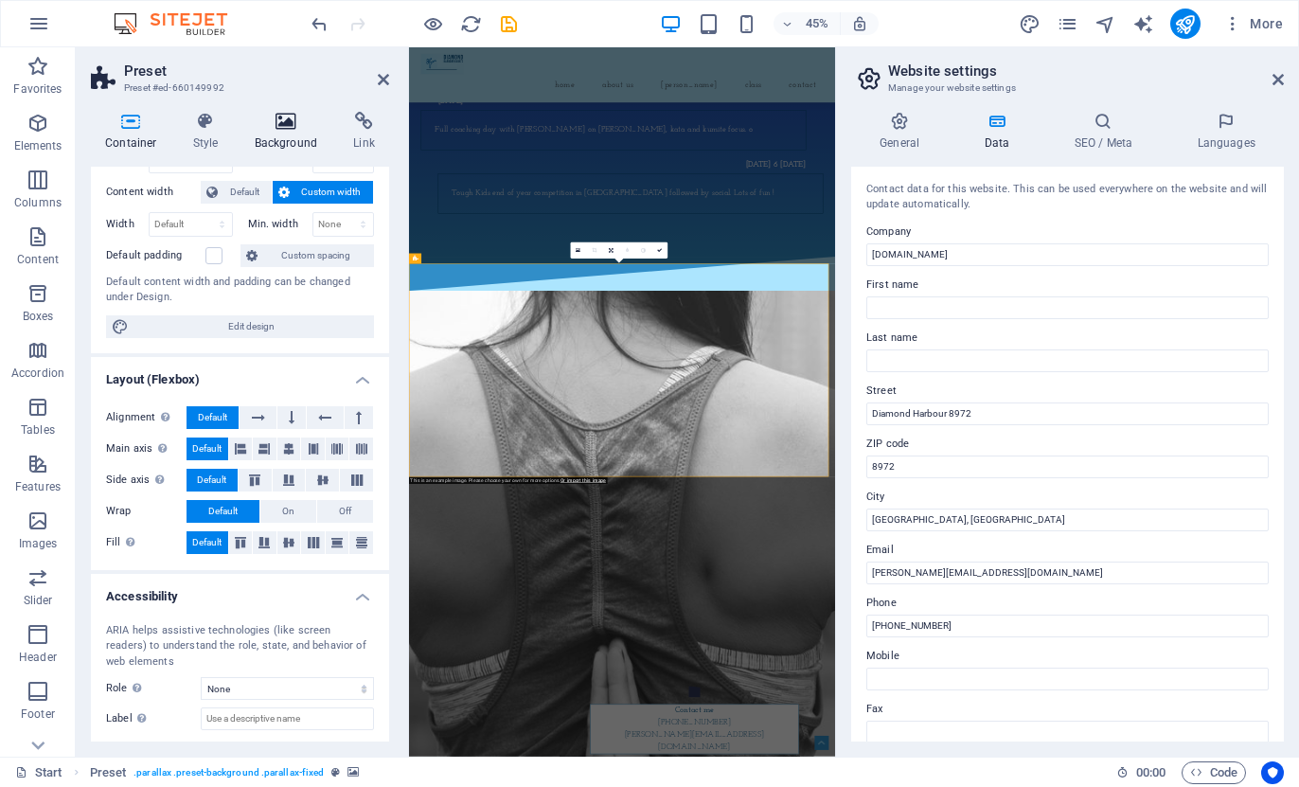
click at [295, 124] on icon at bounding box center [287, 121] width 92 height 19
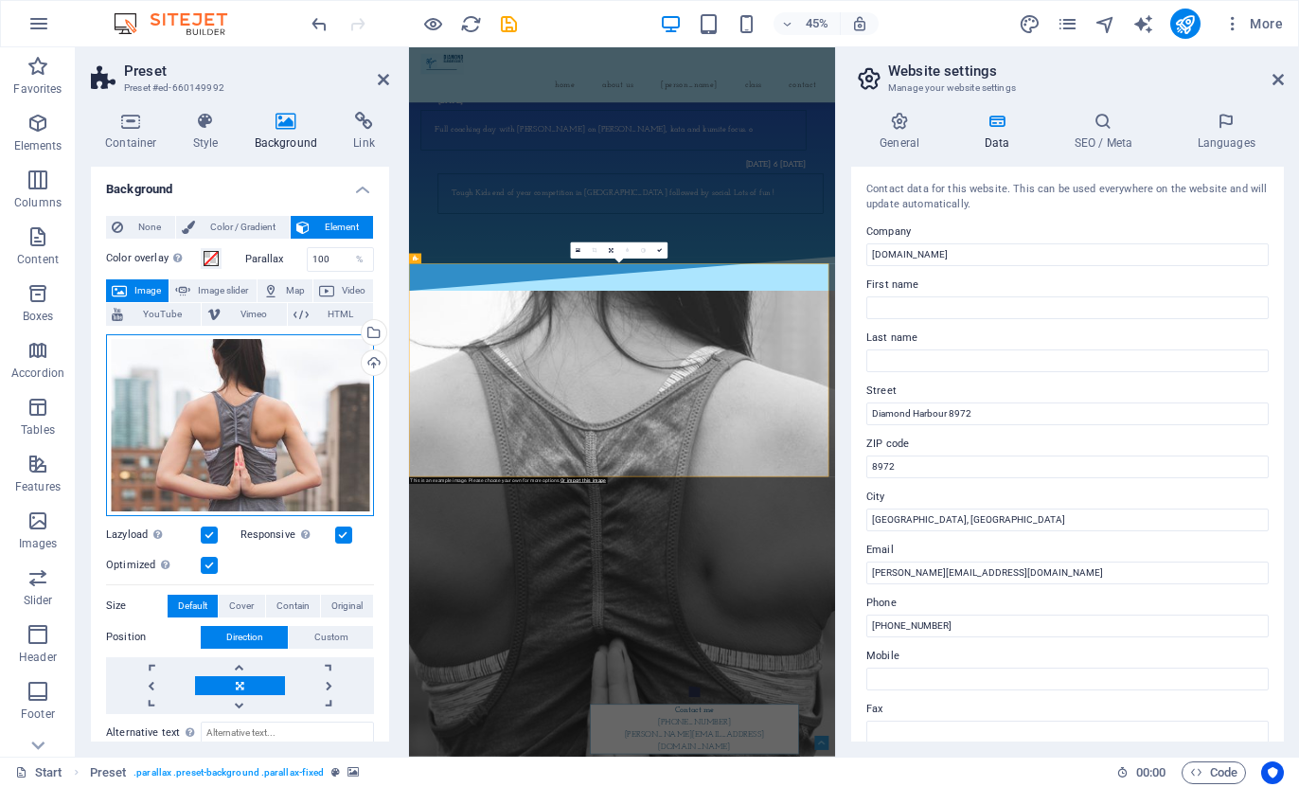
click at [210, 431] on div "Drag files here, click to choose files or select files from Files or our free s…" at bounding box center [240, 425] width 268 height 182
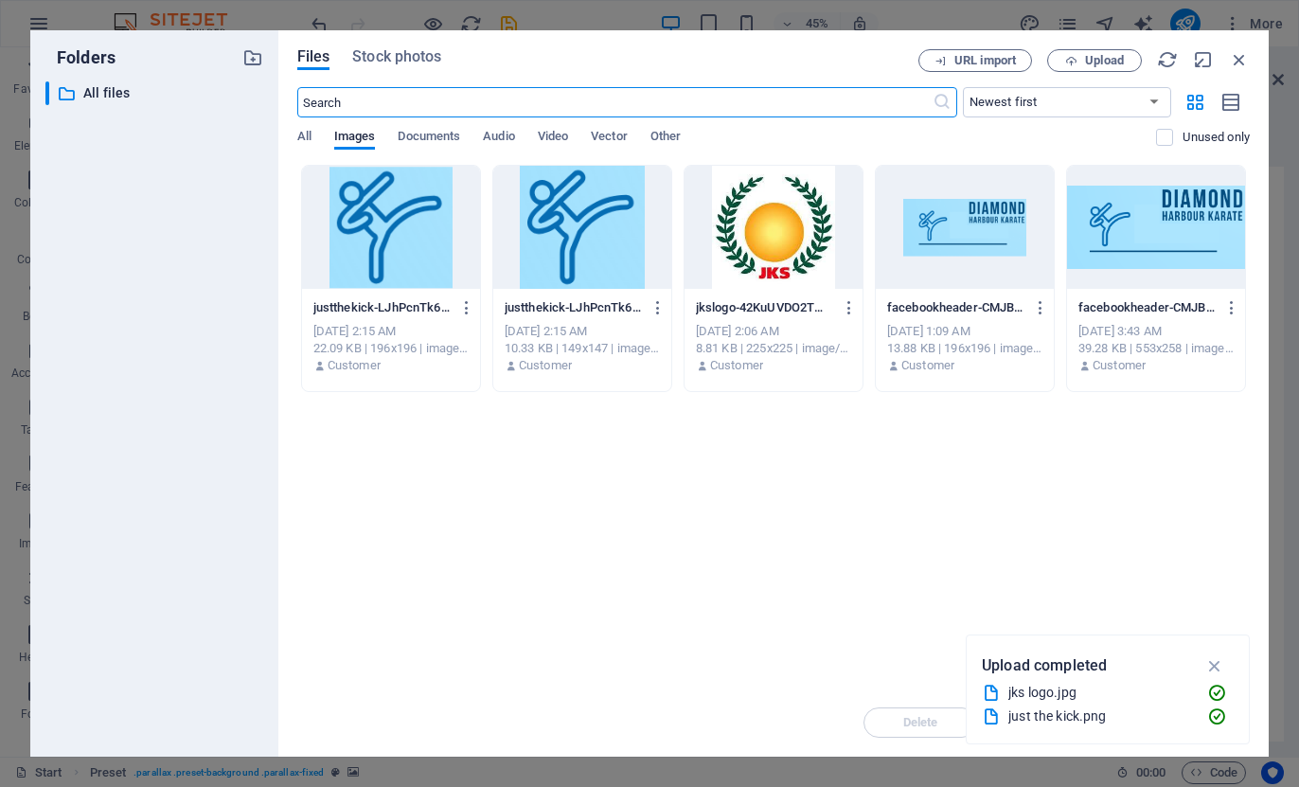
scroll to position [7451, 0]
click at [1097, 57] on span "Upload" at bounding box center [1104, 60] width 39 height 11
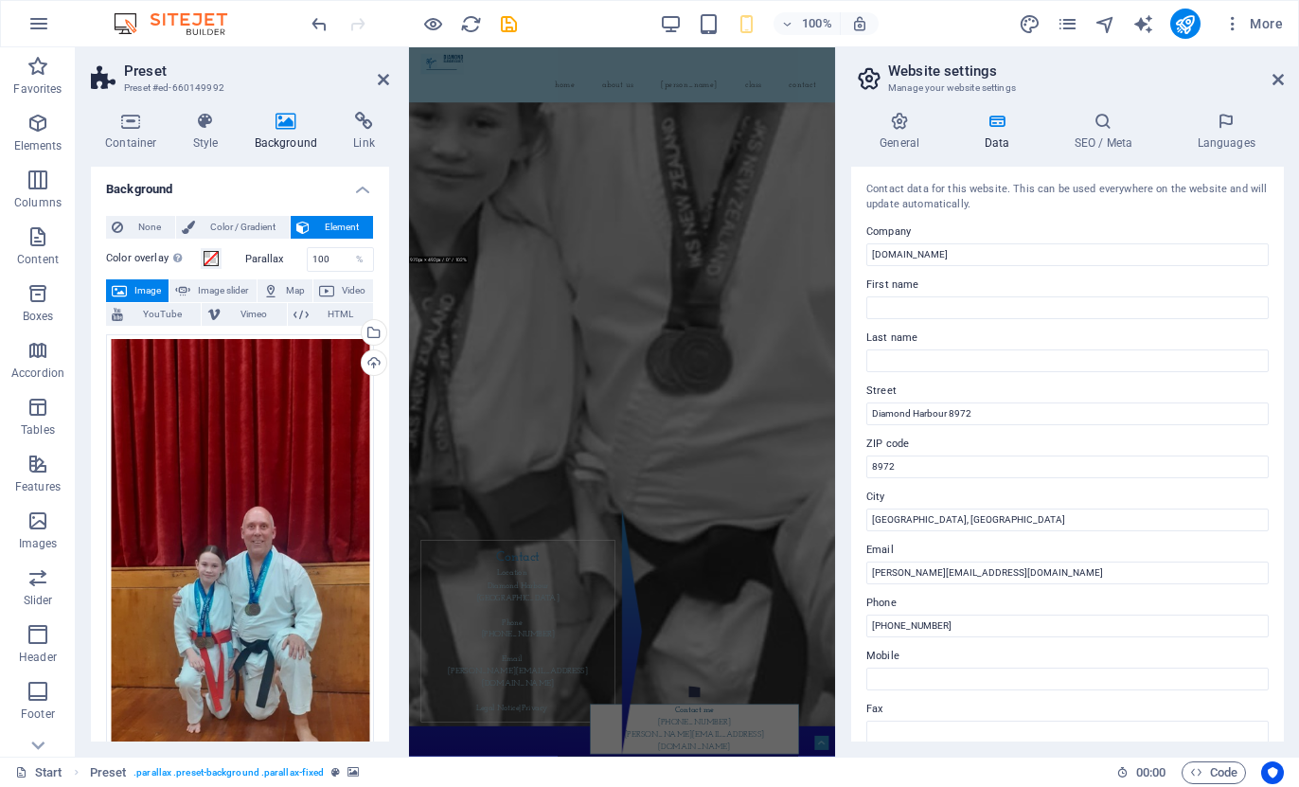
scroll to position [4014, 0]
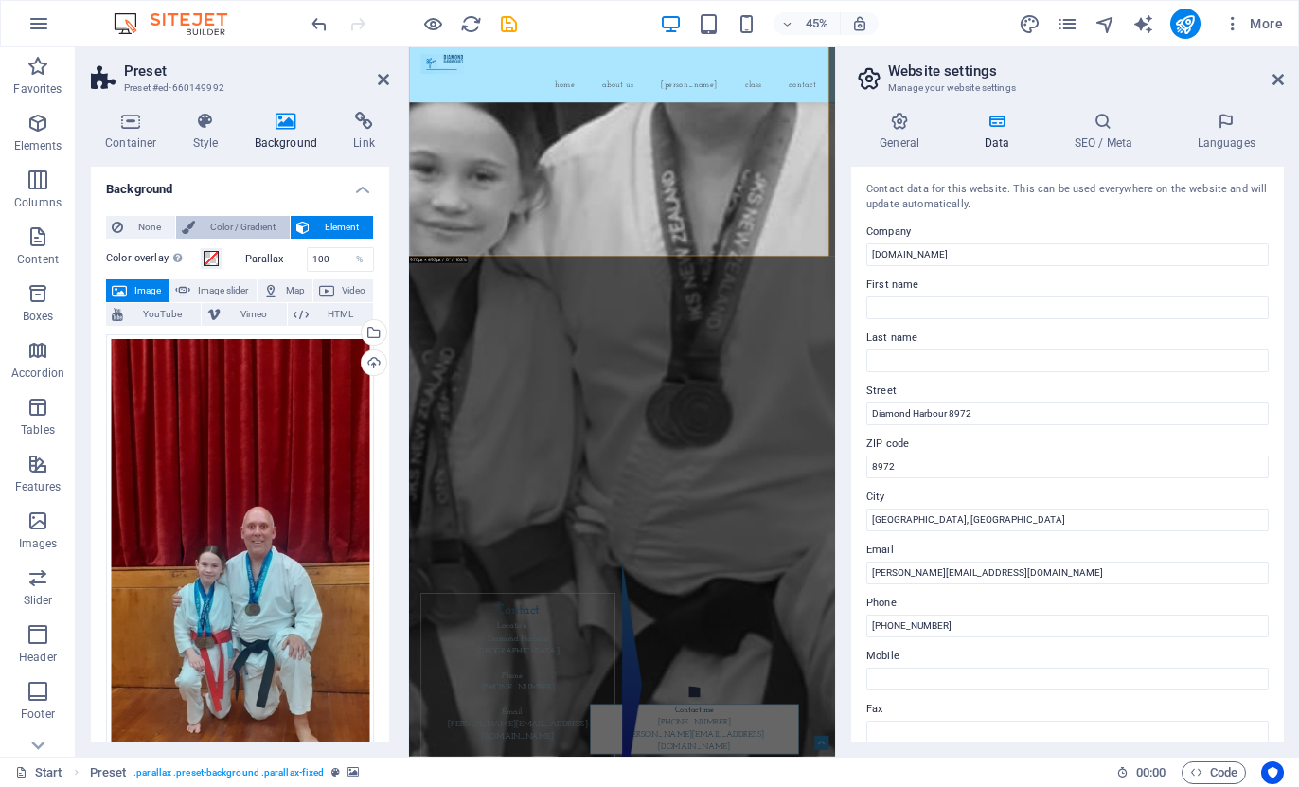
click at [229, 226] on span "Color / Gradient" at bounding box center [242, 227] width 83 height 23
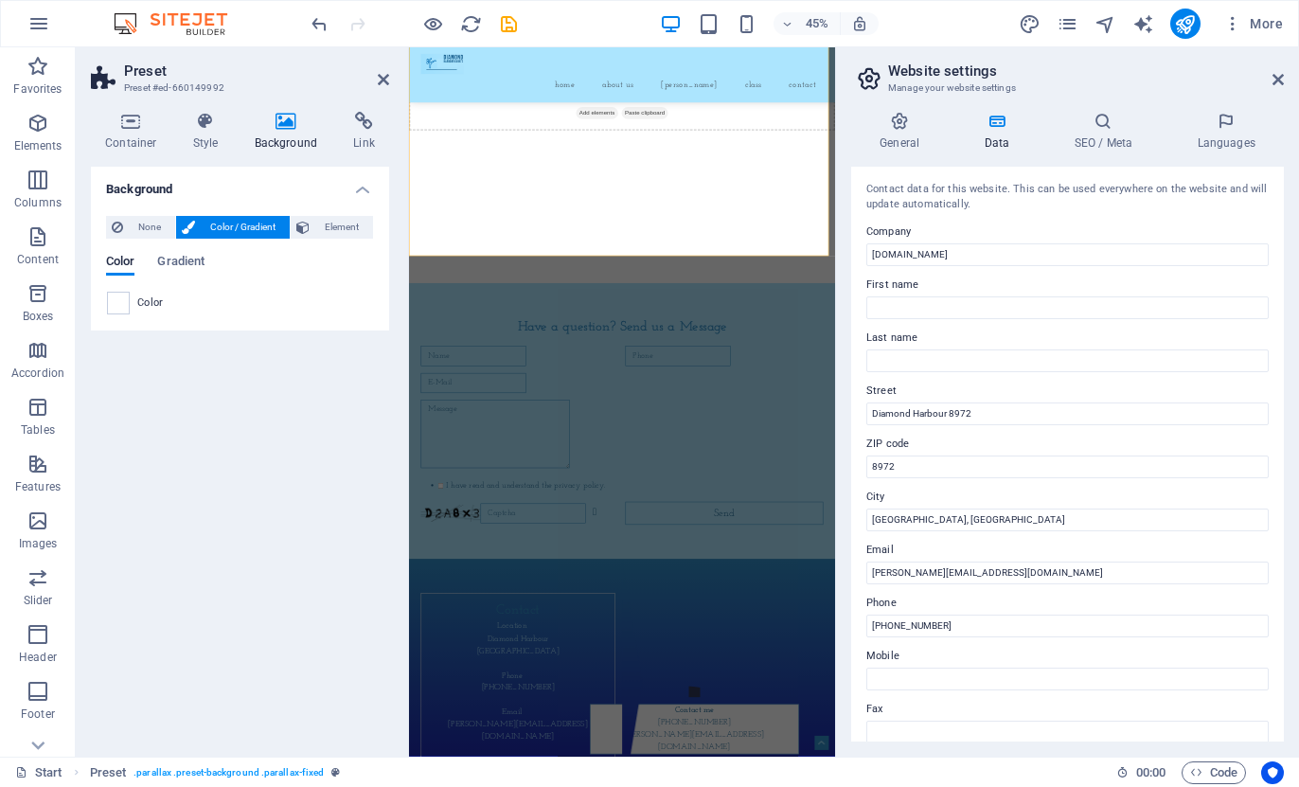
click at [229, 226] on span "Color / Gradient" at bounding box center [242, 227] width 83 height 23
click at [303, 224] on icon at bounding box center [302, 227] width 13 height 23
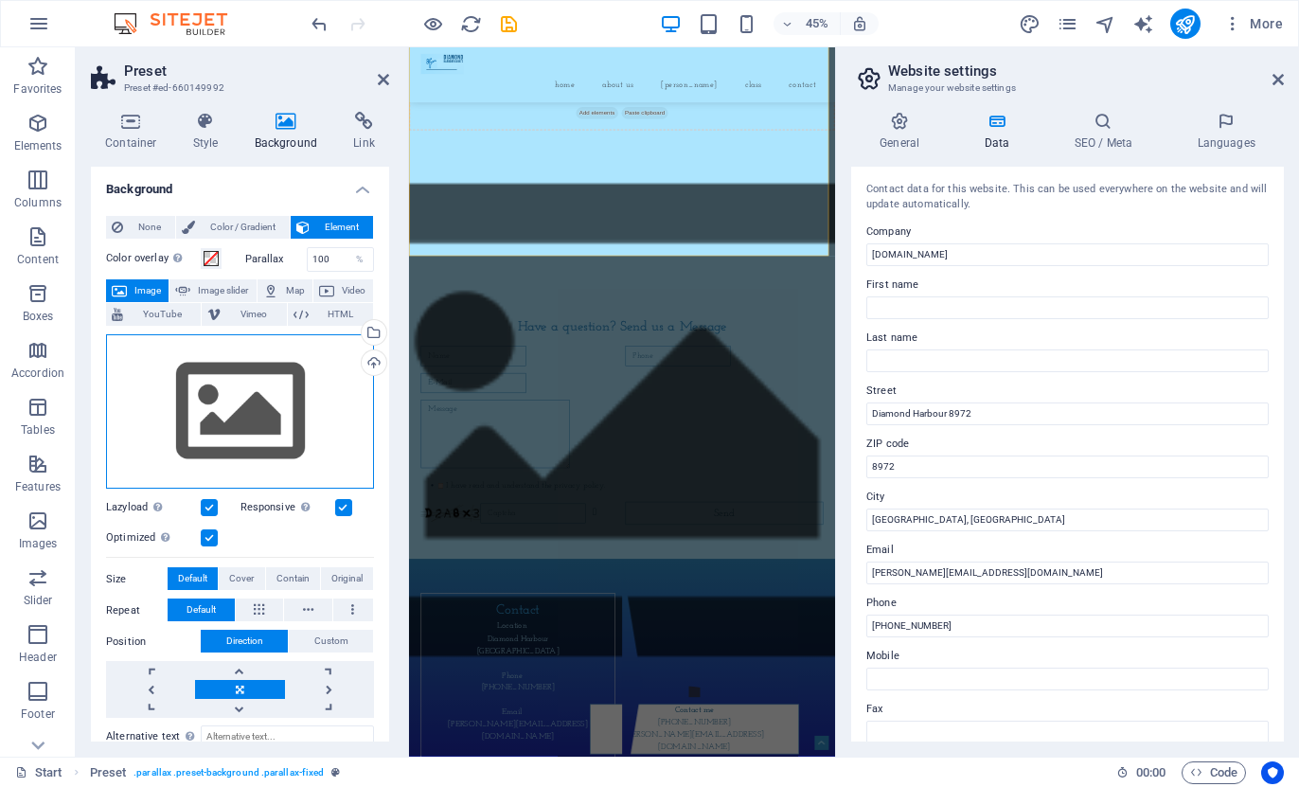
click at [255, 387] on div "Drag files here, click to choose files or select files from Files or our free s…" at bounding box center [240, 411] width 268 height 155
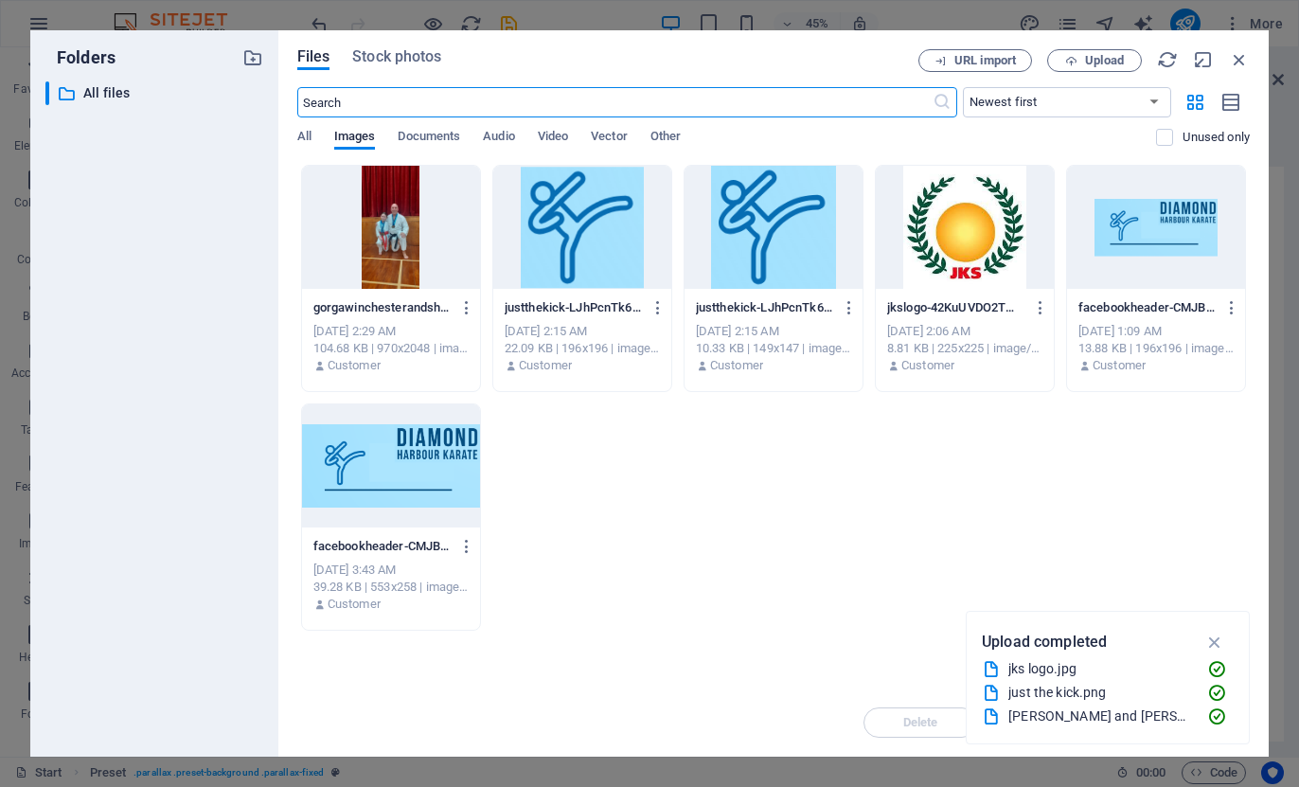
scroll to position [7451, 0]
click at [422, 216] on div at bounding box center [391, 227] width 178 height 123
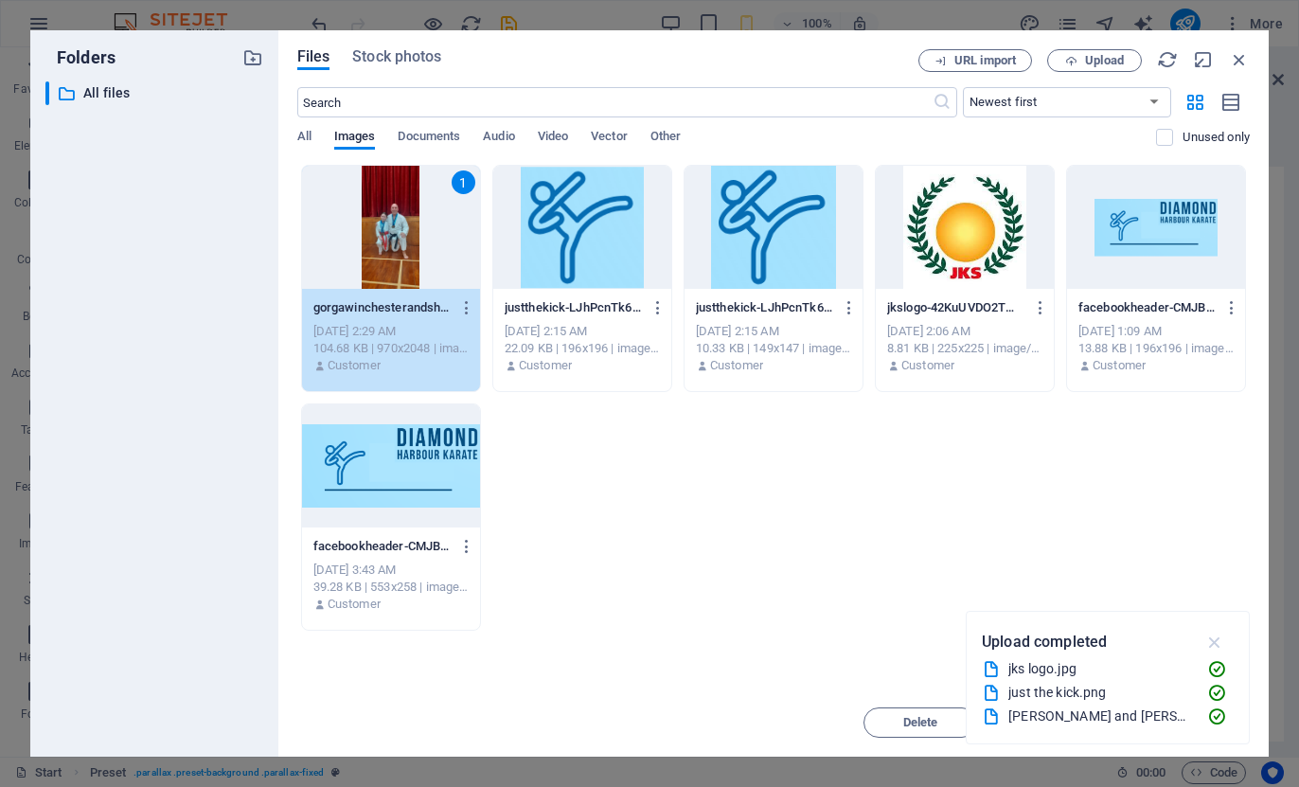
click at [1220, 643] on icon "button" at bounding box center [1216, 642] width 22 height 21
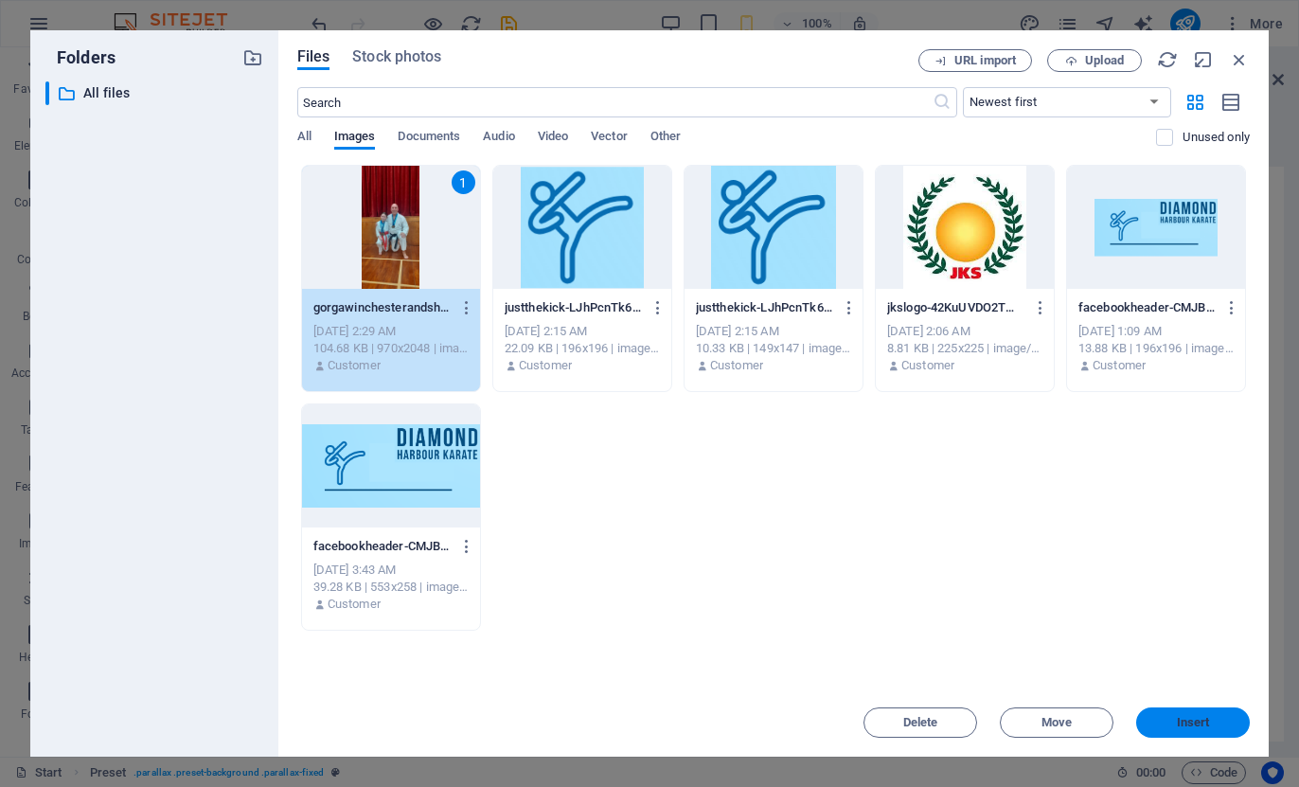
click at [1196, 726] on span "Insert" at bounding box center [1193, 722] width 33 height 11
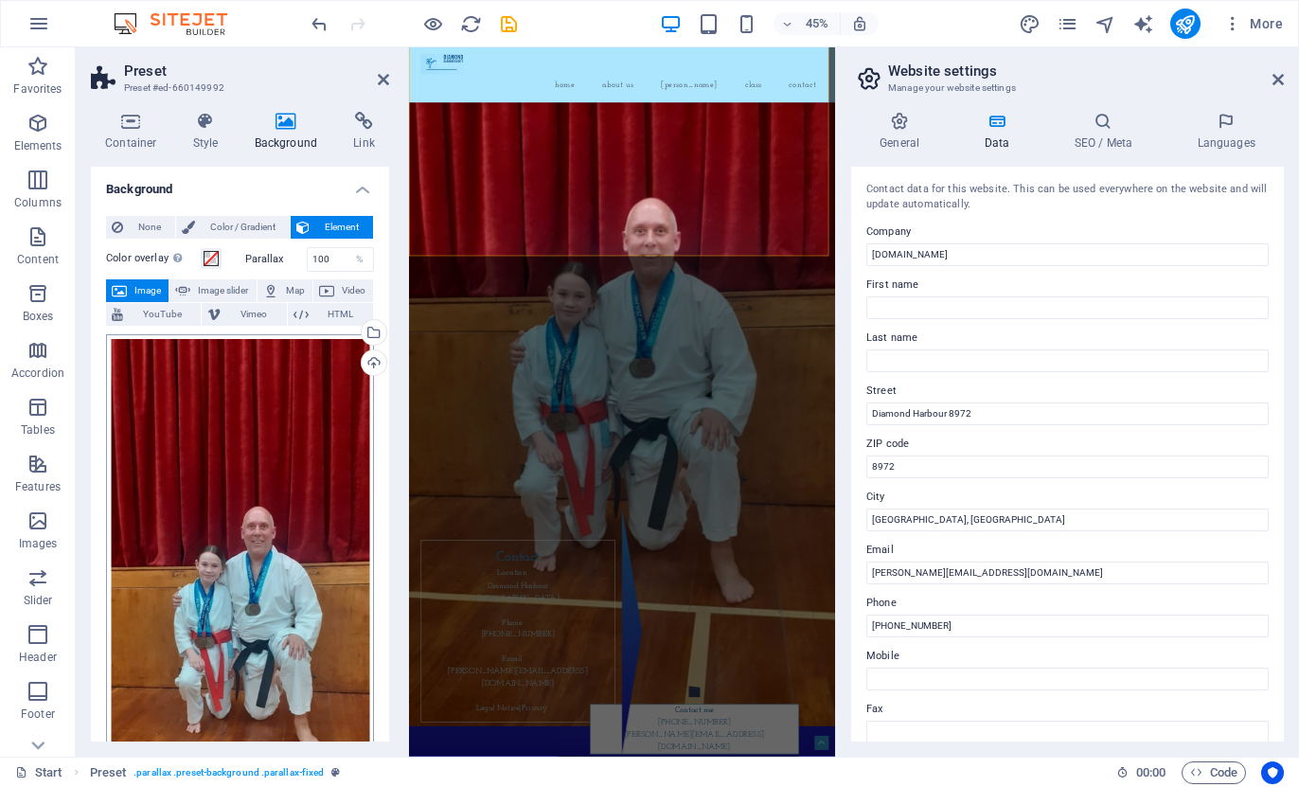
scroll to position [4014, 0]
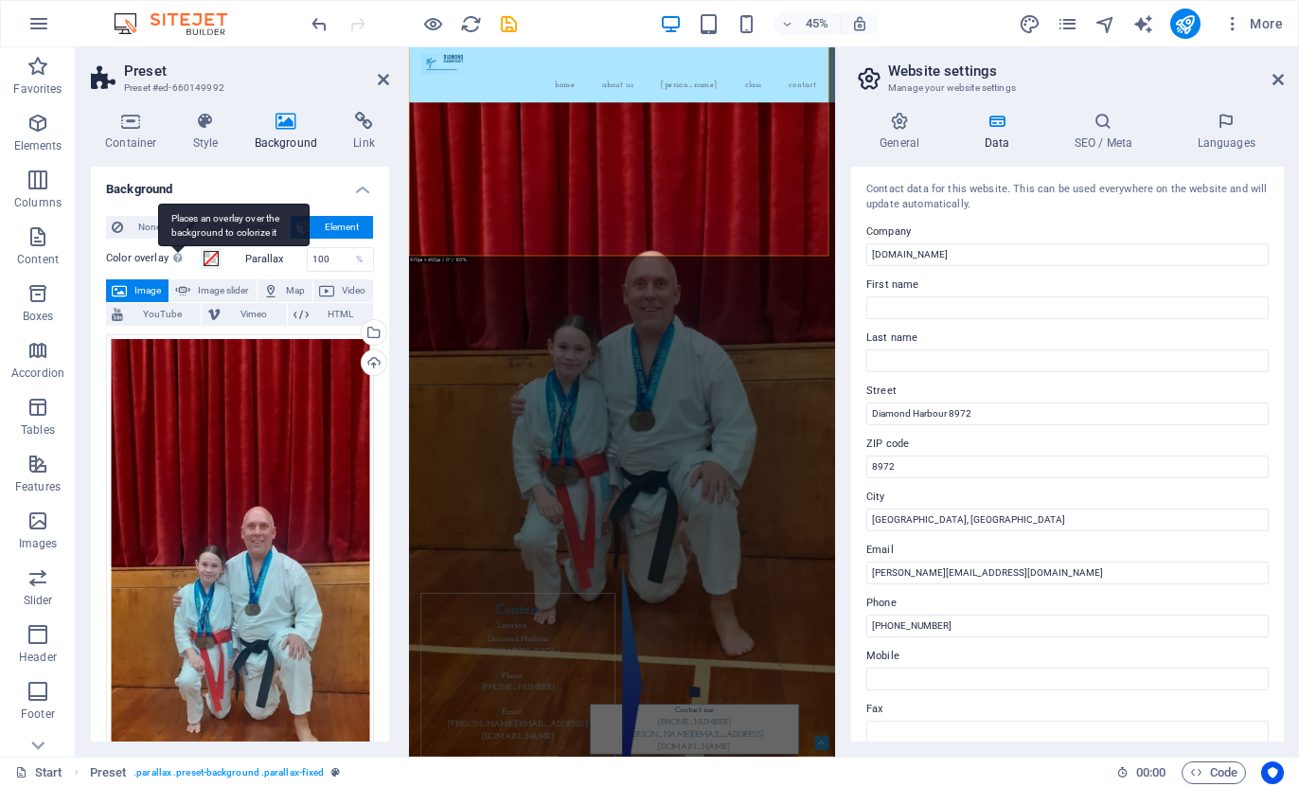
click at [178, 246] on div "Places an overlay over the background to colorize it" at bounding box center [234, 225] width 152 height 43
click at [201, 256] on button "Color overlay Places an overlay over the background to colorize it" at bounding box center [211, 258] width 21 height 21
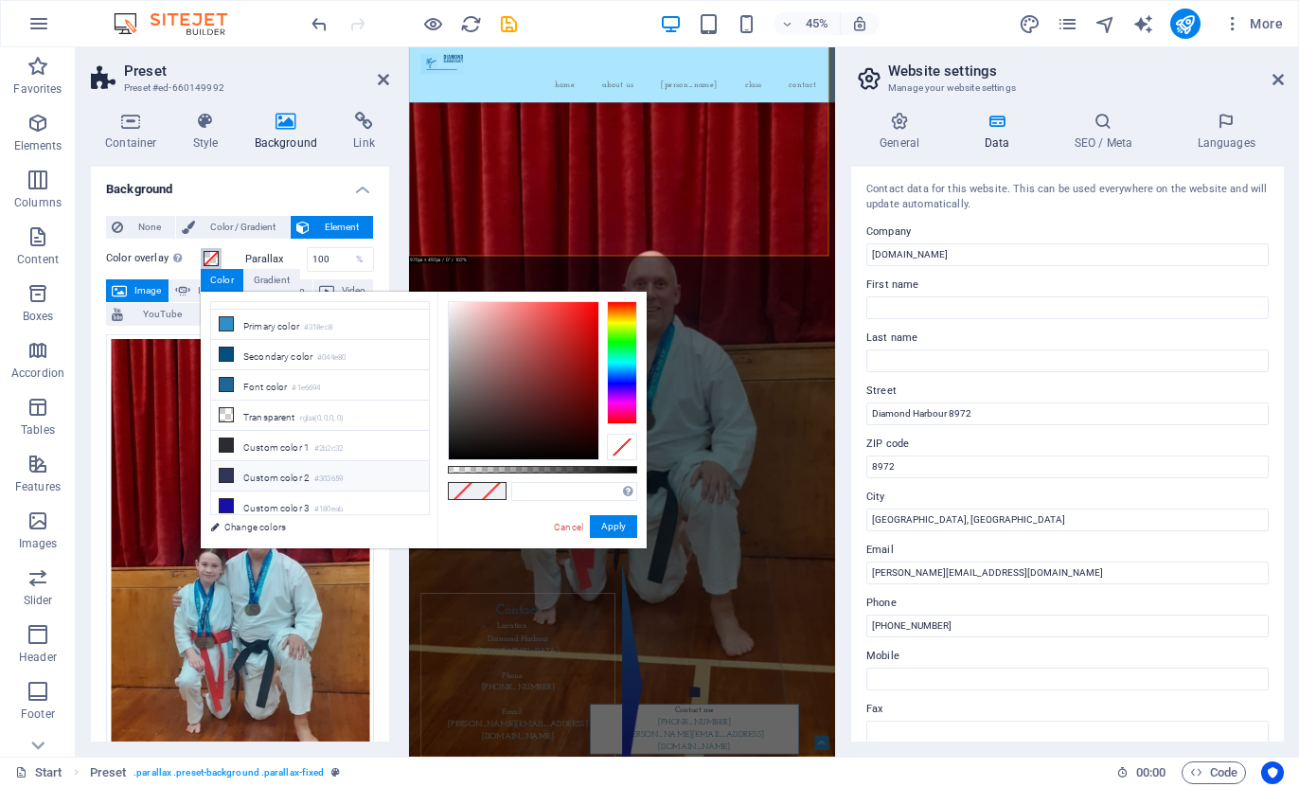
scroll to position [0, 0]
click at [297, 325] on li "Background color #ace5fe" at bounding box center [320, 317] width 218 height 30
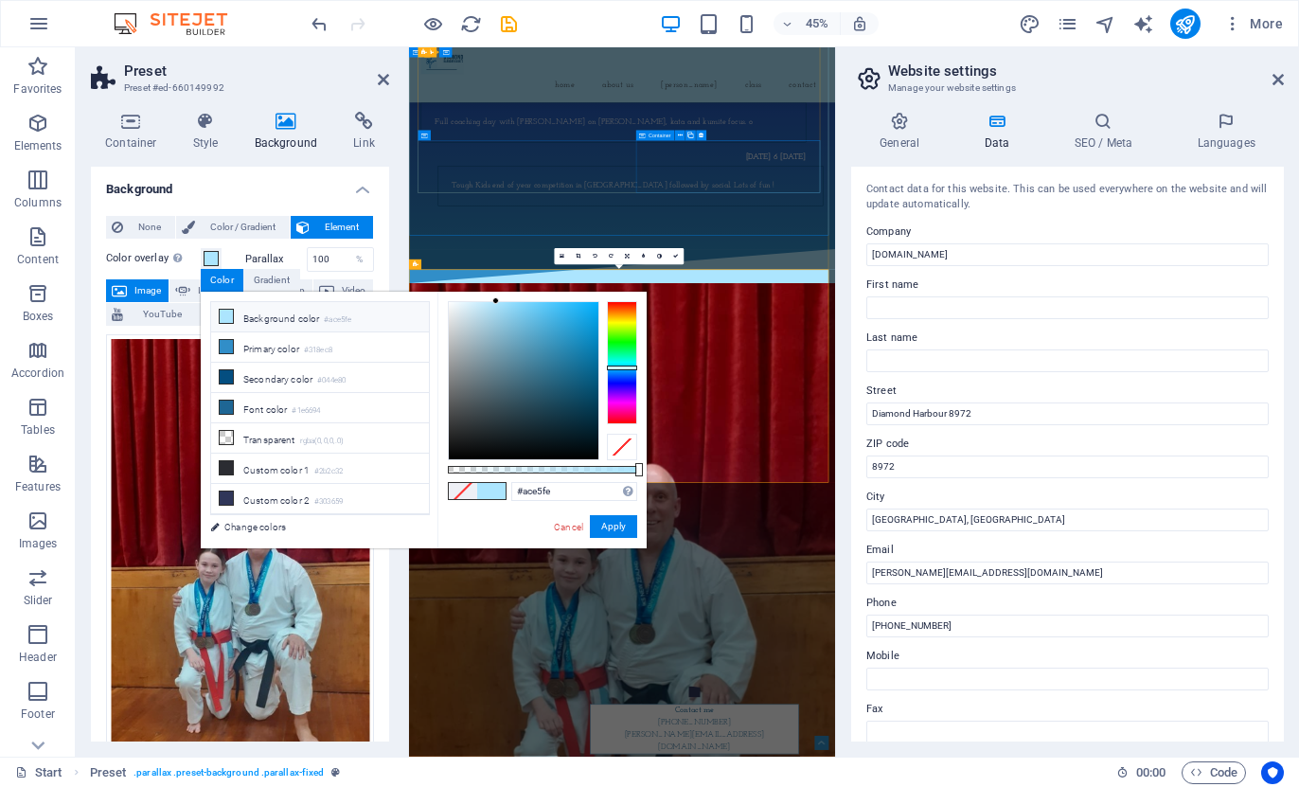
scroll to position [3161, 0]
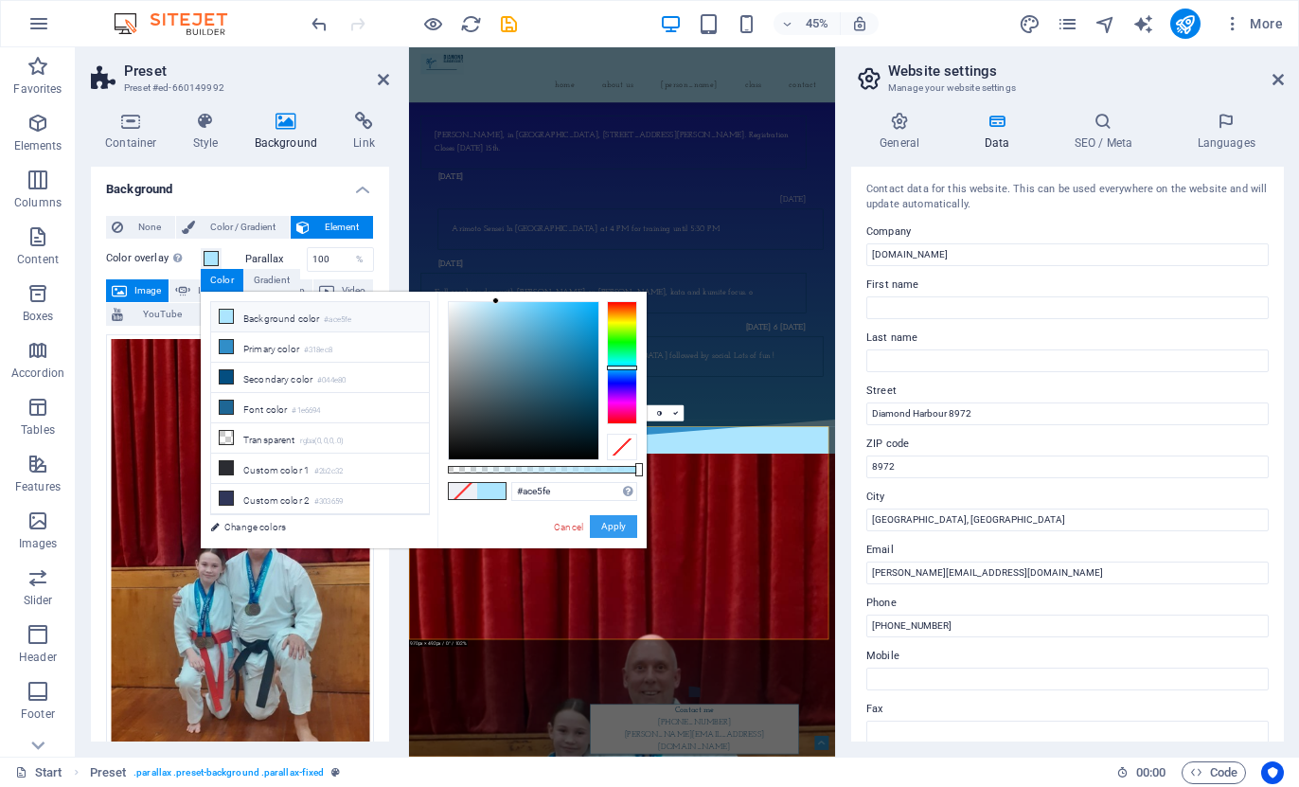
click at [614, 530] on button "Apply" at bounding box center [613, 526] width 47 height 23
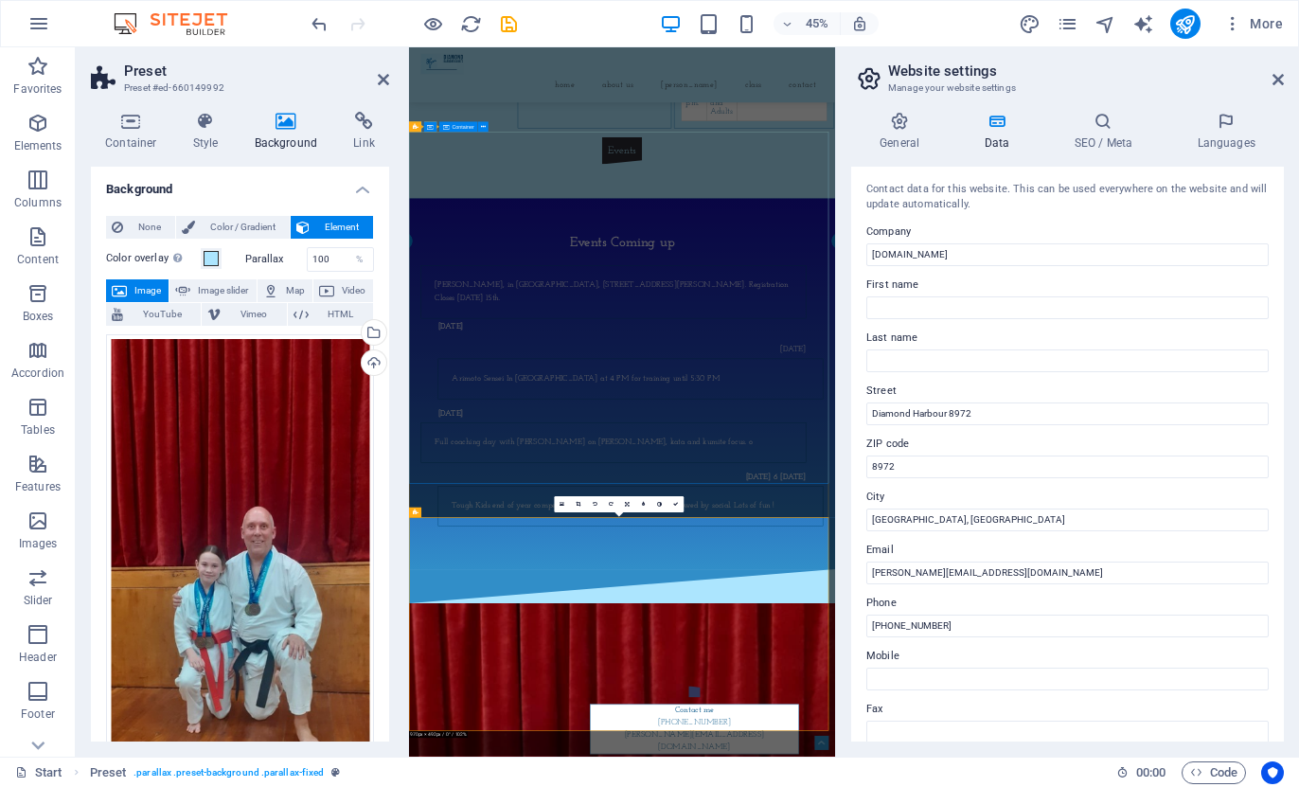
scroll to position [2783, 0]
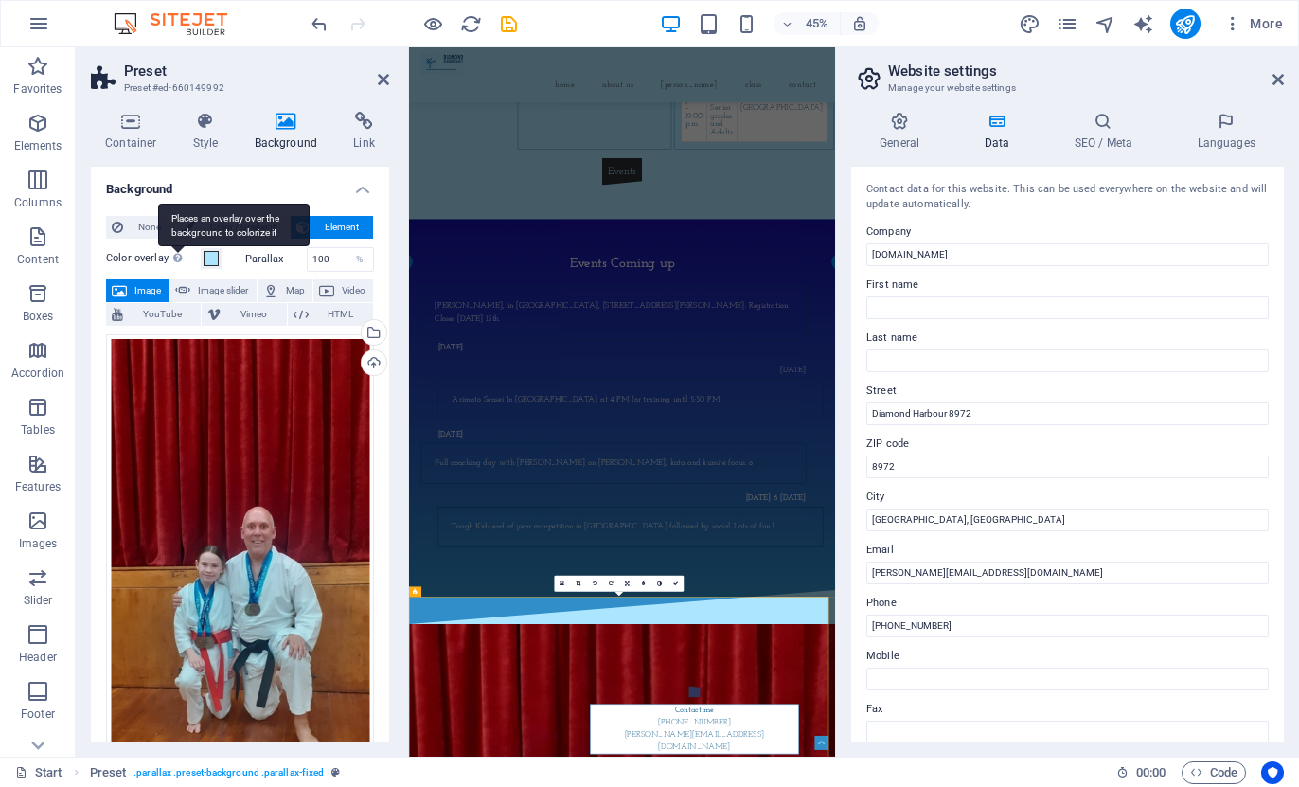
click at [176, 246] on div "Places an overlay over the background to colorize it" at bounding box center [234, 225] width 152 height 43
click at [201, 256] on button "Color overlay Places an overlay over the background to colorize it" at bounding box center [211, 258] width 21 height 21
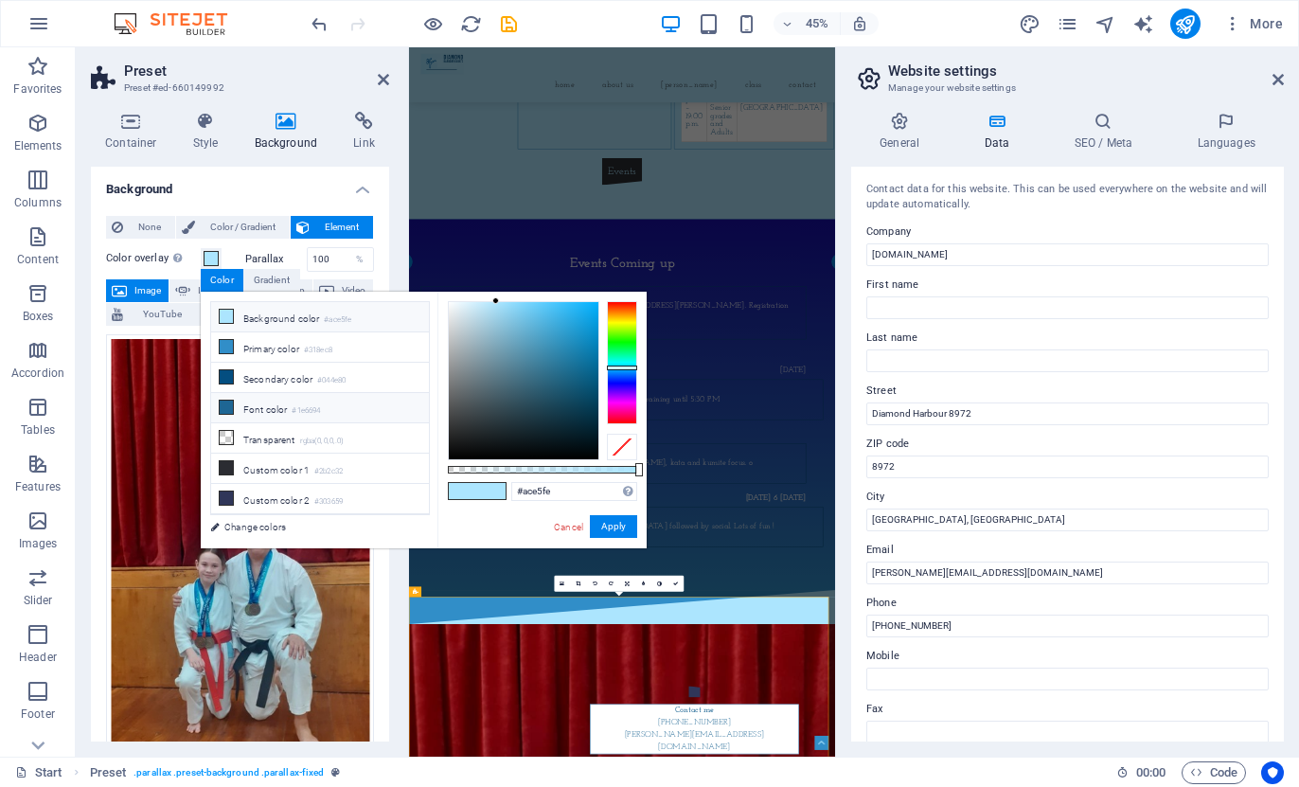
drag, startPoint x: 421, startPoint y: 372, endPoint x: 414, endPoint y: 409, distance: 37.7
click at [414, 409] on ul "Background color #ace5fe Primary color #318ec8 Secondary color #044e80 Font col…" at bounding box center [320, 408] width 220 height 214
click at [356, 429] on li "Transparent rgba(0,0,0,.0)" at bounding box center [320, 438] width 218 height 30
type input "rgba(0, 0, 0, 0)"
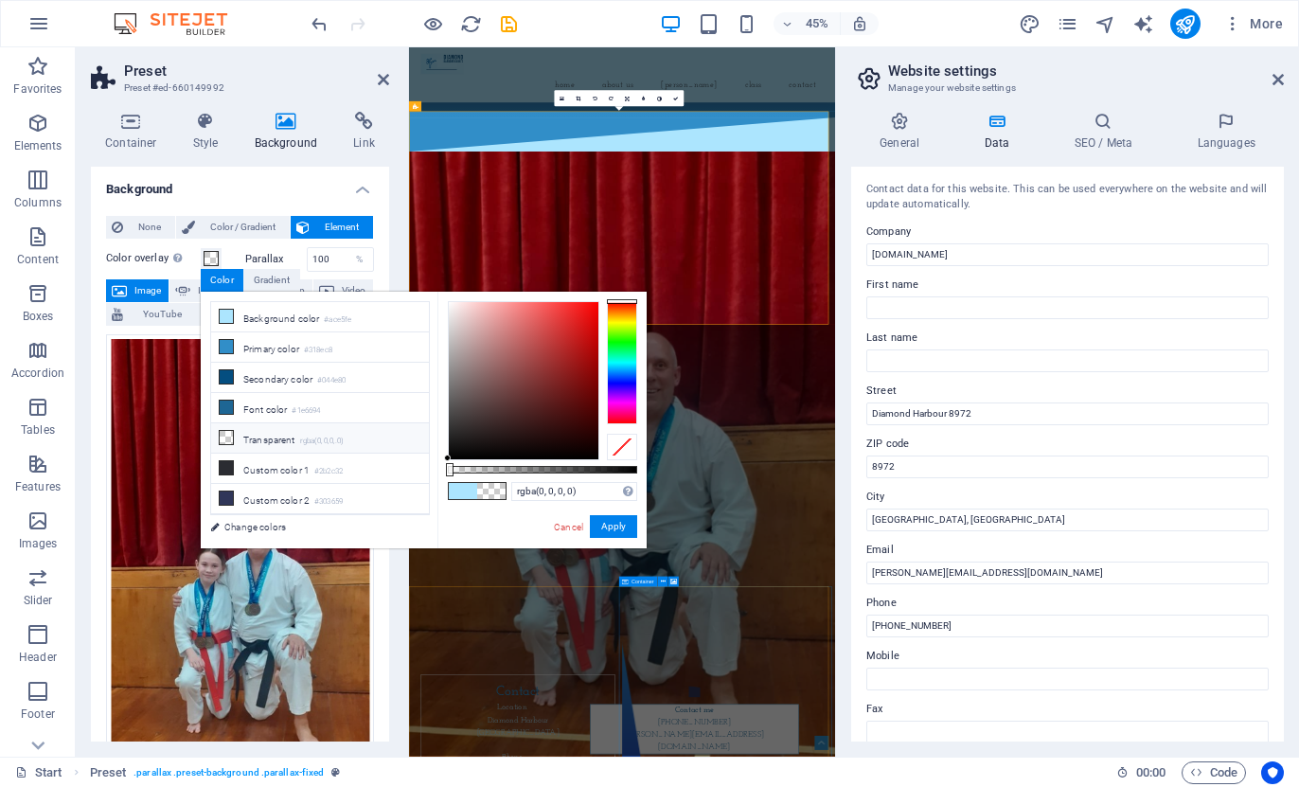
scroll to position [3824, 0]
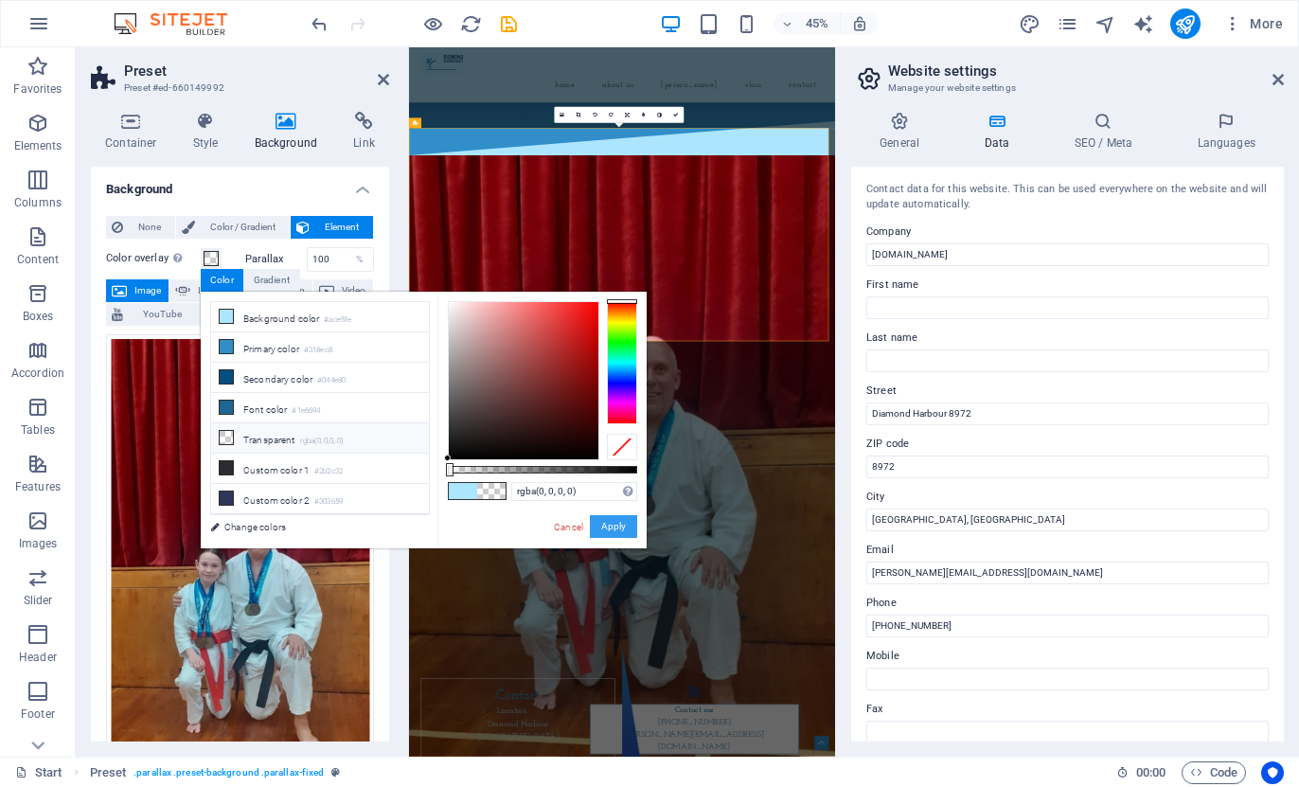
click at [600, 525] on button "Apply" at bounding box center [613, 526] width 47 height 23
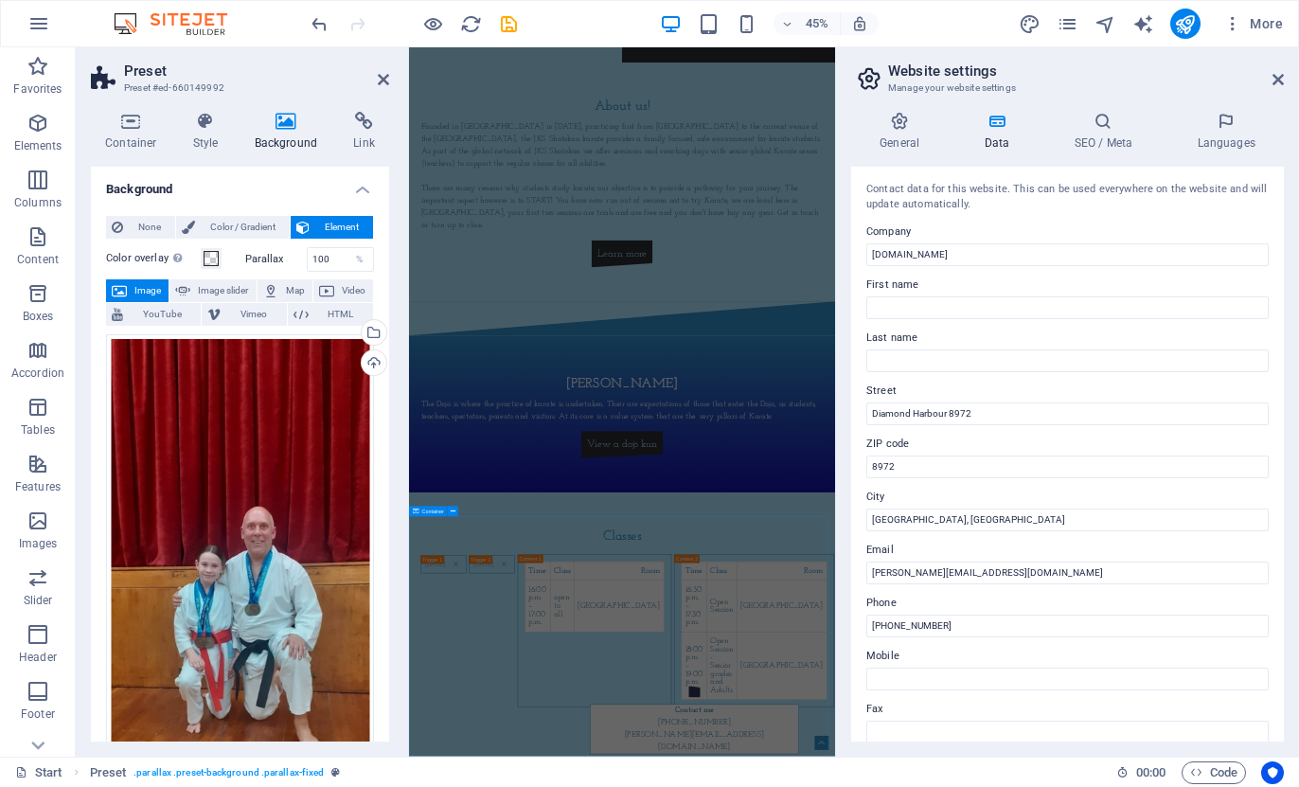
scroll to position [1551, 0]
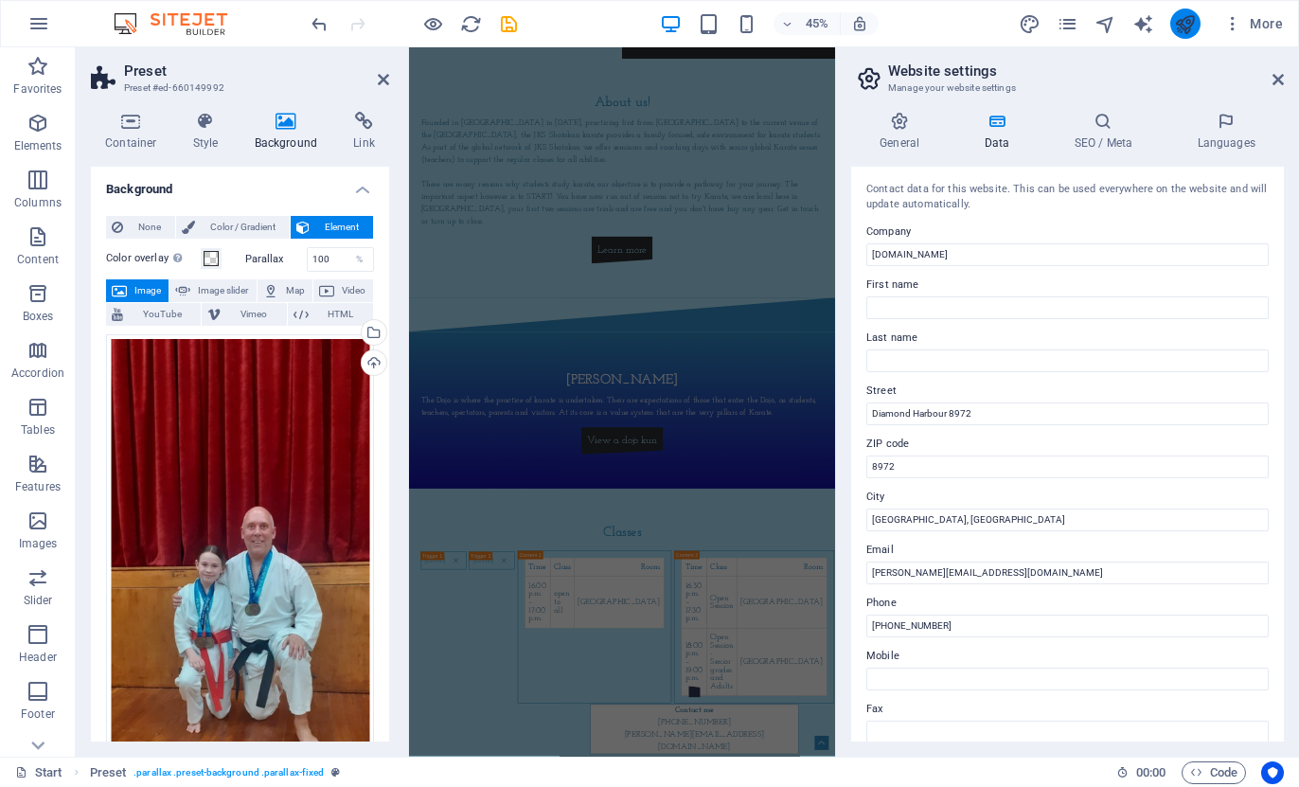
click at [1182, 20] on icon "publish" at bounding box center [1185, 24] width 22 height 22
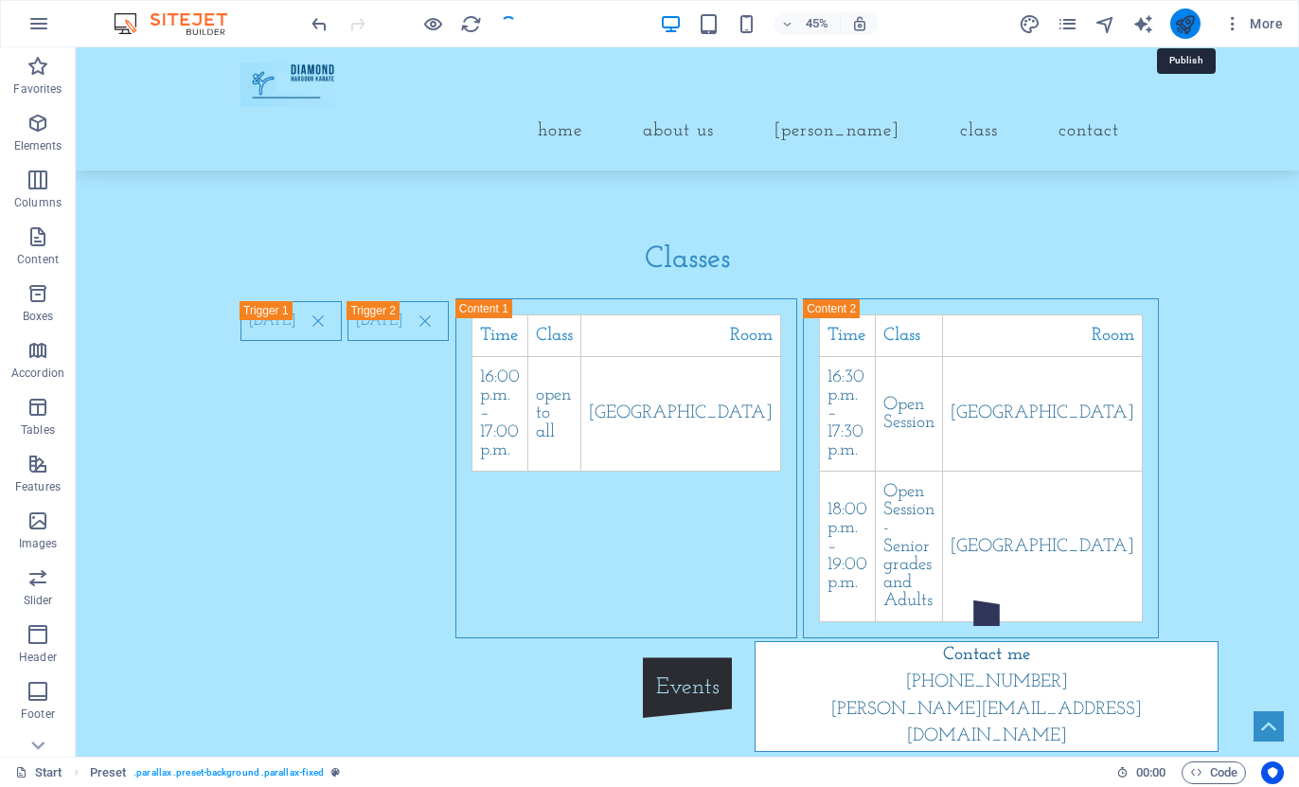
checkbox input "false"
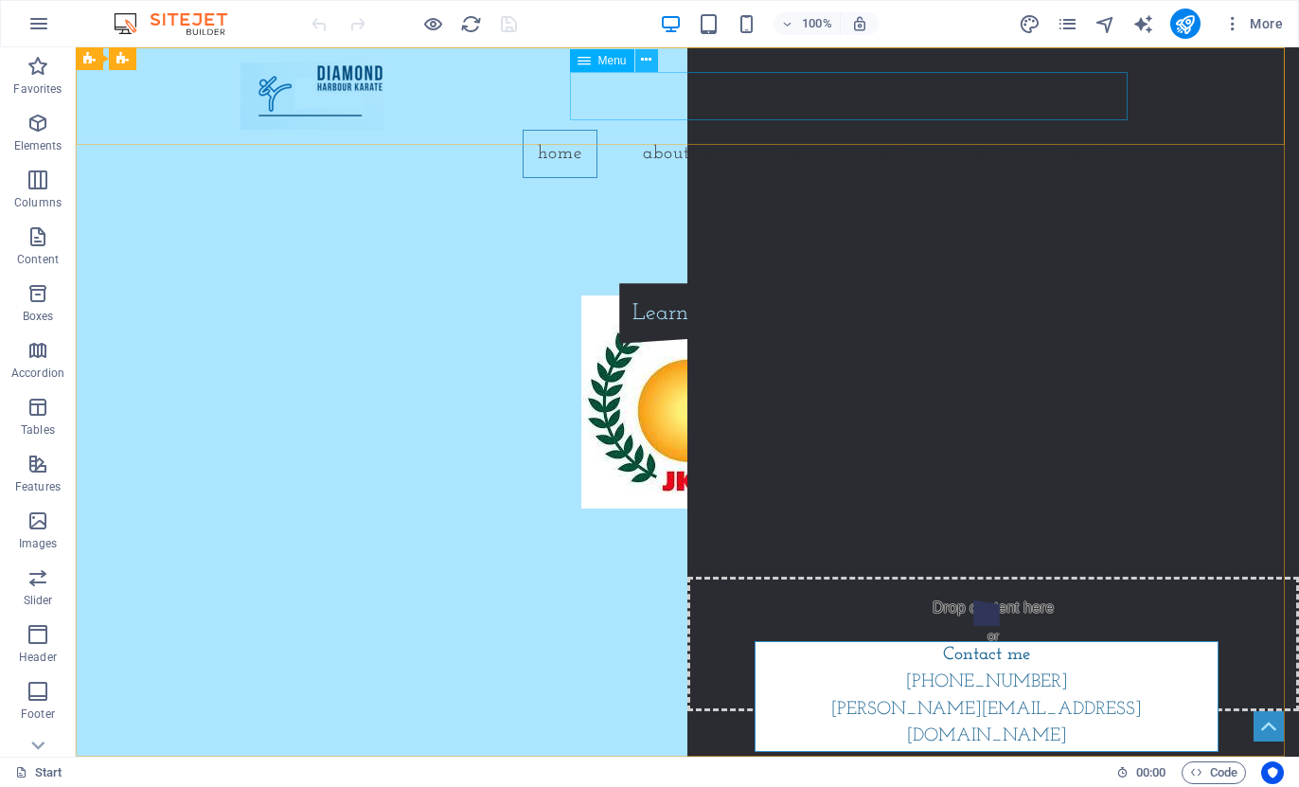
click at [646, 61] on icon at bounding box center [646, 60] width 10 height 20
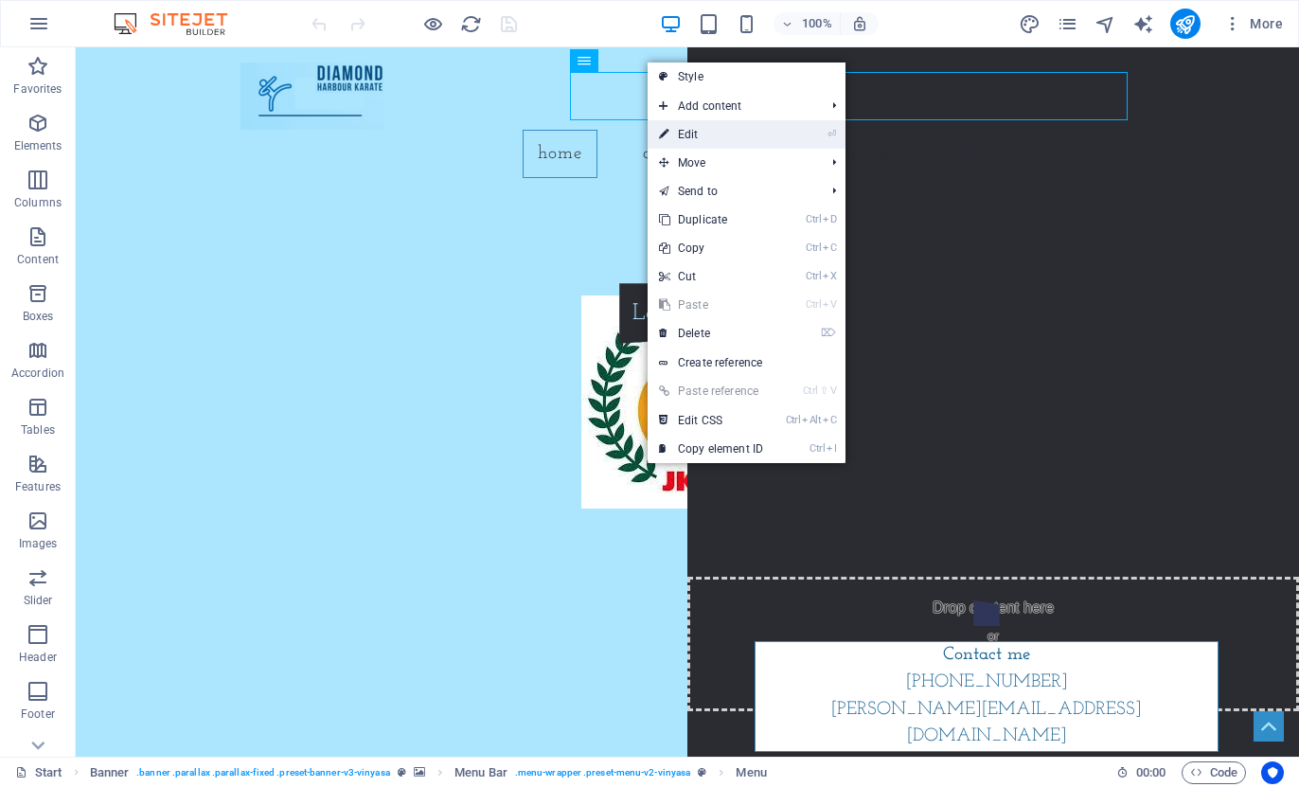
click at [682, 134] on link "⏎ Edit" at bounding box center [711, 134] width 127 height 28
select select
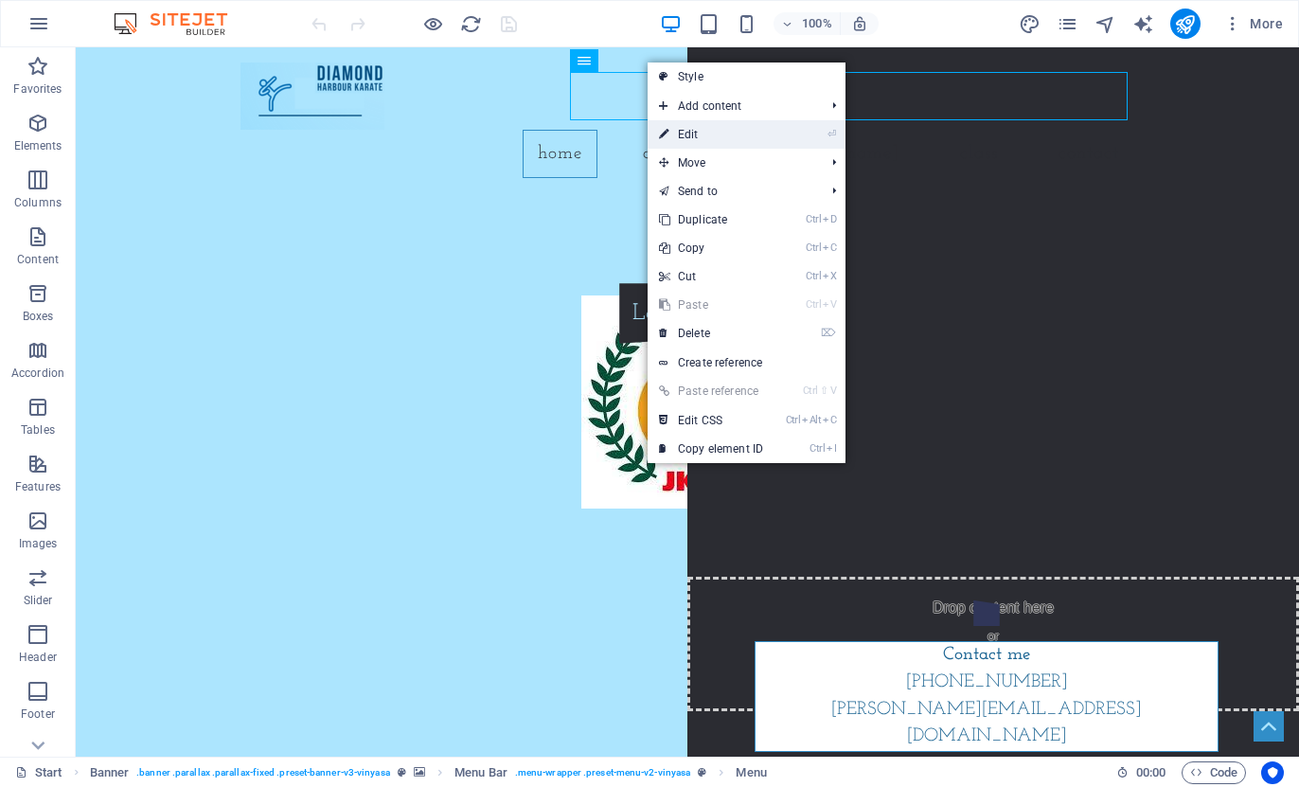
select select
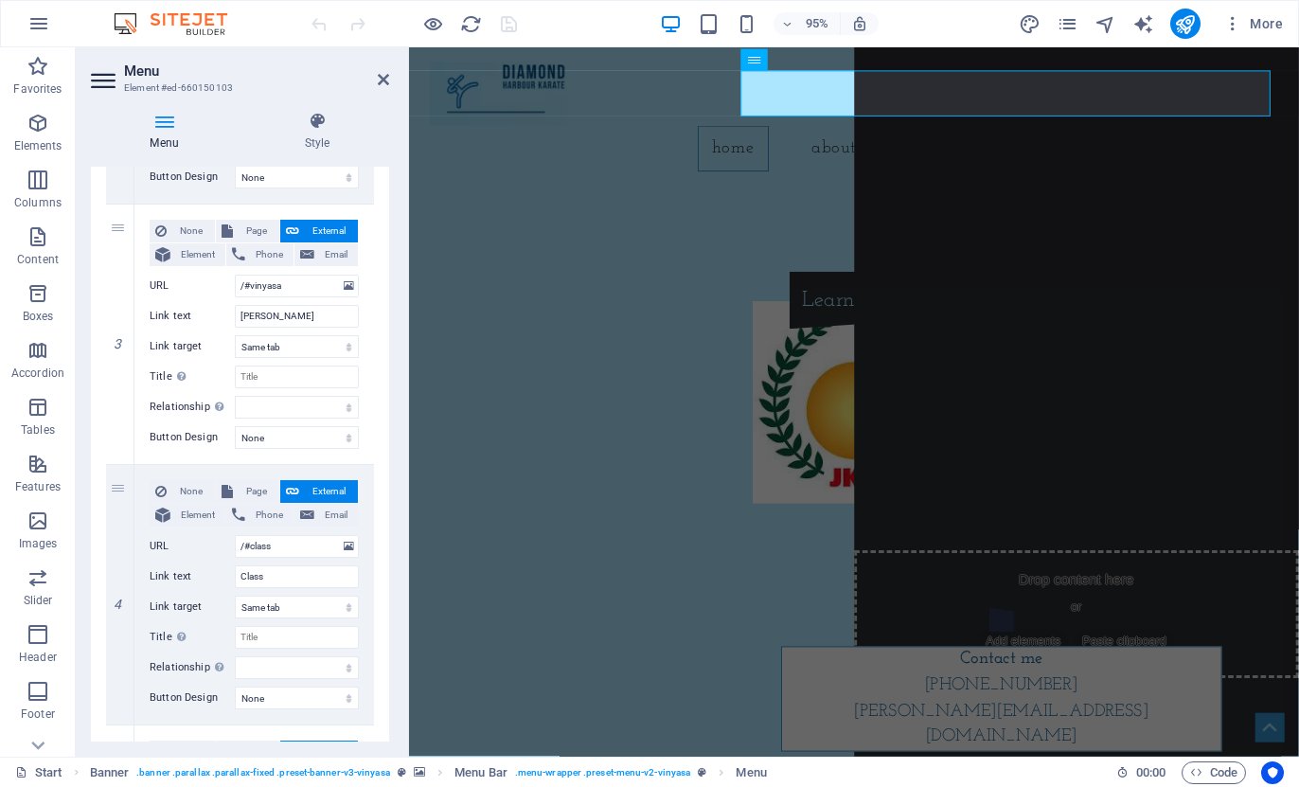
scroll to position [947, 0]
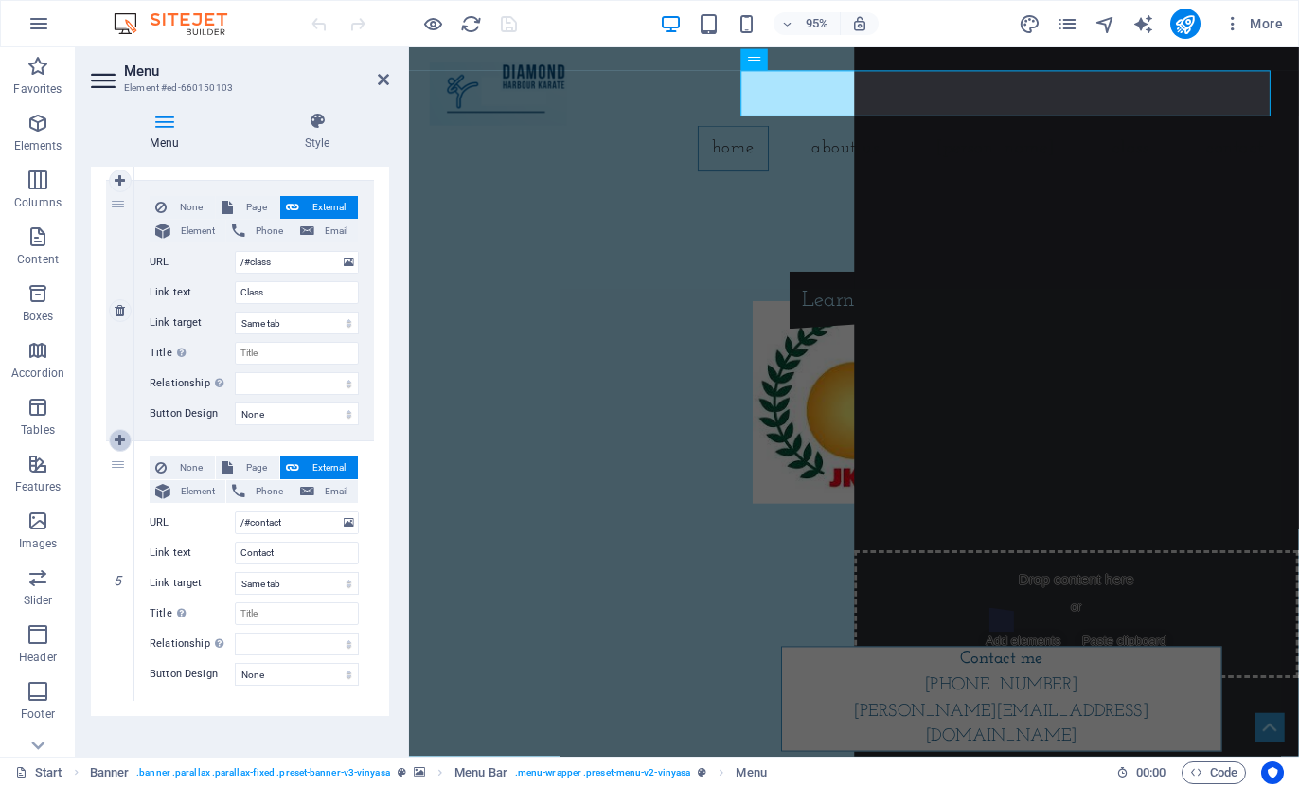
click at [117, 439] on icon at bounding box center [120, 440] width 10 height 13
select select
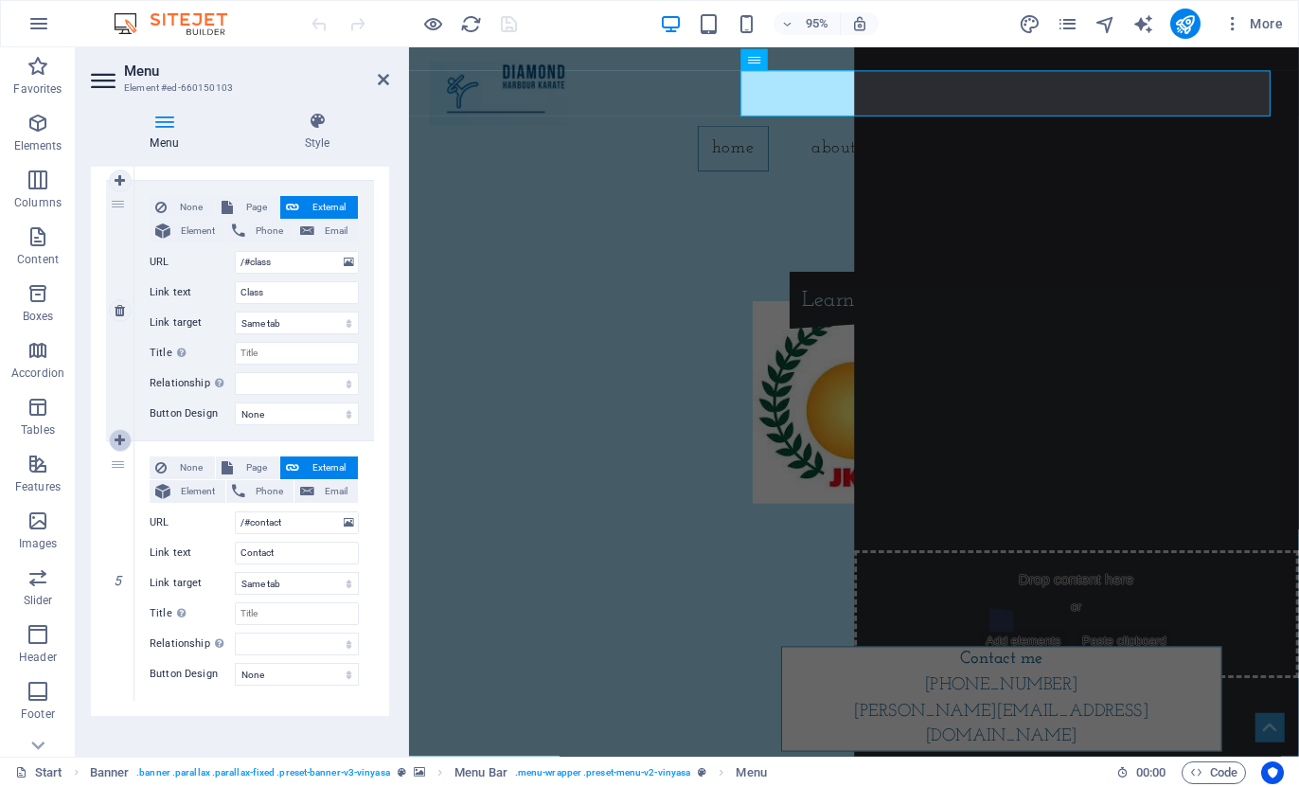
select select
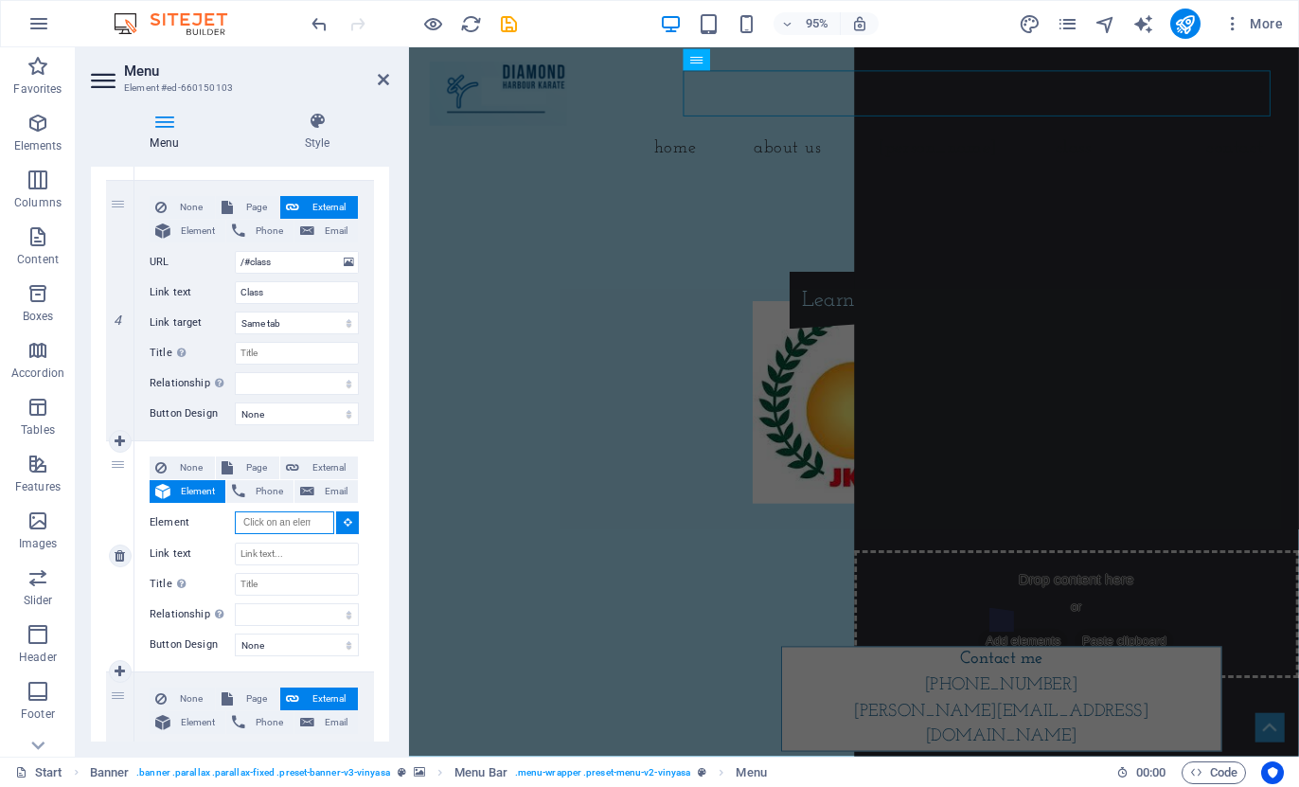
click at [281, 530] on input "Element" at bounding box center [284, 522] width 99 height 23
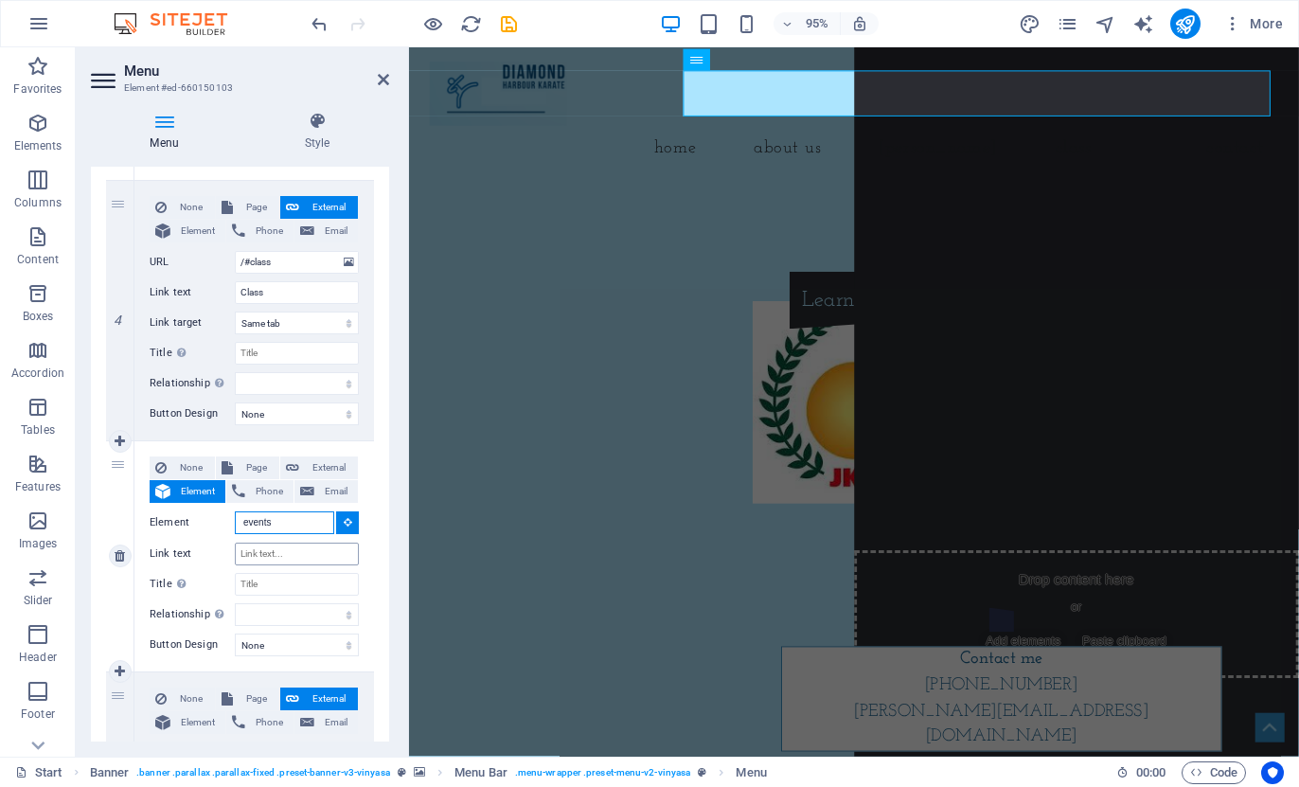
type input "events"
click at [267, 559] on input "Link text" at bounding box center [297, 554] width 124 height 23
type input "/"
select select
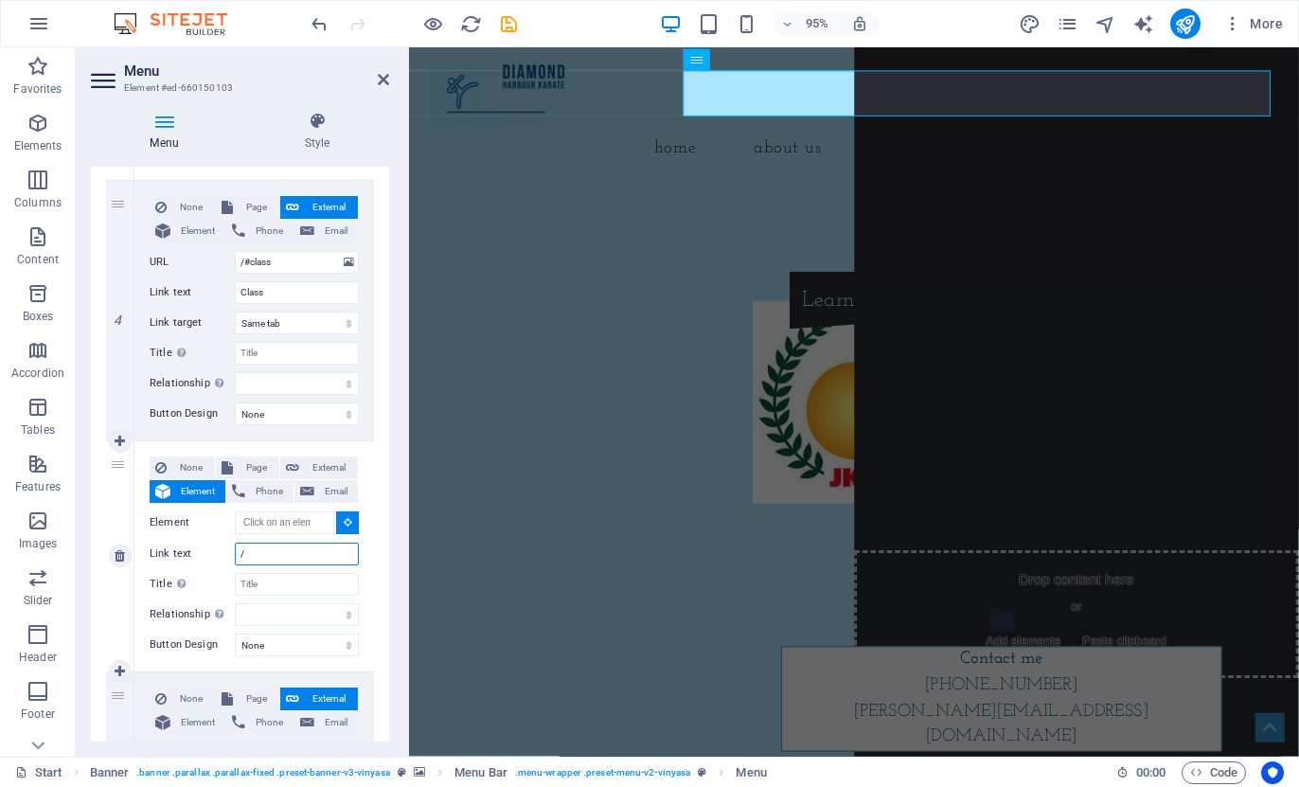
select select
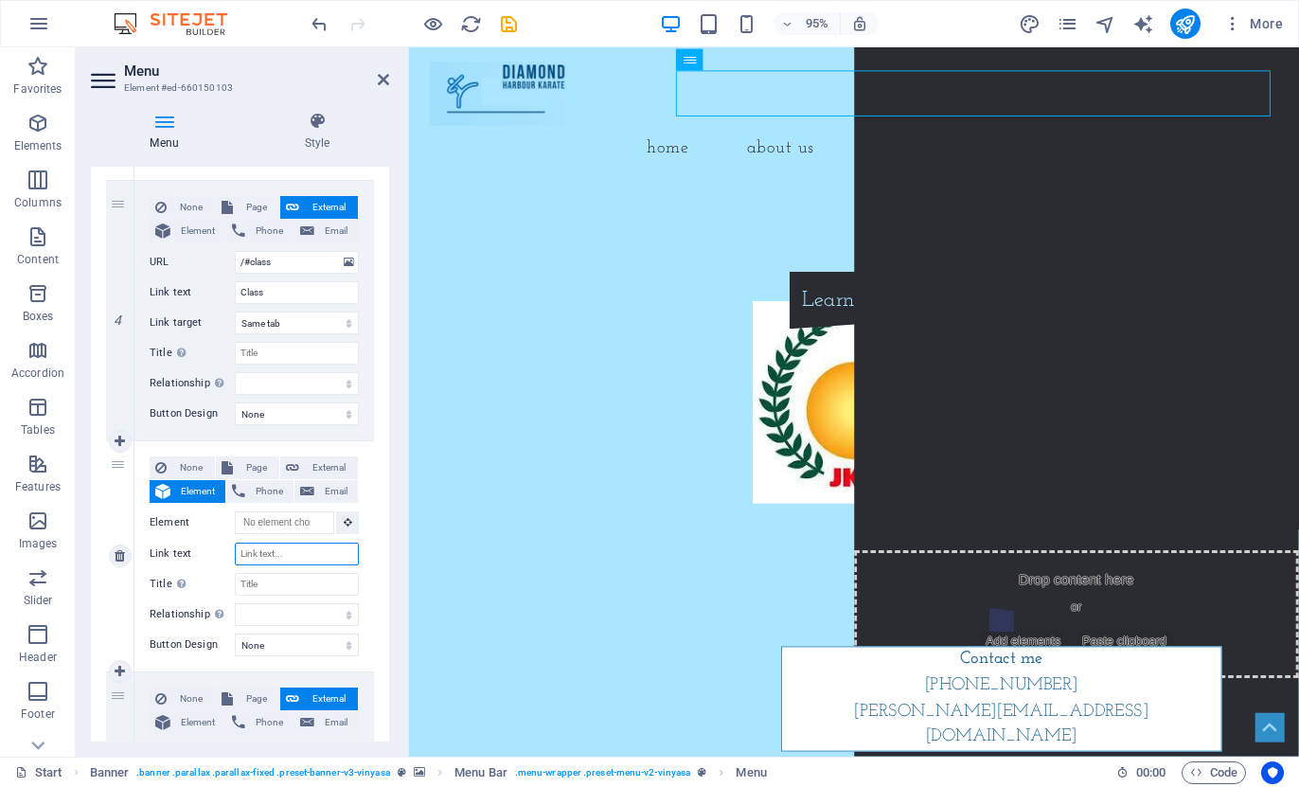
select select
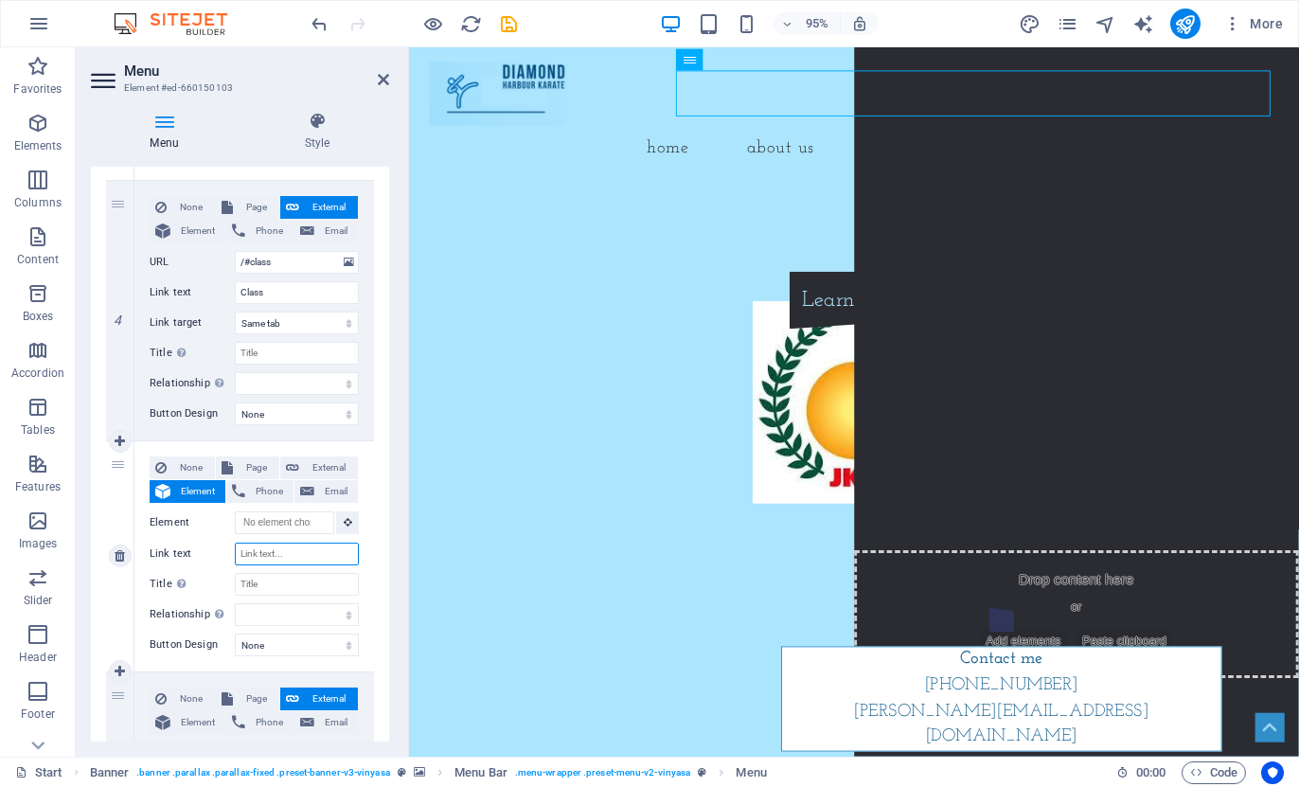
select select
type input "Event"
select select
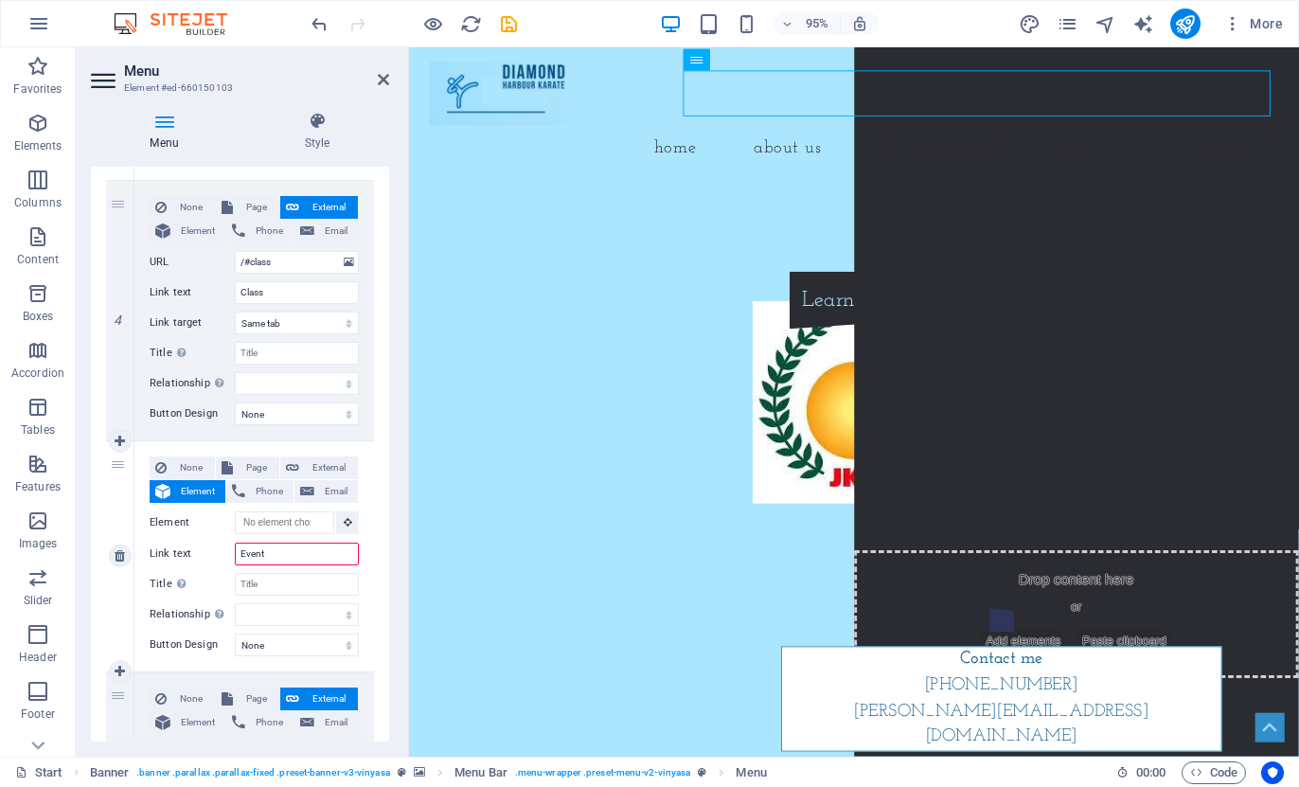
select select
type input "Event"
click at [312, 519] on input "Element" at bounding box center [284, 522] width 99 height 23
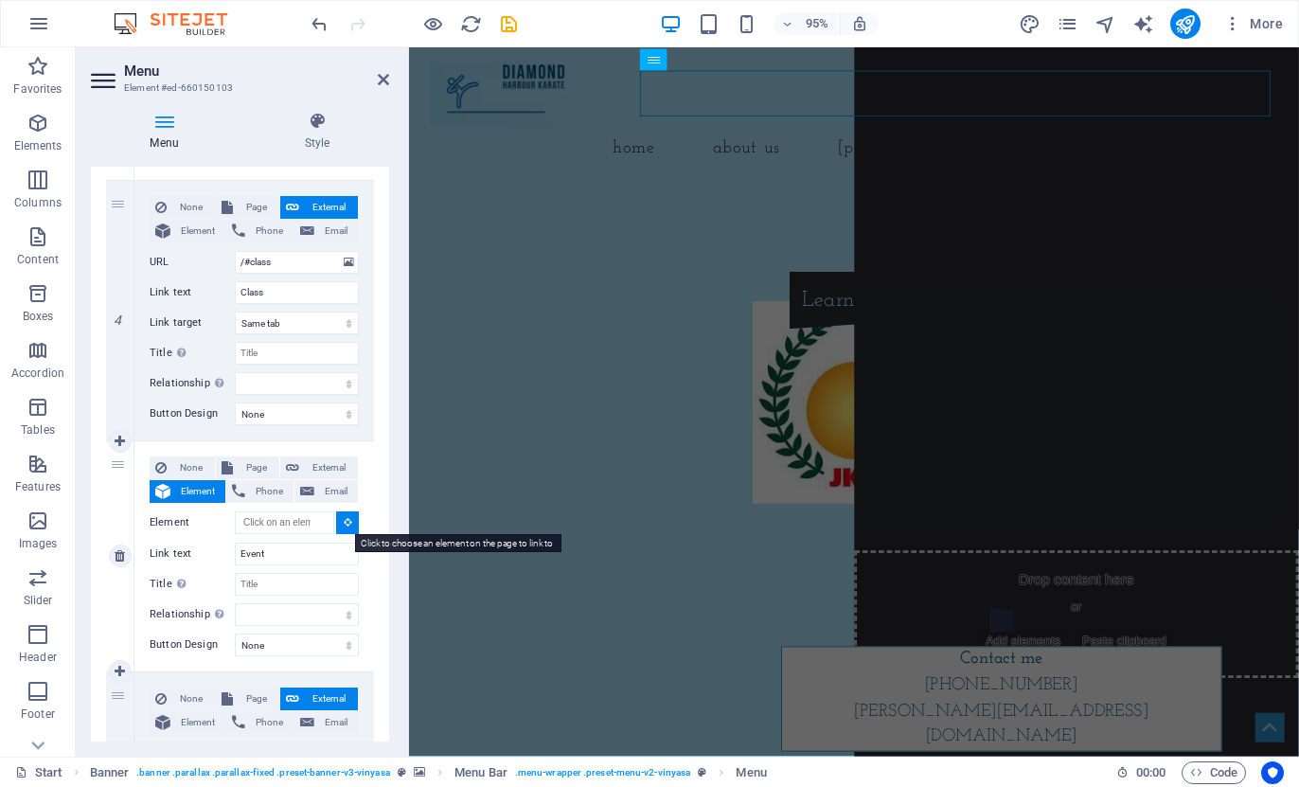
click at [338, 521] on button at bounding box center [347, 522] width 23 height 23
click at [302, 521] on input "Element" at bounding box center [284, 522] width 99 height 23
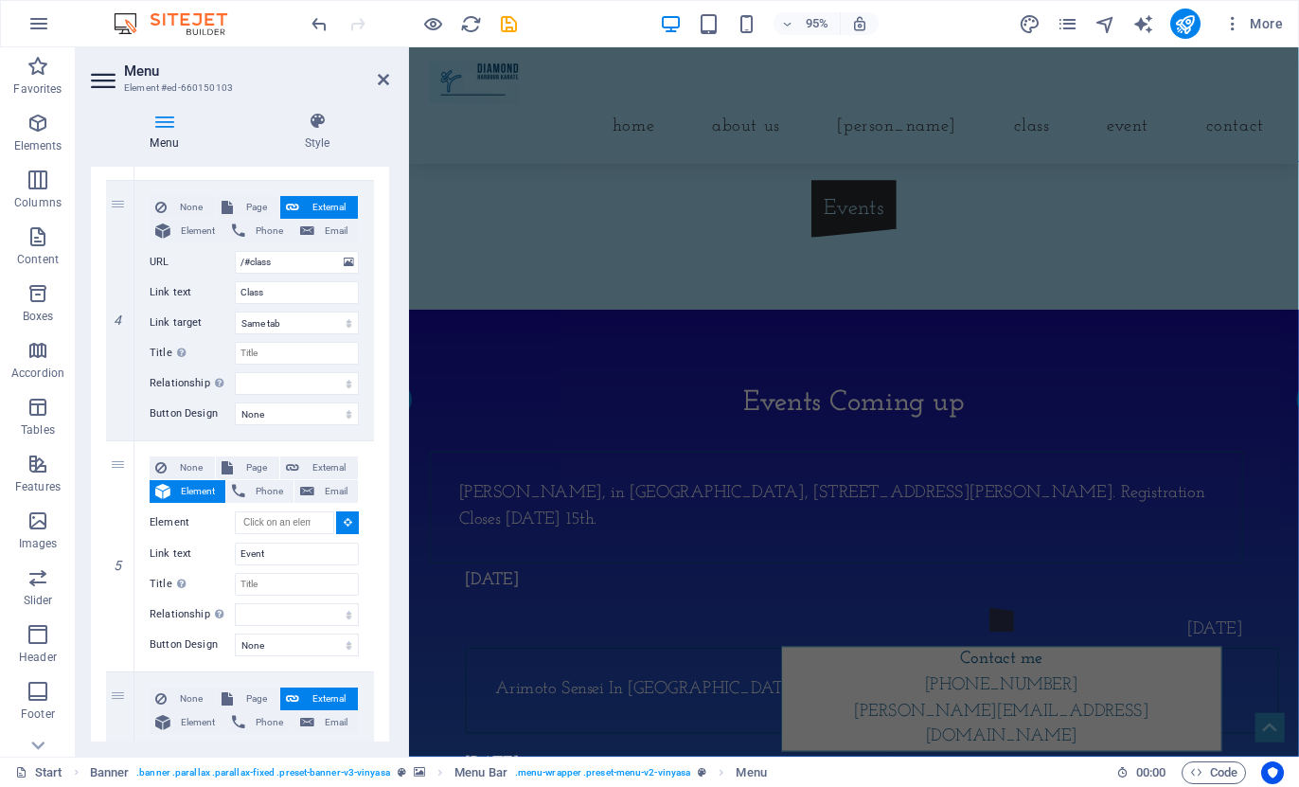
scroll to position [2065, 0]
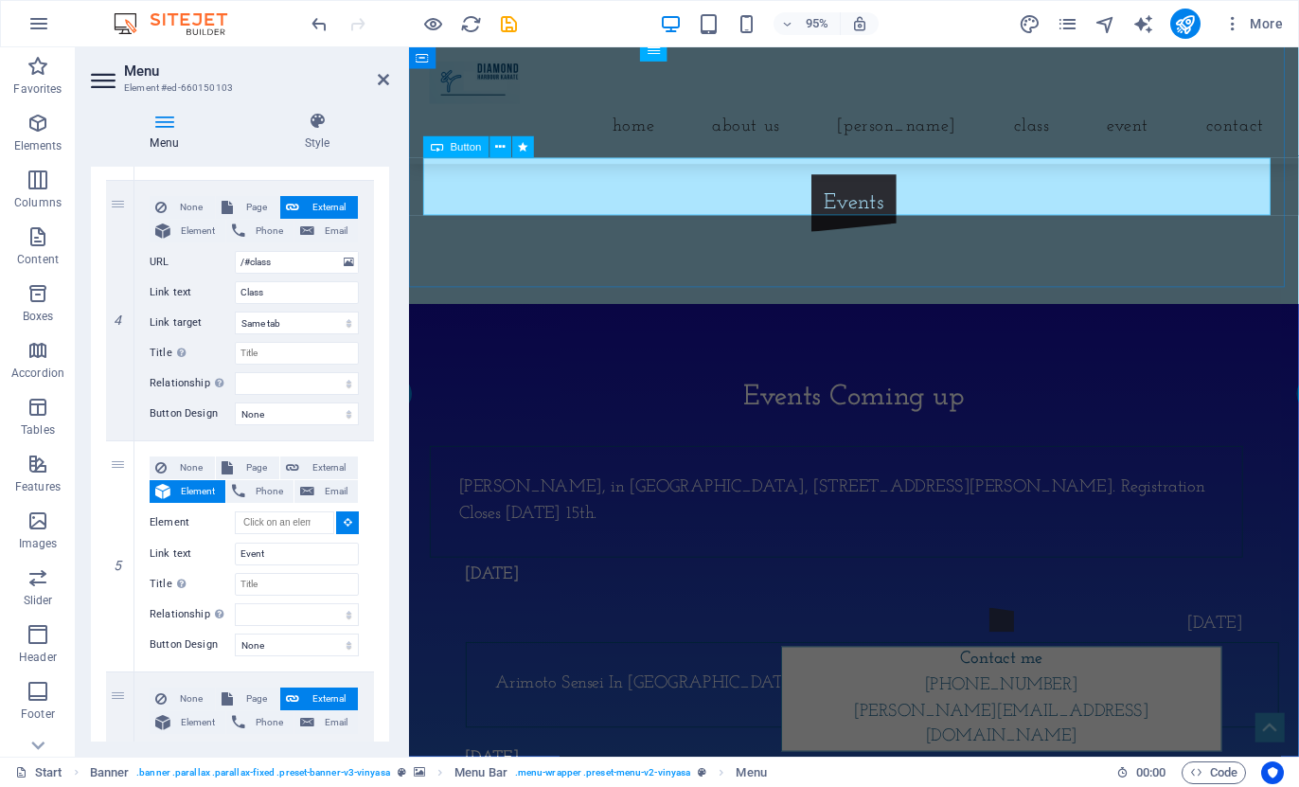
click at [874, 206] on div "Events" at bounding box center [878, 211] width 894 height 61
select select
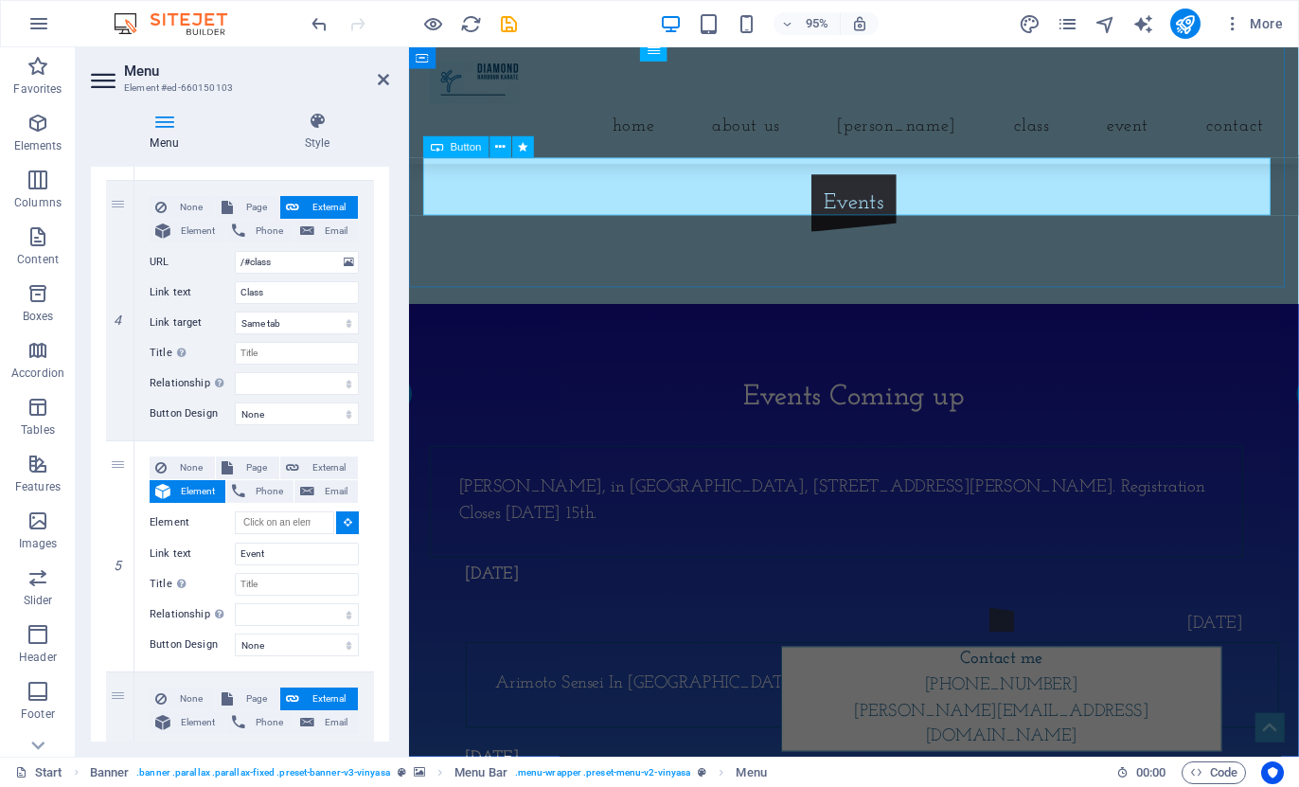
type input "#ed-660149878"
select select
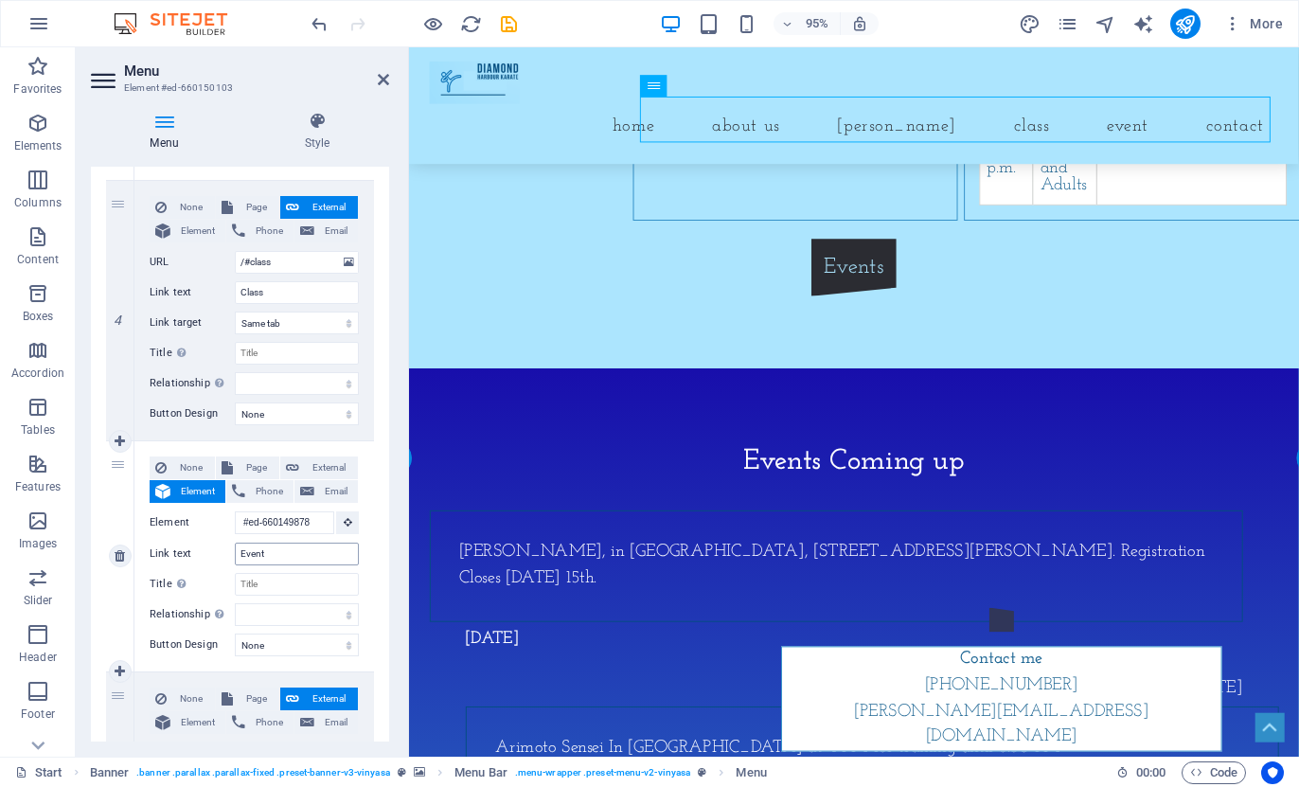
scroll to position [1986, 0]
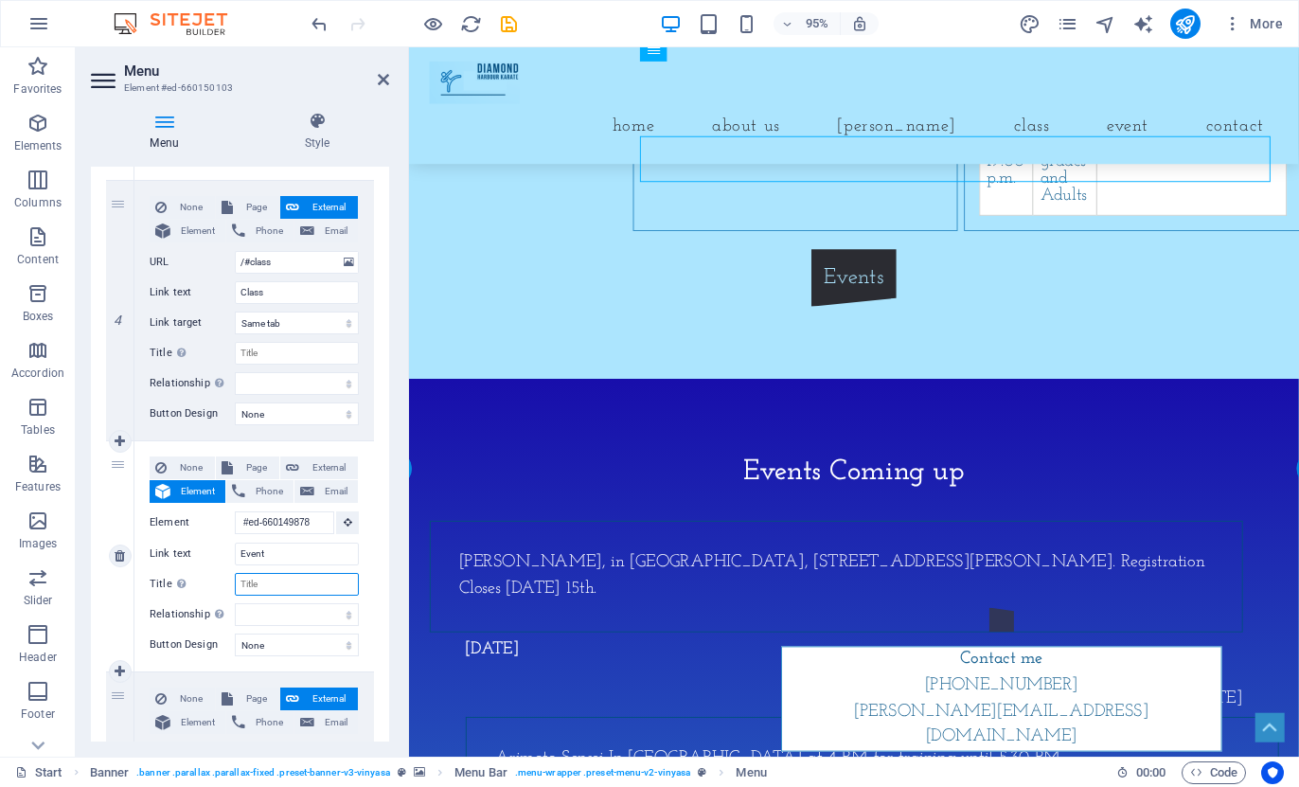
drag, startPoint x: 277, startPoint y: 583, endPoint x: 224, endPoint y: 583, distance: 53.0
click at [224, 583] on div "Title Additional link description, should not be the same as the link text. The…" at bounding box center [254, 584] width 209 height 23
type input "Events"
select select
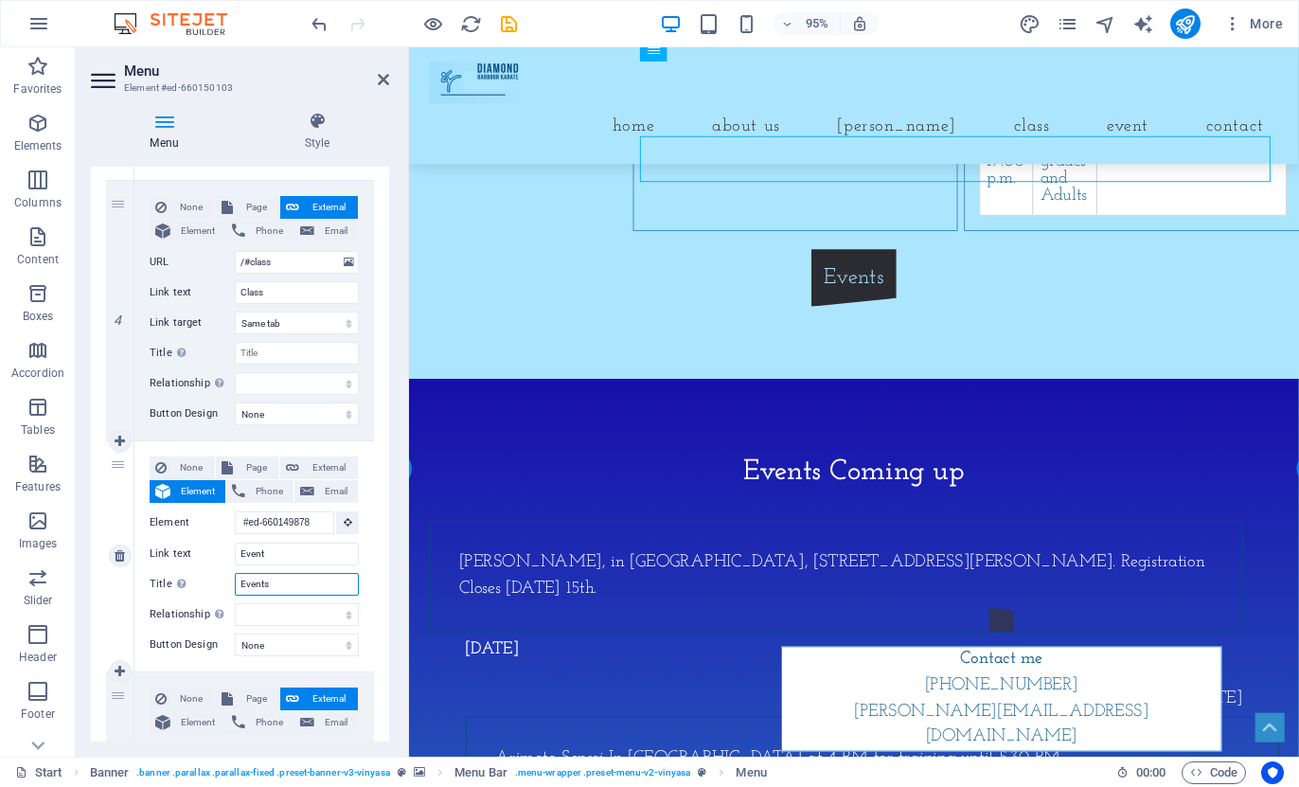
select select
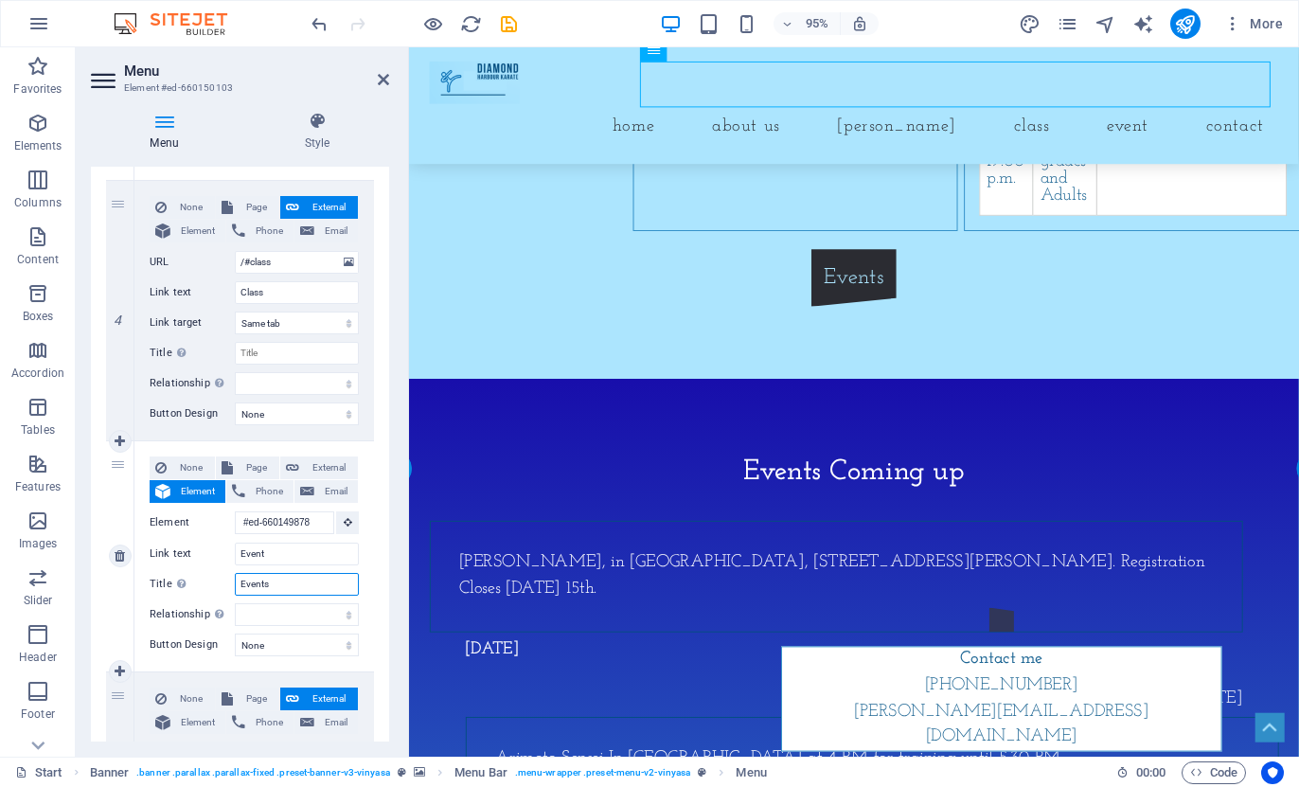
scroll to position [1907, 0]
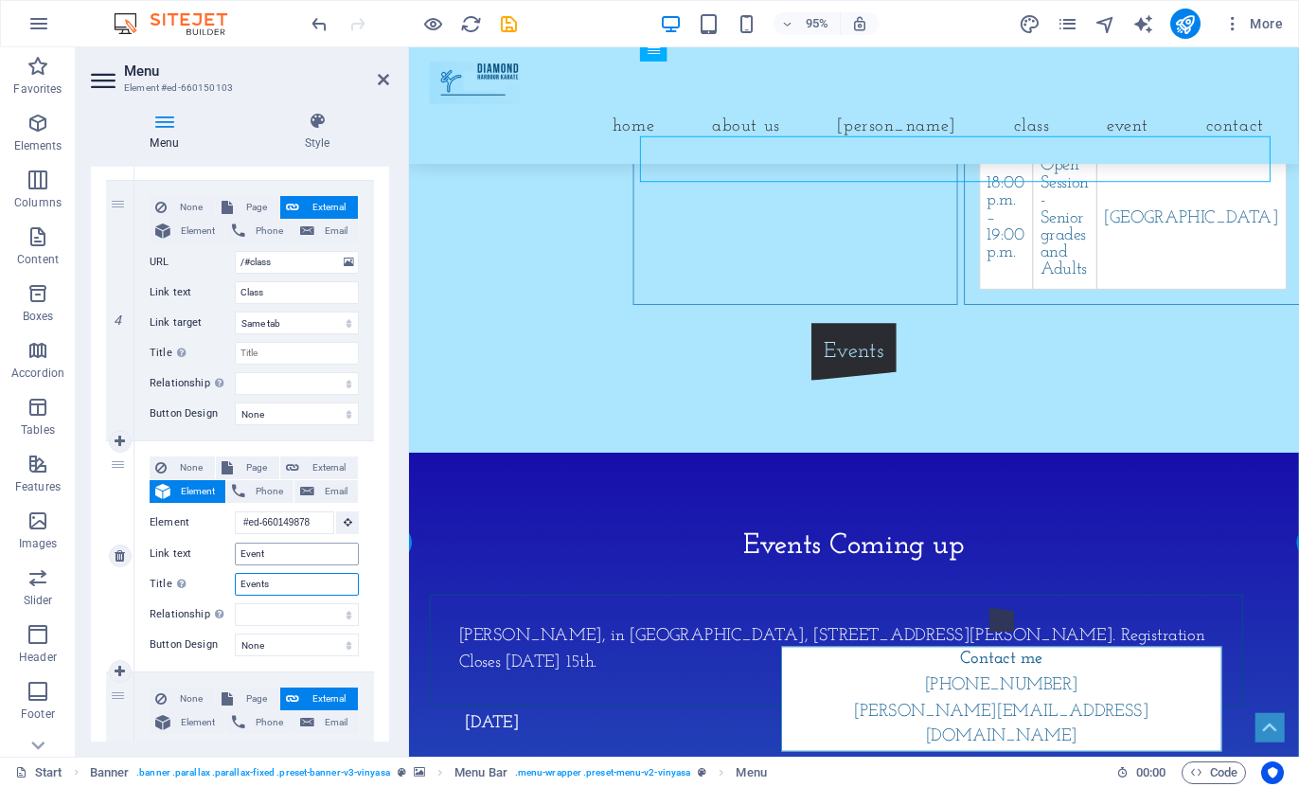
type input "Events"
click at [295, 563] on input "Event" at bounding box center [297, 554] width 124 height 23
type input "Events"
select select
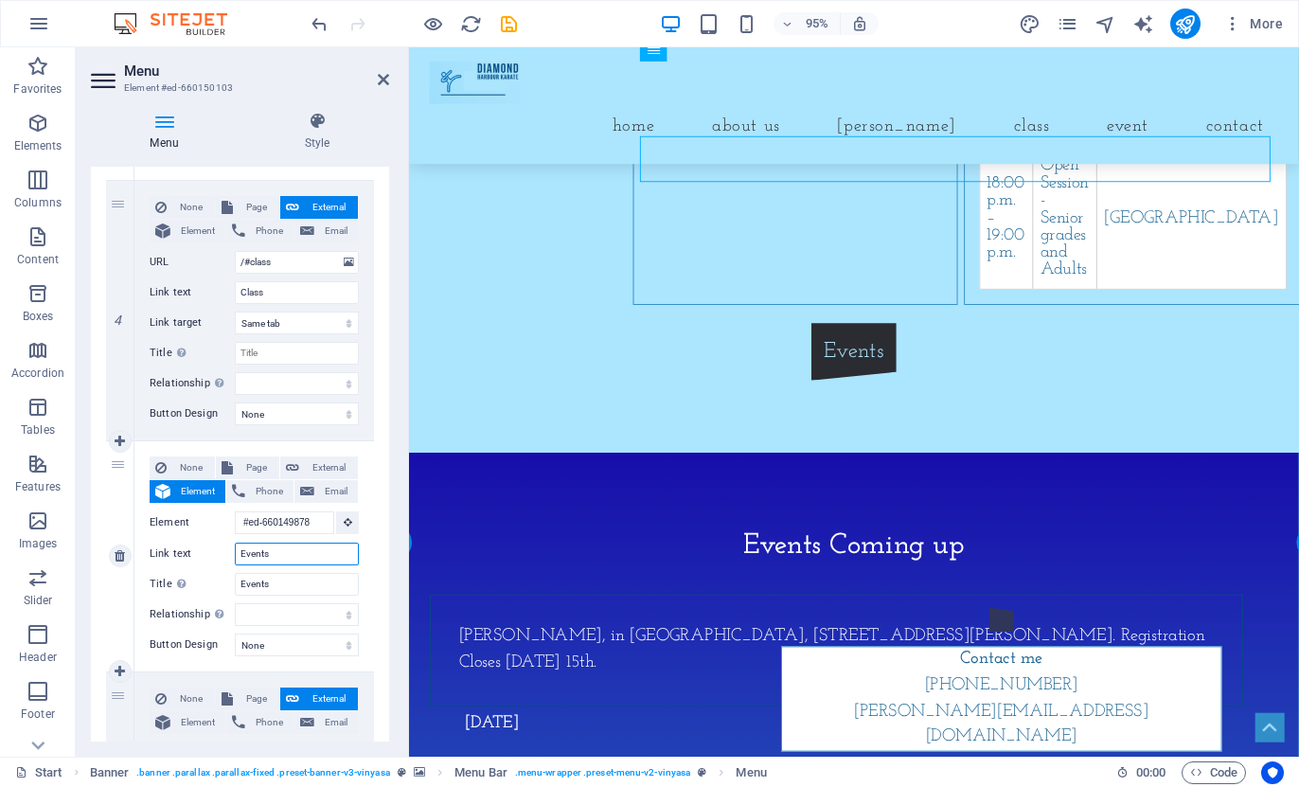
select select
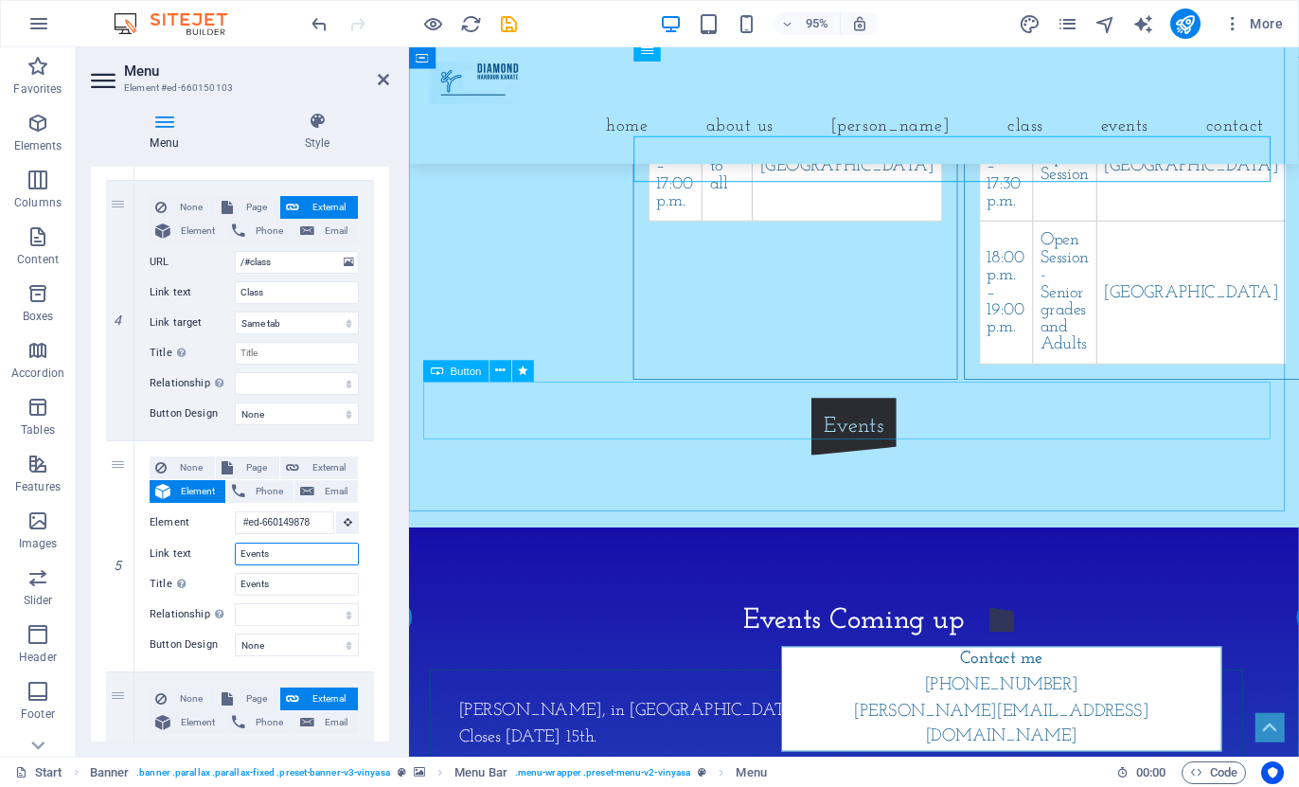
type input "Events"
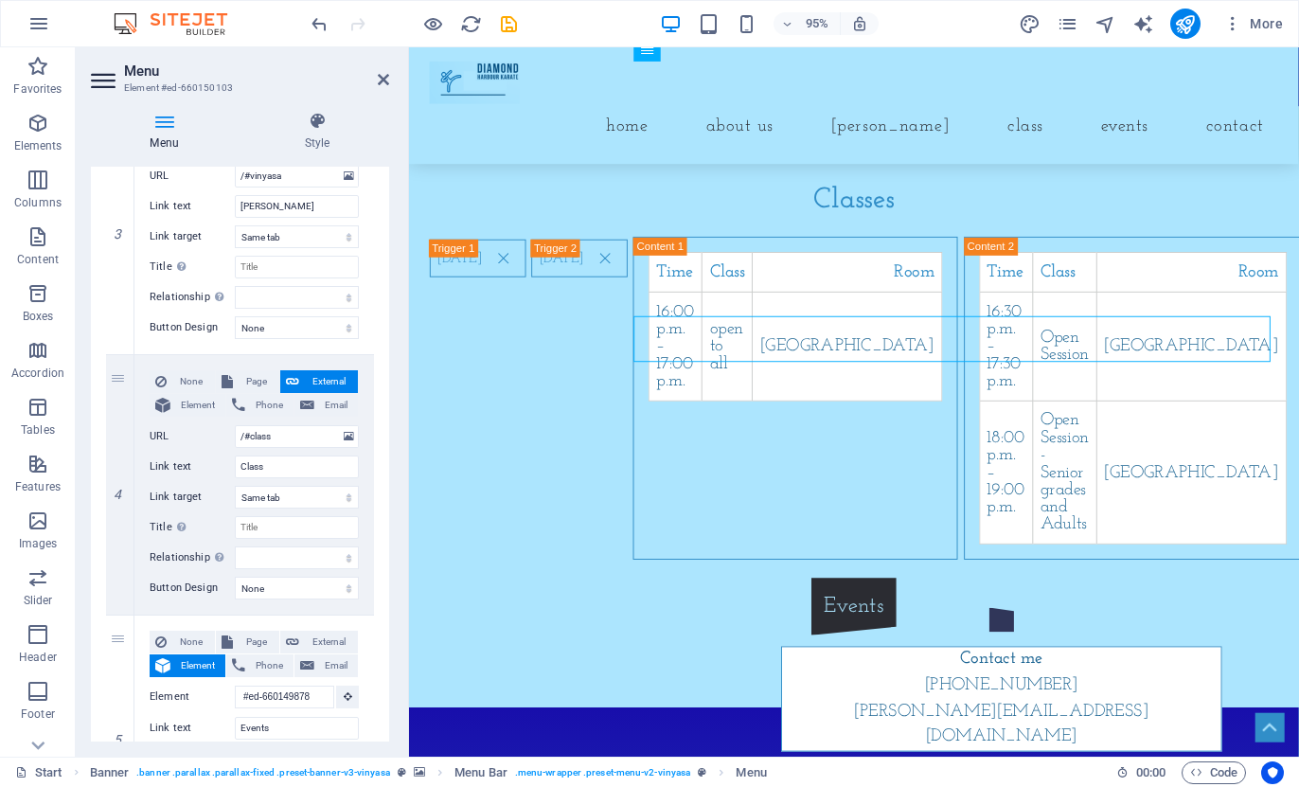
scroll to position [758, 0]
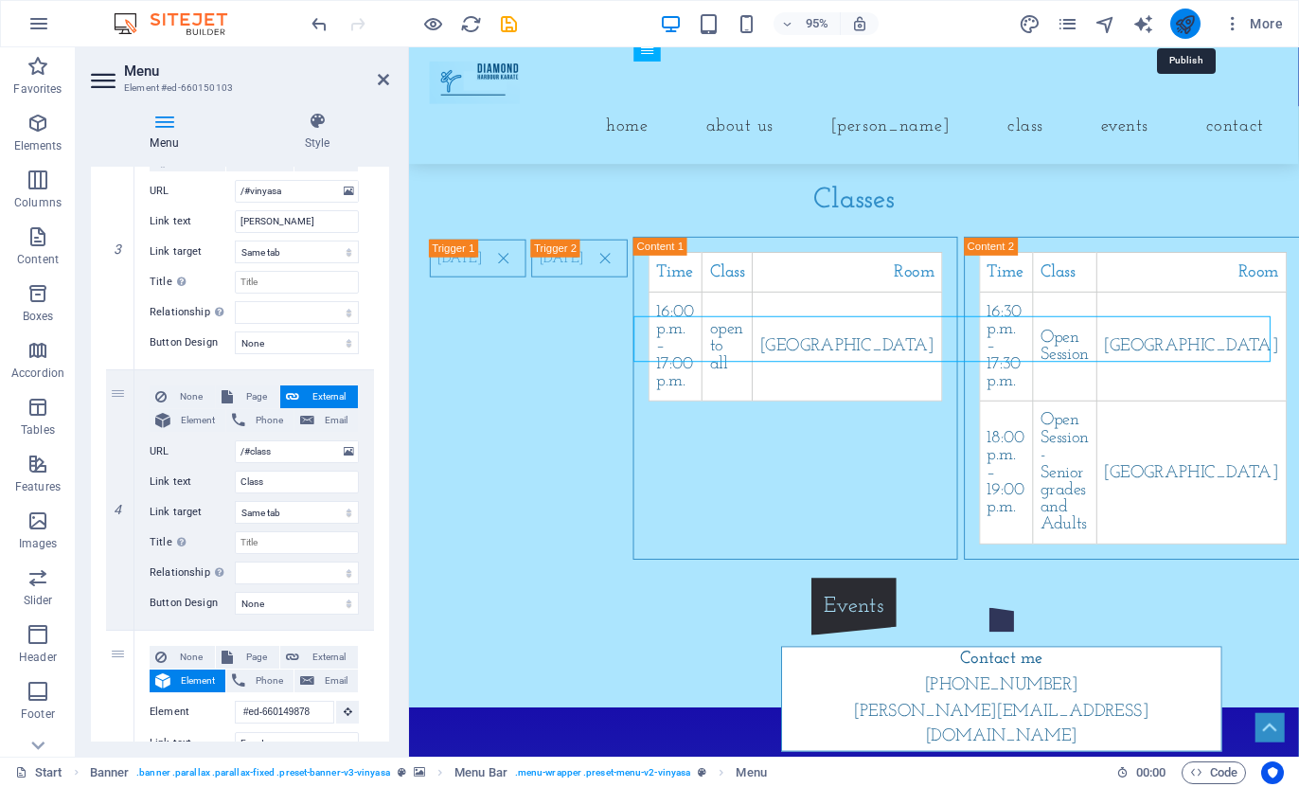
click at [1176, 24] on icon "publish" at bounding box center [1185, 24] width 22 height 22
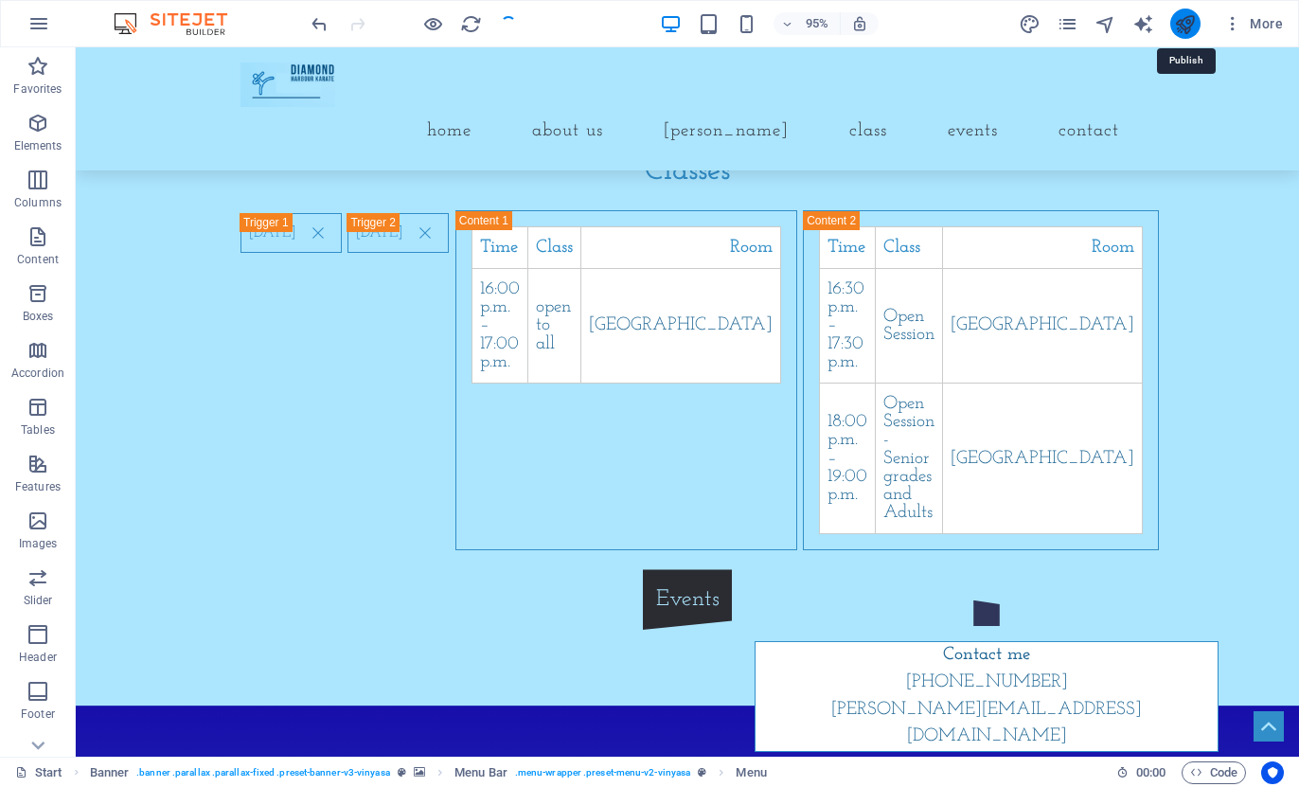
checkbox input "false"
